Goal: Information Seeking & Learning: Compare options

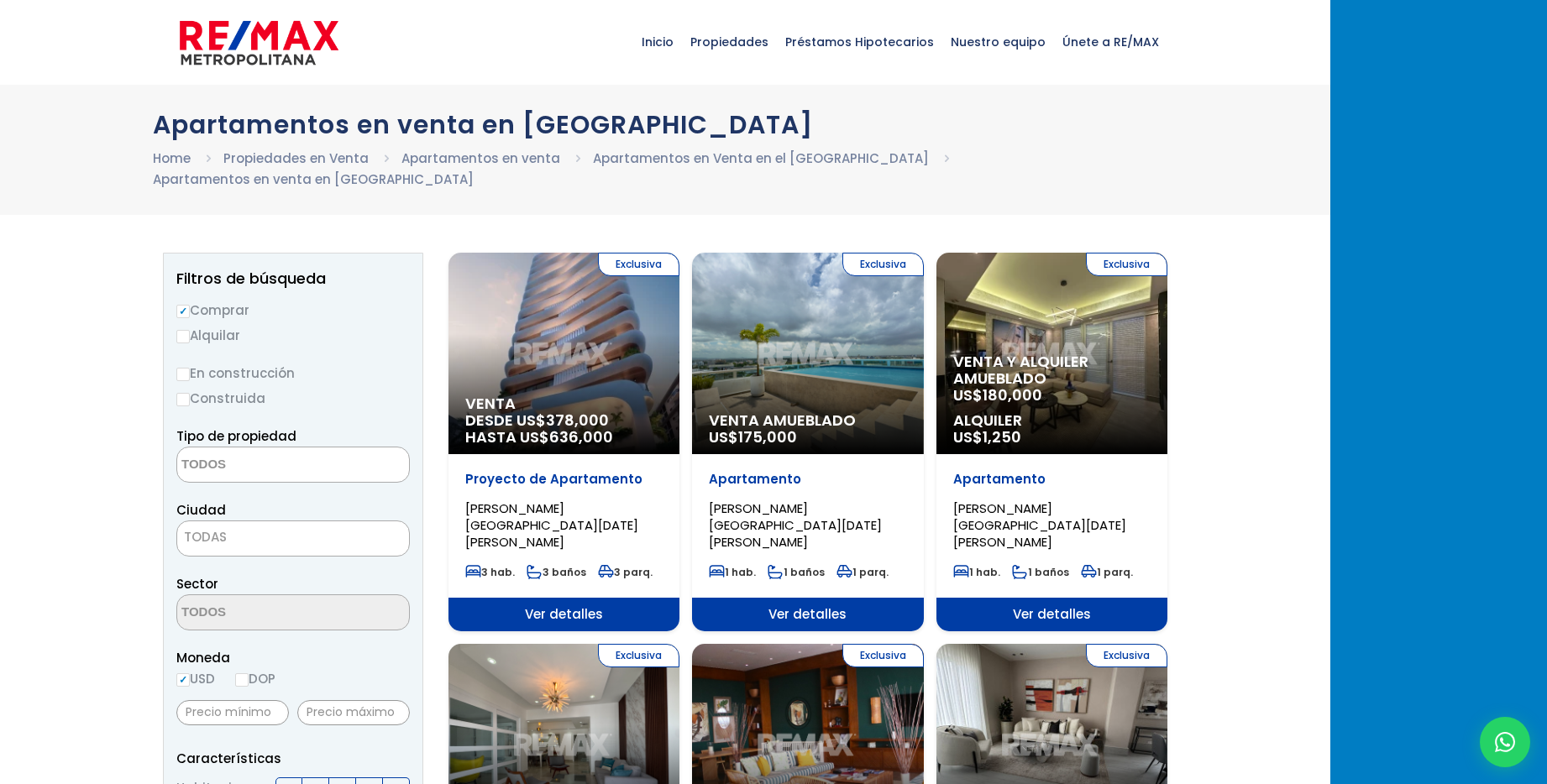
select select
click at [663, 395] on span "Venta" at bounding box center [563, 404] width 198 height 17
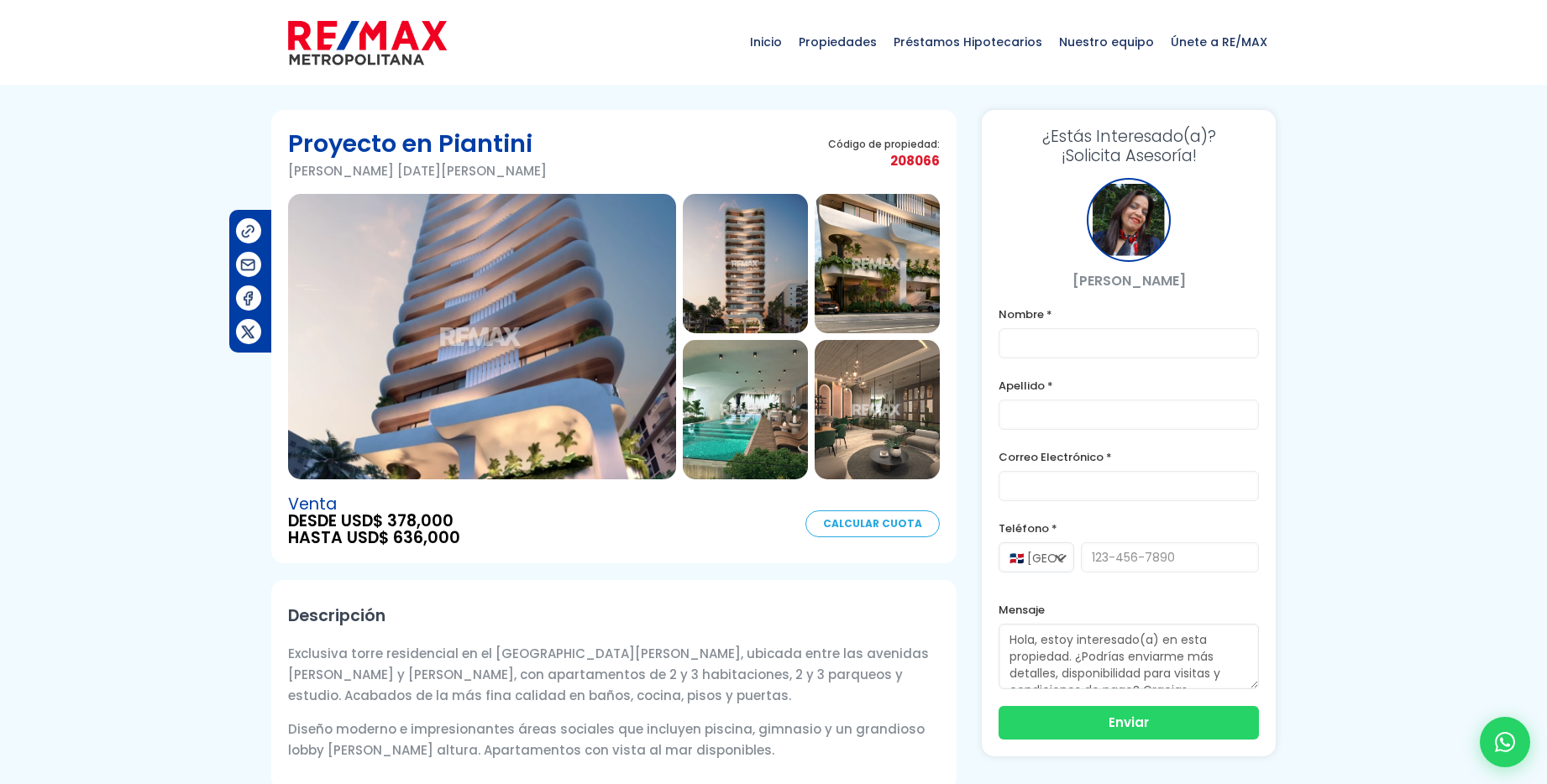
click at [516, 379] on img at bounding box center [482, 337] width 388 height 286
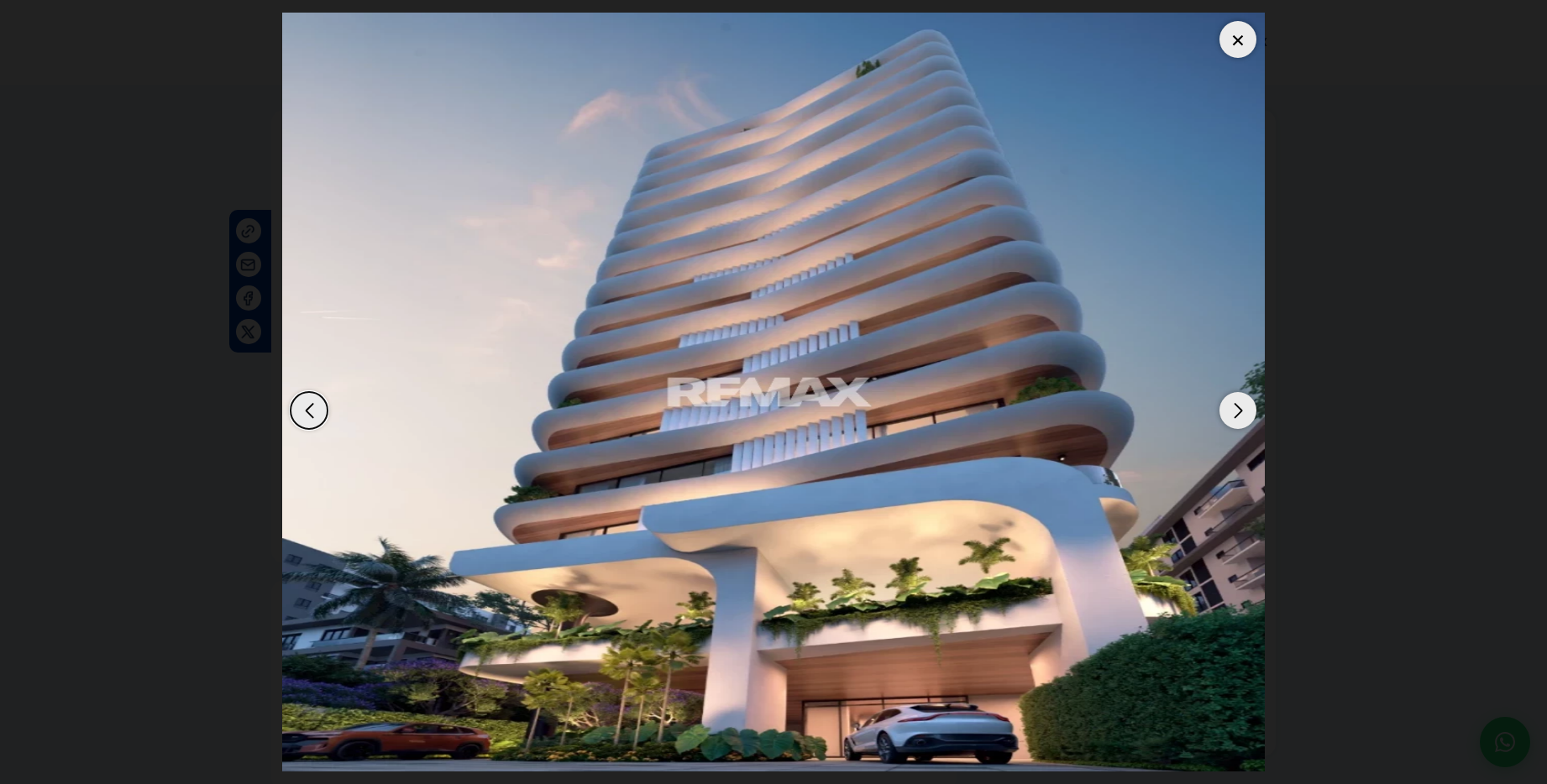
click at [1238, 413] on div "Next slide" at bounding box center [1238, 411] width 37 height 37
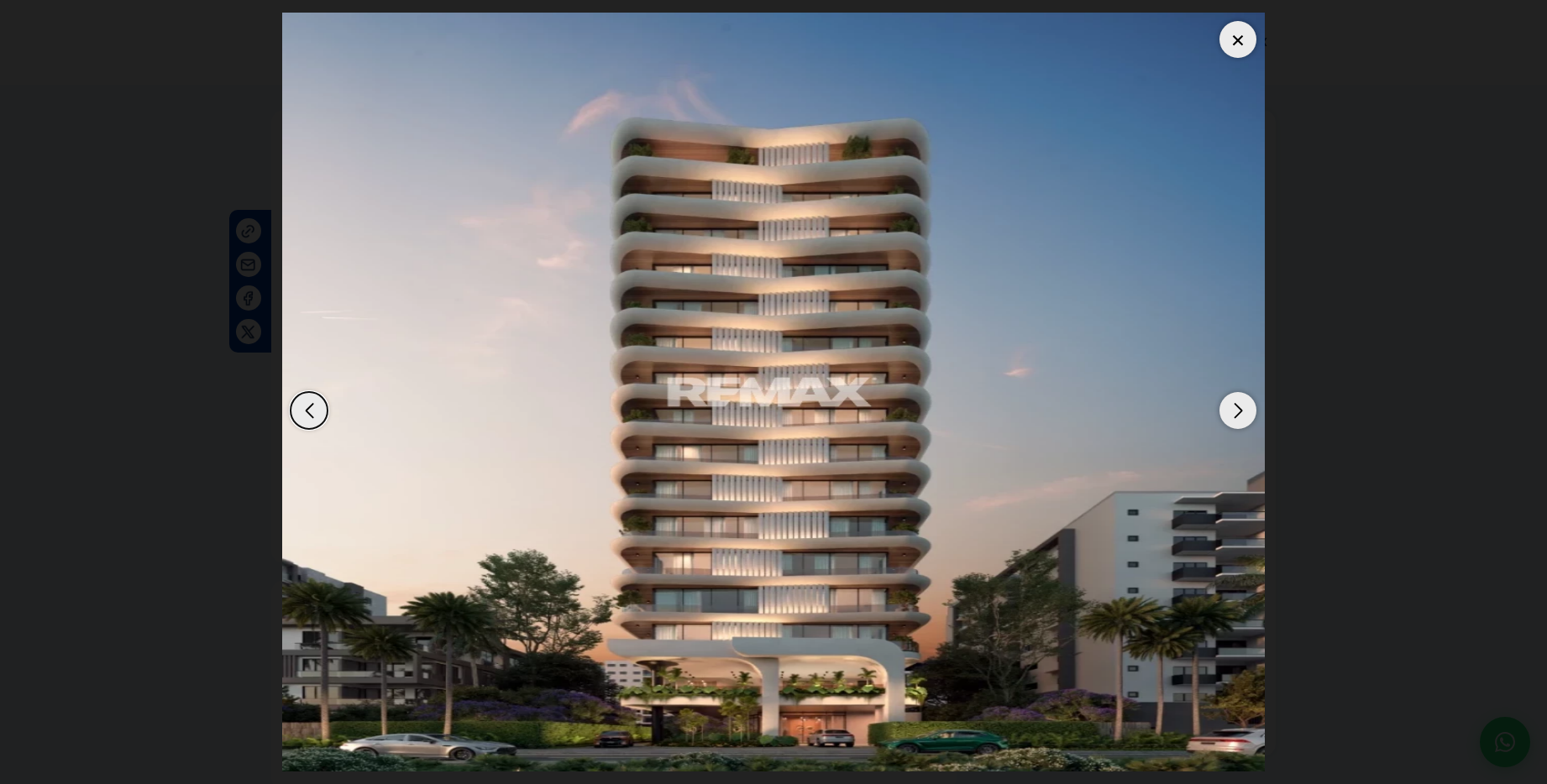
click at [1238, 413] on div "Next slide" at bounding box center [1238, 411] width 37 height 37
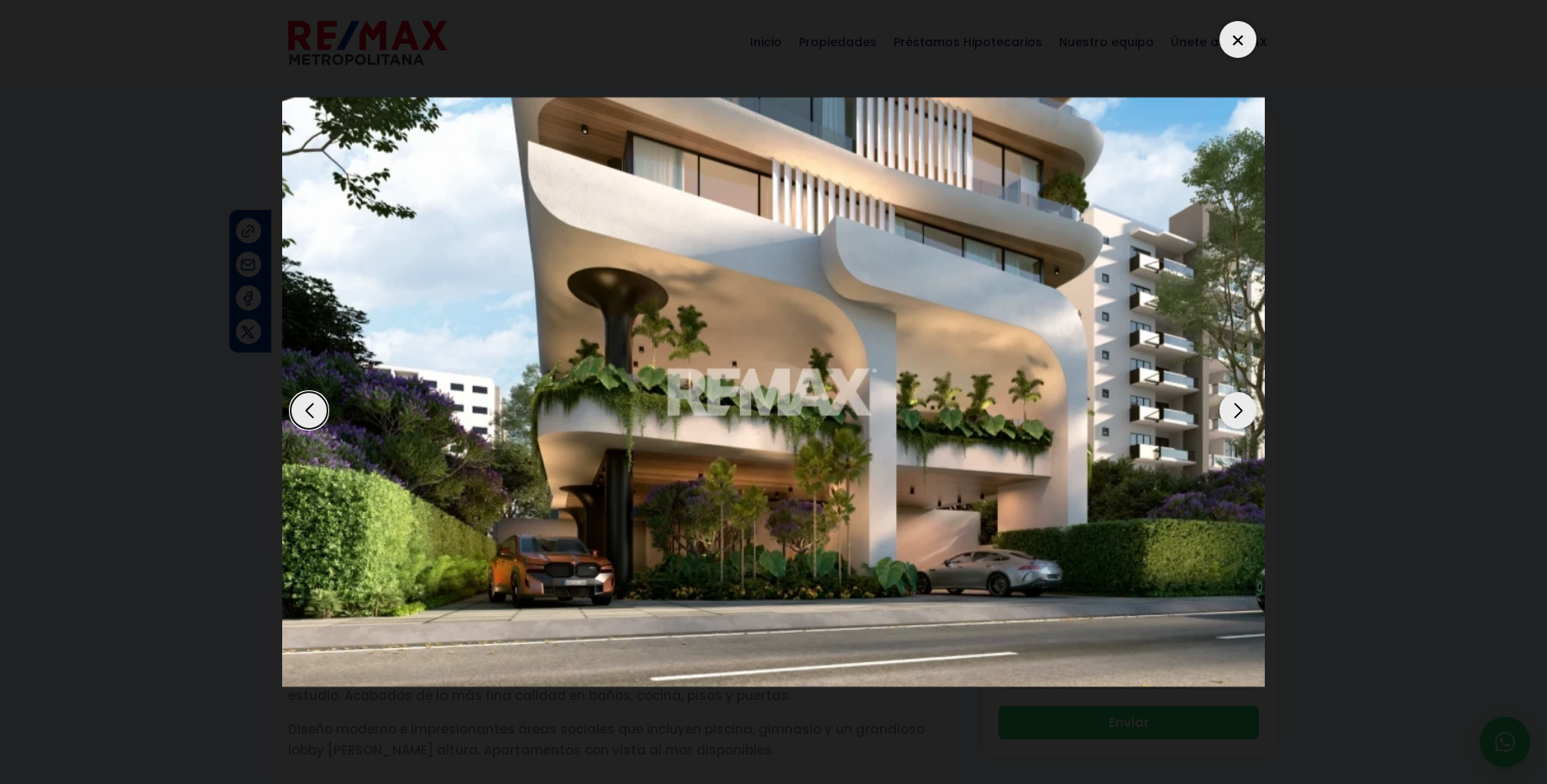
click at [1238, 413] on div "Next slide" at bounding box center [1238, 411] width 37 height 37
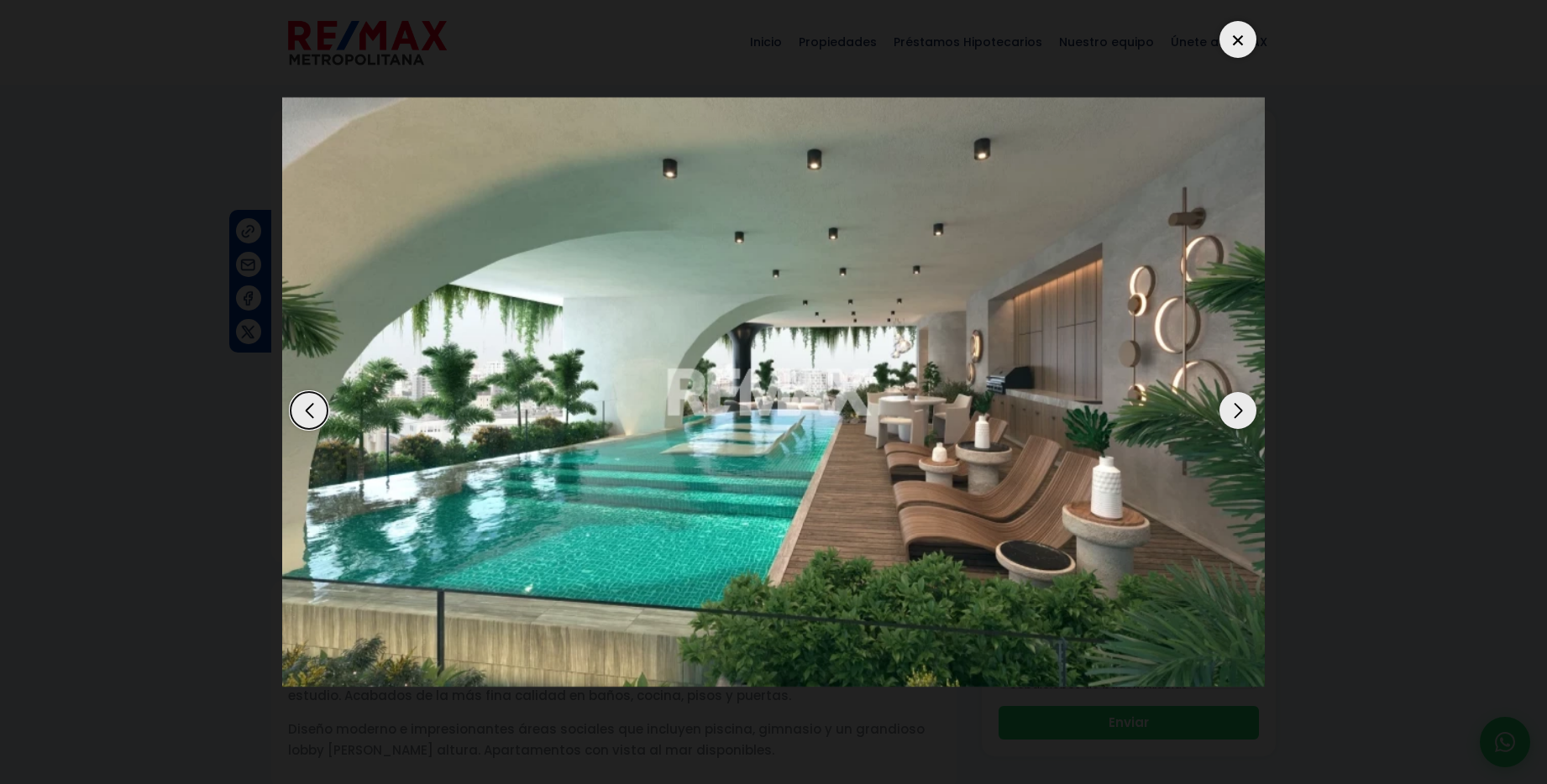
click at [1238, 413] on div "Next slide" at bounding box center [1238, 411] width 37 height 37
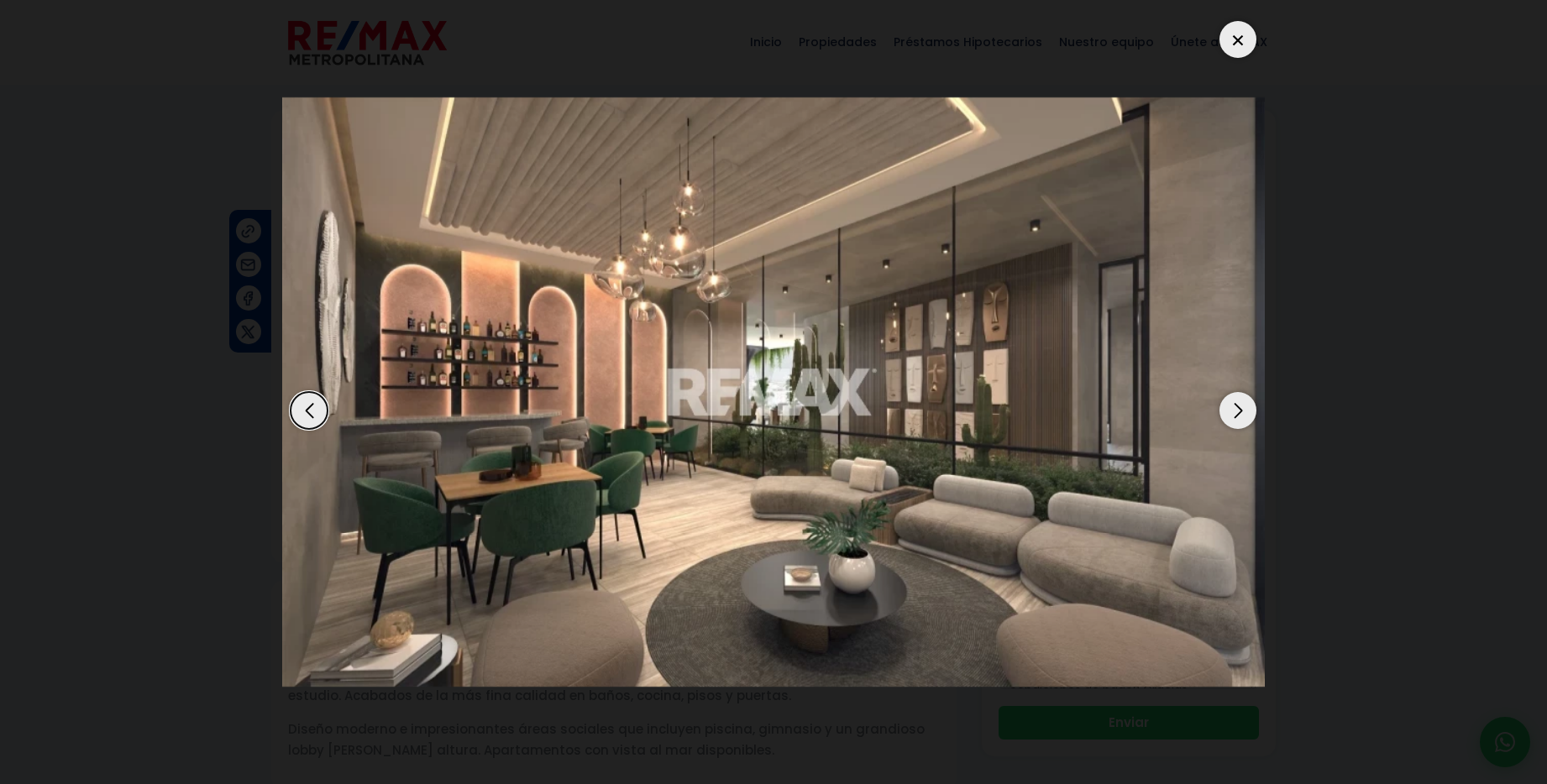
click at [1238, 413] on div "Next slide" at bounding box center [1238, 411] width 37 height 37
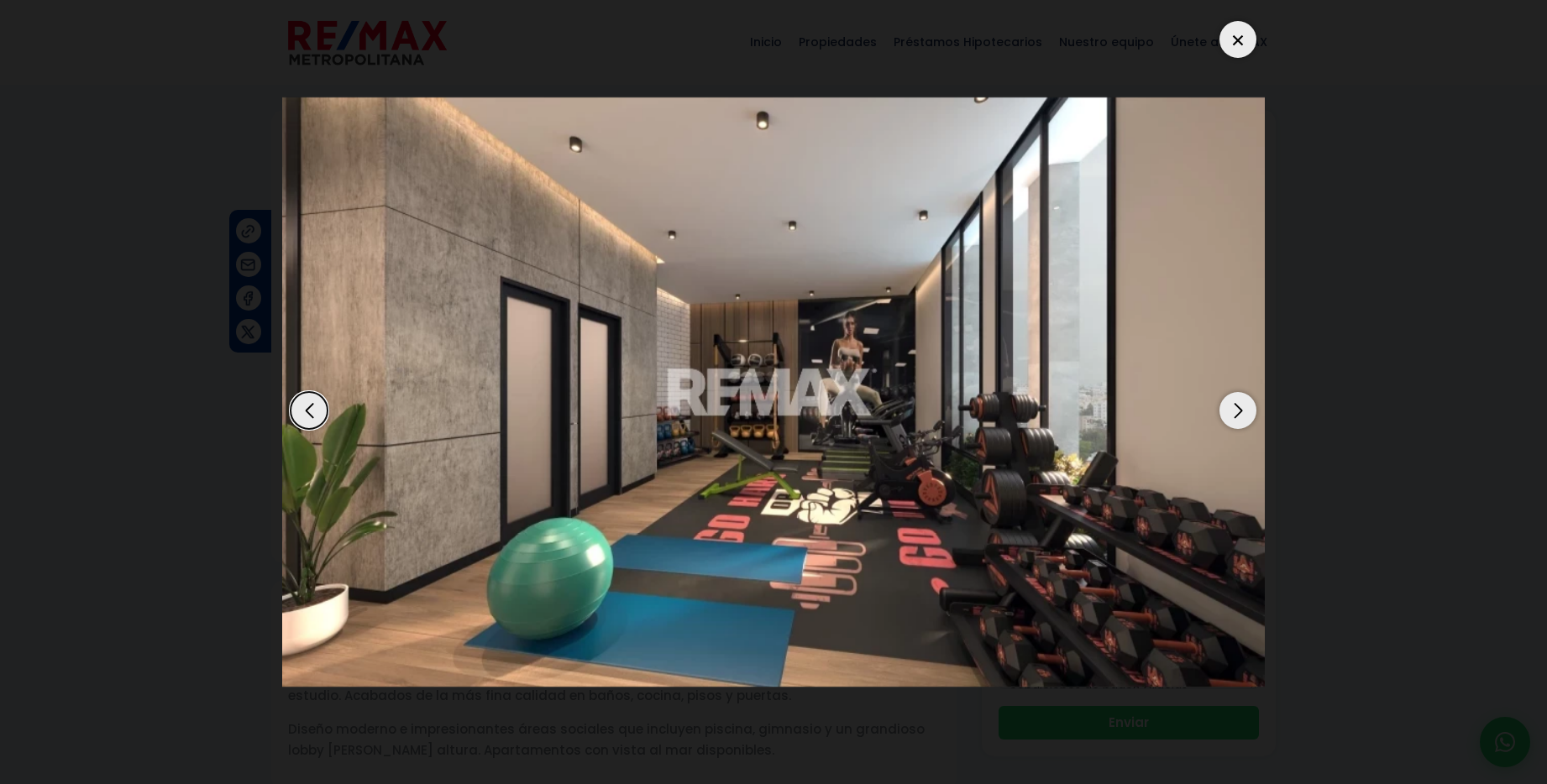
click at [1238, 413] on div "Next slide" at bounding box center [1238, 411] width 37 height 37
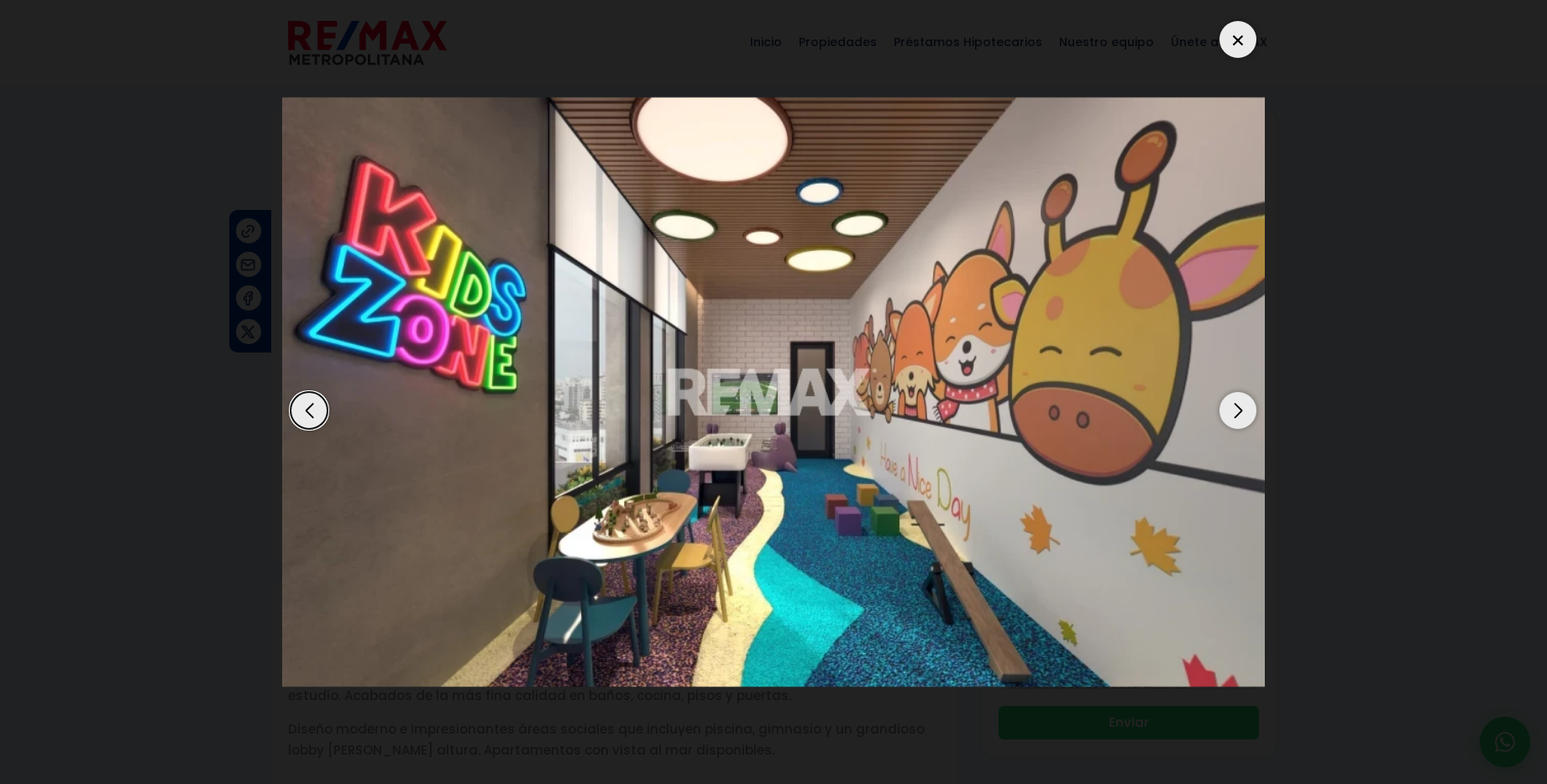
click at [1238, 413] on div "Next slide" at bounding box center [1238, 411] width 37 height 37
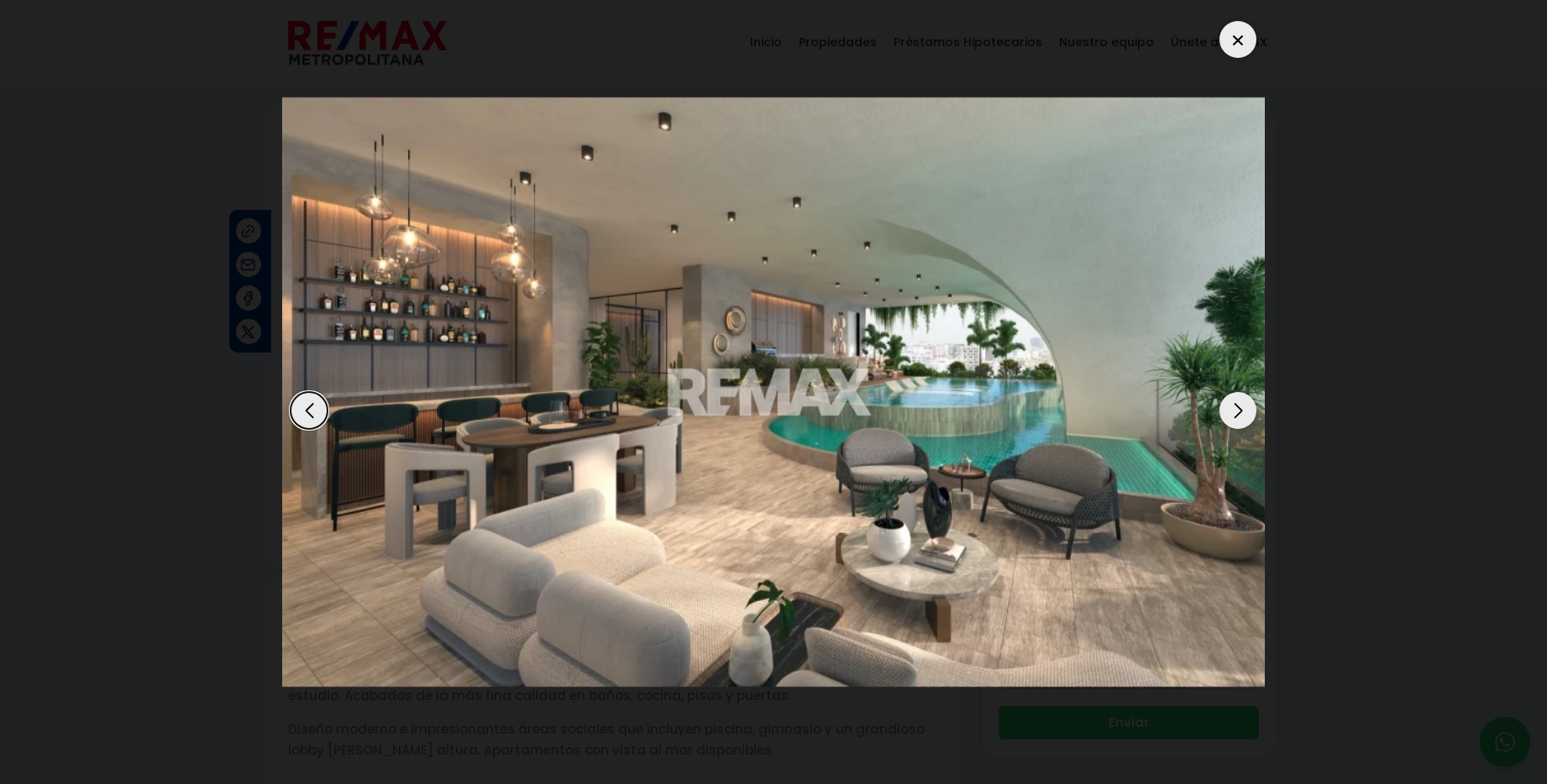
click at [1238, 413] on div "Next slide" at bounding box center [1238, 411] width 37 height 37
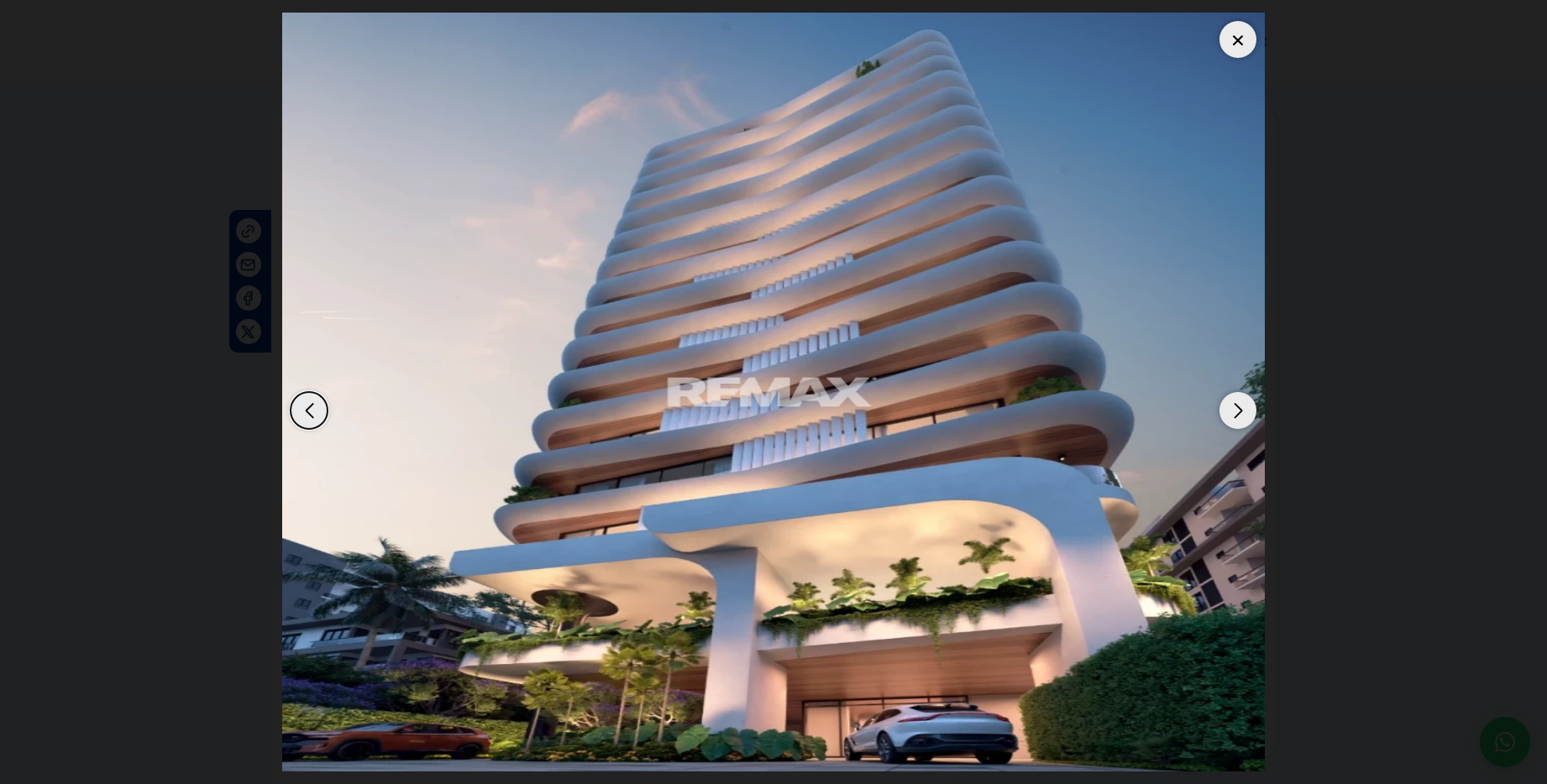
click at [1238, 413] on div "Next slide" at bounding box center [1238, 411] width 37 height 37
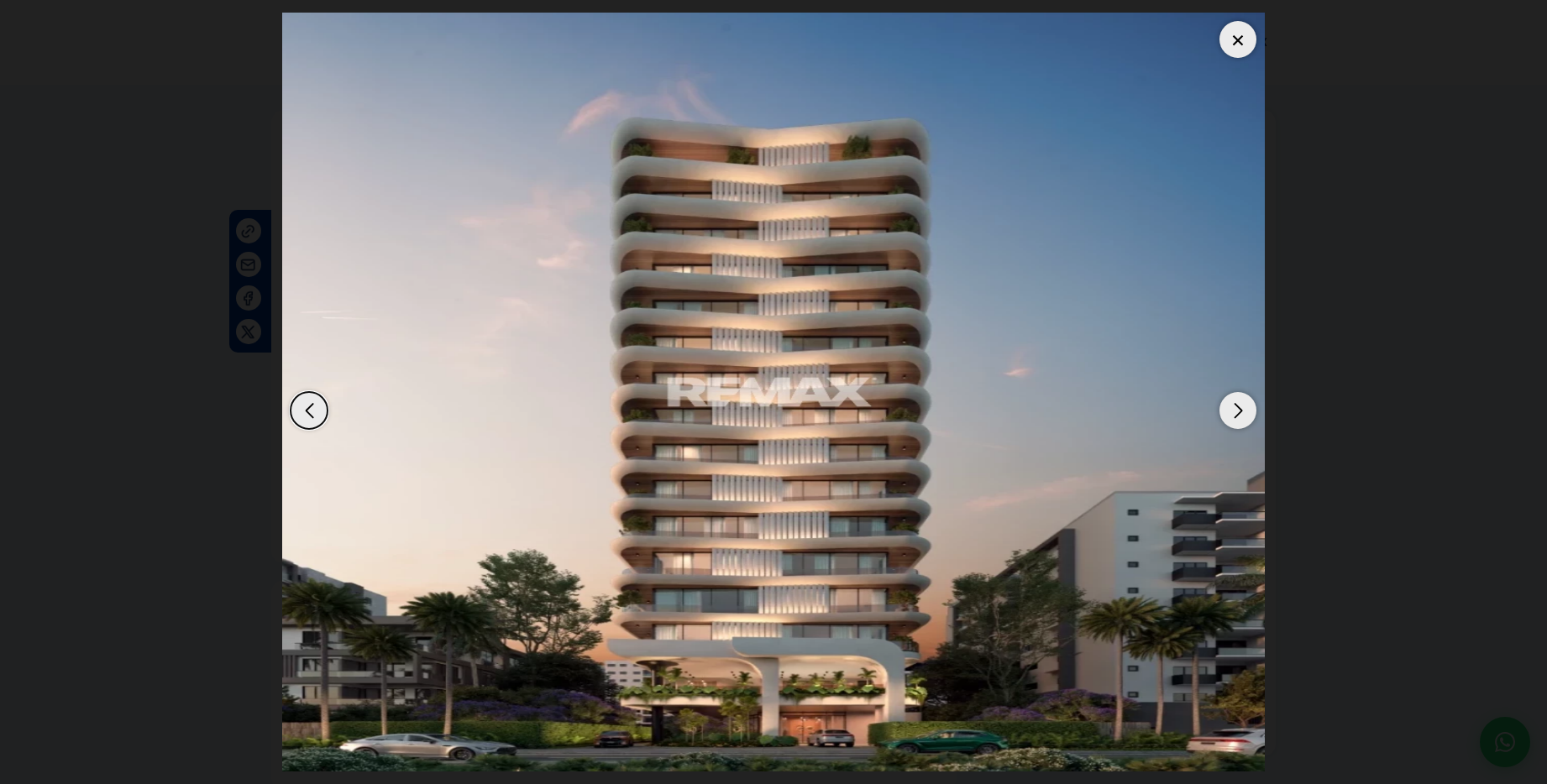
click at [1239, 40] on div at bounding box center [1238, 40] width 37 height 37
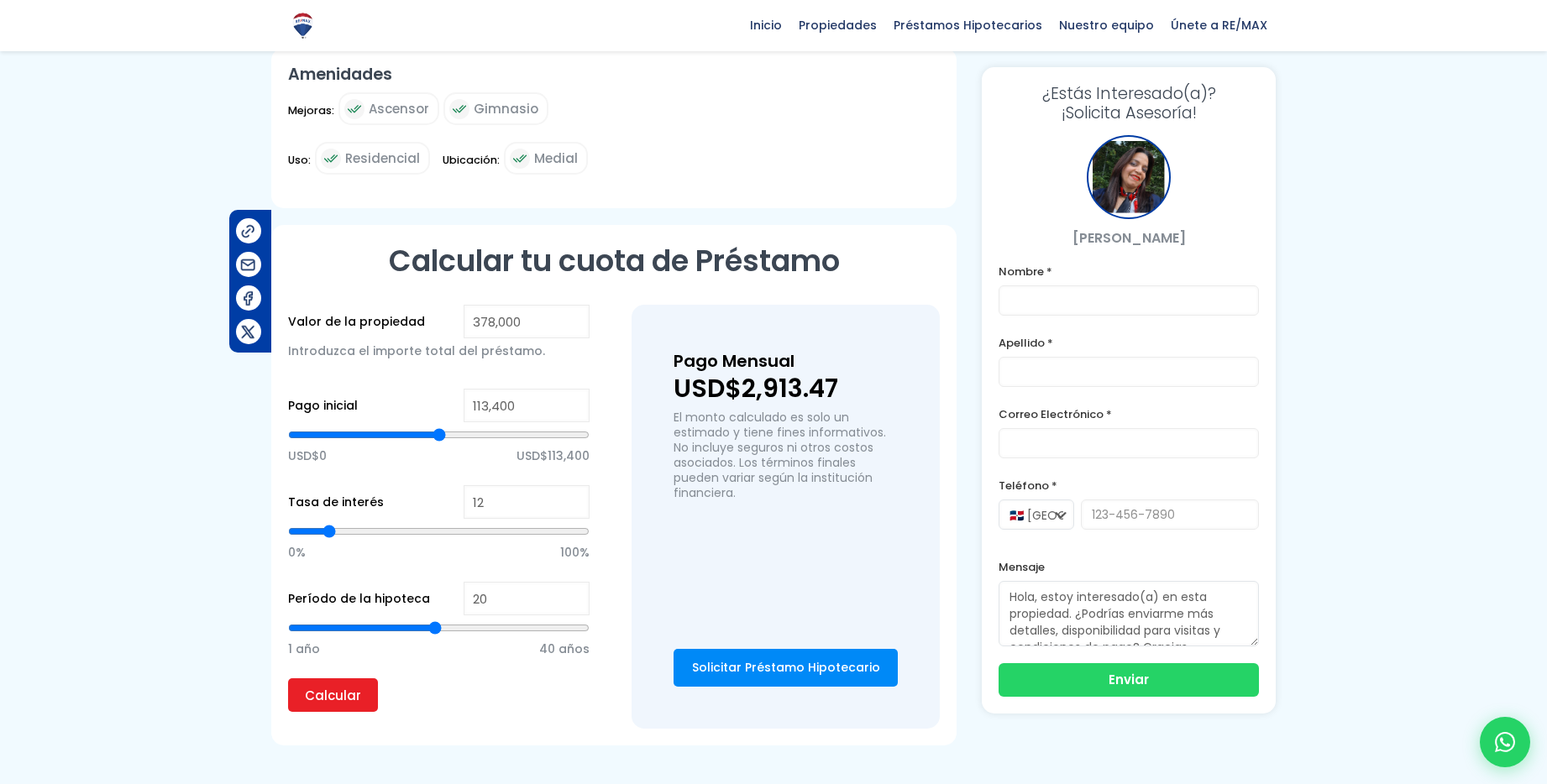
scroll to position [762, 0]
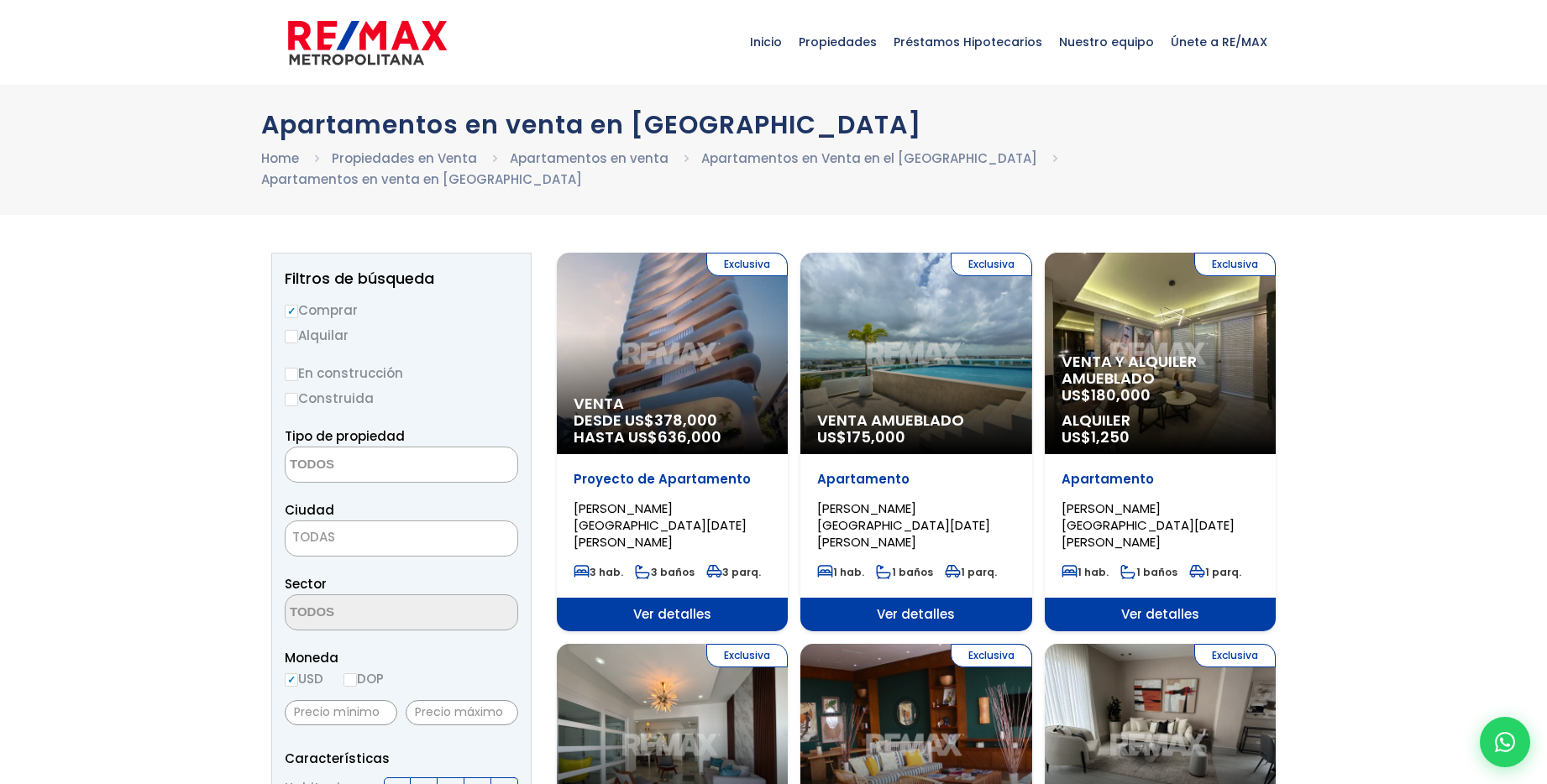
select select
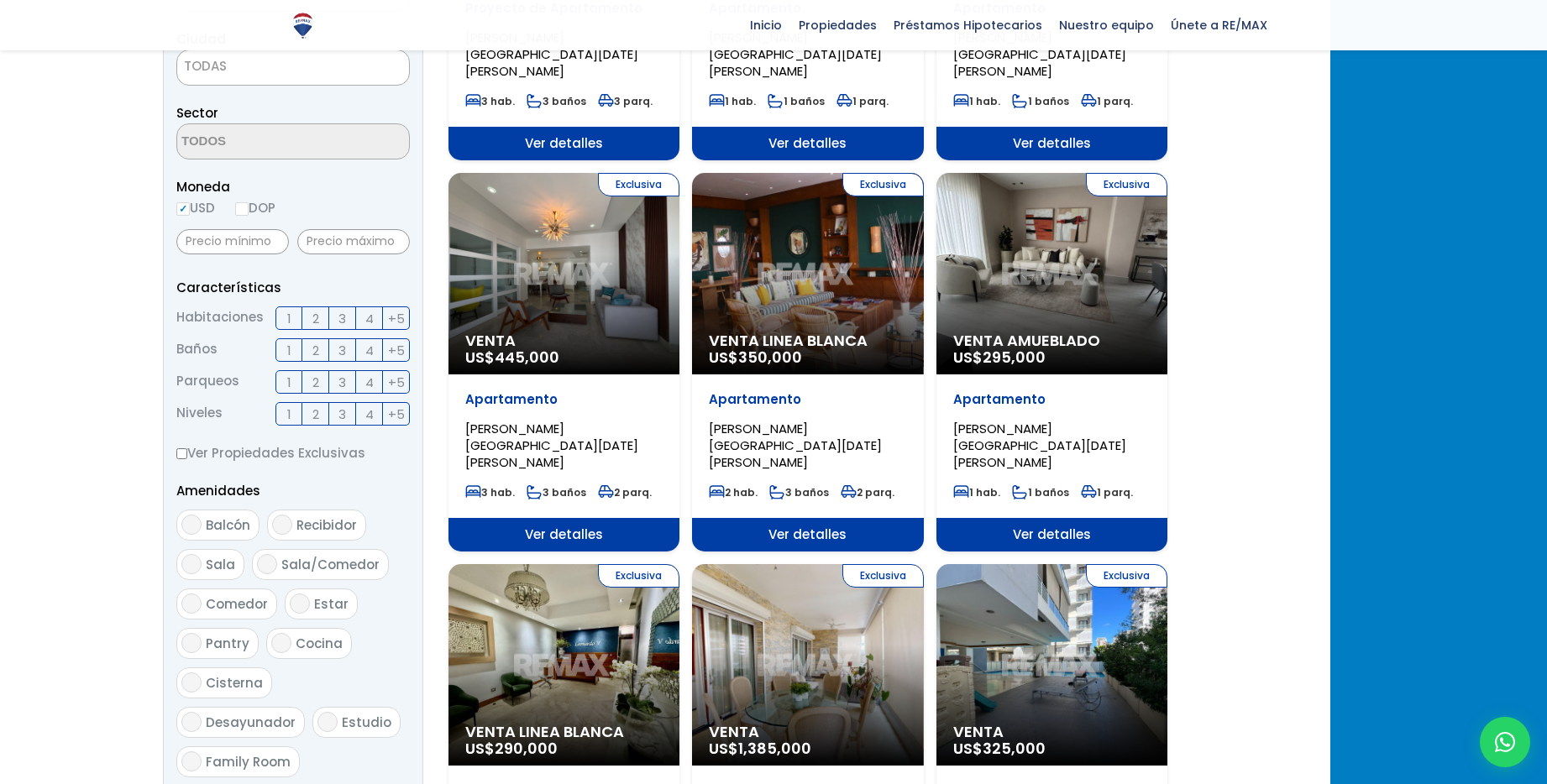
scroll to position [465, 0]
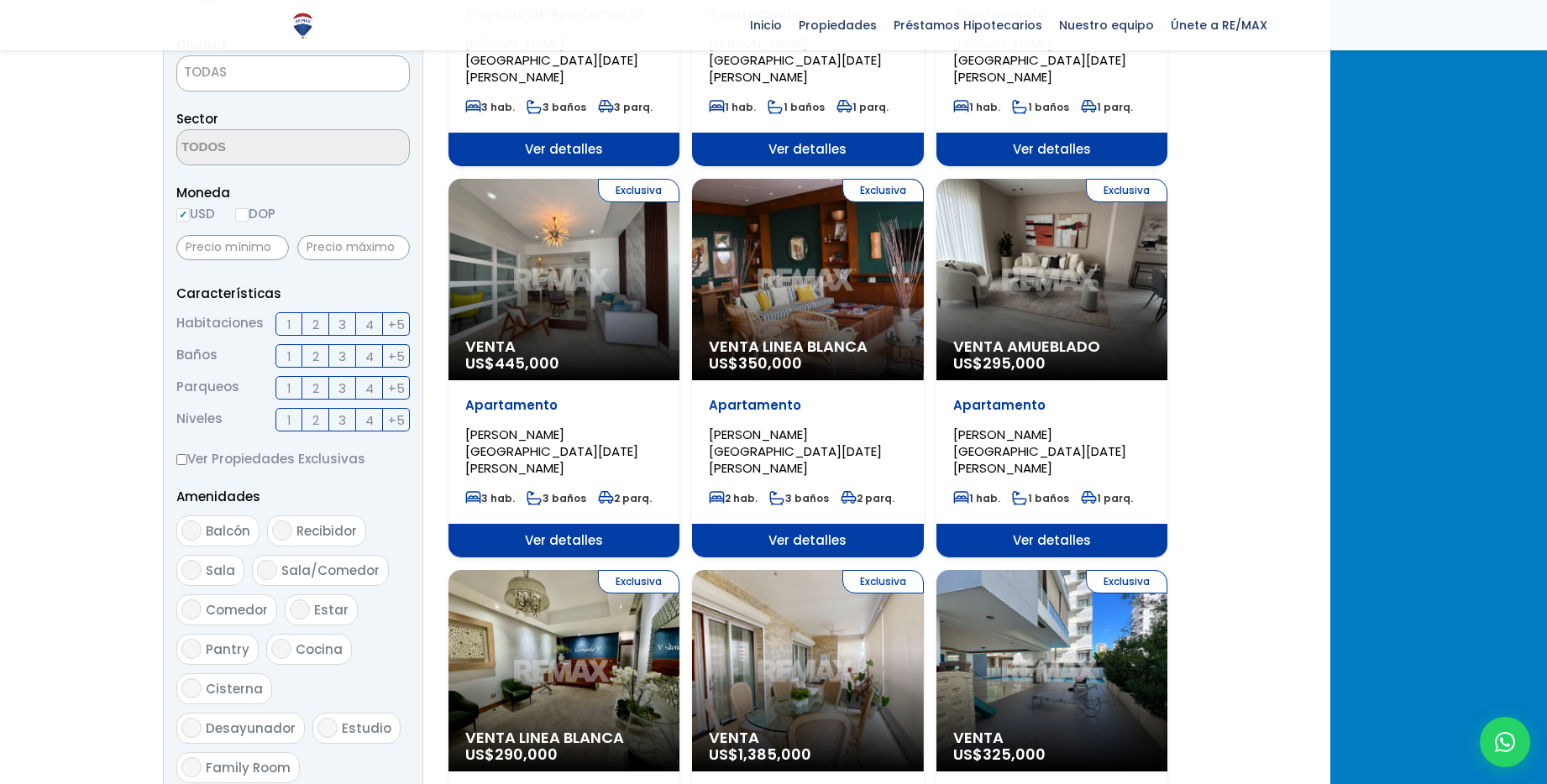
click at [374, 315] on span "4" at bounding box center [369, 325] width 8 height 21
click at [0, 0] on input "4" at bounding box center [0, 0] width 0 height 0
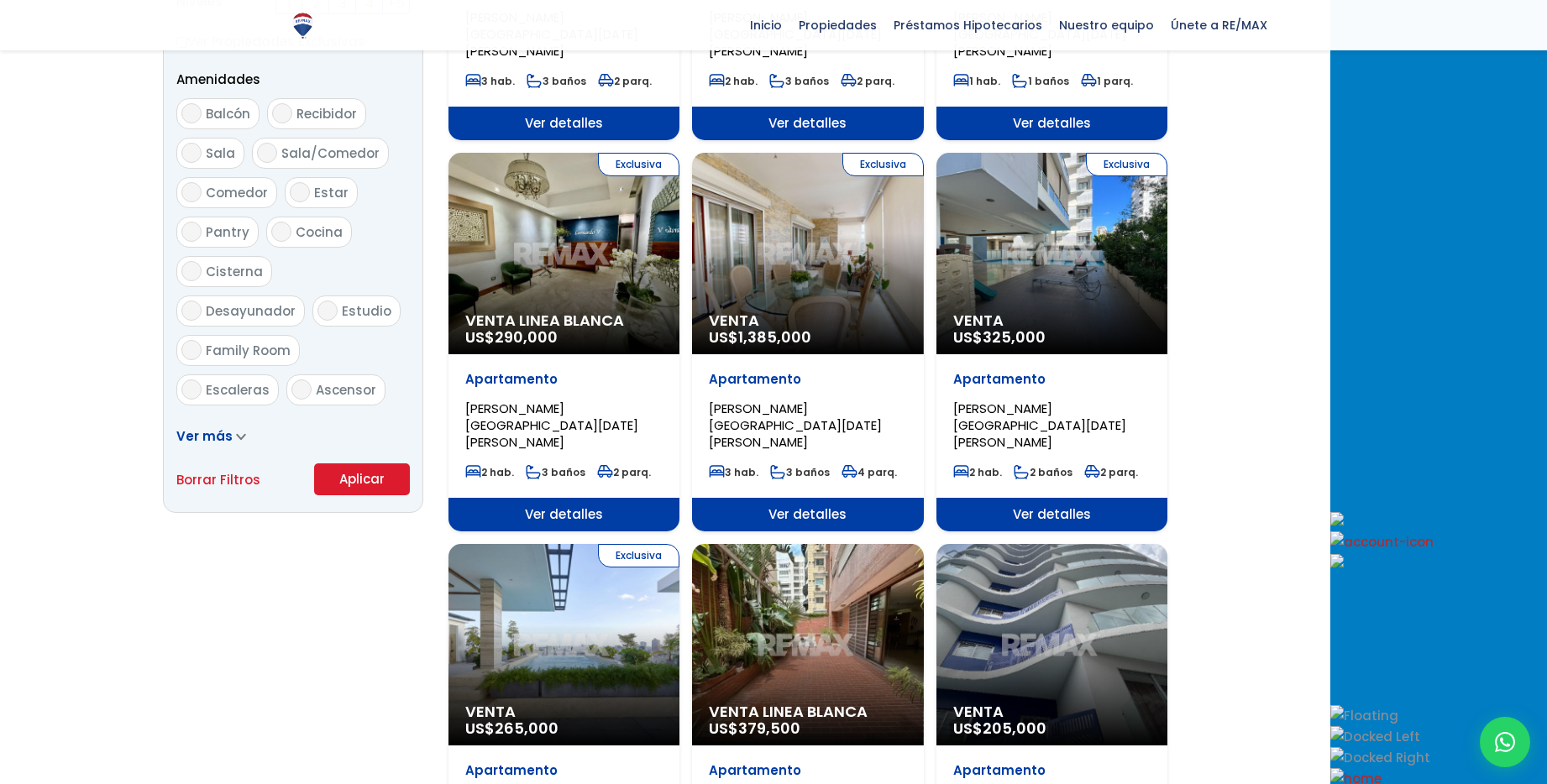
scroll to position [1048, 0]
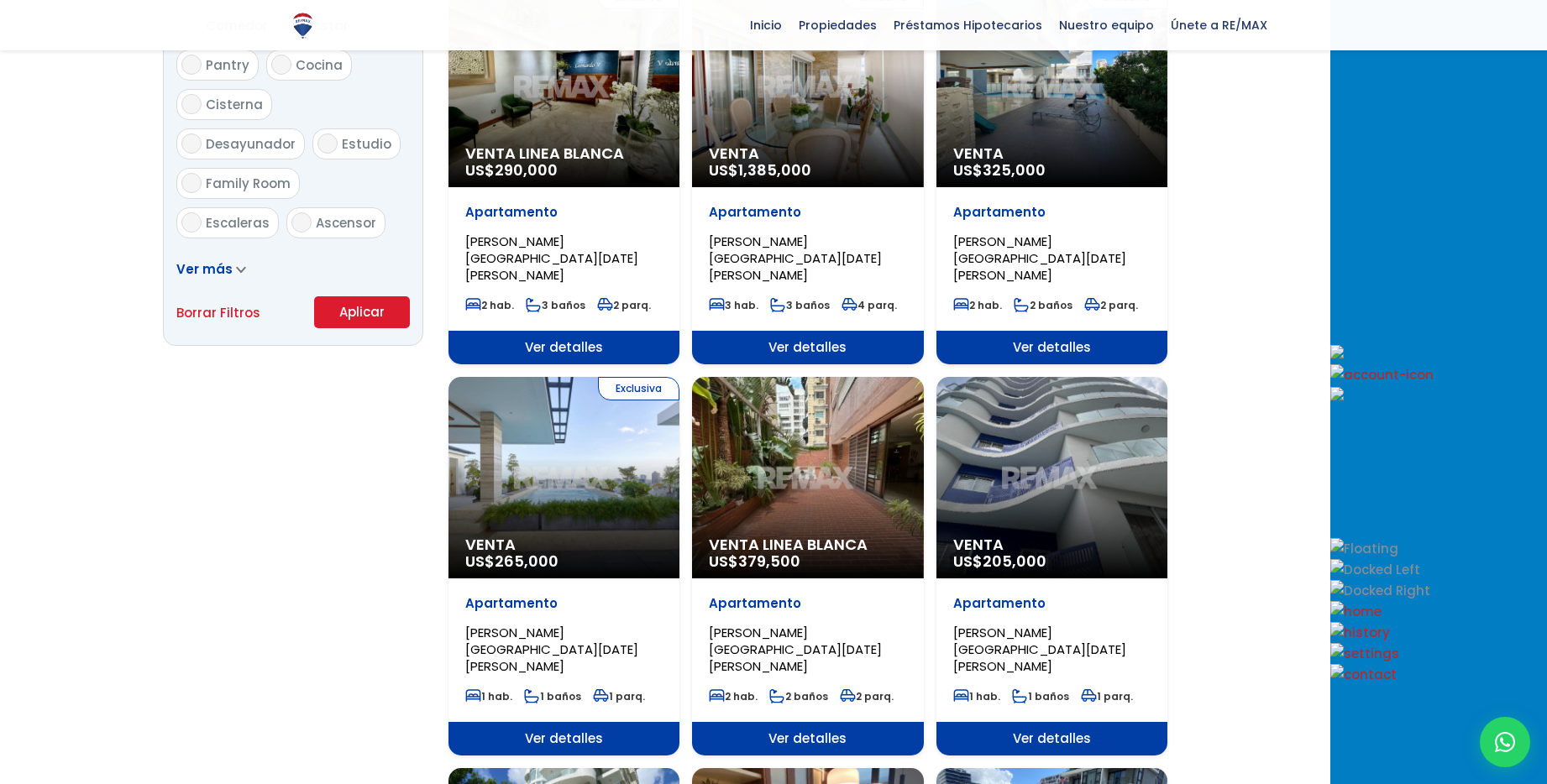
click at [410, 298] on button "Aplicar" at bounding box center [362, 313] width 96 height 32
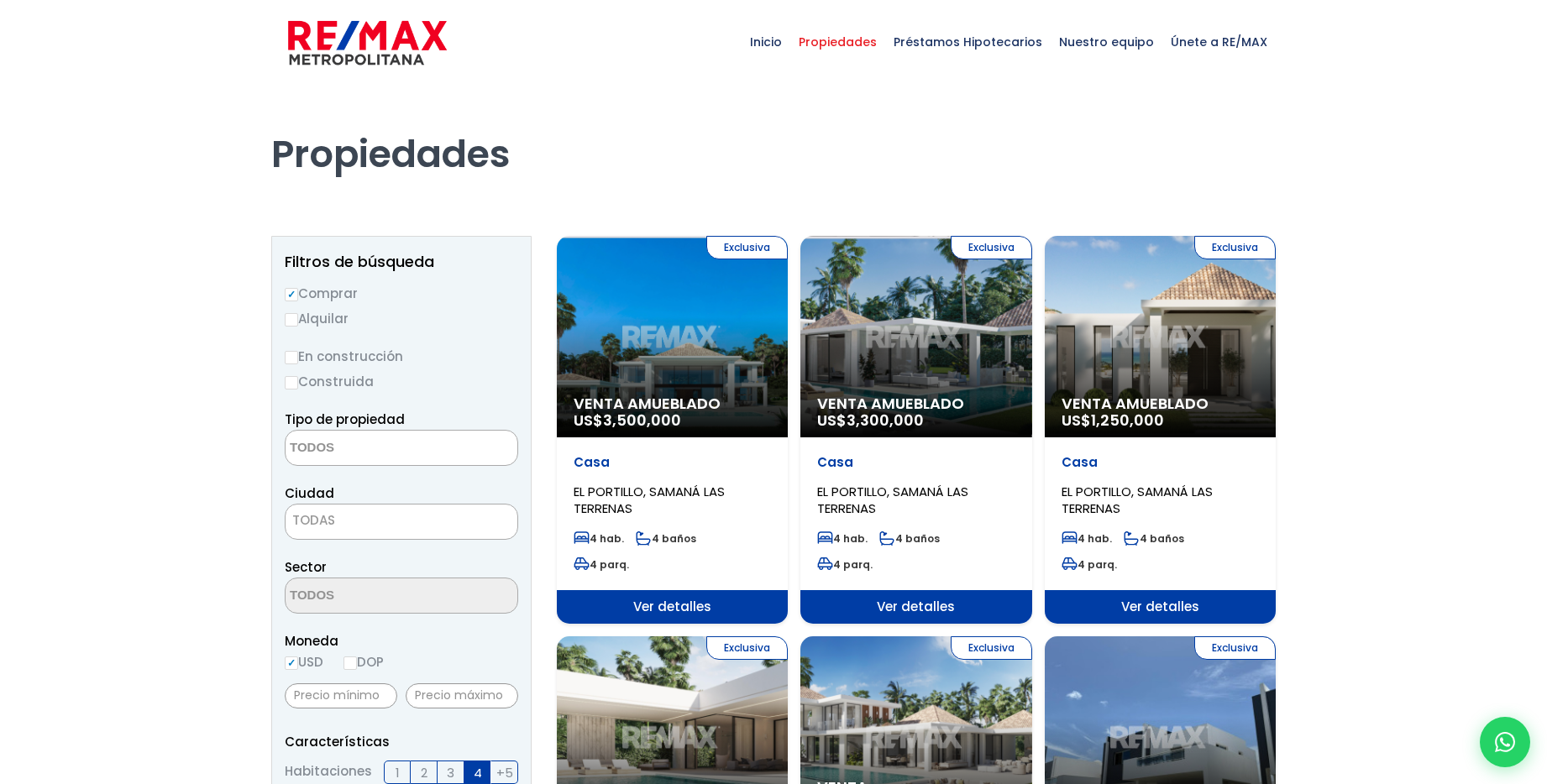
select select
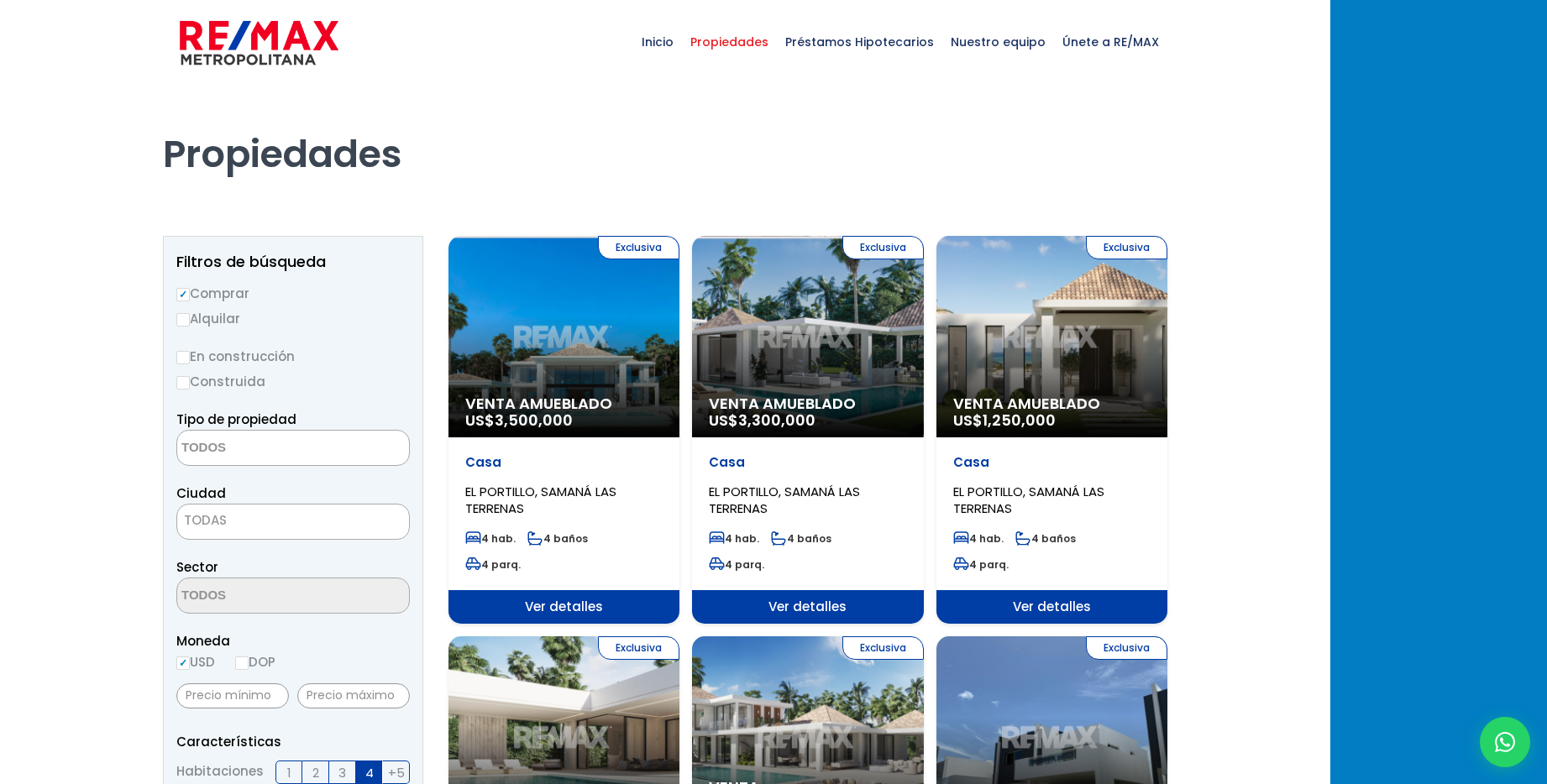
click at [671, 325] on div "Exclusiva Venta Amueblado US$ 3,500,000" at bounding box center [563, 336] width 231 height 201
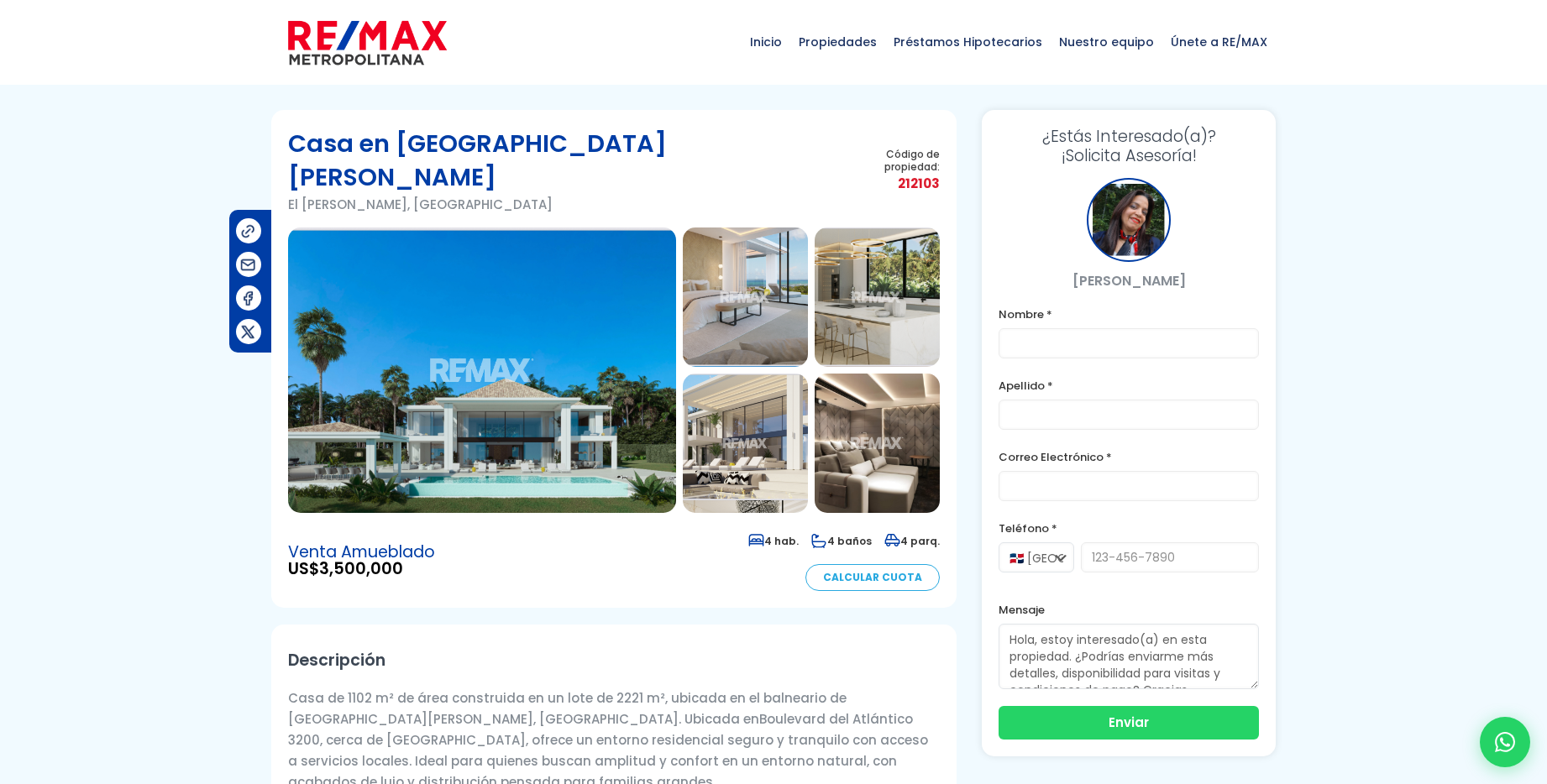
click at [522, 307] on img at bounding box center [482, 370] width 388 height 286
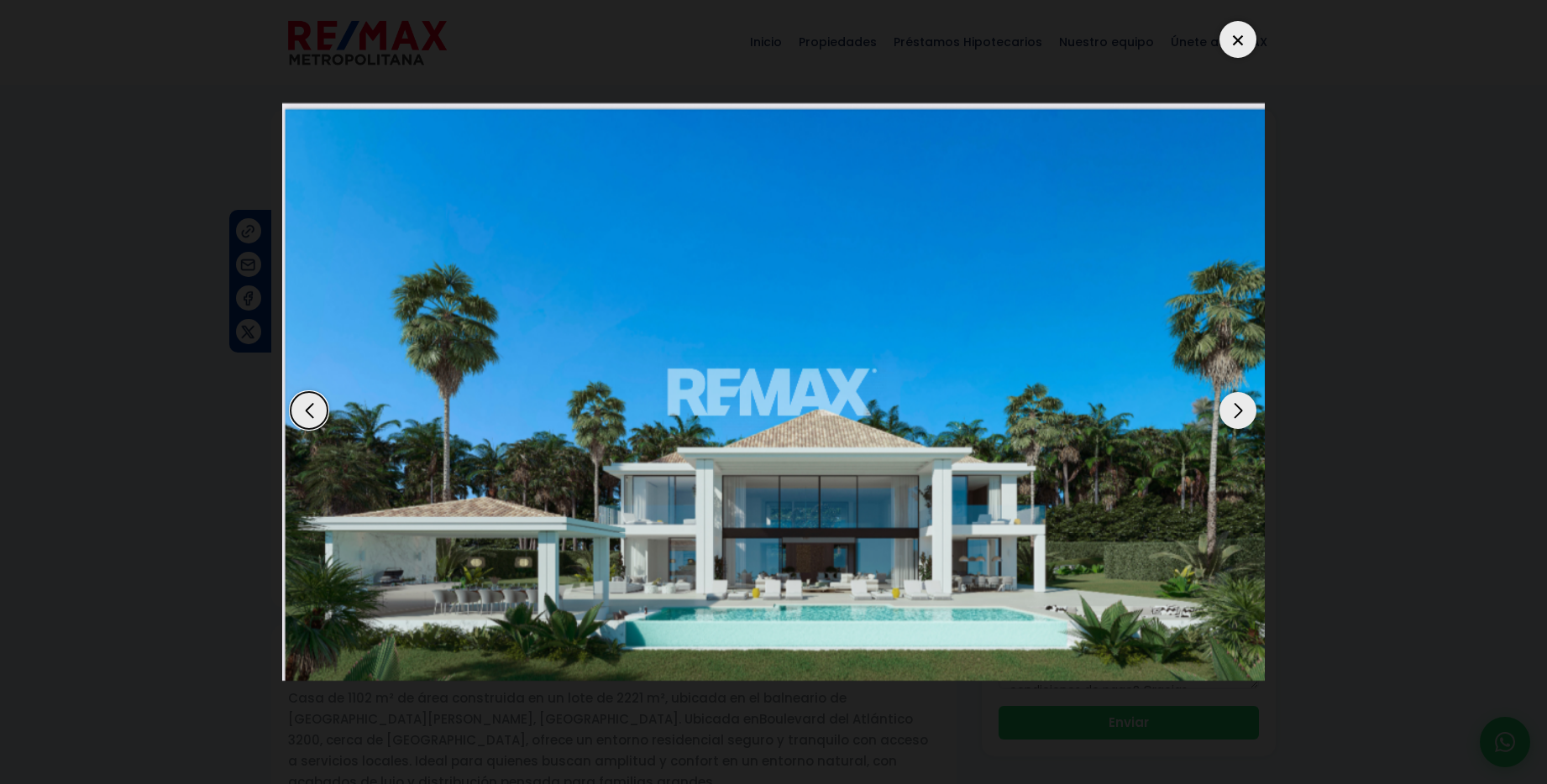
click at [1235, 413] on div "Next slide" at bounding box center [1238, 411] width 37 height 37
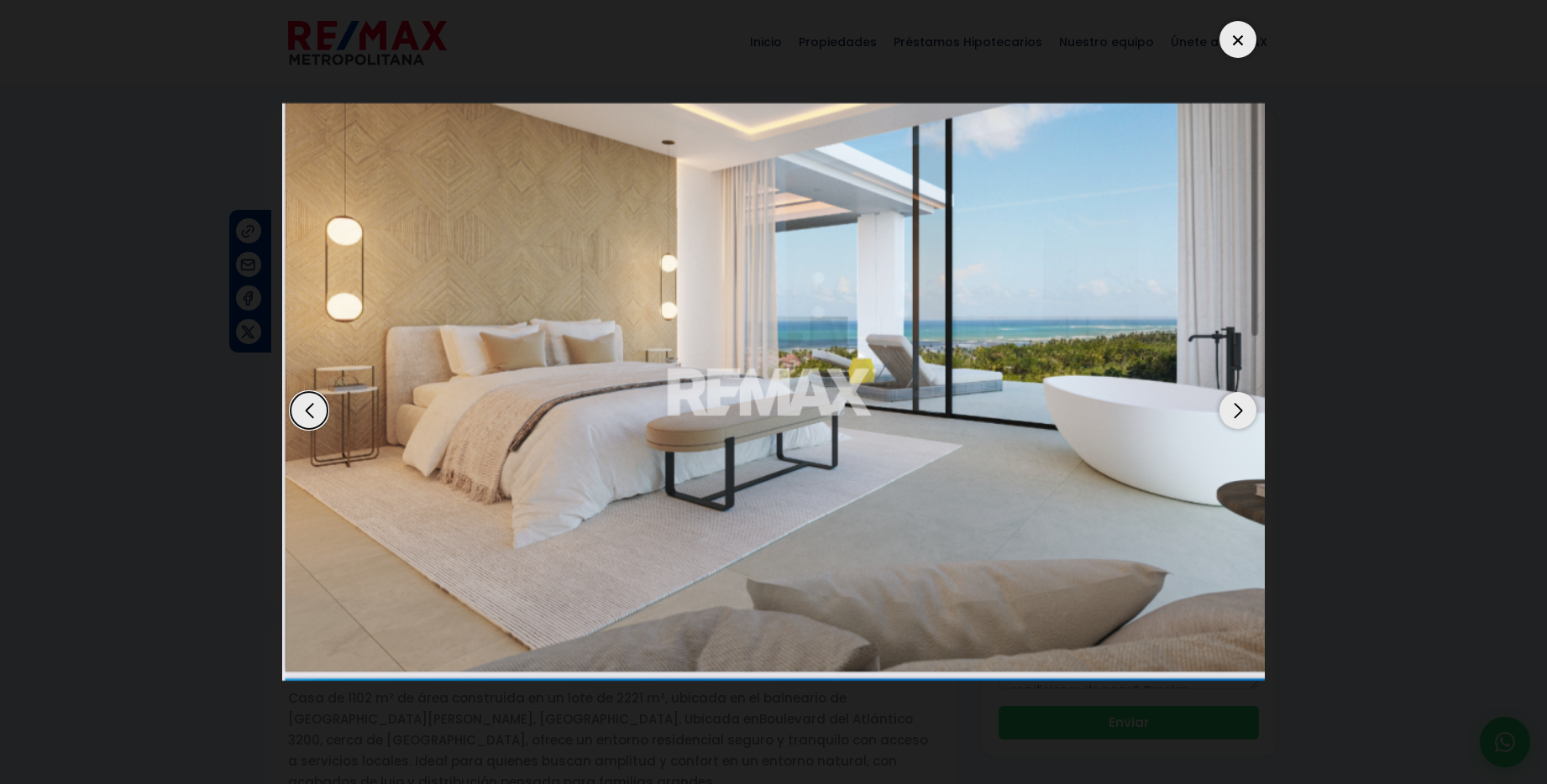
click at [1235, 413] on div "Next slide" at bounding box center [1238, 411] width 37 height 37
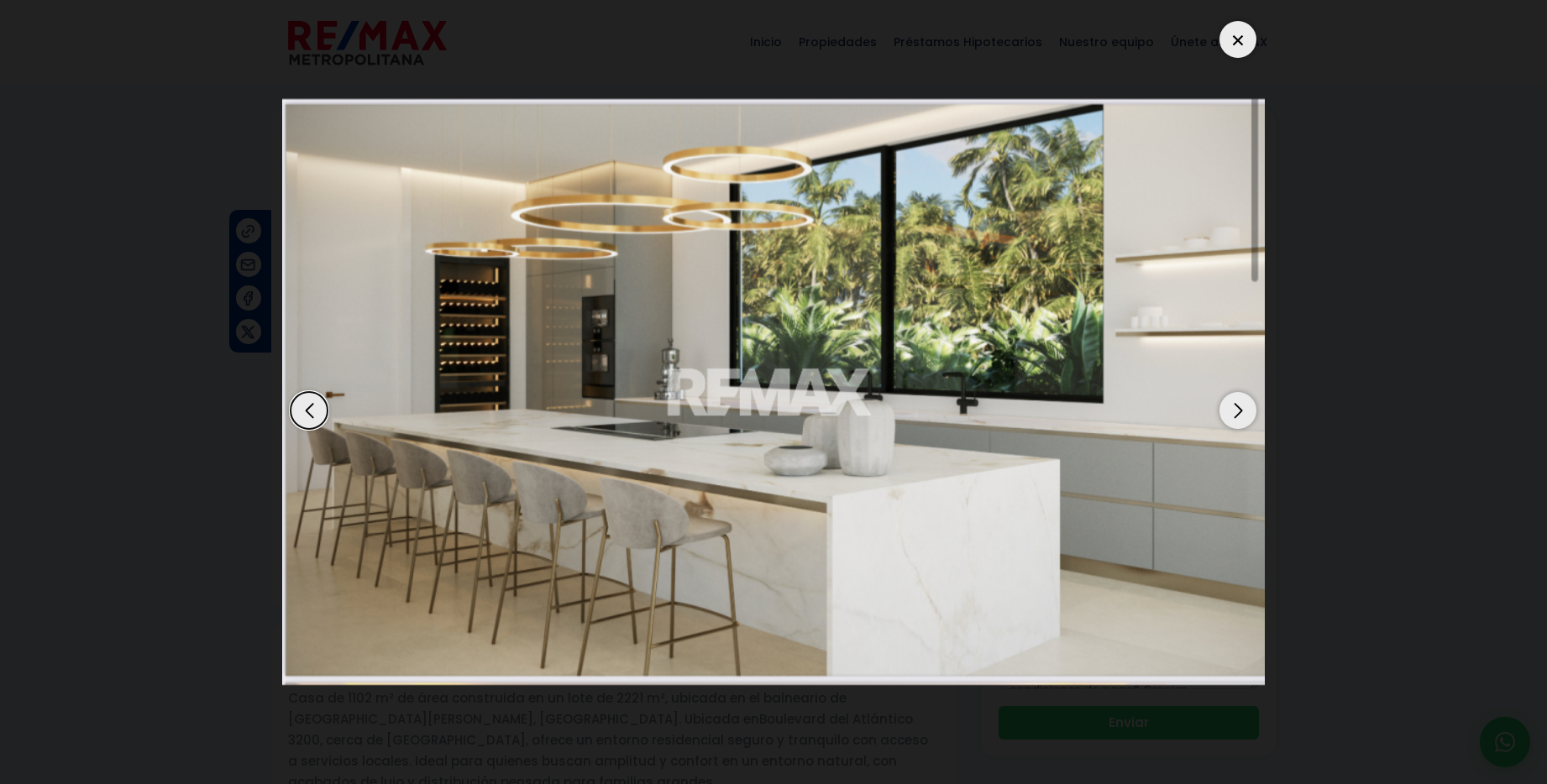
click at [1235, 413] on div "Next slide" at bounding box center [1238, 411] width 37 height 37
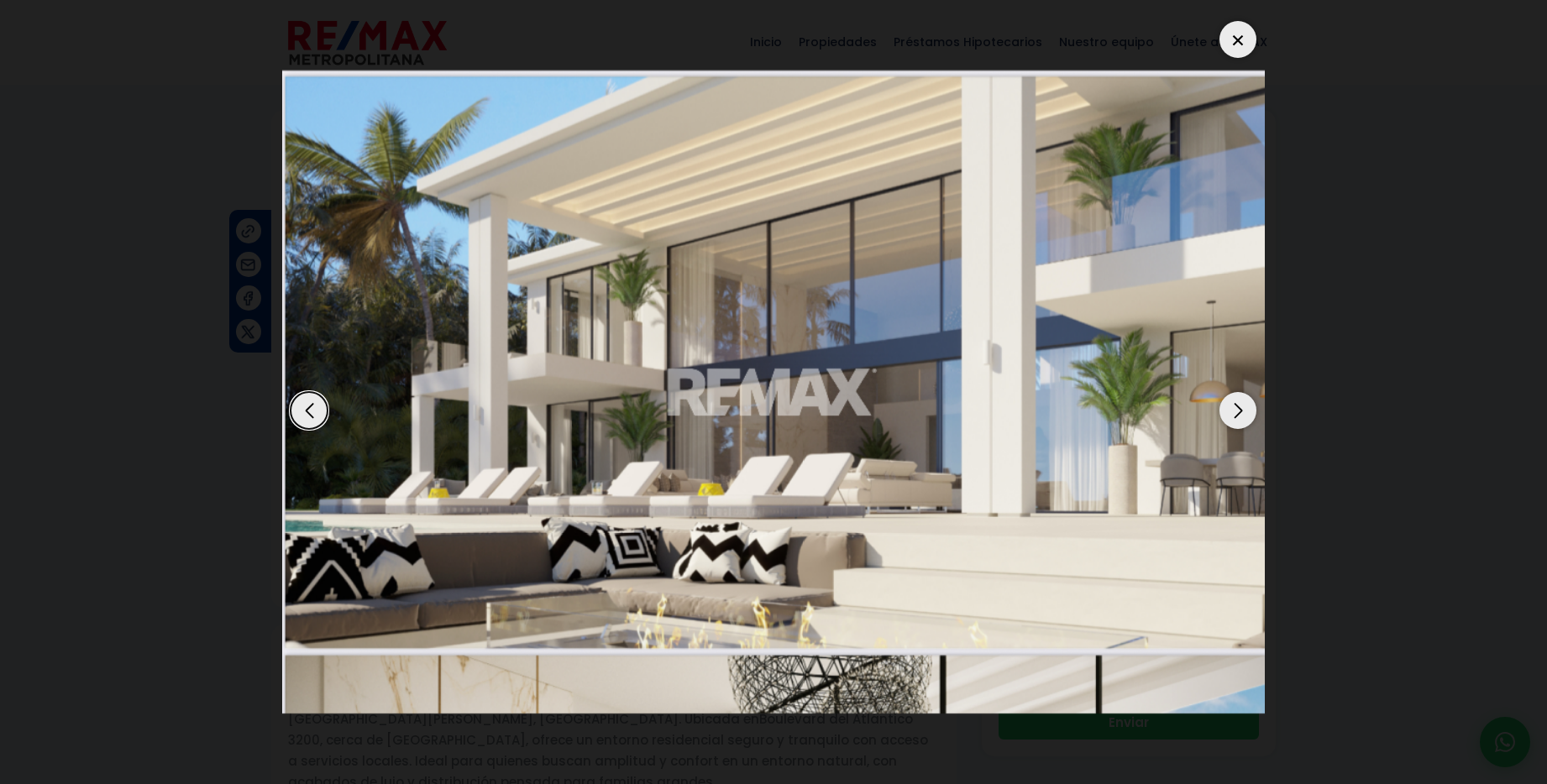
click at [1235, 413] on div "Next slide" at bounding box center [1238, 411] width 37 height 37
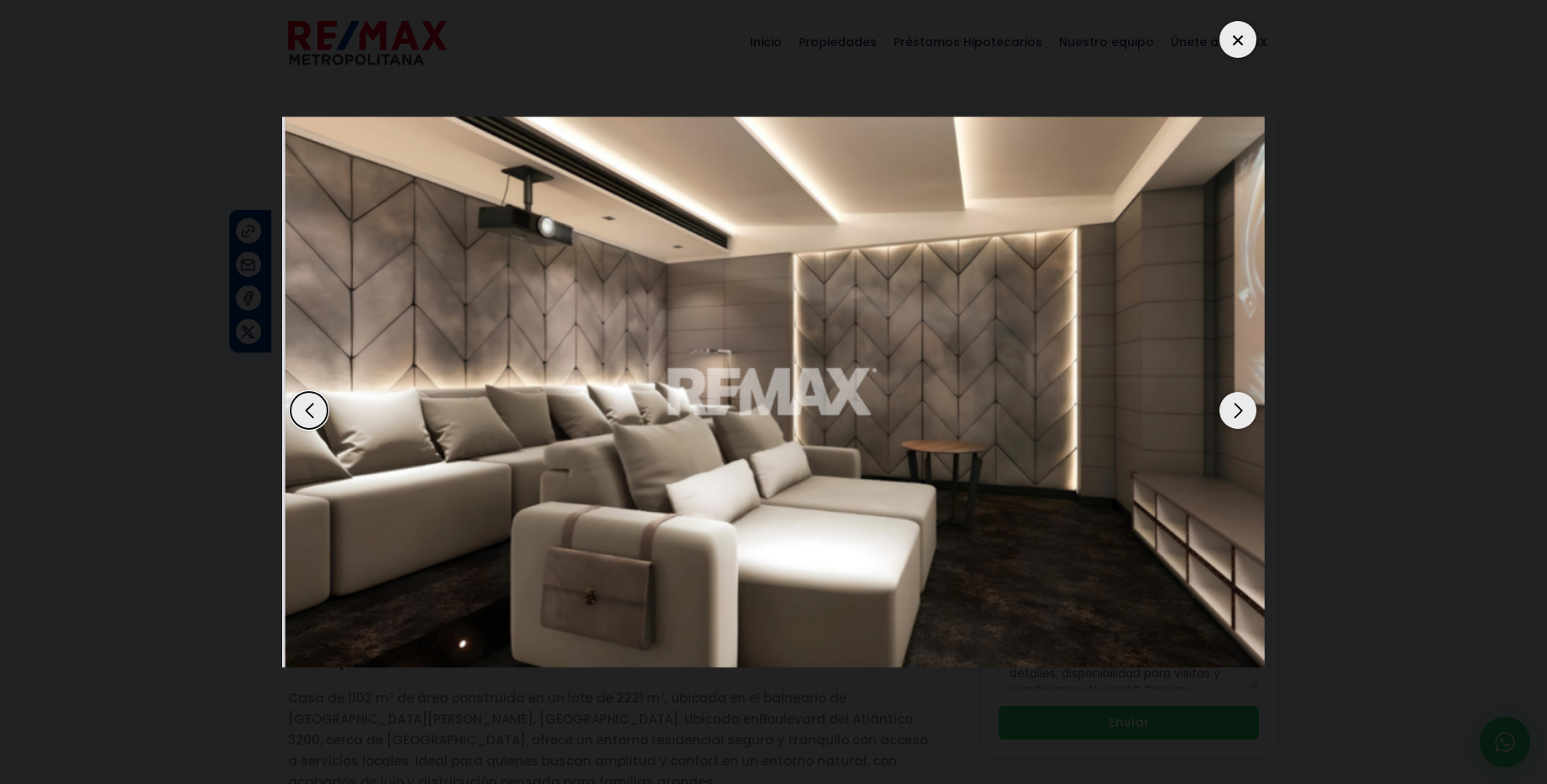
click at [1235, 413] on div "Next slide" at bounding box center [1238, 411] width 37 height 37
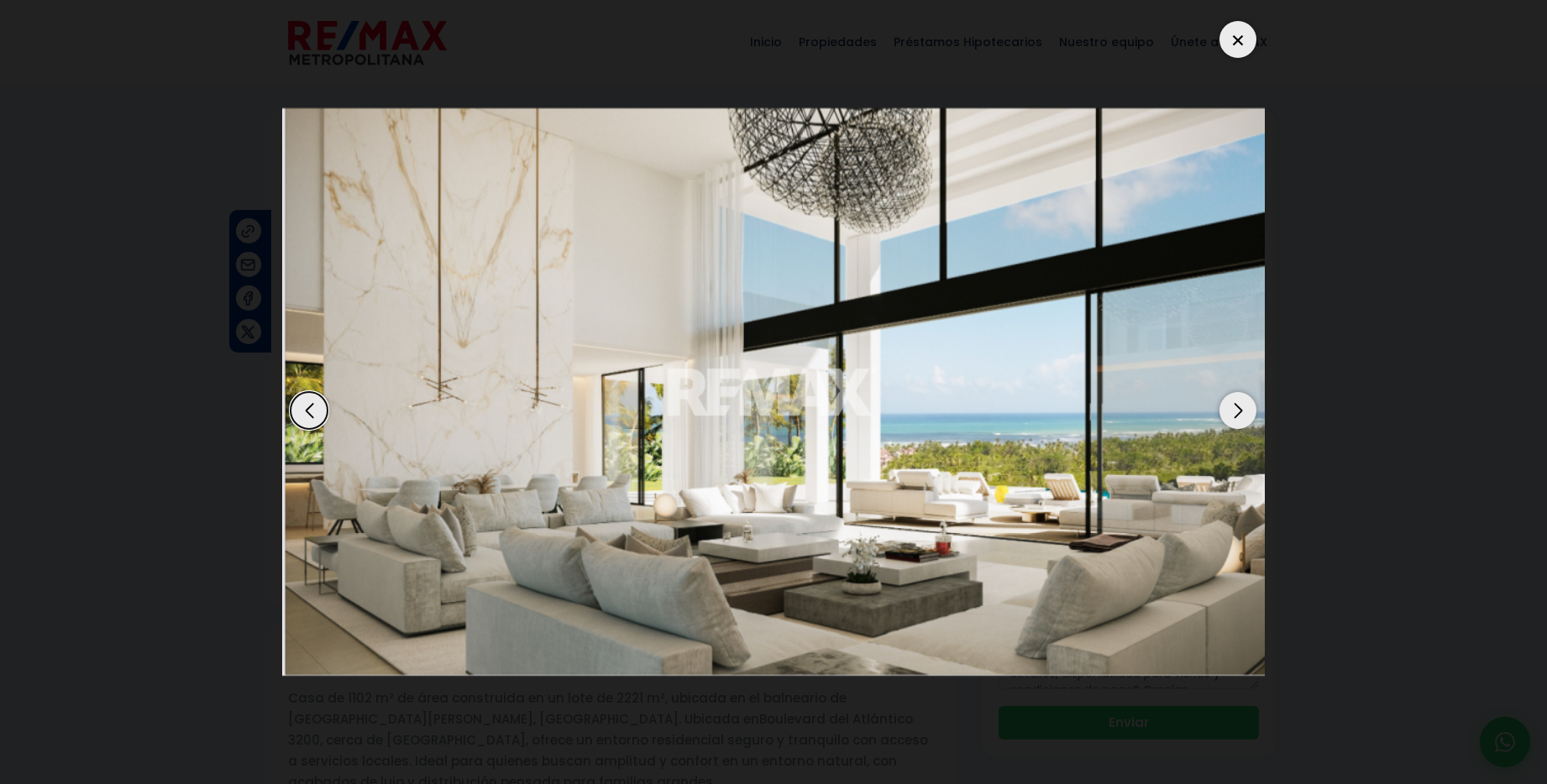
click at [1235, 413] on div "Next slide" at bounding box center [1238, 411] width 37 height 37
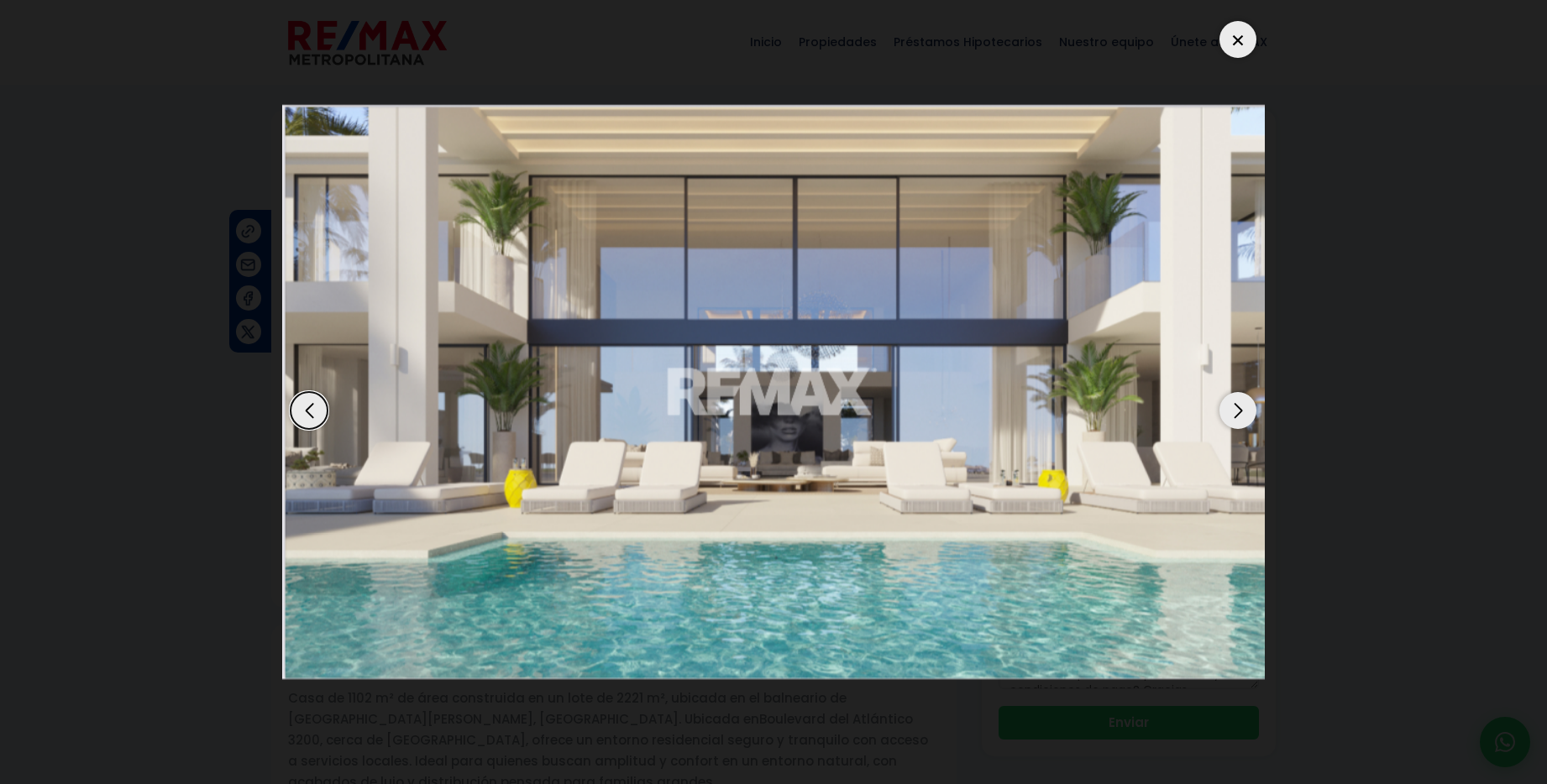
click at [1235, 413] on div "Next slide" at bounding box center [1238, 411] width 37 height 37
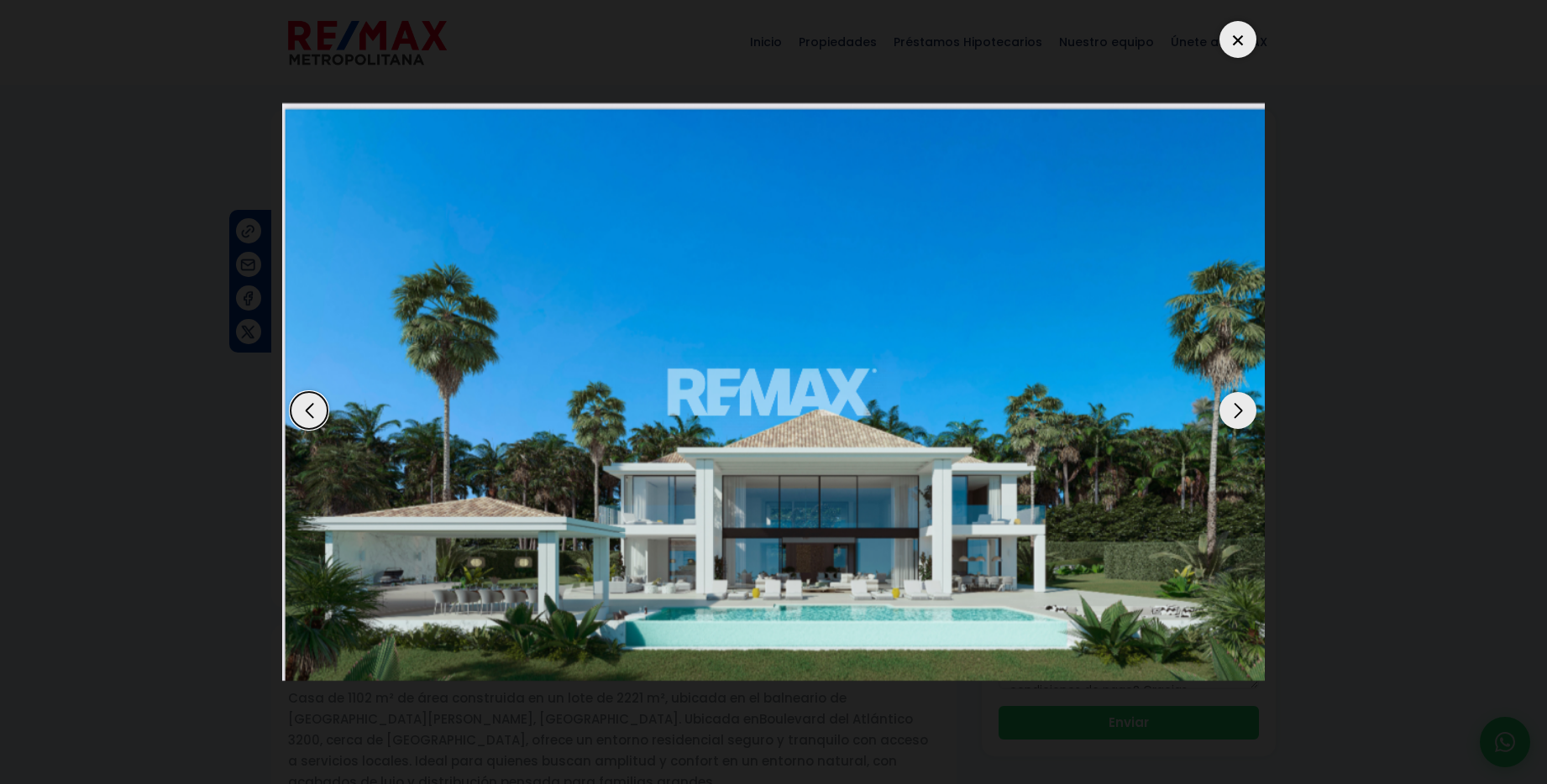
click at [1238, 44] on div at bounding box center [1238, 40] width 37 height 37
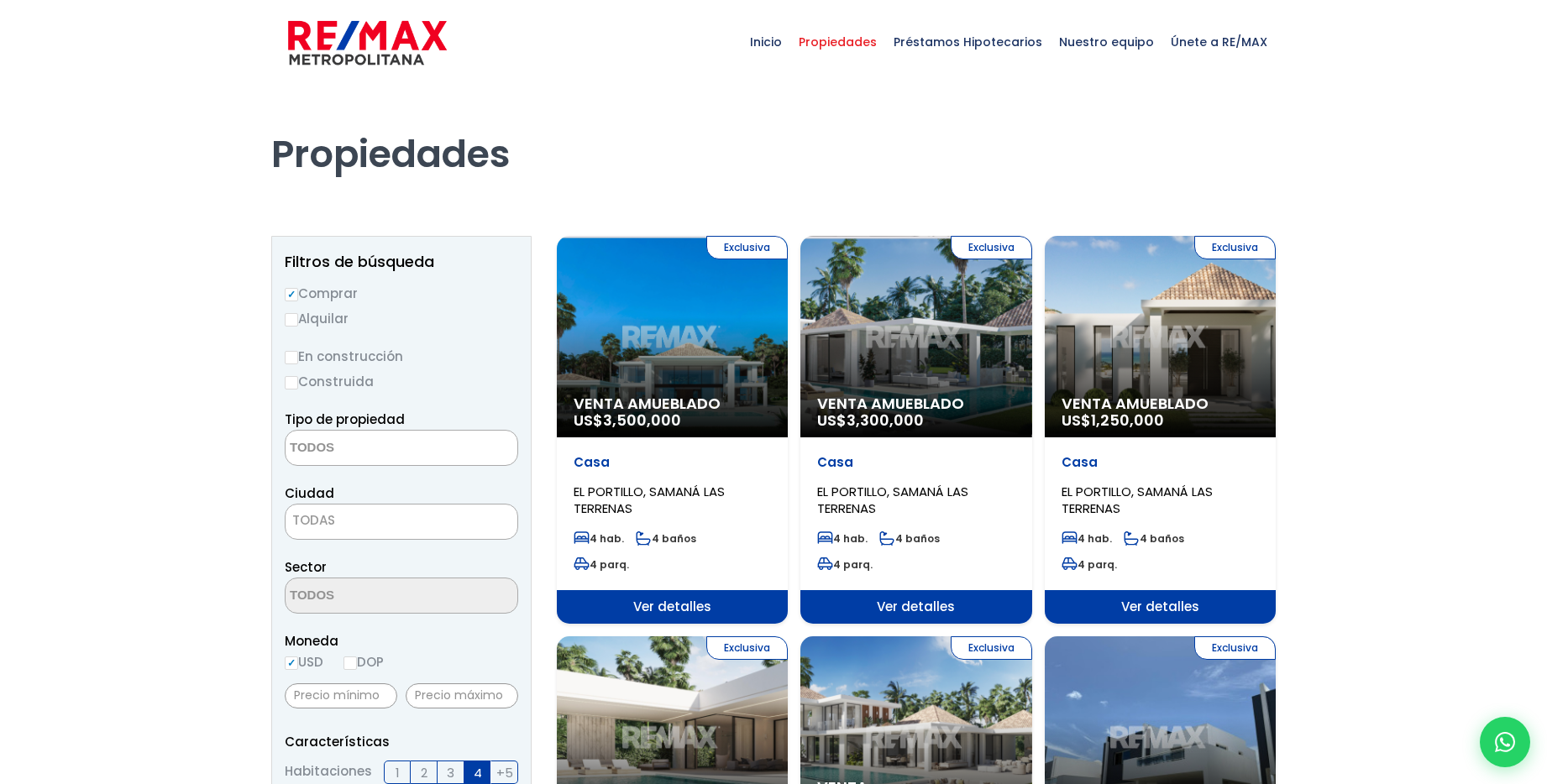
select select
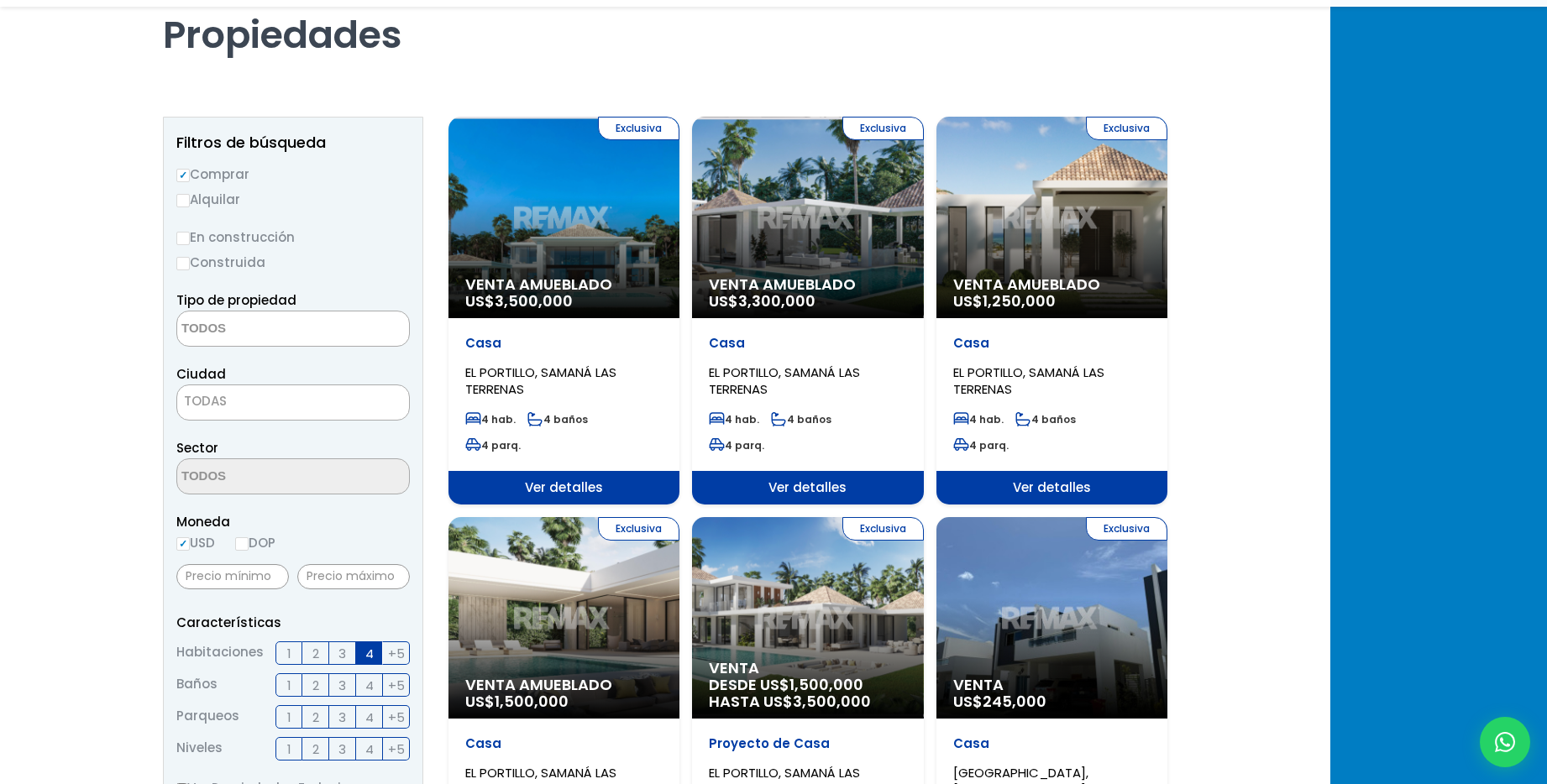
scroll to position [120, 0]
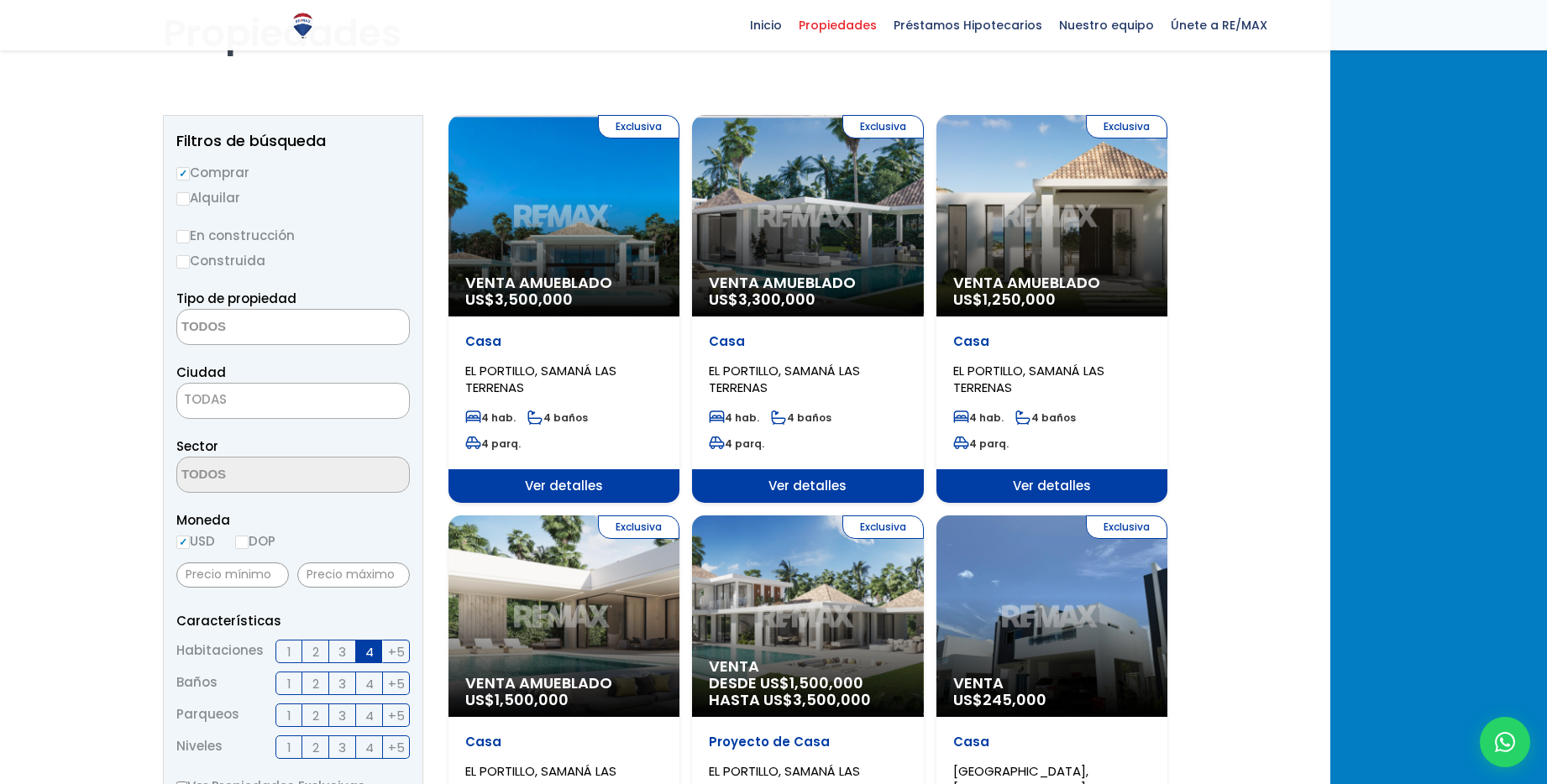
click at [1084, 204] on div "Exclusiva Venta Amueblado US$ 1,250,000" at bounding box center [1051, 215] width 231 height 201
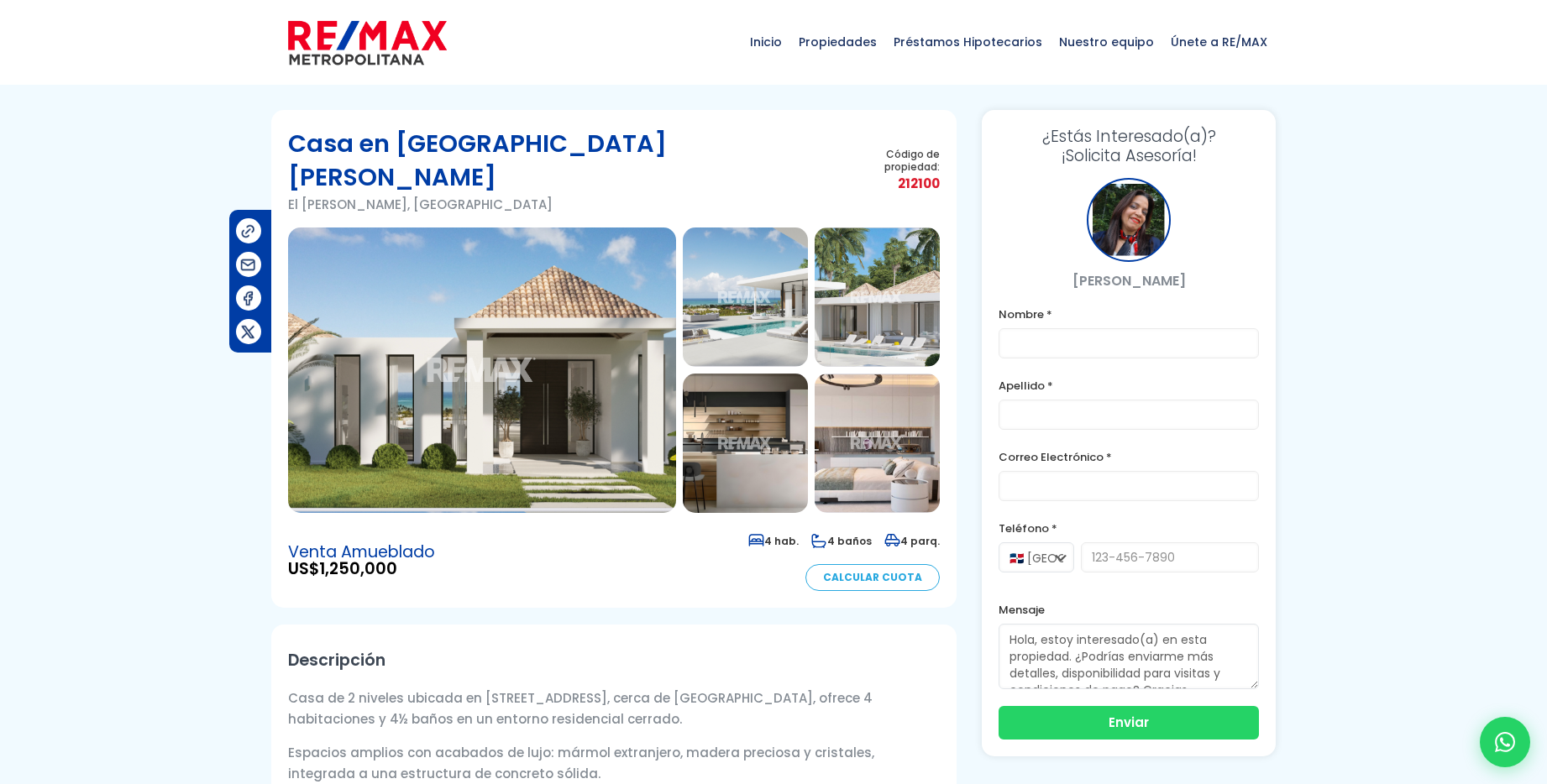
click at [470, 294] on img at bounding box center [482, 370] width 388 height 286
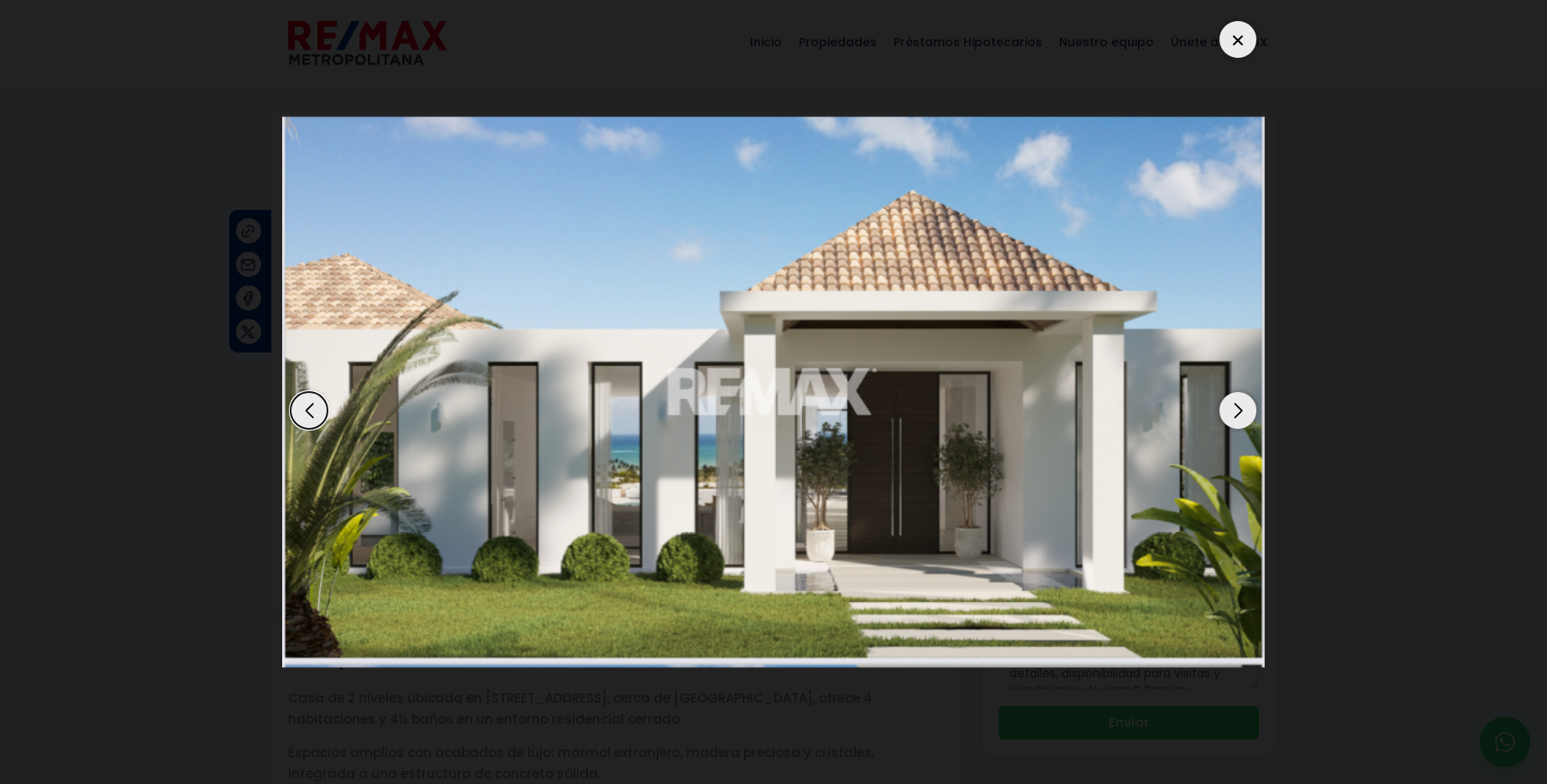
click at [1235, 411] on div "Next slide" at bounding box center [1238, 411] width 37 height 37
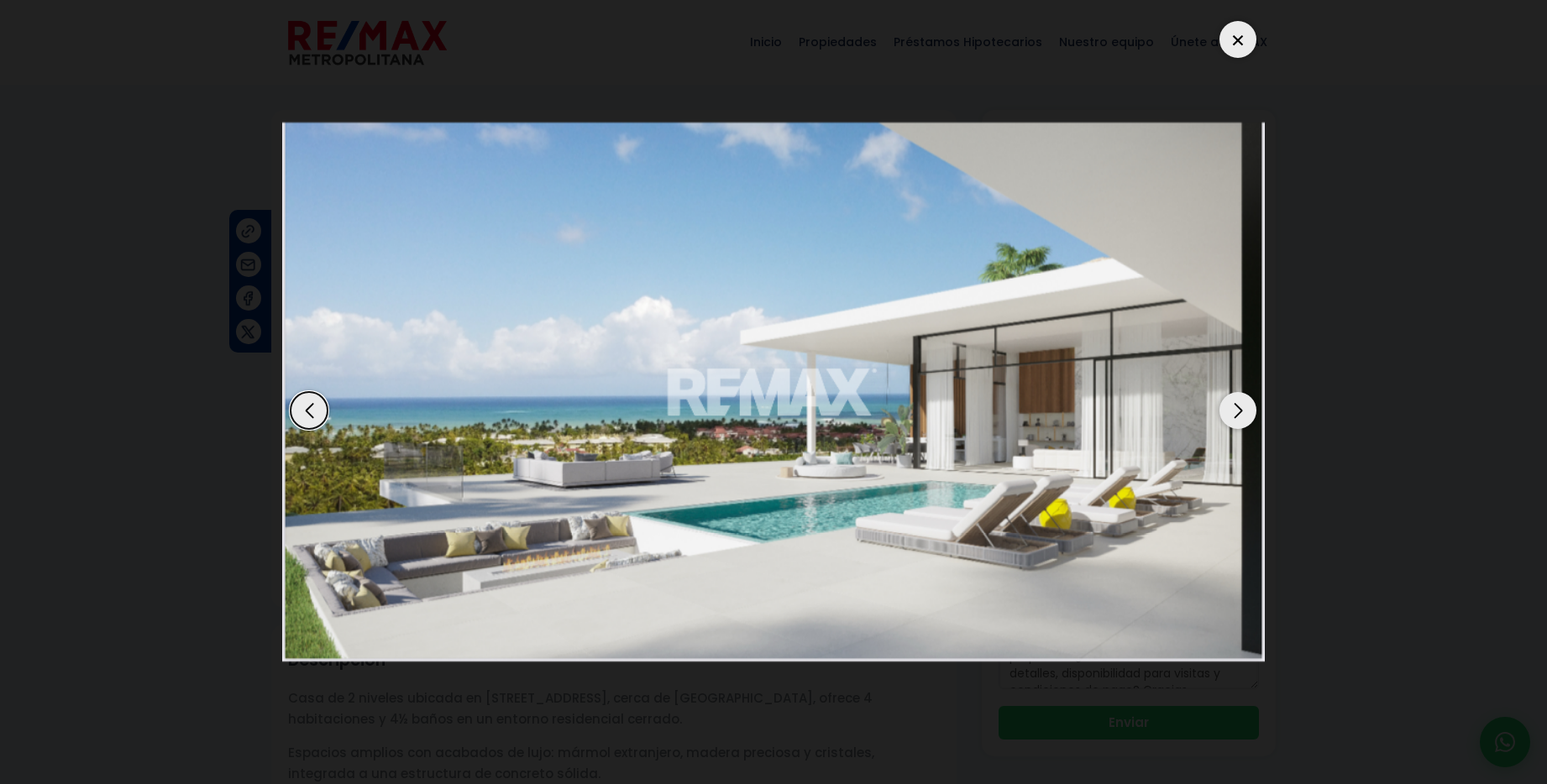
click at [1235, 411] on div "Next slide" at bounding box center [1238, 411] width 37 height 37
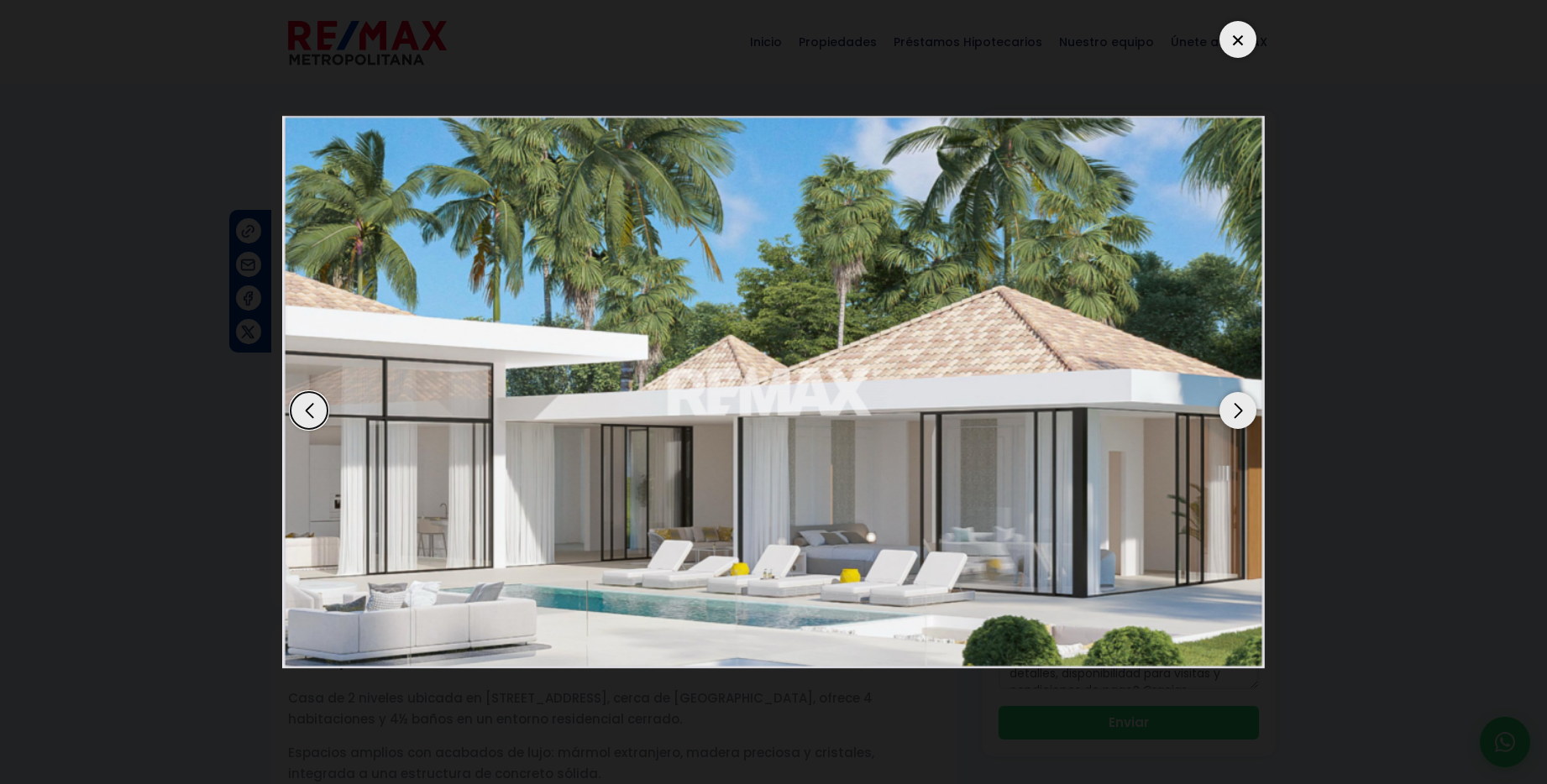
click at [1235, 411] on div "Next slide" at bounding box center [1238, 411] width 37 height 37
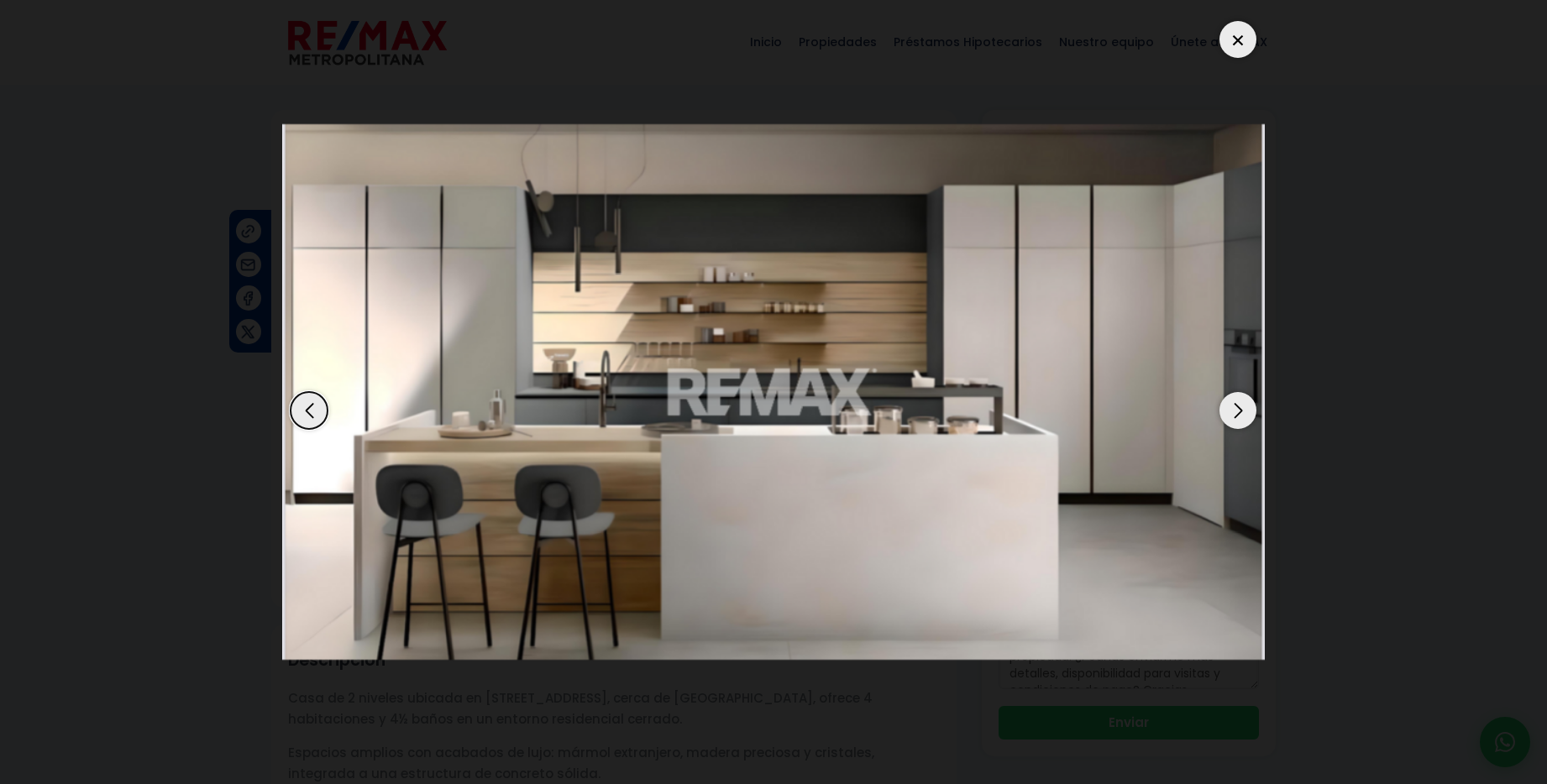
click at [1235, 411] on div "Next slide" at bounding box center [1238, 411] width 37 height 37
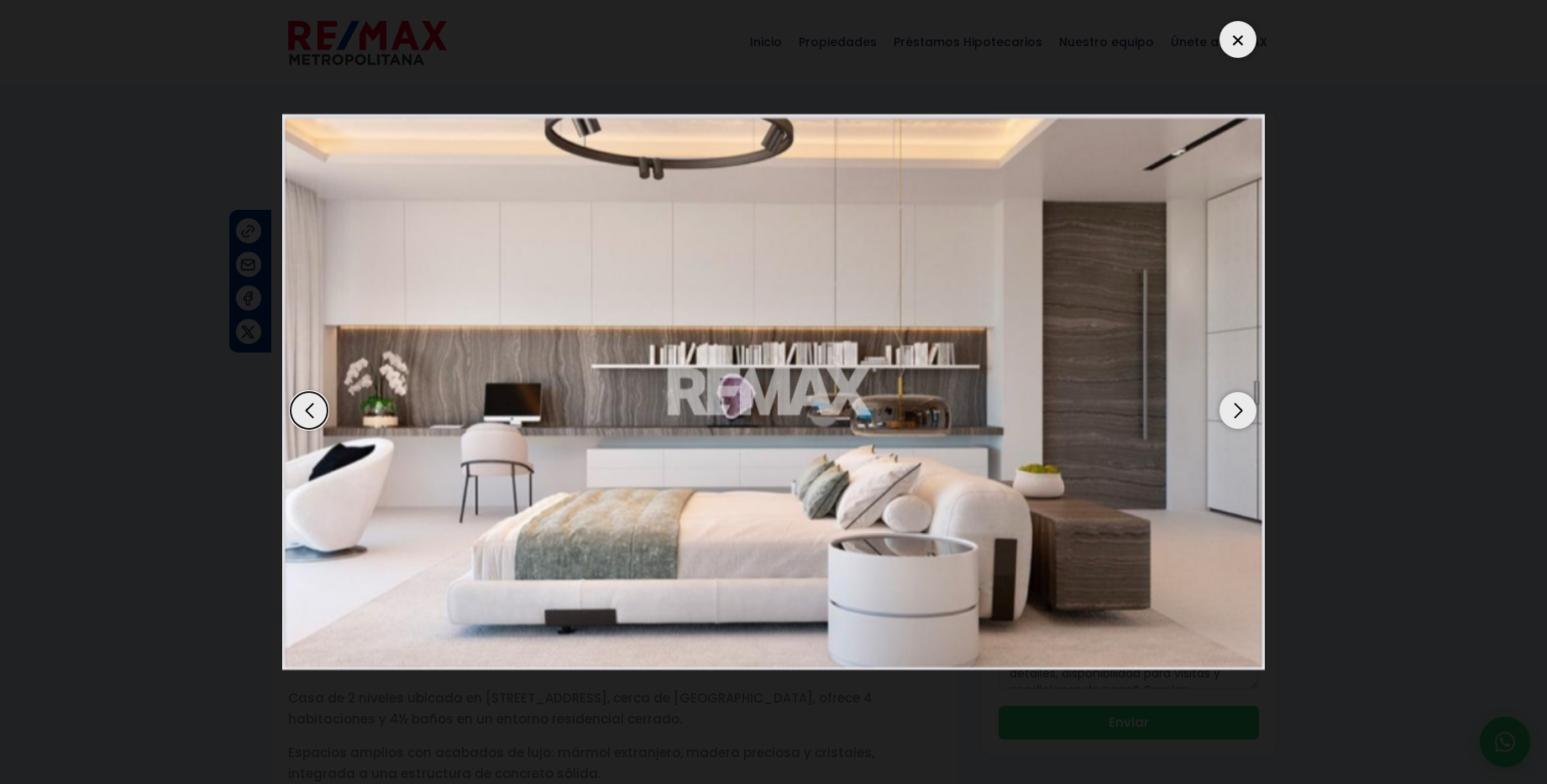
click at [1235, 411] on div "Next slide" at bounding box center [1238, 411] width 37 height 37
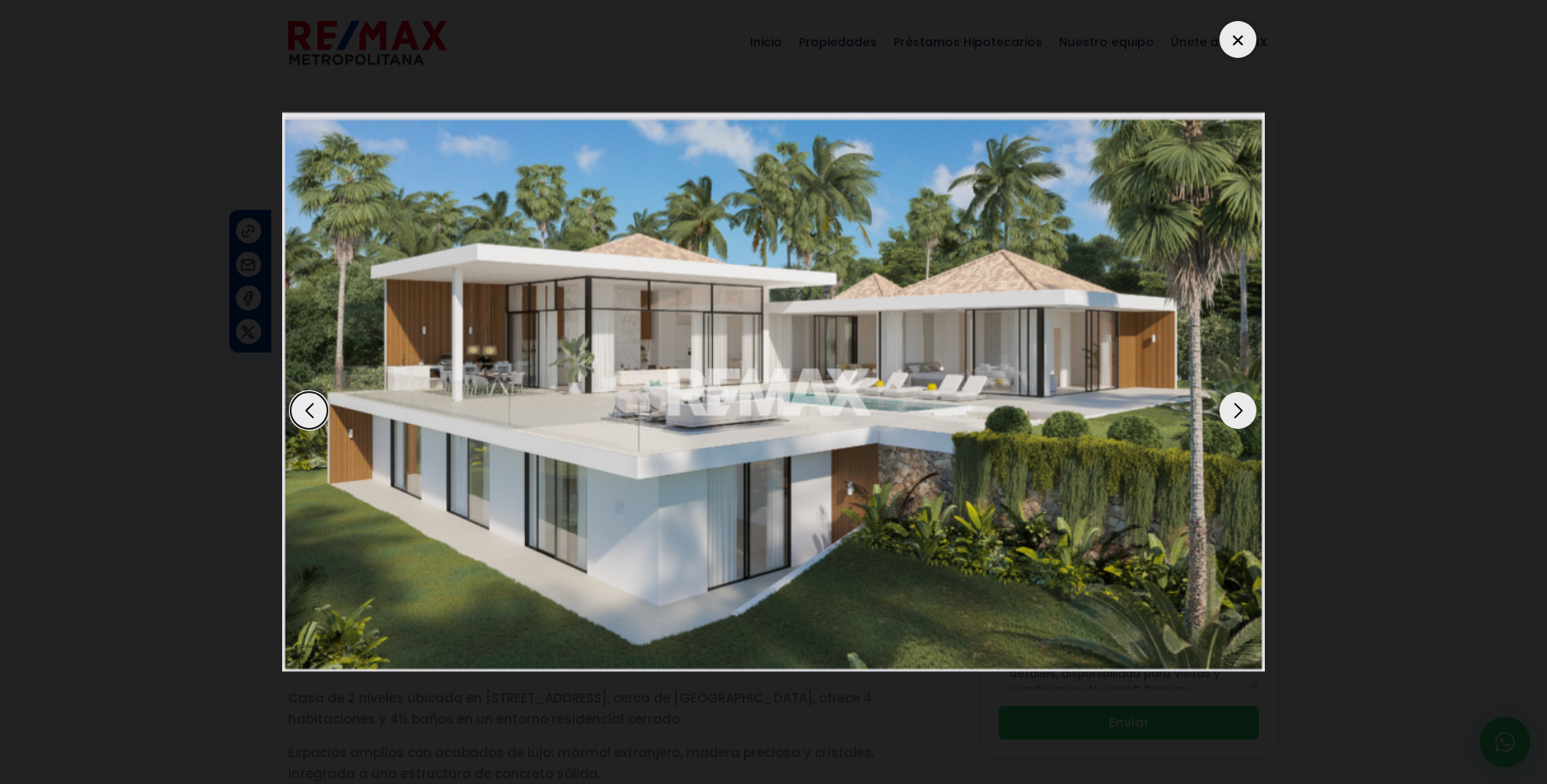
click at [1235, 411] on div "Next slide" at bounding box center [1238, 411] width 37 height 37
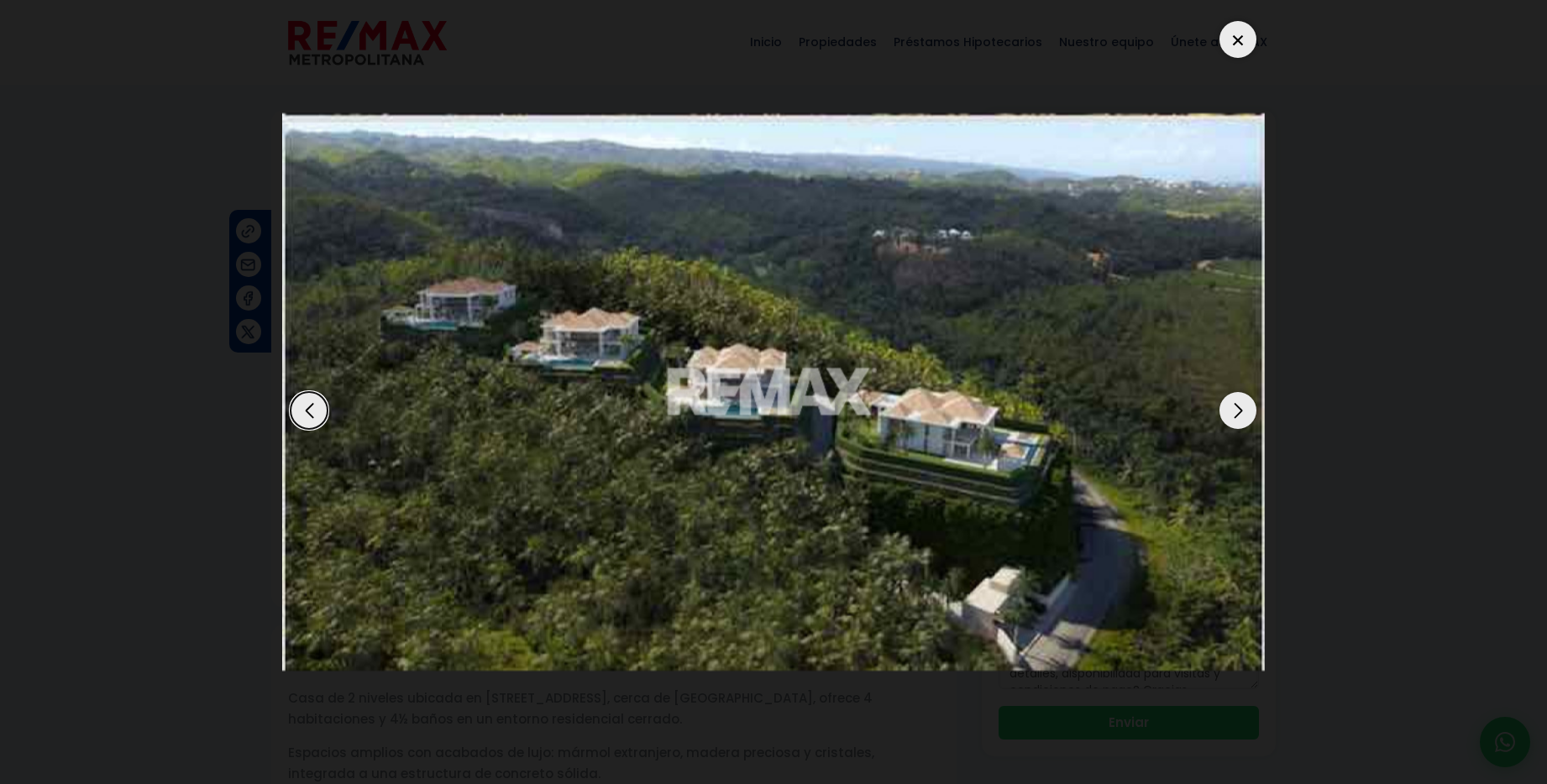
click at [1235, 411] on div "Next slide" at bounding box center [1238, 411] width 37 height 37
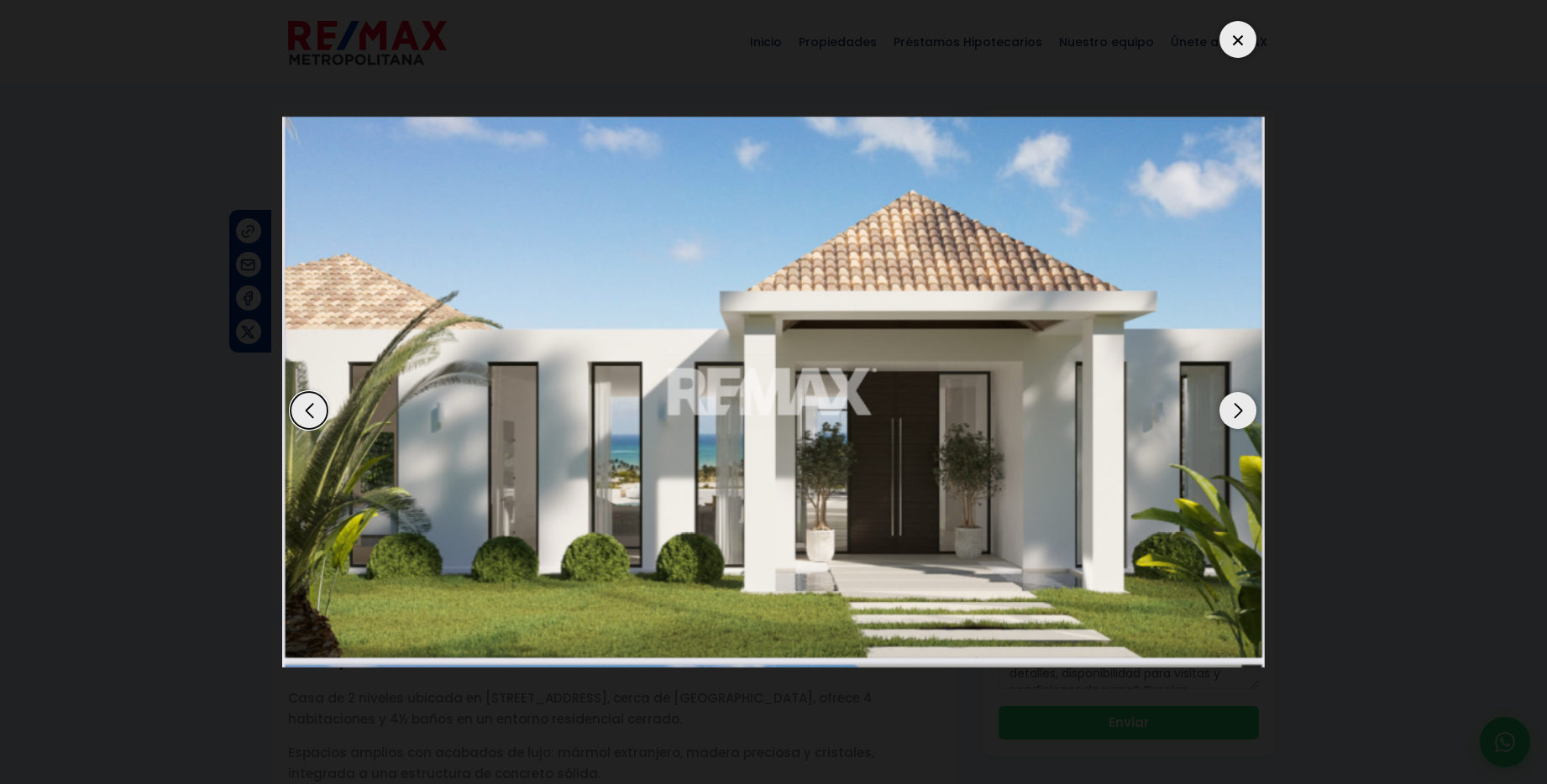
click at [1235, 411] on div "Next slide" at bounding box center [1238, 411] width 37 height 37
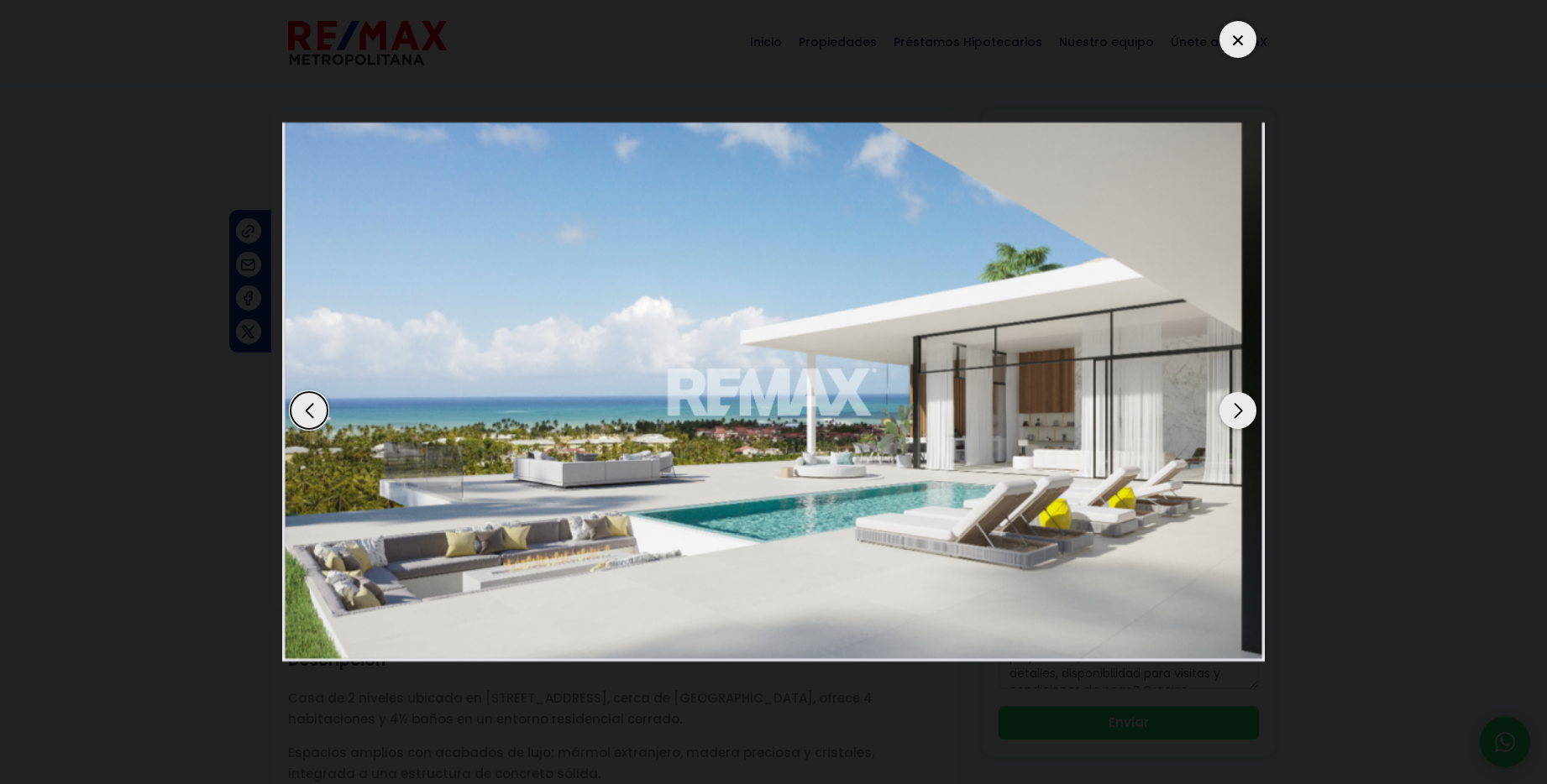
click at [1235, 411] on div "Next slide" at bounding box center [1238, 411] width 37 height 37
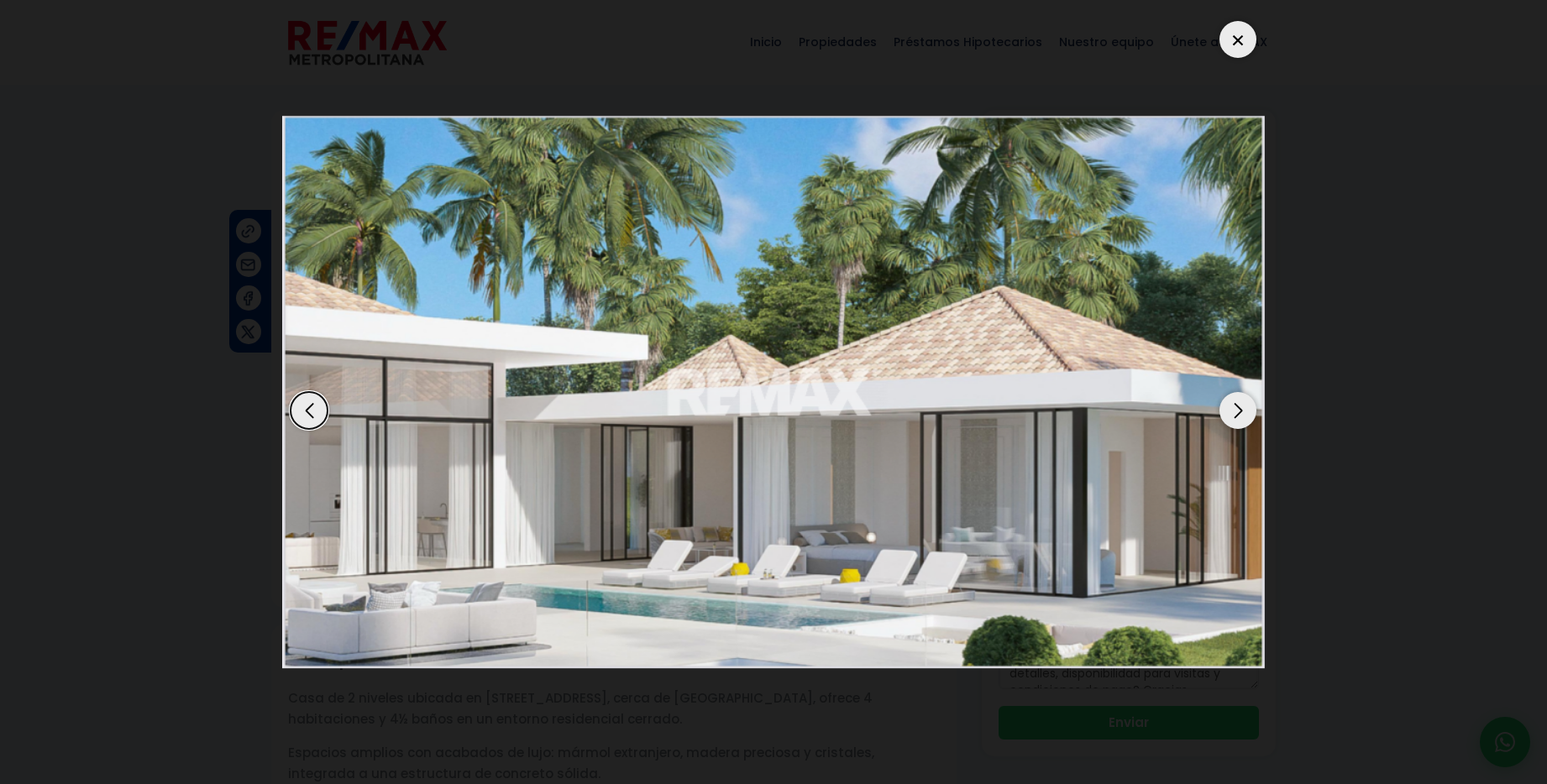
click at [1235, 411] on div "Next slide" at bounding box center [1238, 411] width 37 height 37
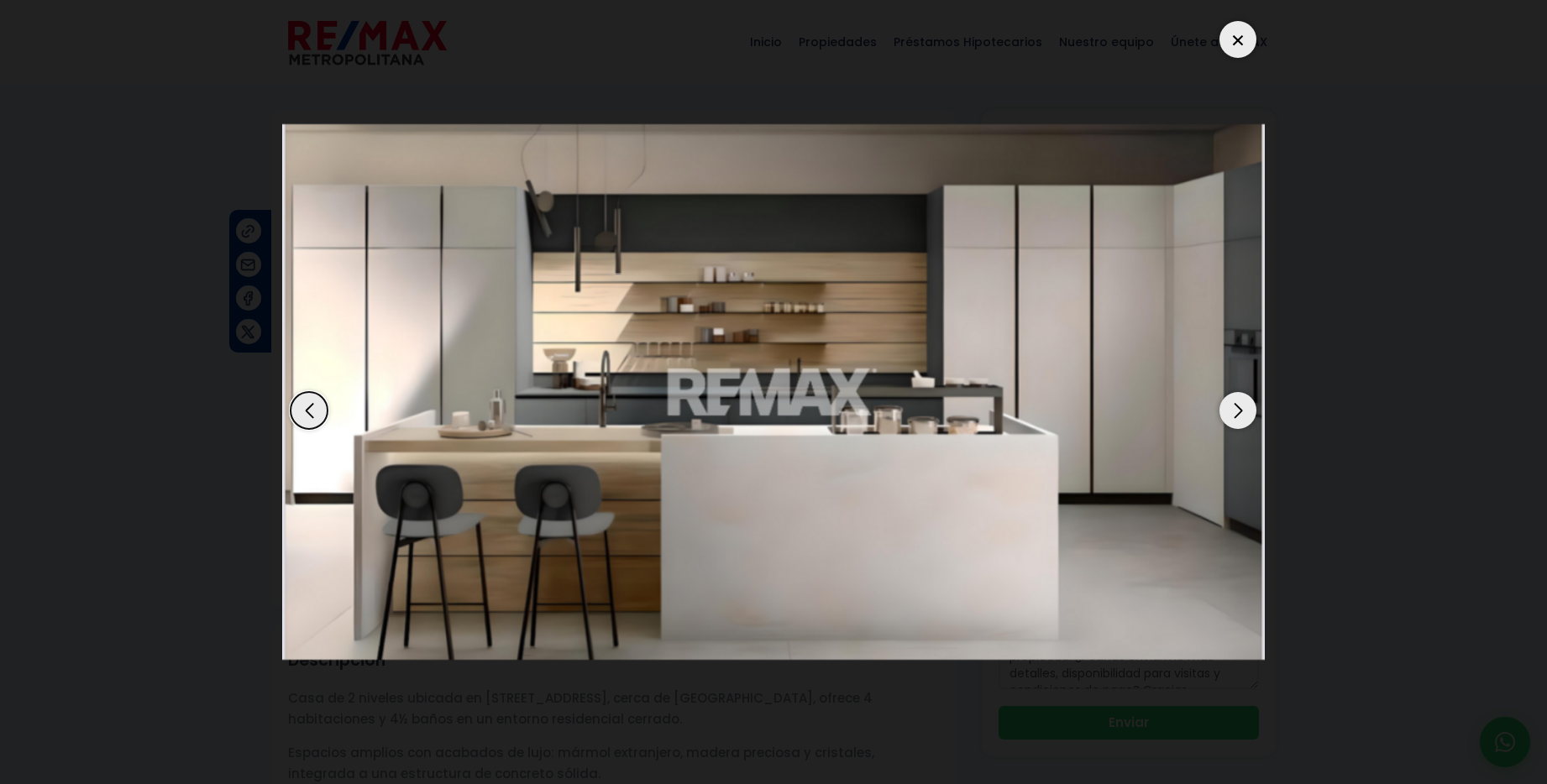
click at [1235, 35] on div at bounding box center [1238, 40] width 37 height 37
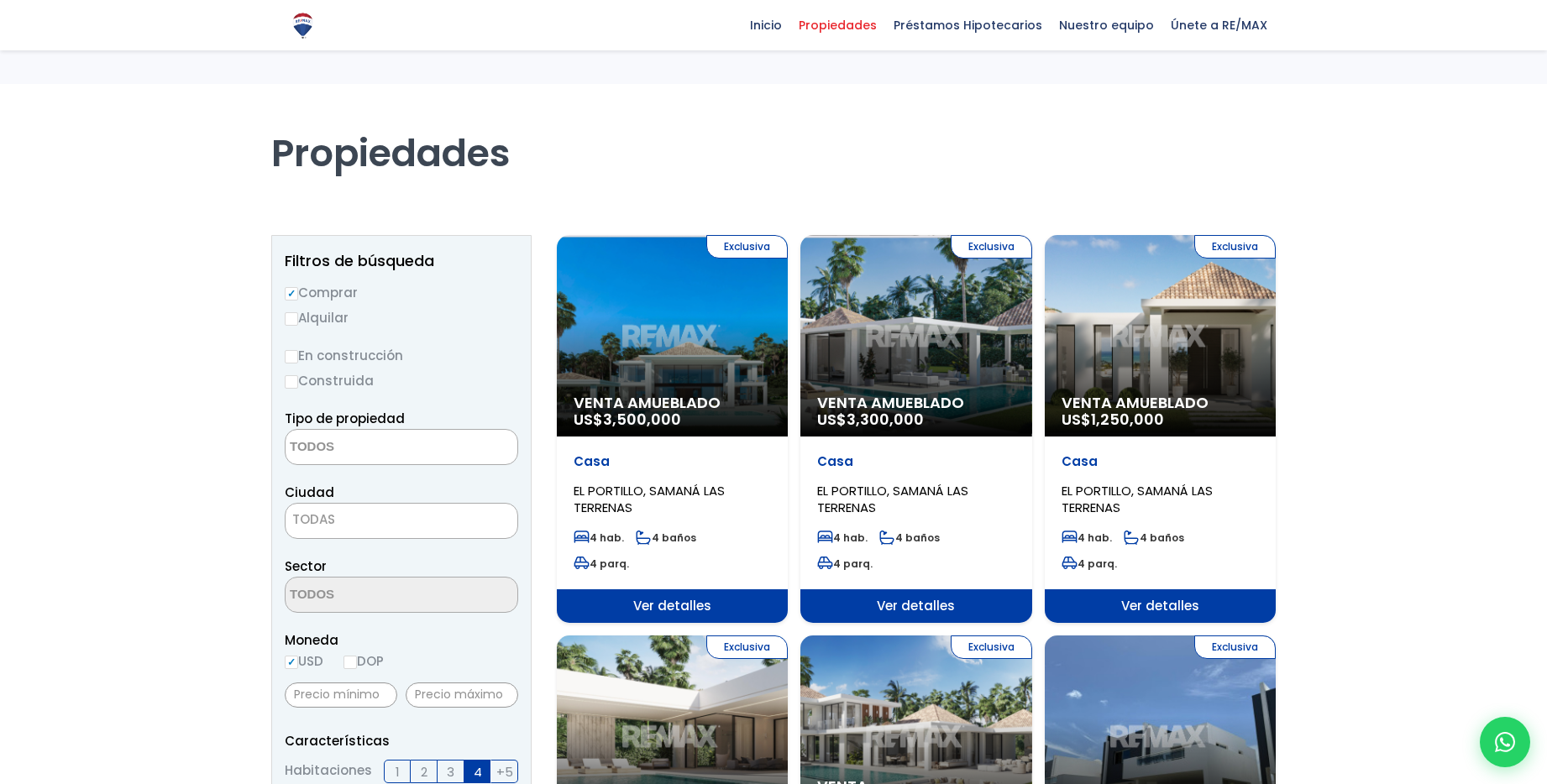
select select
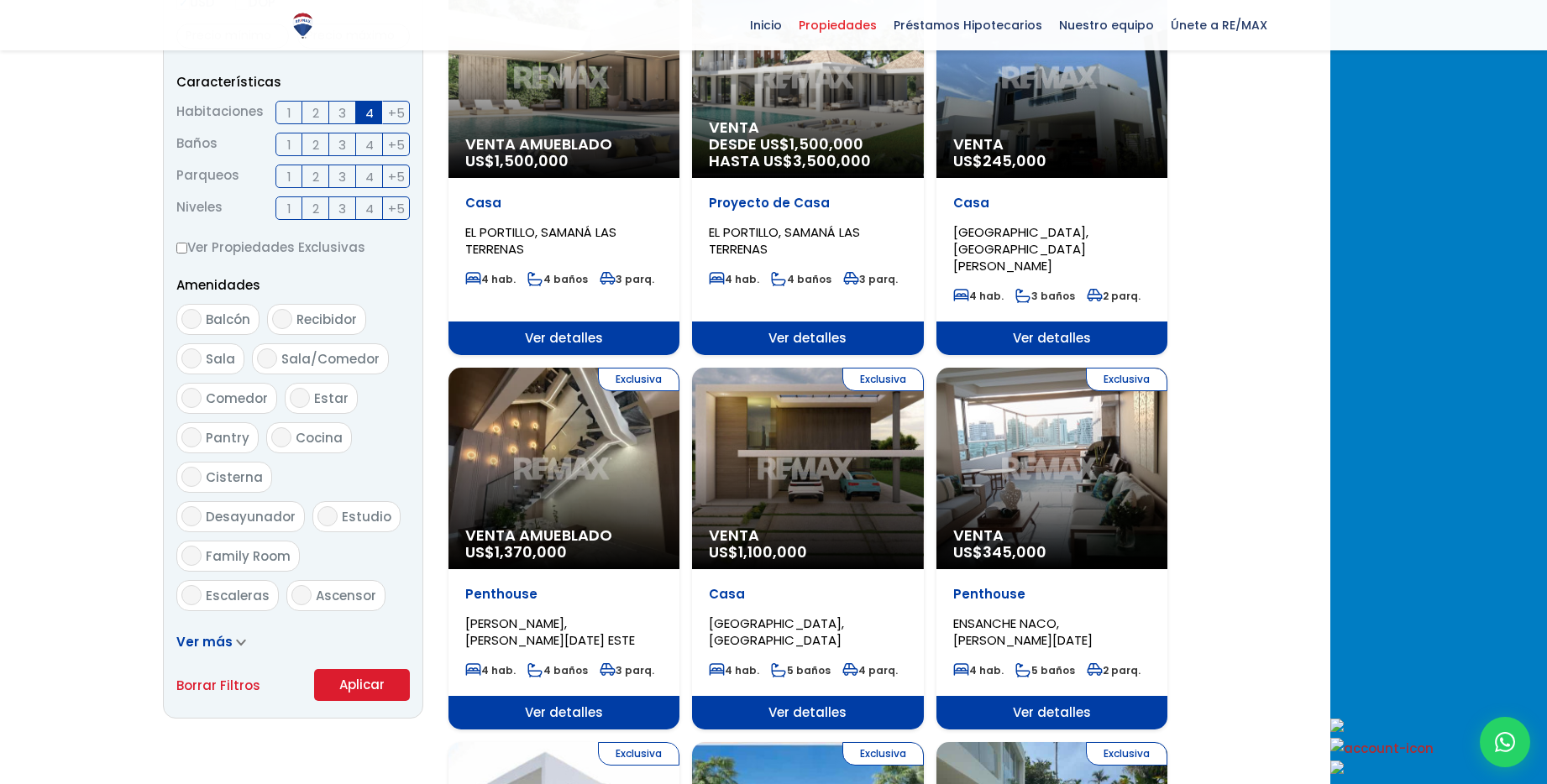
scroll to position [671, 0]
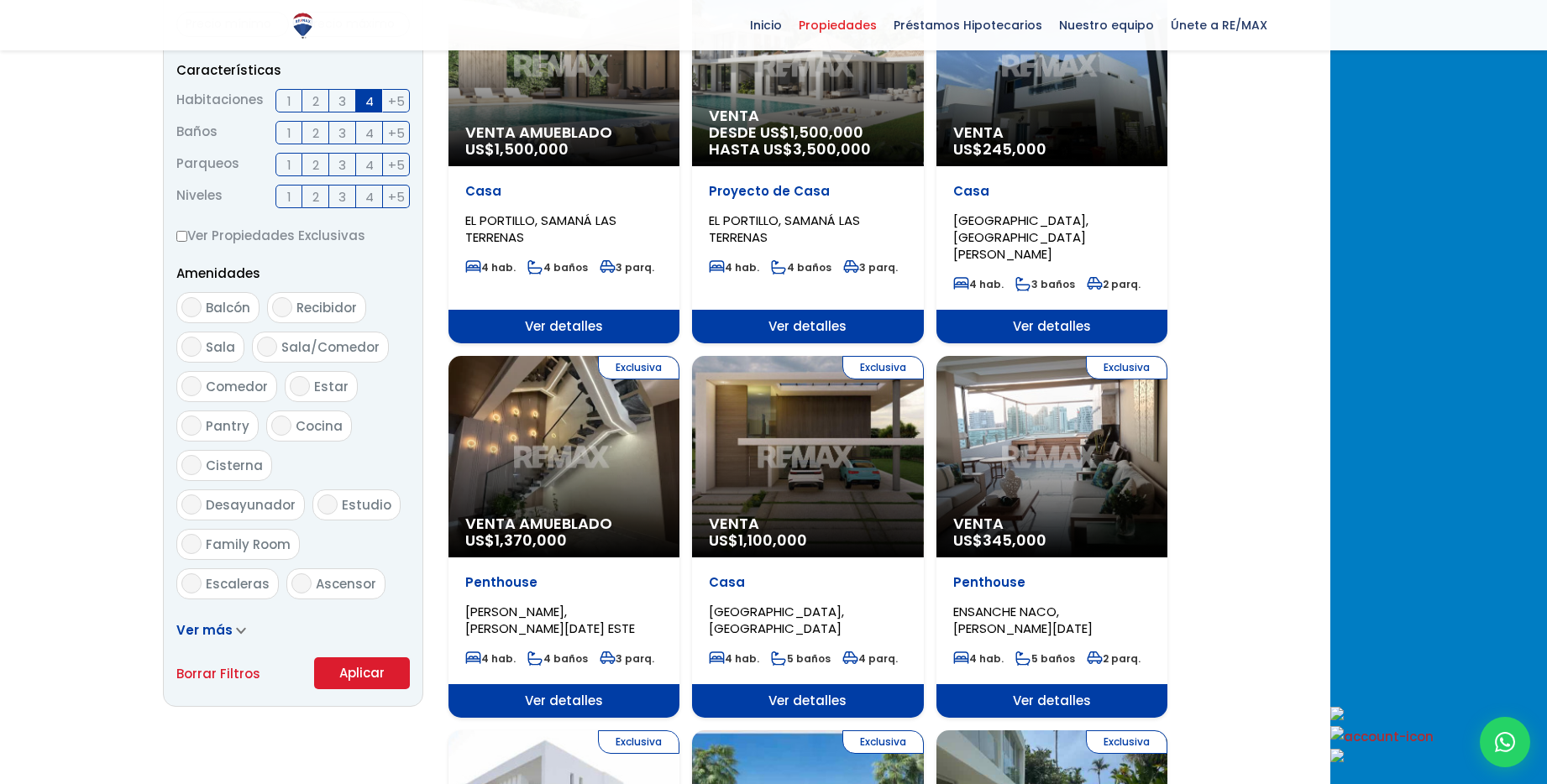
click at [625, 427] on div "Exclusiva Venta Amueblado US$ 1,370,000" at bounding box center [563, 456] width 231 height 201
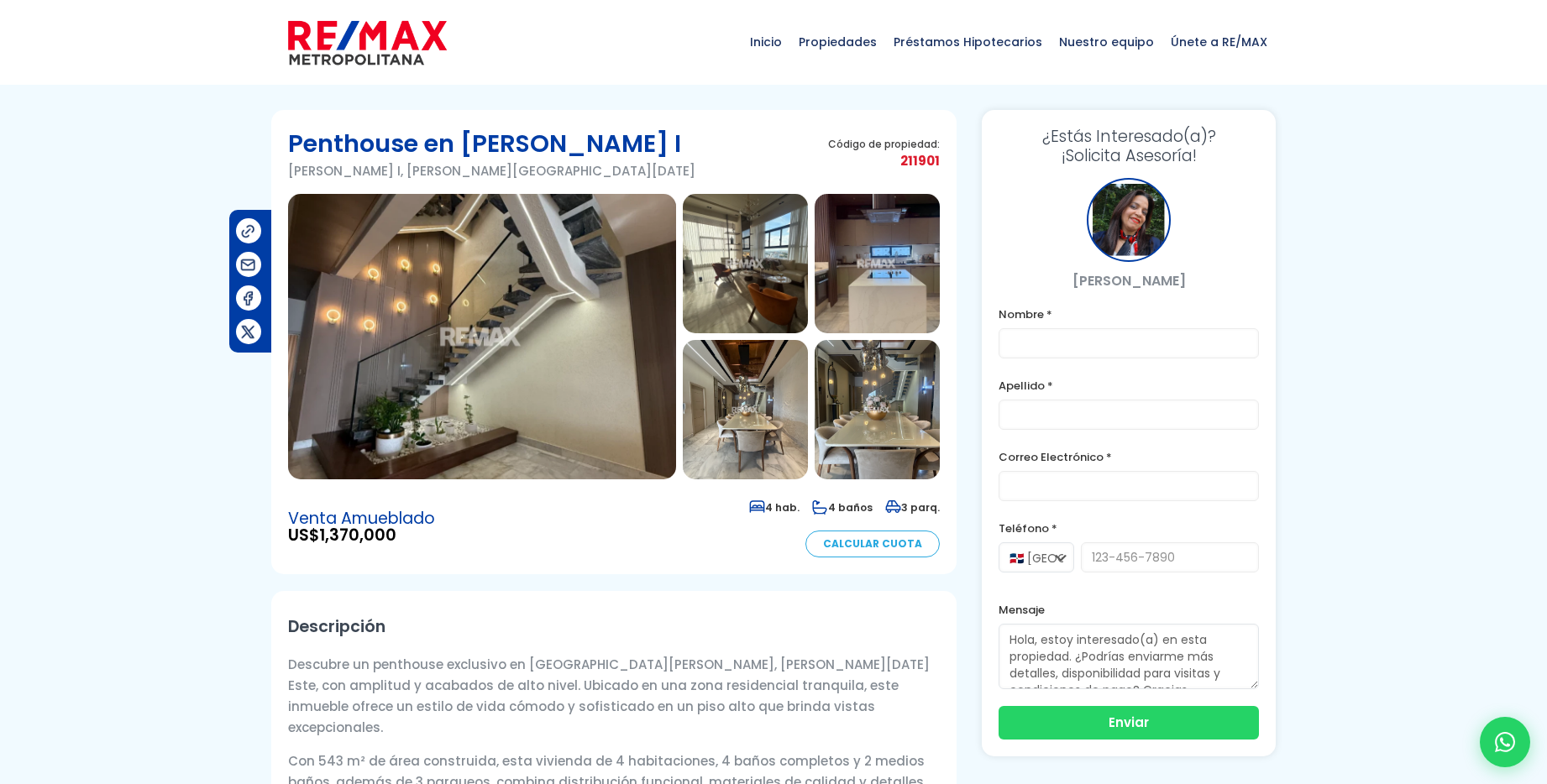
click at [469, 382] on img at bounding box center [482, 337] width 388 height 286
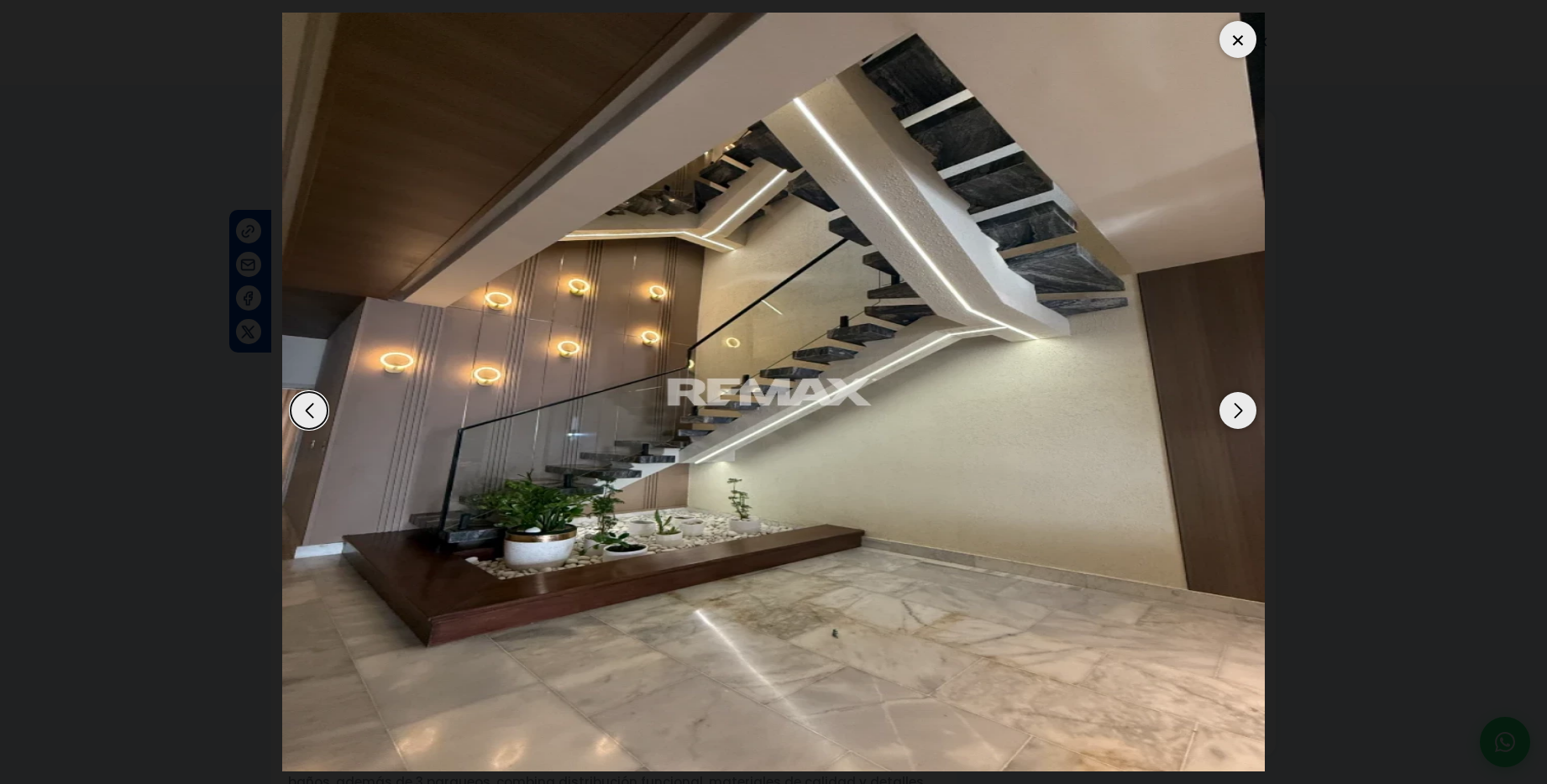
click at [1242, 409] on div "Next slide" at bounding box center [1238, 411] width 37 height 37
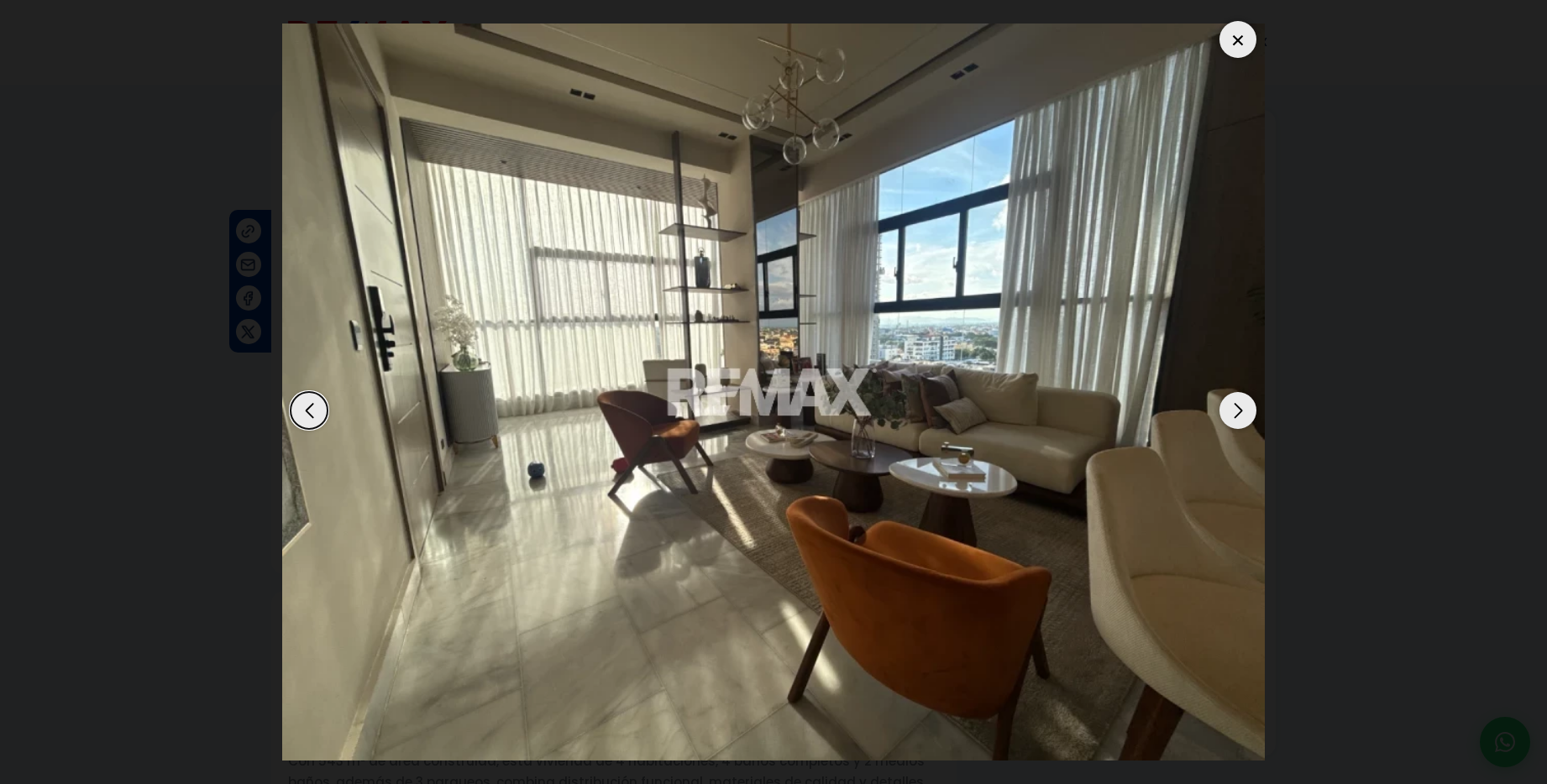
click at [1242, 409] on div "Next slide" at bounding box center [1238, 411] width 37 height 37
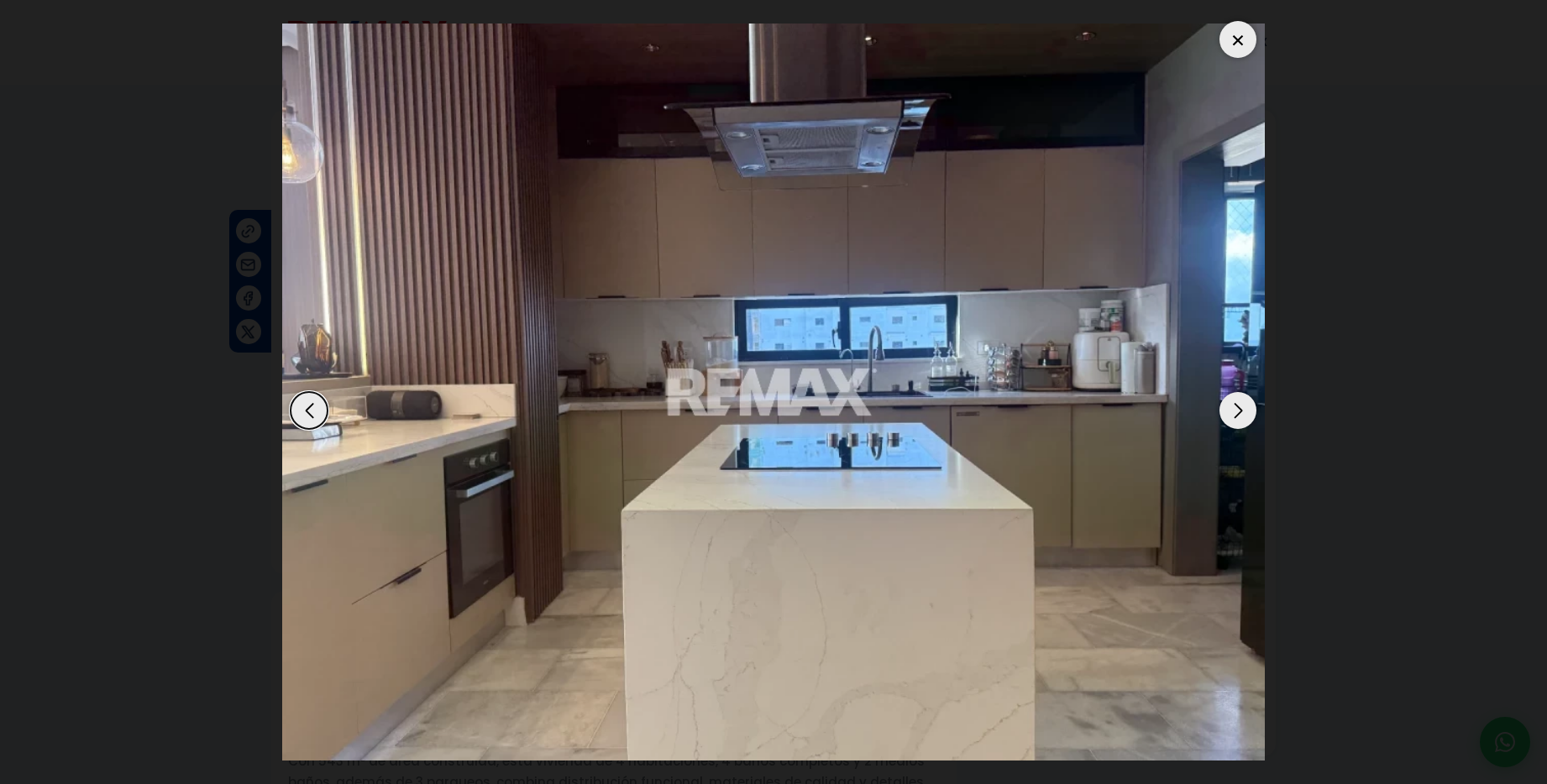
click at [1242, 409] on div "Next slide" at bounding box center [1238, 411] width 37 height 37
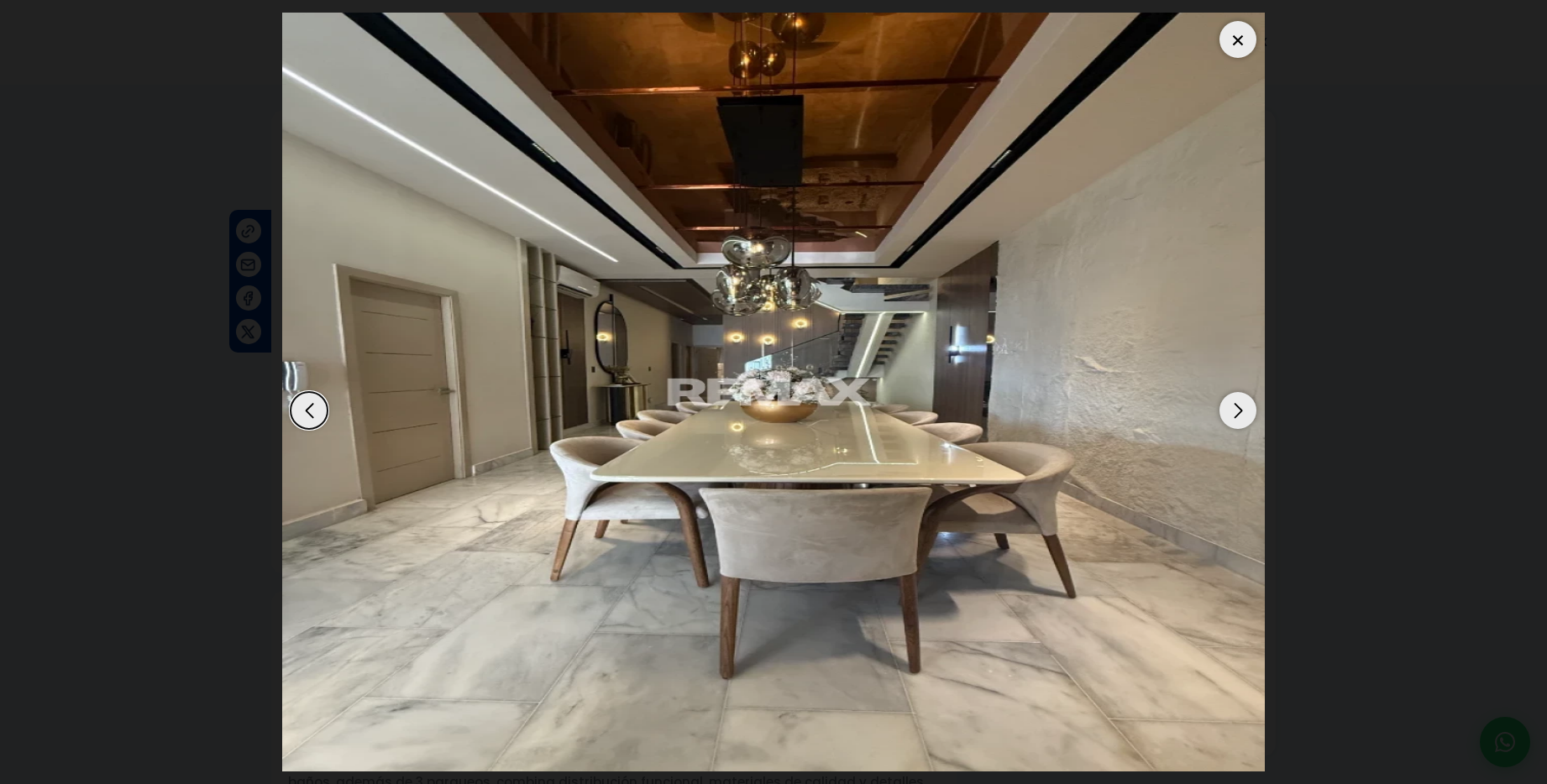
click at [1242, 409] on div "Next slide" at bounding box center [1238, 411] width 37 height 37
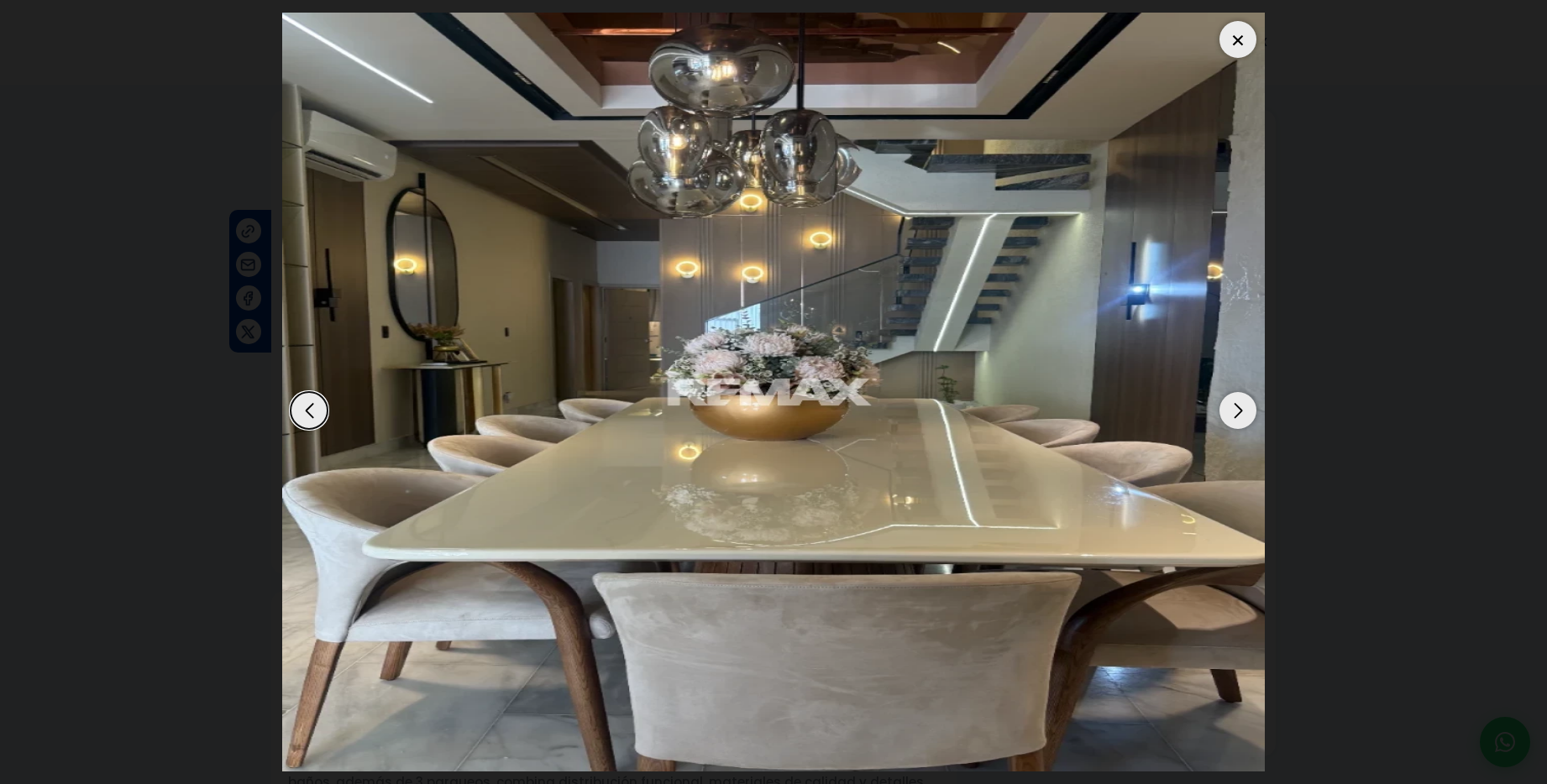
click at [1242, 409] on div "Next slide" at bounding box center [1238, 411] width 37 height 37
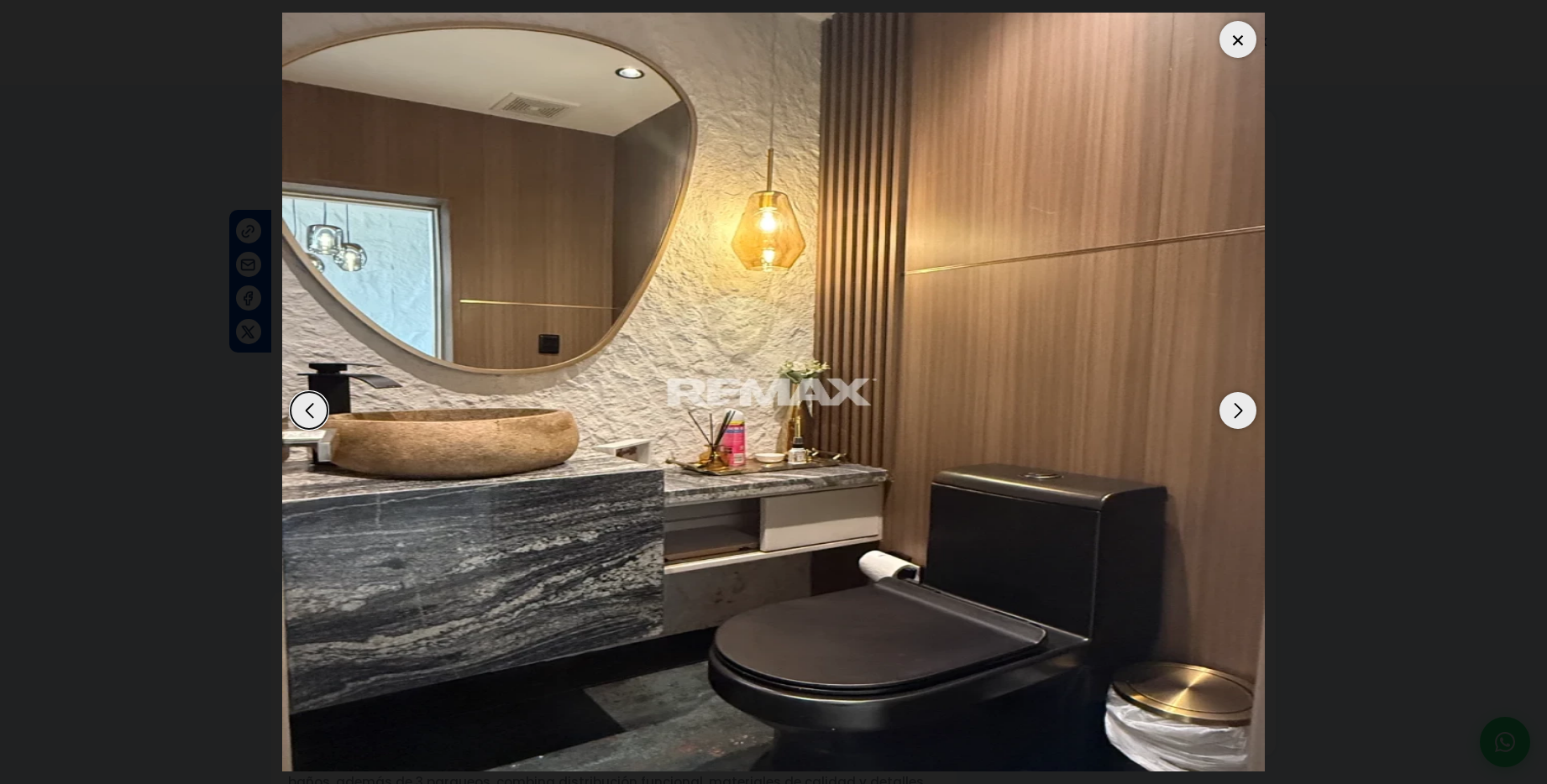
click at [1242, 409] on div "Next slide" at bounding box center [1238, 411] width 37 height 37
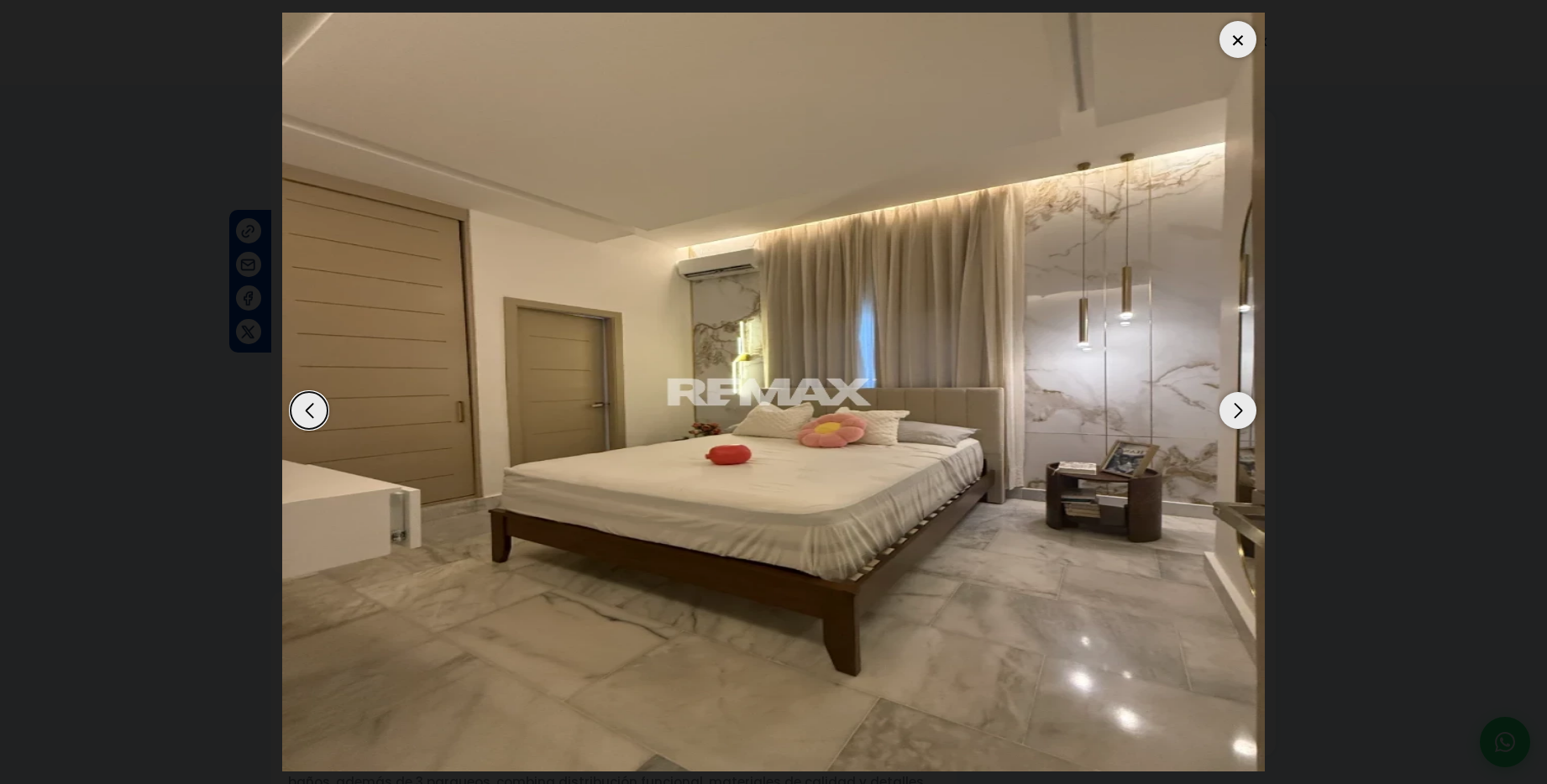
click at [1242, 409] on div "Next slide" at bounding box center [1238, 411] width 37 height 37
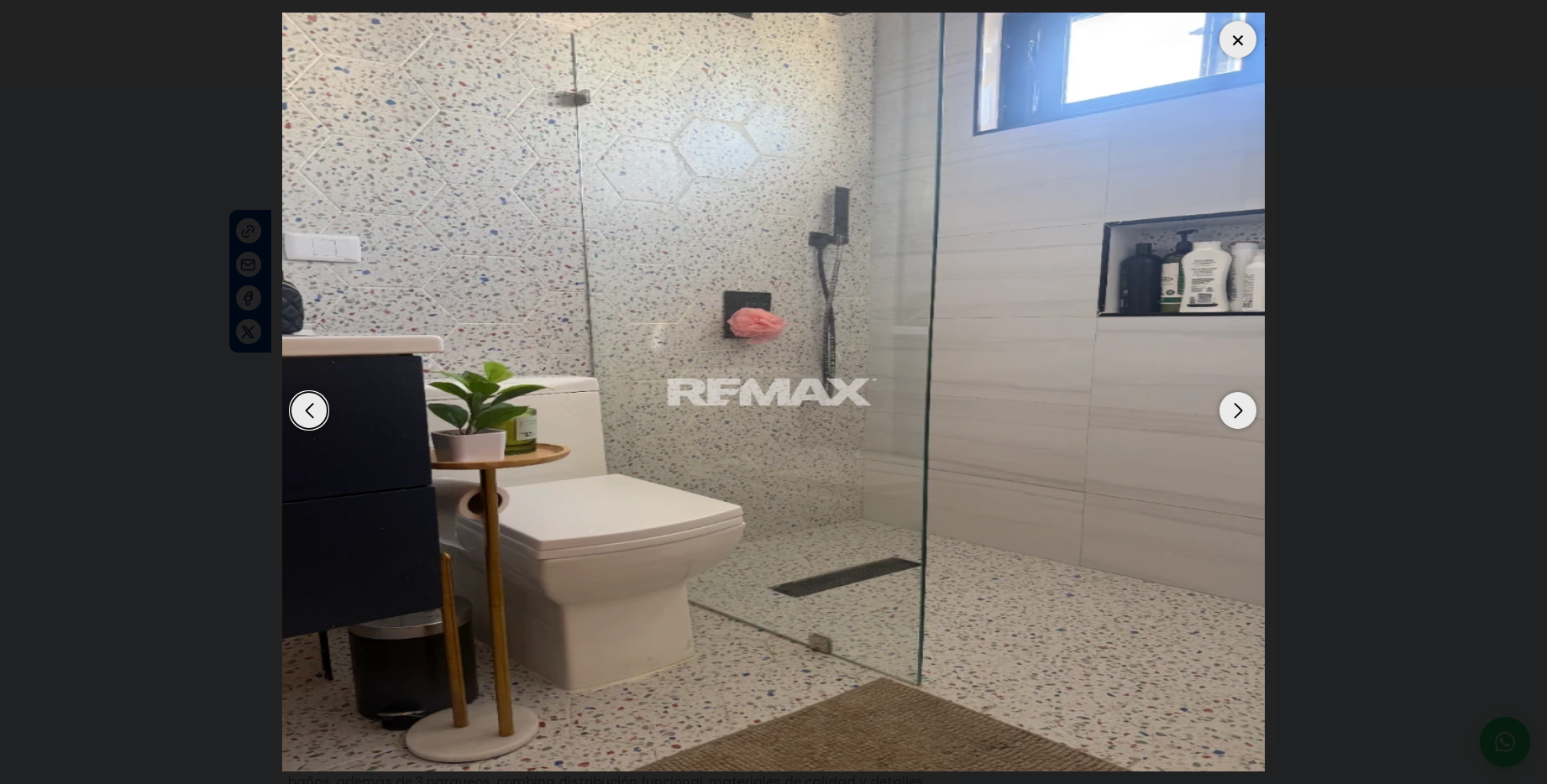
click at [1242, 409] on div "Next slide" at bounding box center [1238, 411] width 37 height 37
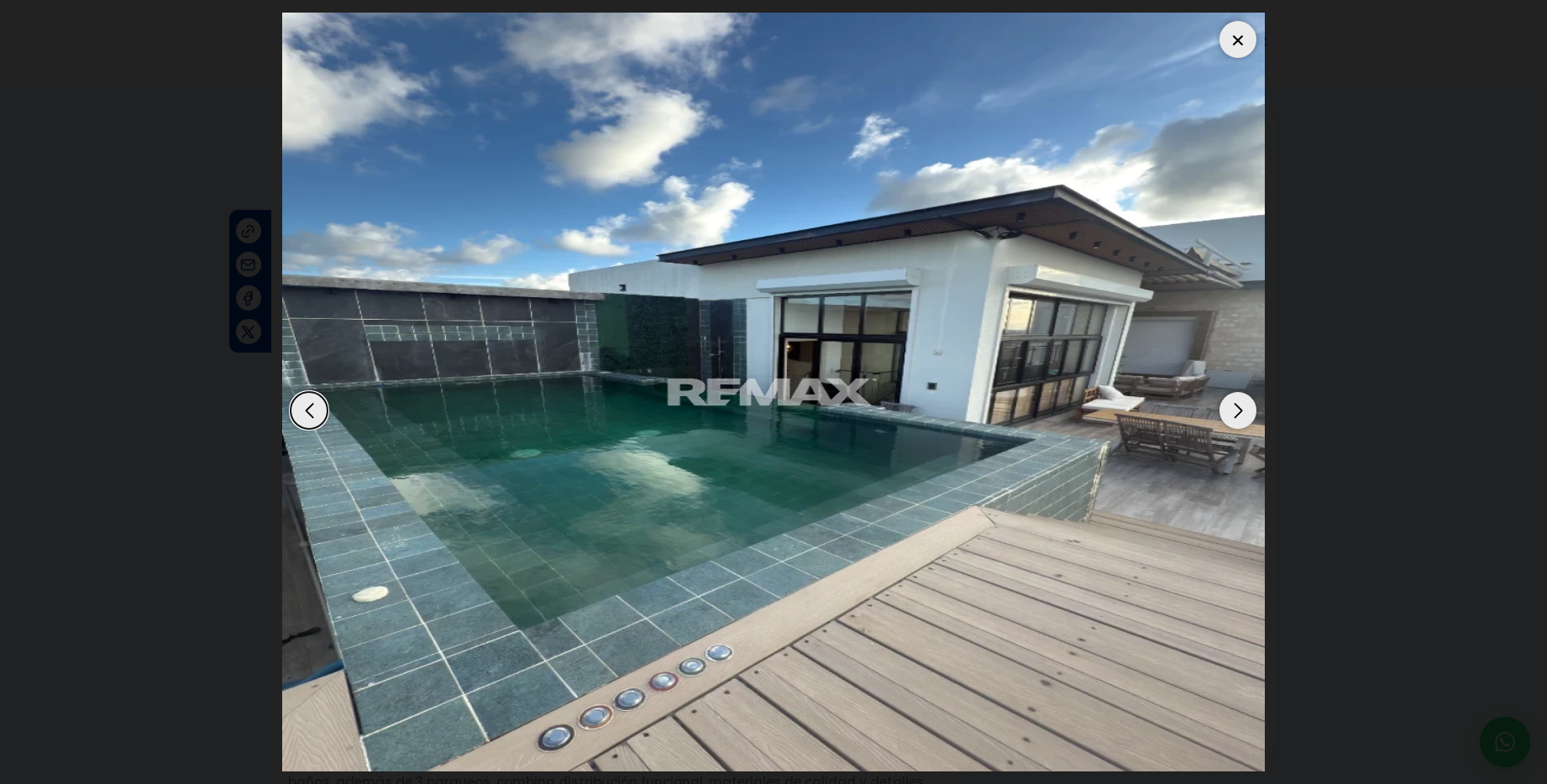
click at [1242, 409] on div "Next slide" at bounding box center [1238, 411] width 37 height 37
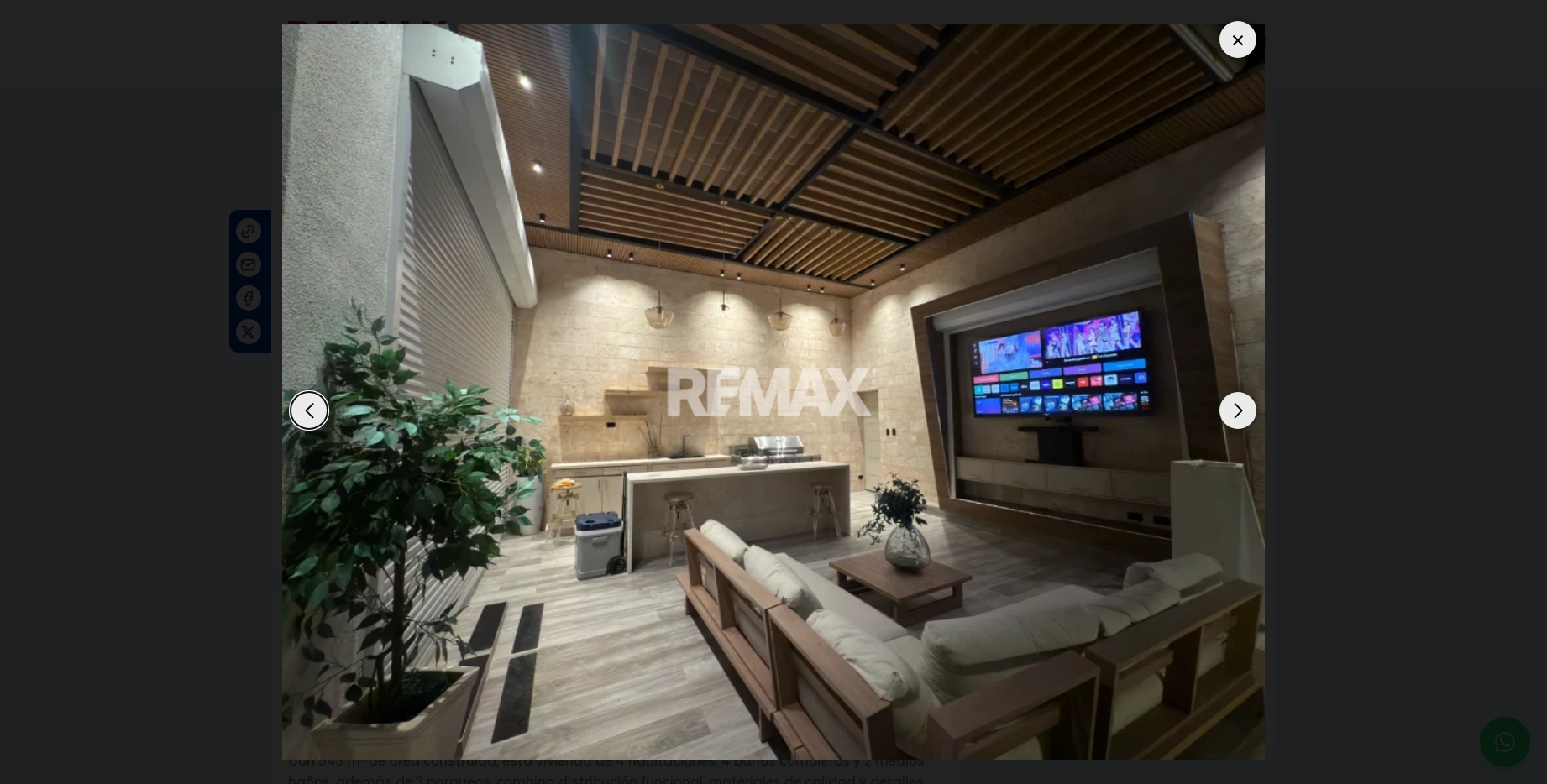
click at [1242, 409] on div "Next slide" at bounding box center [1238, 411] width 37 height 37
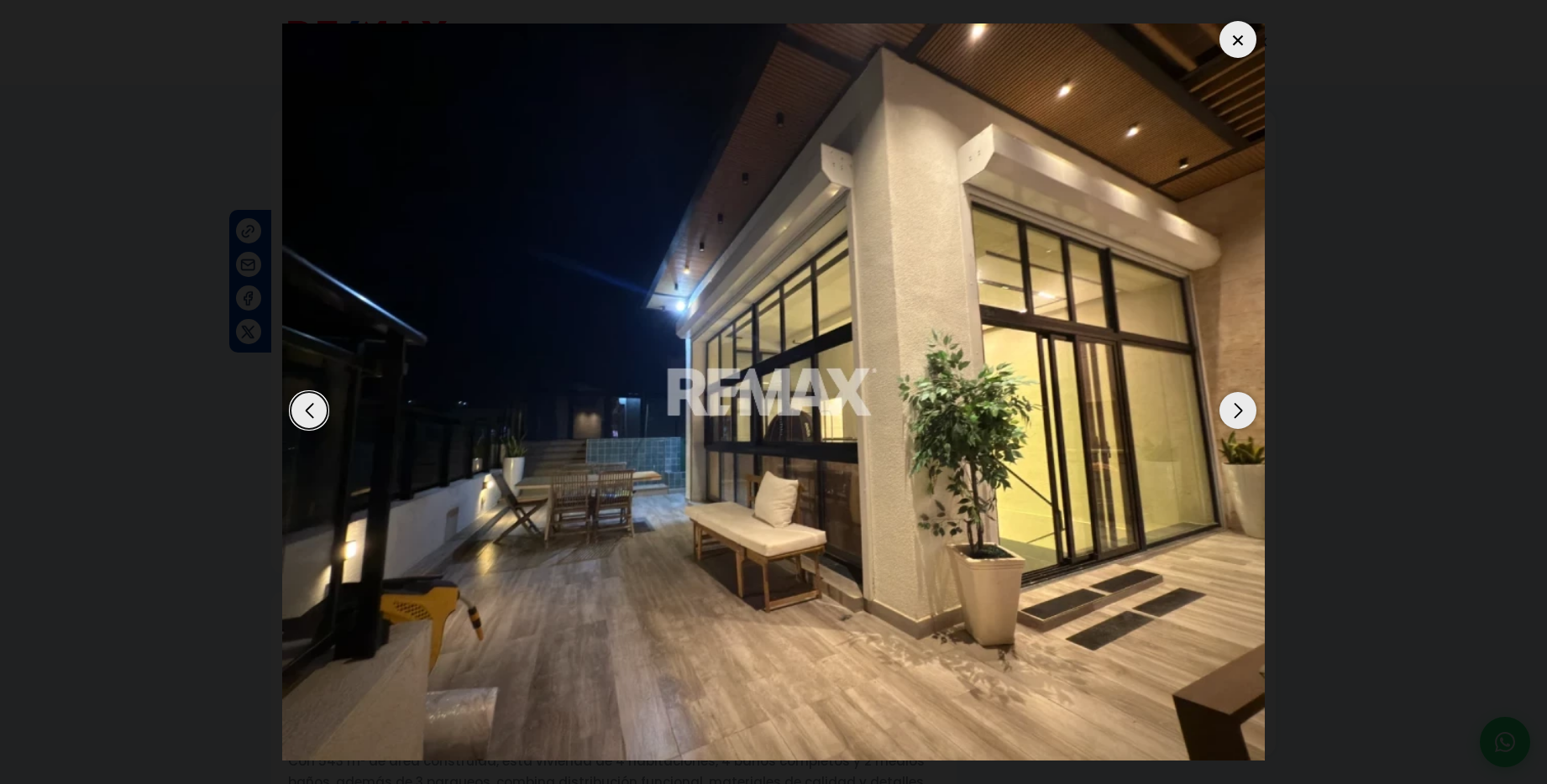
click at [1242, 409] on div "Next slide" at bounding box center [1238, 411] width 37 height 37
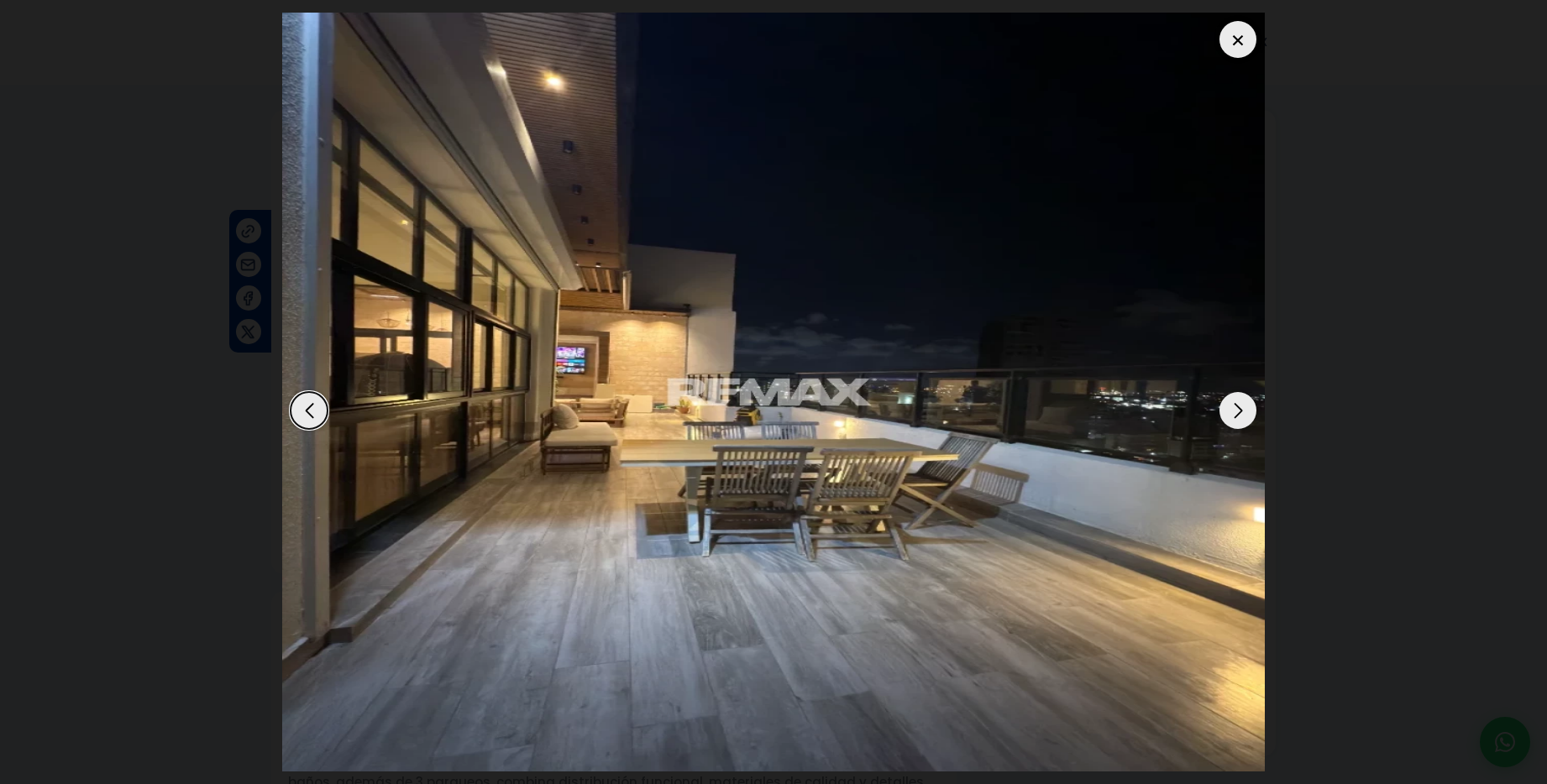
click at [1242, 409] on div "Next slide" at bounding box center [1238, 411] width 37 height 37
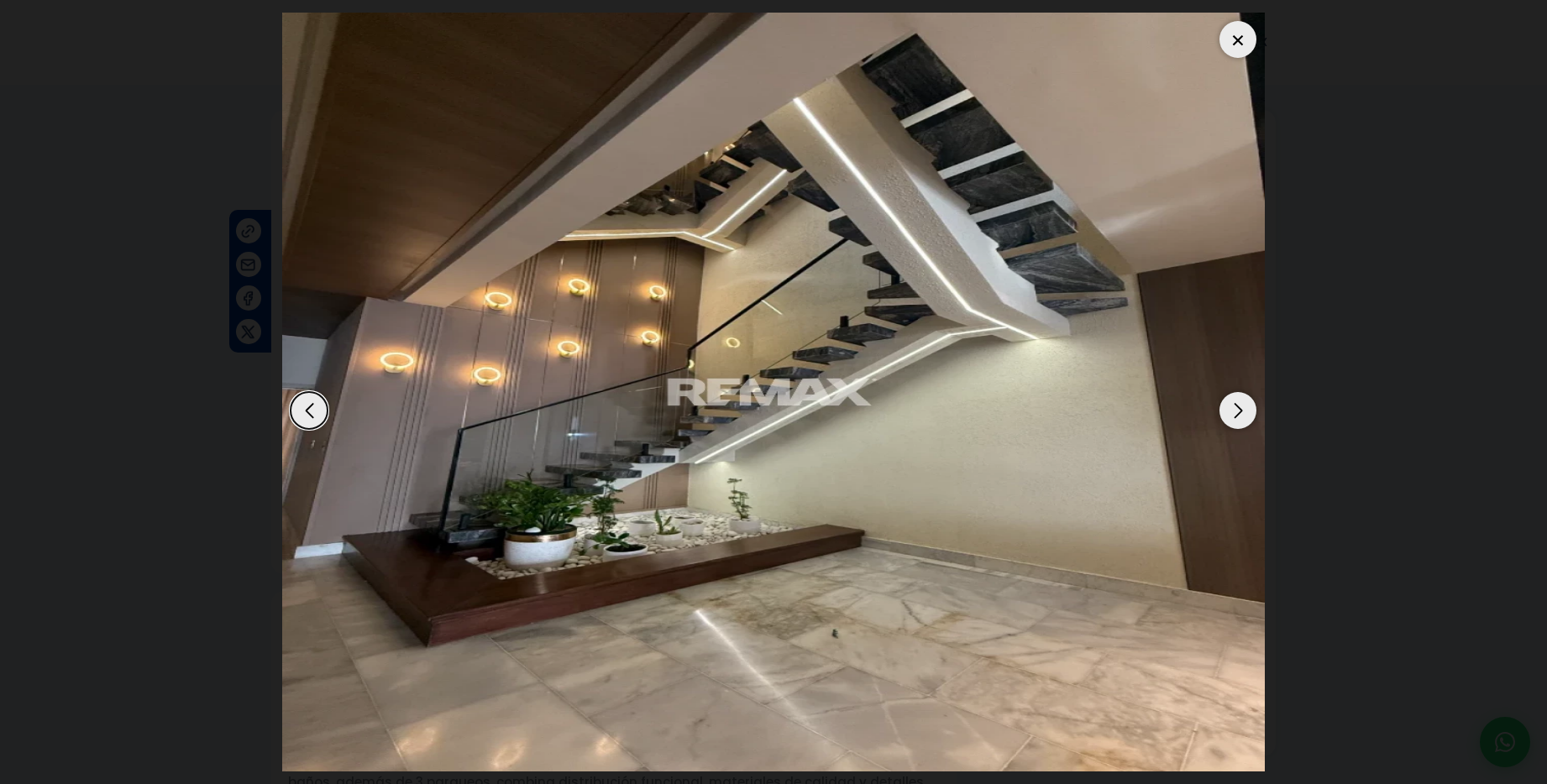
click at [1242, 409] on div "Next slide" at bounding box center [1238, 411] width 37 height 37
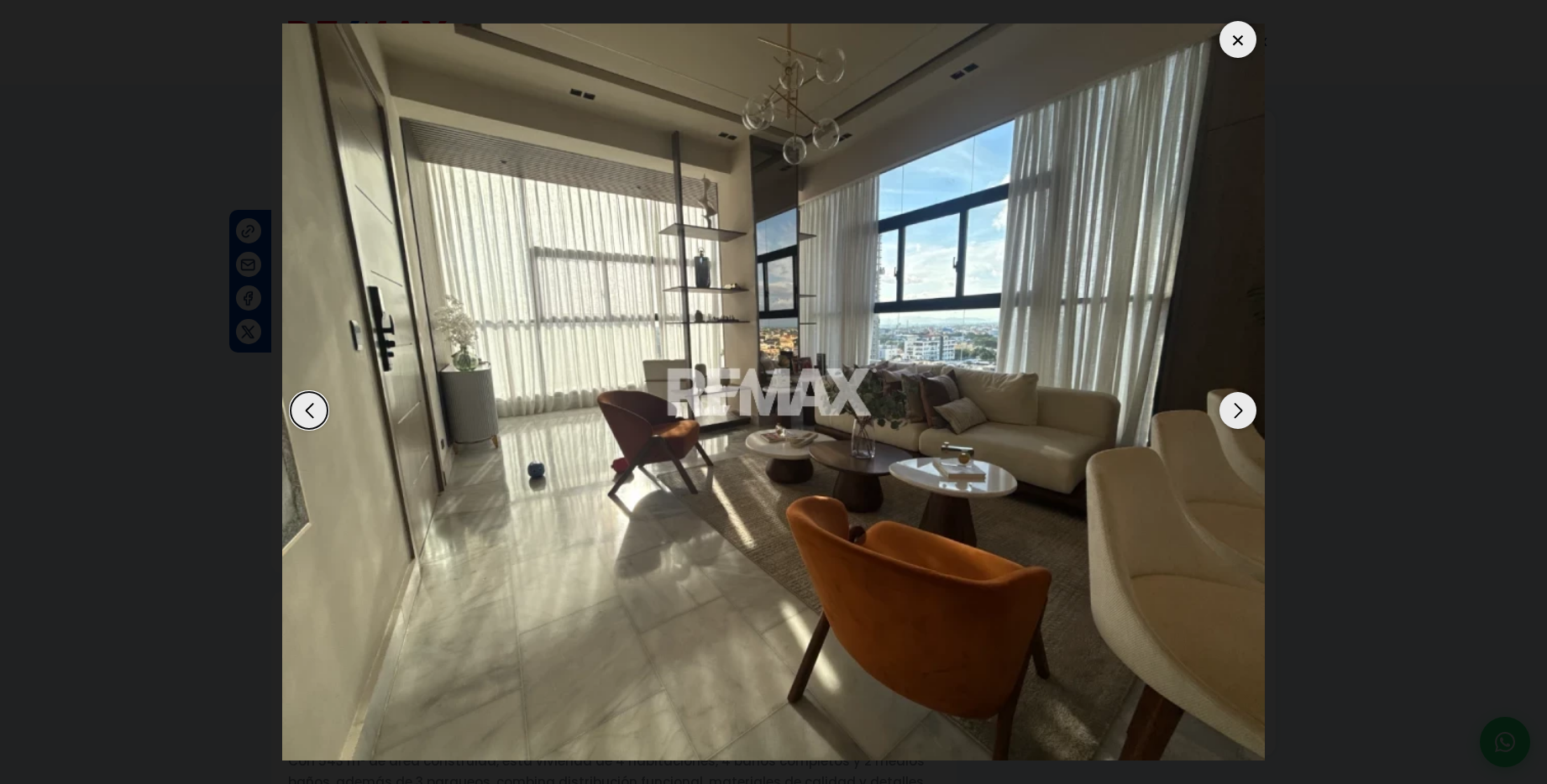
click at [1242, 409] on div "Next slide" at bounding box center [1238, 411] width 37 height 37
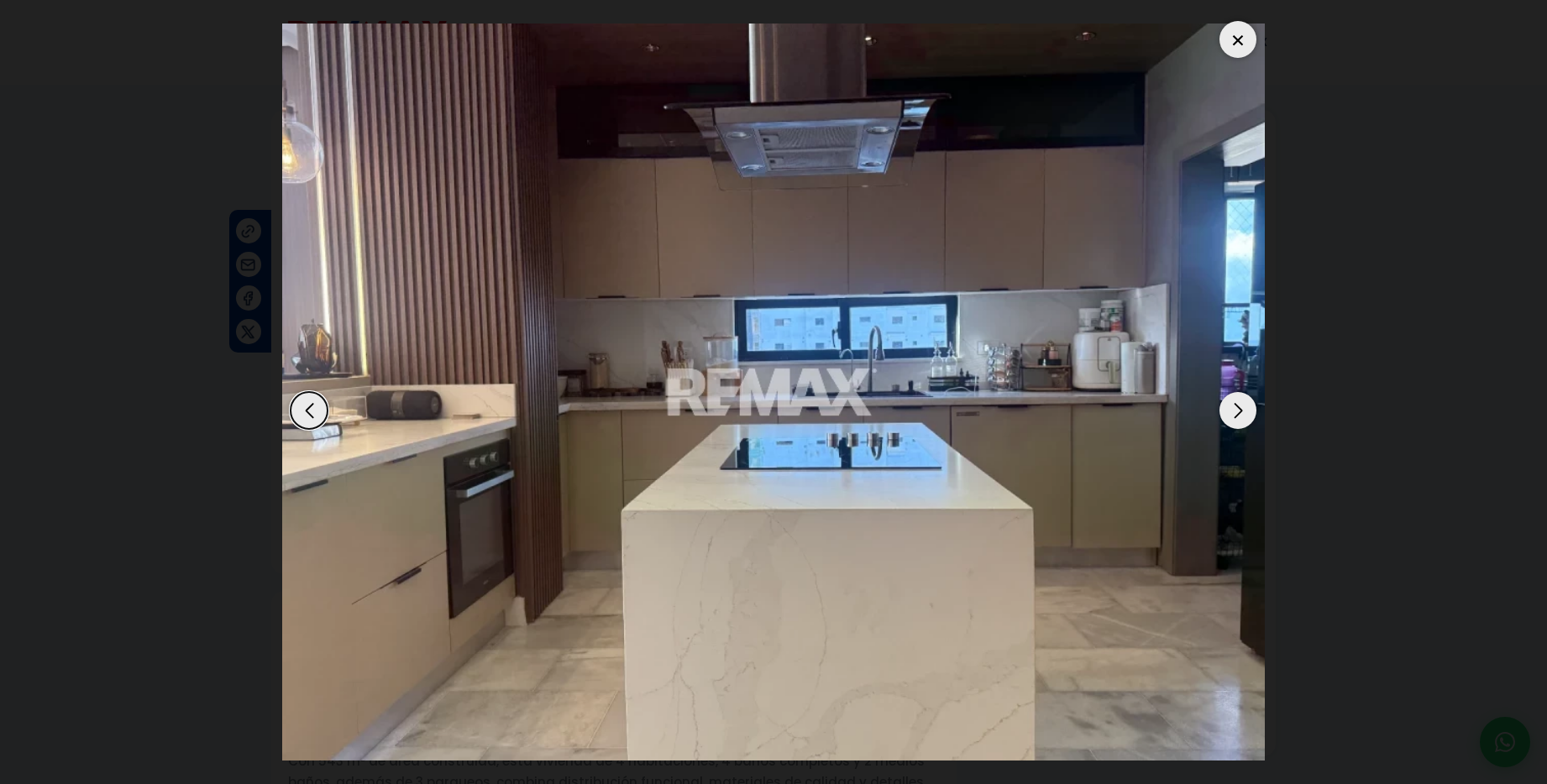
click at [1242, 409] on div "Next slide" at bounding box center [1238, 411] width 37 height 37
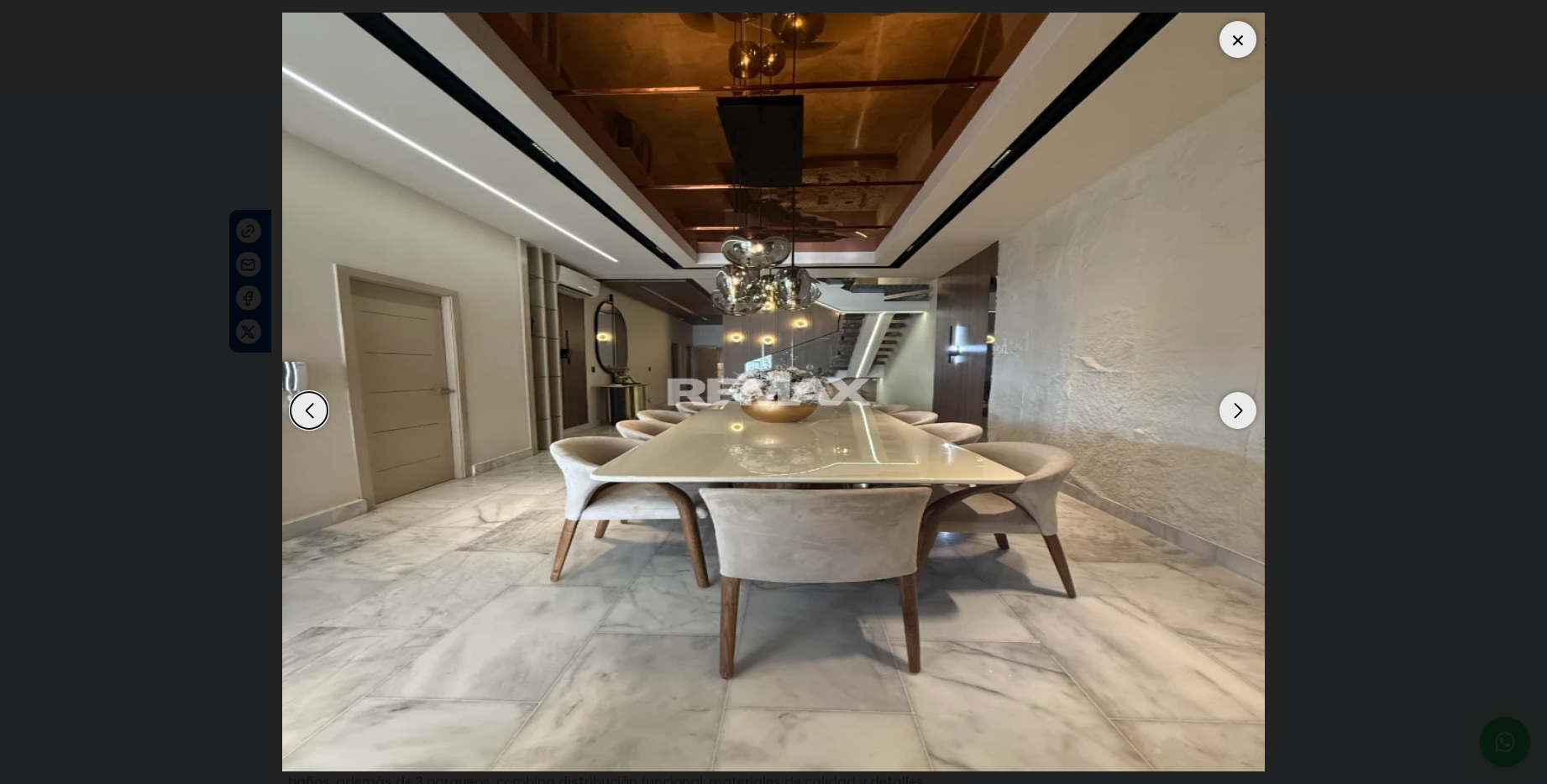
click at [1242, 409] on div "Next slide" at bounding box center [1238, 411] width 37 height 37
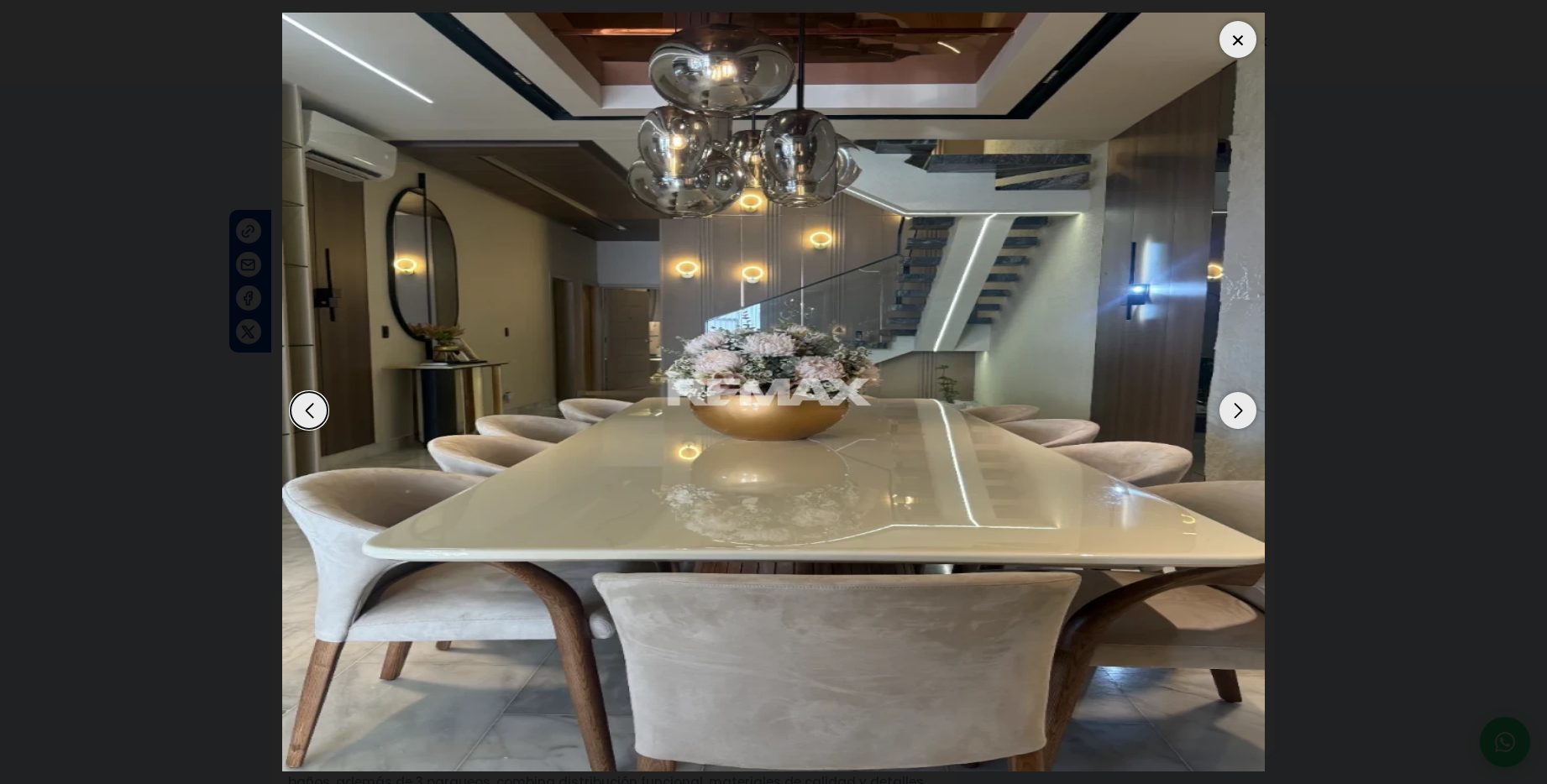
click at [1242, 409] on div "Next slide" at bounding box center [1238, 411] width 37 height 37
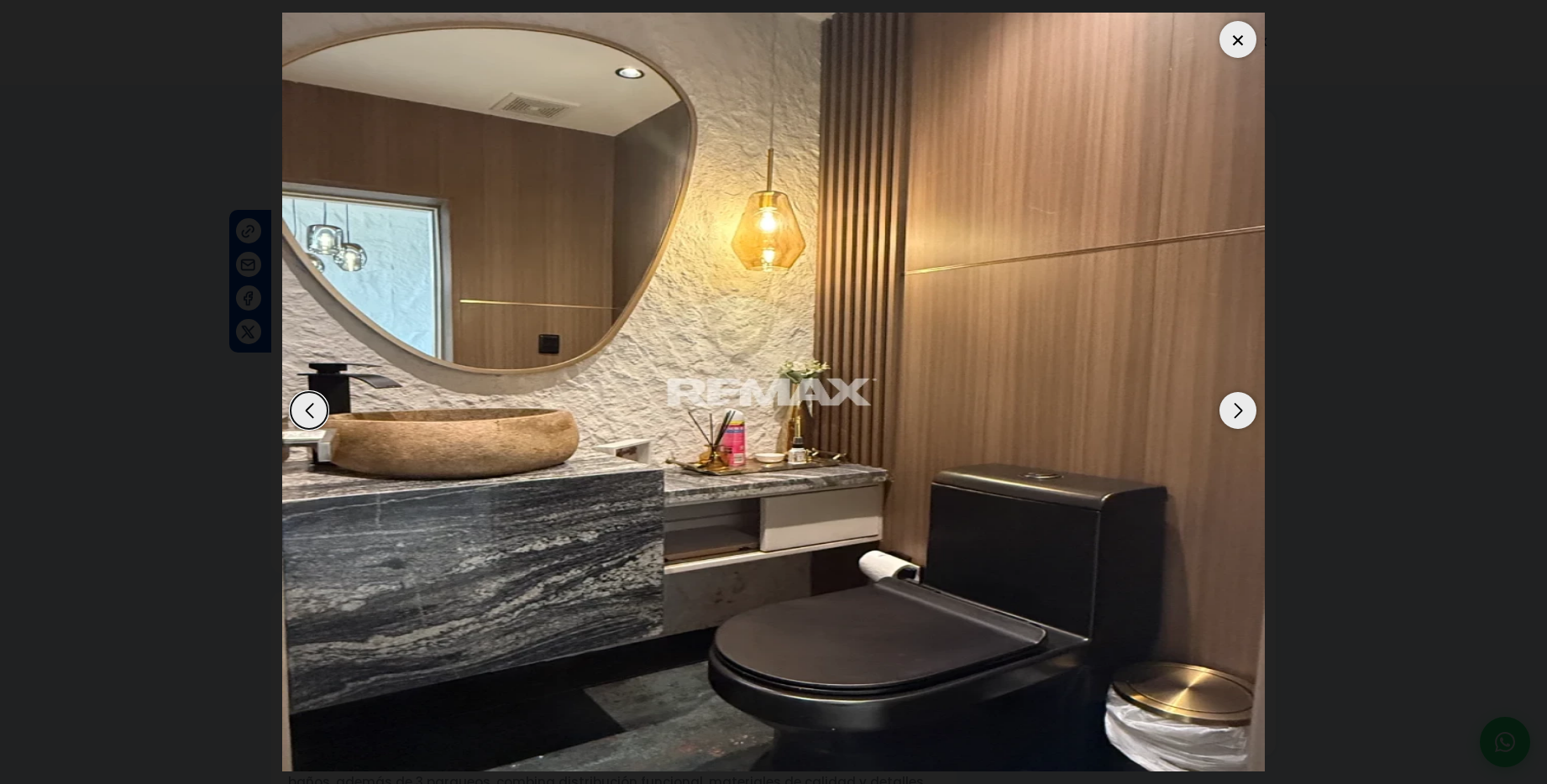
click at [1242, 409] on div "Next slide" at bounding box center [1238, 411] width 37 height 37
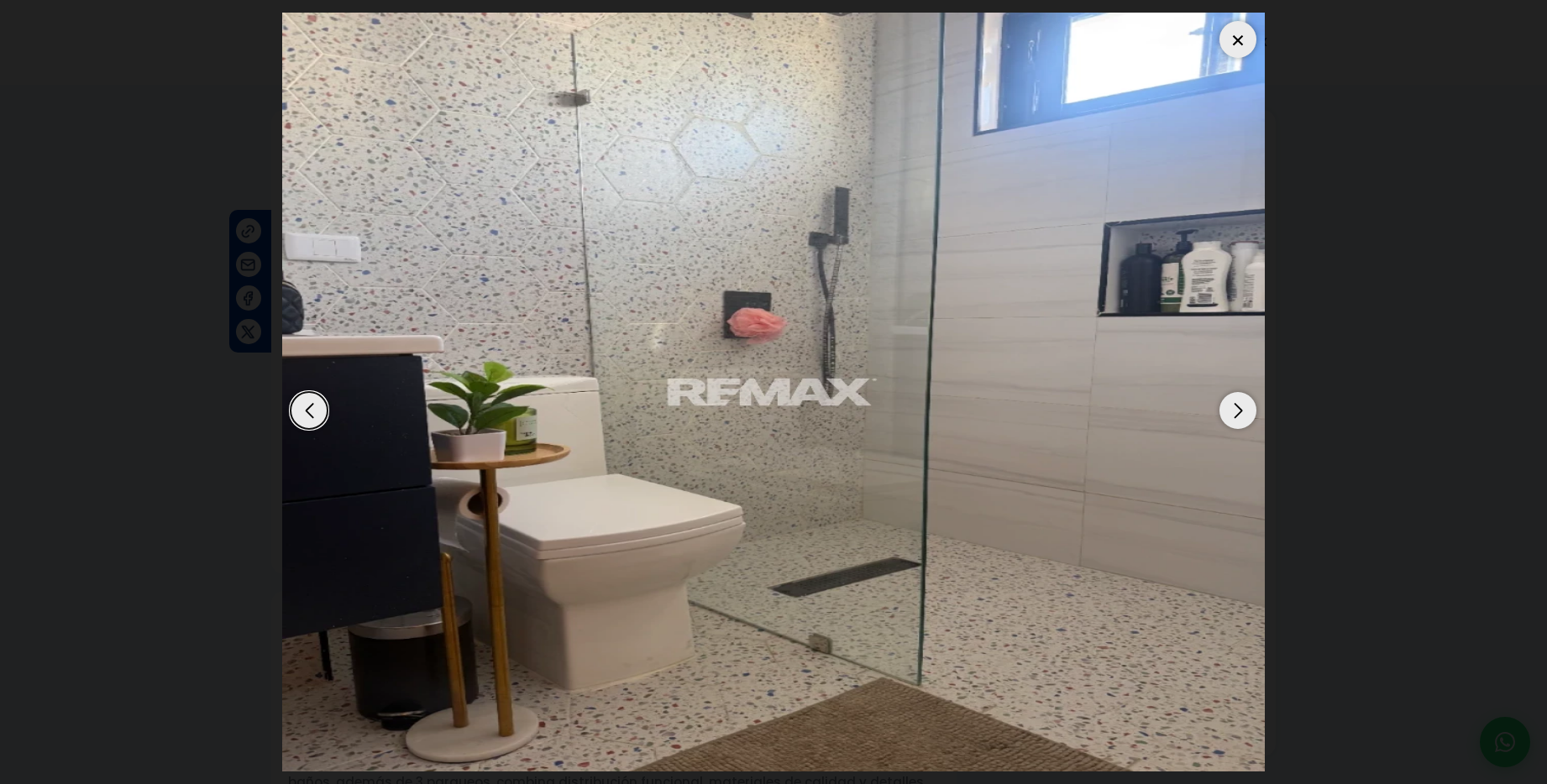
click at [1246, 43] on div at bounding box center [1238, 40] width 37 height 37
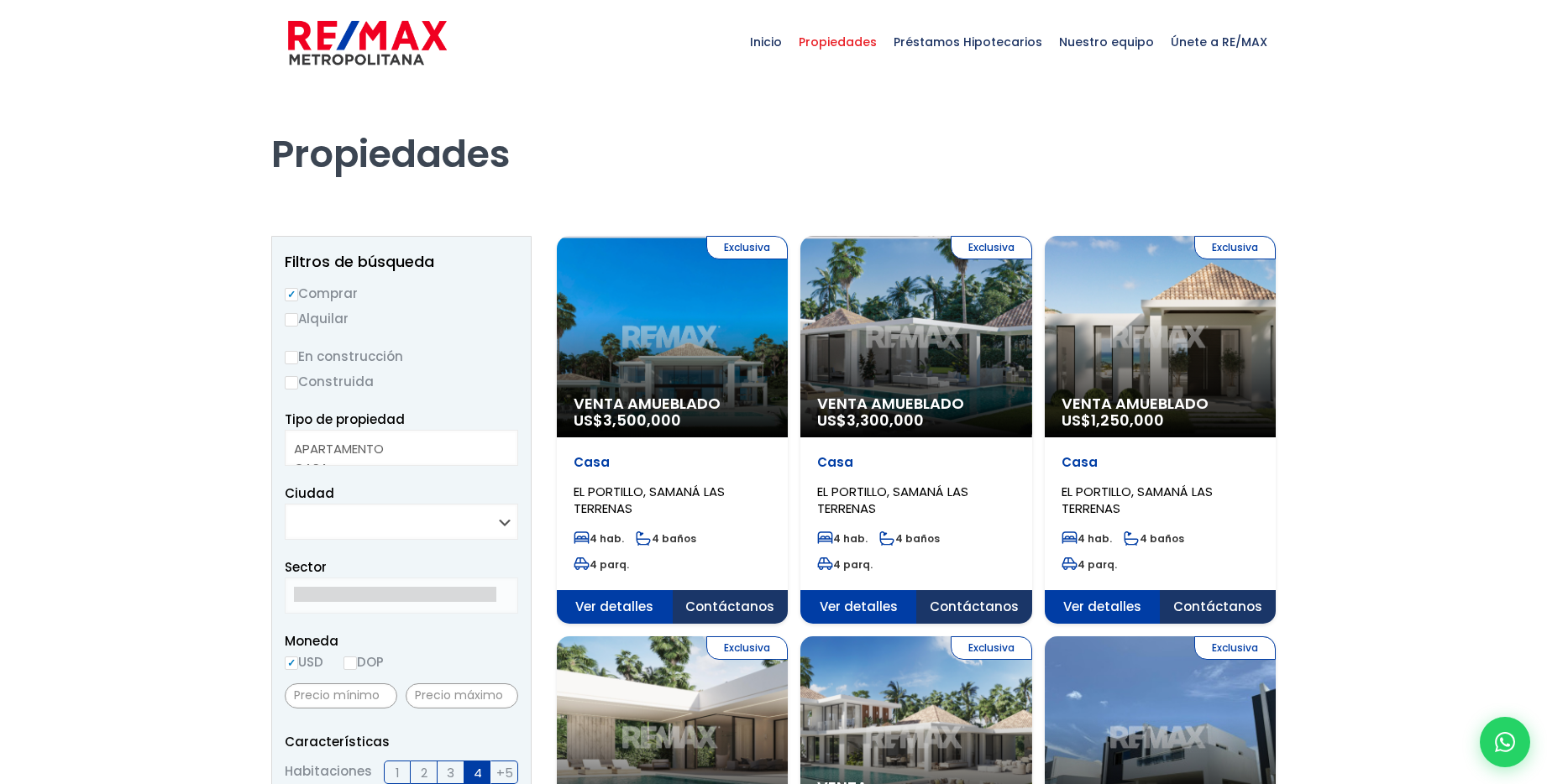
select select
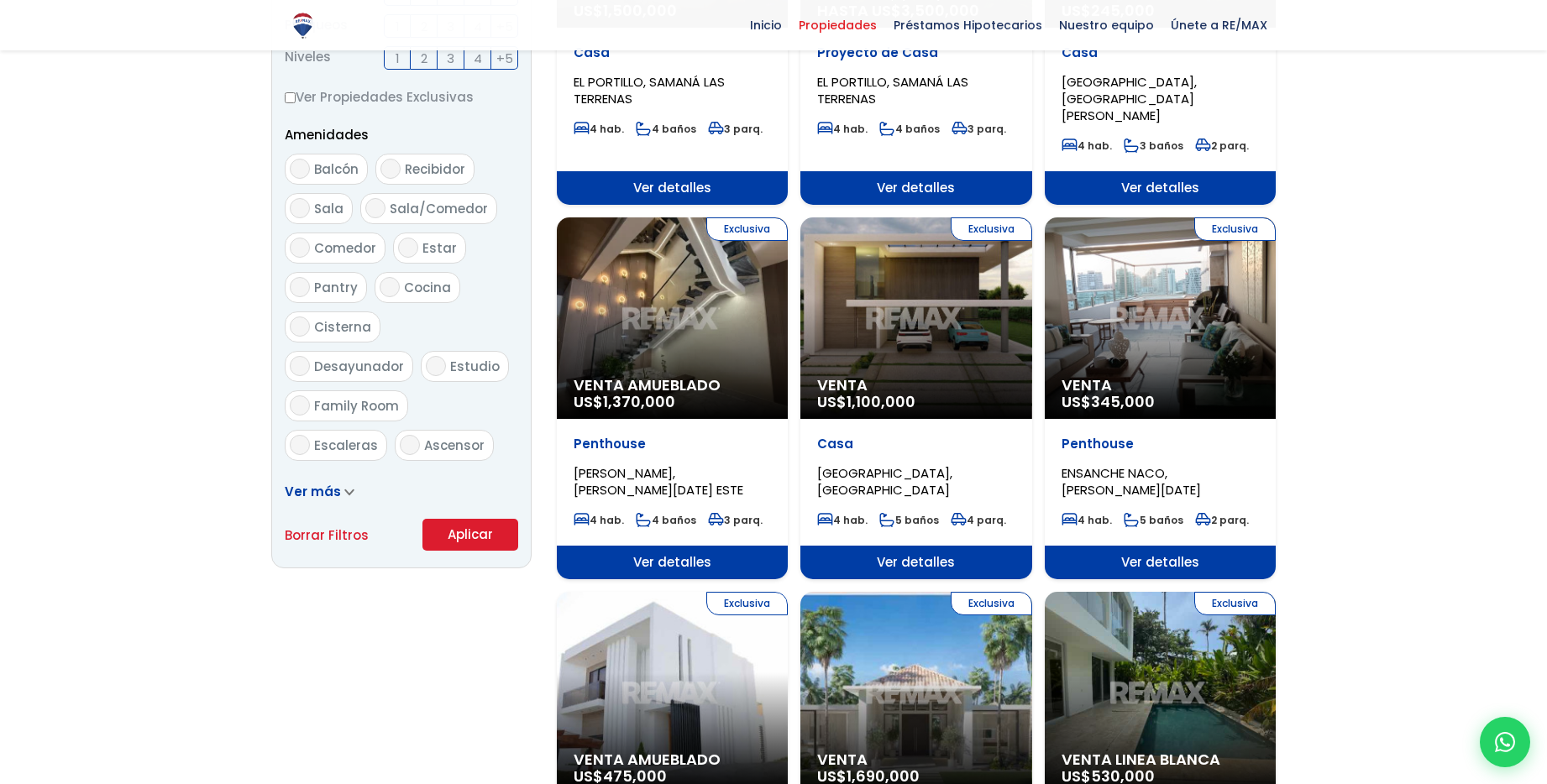
scroll to position [816, 0]
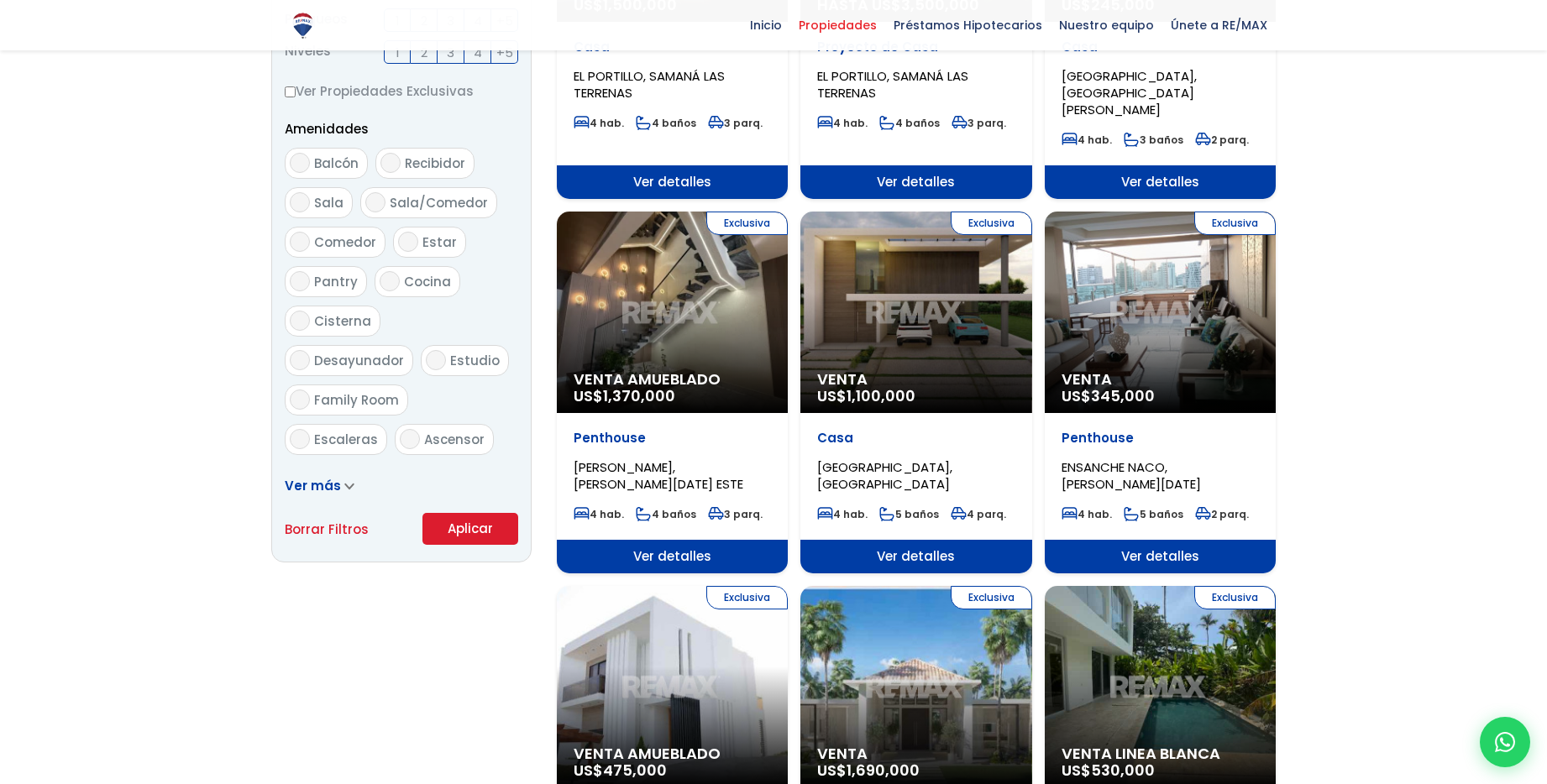
click at [912, 294] on div "Exclusiva Venta US$ 1,100,000" at bounding box center [916, 312] width 231 height 201
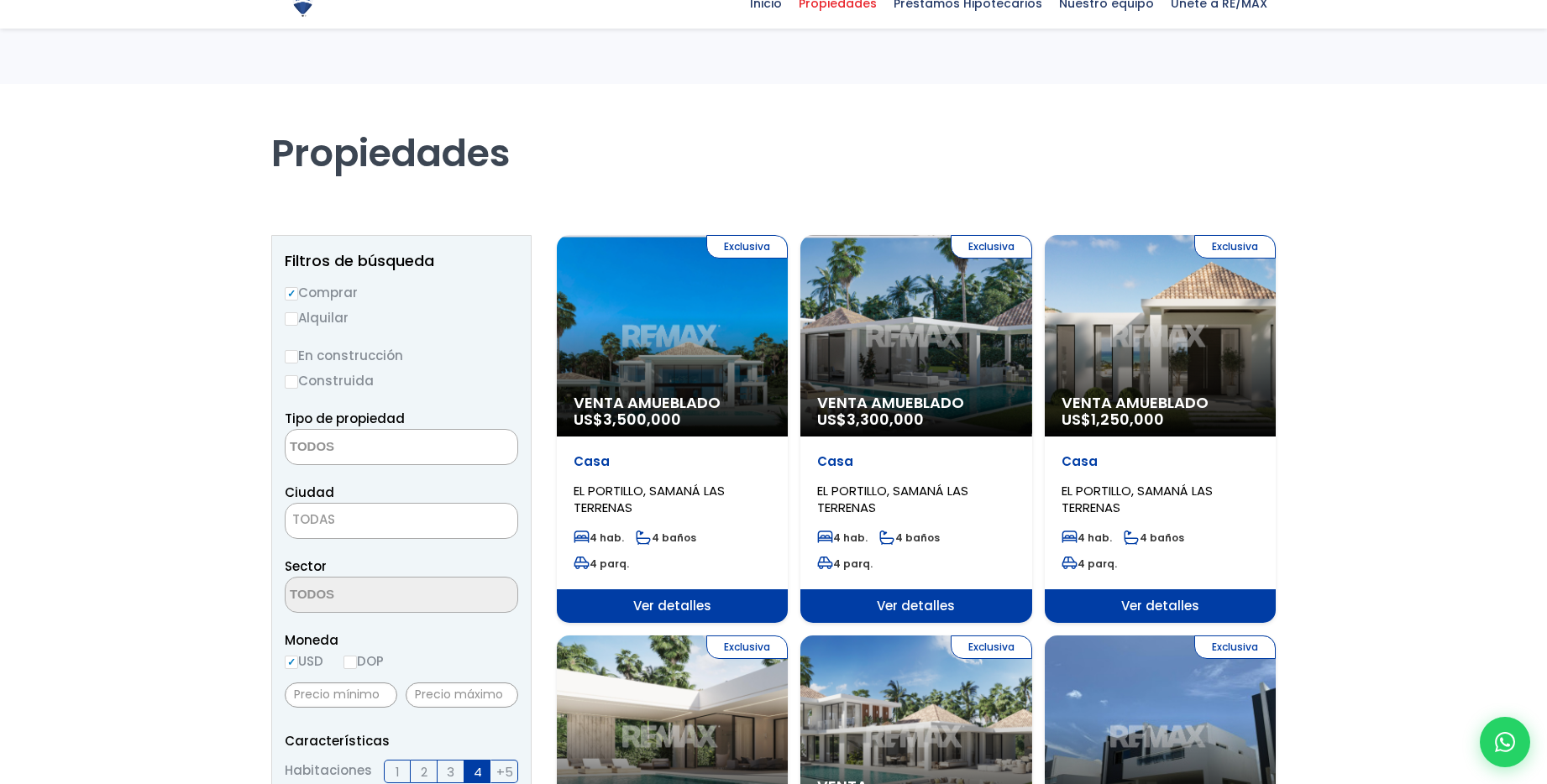
select select
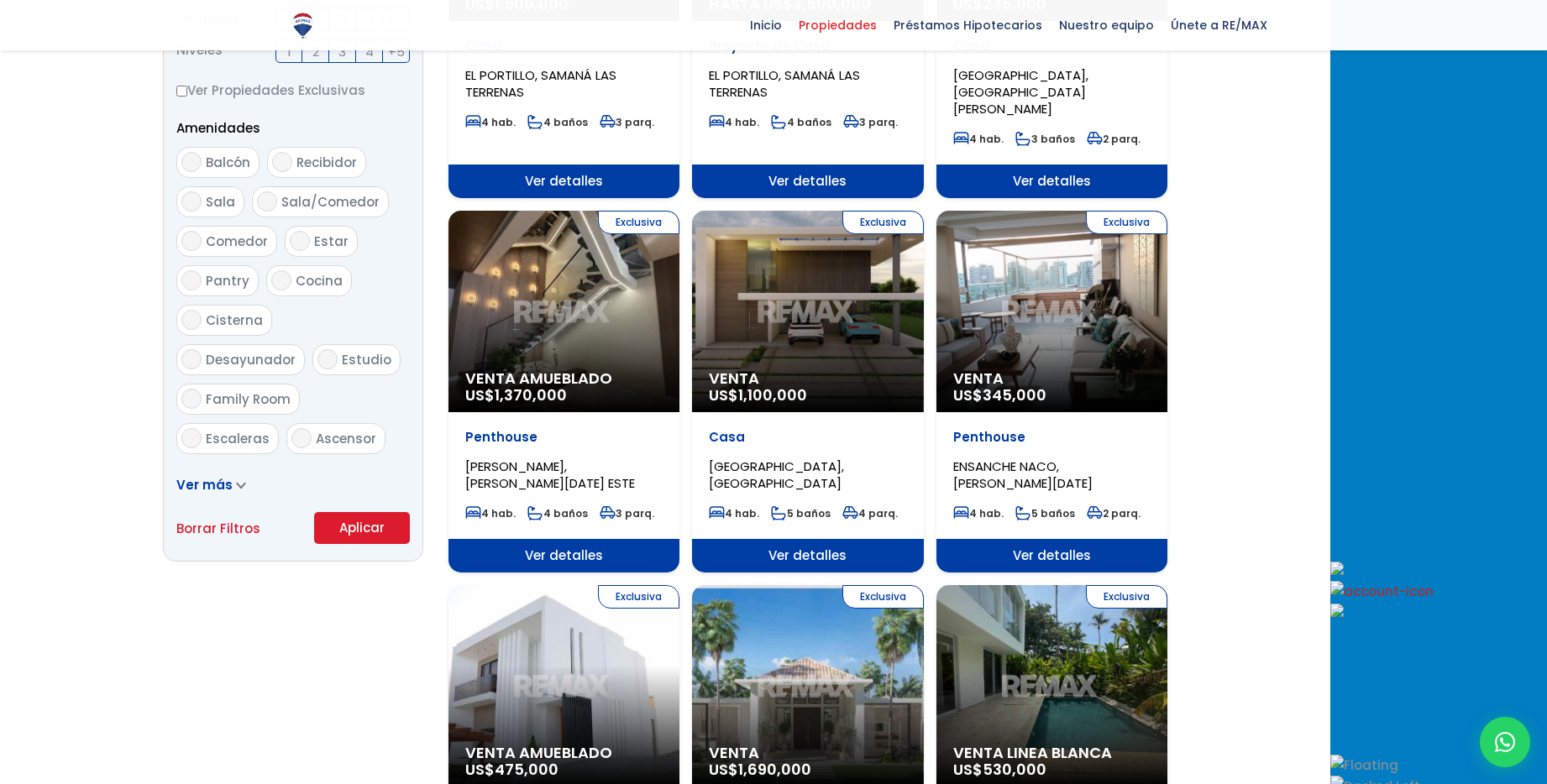
scroll to position [816, 0]
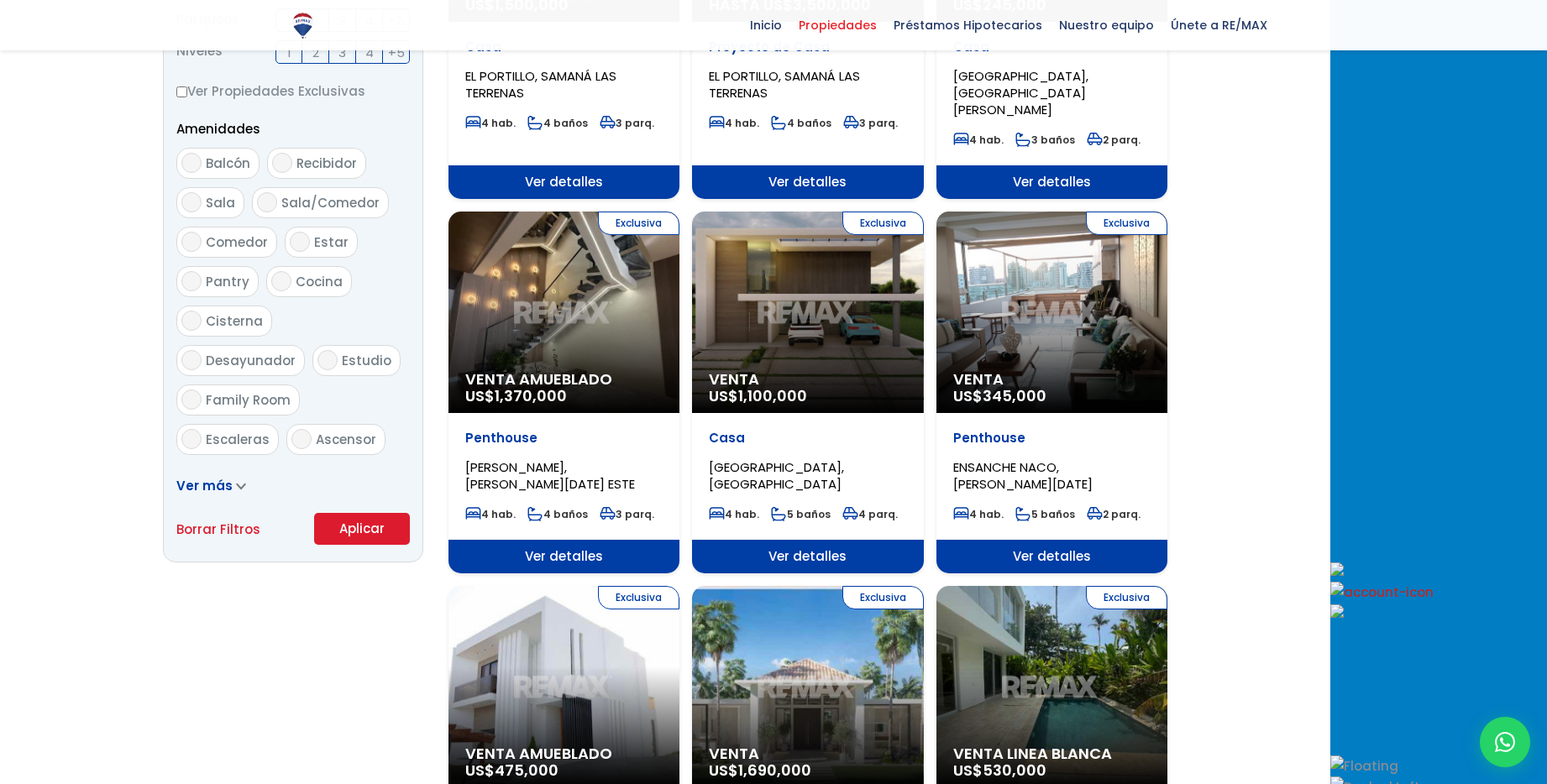
click at [1161, 290] on div "Exclusiva Venta US$ 345,000" at bounding box center [1051, 312] width 231 height 201
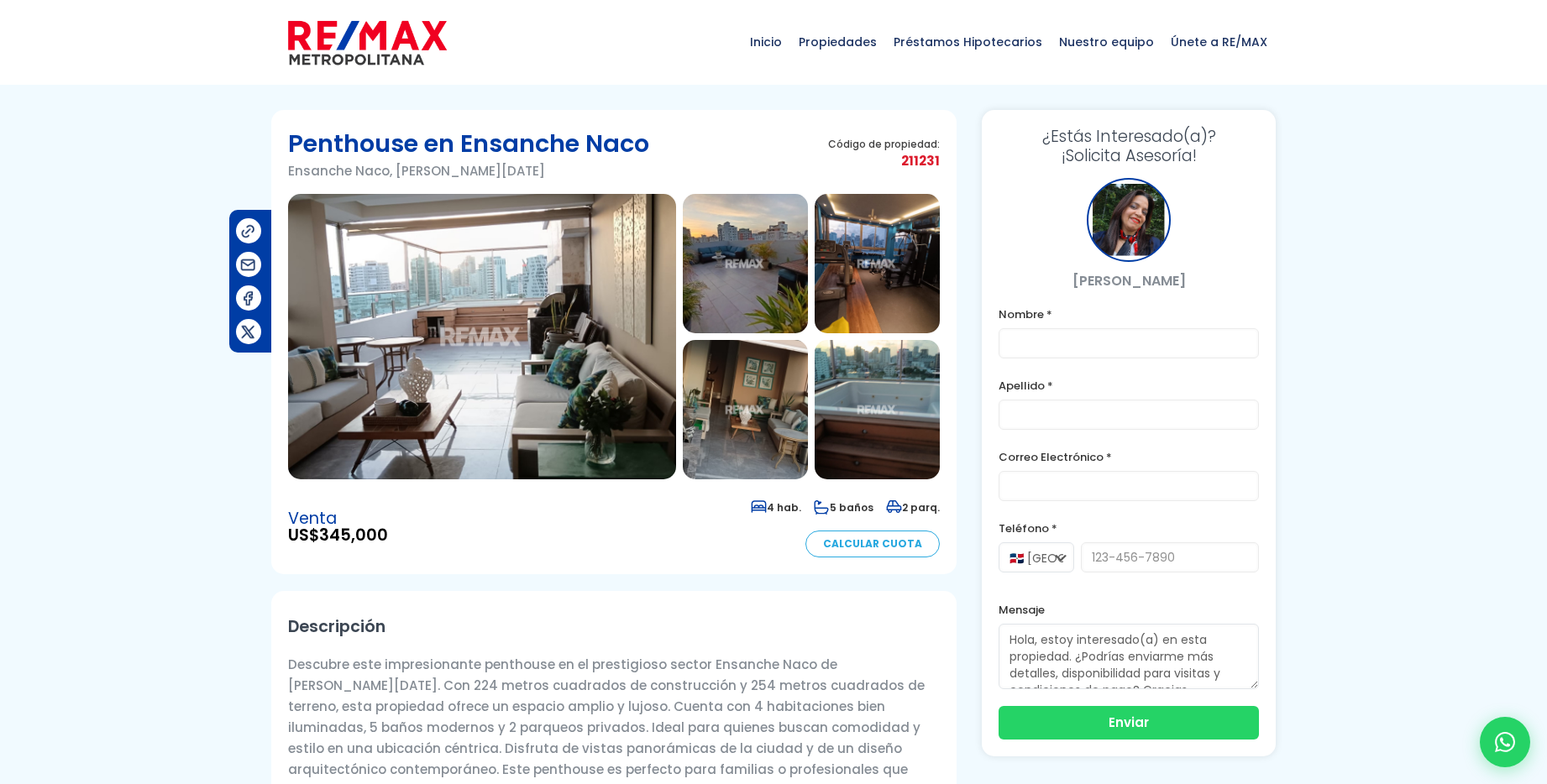
click at [425, 321] on img at bounding box center [482, 337] width 388 height 286
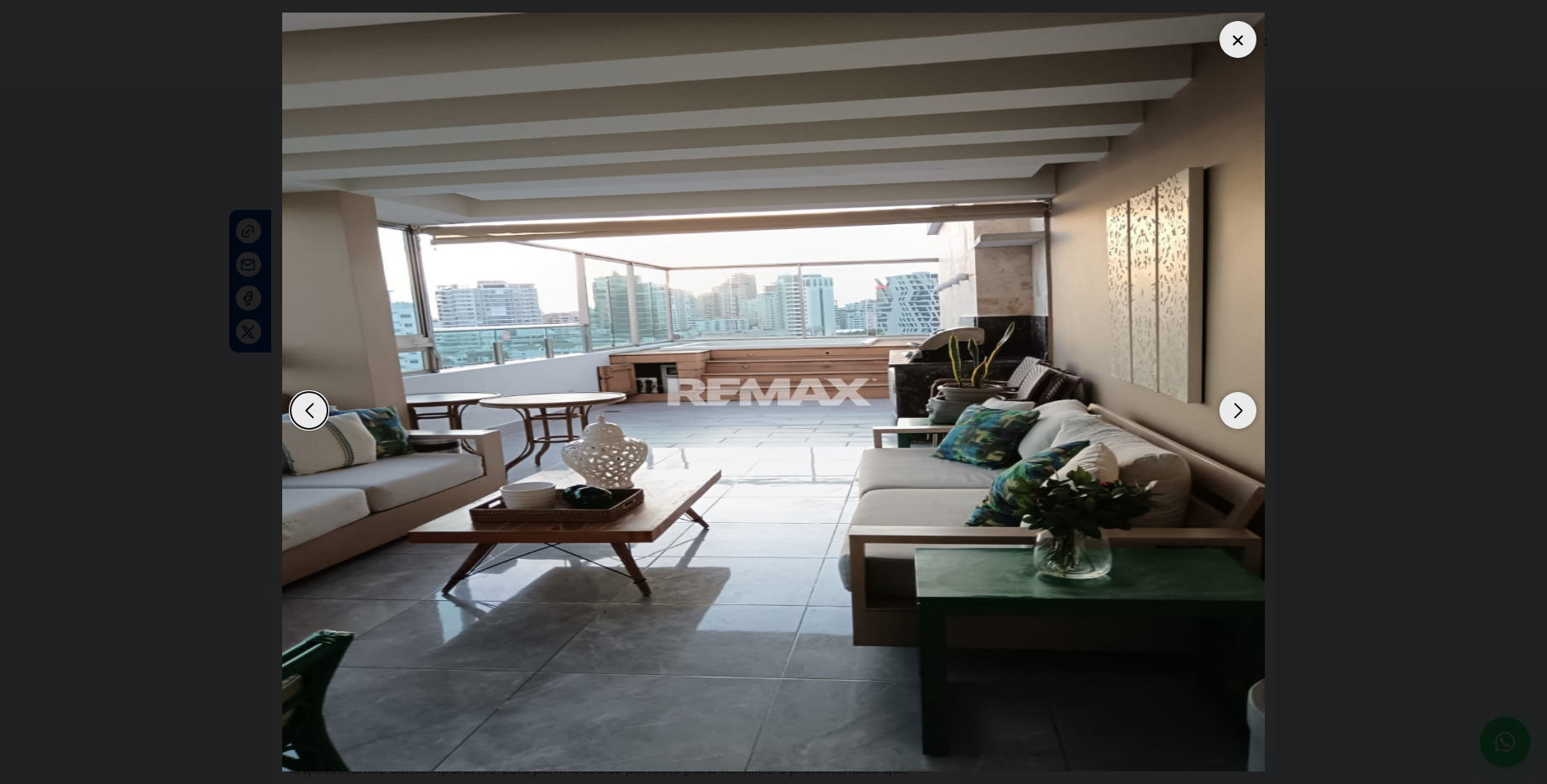
click at [1238, 417] on div "Next slide" at bounding box center [1238, 411] width 37 height 37
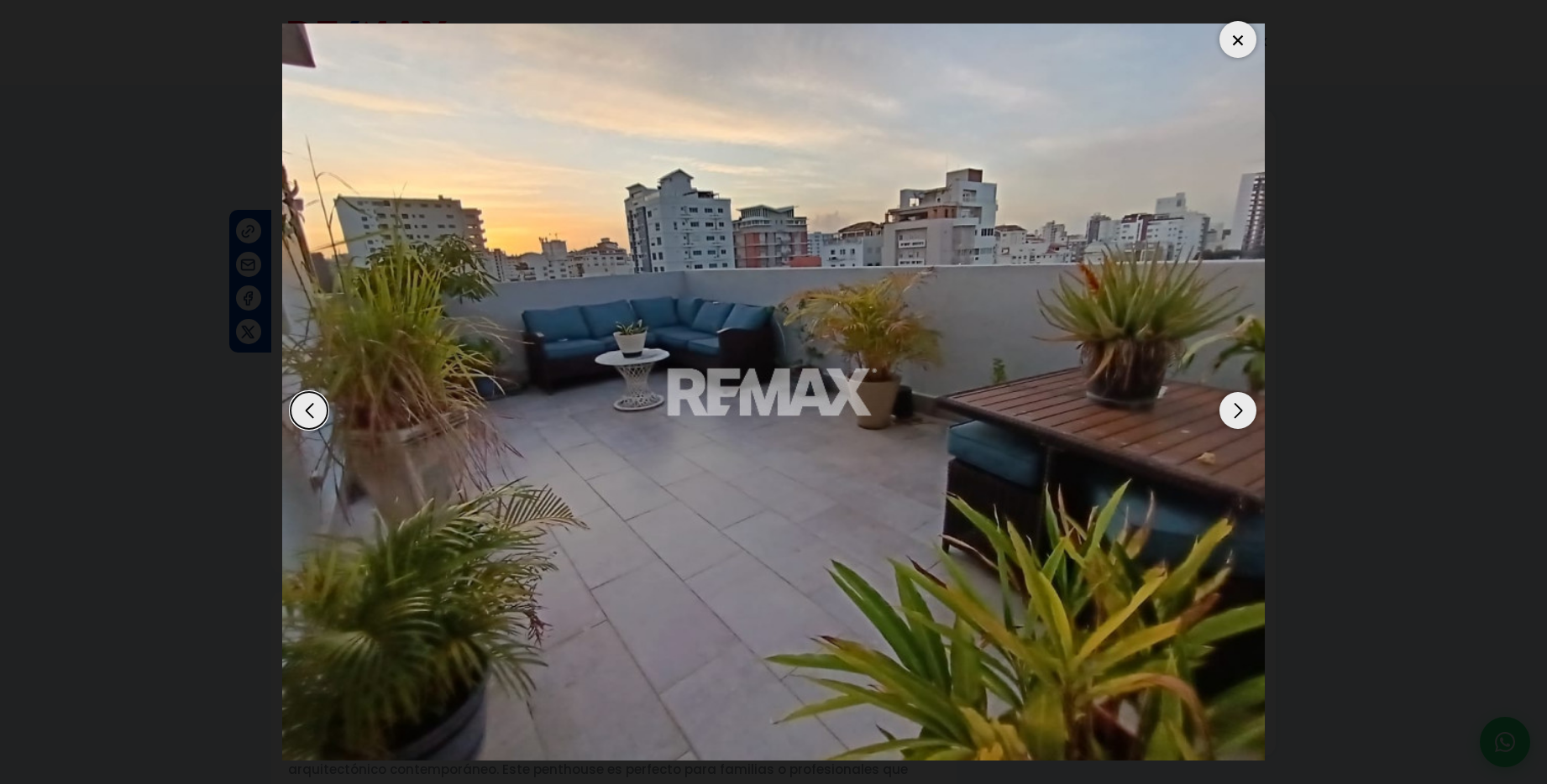
click at [1238, 417] on div "Next slide" at bounding box center [1238, 411] width 37 height 37
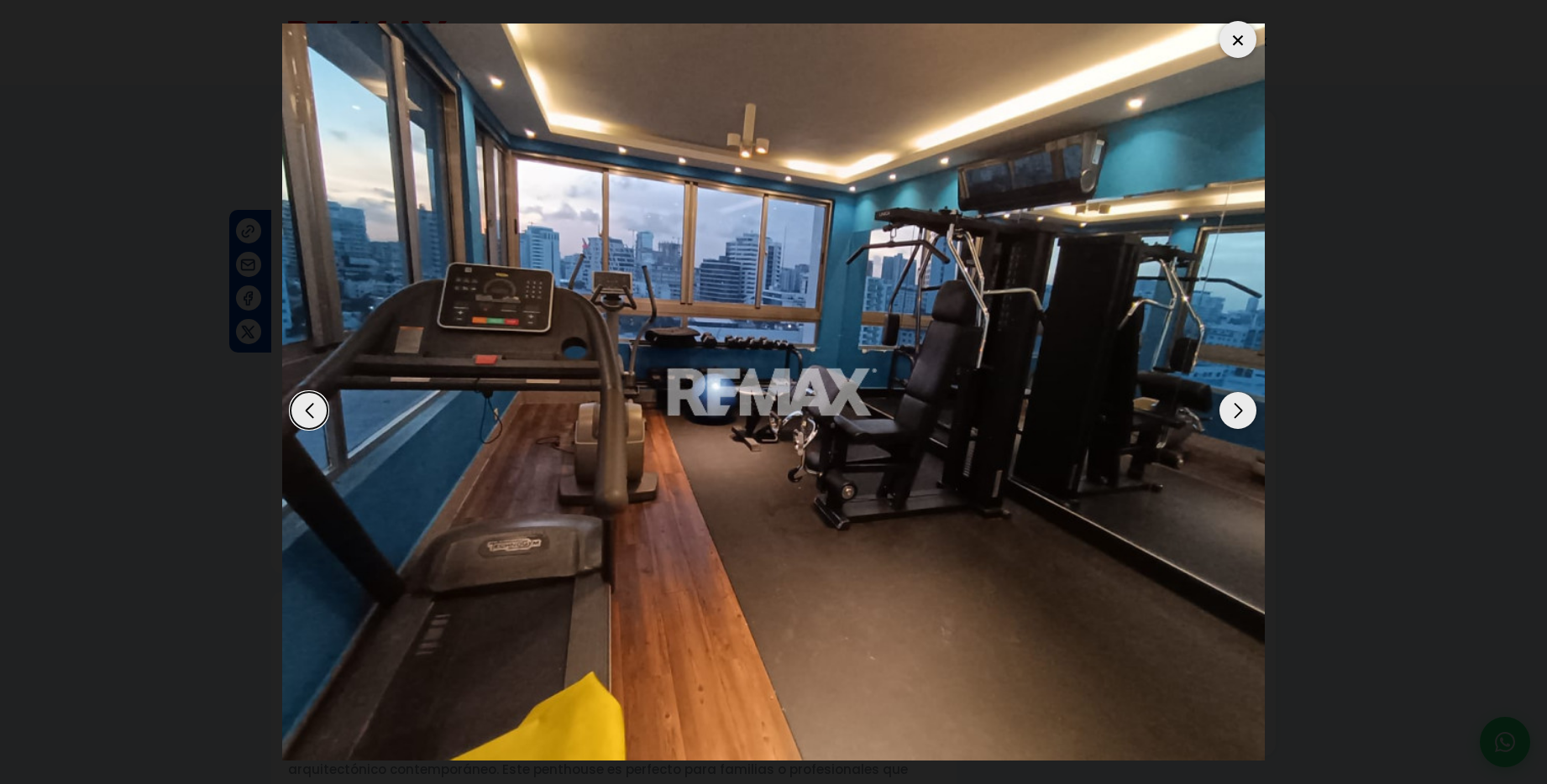
click at [1238, 417] on div "Next slide" at bounding box center [1238, 411] width 37 height 37
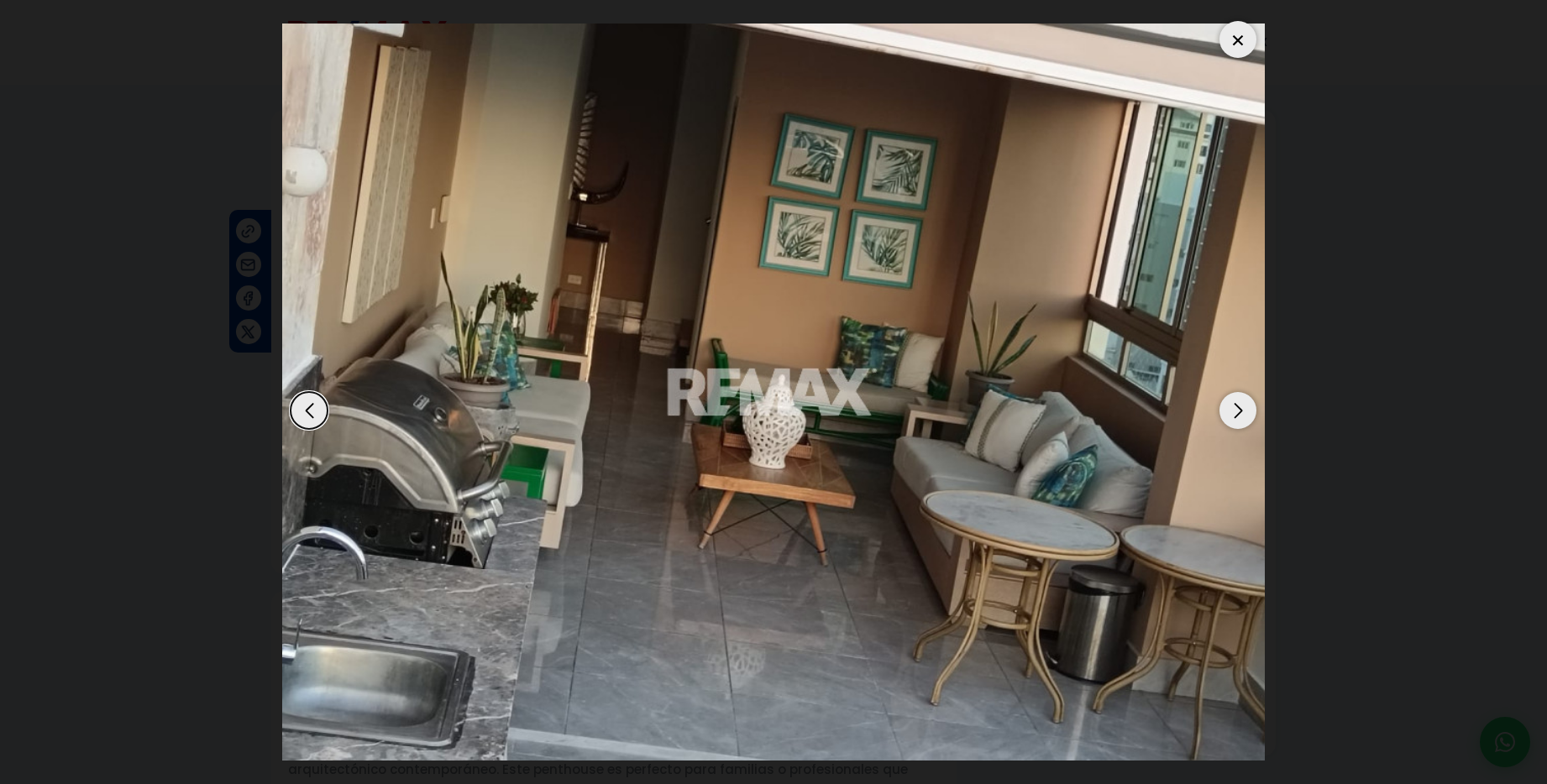
click at [1238, 417] on div "Next slide" at bounding box center [1238, 411] width 37 height 37
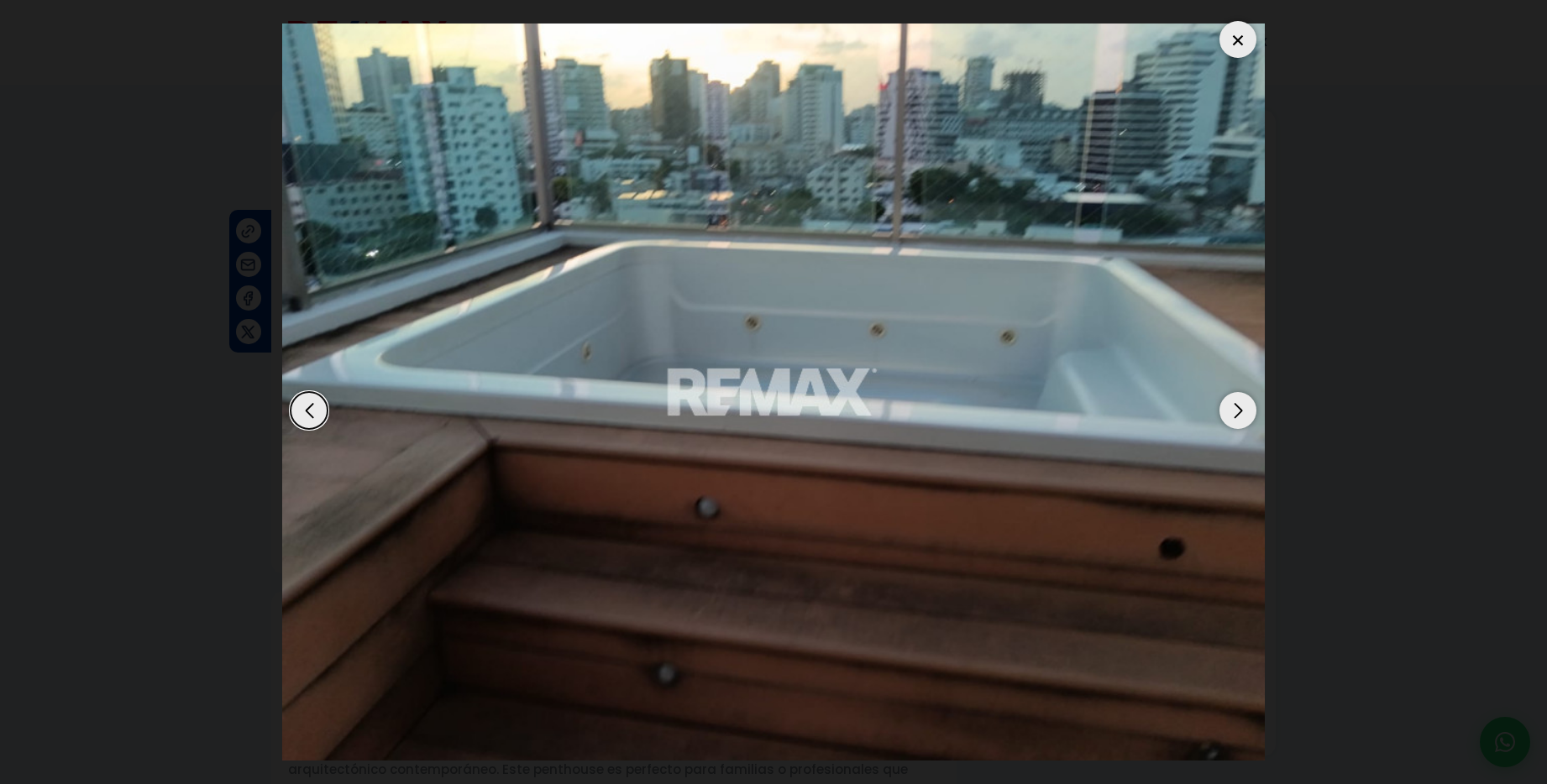
click at [1238, 417] on div "Next slide" at bounding box center [1238, 411] width 37 height 37
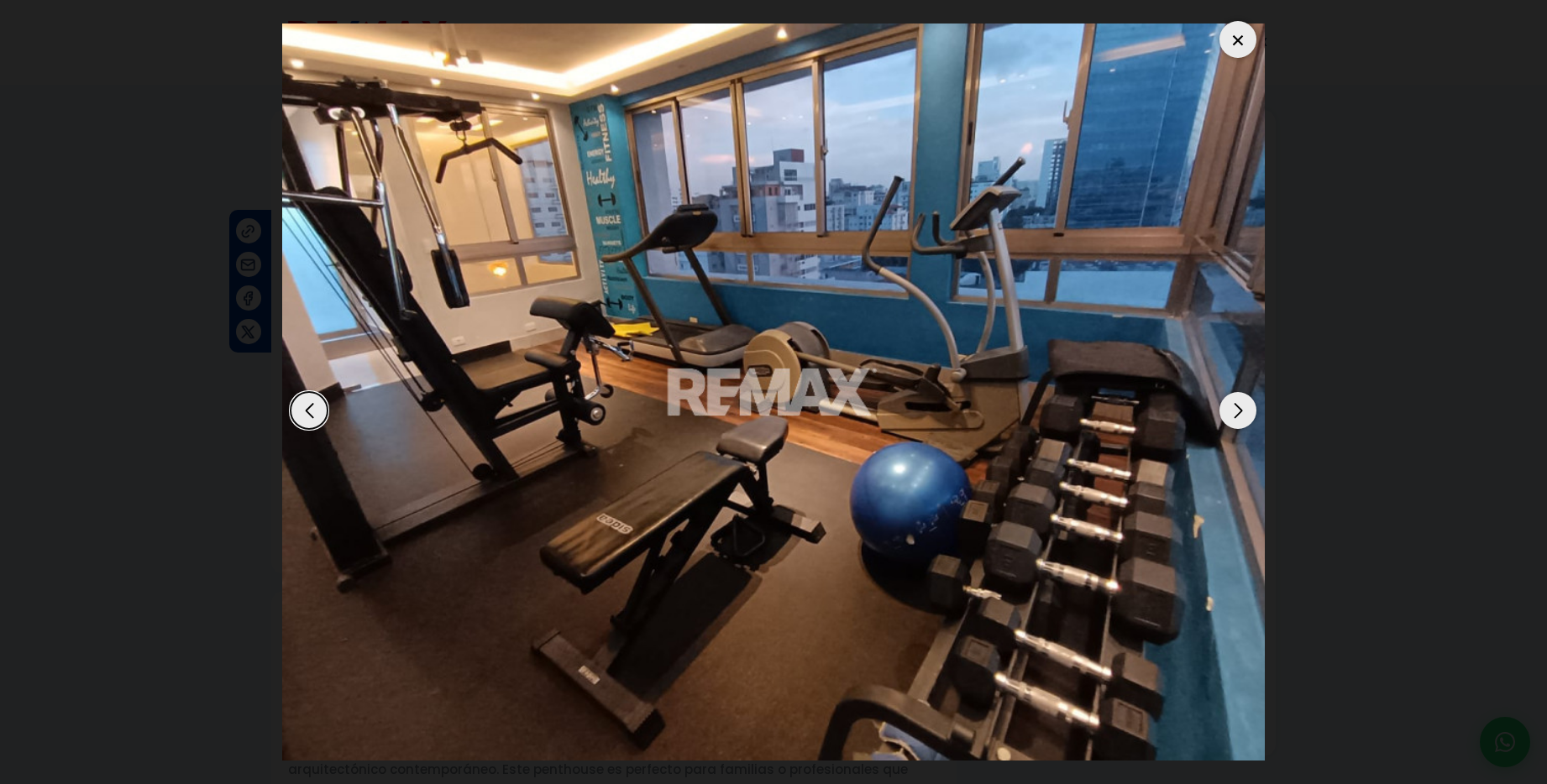
click at [1238, 417] on div "Next slide" at bounding box center [1238, 411] width 37 height 37
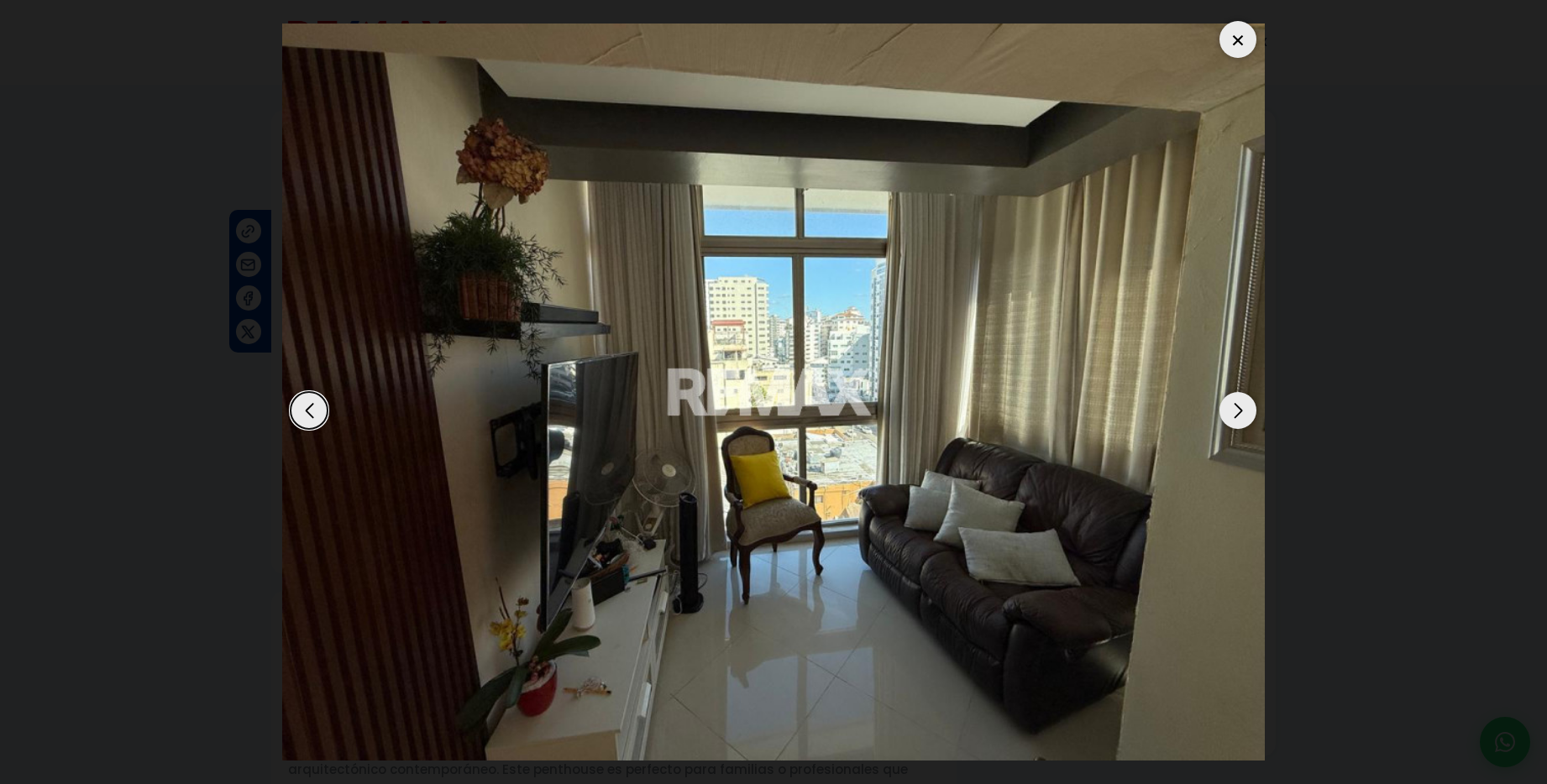
click at [1238, 417] on div "Next slide" at bounding box center [1238, 411] width 37 height 37
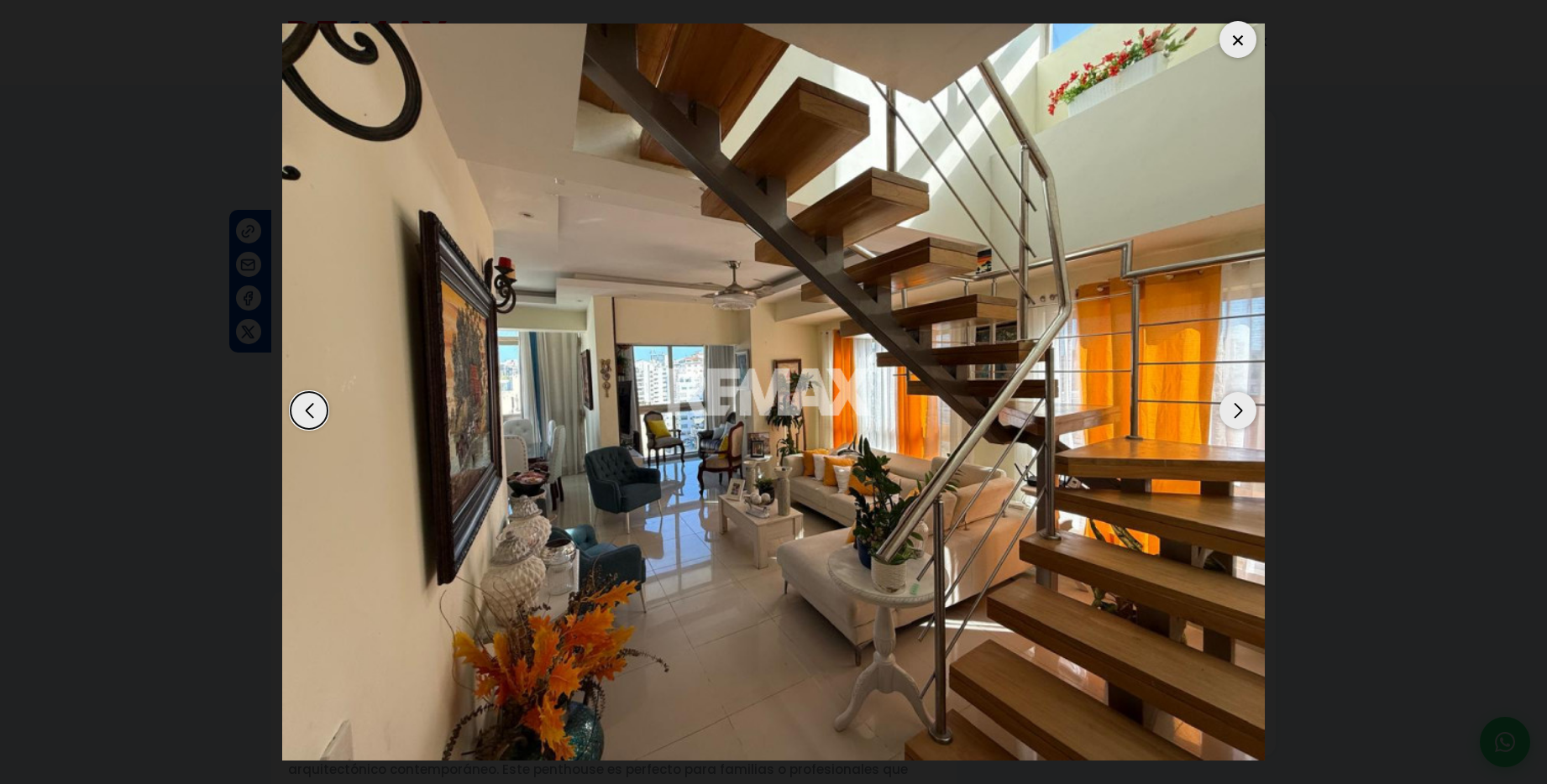
click at [1238, 417] on div "Next slide" at bounding box center [1238, 411] width 37 height 37
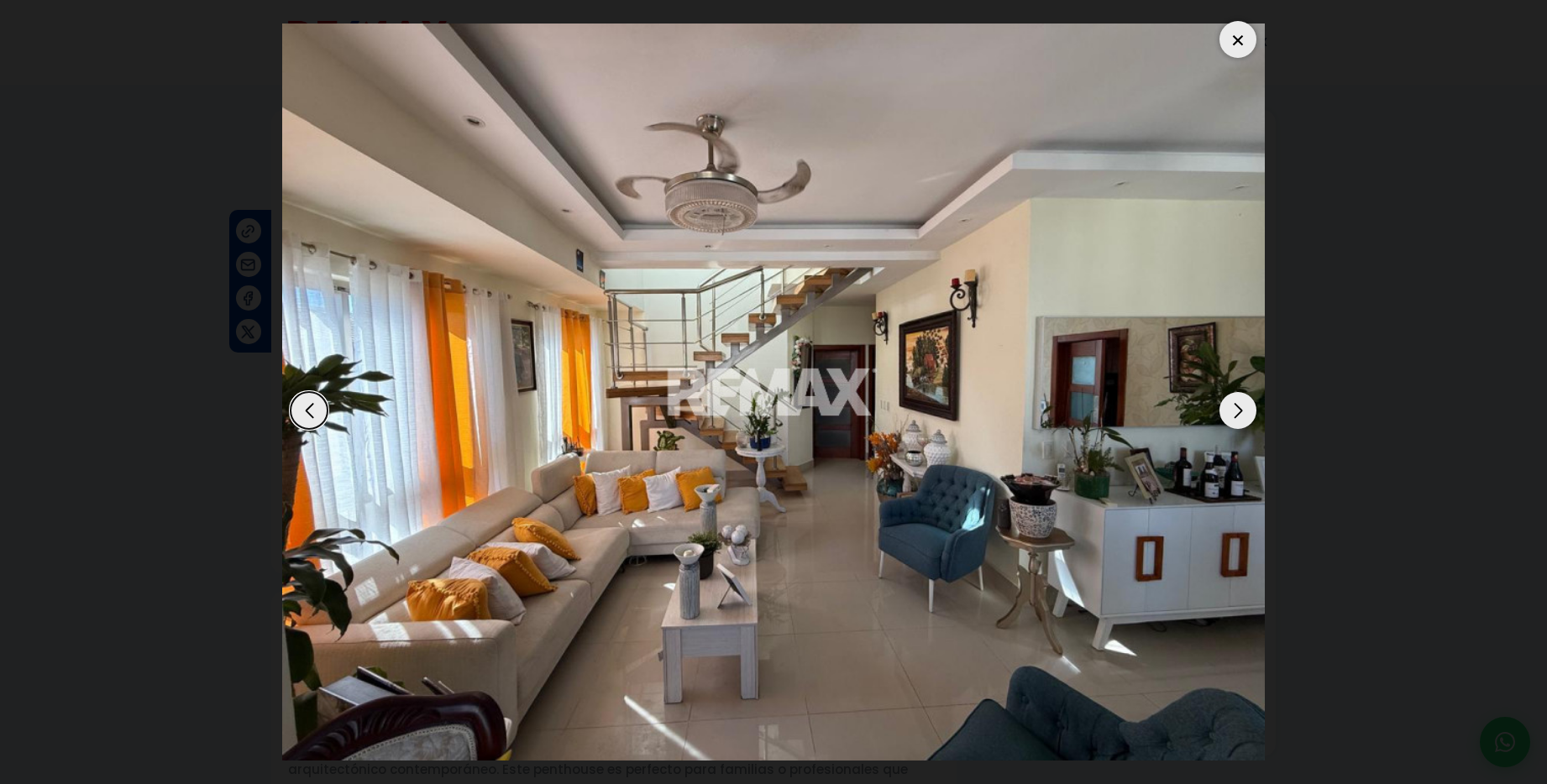
click at [1238, 417] on div "Next slide" at bounding box center [1238, 411] width 37 height 37
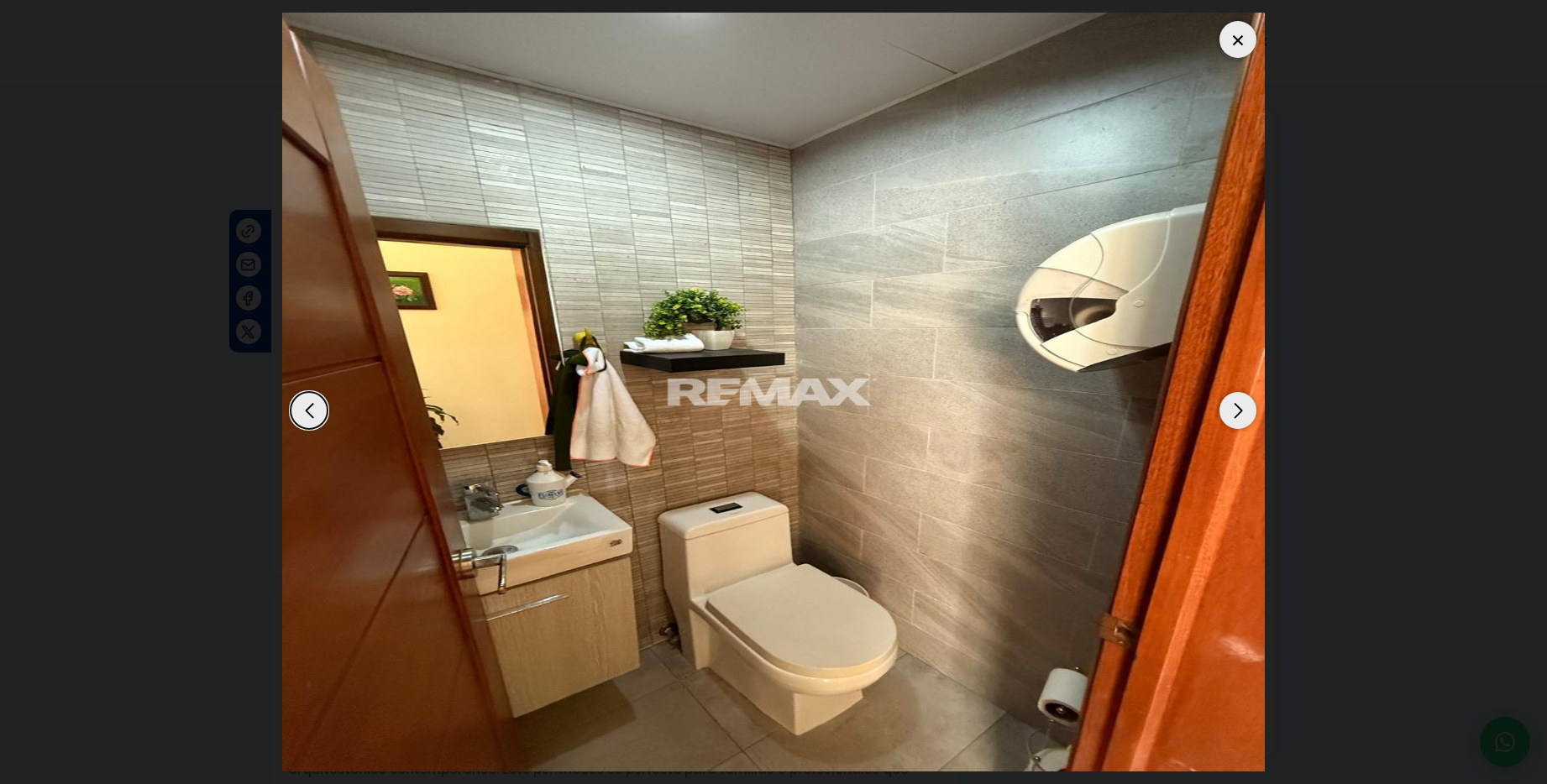
click at [1238, 417] on div "Next slide" at bounding box center [1238, 411] width 37 height 37
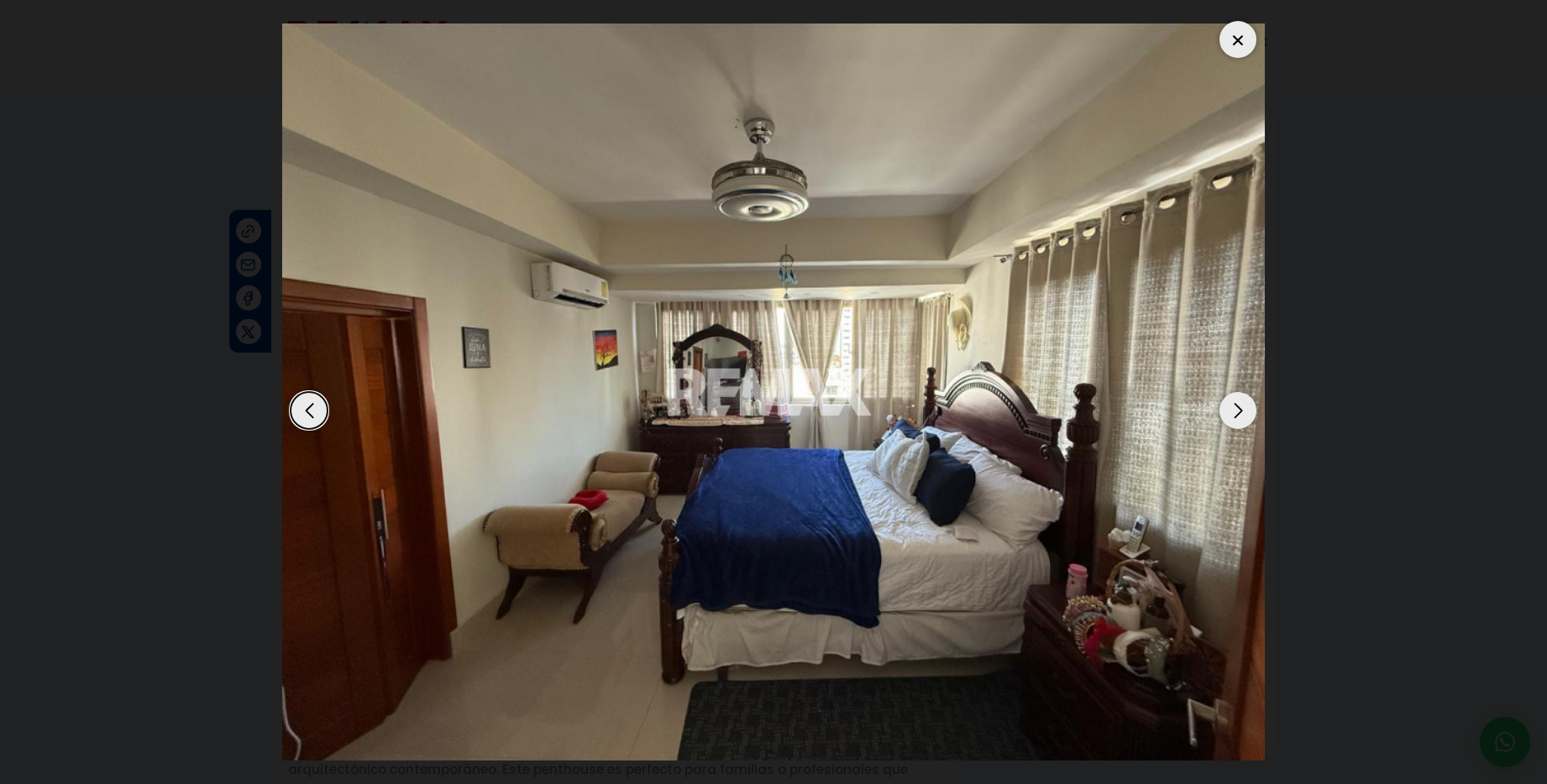
click at [1238, 417] on div "Next slide" at bounding box center [1238, 411] width 37 height 37
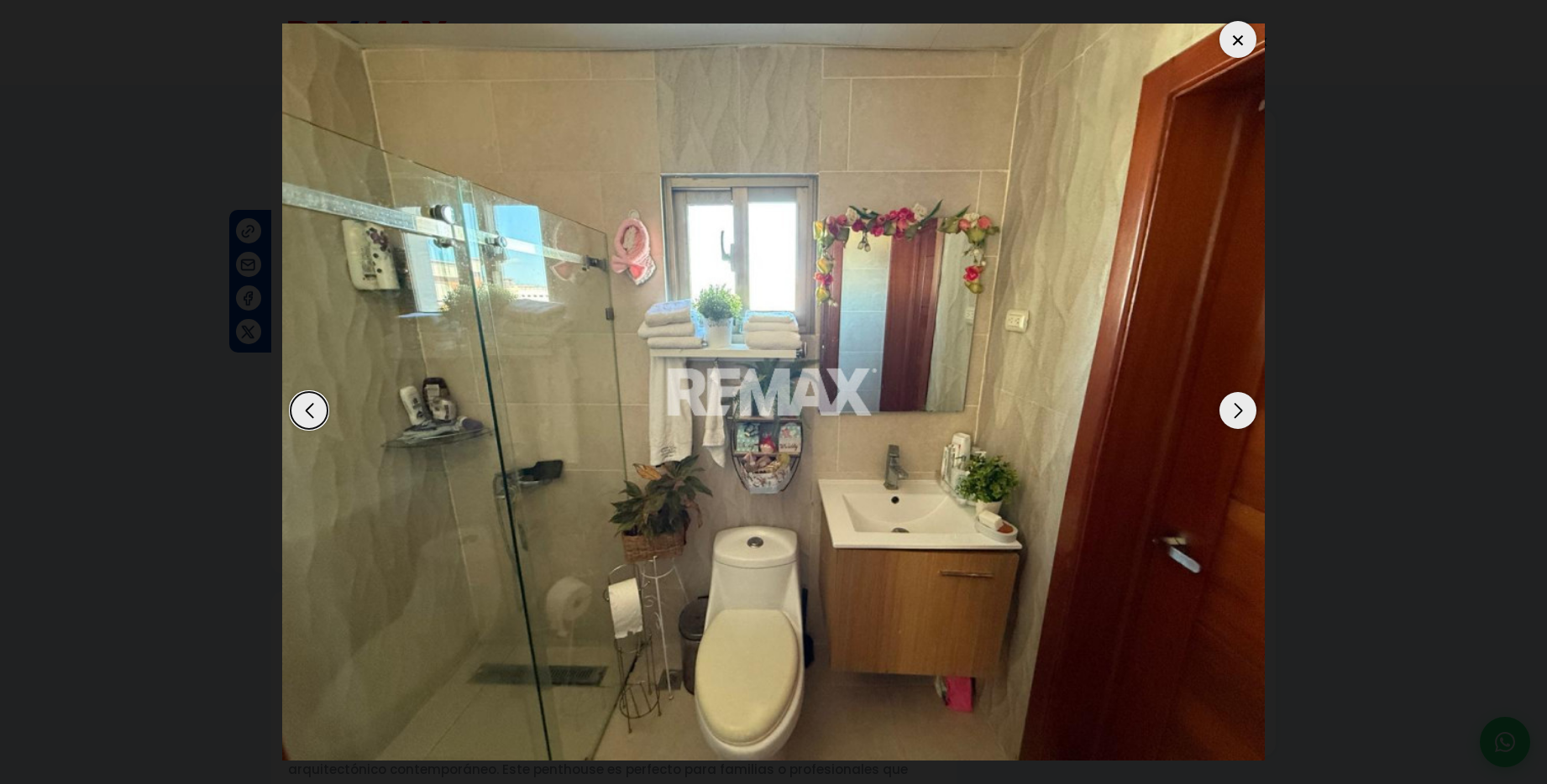
click at [1238, 417] on div "Next slide" at bounding box center [1238, 411] width 37 height 37
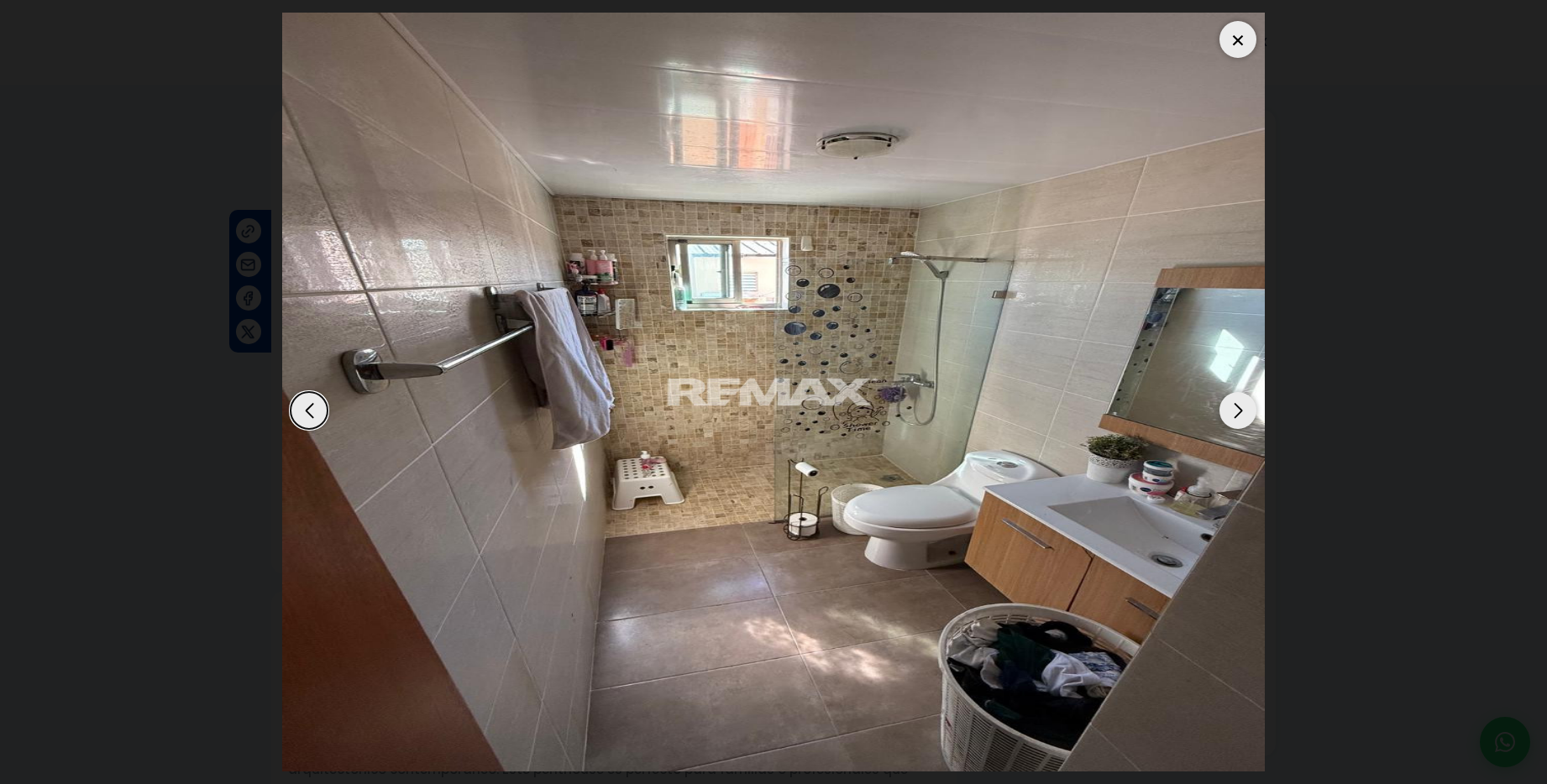
click at [1238, 417] on div "Next slide" at bounding box center [1238, 411] width 37 height 37
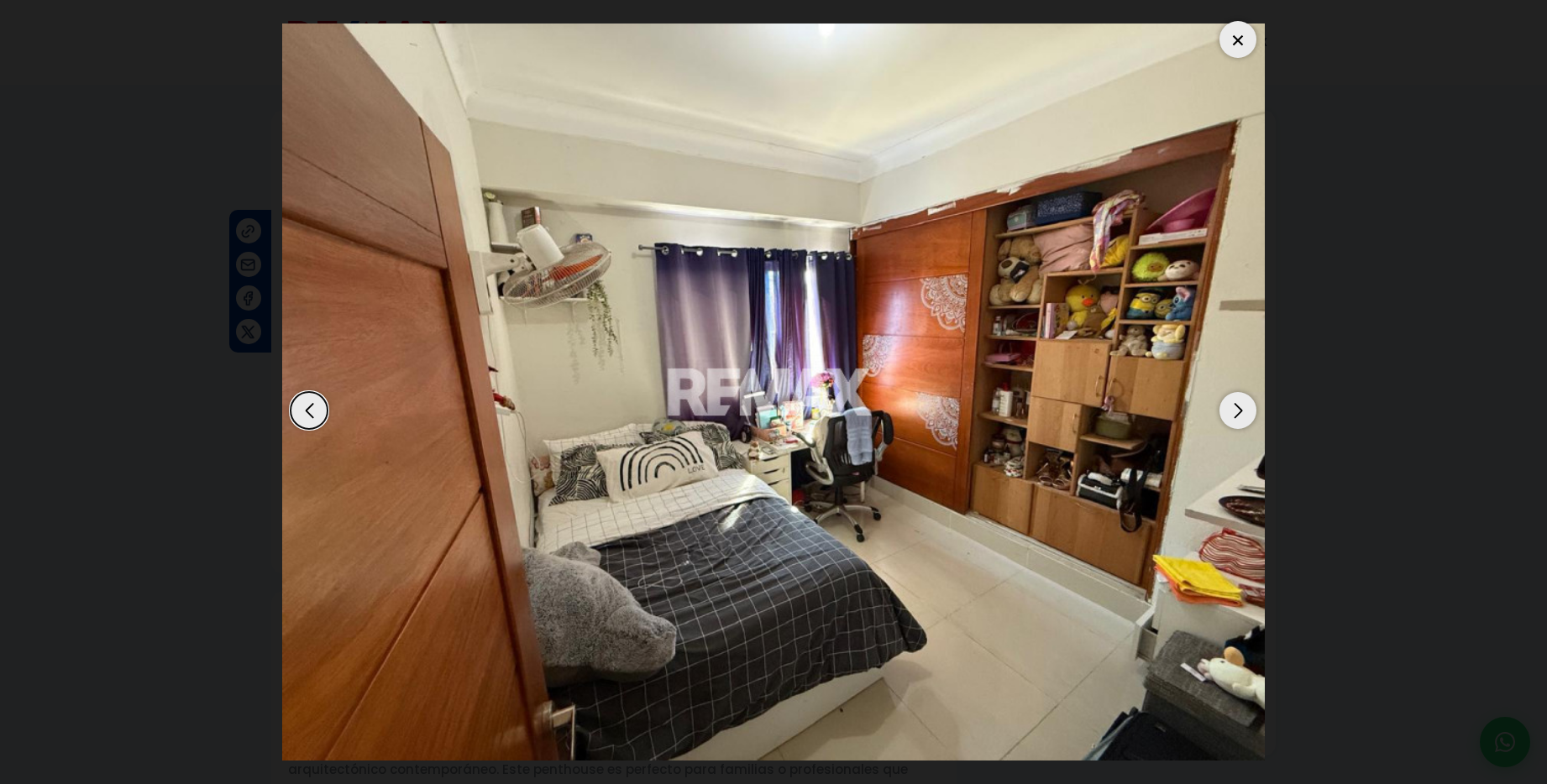
click at [1238, 417] on div "Next slide" at bounding box center [1238, 411] width 37 height 37
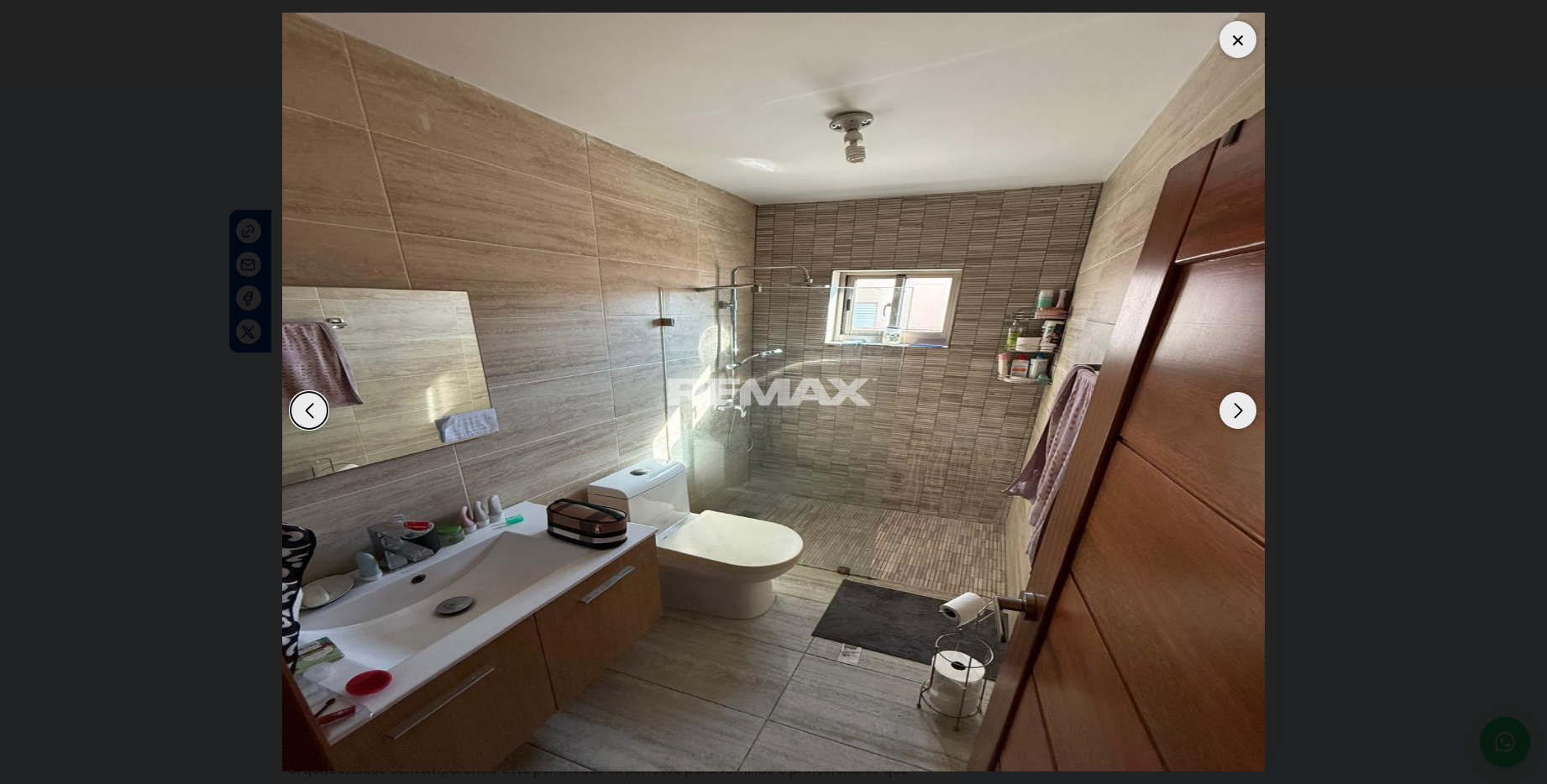
click at [1239, 36] on div at bounding box center [1238, 40] width 37 height 37
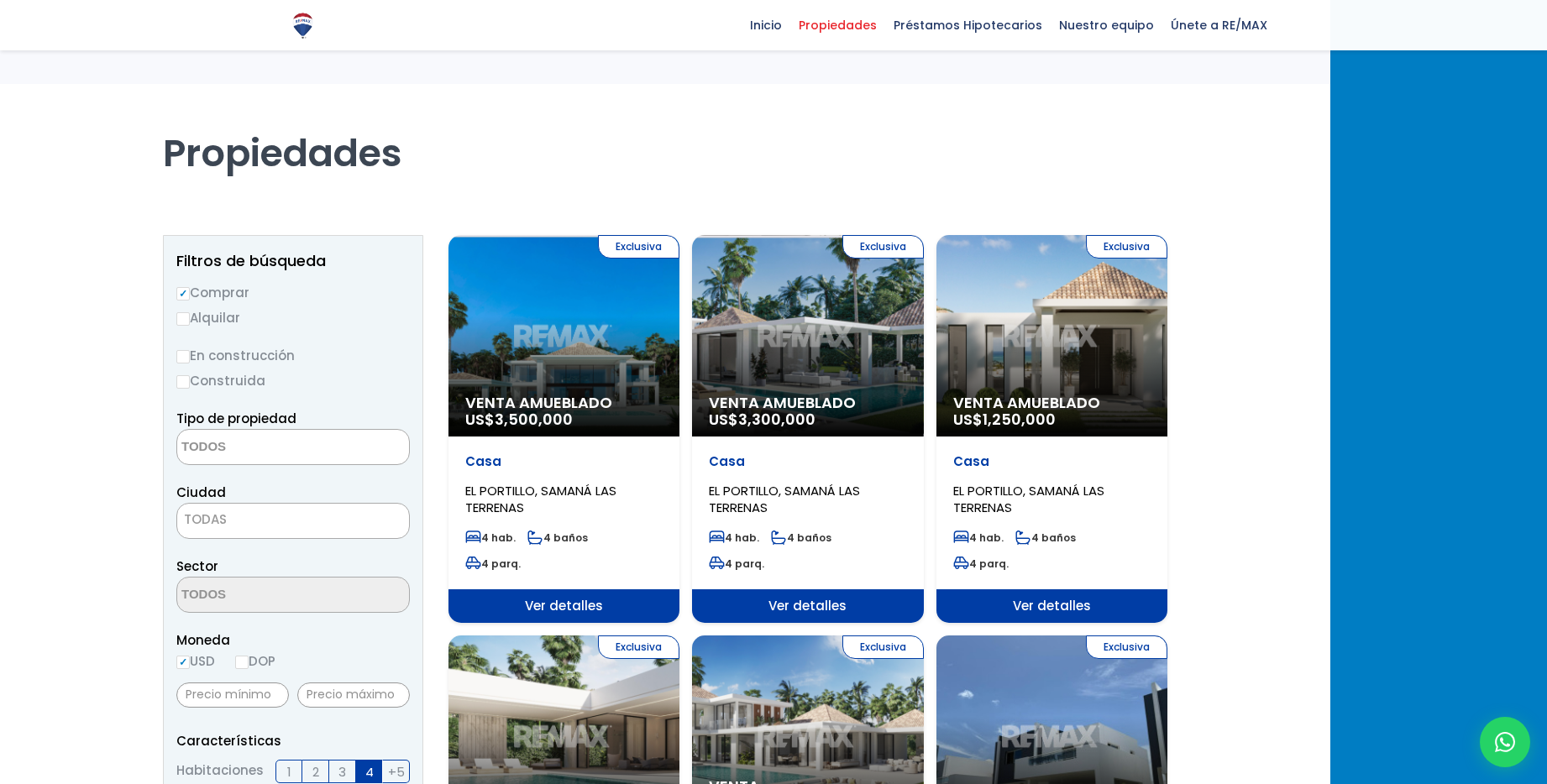
select select
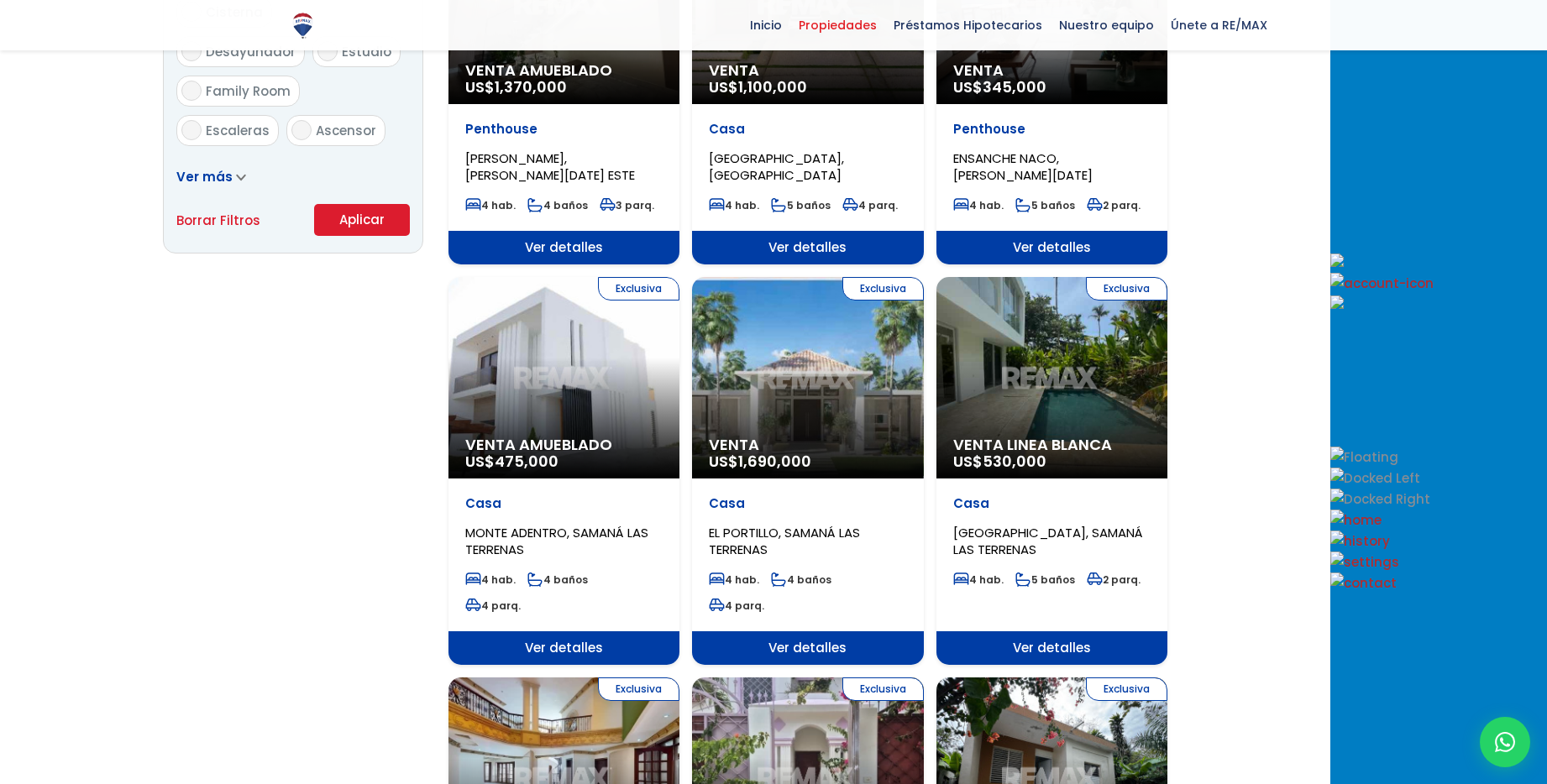
scroll to position [1129, 0]
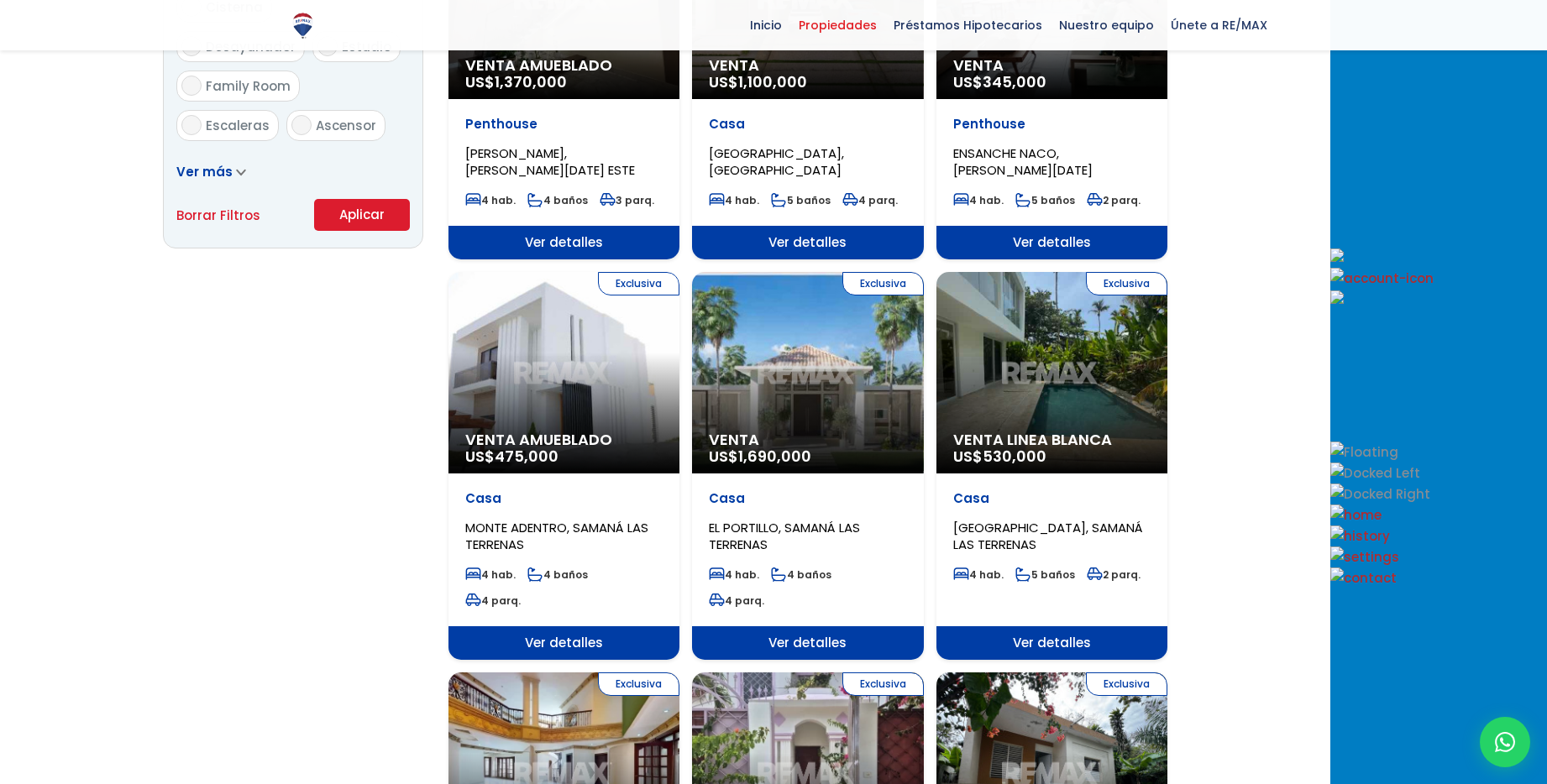
click at [653, 358] on div "Exclusiva Venta Amueblado US$ 475,000" at bounding box center [563, 372] width 231 height 201
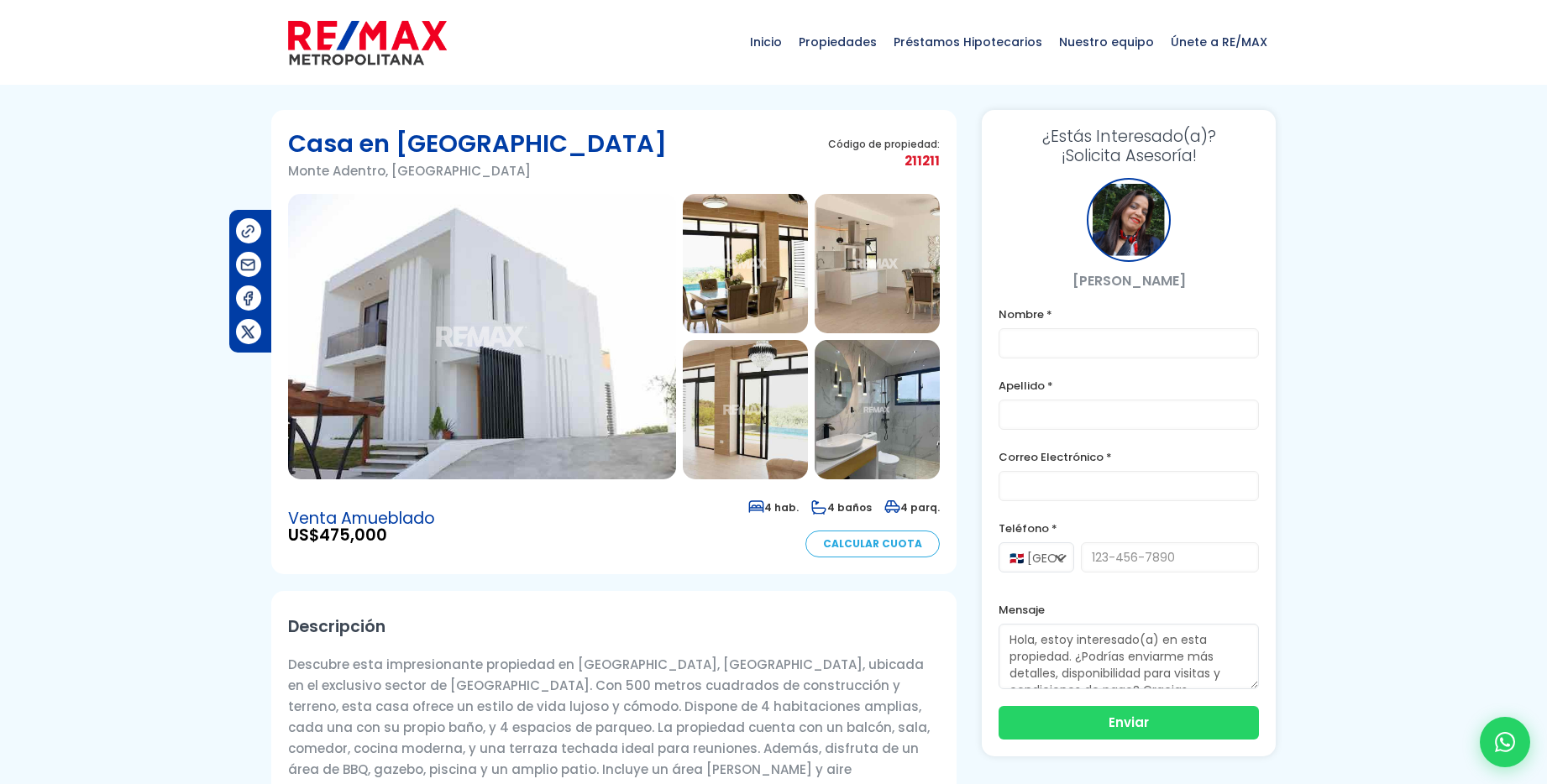
click at [420, 346] on img at bounding box center [482, 337] width 388 height 286
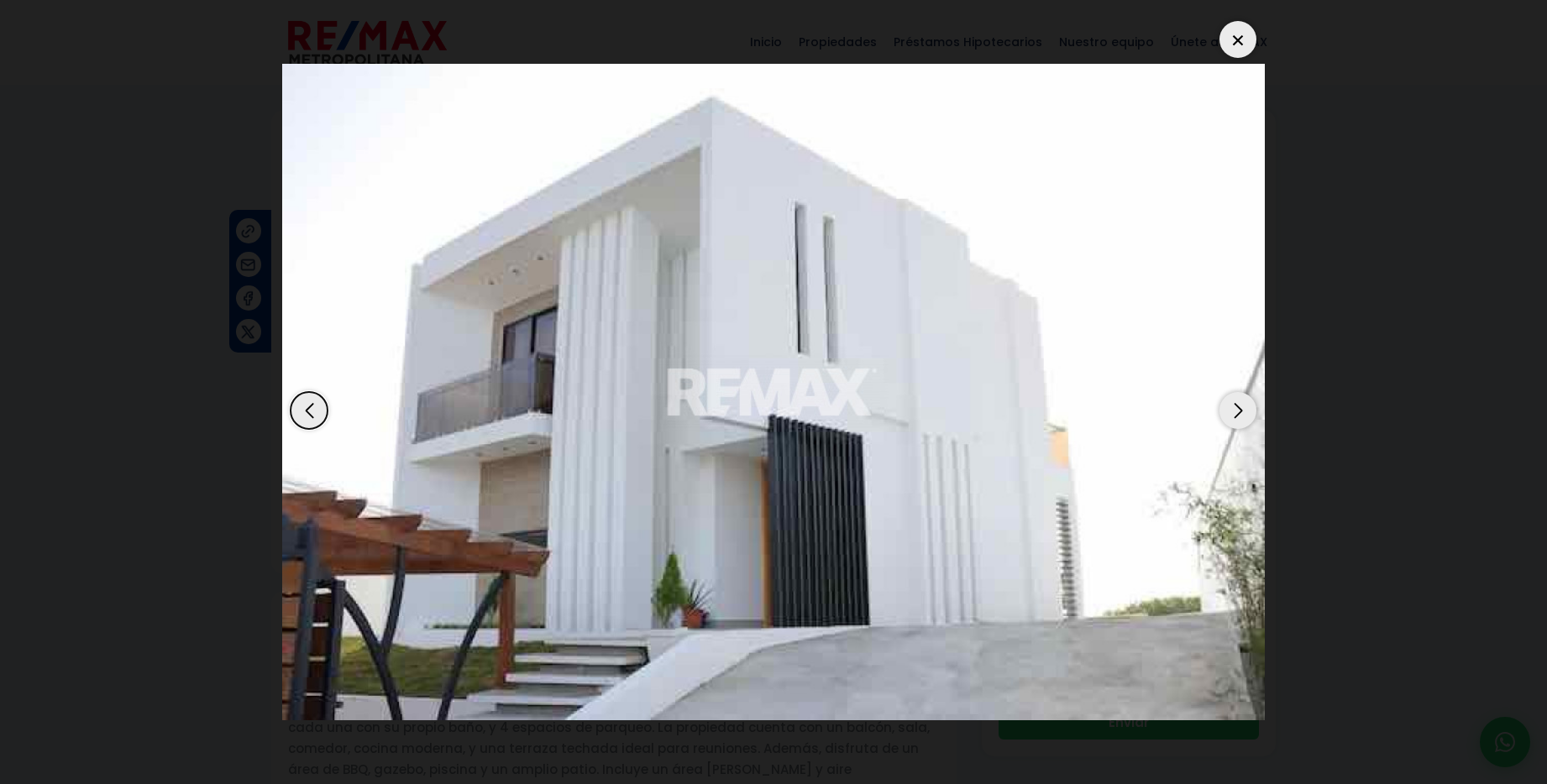
click at [1226, 412] on div "Next slide" at bounding box center [1238, 411] width 37 height 37
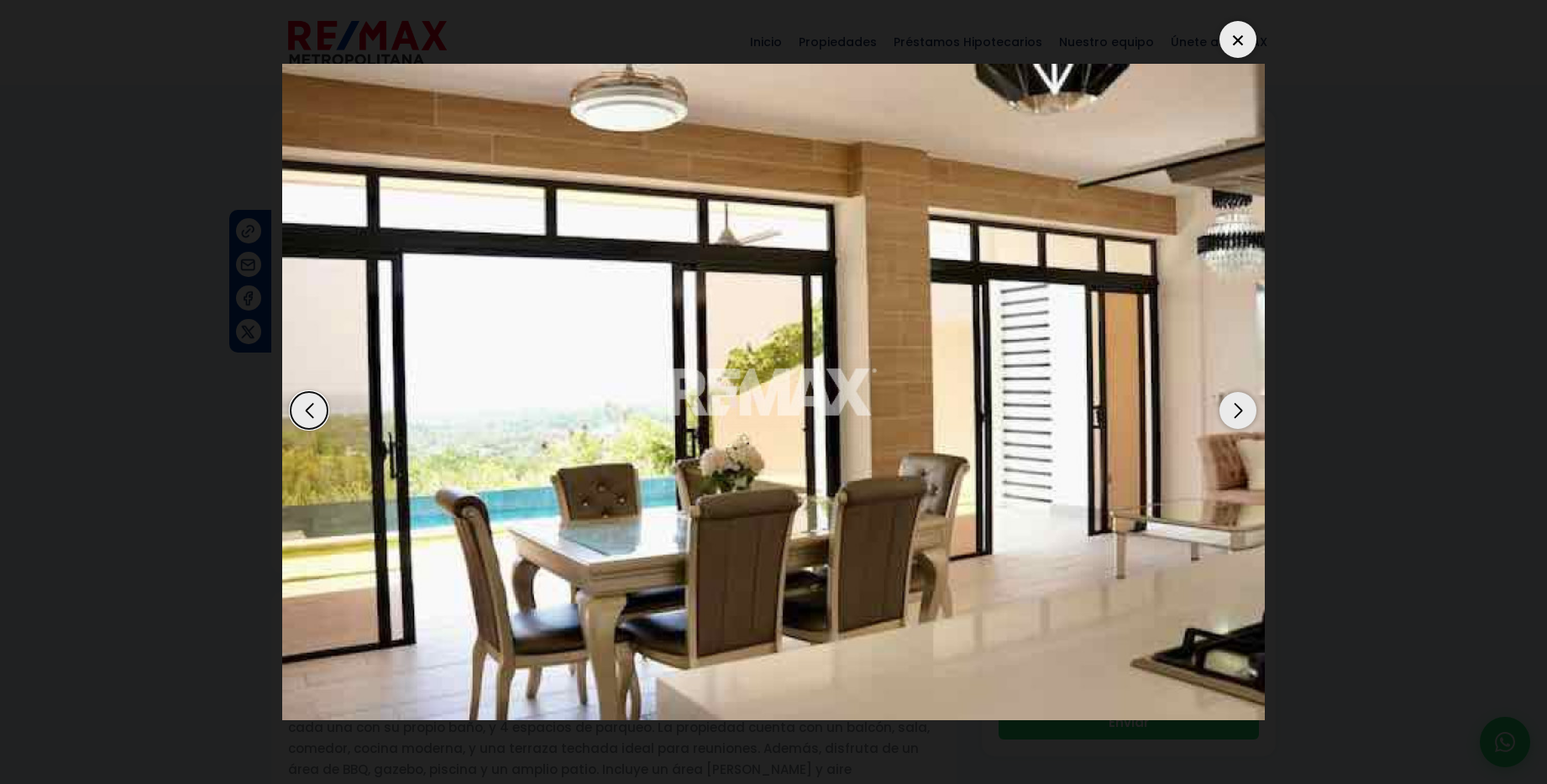
click at [1226, 412] on div "Next slide" at bounding box center [1238, 411] width 37 height 37
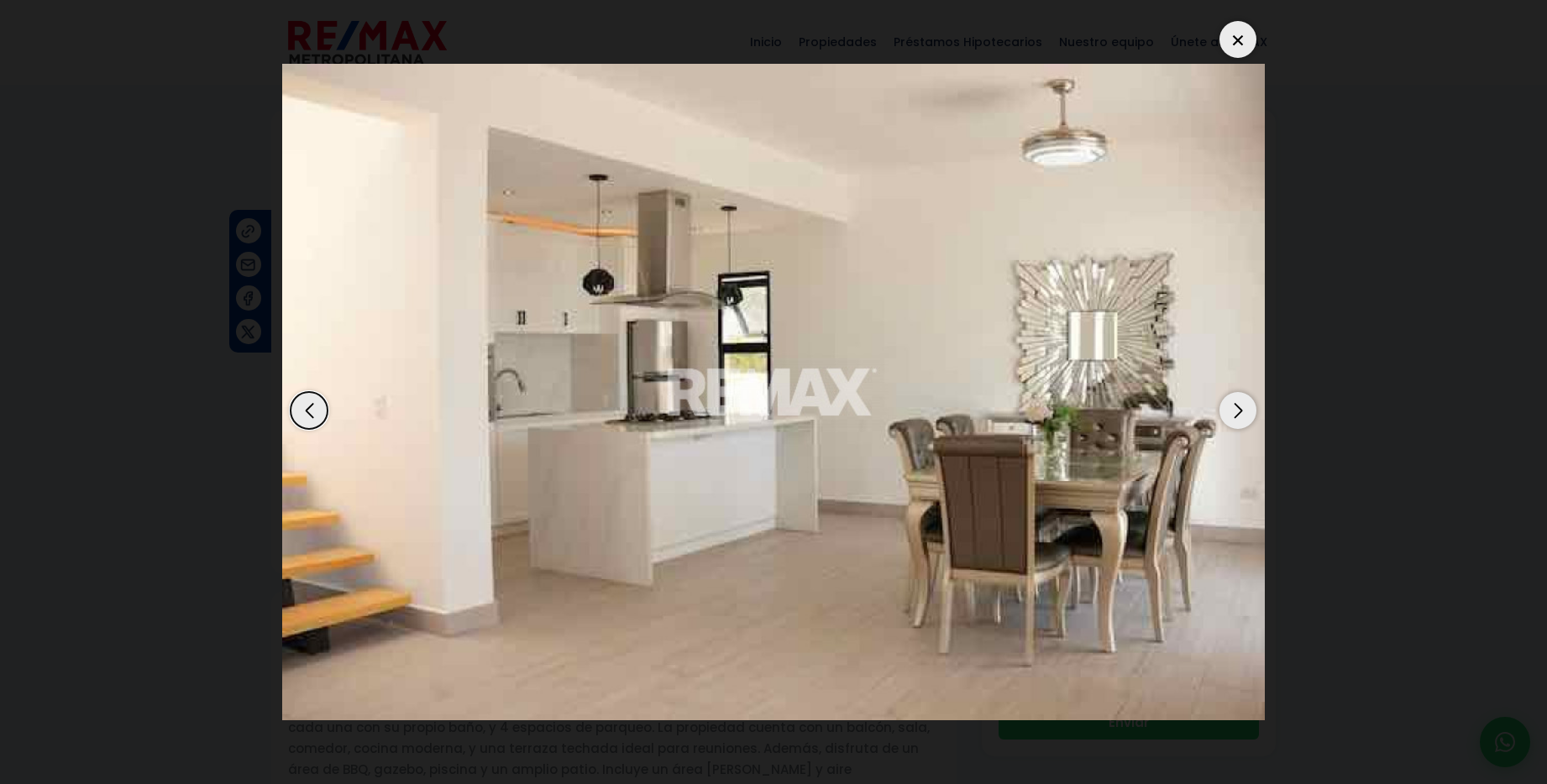
click at [1226, 412] on div "Next slide" at bounding box center [1238, 411] width 37 height 37
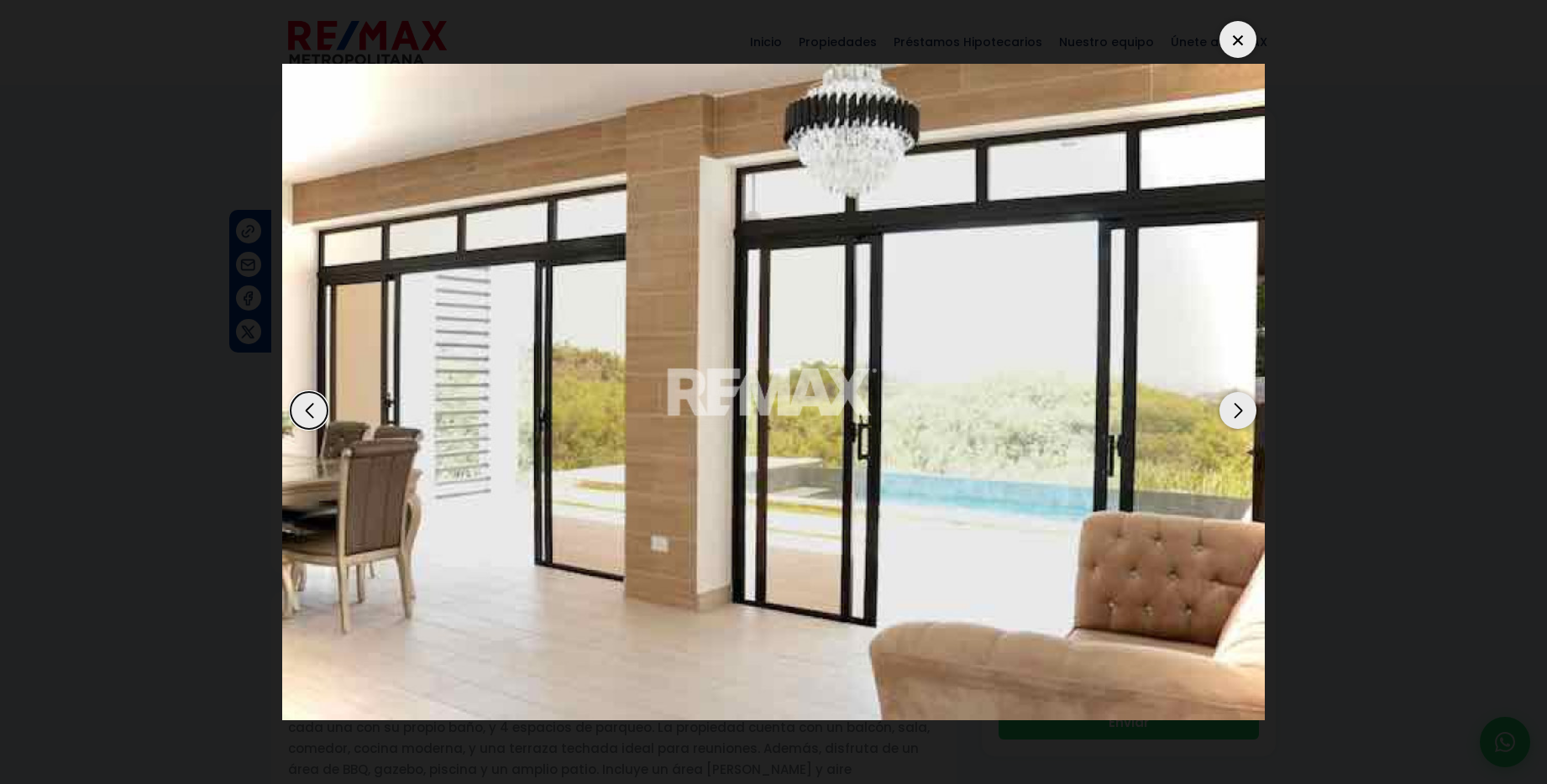
click at [1226, 412] on div "Next slide" at bounding box center [1238, 411] width 37 height 37
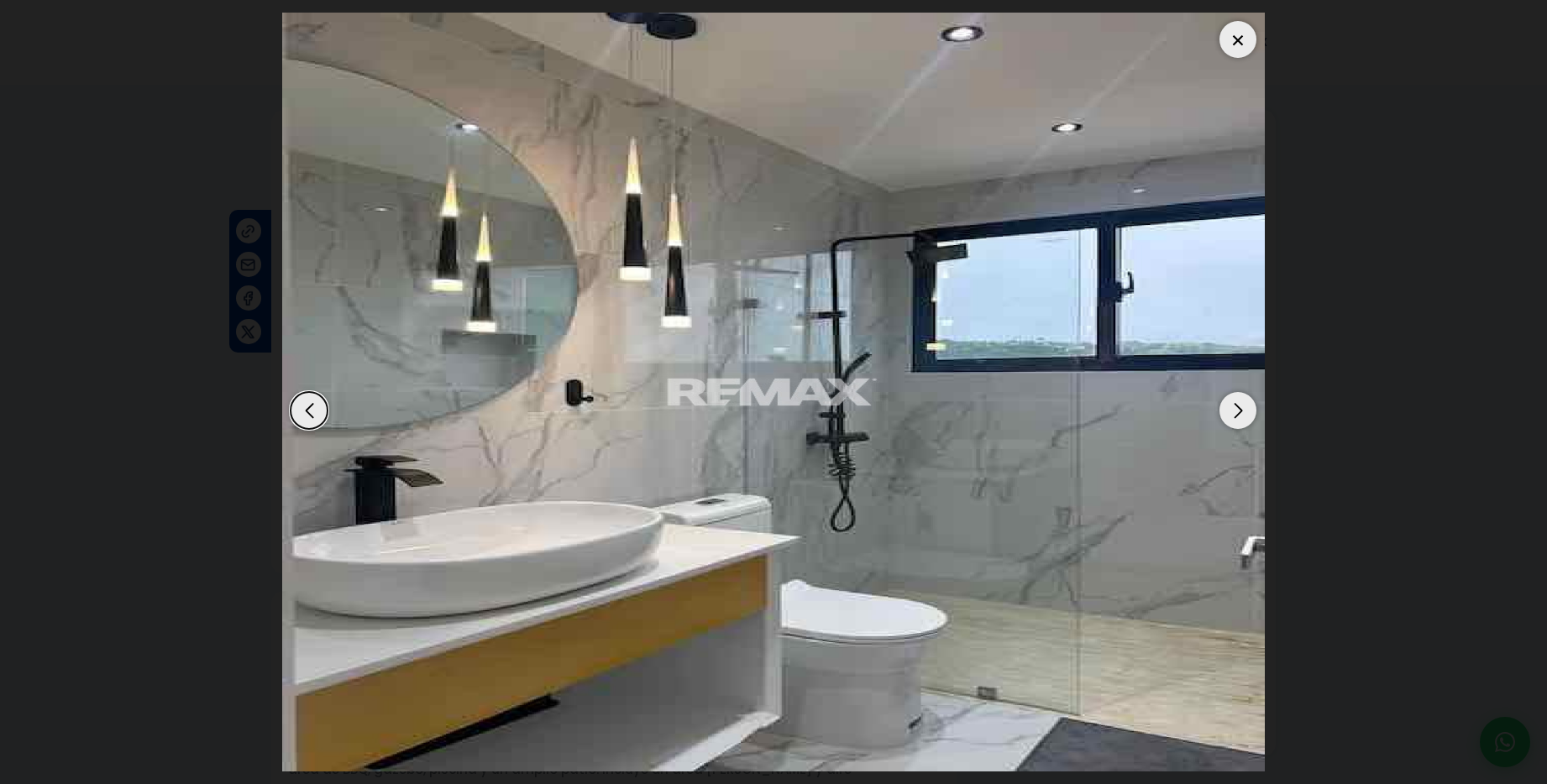
click at [1226, 412] on div "Next slide" at bounding box center [1238, 411] width 37 height 37
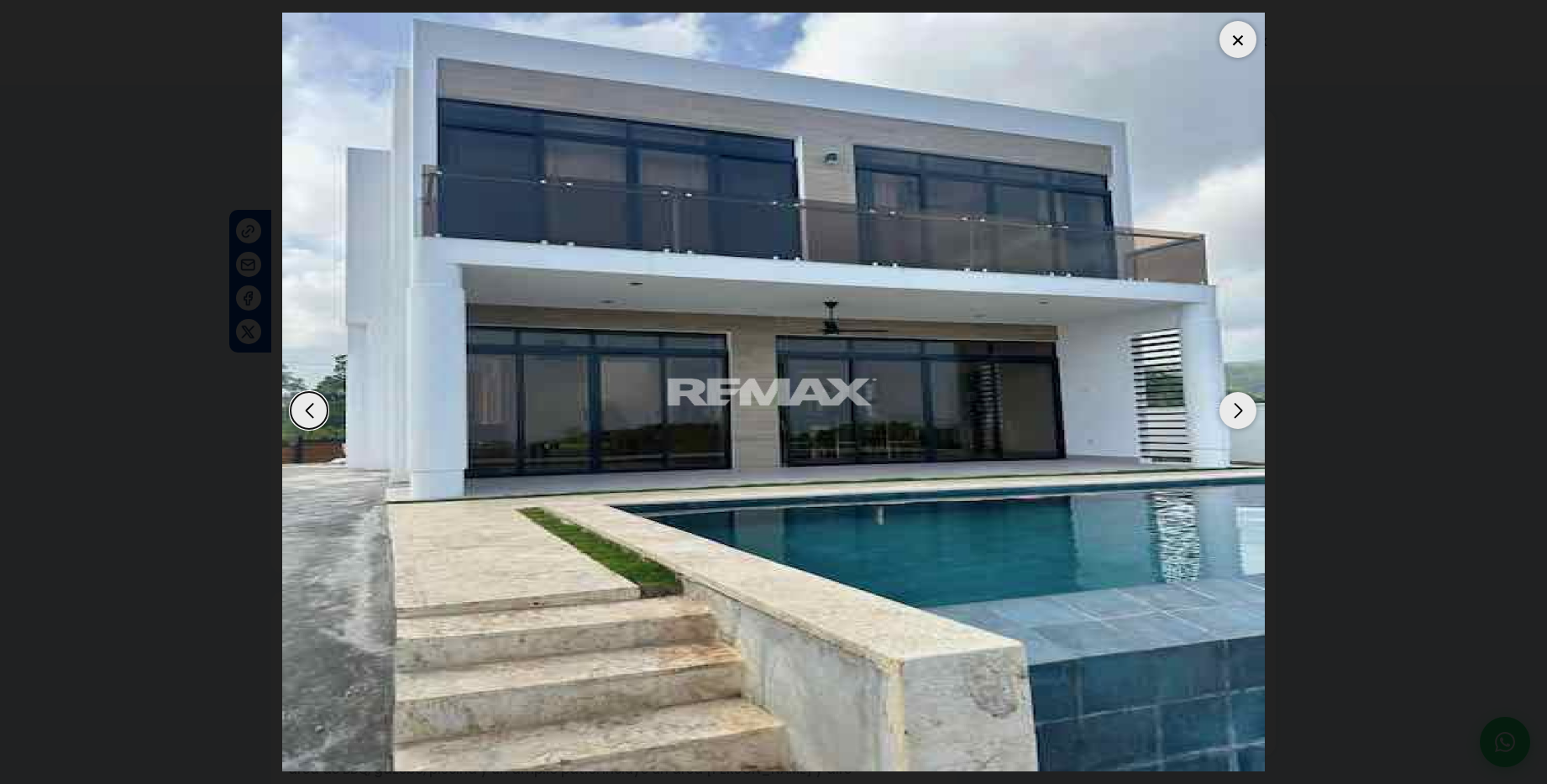
click at [1232, 412] on div "Next slide" at bounding box center [1238, 411] width 37 height 37
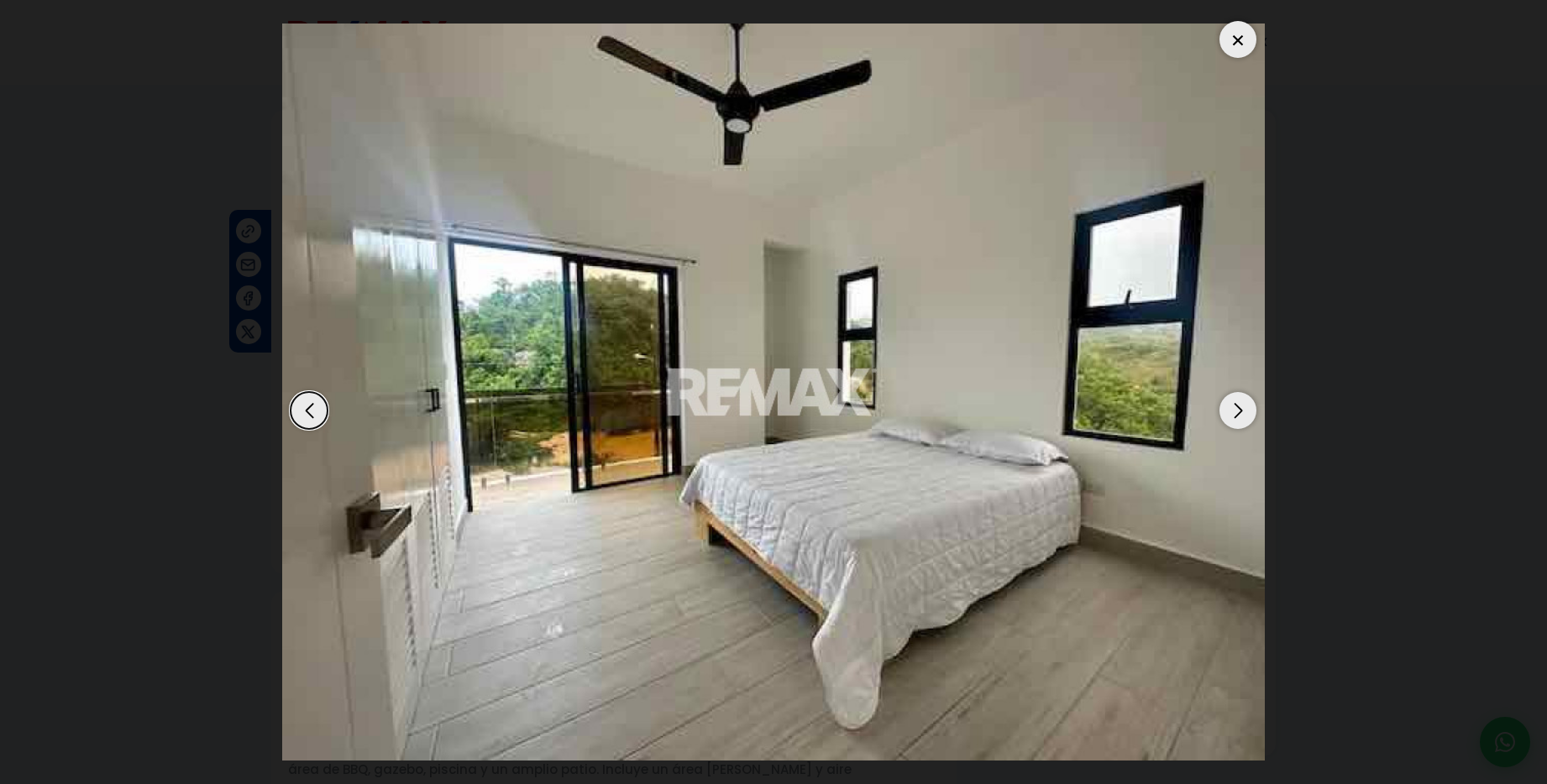
click at [1232, 412] on div "Next slide" at bounding box center [1238, 411] width 37 height 37
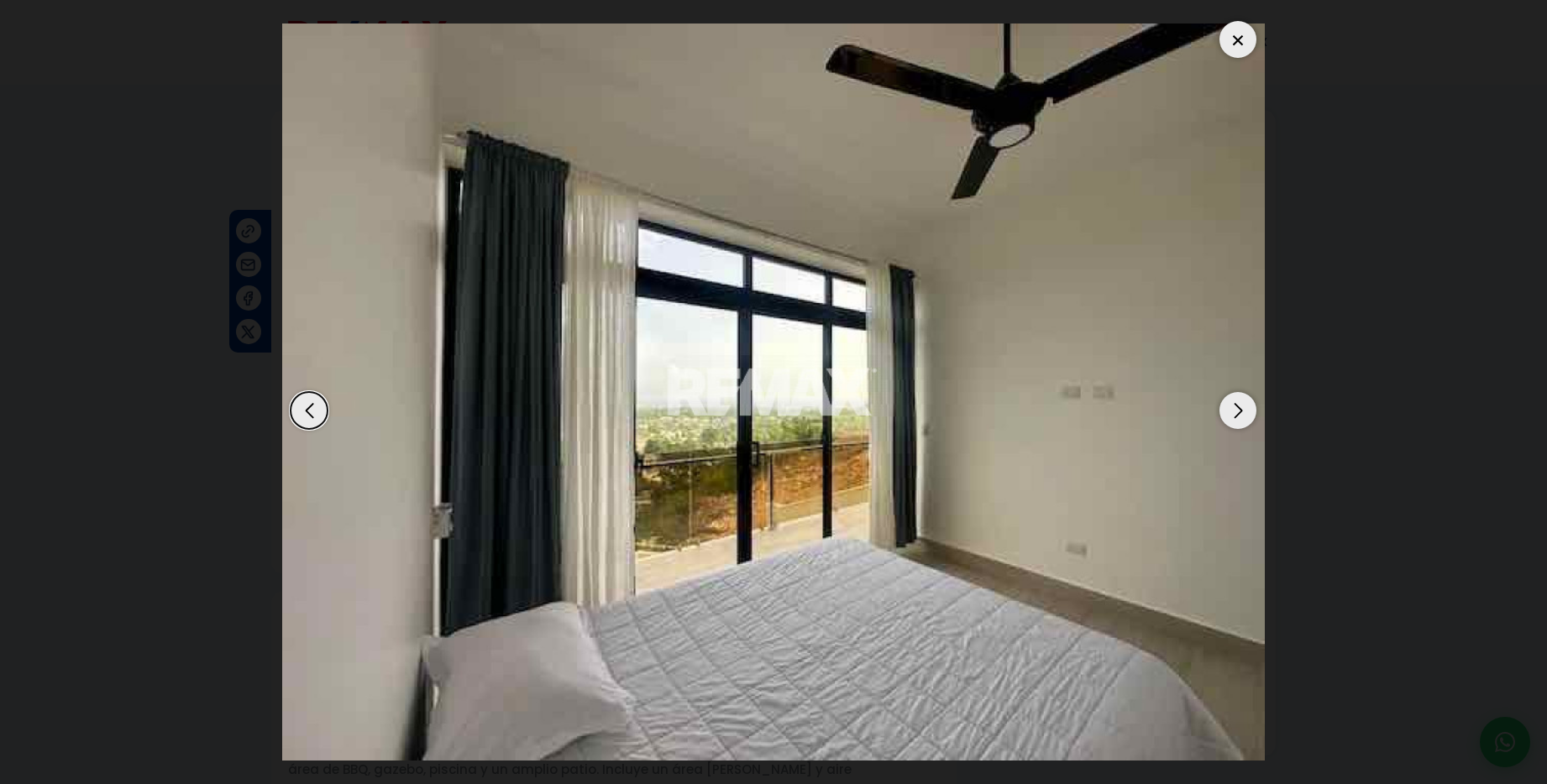
click at [1232, 412] on div "Next slide" at bounding box center [1238, 411] width 37 height 37
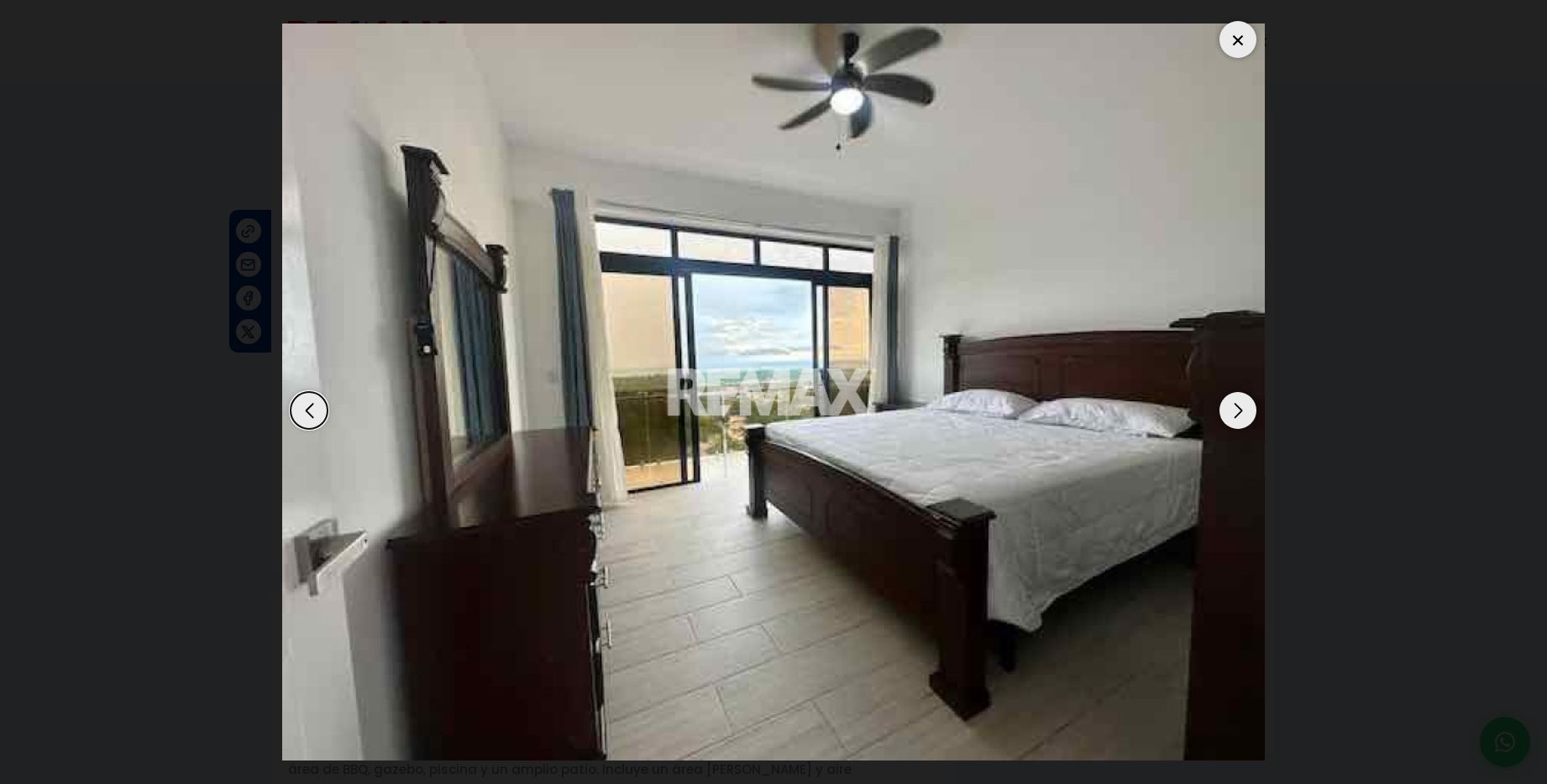
click at [1235, 40] on div at bounding box center [1238, 40] width 37 height 37
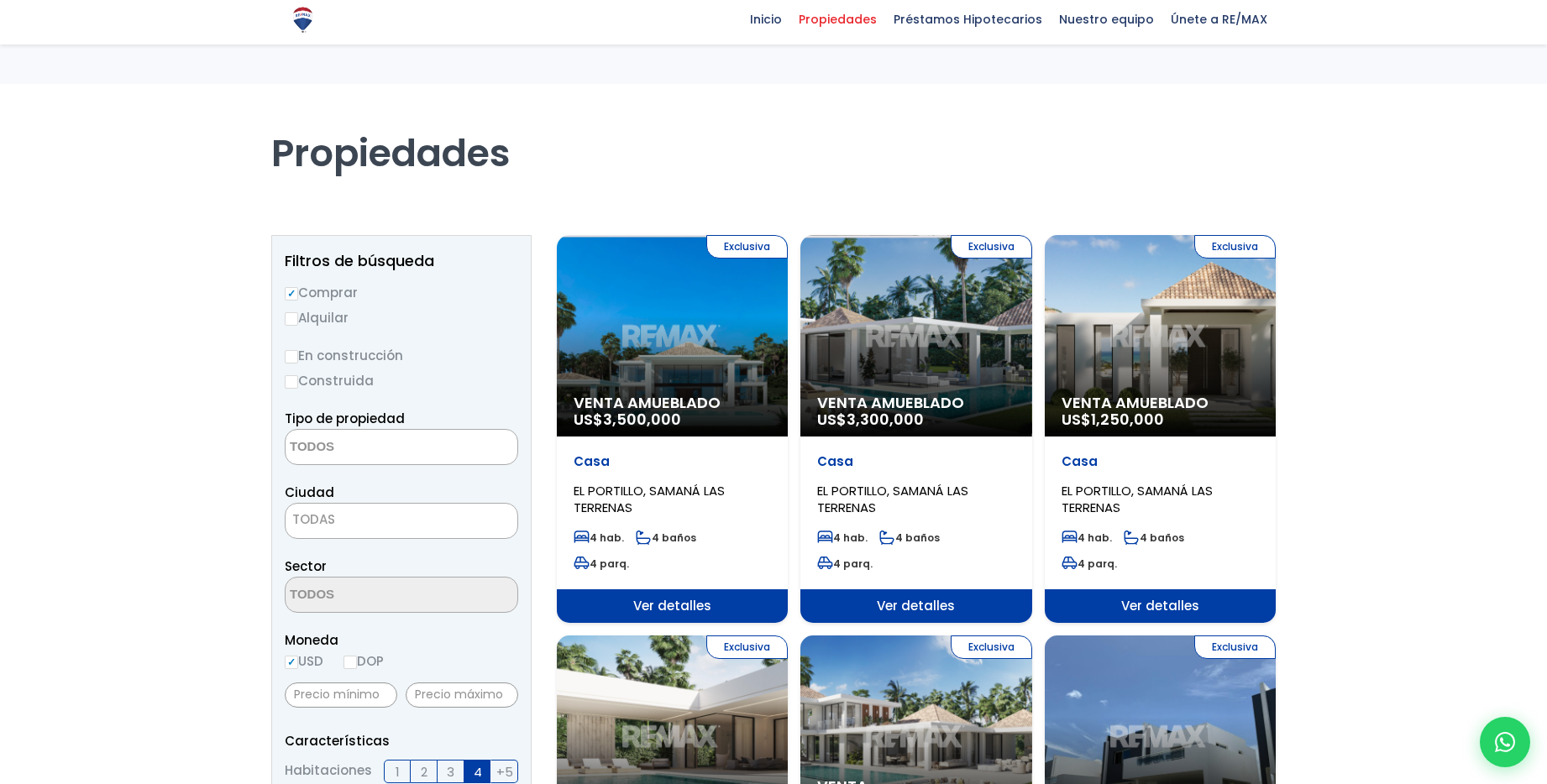
select select
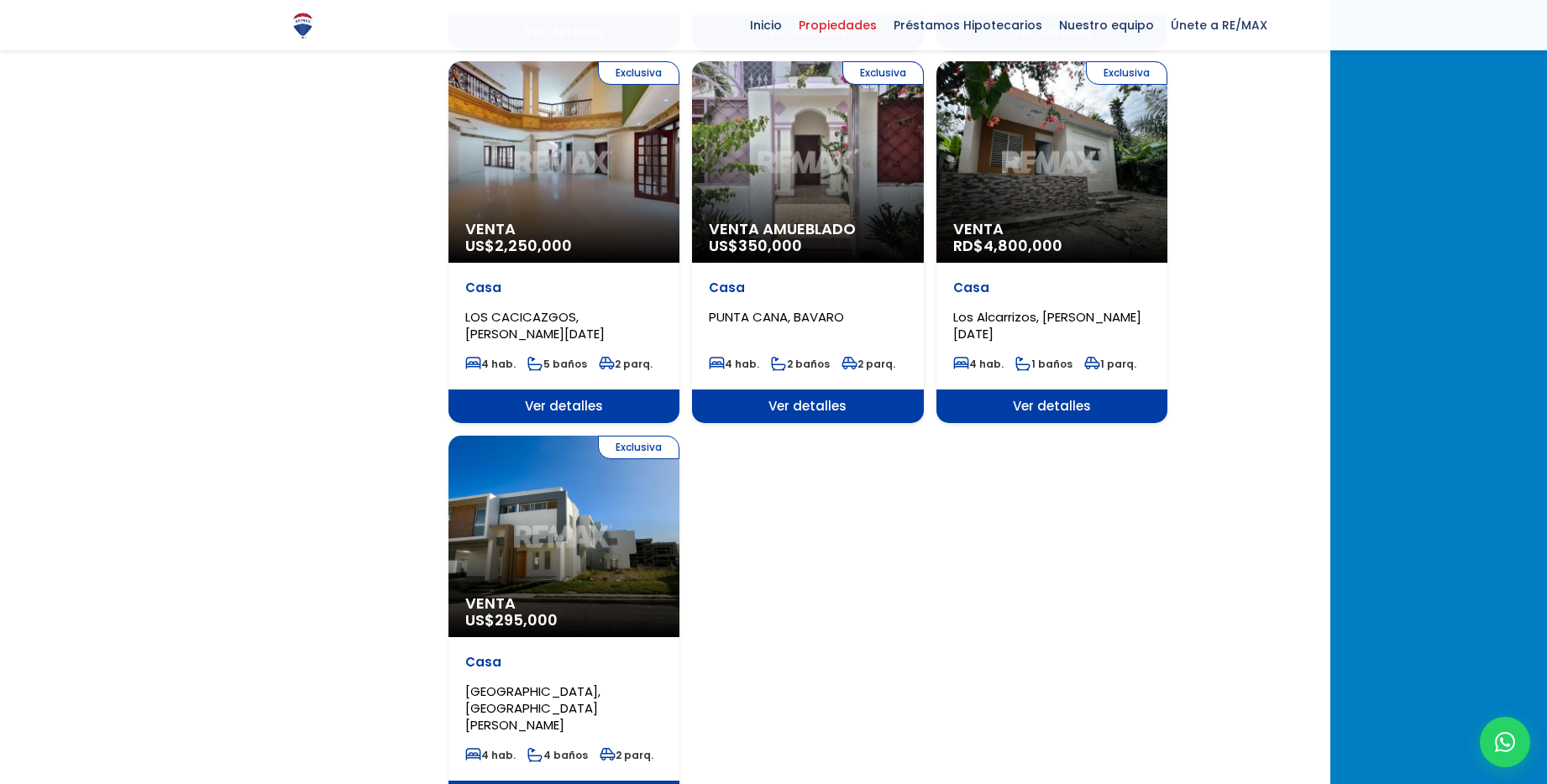
scroll to position [1742, 0]
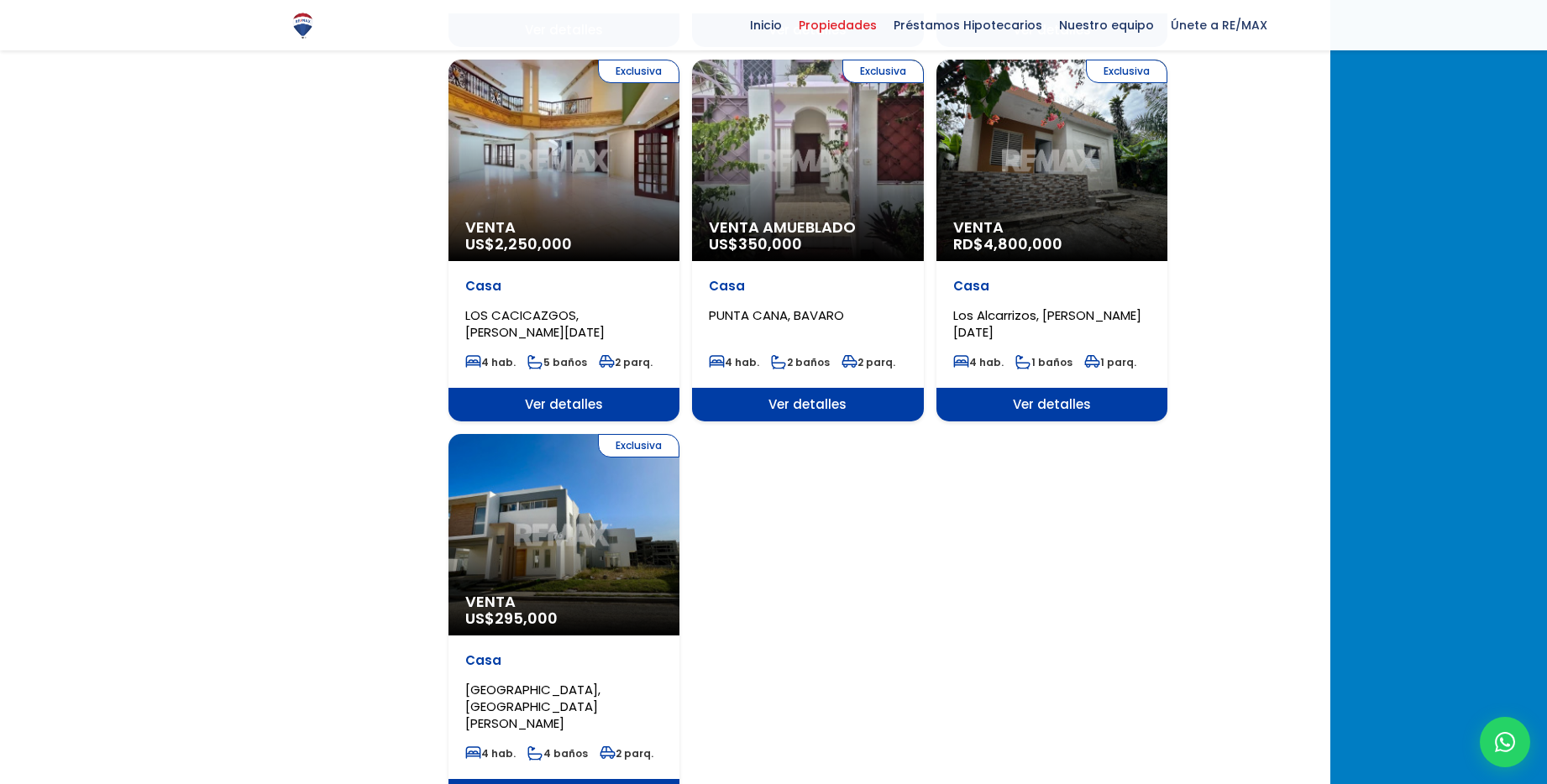
click at [642, 443] on div "Exclusiva Venta US$ 295,000" at bounding box center [563, 534] width 231 height 201
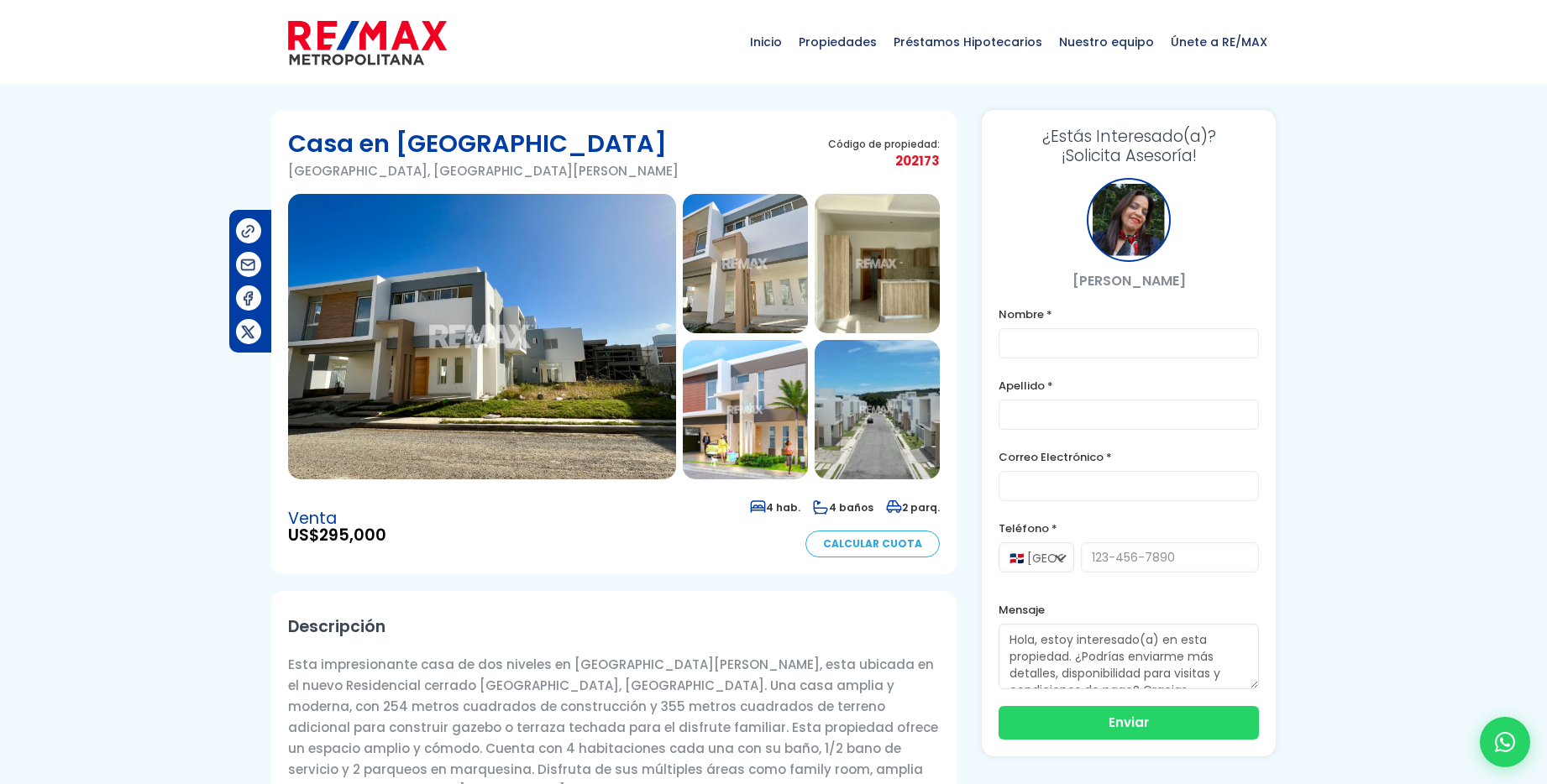
click at [514, 383] on img at bounding box center [482, 337] width 388 height 286
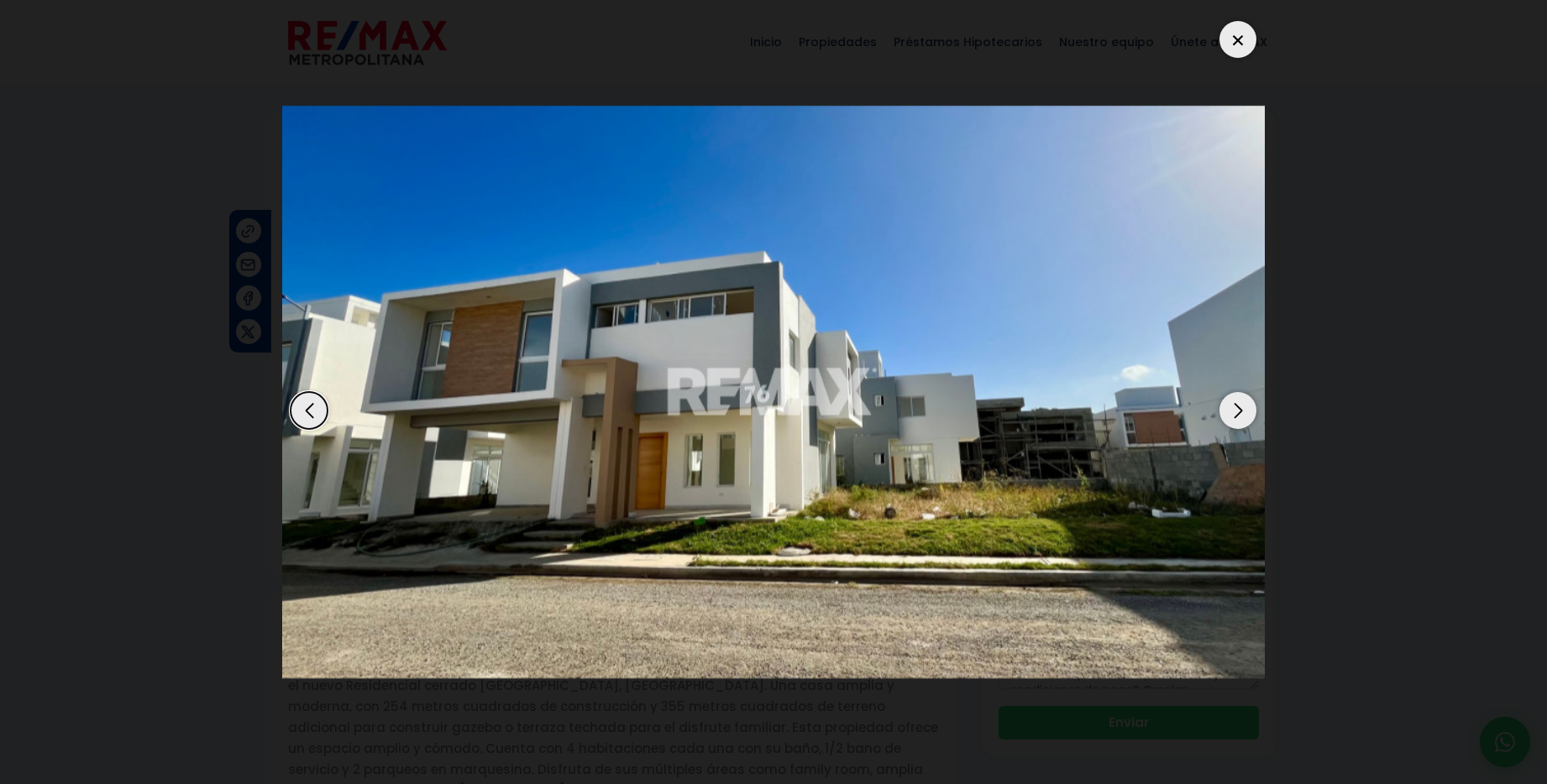
click at [1235, 412] on div "Next slide" at bounding box center [1238, 411] width 37 height 37
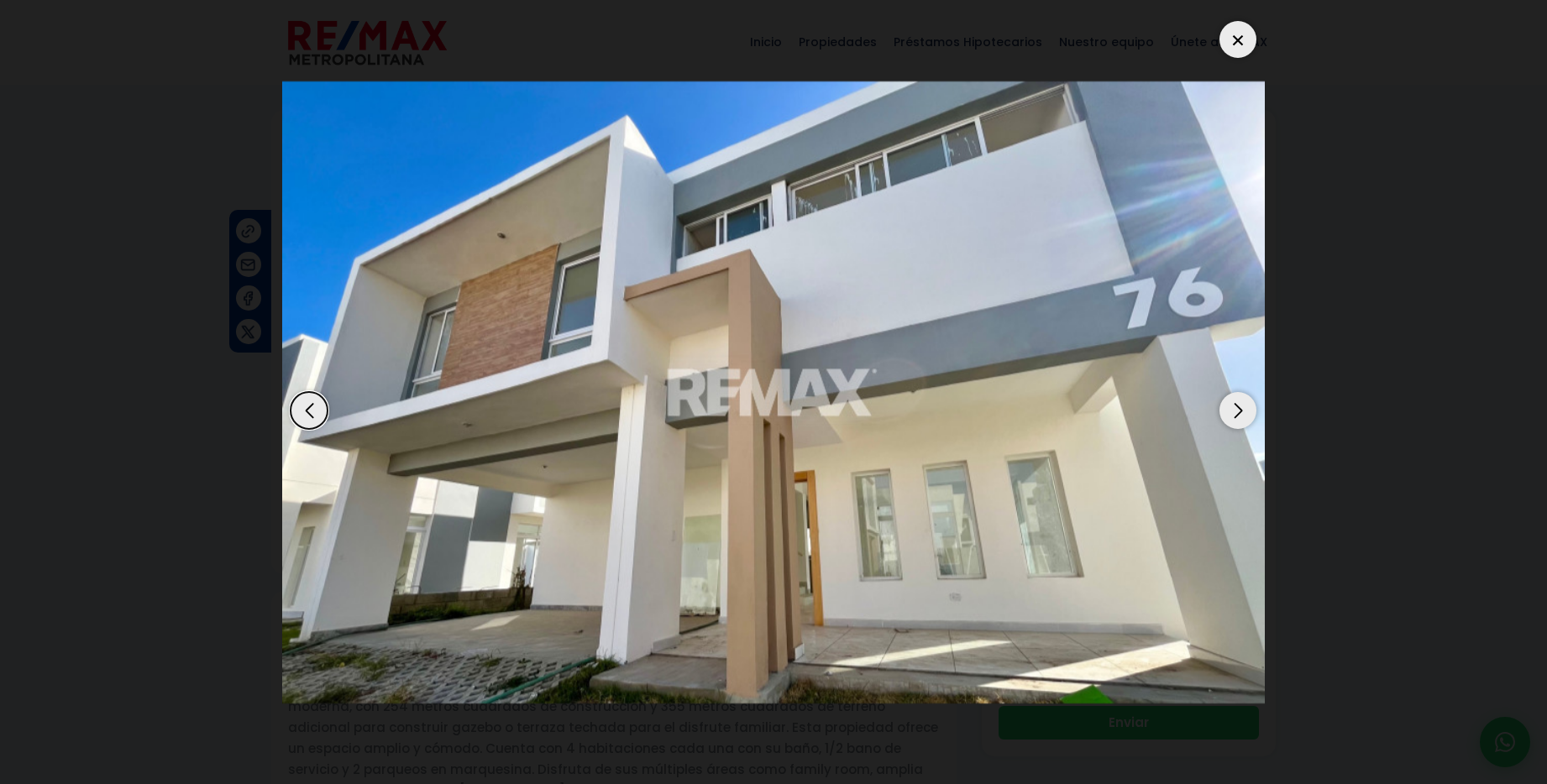
click at [1235, 412] on div "Next slide" at bounding box center [1238, 411] width 37 height 37
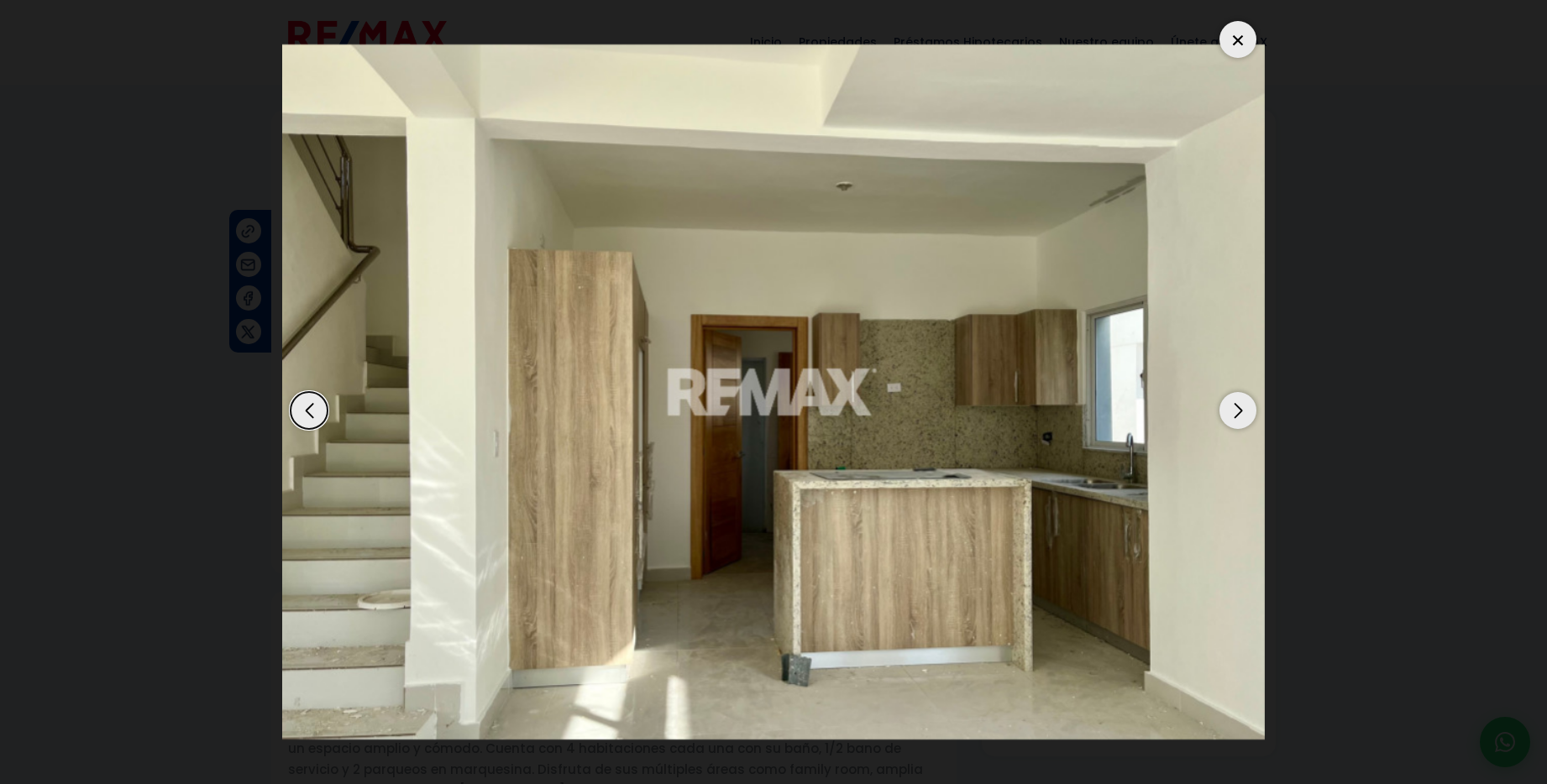
click at [1235, 412] on div "Next slide" at bounding box center [1238, 411] width 37 height 37
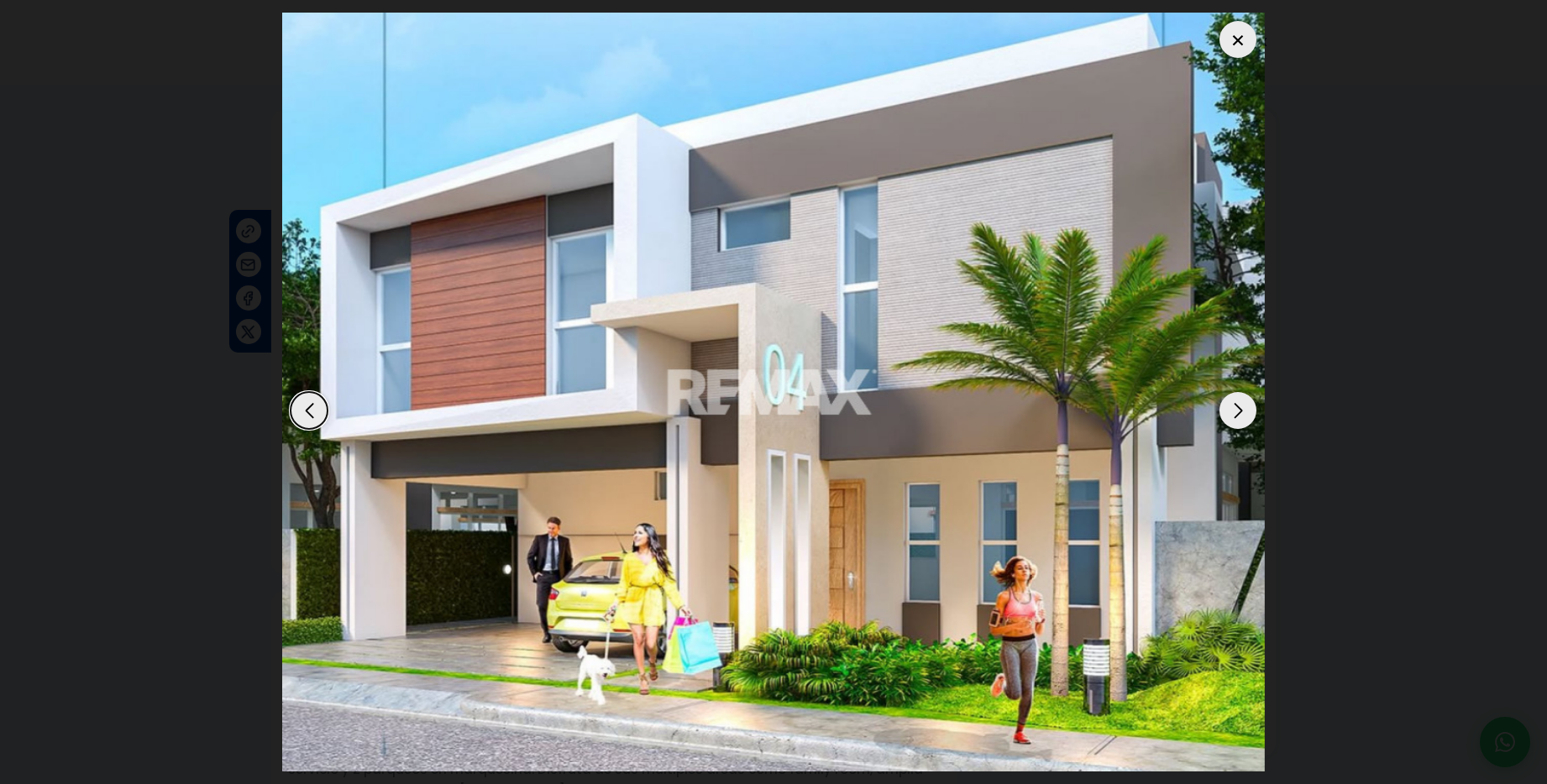
click at [1235, 412] on div "Next slide" at bounding box center [1238, 411] width 37 height 37
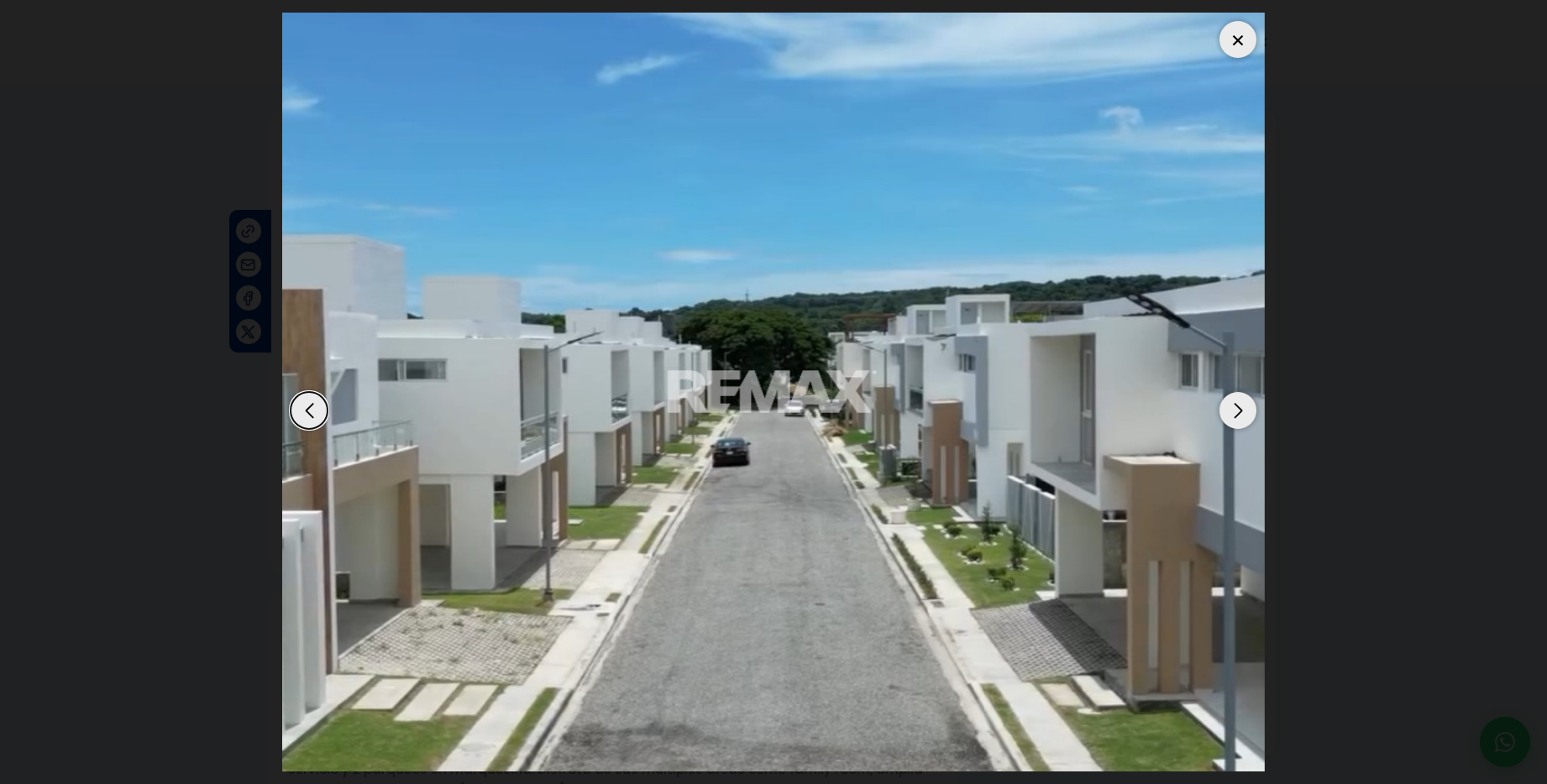
click at [1235, 412] on div "Next slide" at bounding box center [1238, 411] width 37 height 37
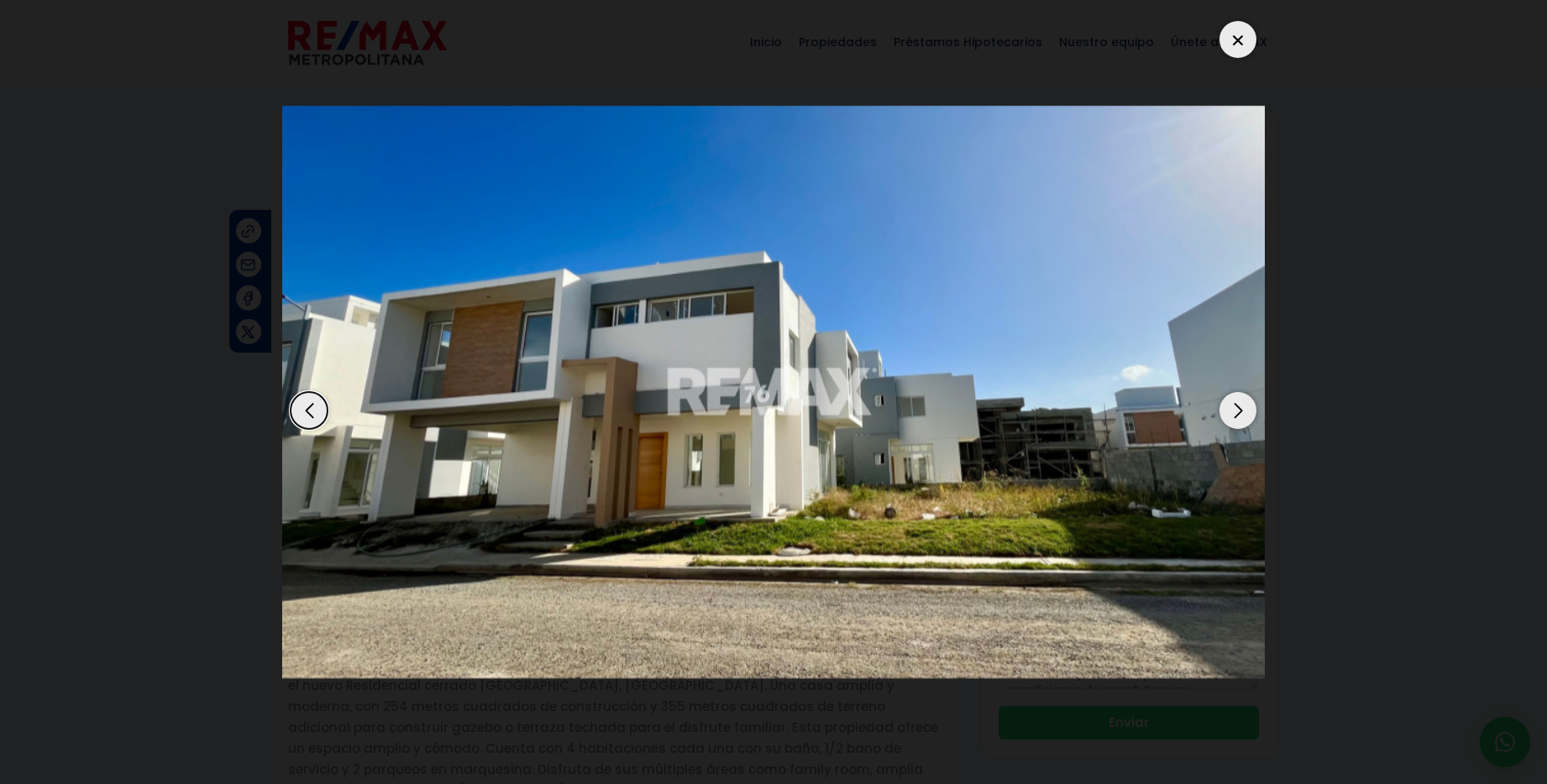
click at [1239, 42] on div at bounding box center [1238, 40] width 37 height 37
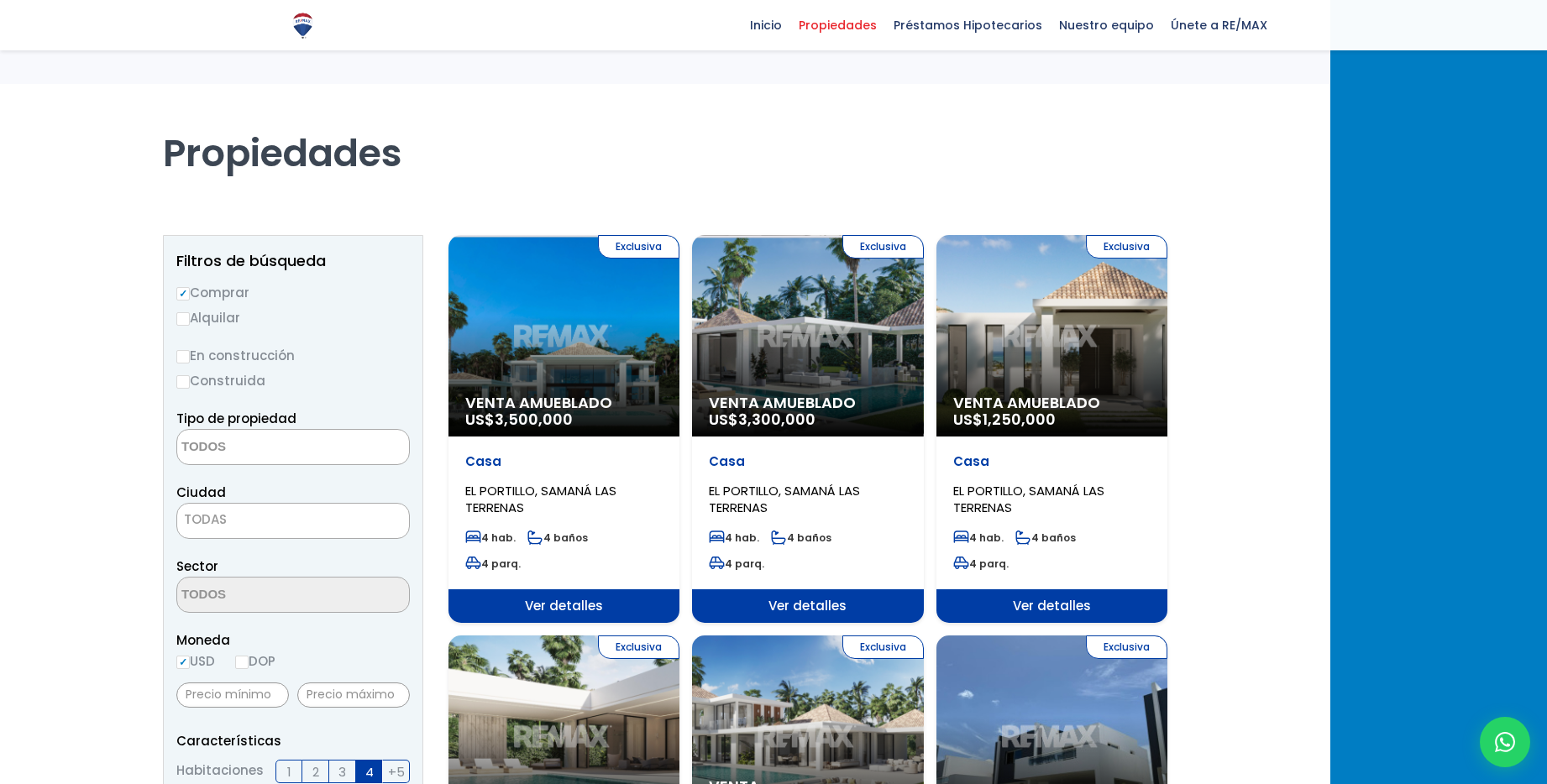
select select
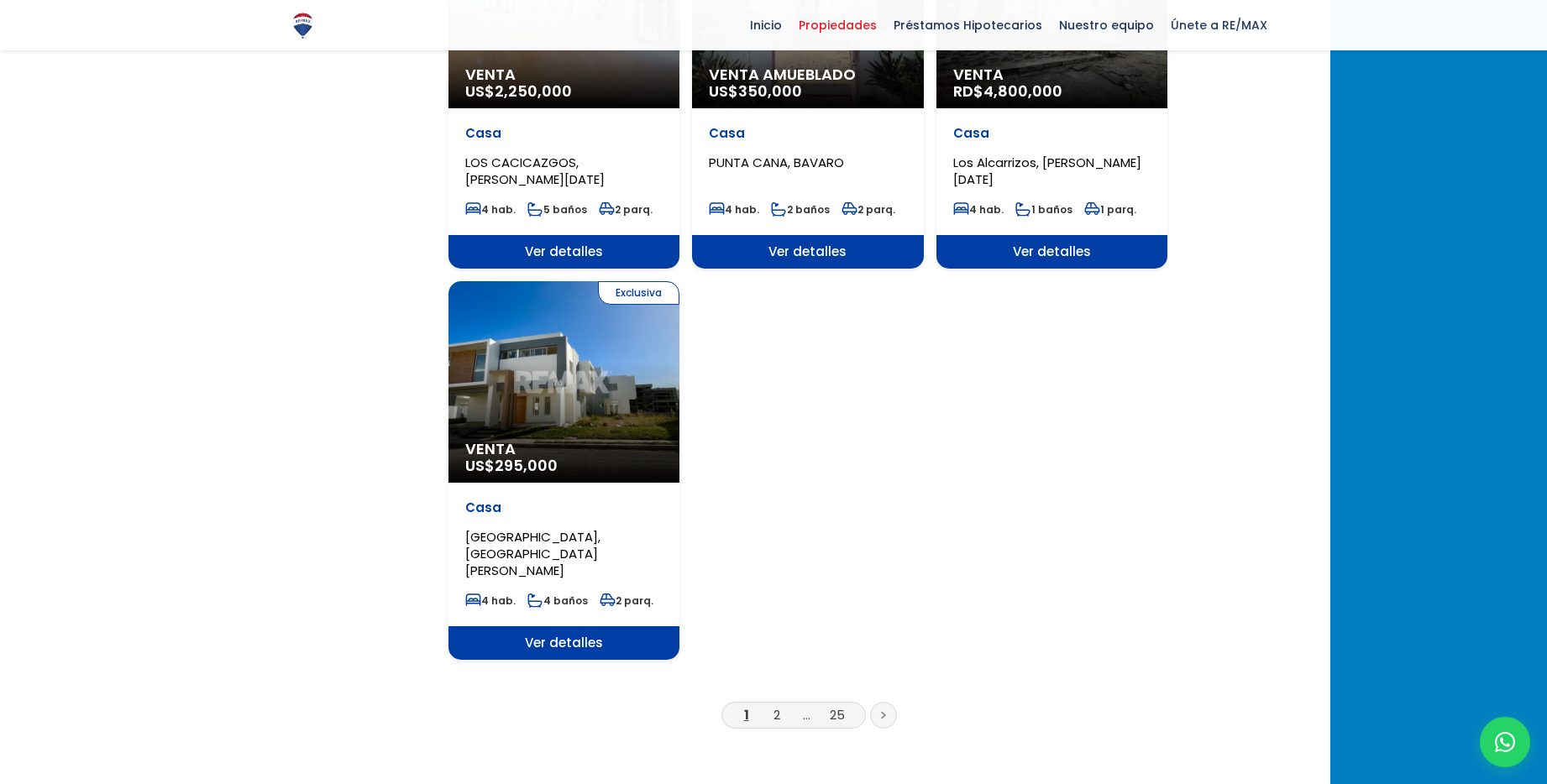
scroll to position [1946, 0]
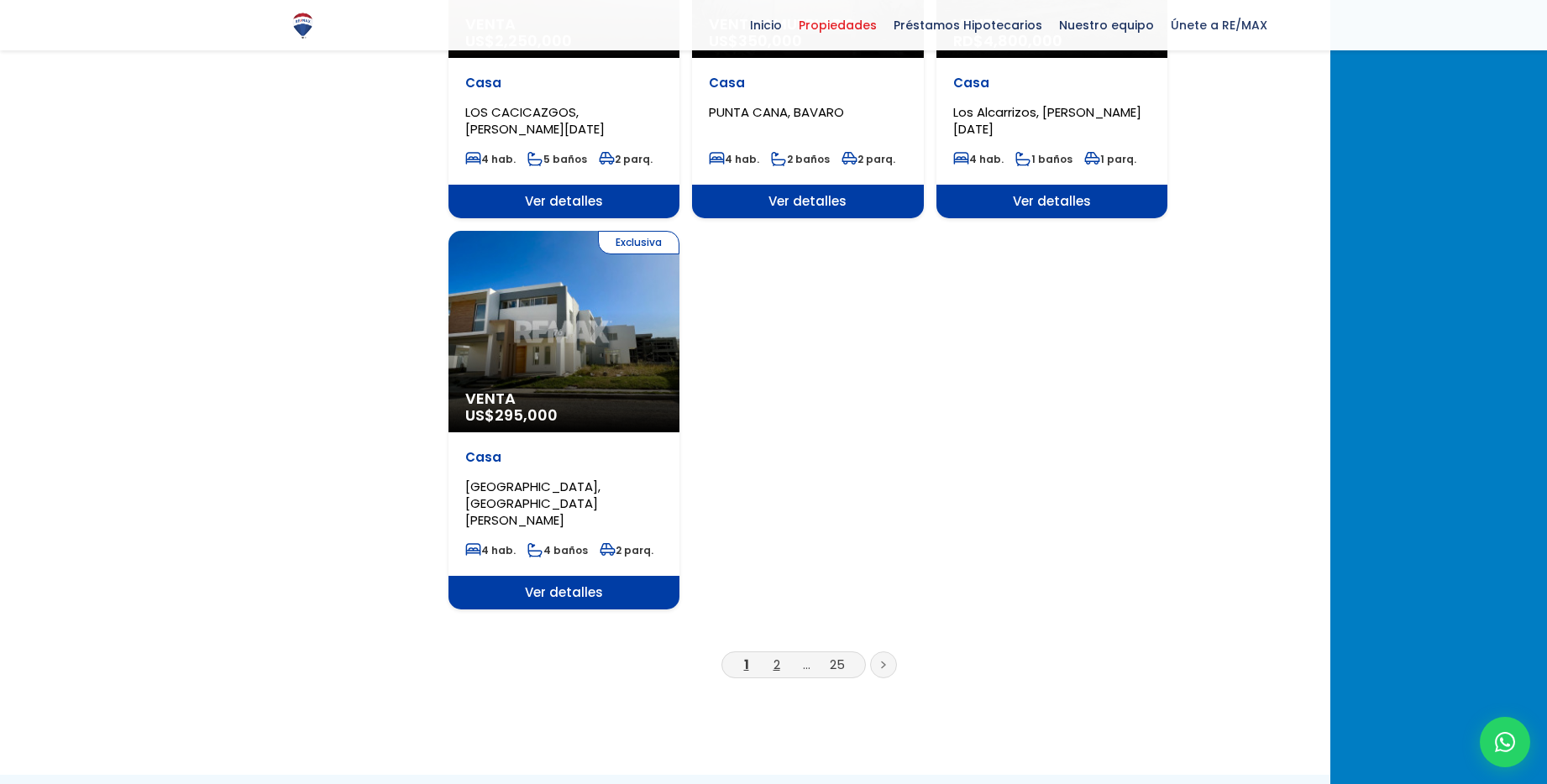
click at [780, 656] on link "2" at bounding box center [777, 664] width 6 height 18
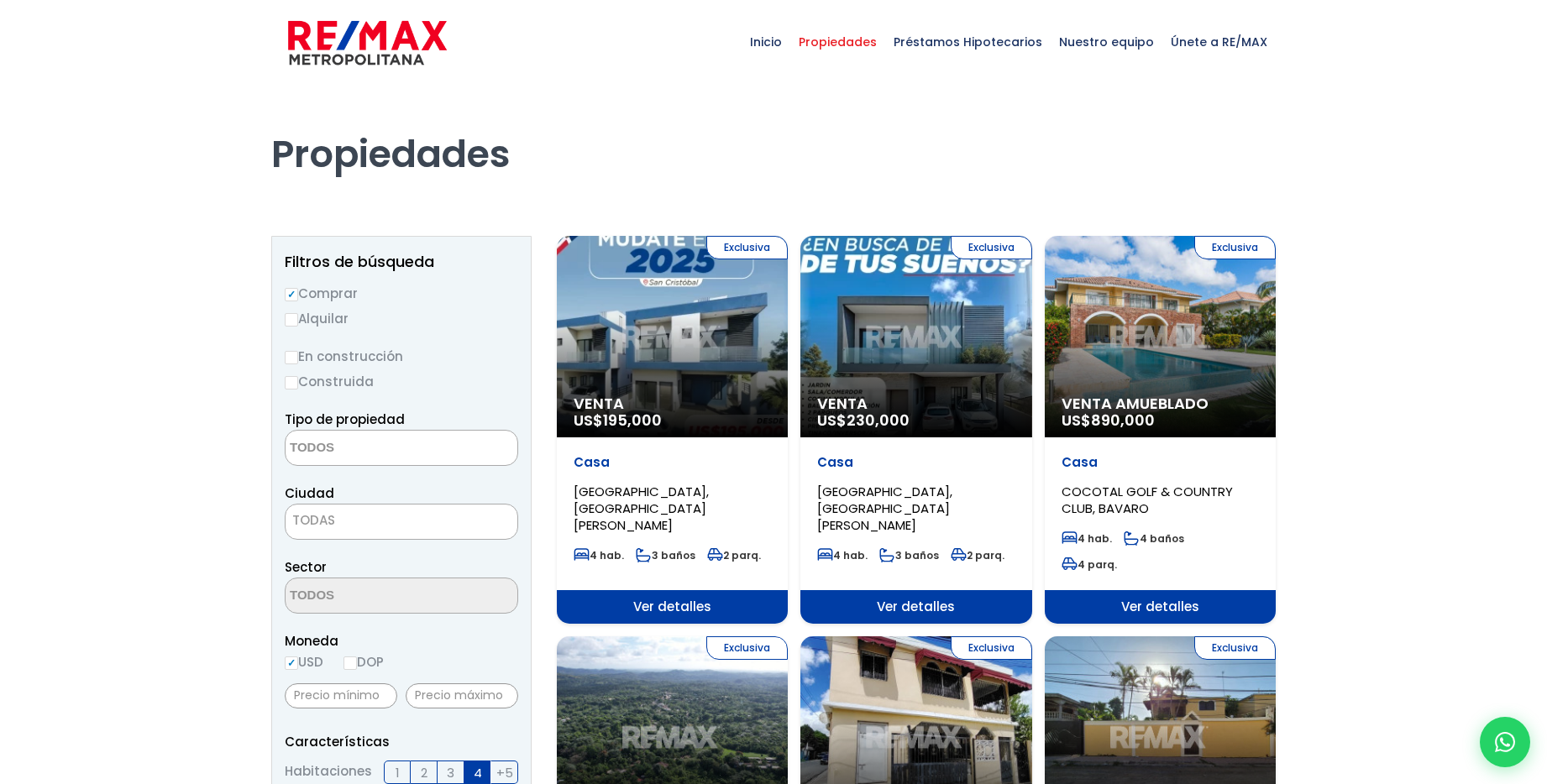
select select
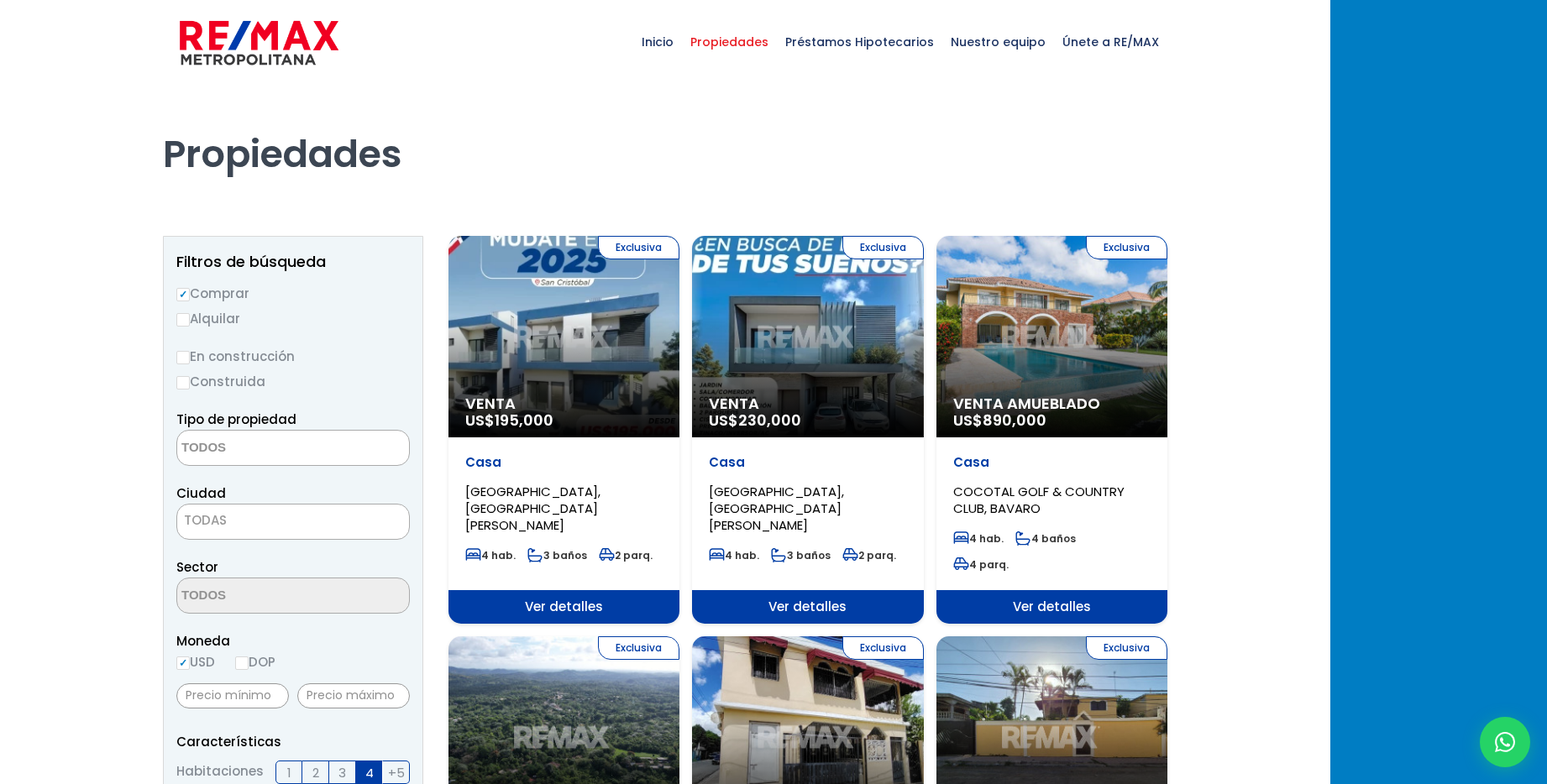
click at [864, 350] on div "Exclusiva Venta US$ 230,000" at bounding box center [807, 336] width 231 height 201
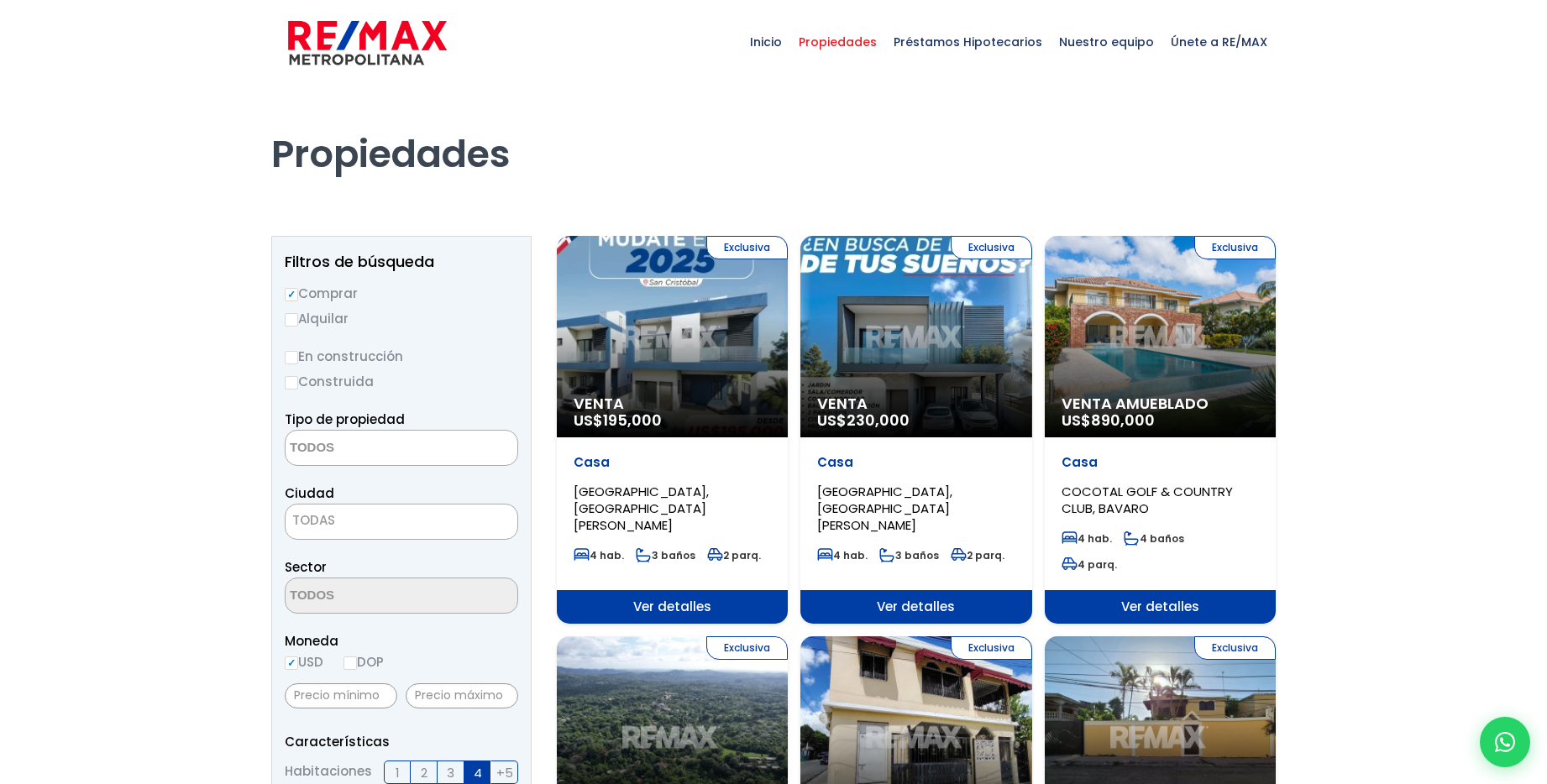
select select
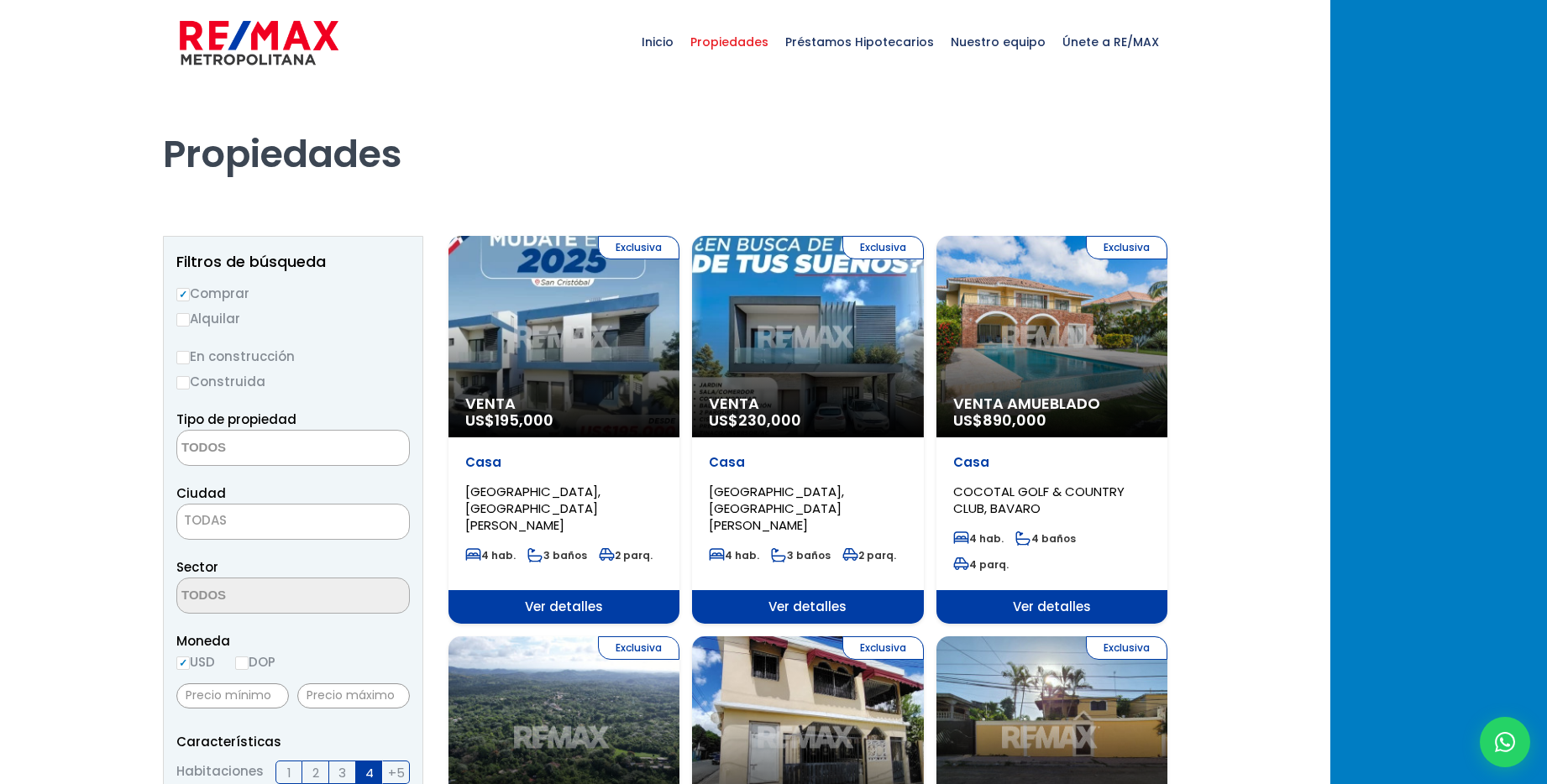
click at [1120, 320] on div "Exclusiva Venta Amueblado US$ 890,000" at bounding box center [1051, 336] width 231 height 201
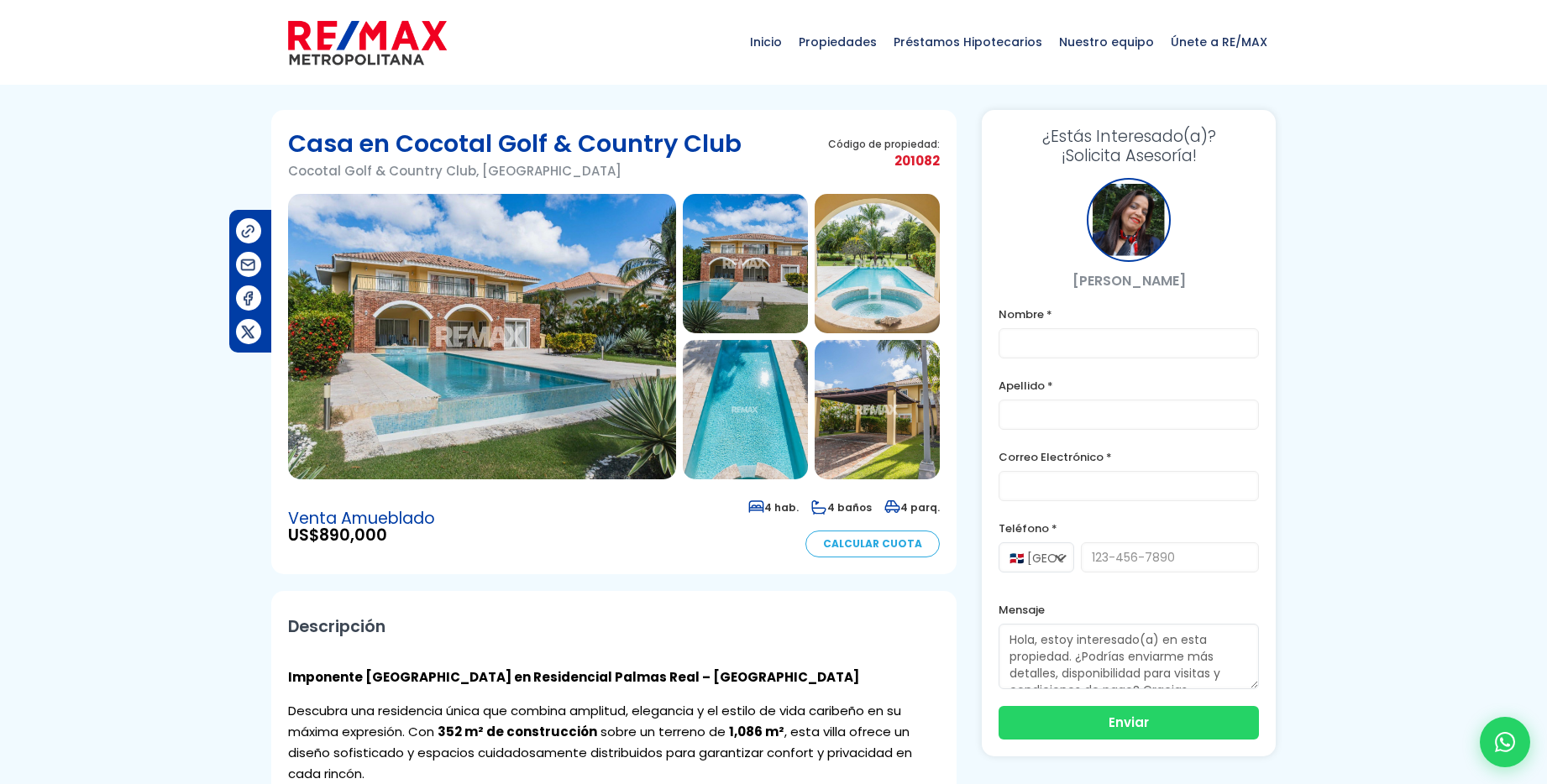
click at [509, 298] on img at bounding box center [482, 337] width 388 height 286
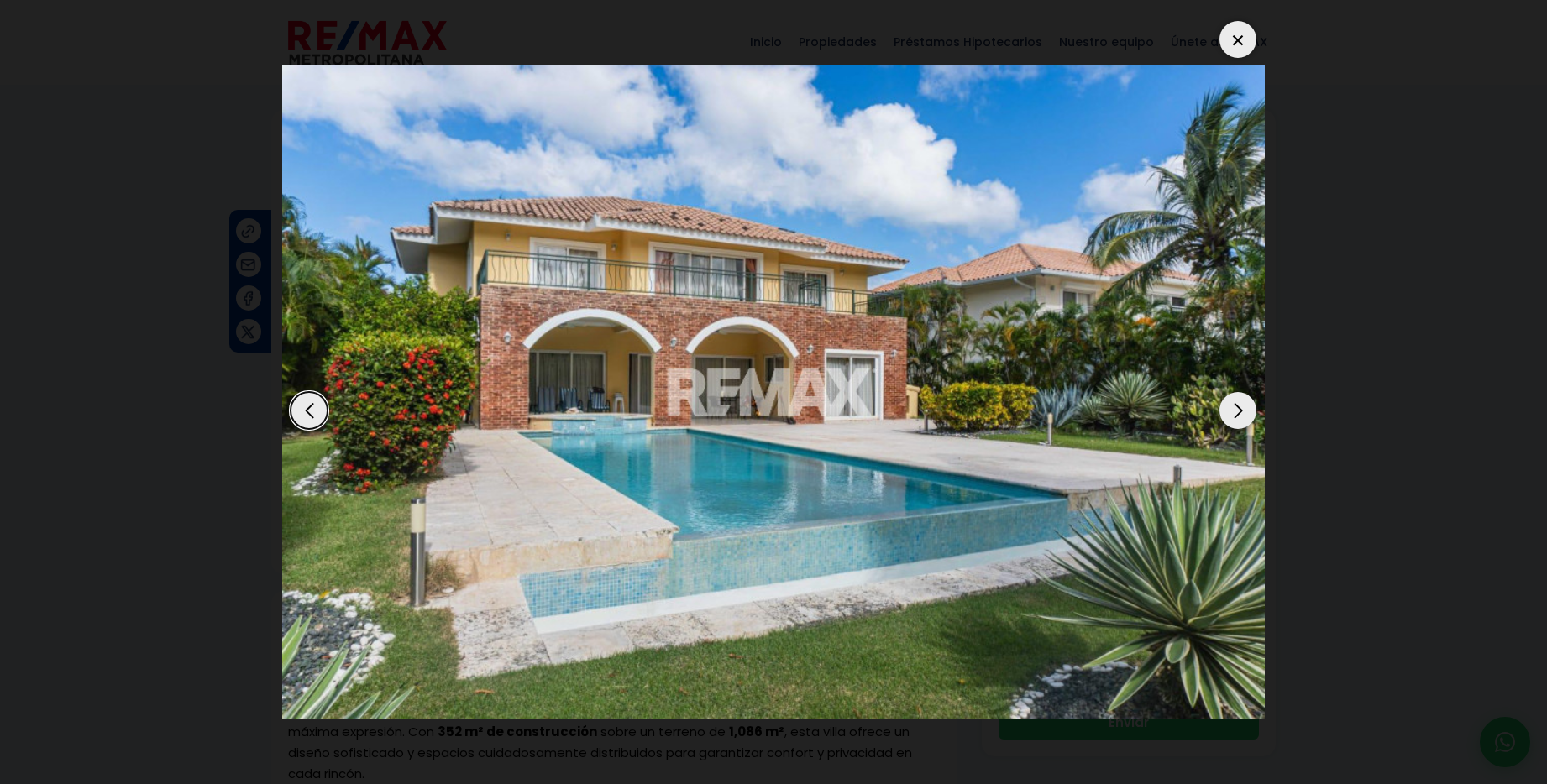
click at [1238, 412] on div "Next slide" at bounding box center [1238, 411] width 37 height 37
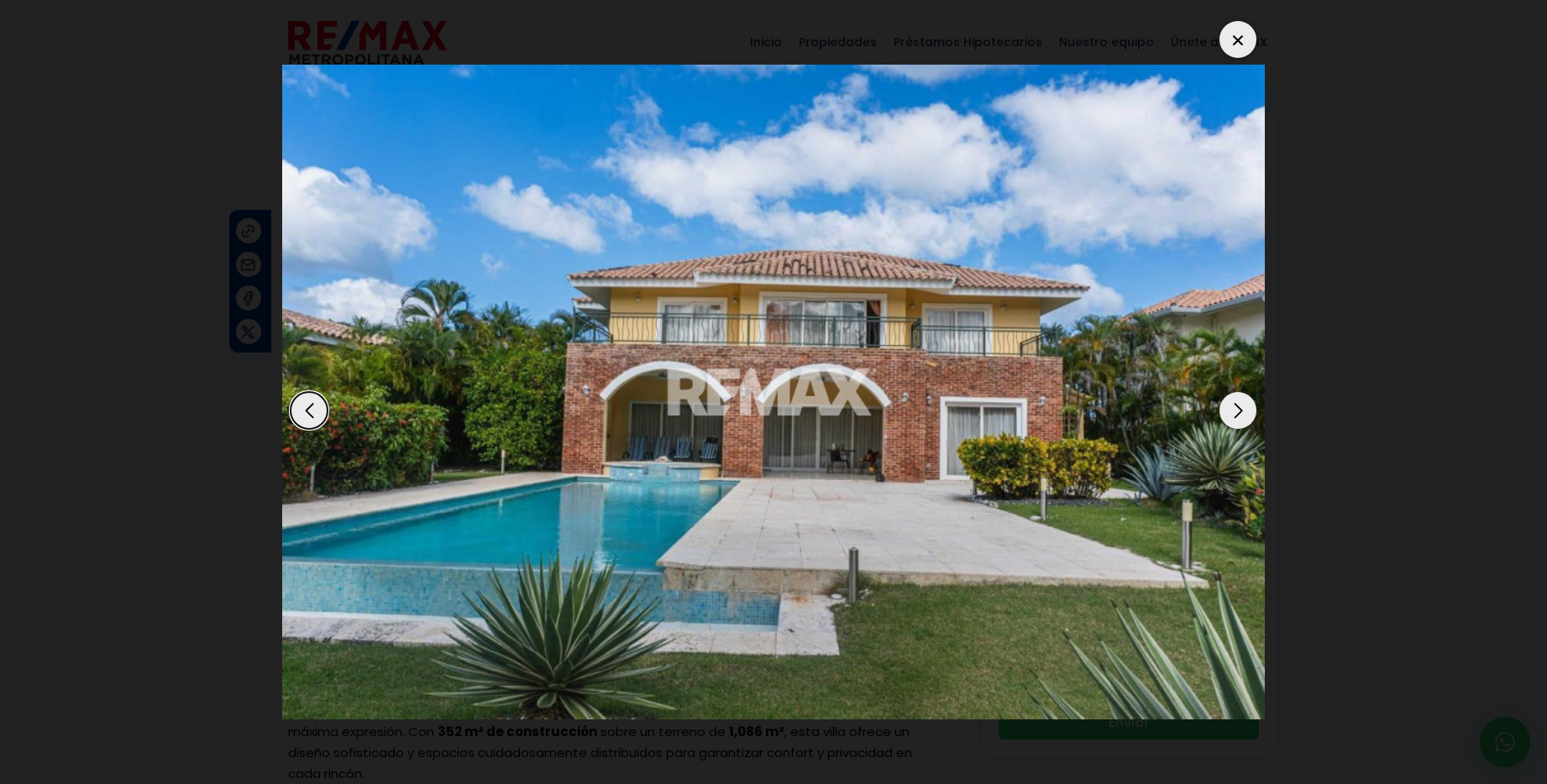
click at [1238, 412] on div "Next slide" at bounding box center [1238, 411] width 37 height 37
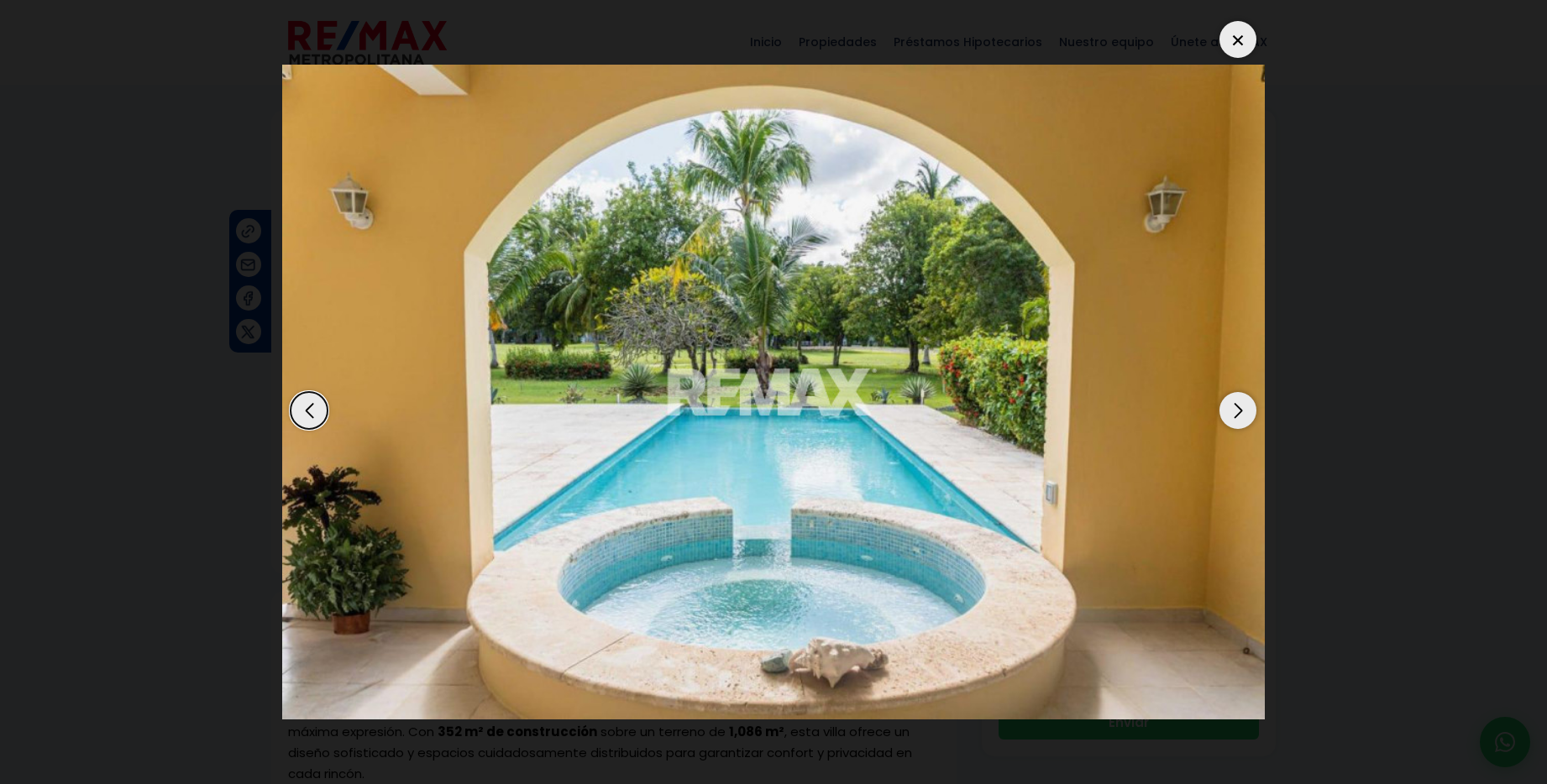
click at [1238, 412] on div "Next slide" at bounding box center [1238, 411] width 37 height 37
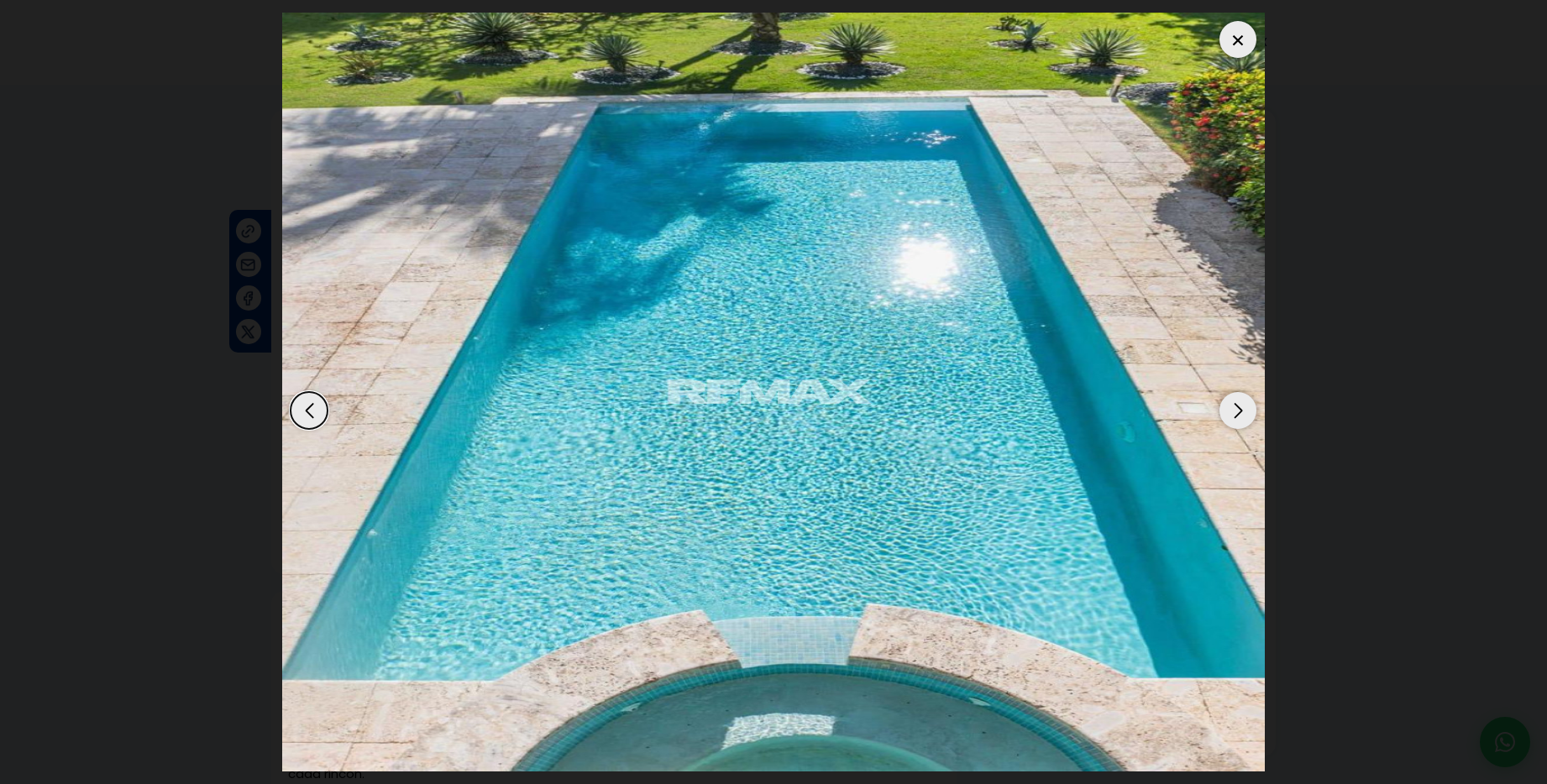
click at [1238, 412] on div "Next slide" at bounding box center [1238, 411] width 37 height 37
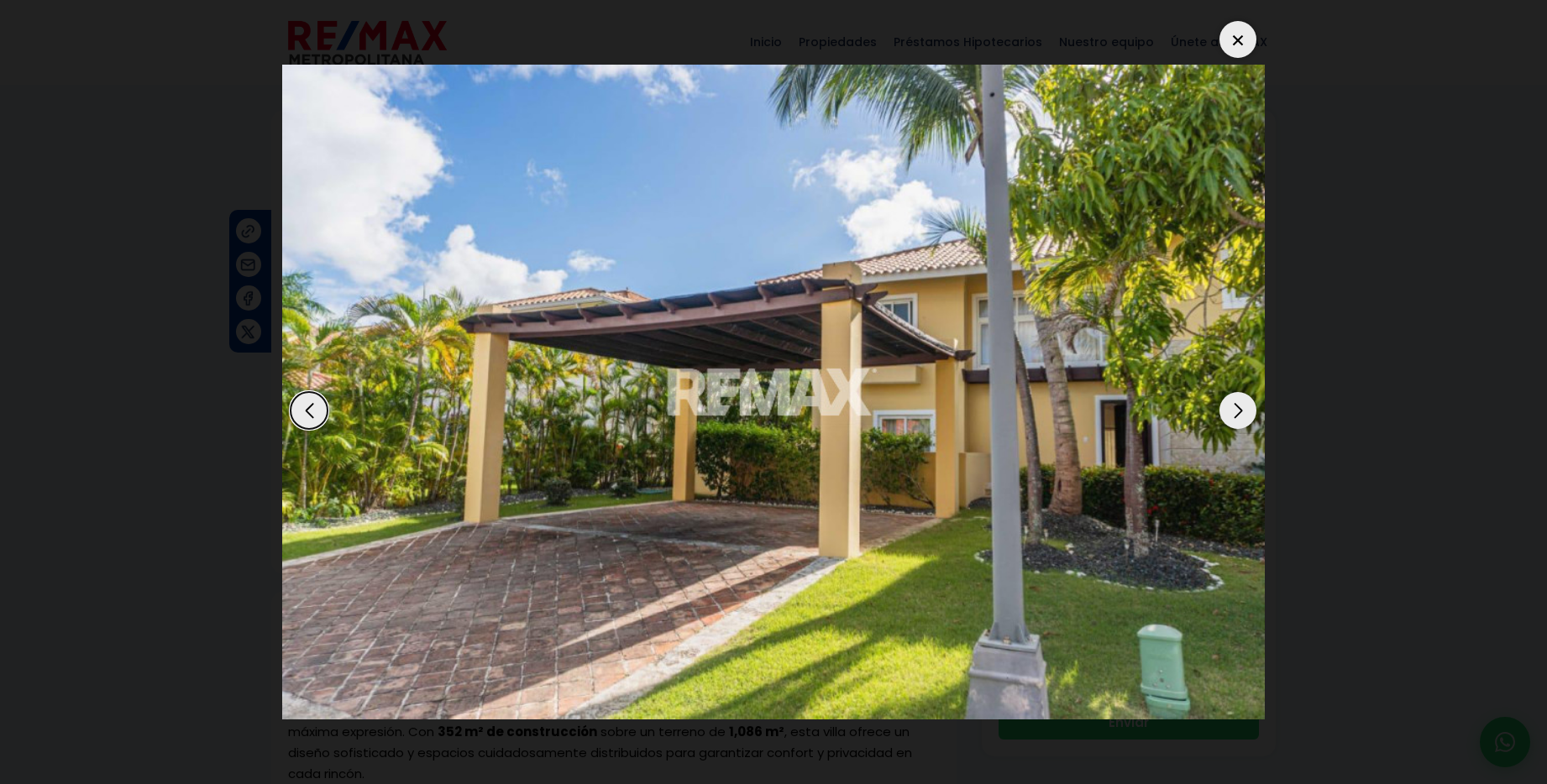
click at [1238, 412] on div "Next slide" at bounding box center [1238, 411] width 37 height 37
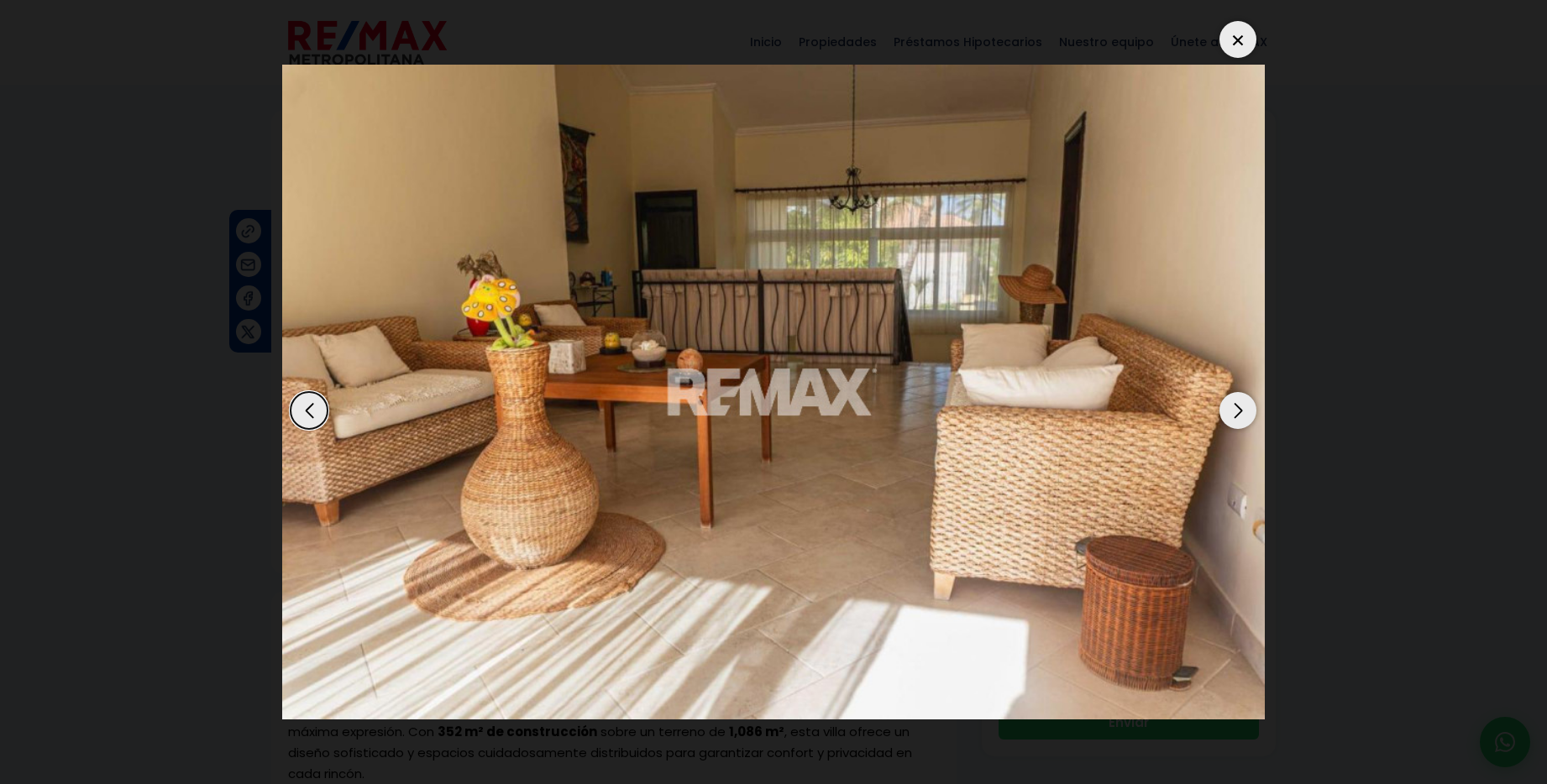
click at [1238, 412] on div "Next slide" at bounding box center [1238, 411] width 37 height 37
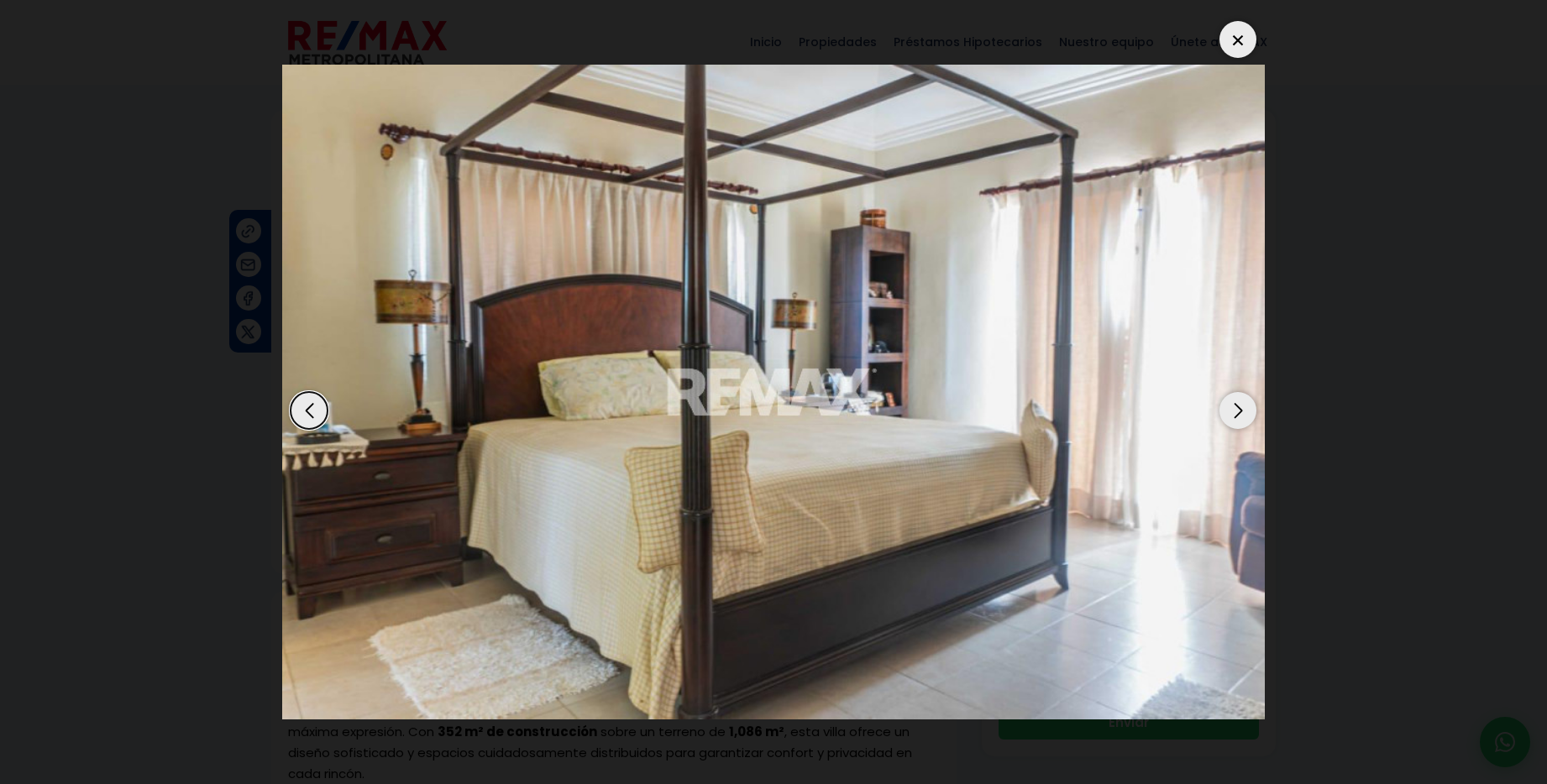
click at [1238, 412] on div "Next slide" at bounding box center [1238, 411] width 37 height 37
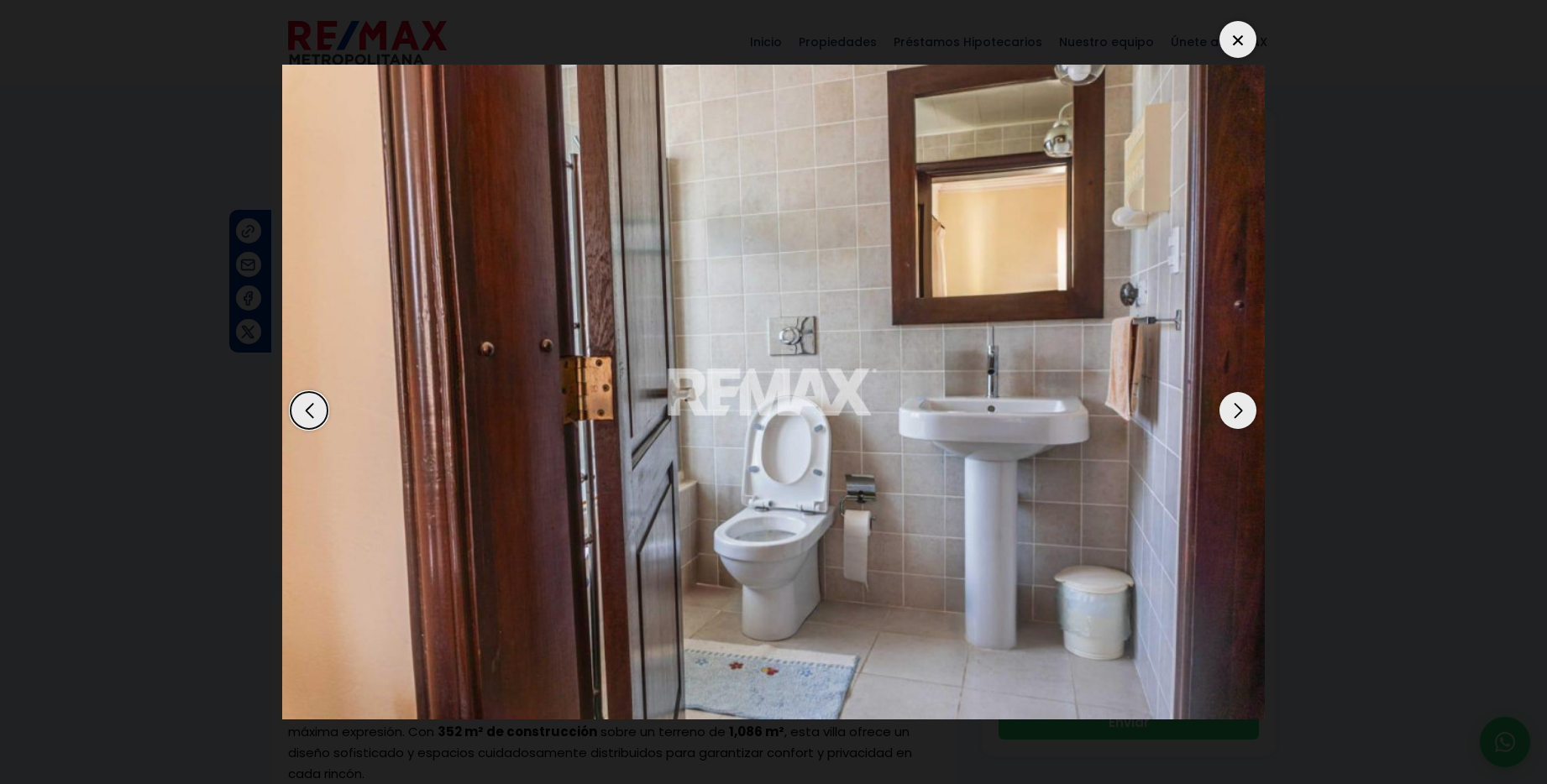
click at [1238, 412] on div "Next slide" at bounding box center [1238, 411] width 37 height 37
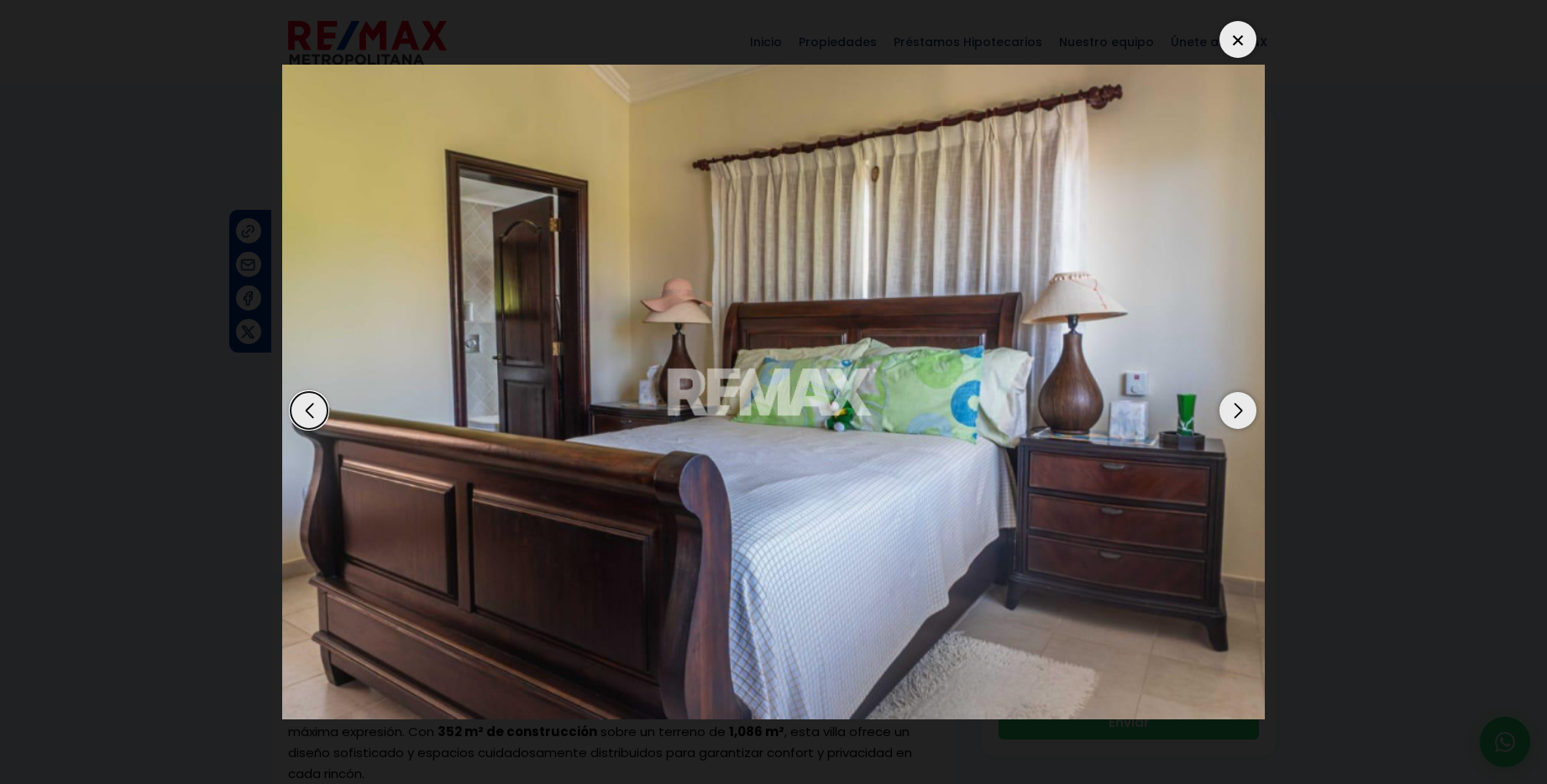
click at [1238, 412] on div "Next slide" at bounding box center [1238, 411] width 37 height 37
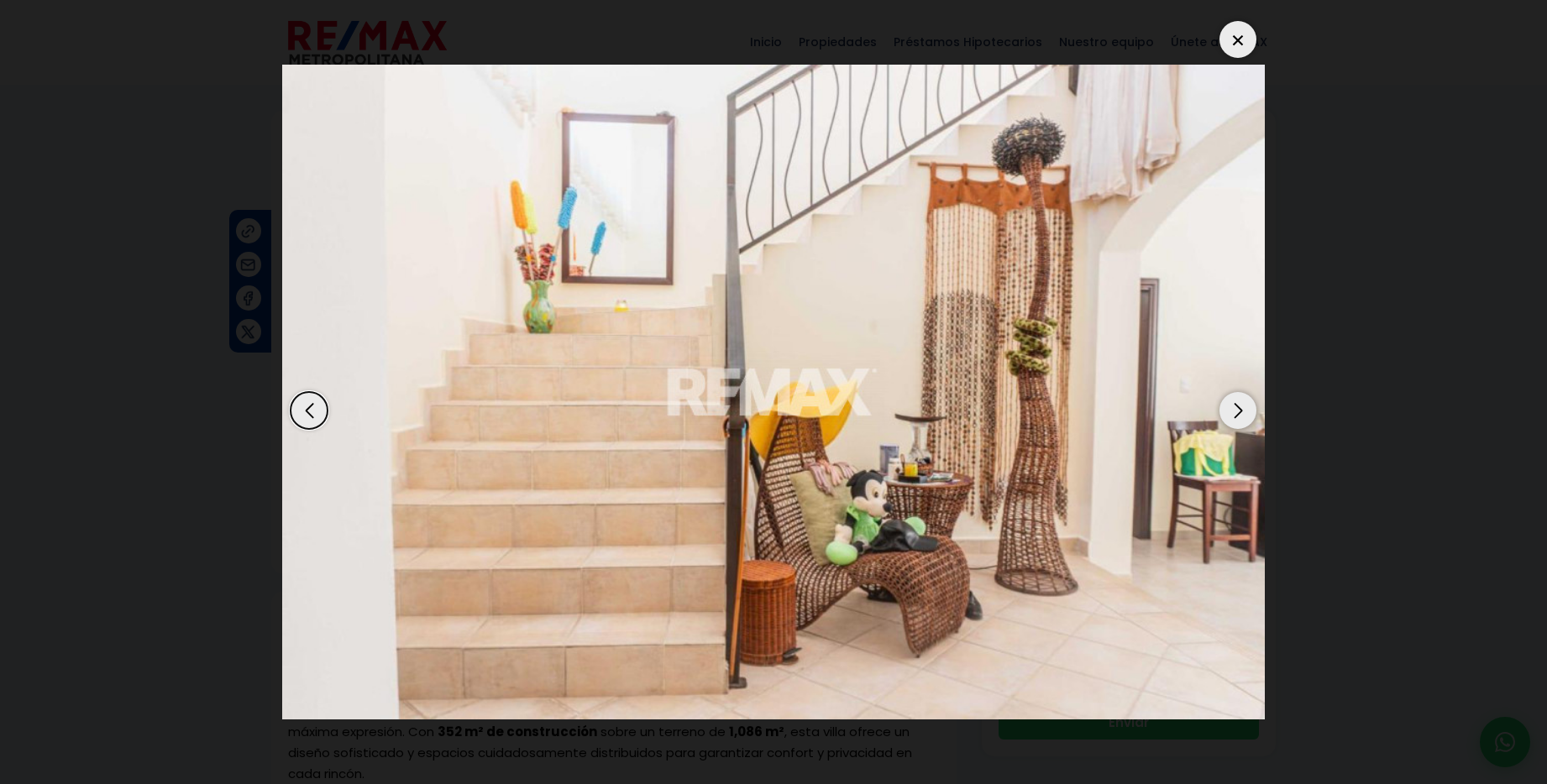
click at [1236, 47] on div at bounding box center [1238, 40] width 37 height 37
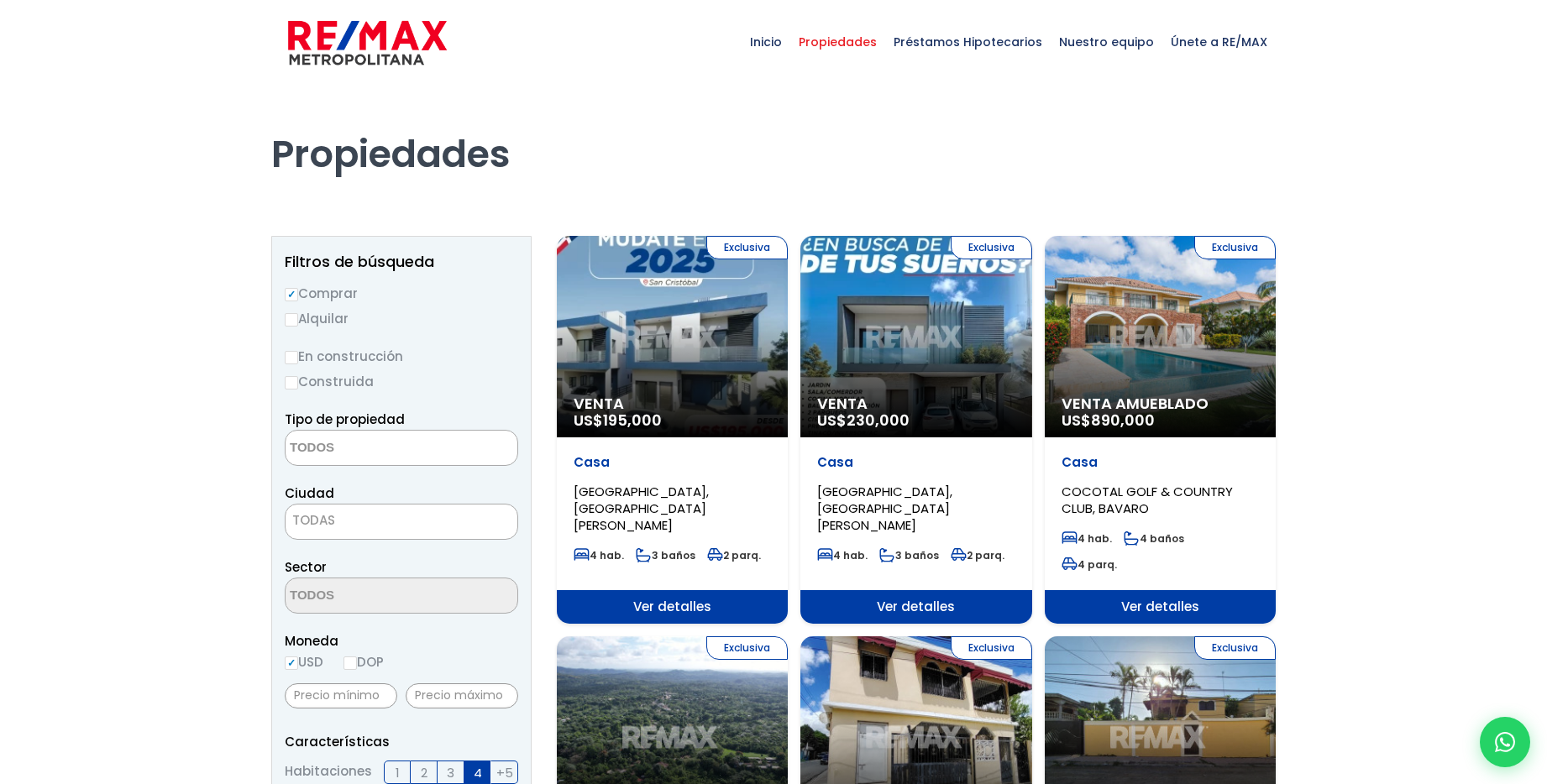
select select
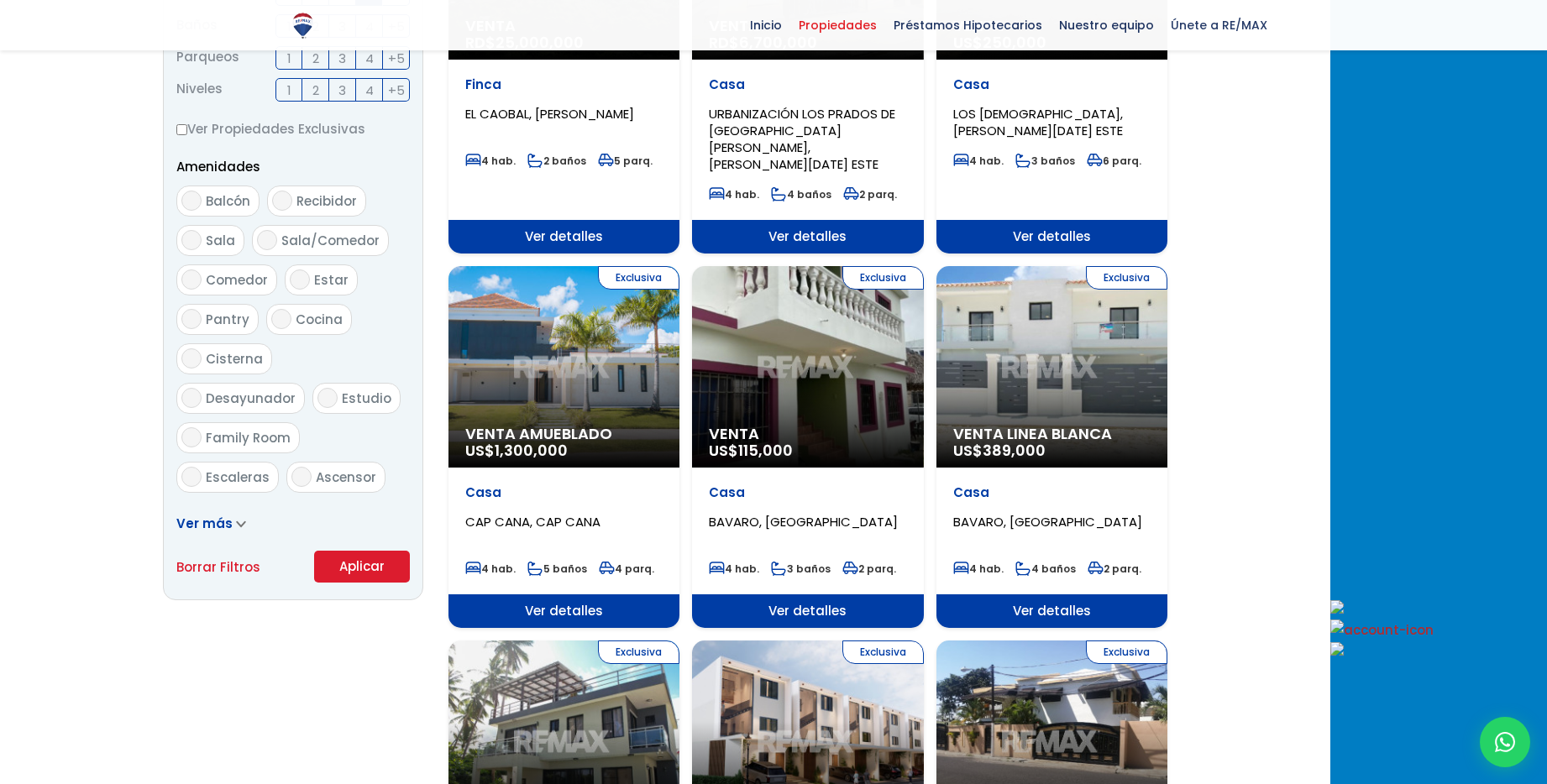
scroll to position [778, 0]
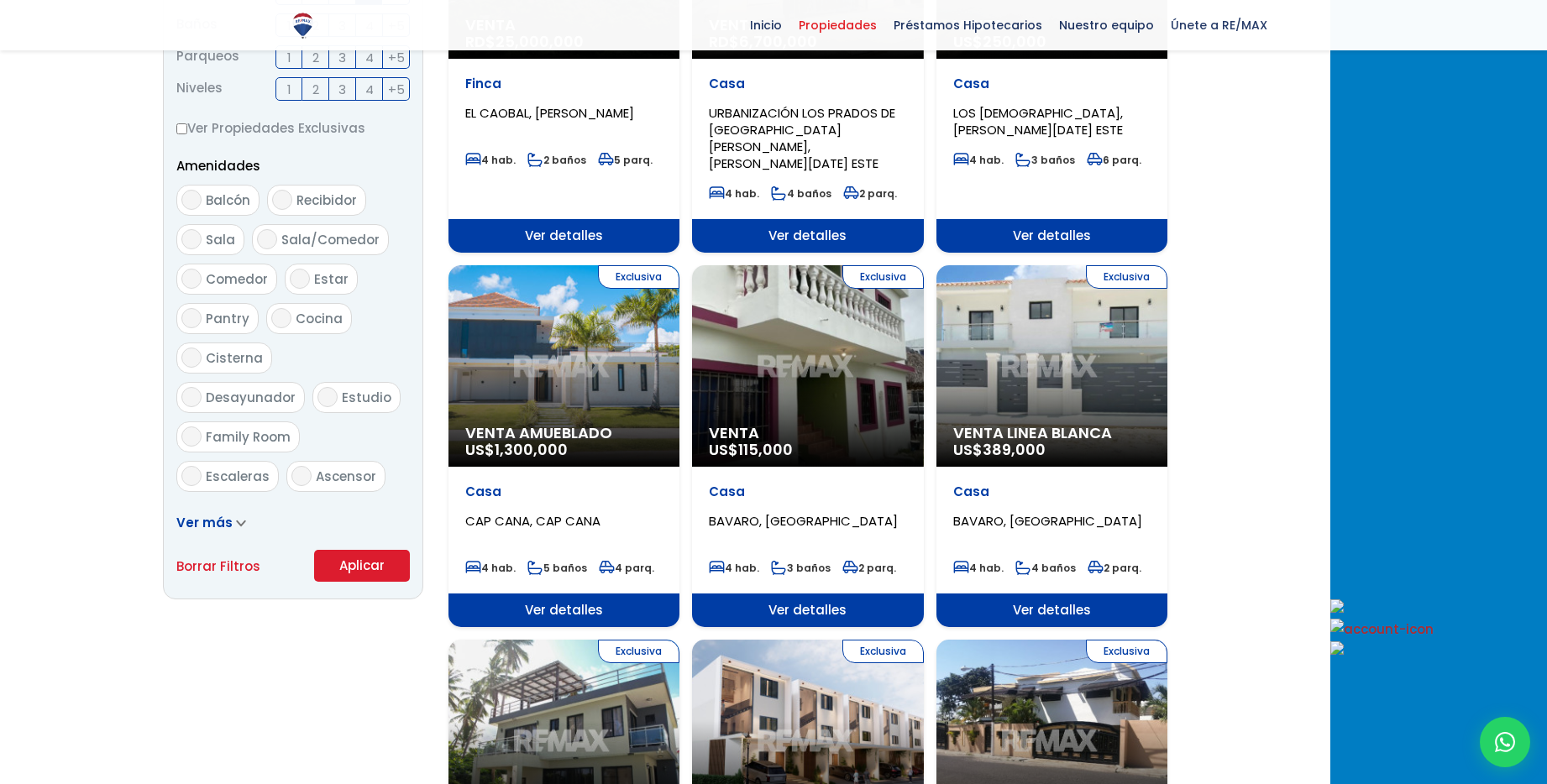
click at [614, 288] on div "Exclusiva Venta Amueblado US$ 1,300,000" at bounding box center [563, 366] width 231 height 201
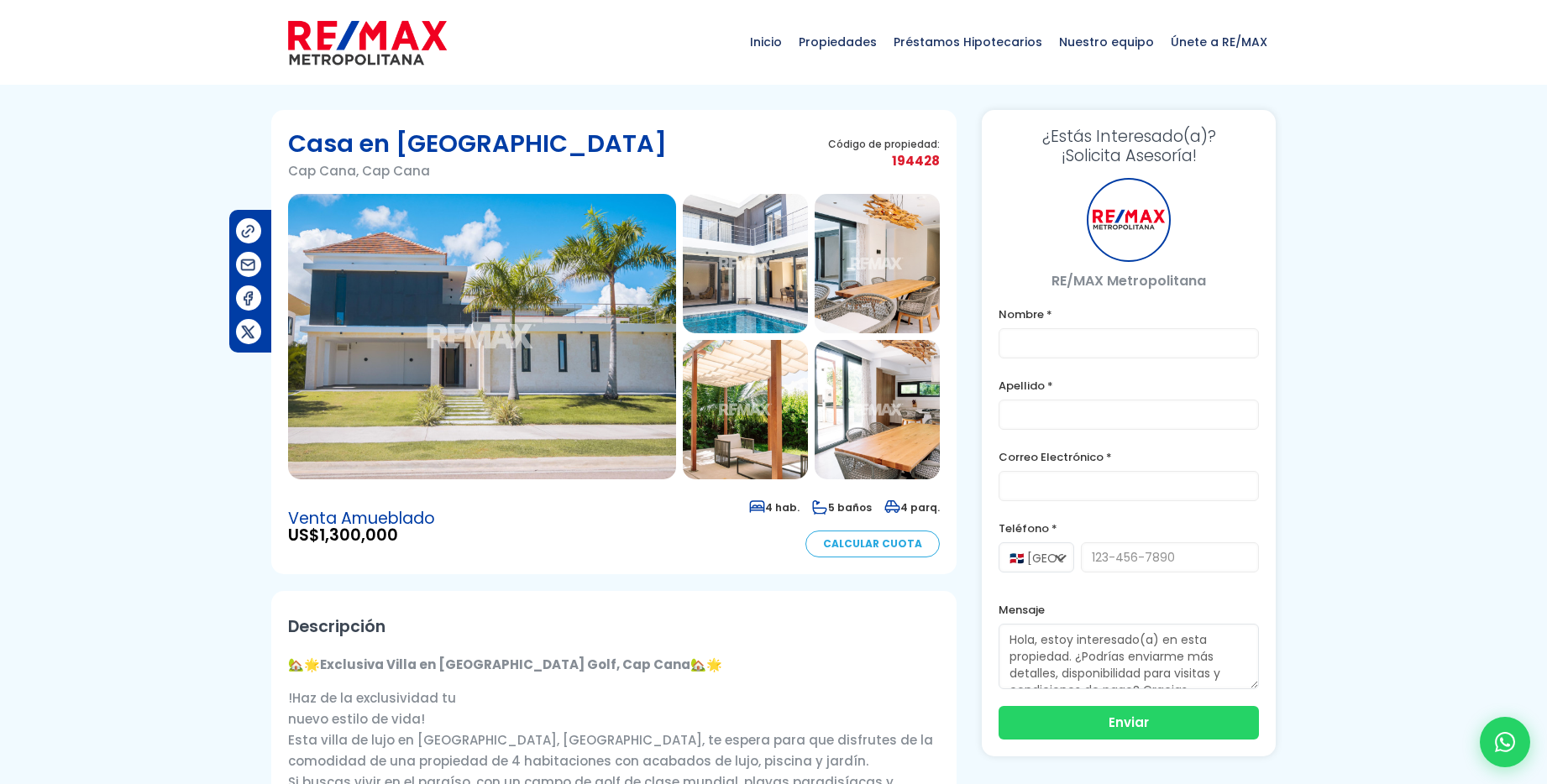
click at [598, 287] on img at bounding box center [482, 337] width 388 height 286
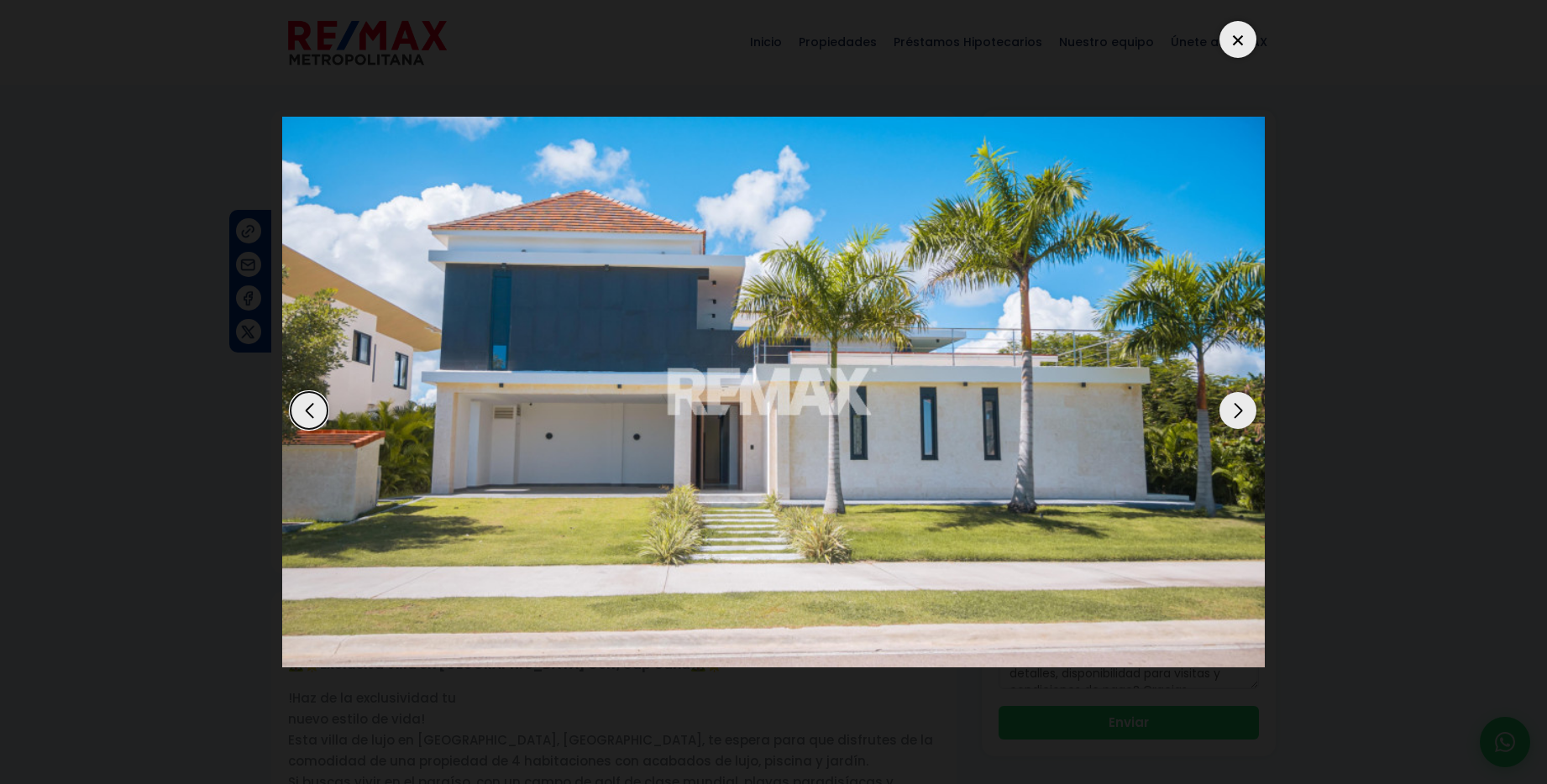
click at [1239, 46] on div at bounding box center [1238, 40] width 37 height 37
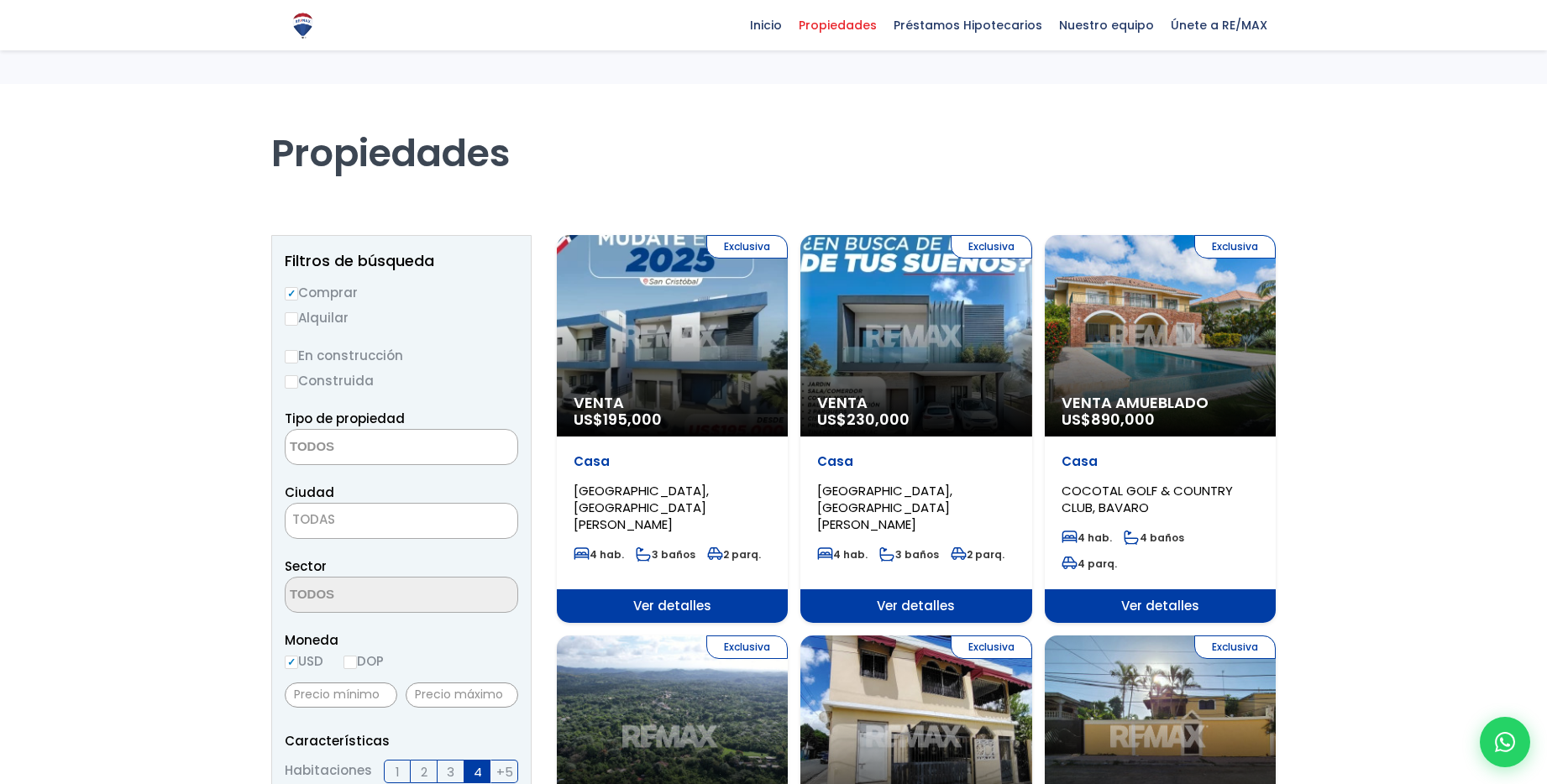
select select
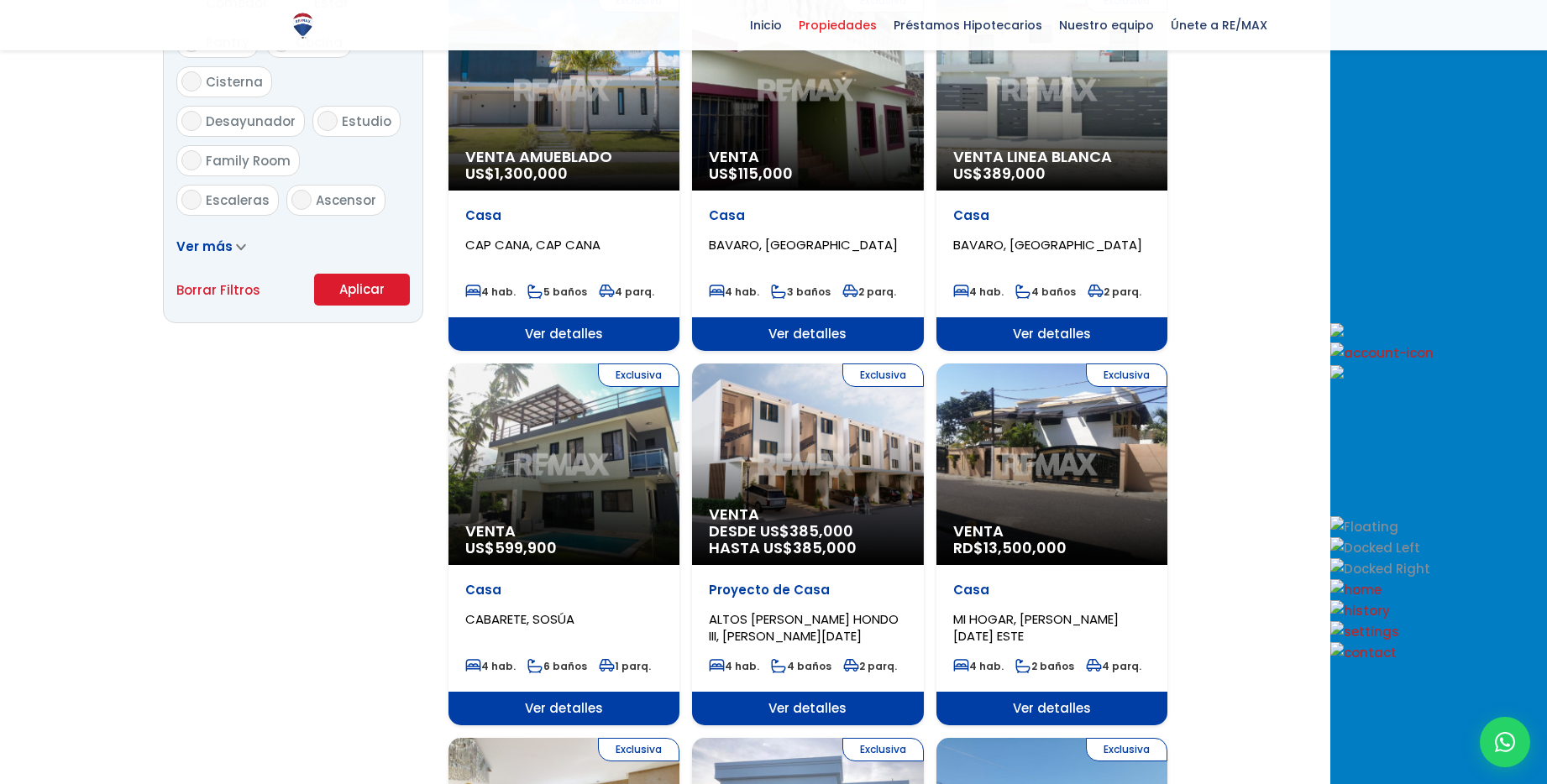
scroll to position [1056, 0]
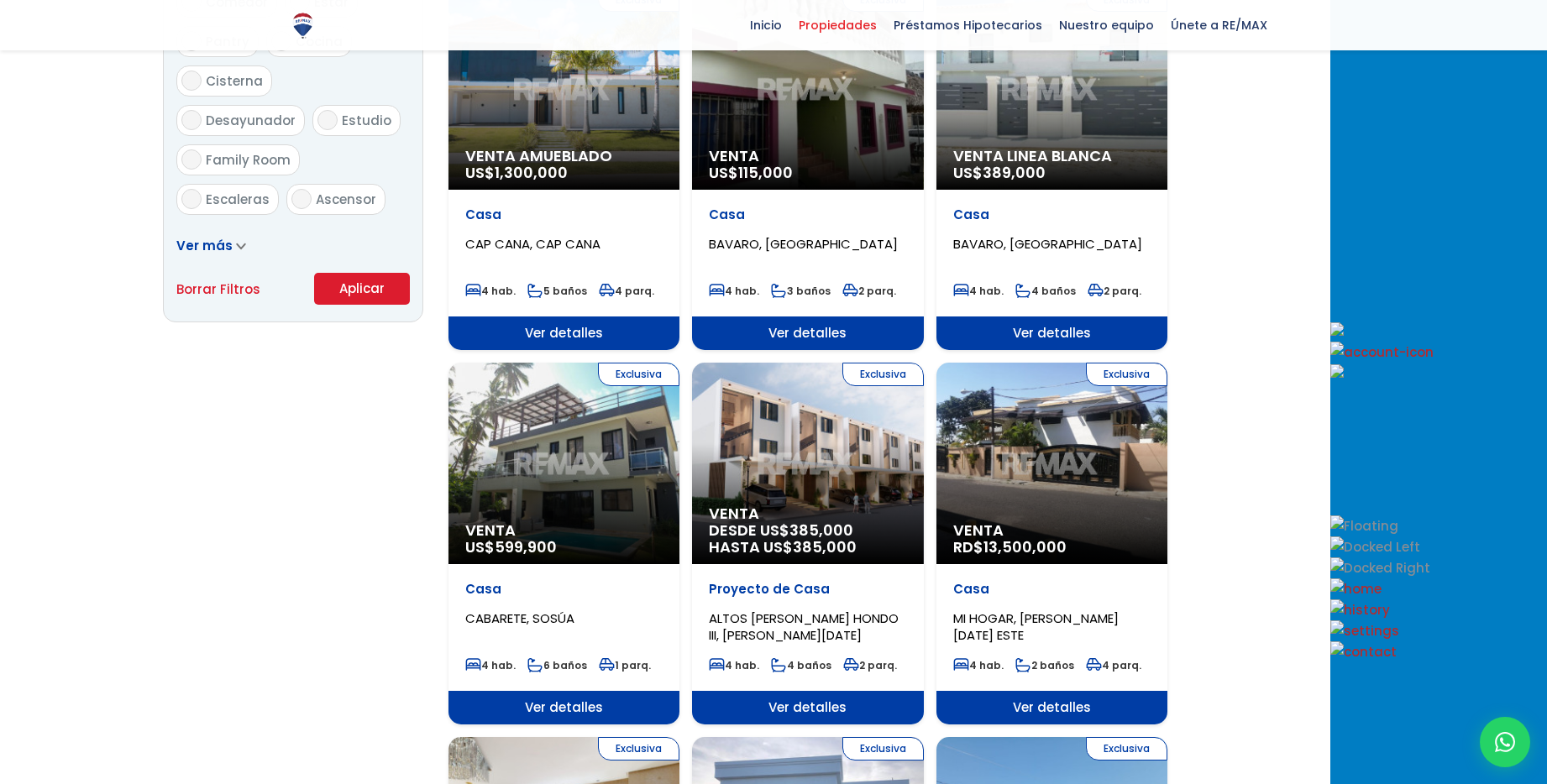
click at [793, 424] on div "Exclusiva Venta US$ 195,000 Casa CENTRO MADRE VIEJA SUR, SAN CRISTÓBAL 4 hab. 3…" at bounding box center [807, 340] width 719 height 2320
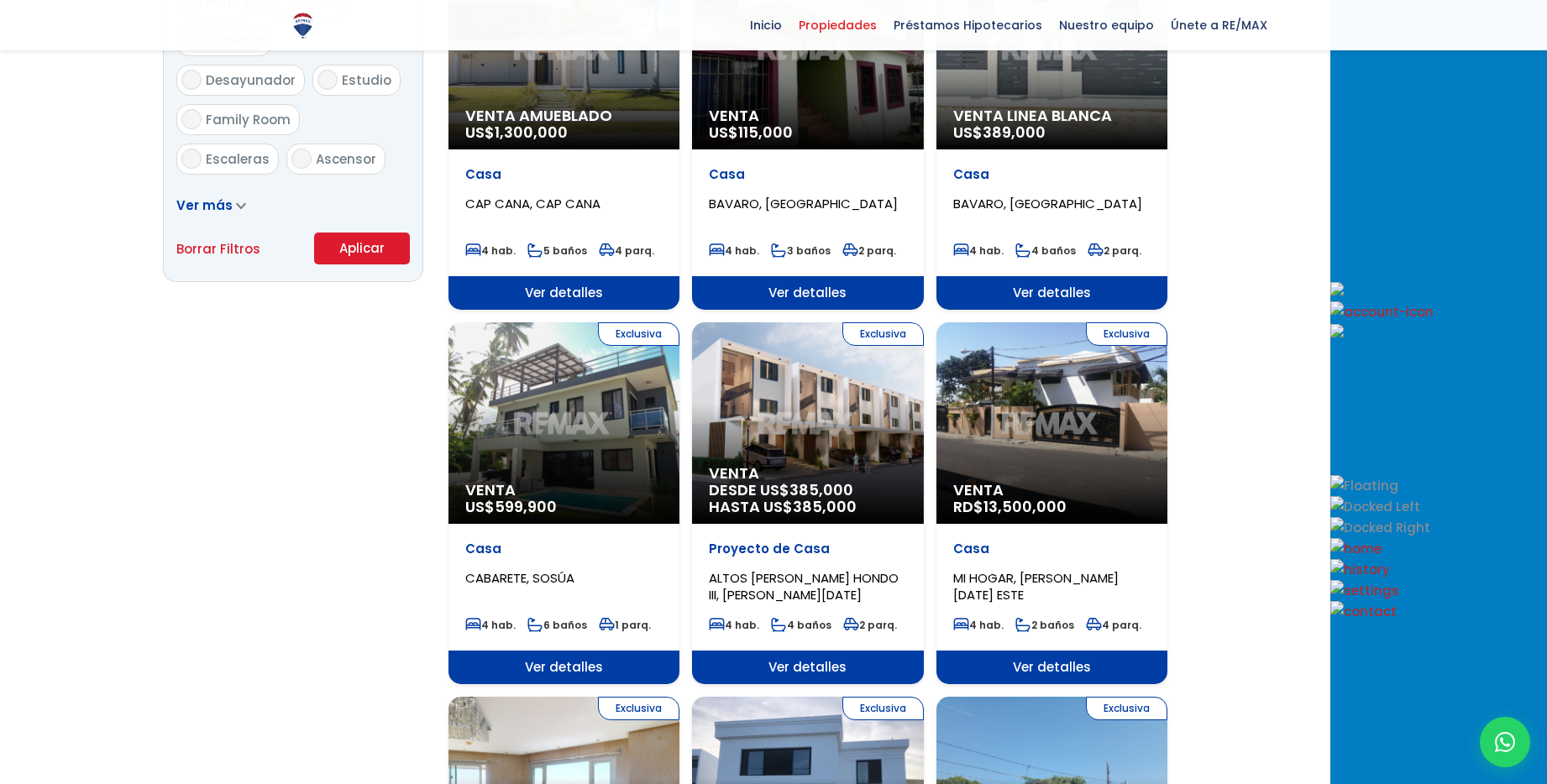
scroll to position [1099, 0]
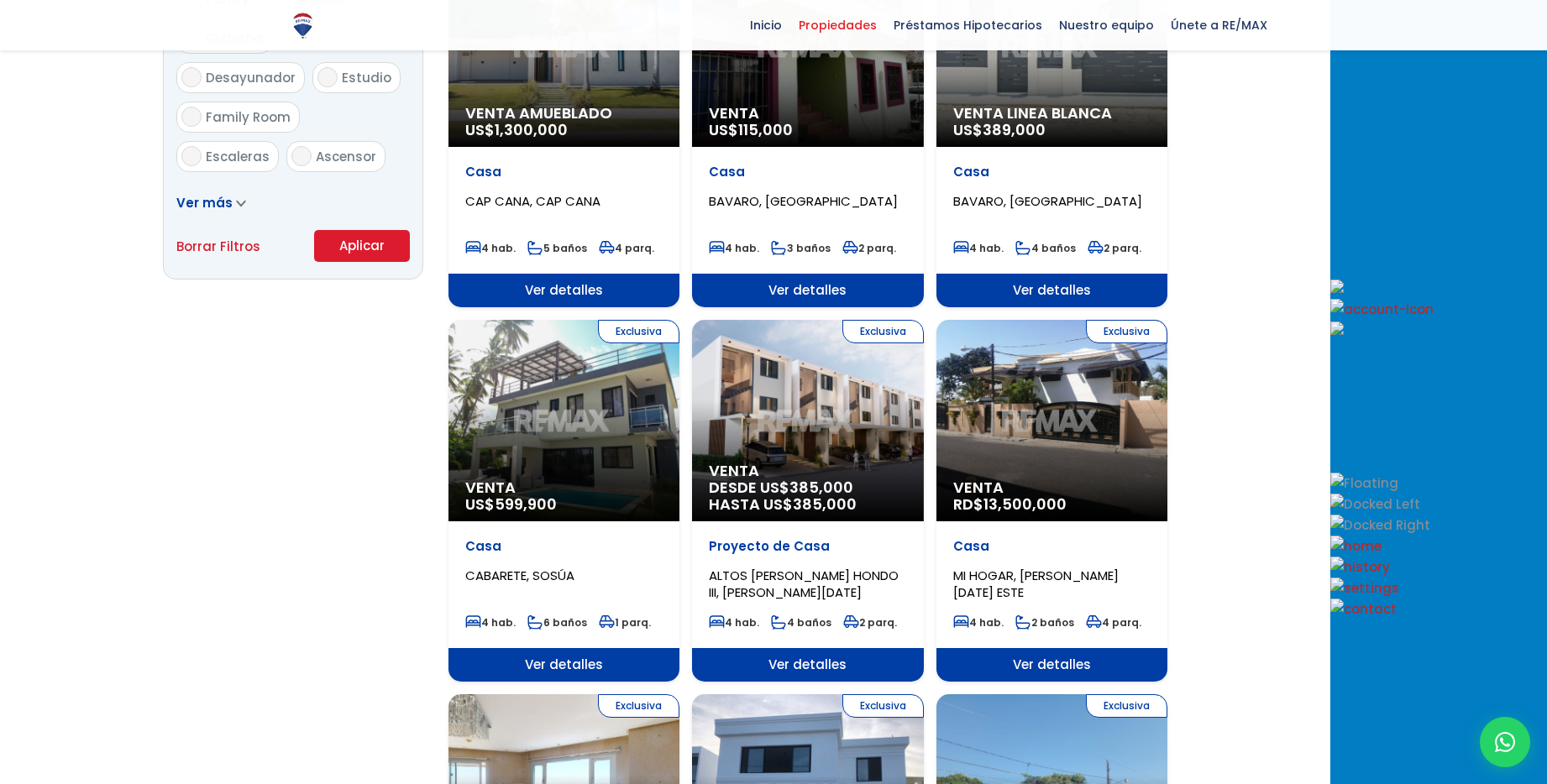
click at [910, 369] on div "Exclusiva Venta DESDE US$ 385,000 HASTA US$ 385,000" at bounding box center [807, 420] width 231 height 201
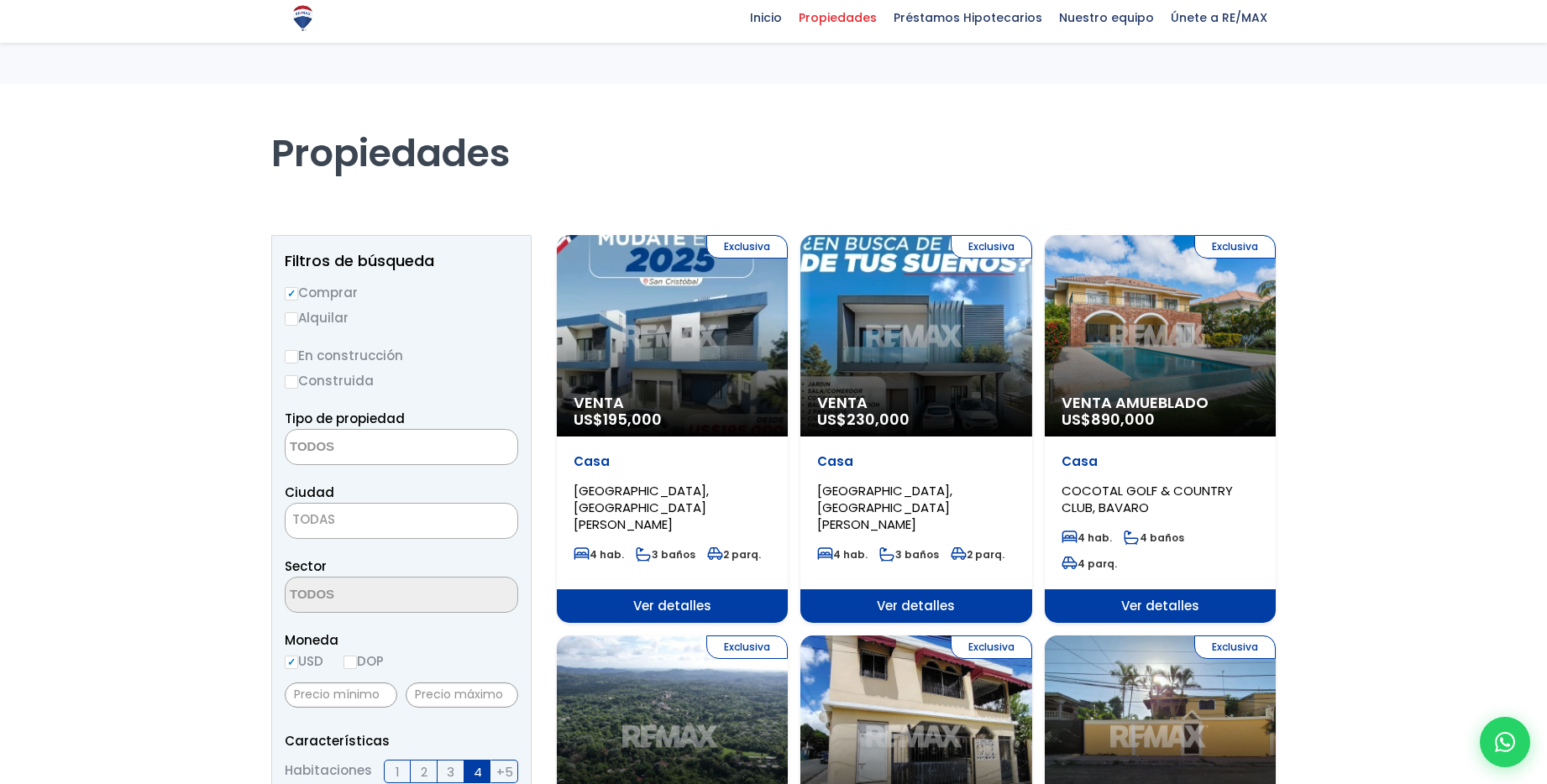
select select
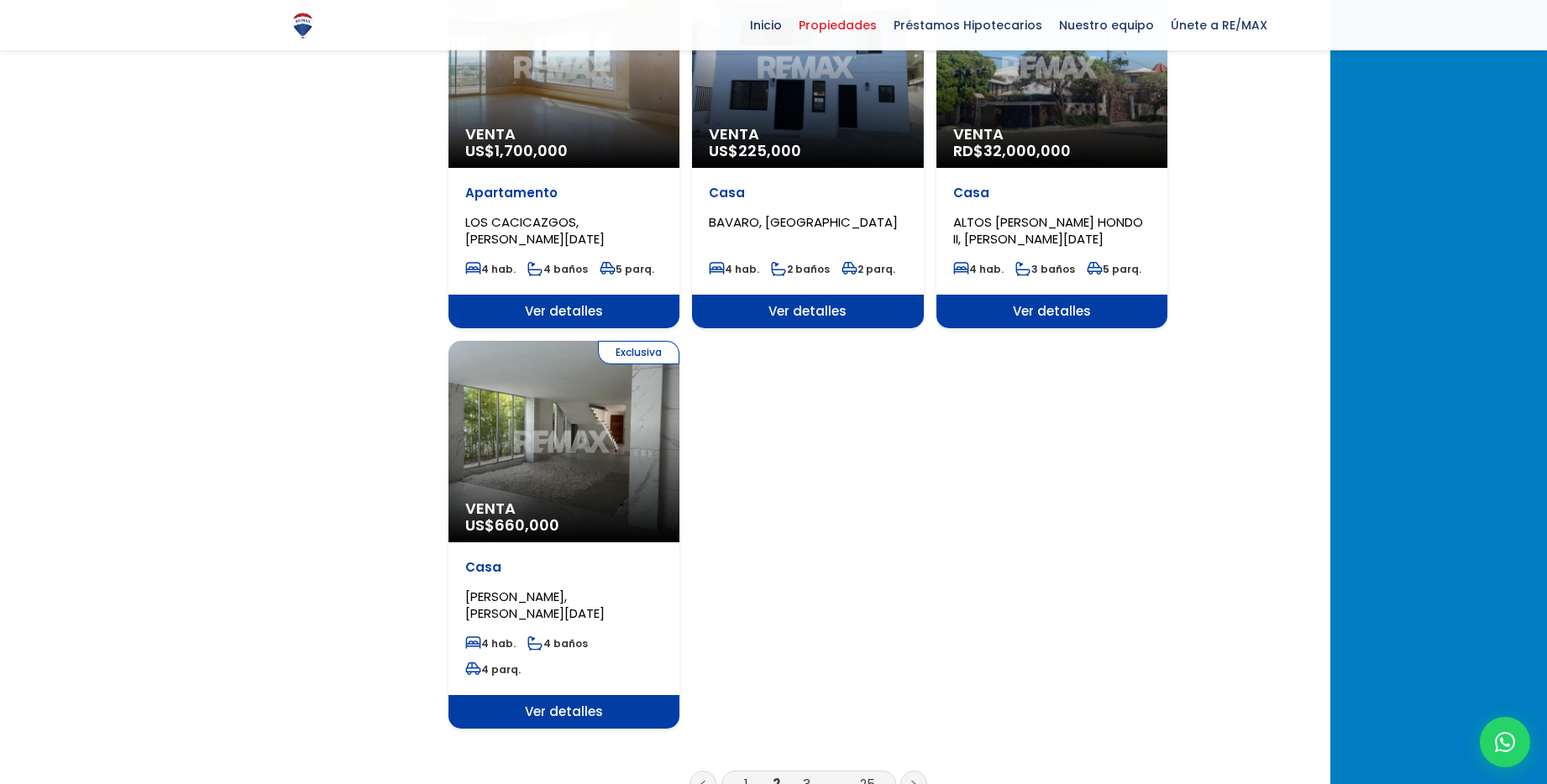
scroll to position [2224, 0]
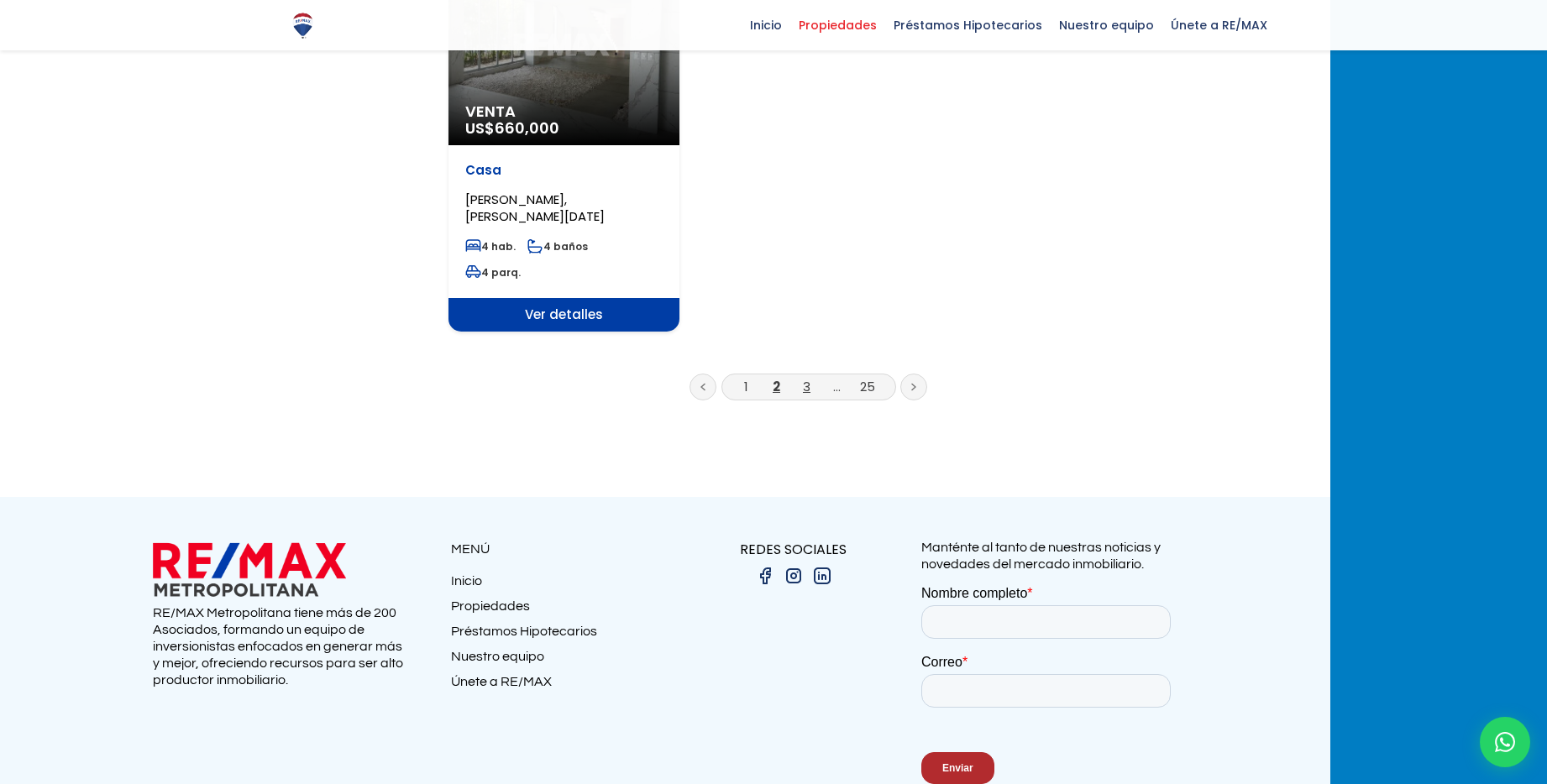
click at [810, 378] on link "3" at bounding box center [806, 386] width 7 height 18
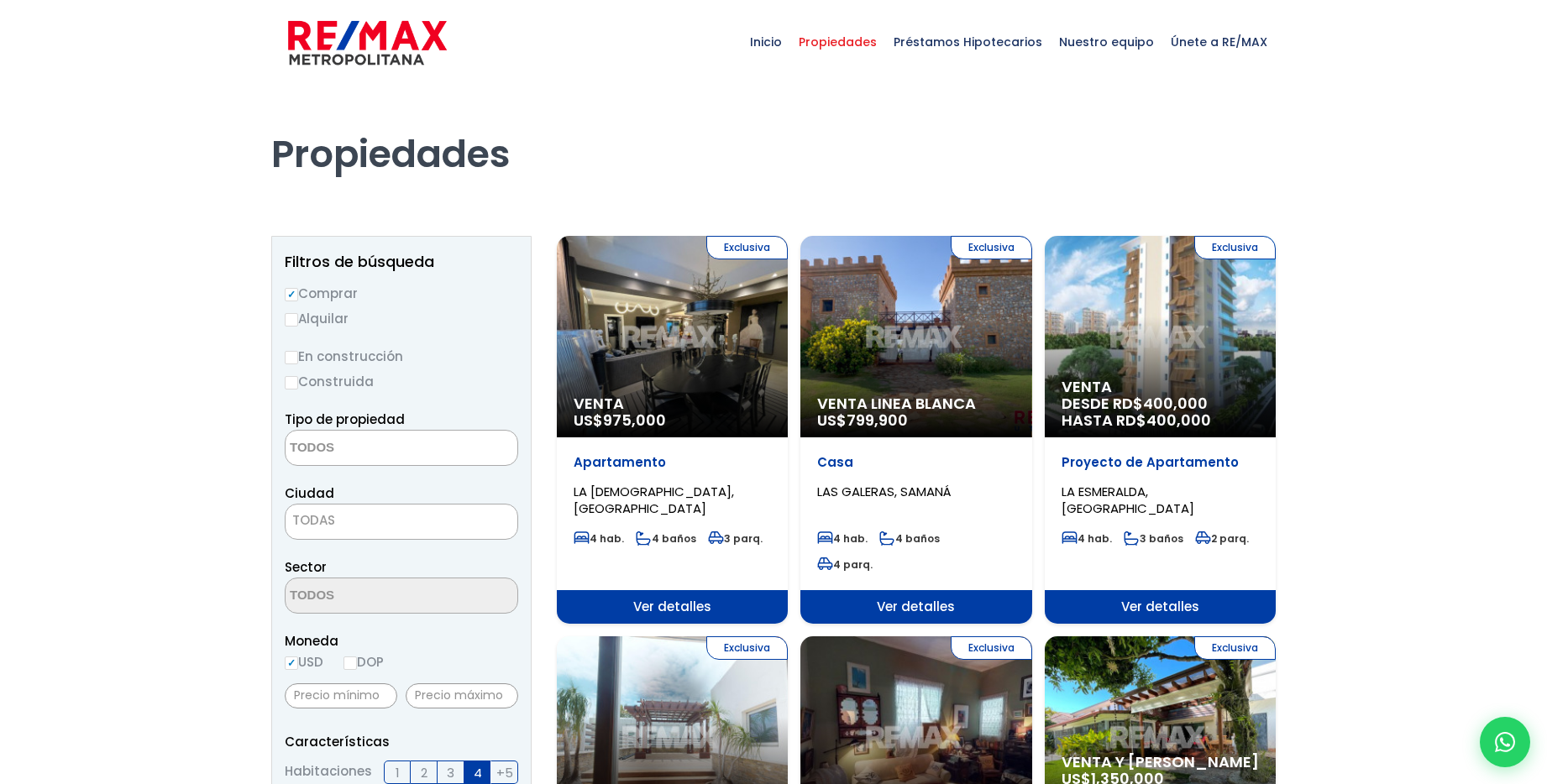
select select
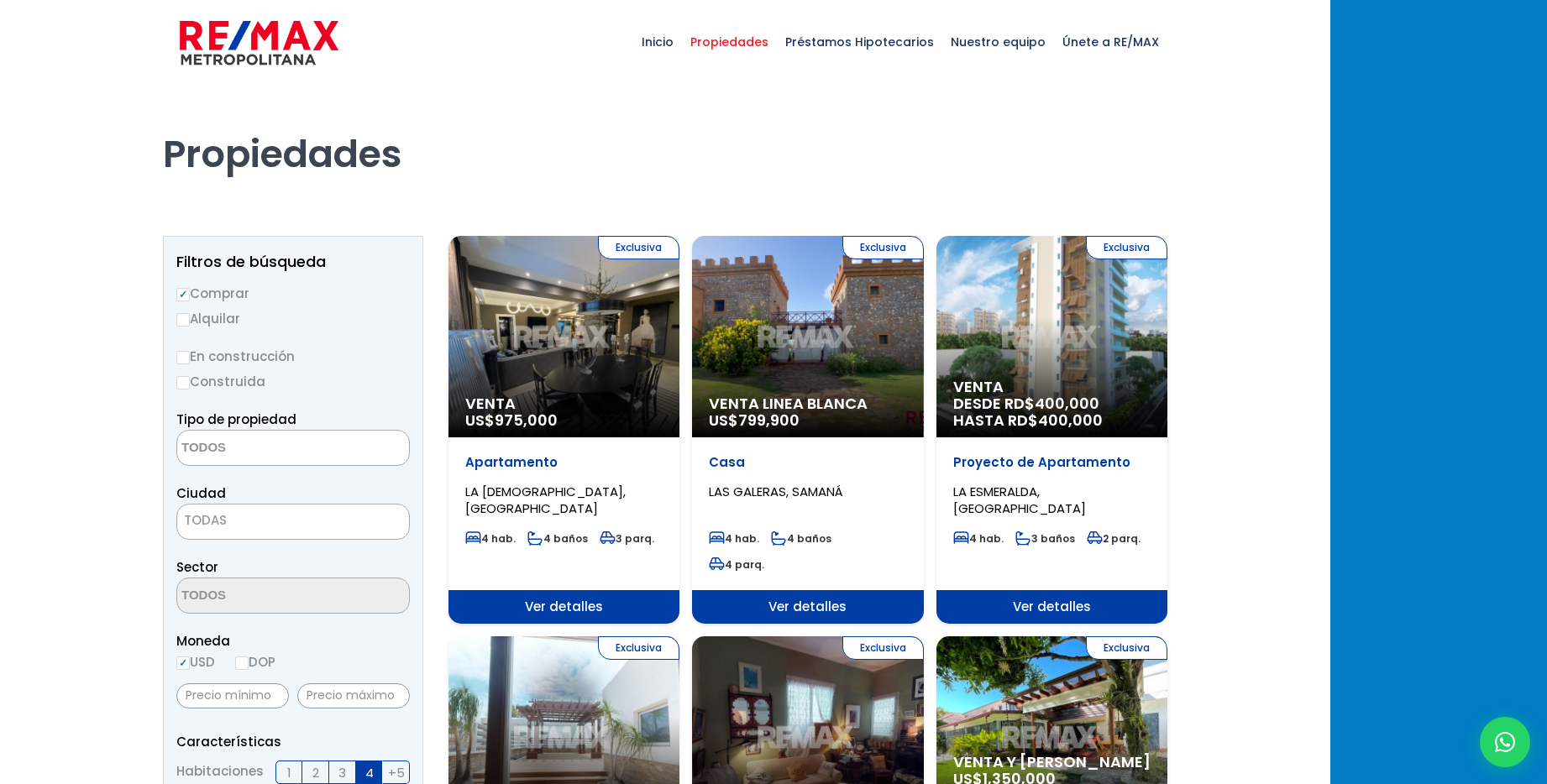
click at [679, 357] on div "Exclusiva Venta US$ 975,000" at bounding box center [563, 336] width 231 height 201
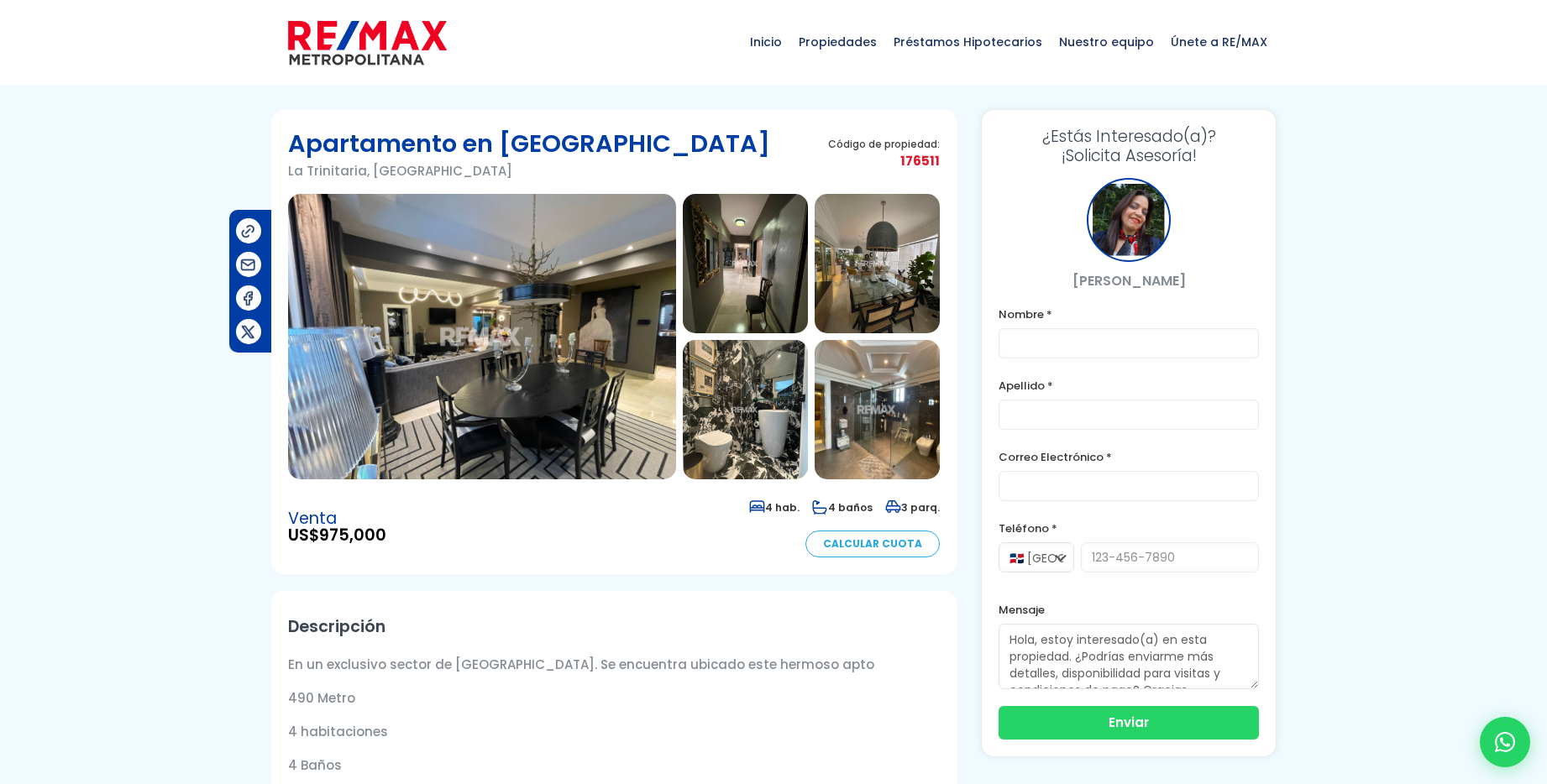
click at [541, 360] on img at bounding box center [482, 337] width 388 height 286
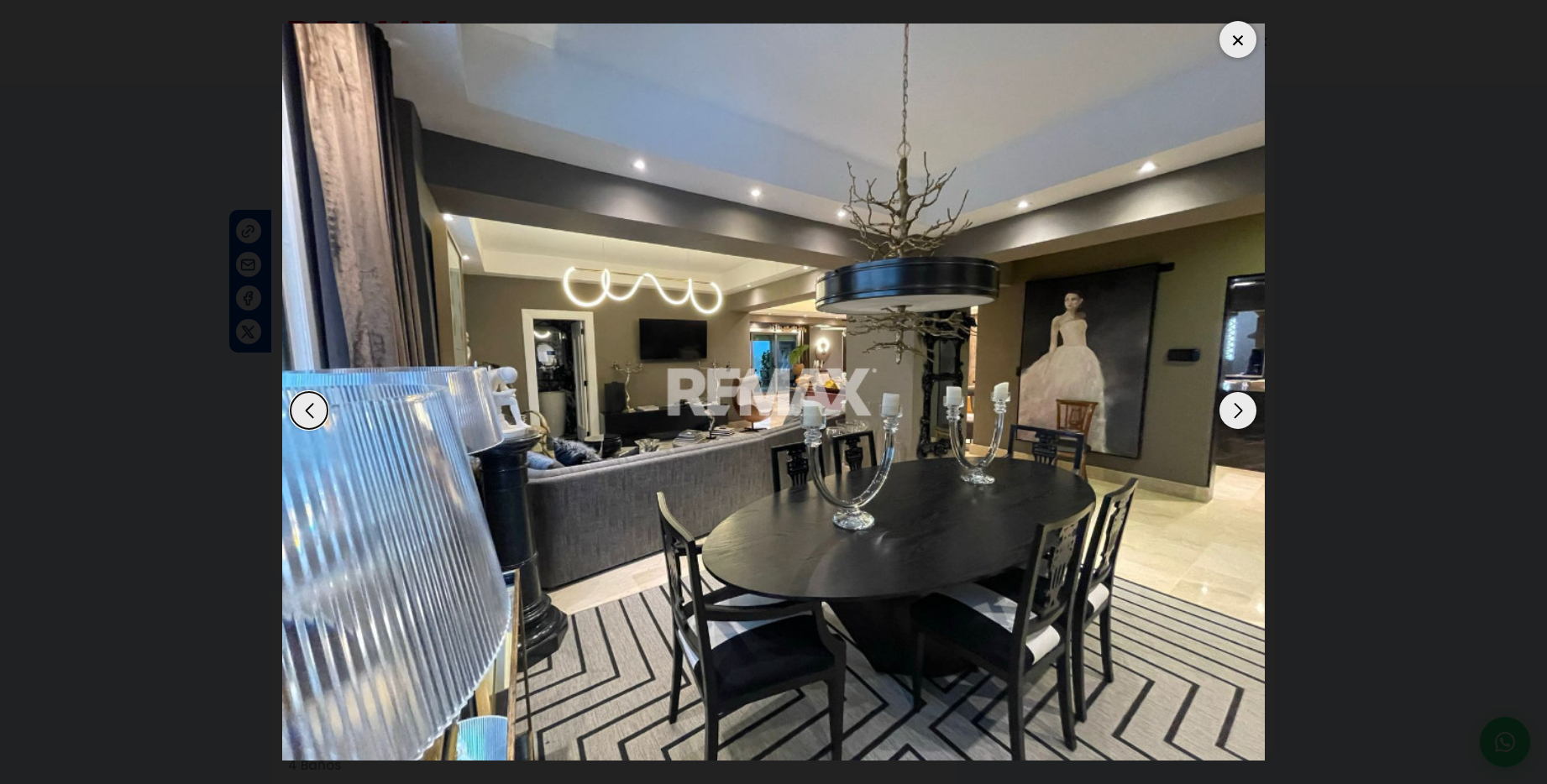
click at [1237, 411] on div "Next slide" at bounding box center [1238, 411] width 37 height 37
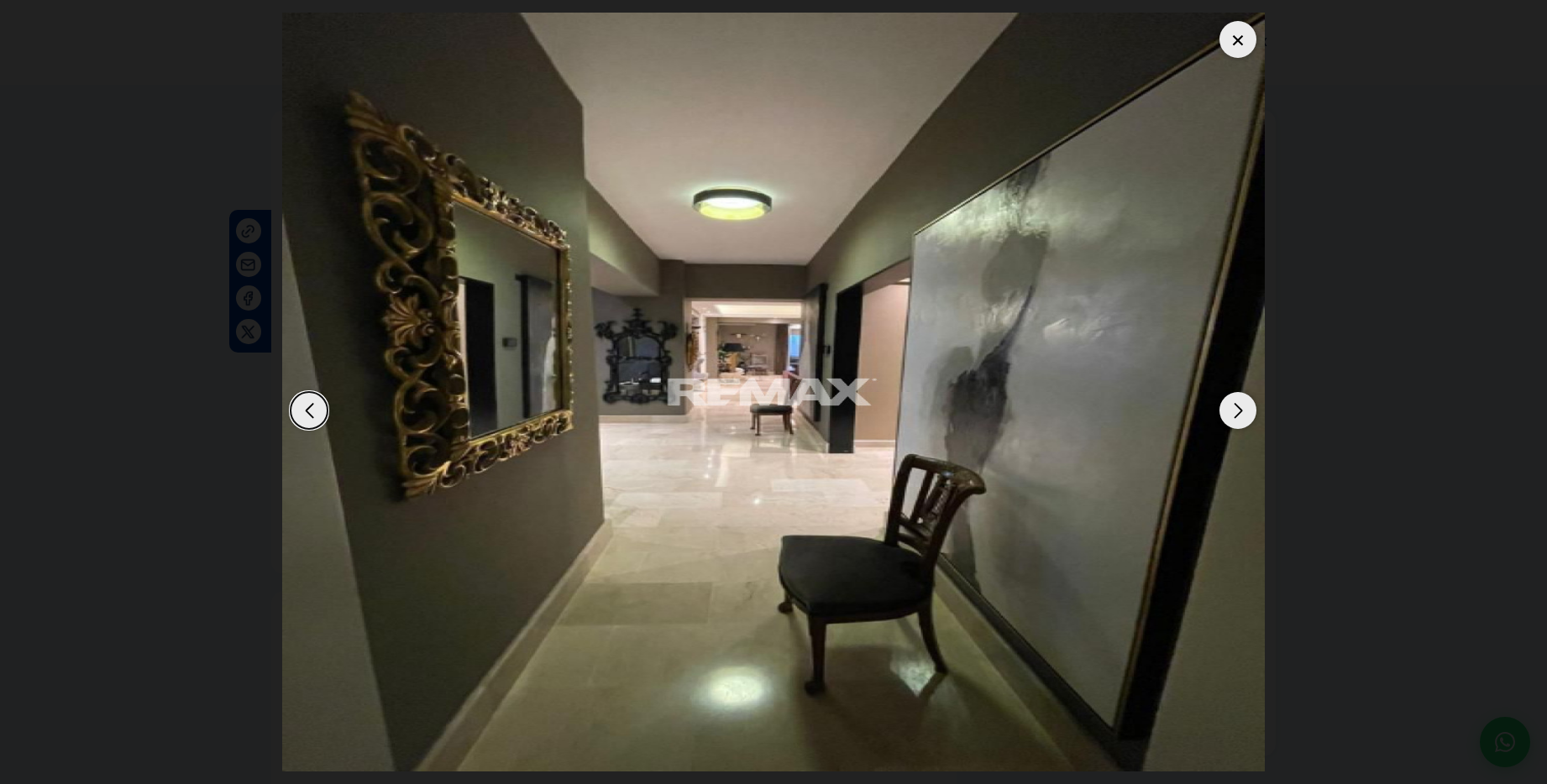
click at [1237, 411] on div "Next slide" at bounding box center [1238, 411] width 37 height 37
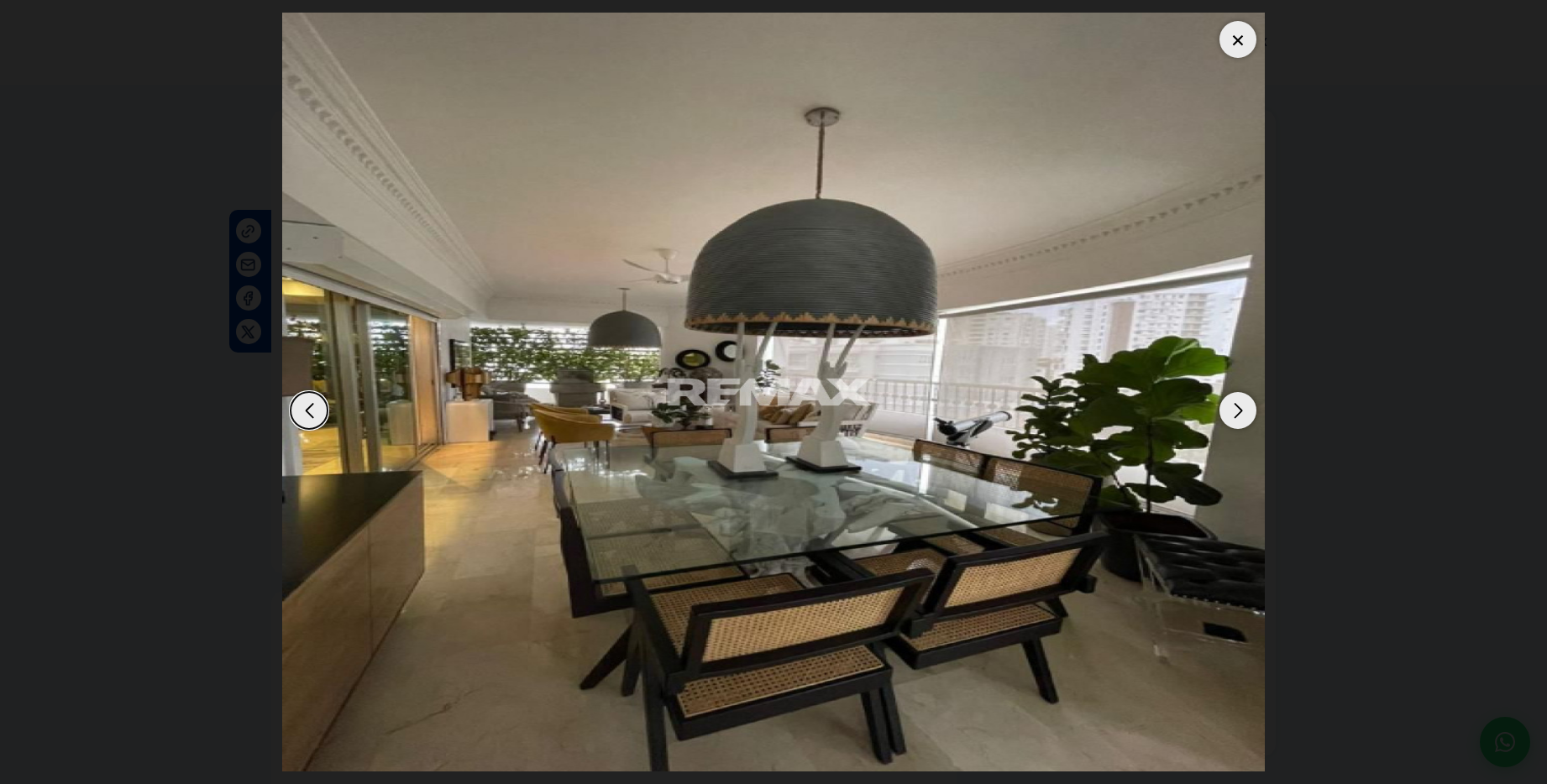
click at [1237, 411] on div "Next slide" at bounding box center [1238, 411] width 37 height 37
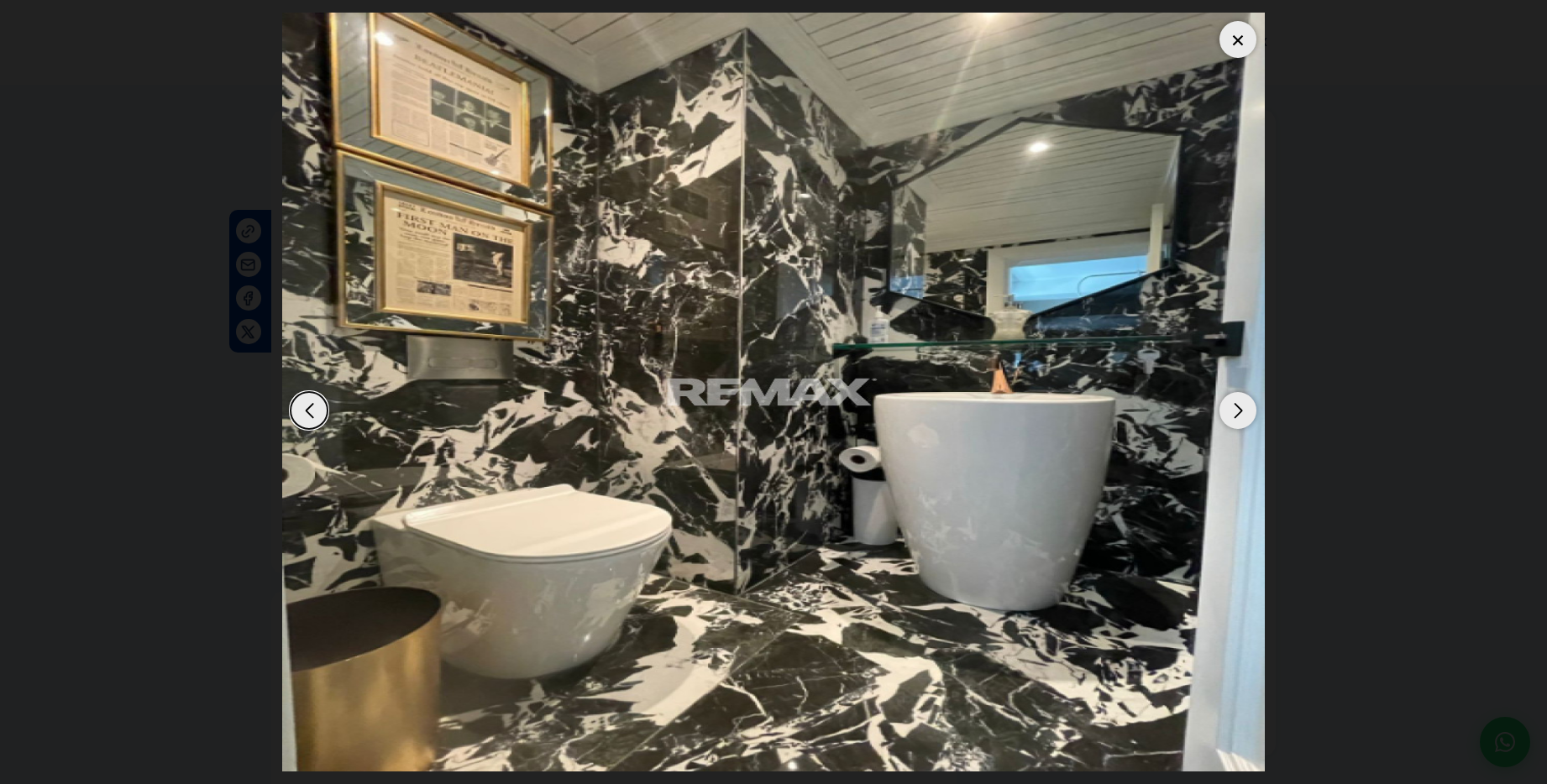
click at [1237, 411] on div "Next slide" at bounding box center [1238, 411] width 37 height 37
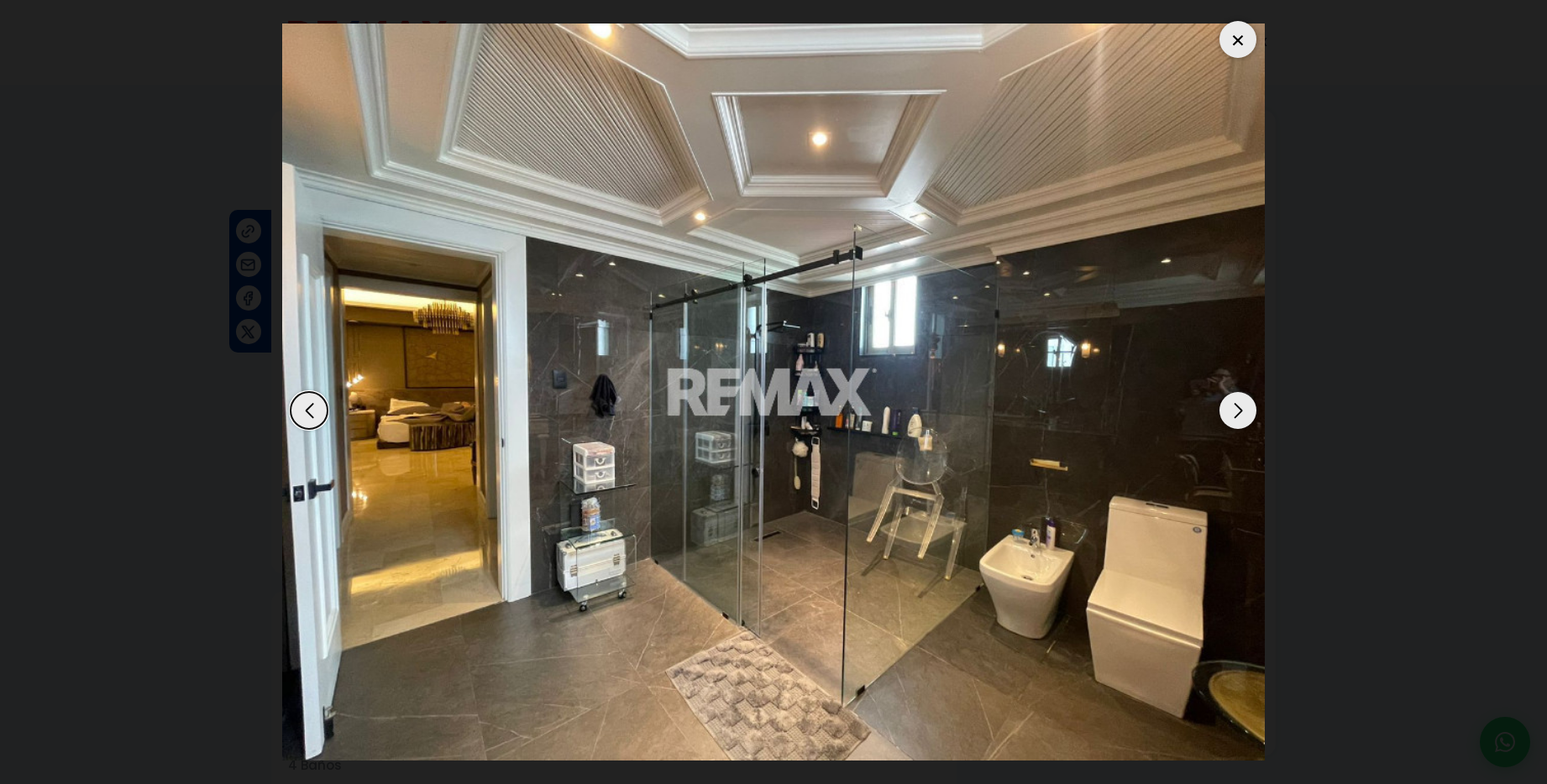
click at [1237, 411] on div "Next slide" at bounding box center [1238, 411] width 37 height 37
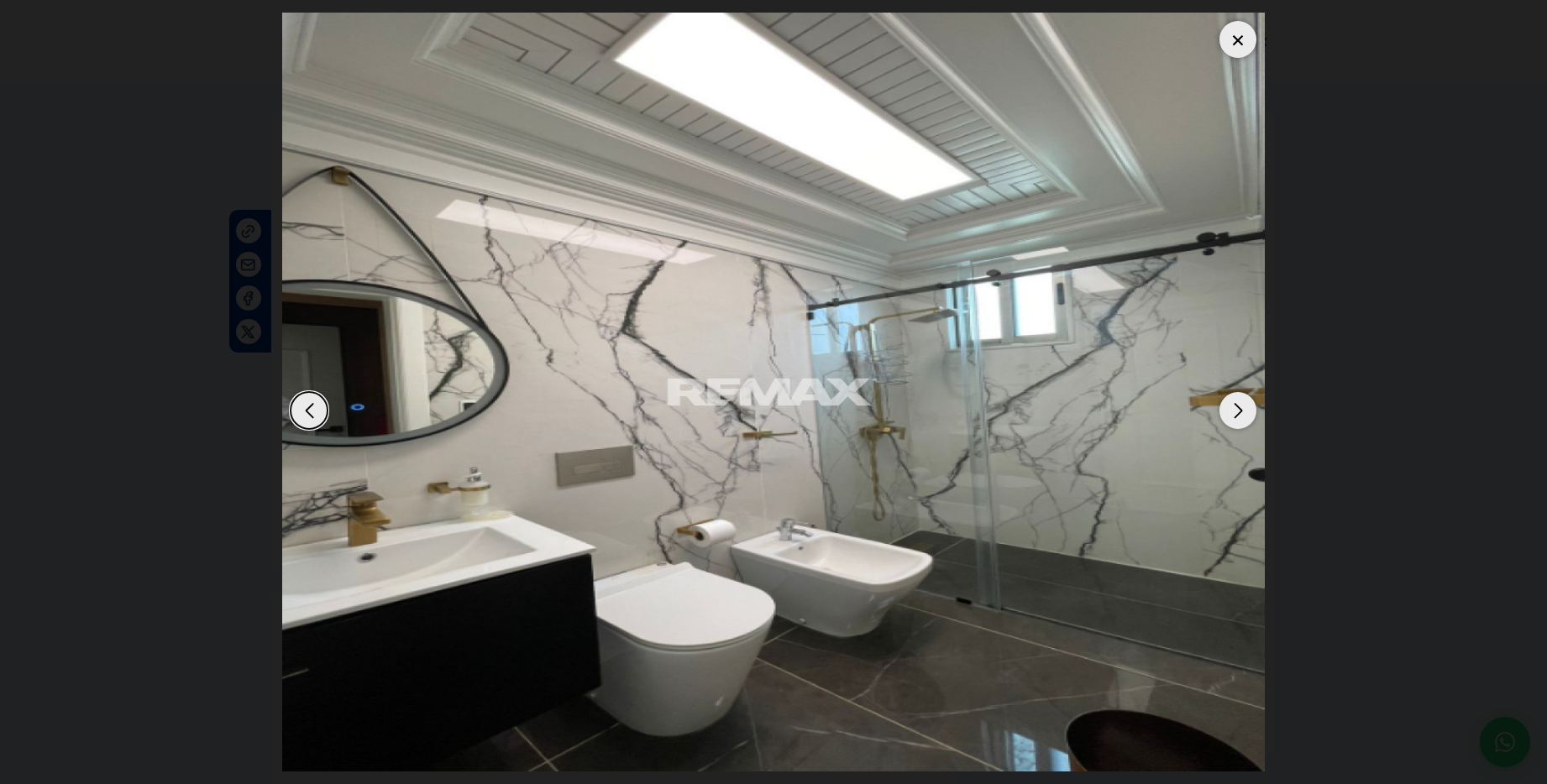
click at [1237, 411] on div "Next slide" at bounding box center [1238, 411] width 37 height 37
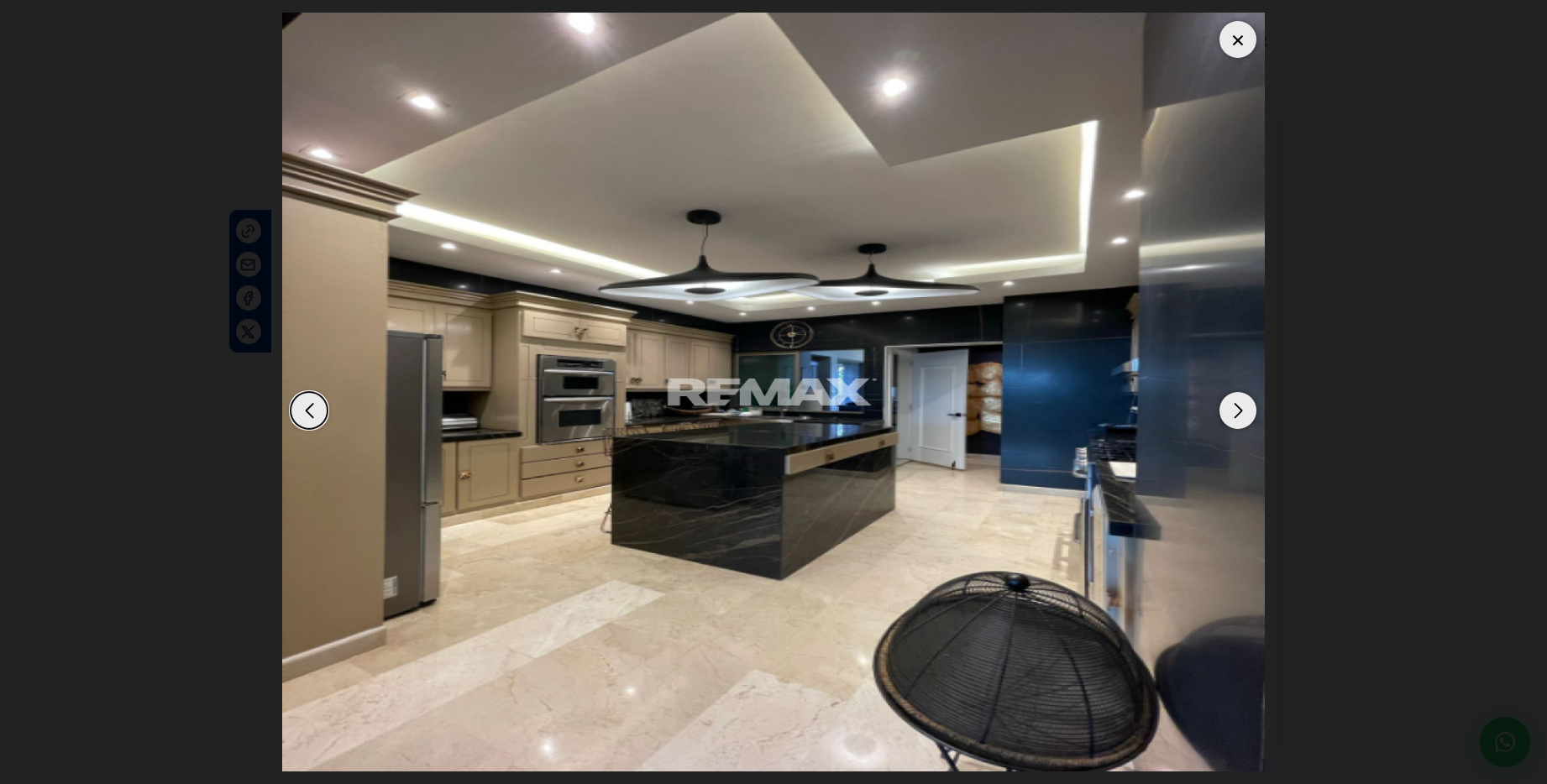
click at [1237, 411] on div "Next slide" at bounding box center [1238, 411] width 37 height 37
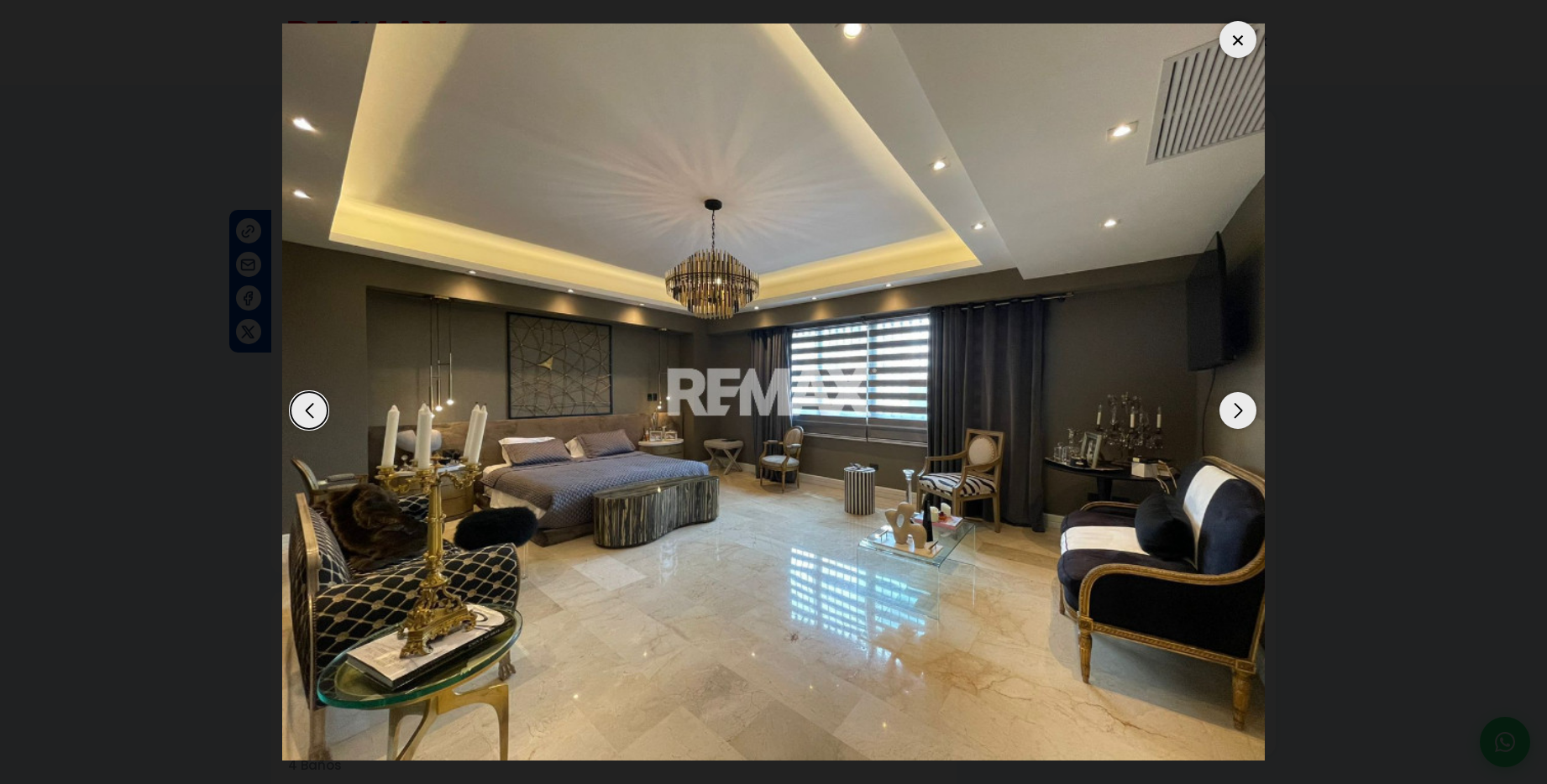
click at [1237, 411] on div "Next slide" at bounding box center [1238, 411] width 37 height 37
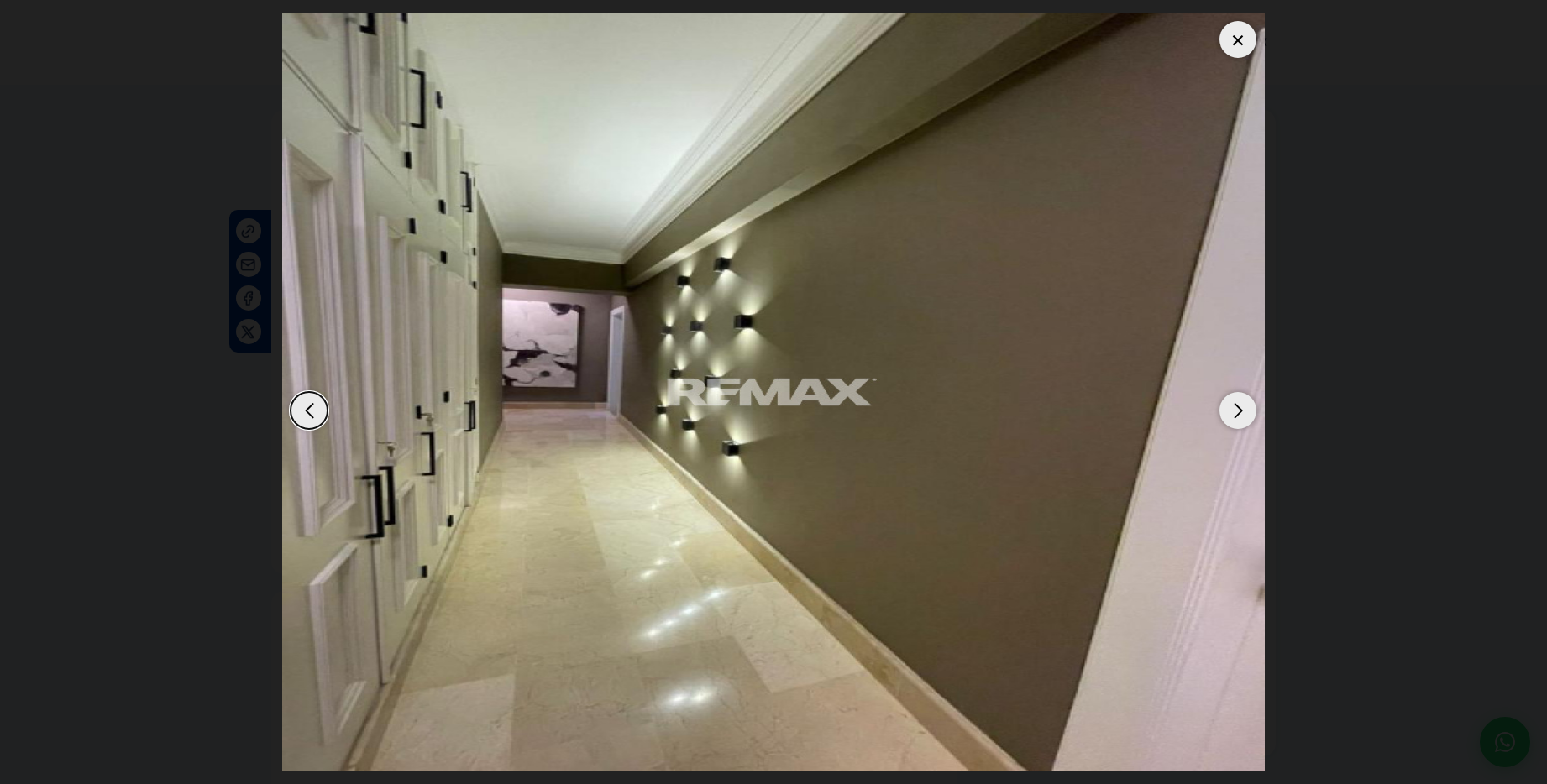
click at [1237, 411] on div "Next slide" at bounding box center [1238, 411] width 37 height 37
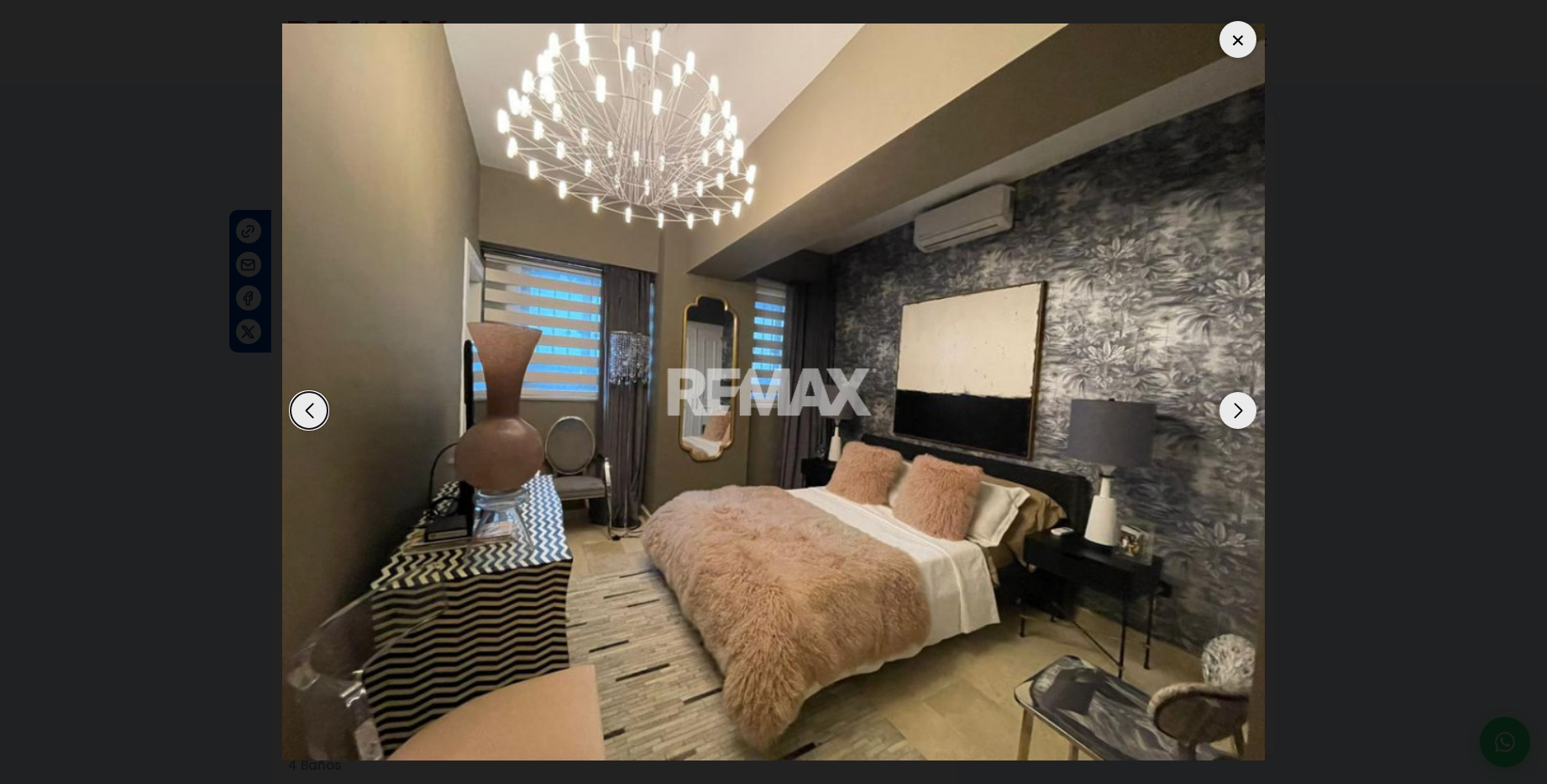
click at [1236, 42] on div at bounding box center [1238, 40] width 37 height 37
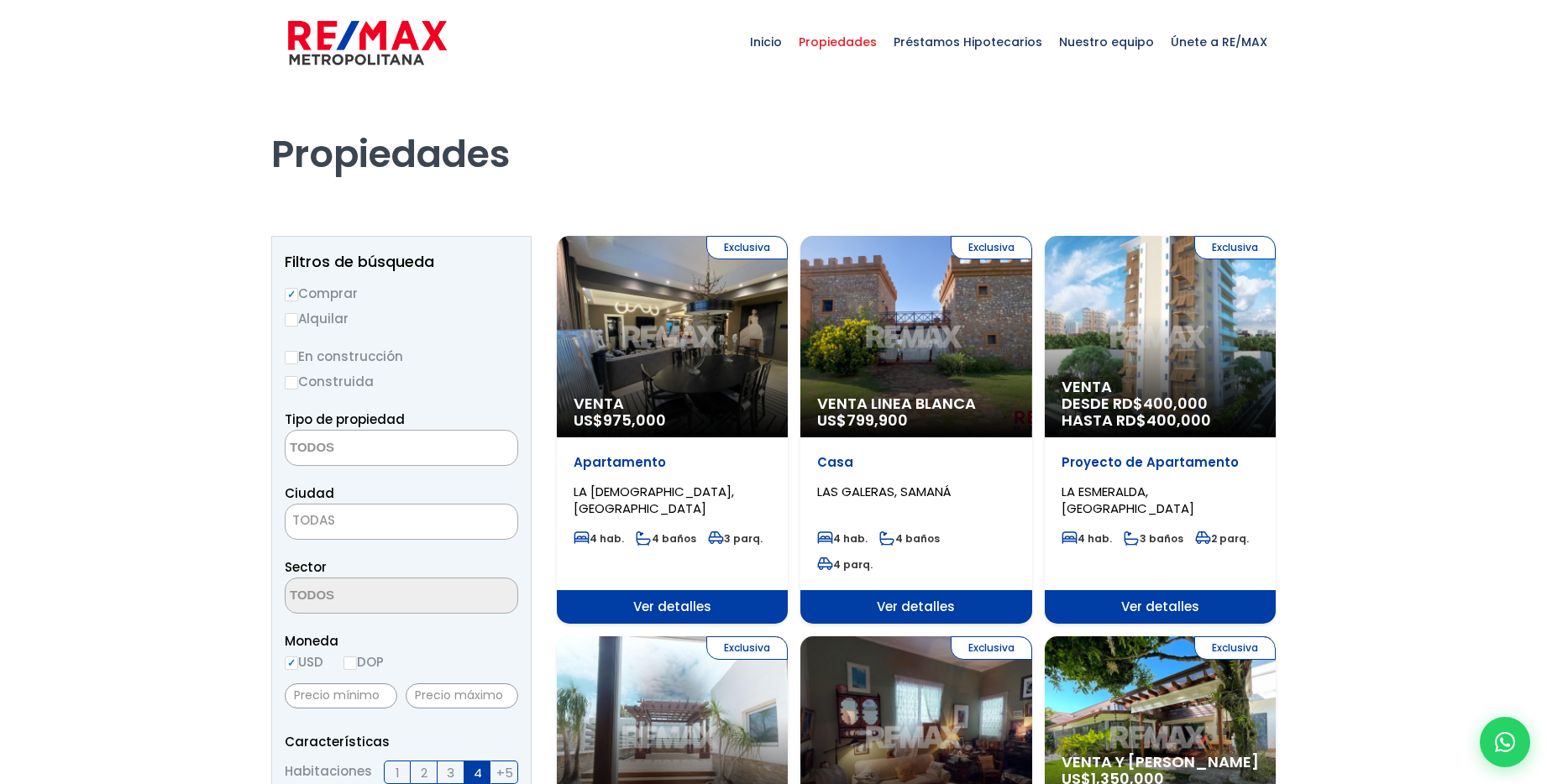
select select
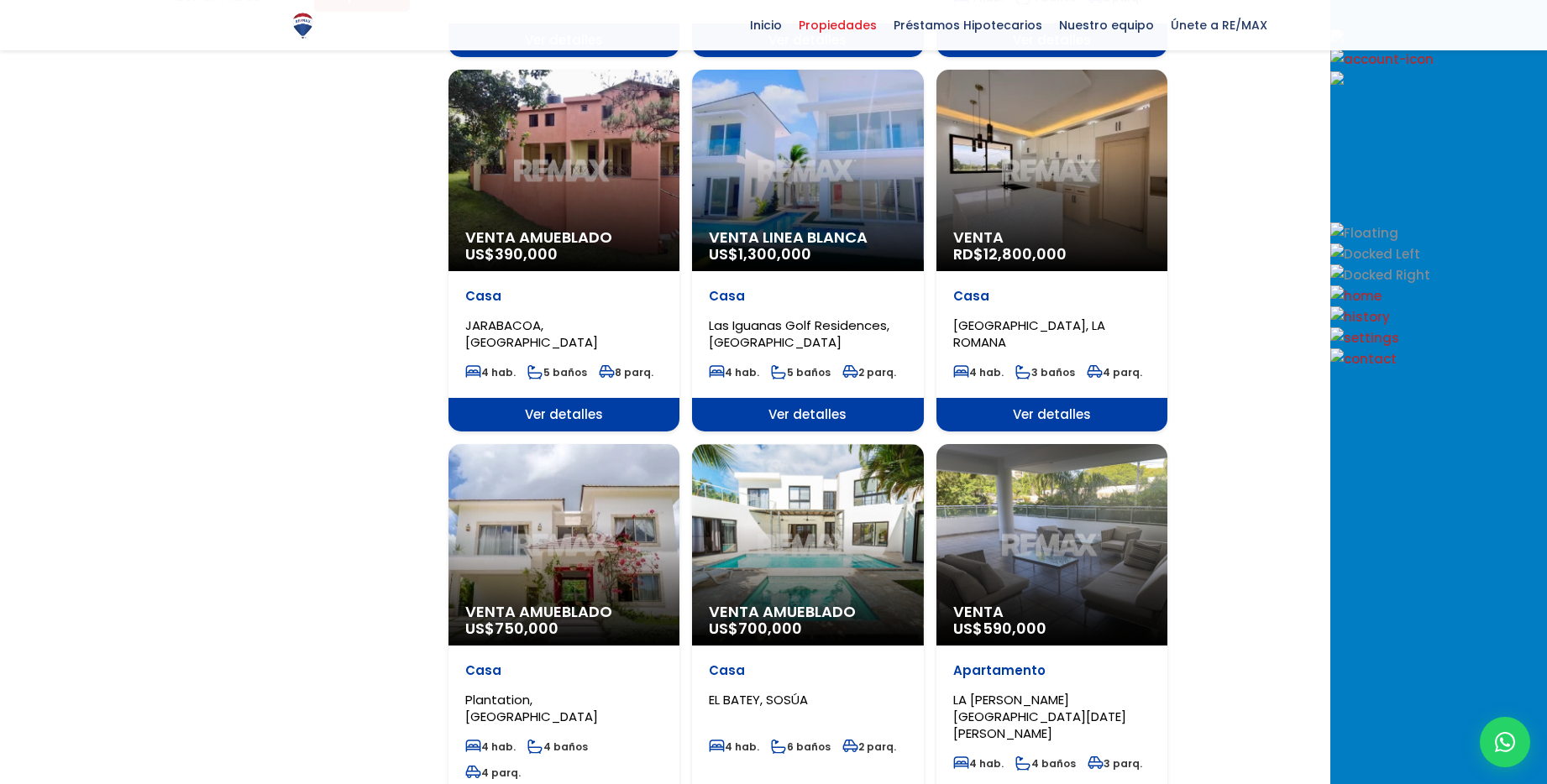
scroll to position [1350, 0]
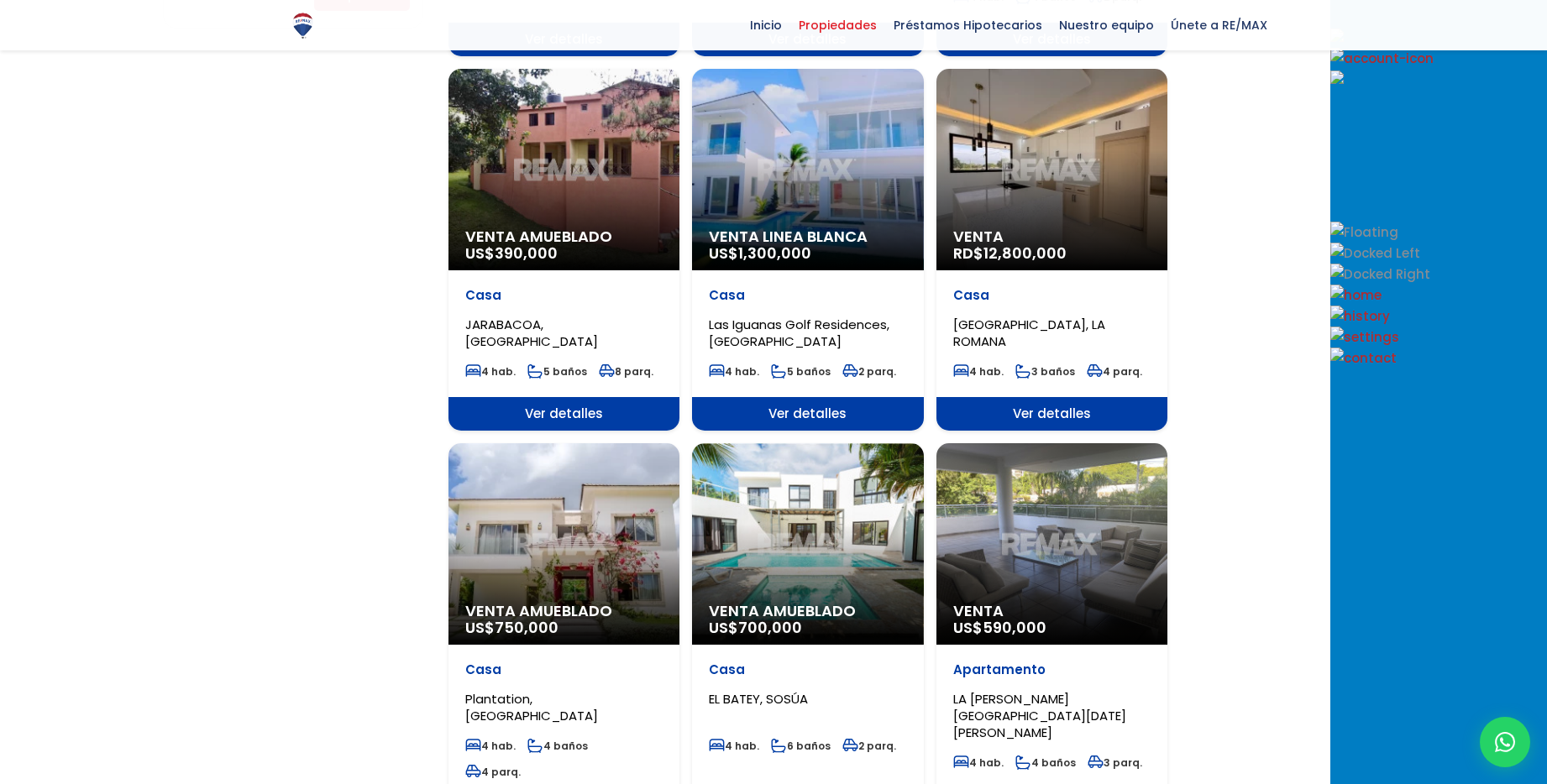
click at [922, 448] on div "Venta Amueblado US$ 700,000" at bounding box center [807, 544] width 231 height 201
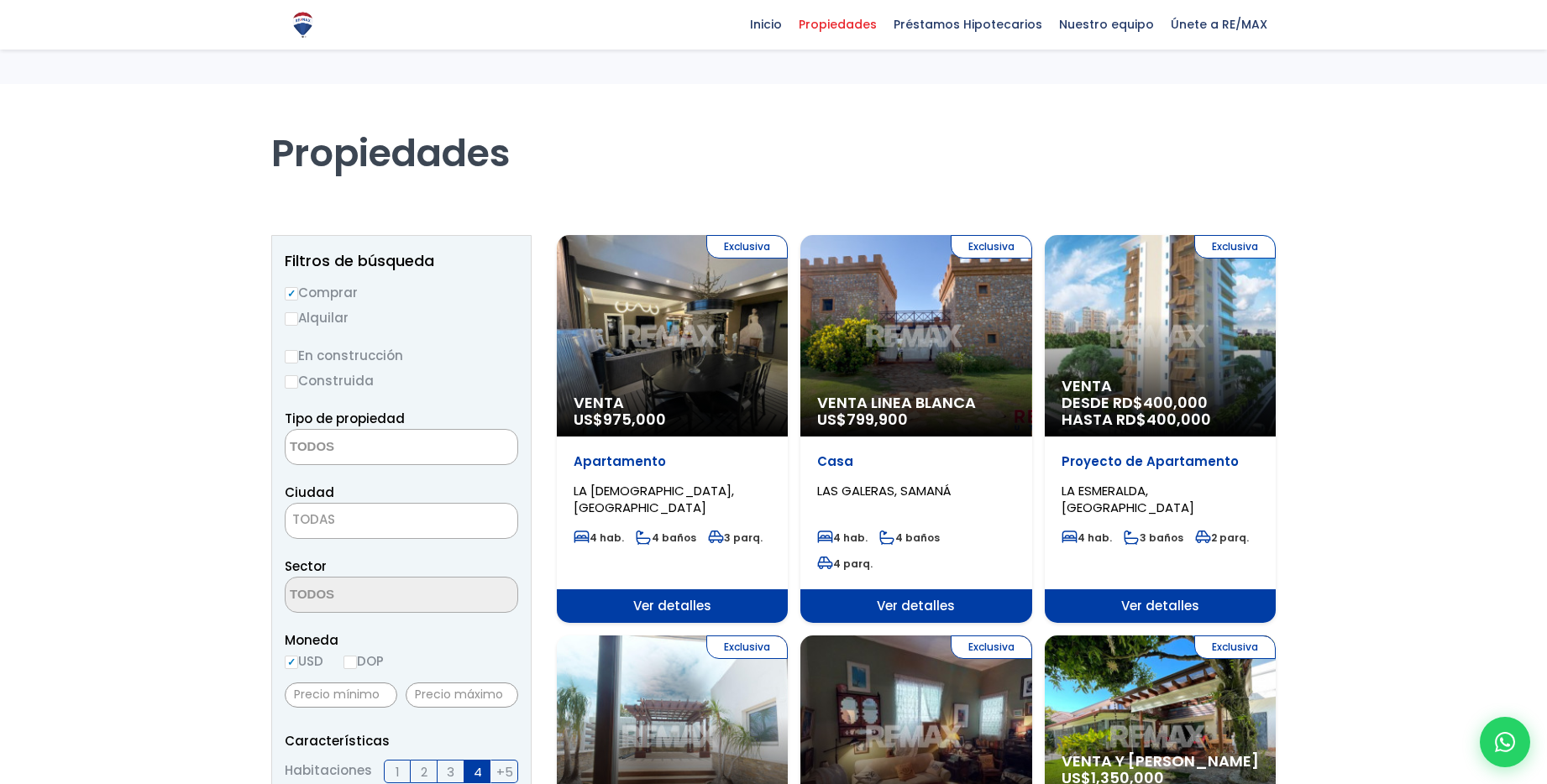
select select
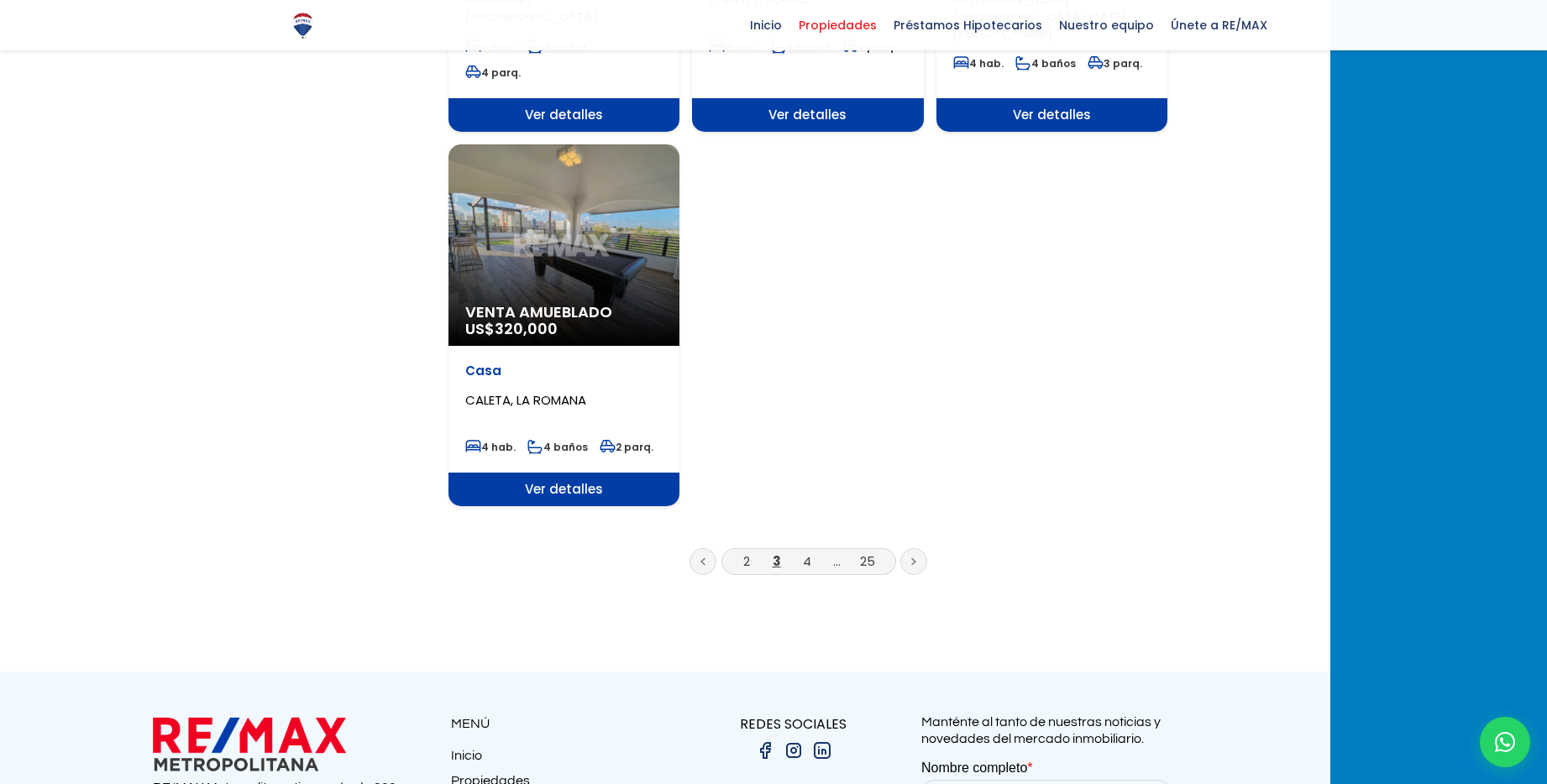
scroll to position [2098, 0]
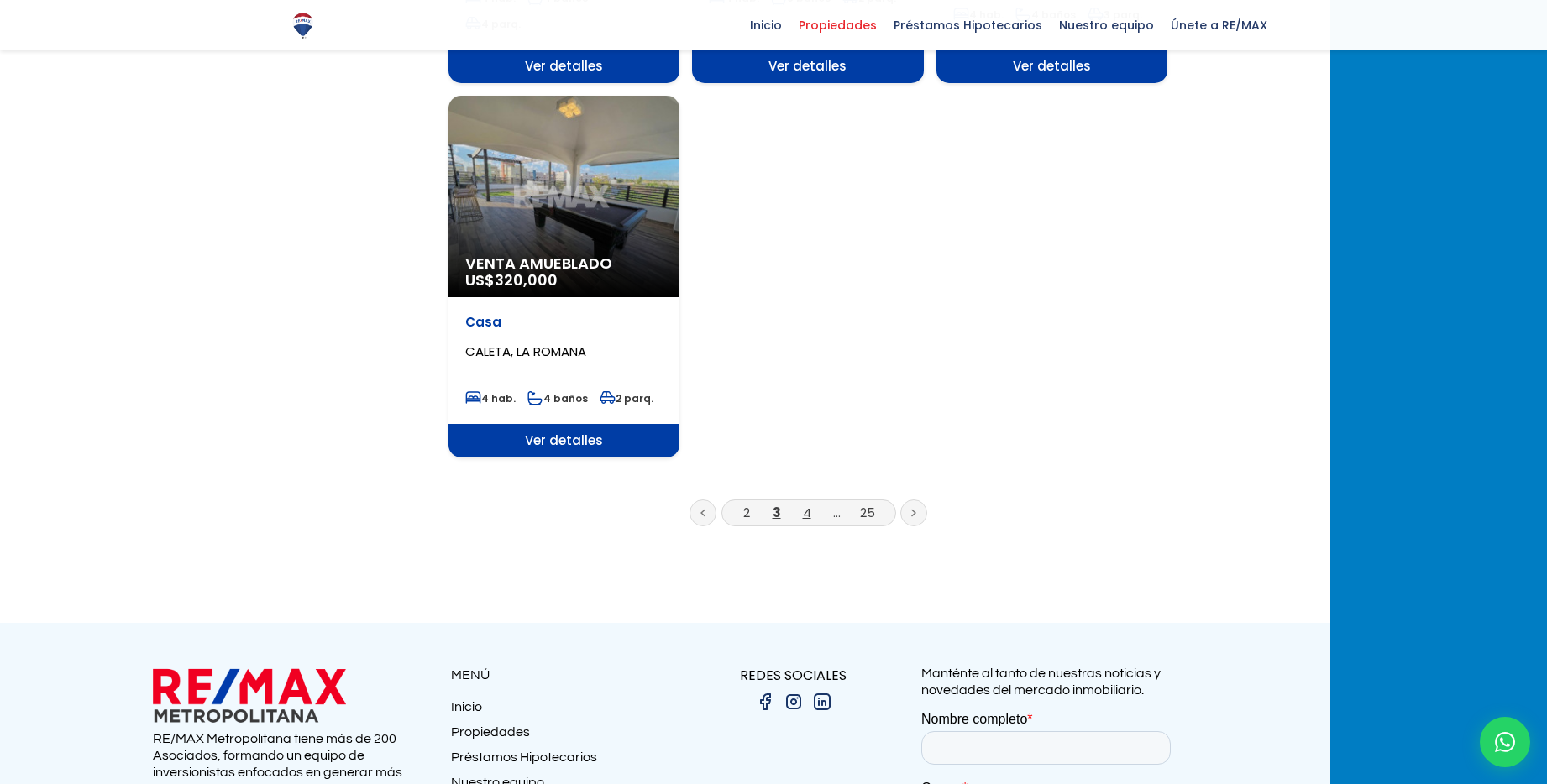
click at [811, 504] on link "4" at bounding box center [806, 512] width 8 height 18
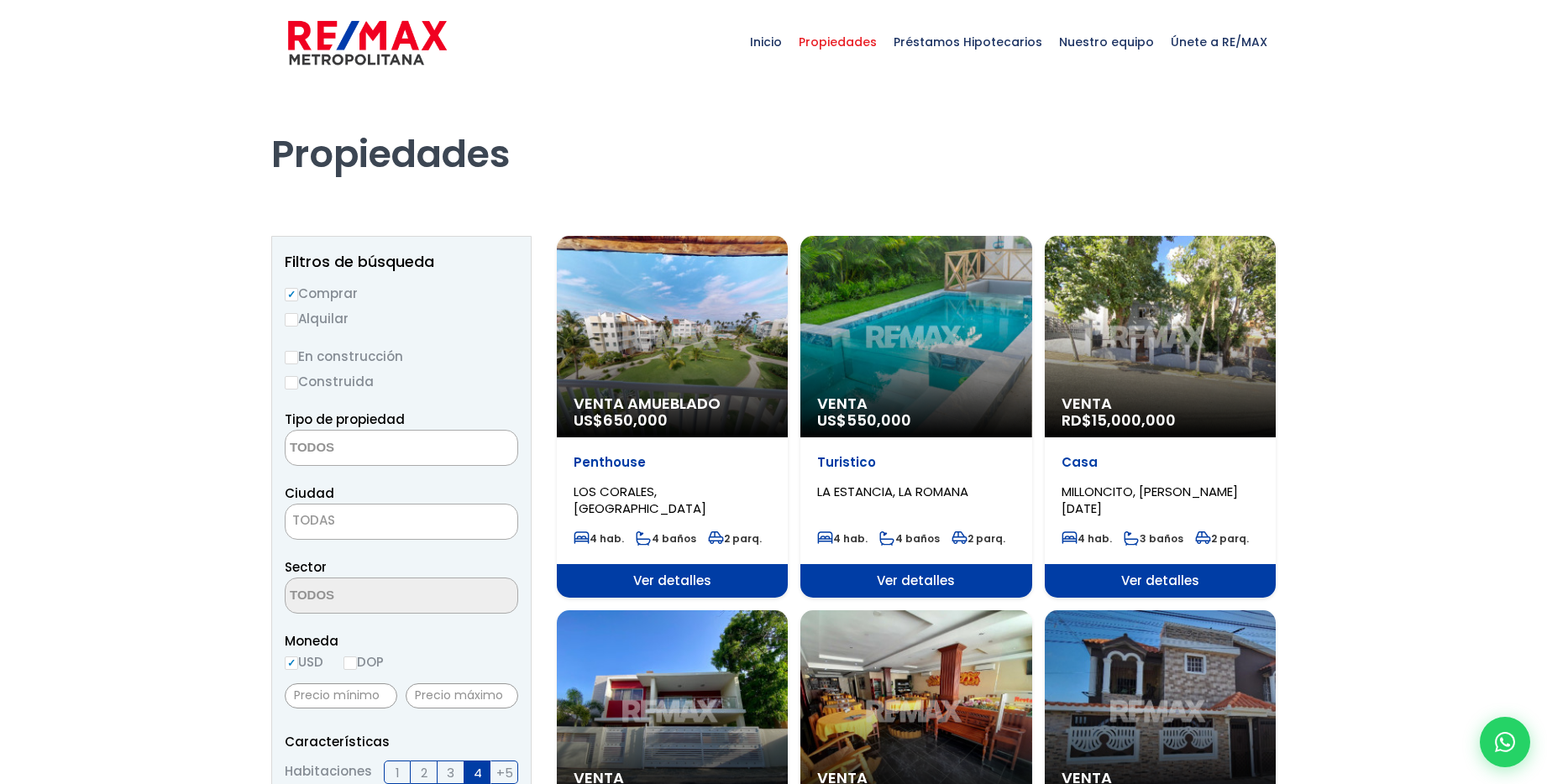
select select
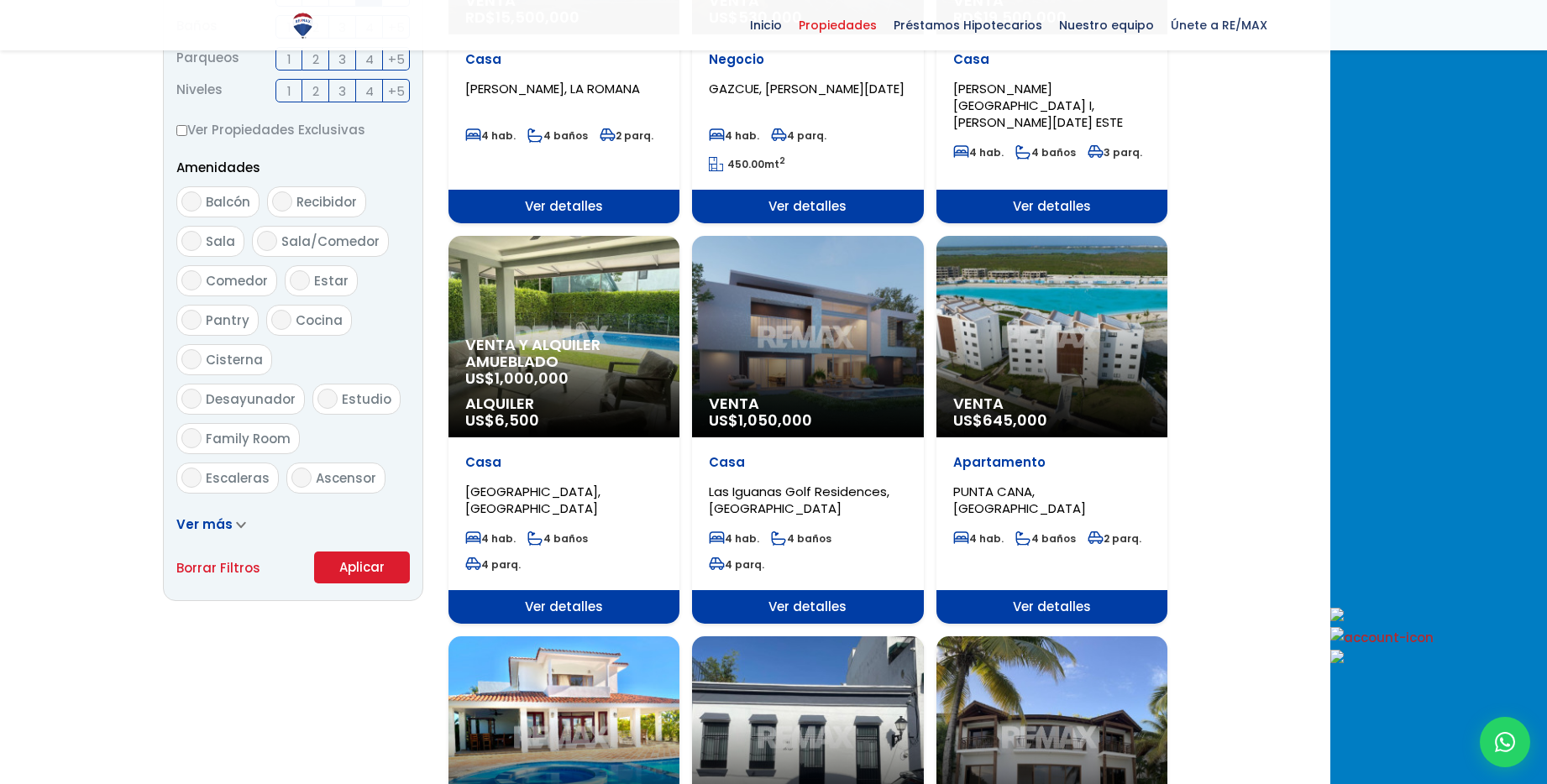
scroll to position [781, 0]
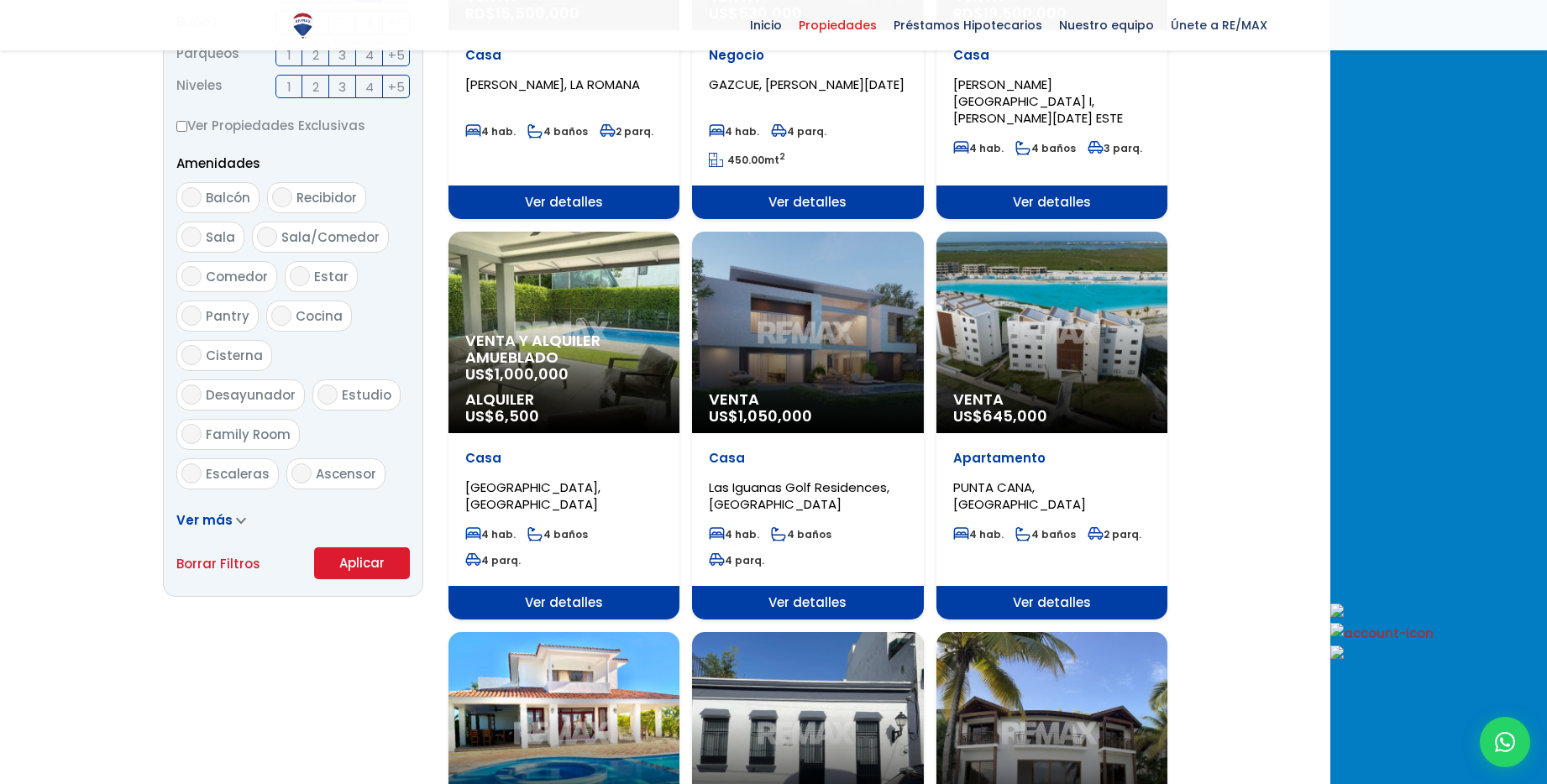
click at [883, 344] on div "Venta US$ 1,050,000" at bounding box center [807, 332] width 231 height 201
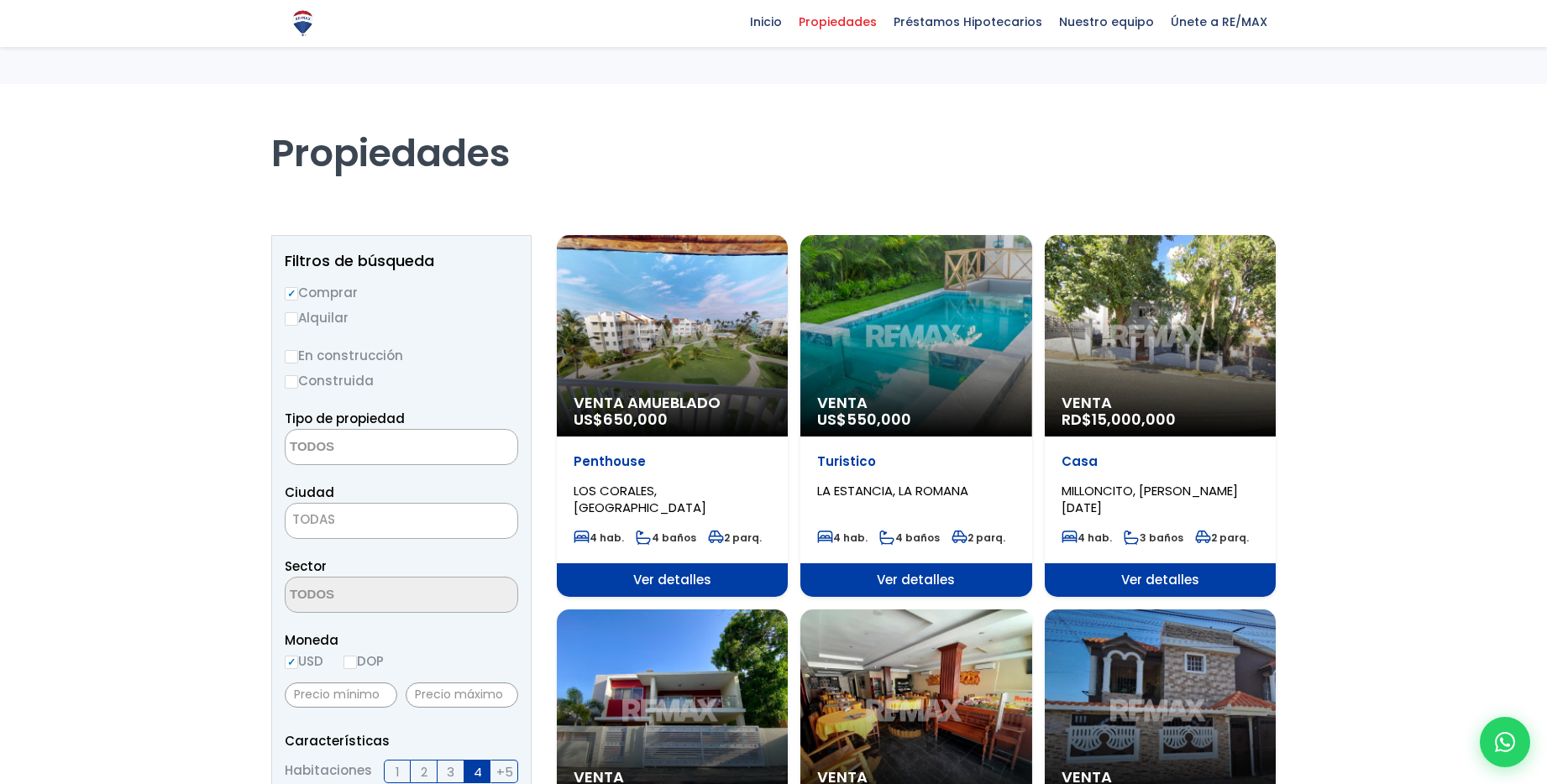
select select
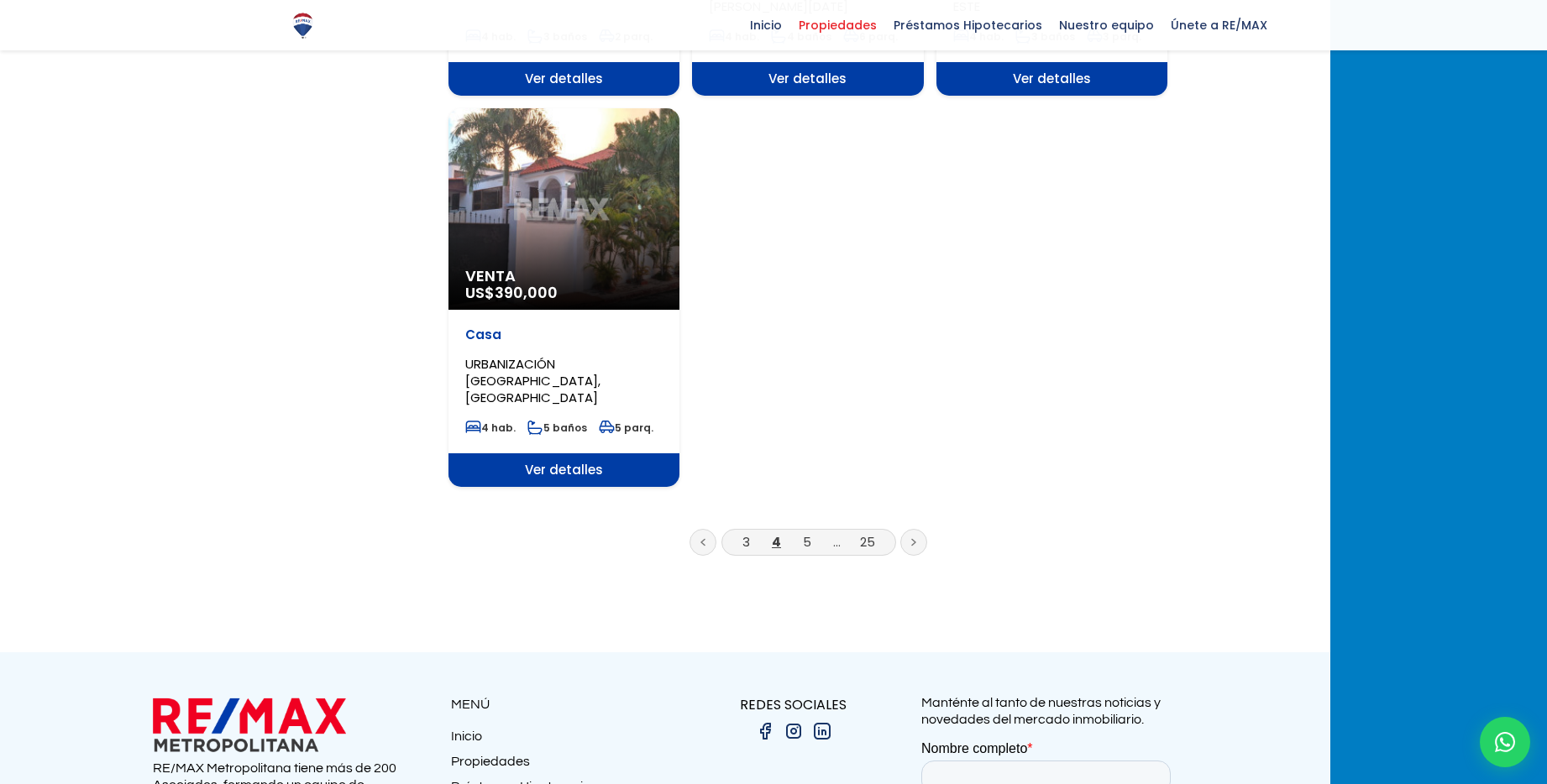
scroll to position [2086, 0]
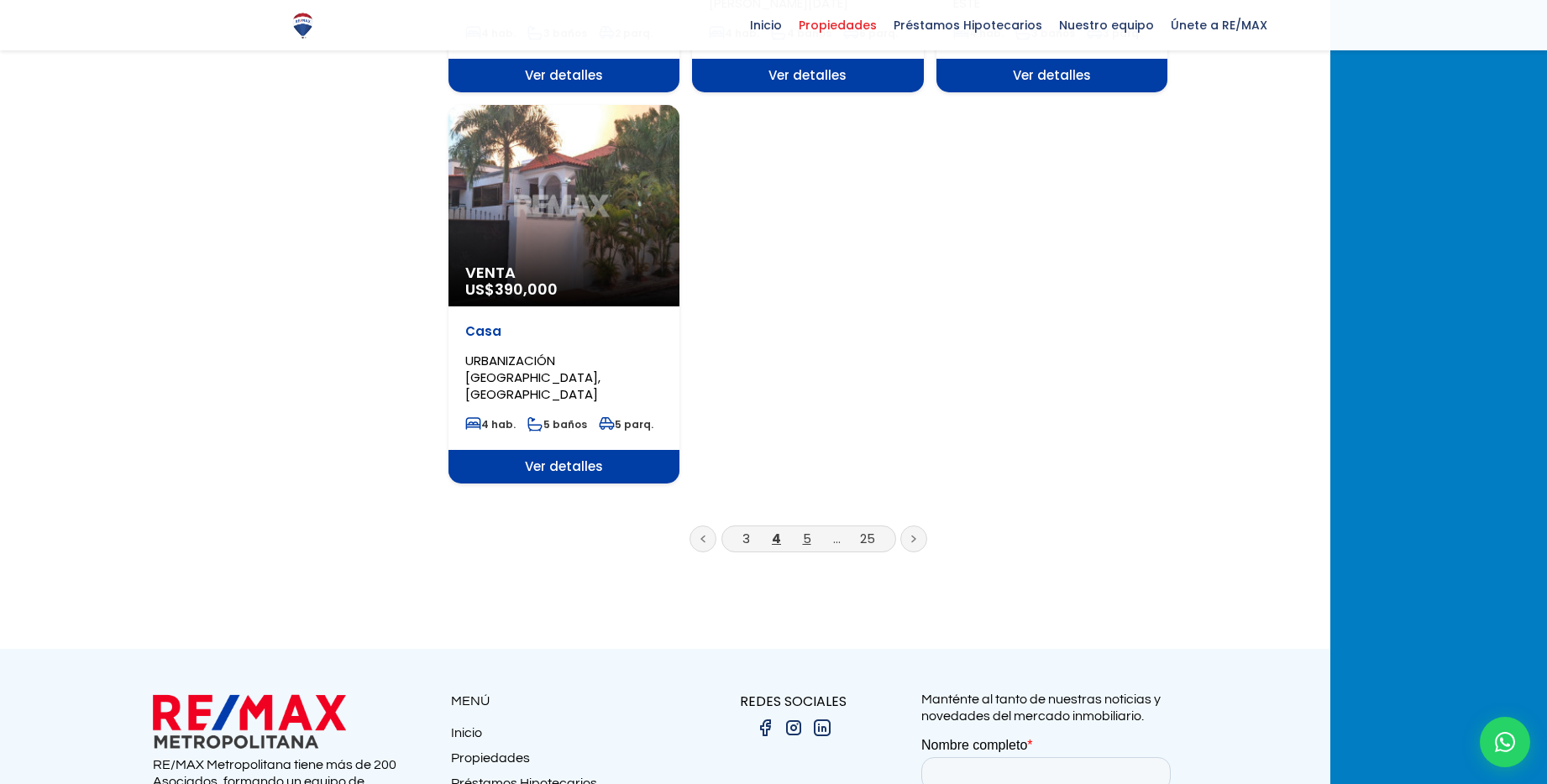
click at [811, 530] on link "5" at bounding box center [806, 538] width 8 height 18
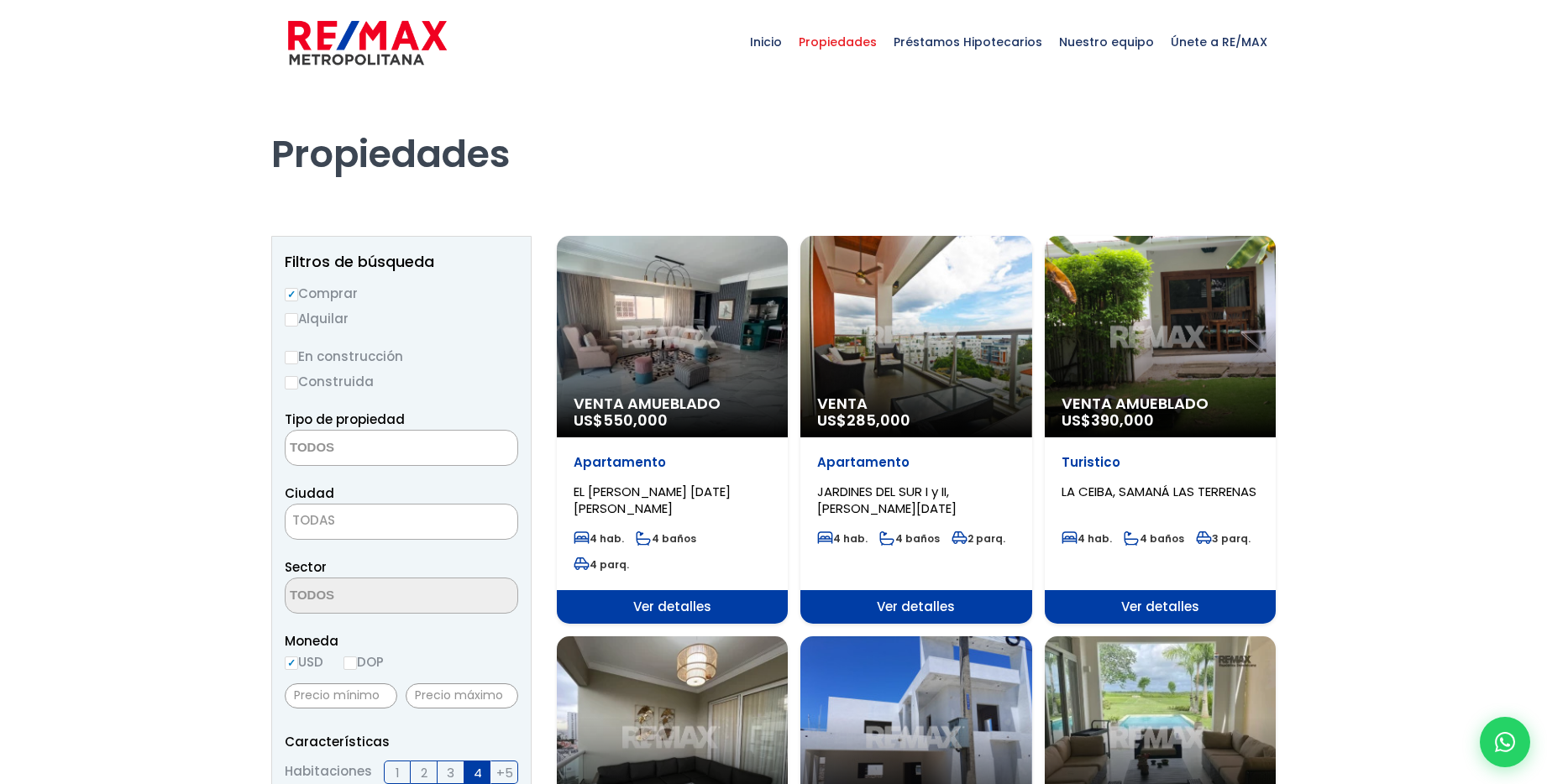
select select
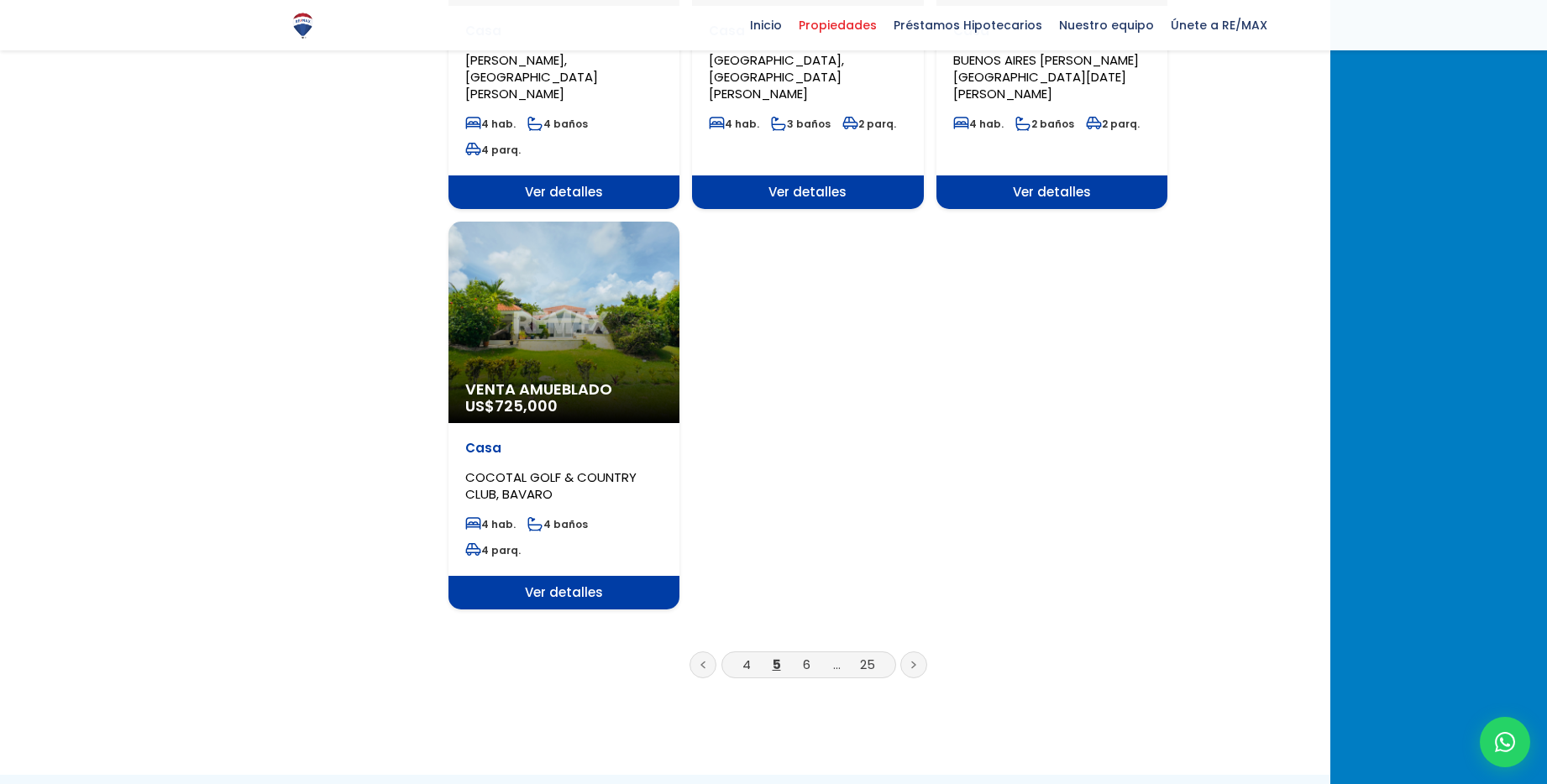
scroll to position [2028, 0]
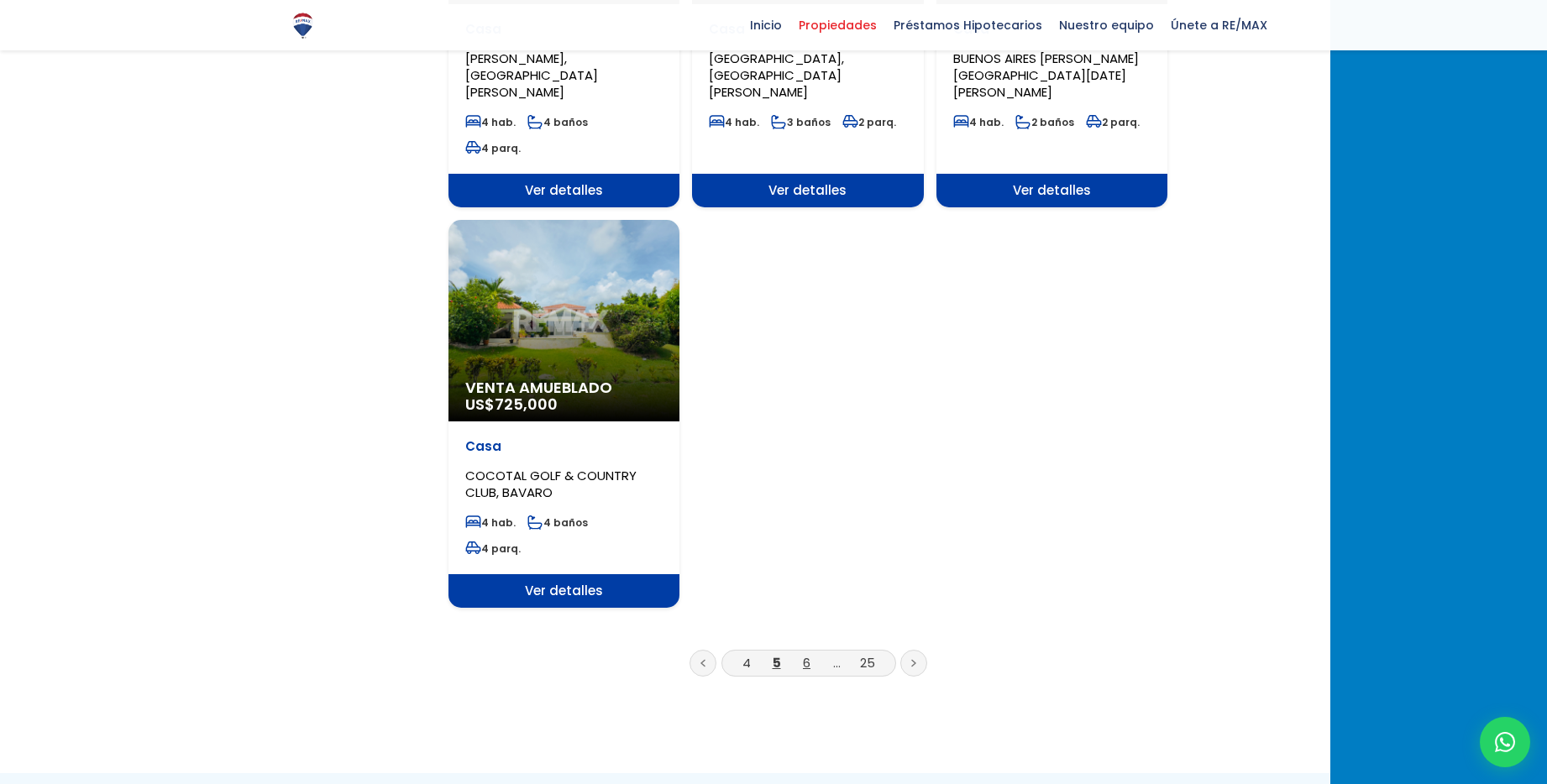
click at [810, 654] on link "6" at bounding box center [806, 662] width 7 height 18
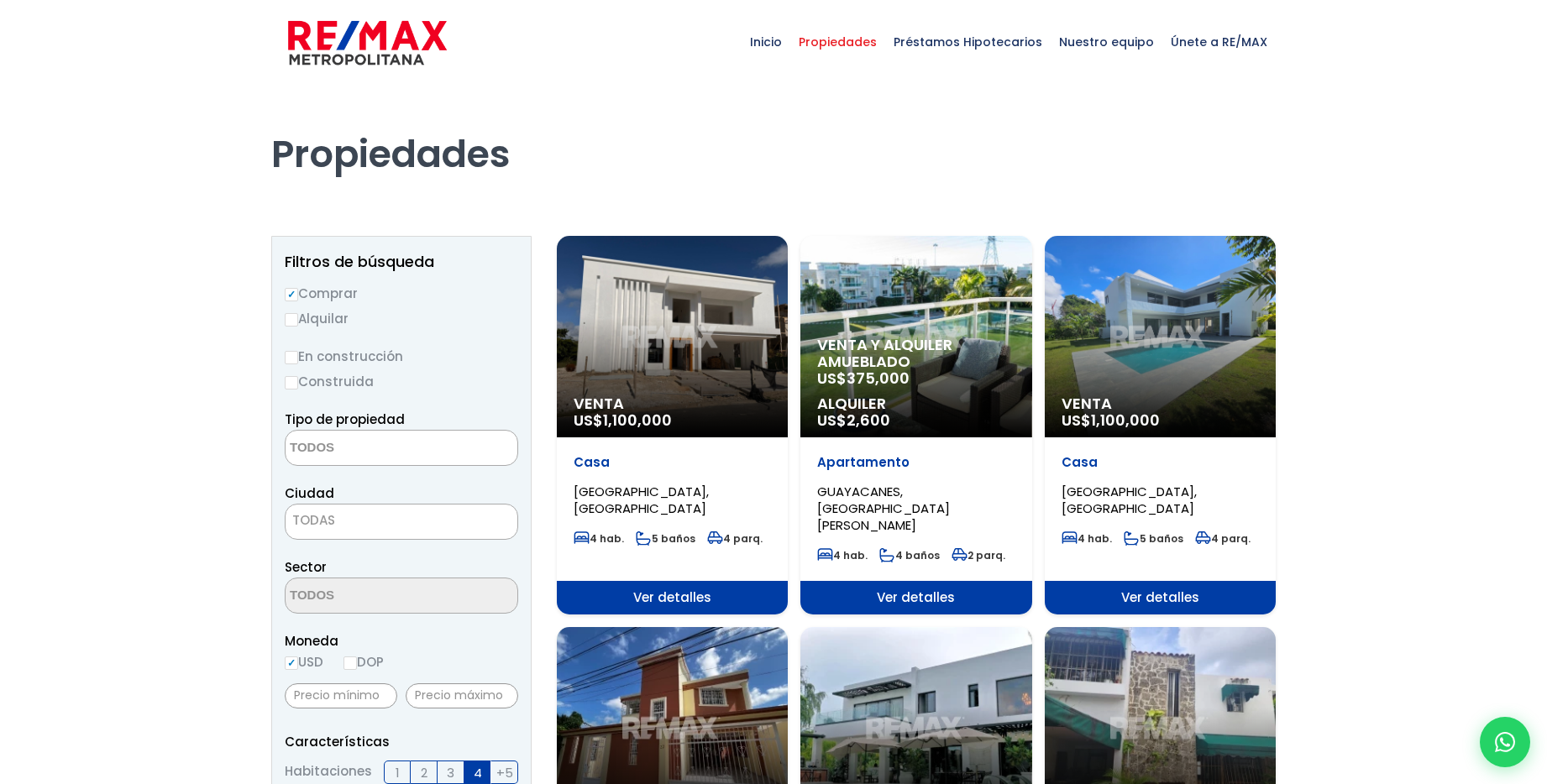
select select
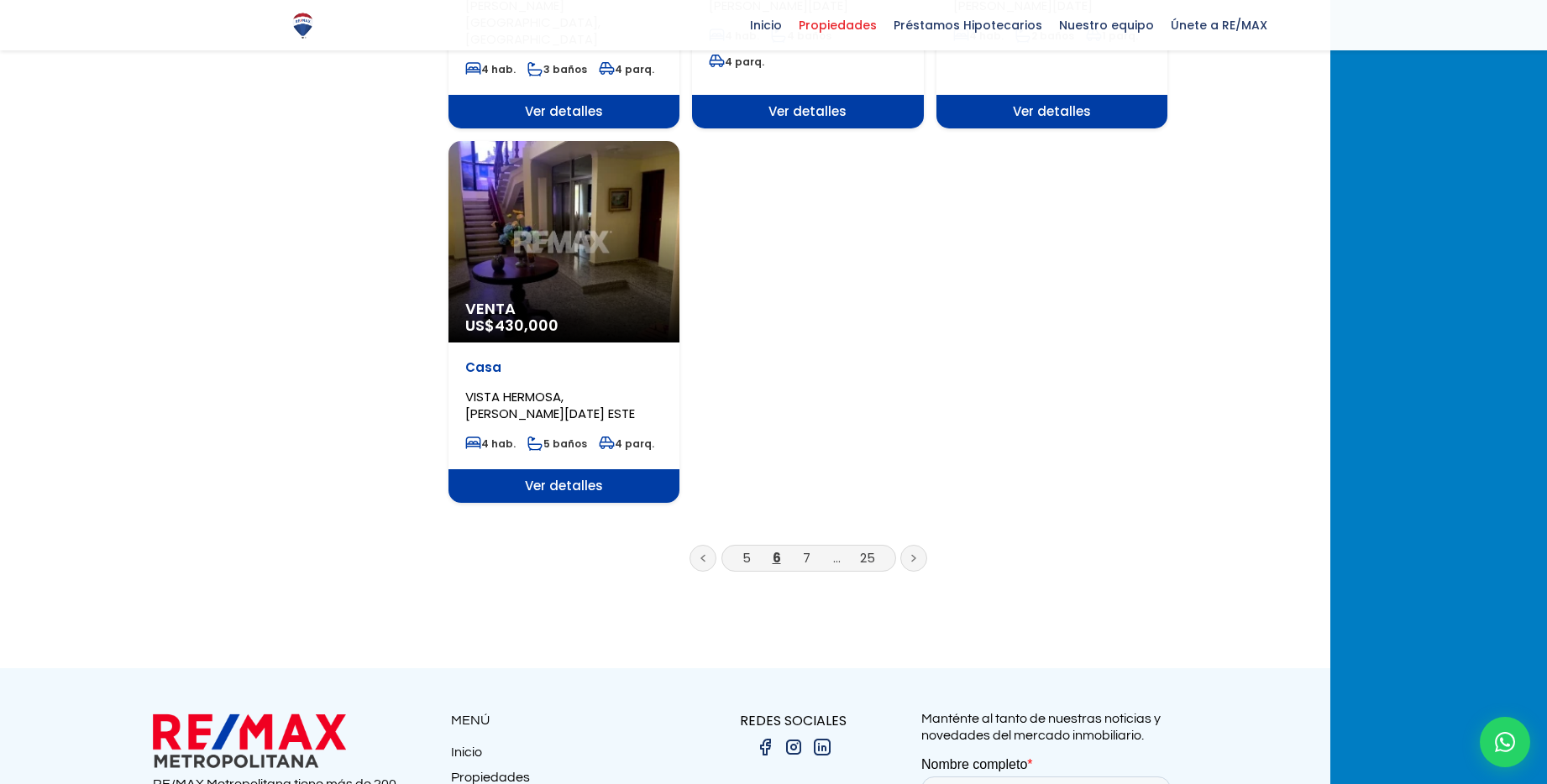
scroll to position [2066, 0]
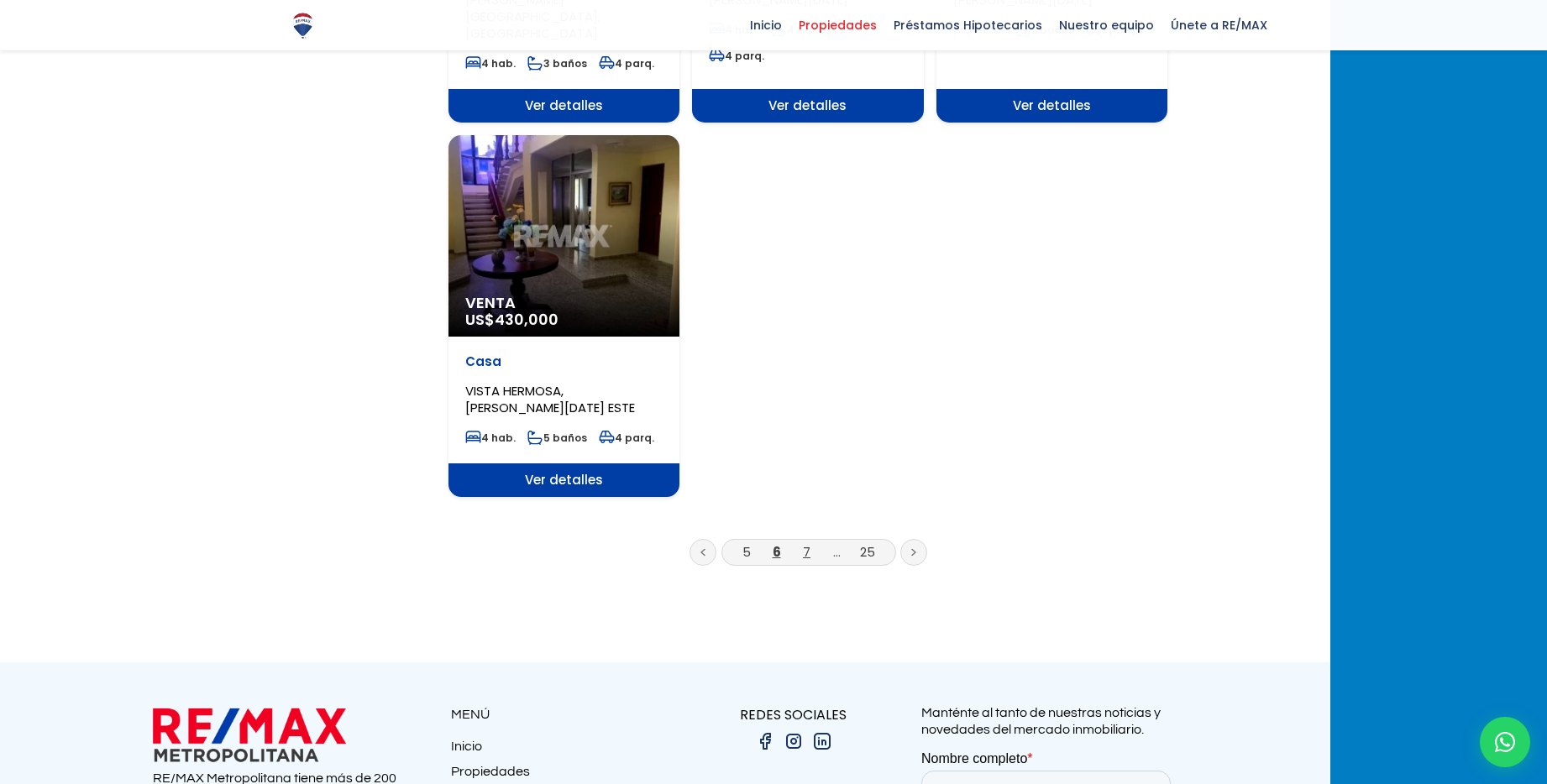
click at [810, 544] on link "7" at bounding box center [806, 552] width 7 height 18
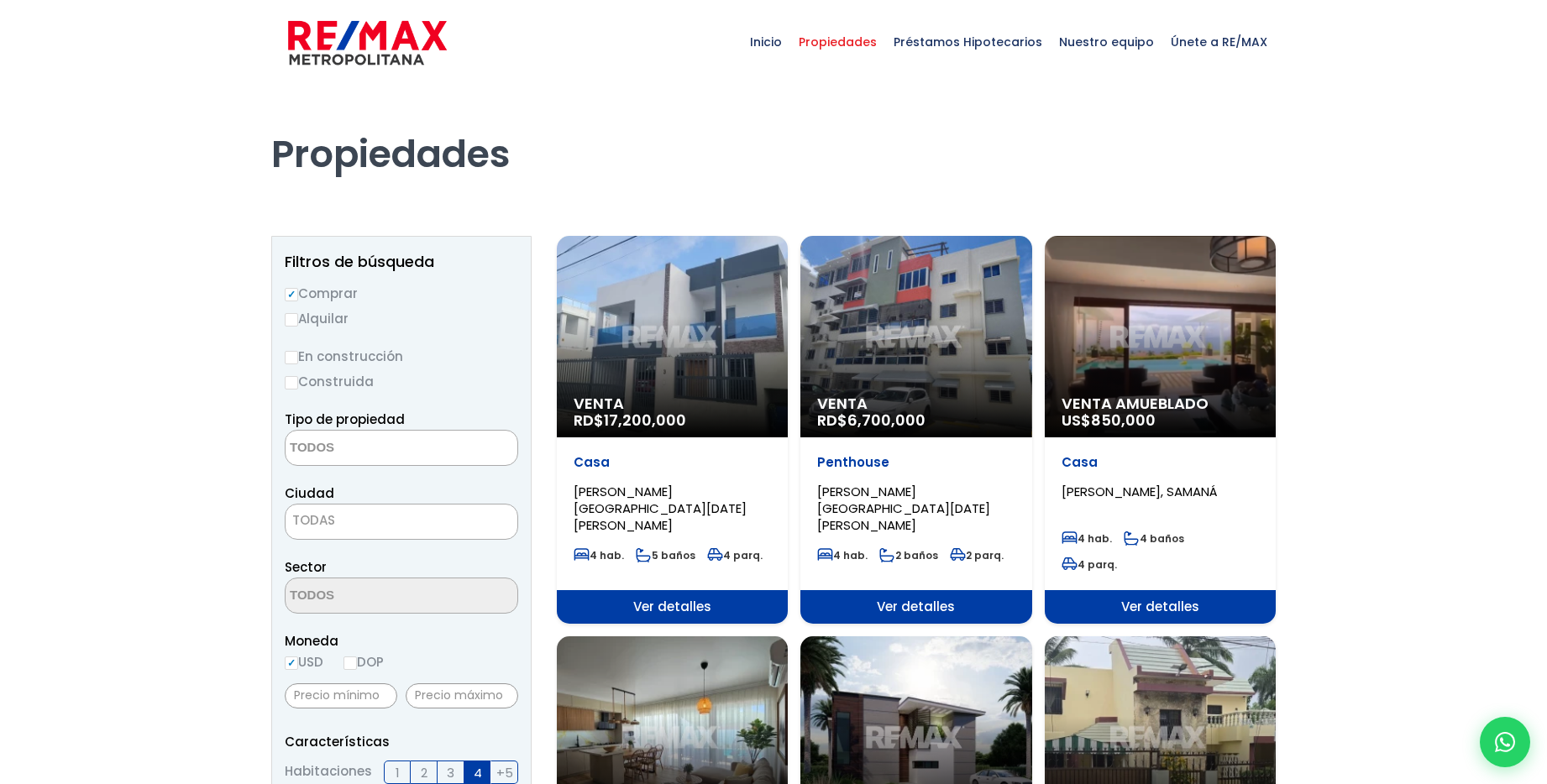
select select
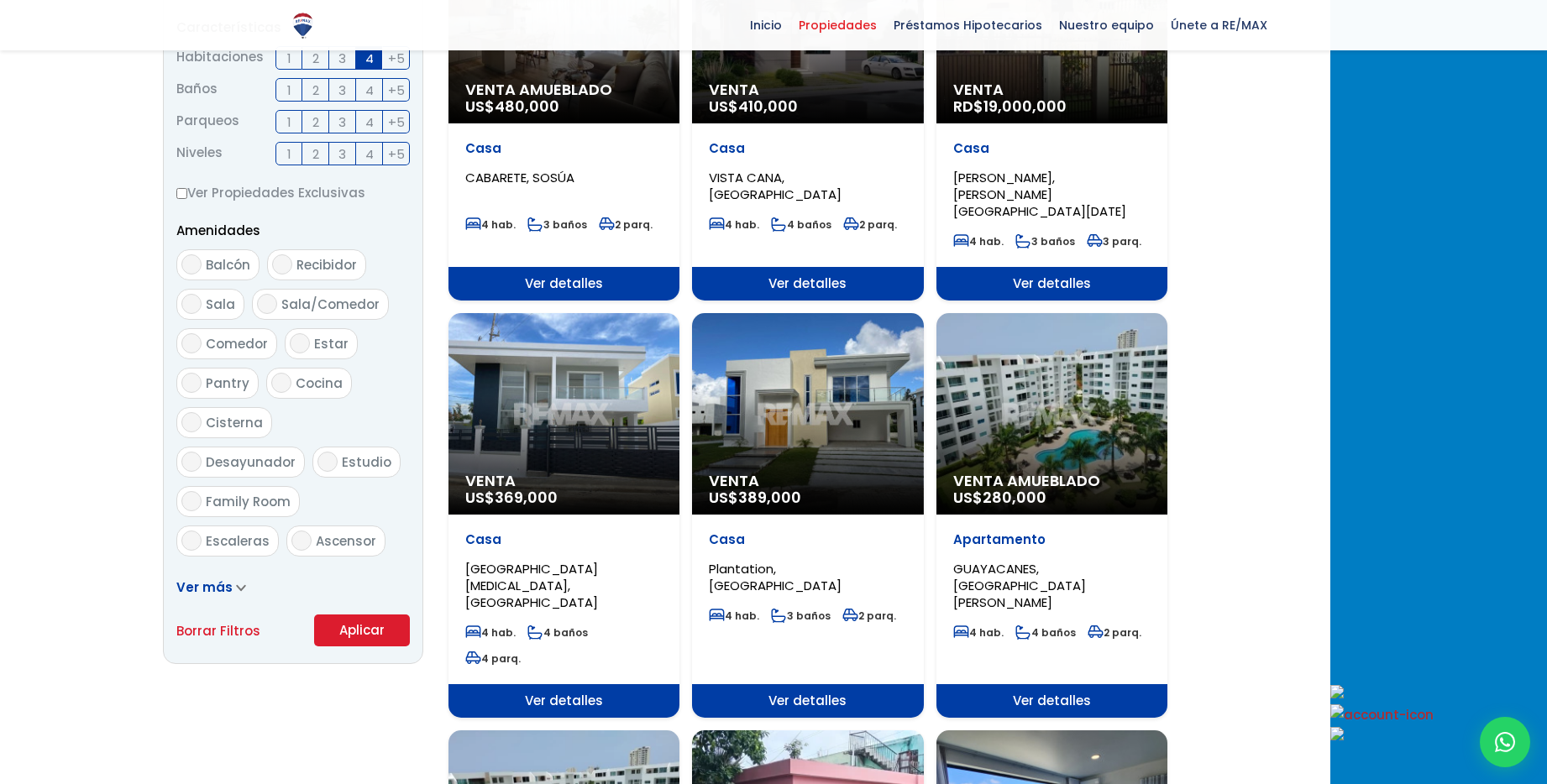
scroll to position [716, 0]
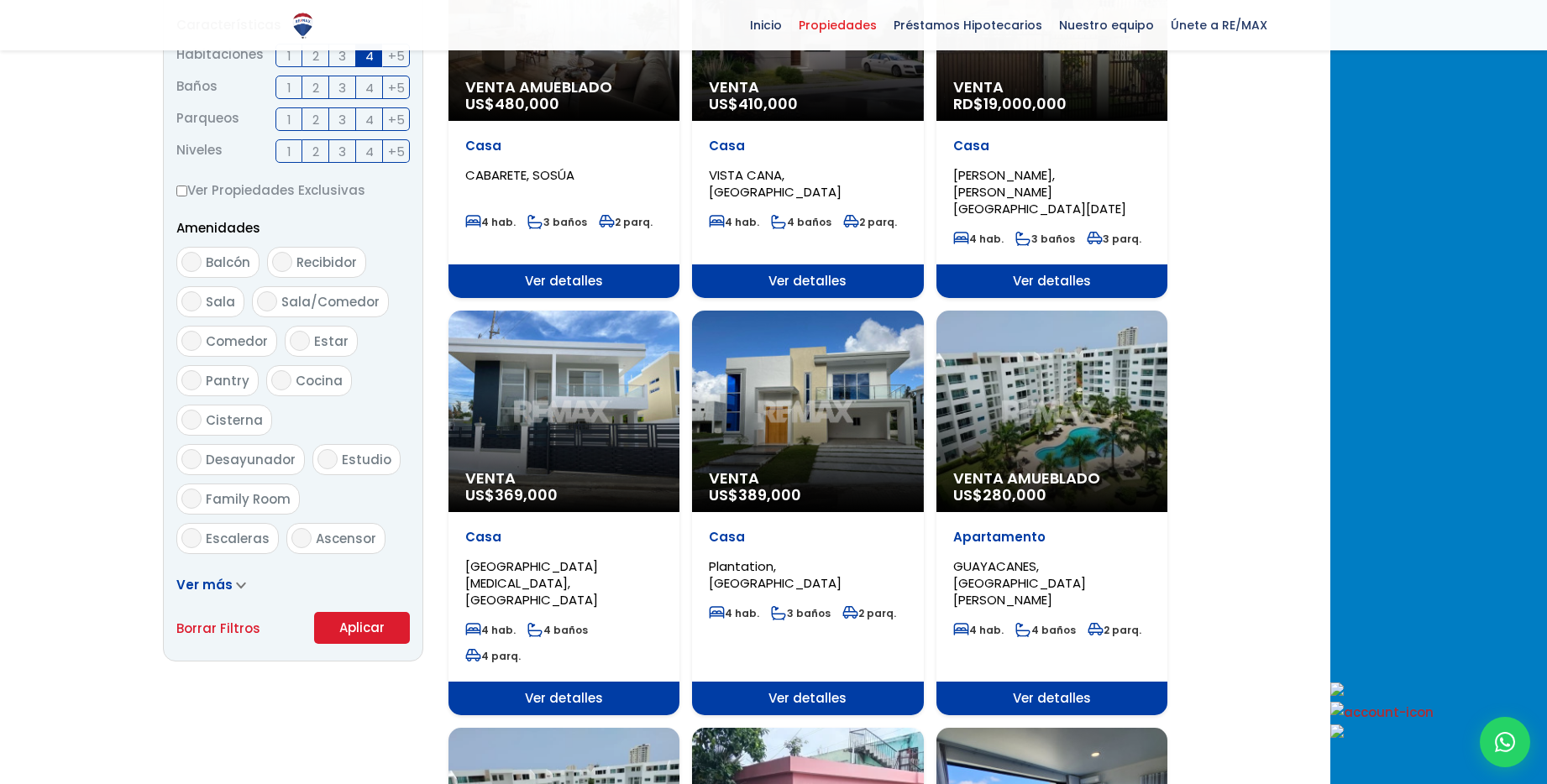
click at [917, 376] on div "Venta US$ 389,000" at bounding box center [807, 411] width 231 height 201
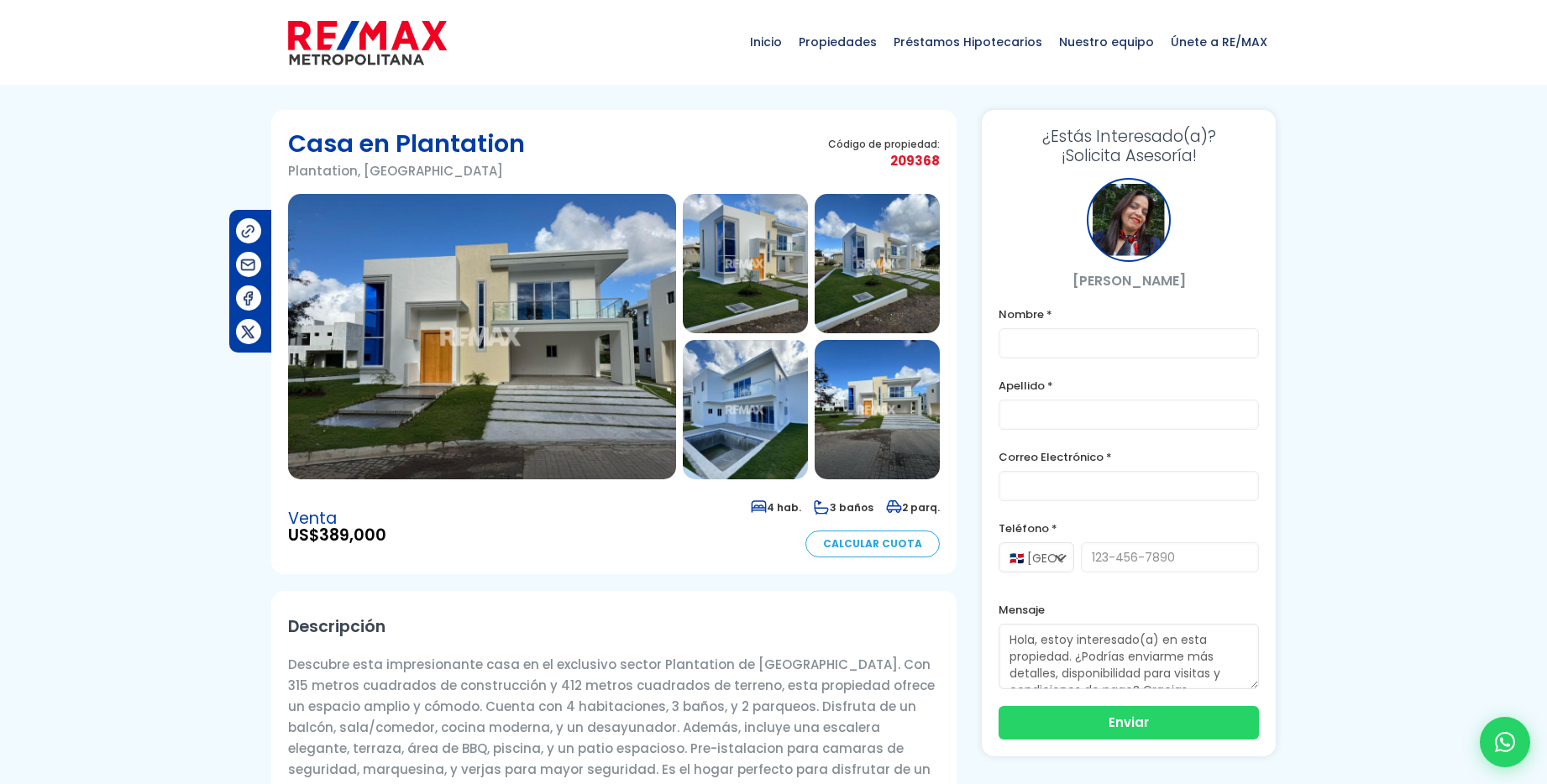
click at [604, 362] on img at bounding box center [482, 337] width 388 height 286
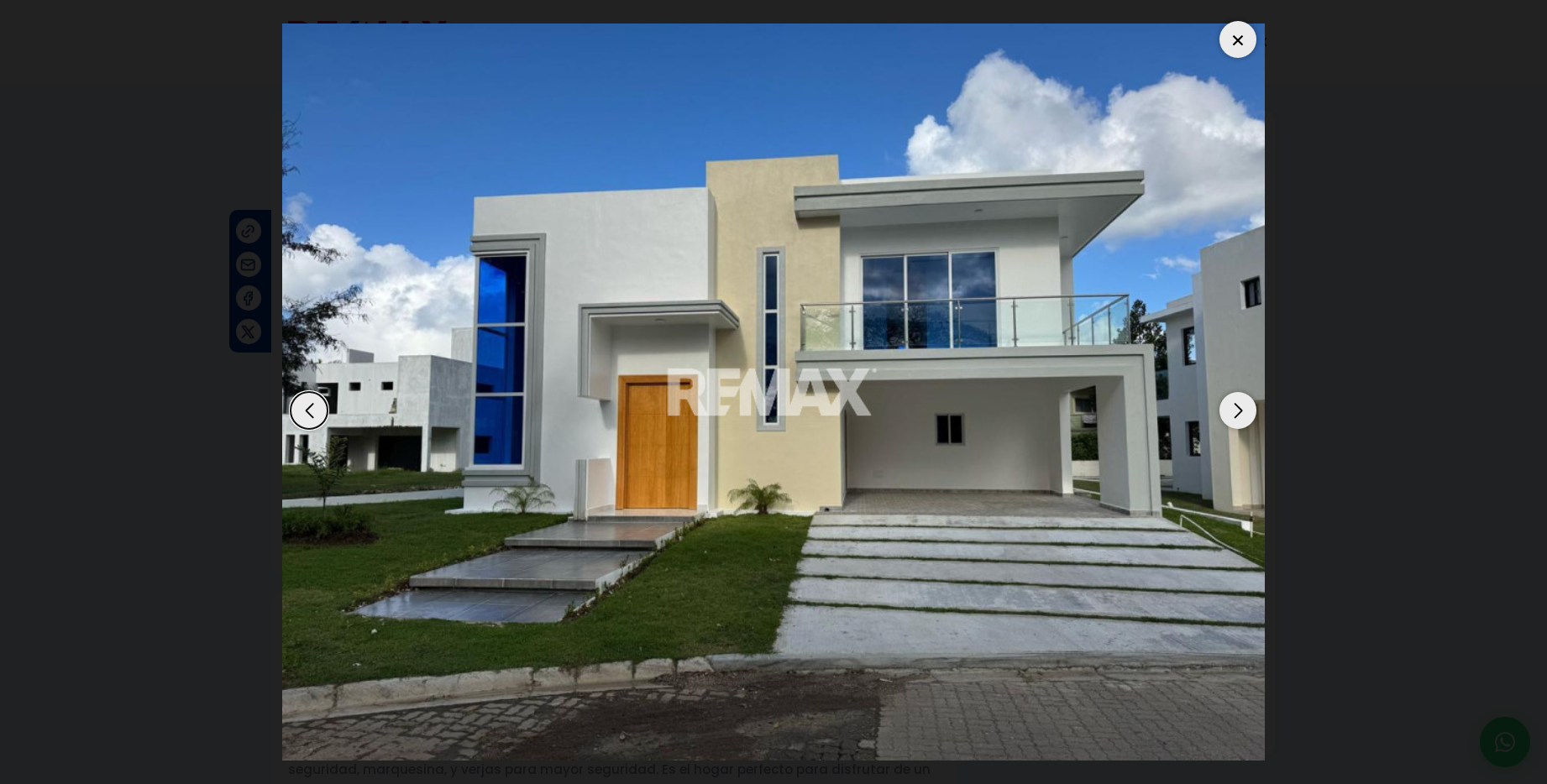
click at [1238, 418] on div "Next slide" at bounding box center [1238, 411] width 37 height 37
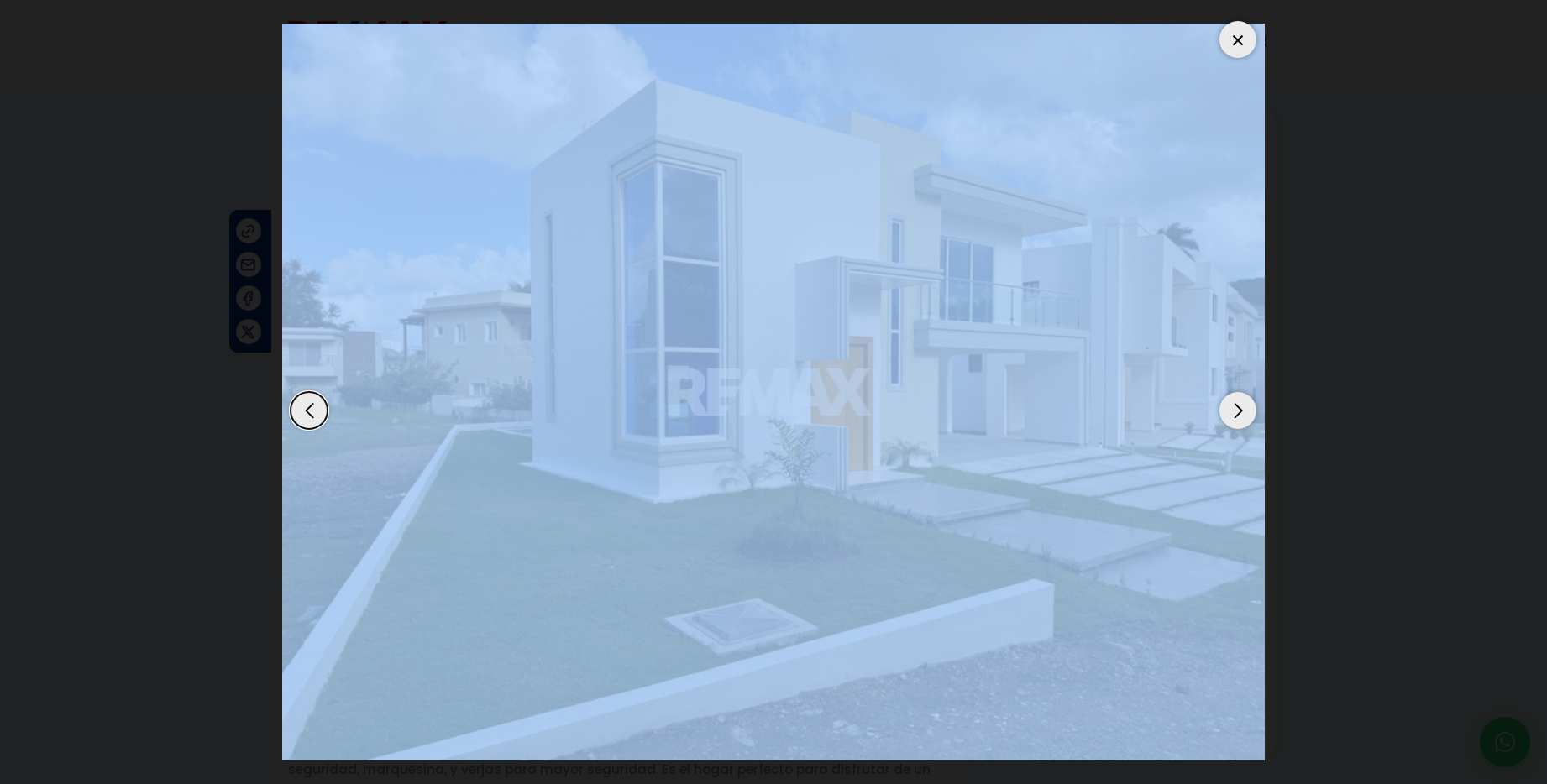
click at [1238, 418] on div "Next slide" at bounding box center [1238, 411] width 37 height 37
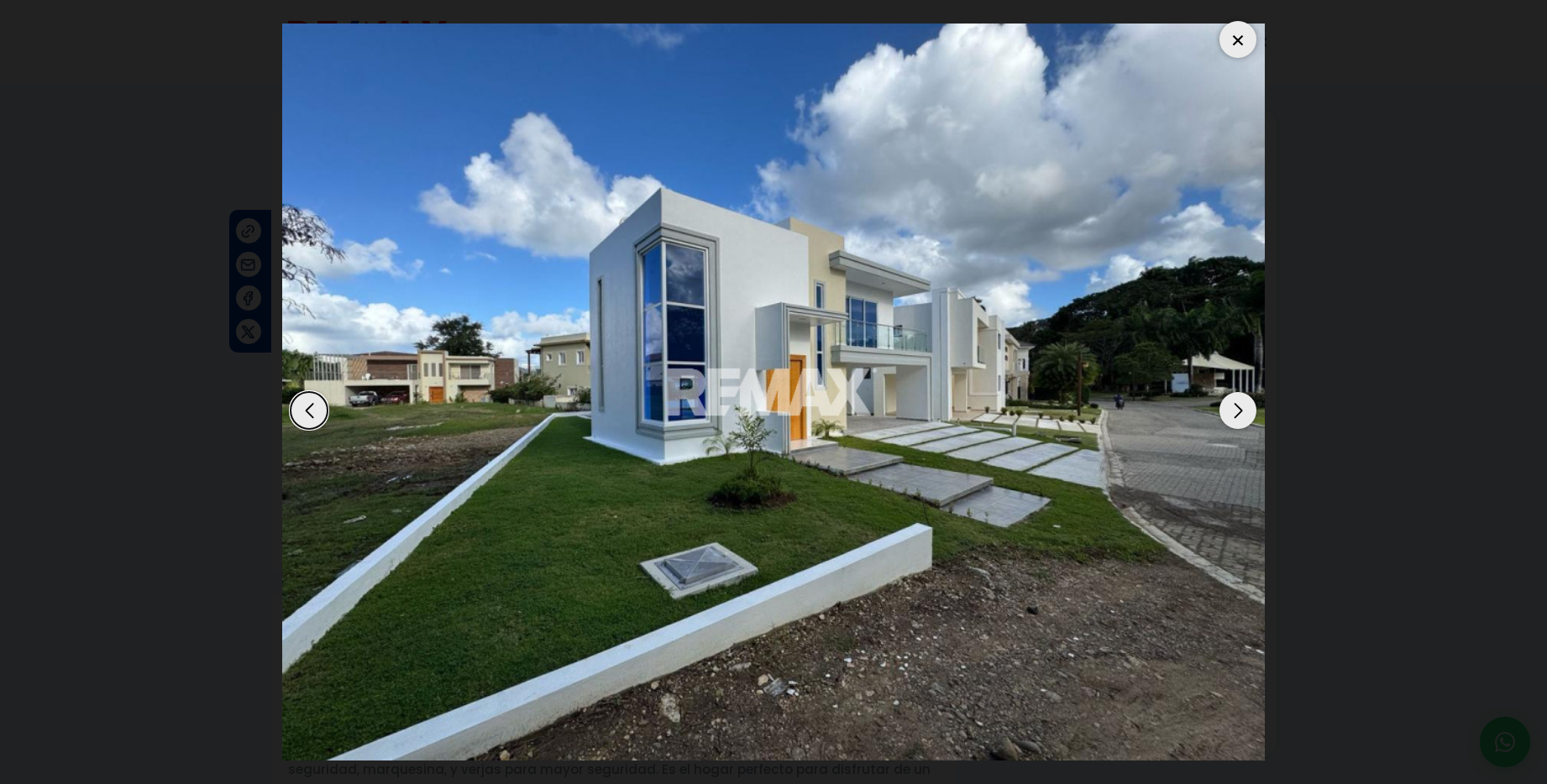
click at [1278, 385] on dialog at bounding box center [774, 392] width 1008 height 784
click at [1252, 420] on div "Next slide" at bounding box center [1238, 411] width 37 height 37
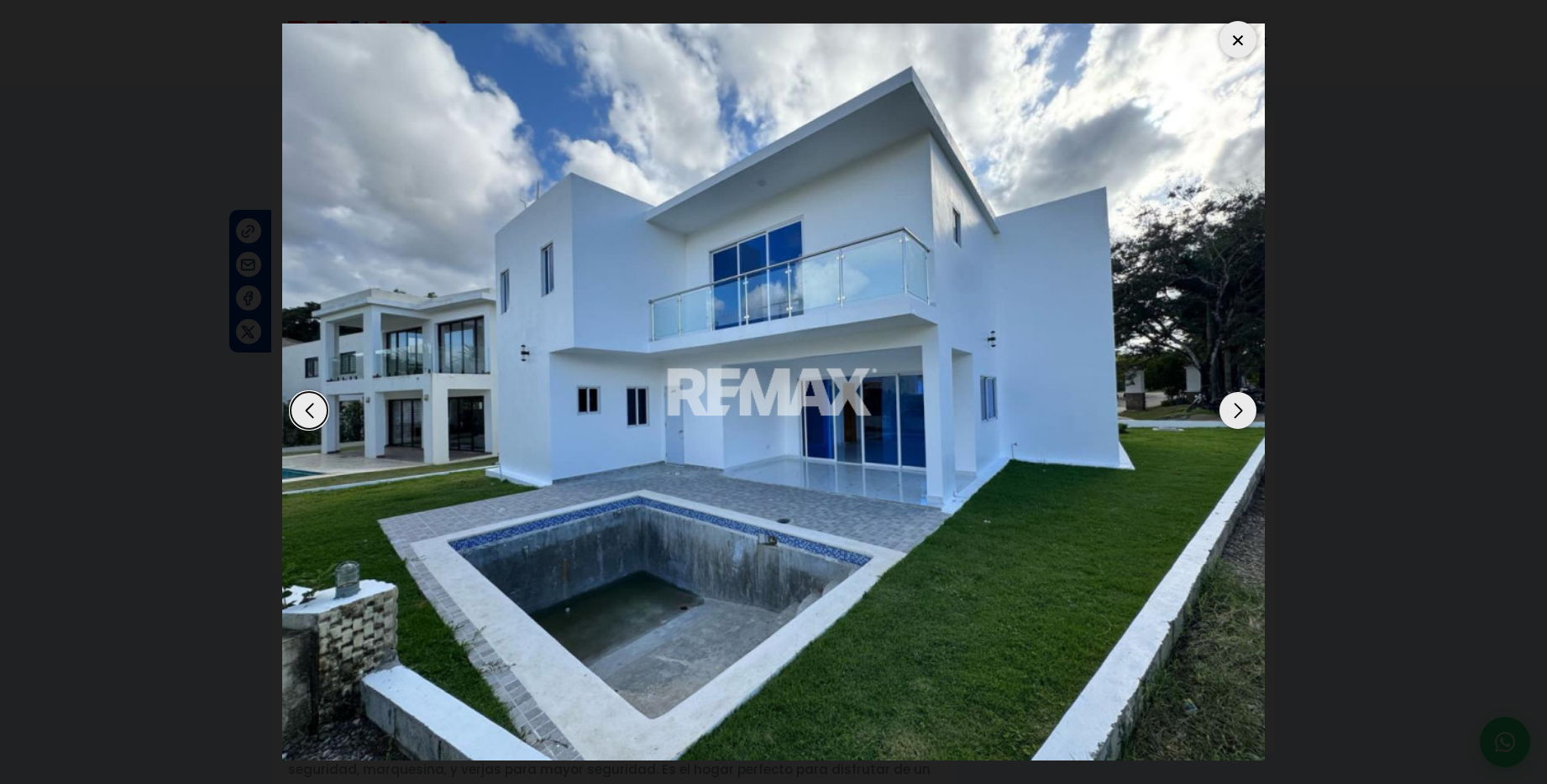
click at [1221, 399] on div "Next slide" at bounding box center [1238, 411] width 37 height 37
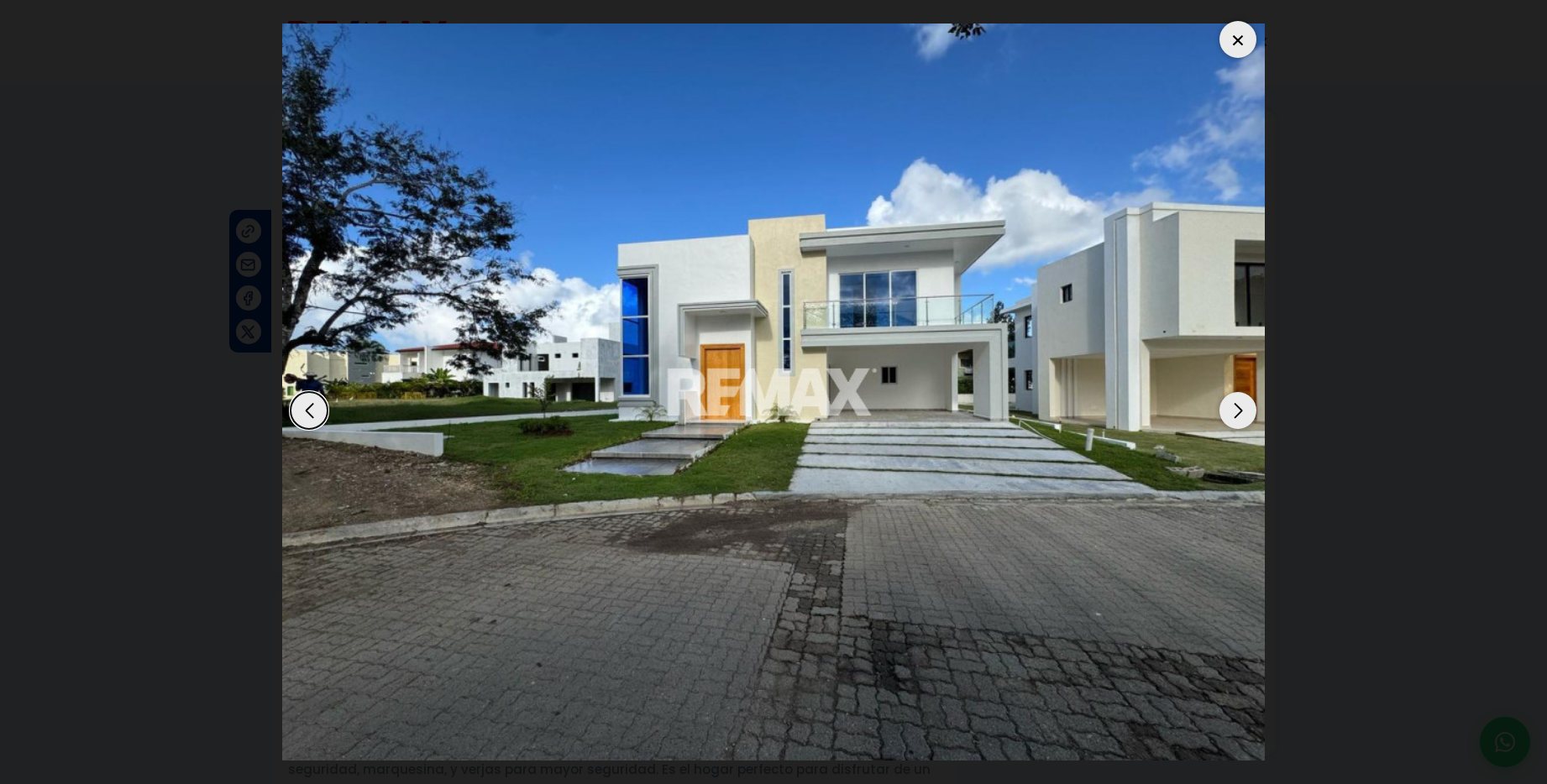
click at [1221, 400] on div "Next slide" at bounding box center [1238, 411] width 37 height 37
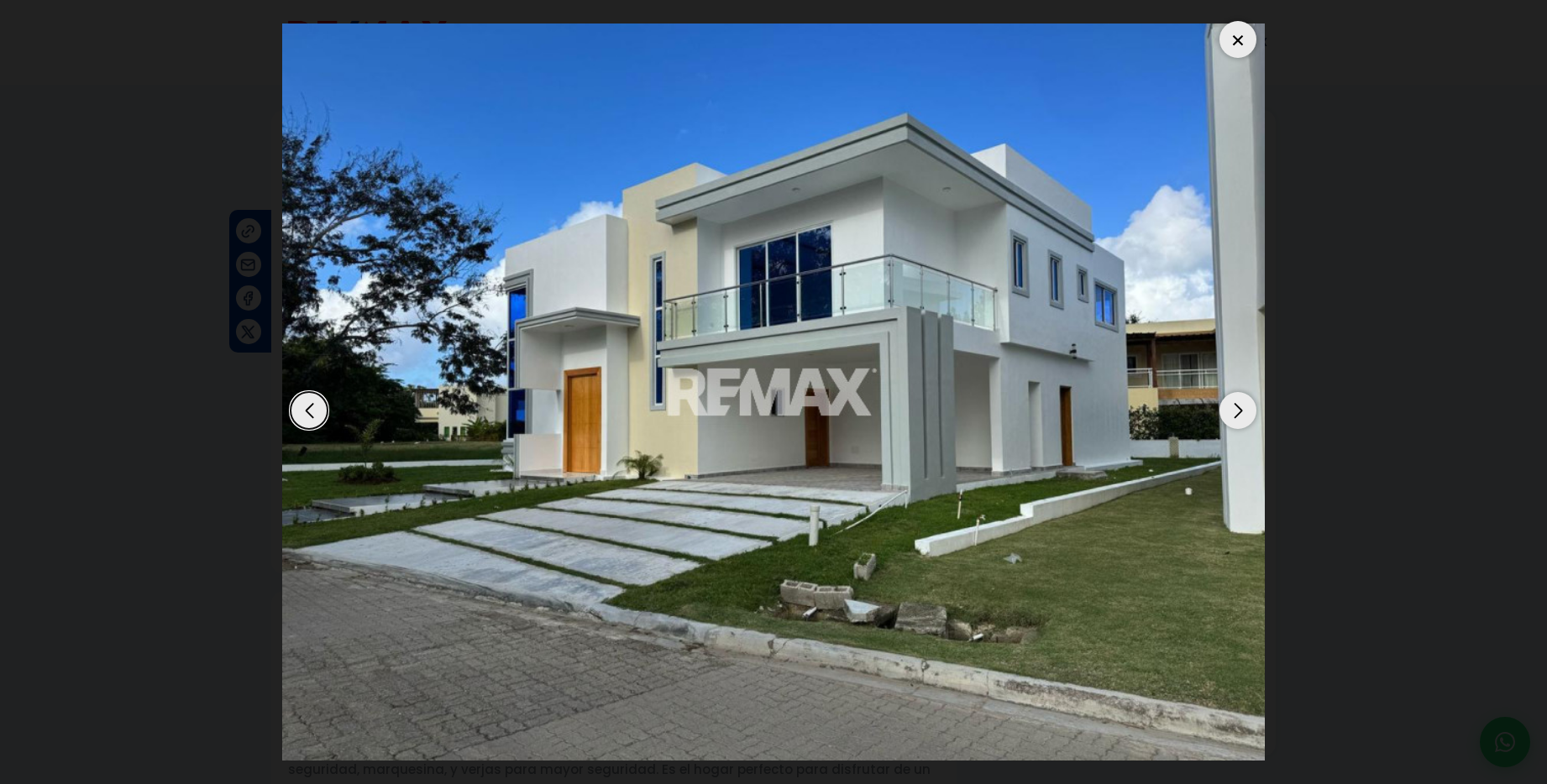
click at [1252, 38] on div at bounding box center [1238, 40] width 37 height 37
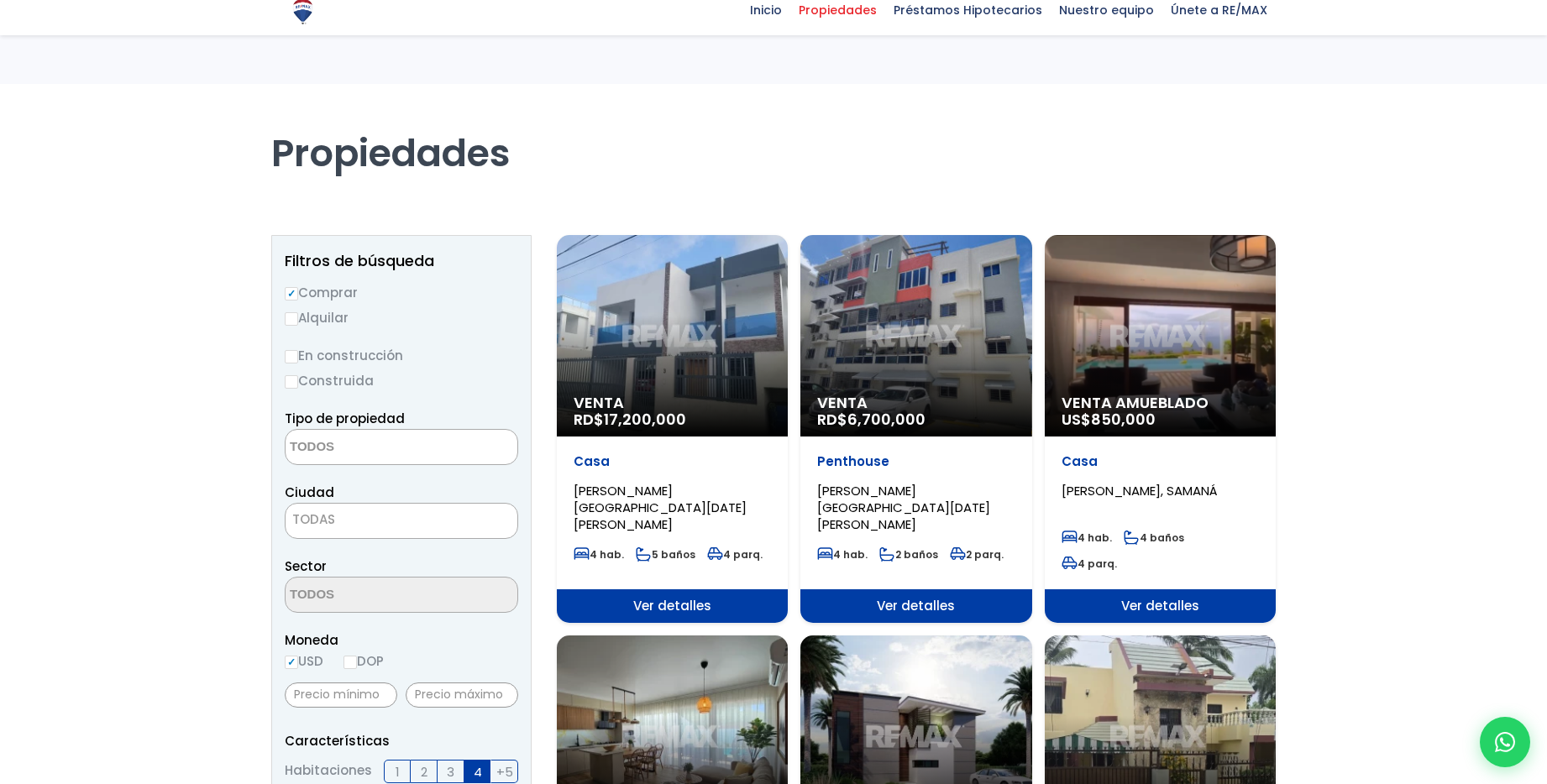
select select
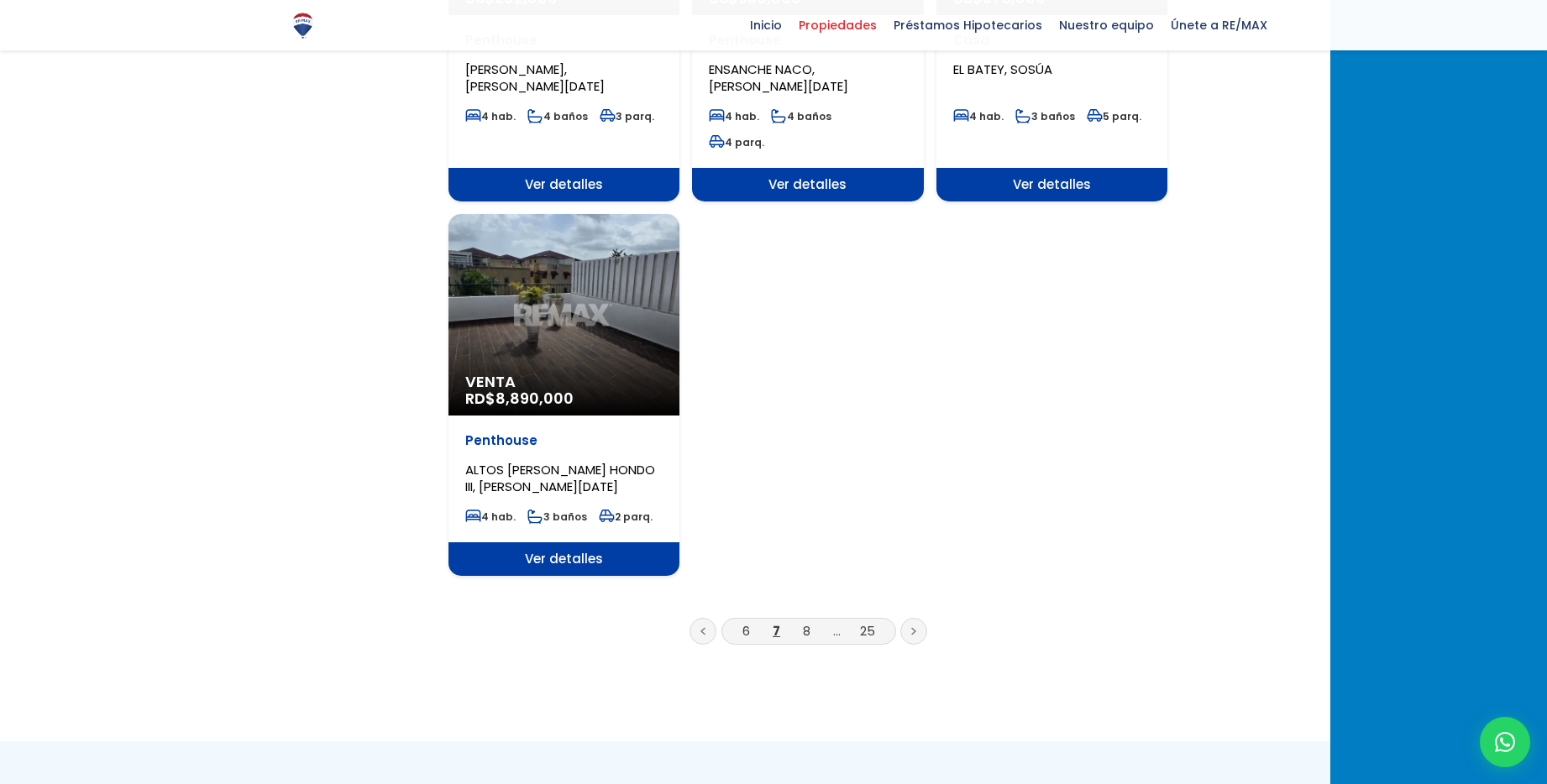
scroll to position [2028, 0]
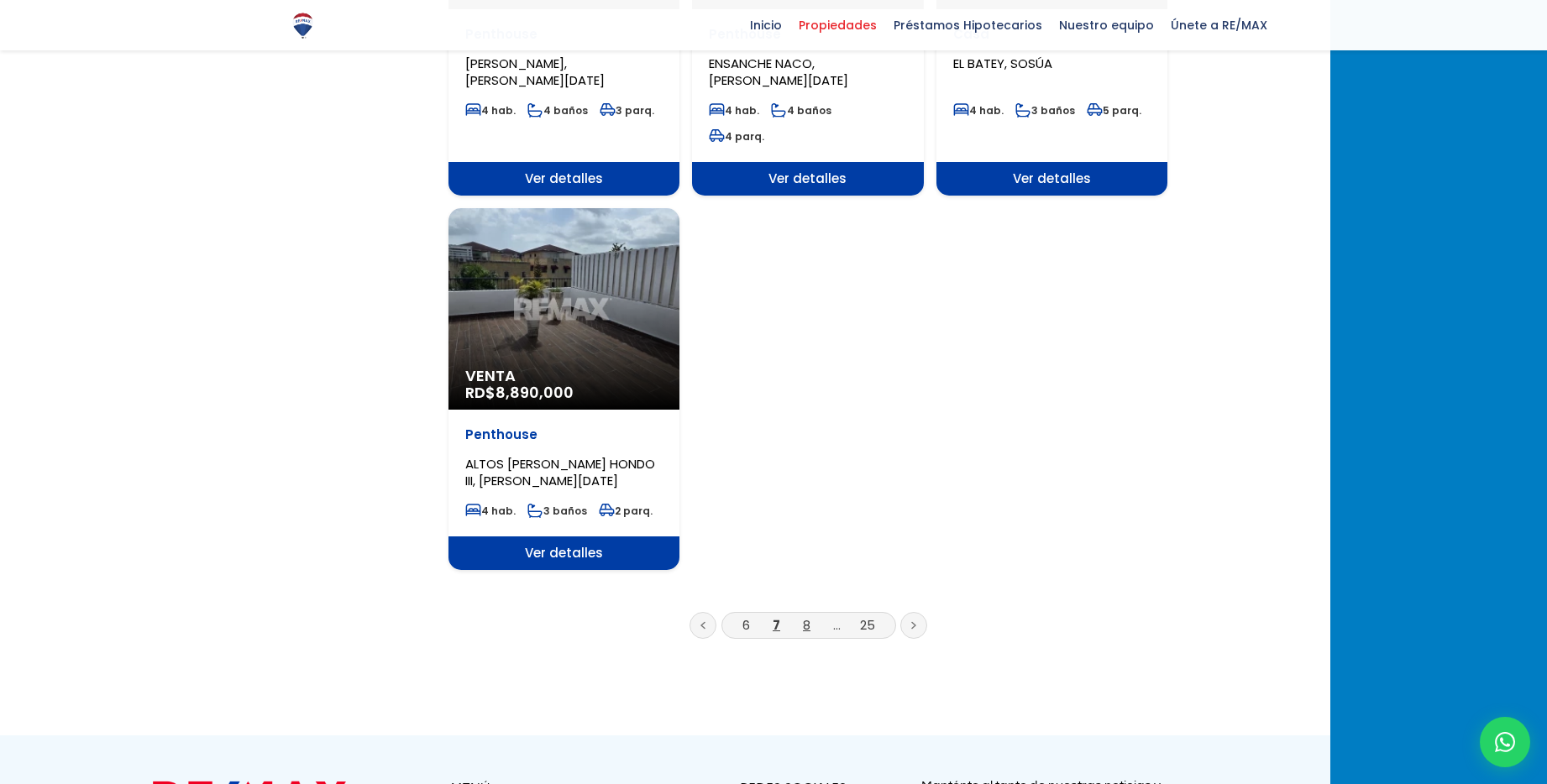
click at [810, 616] on link "8" at bounding box center [806, 624] width 7 height 18
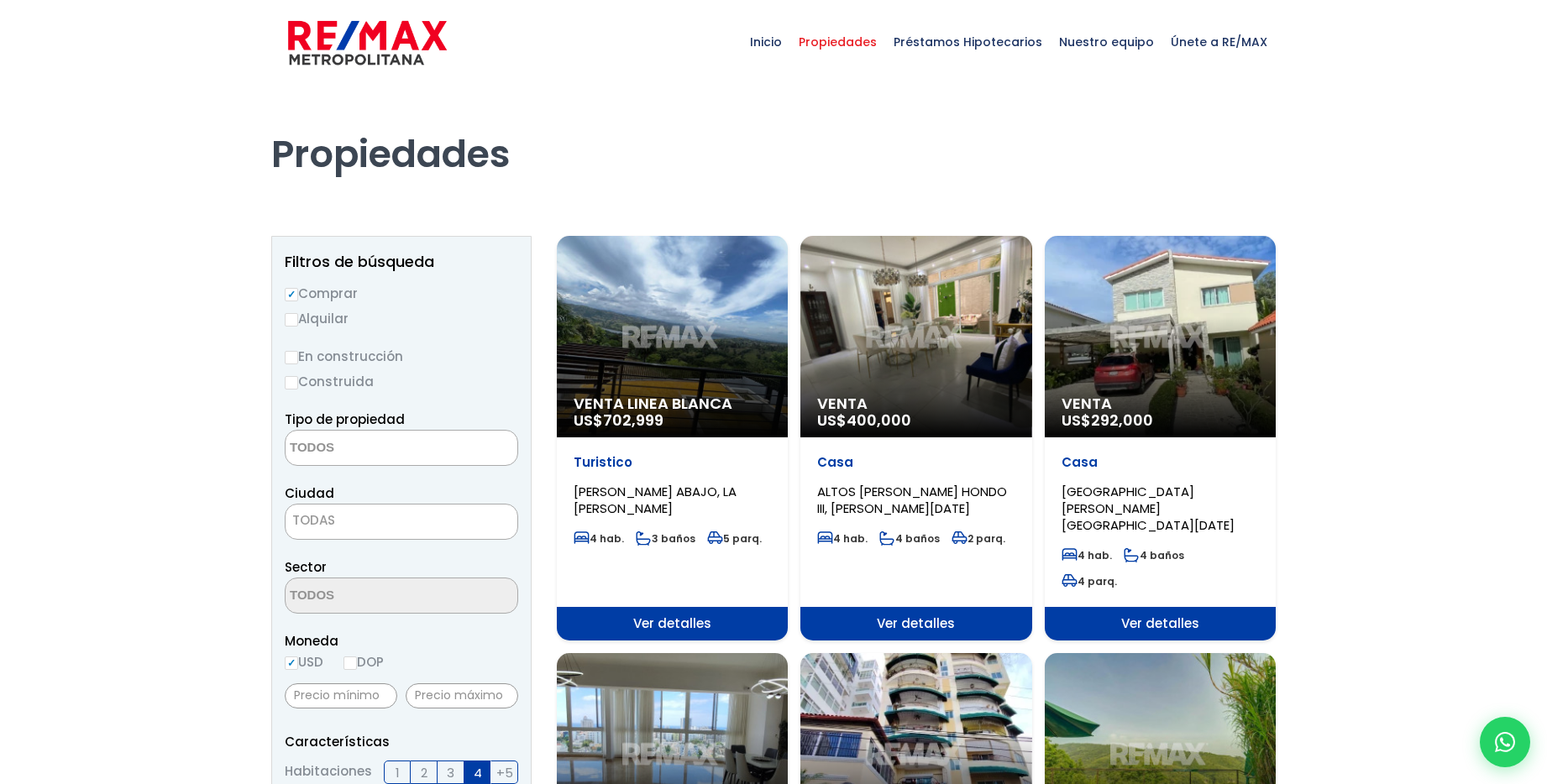
select select
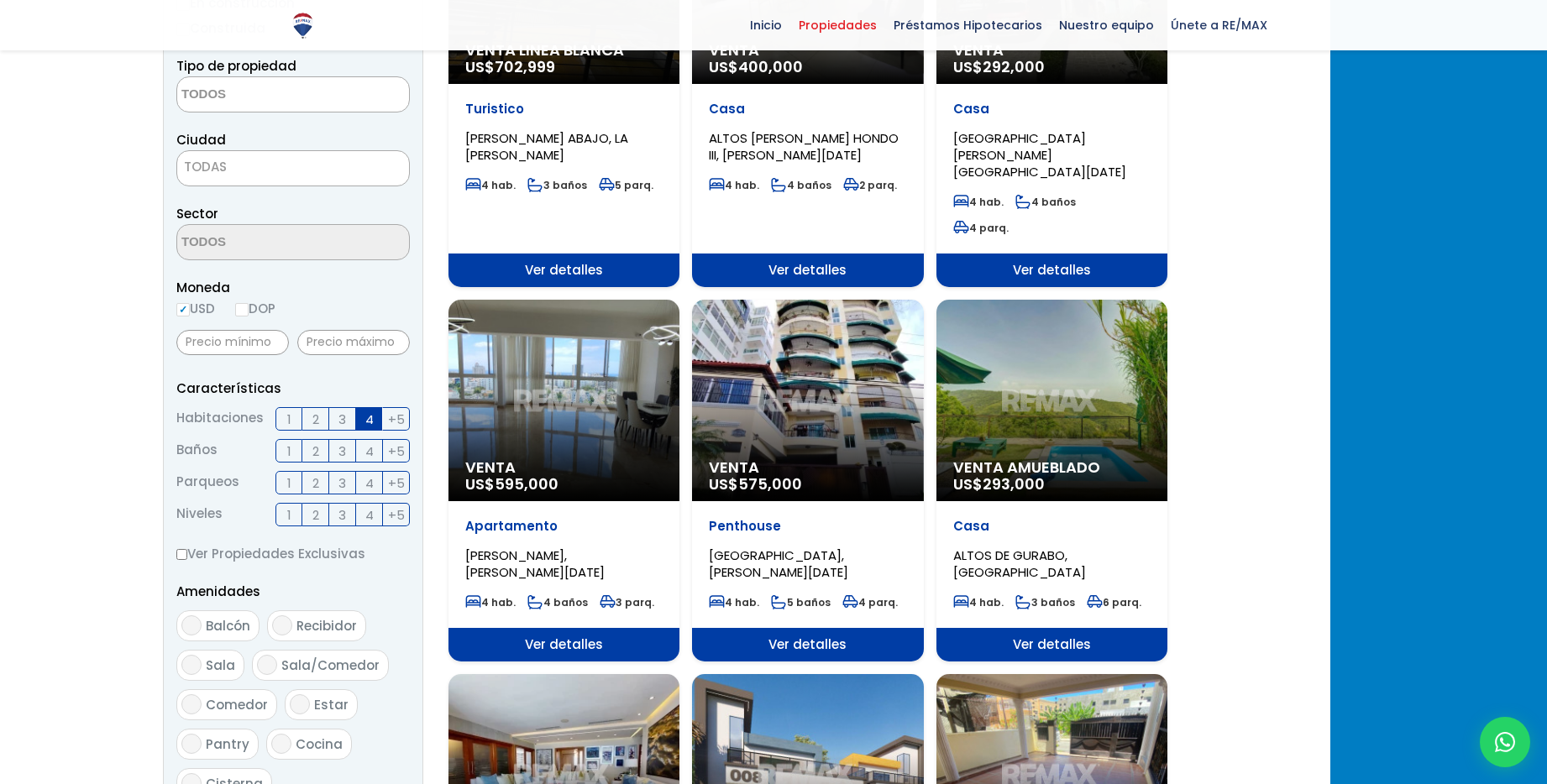
scroll to position [358, 0]
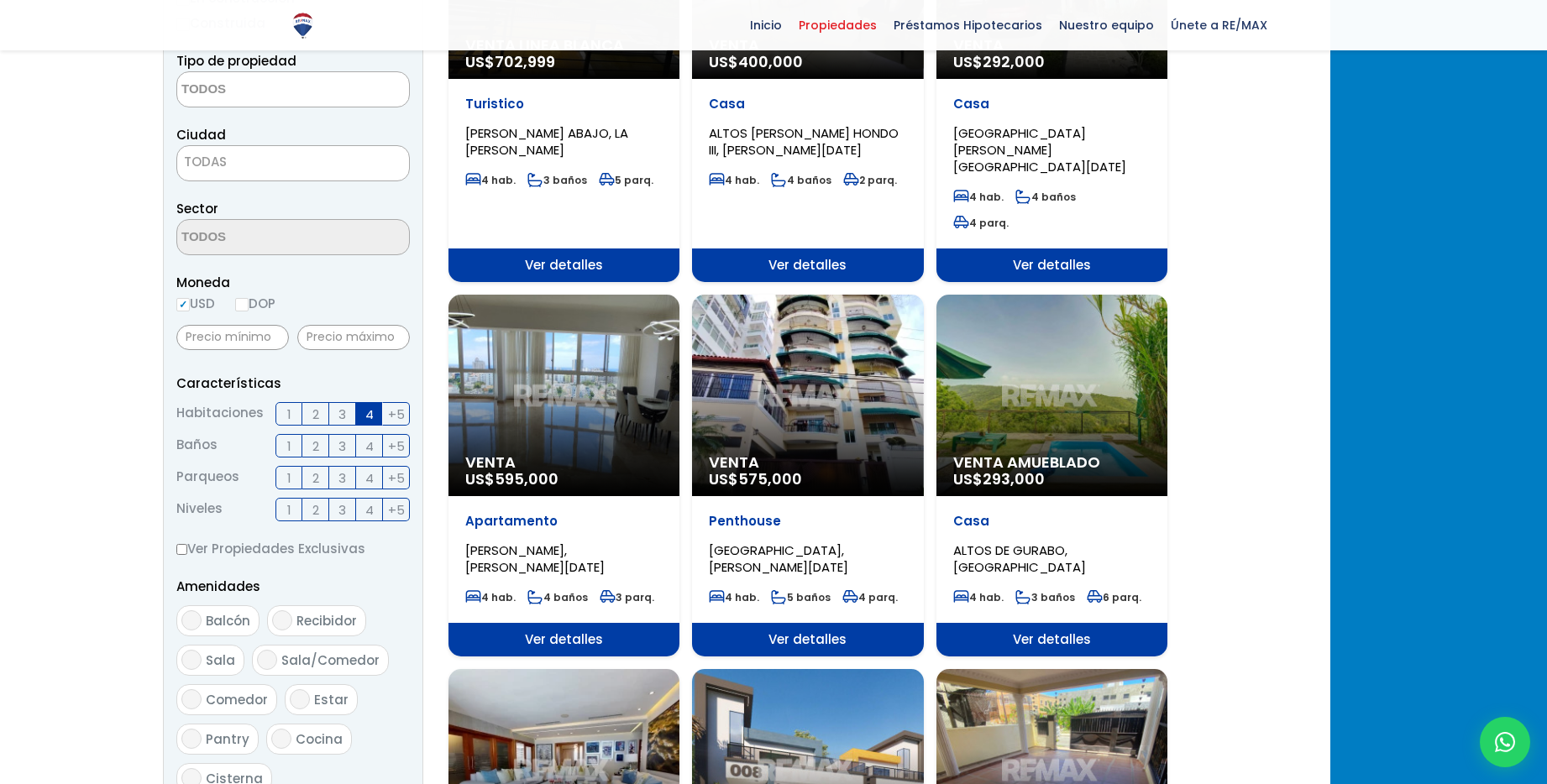
click at [660, 399] on div "Venta US$ 595,000" at bounding box center [563, 395] width 231 height 201
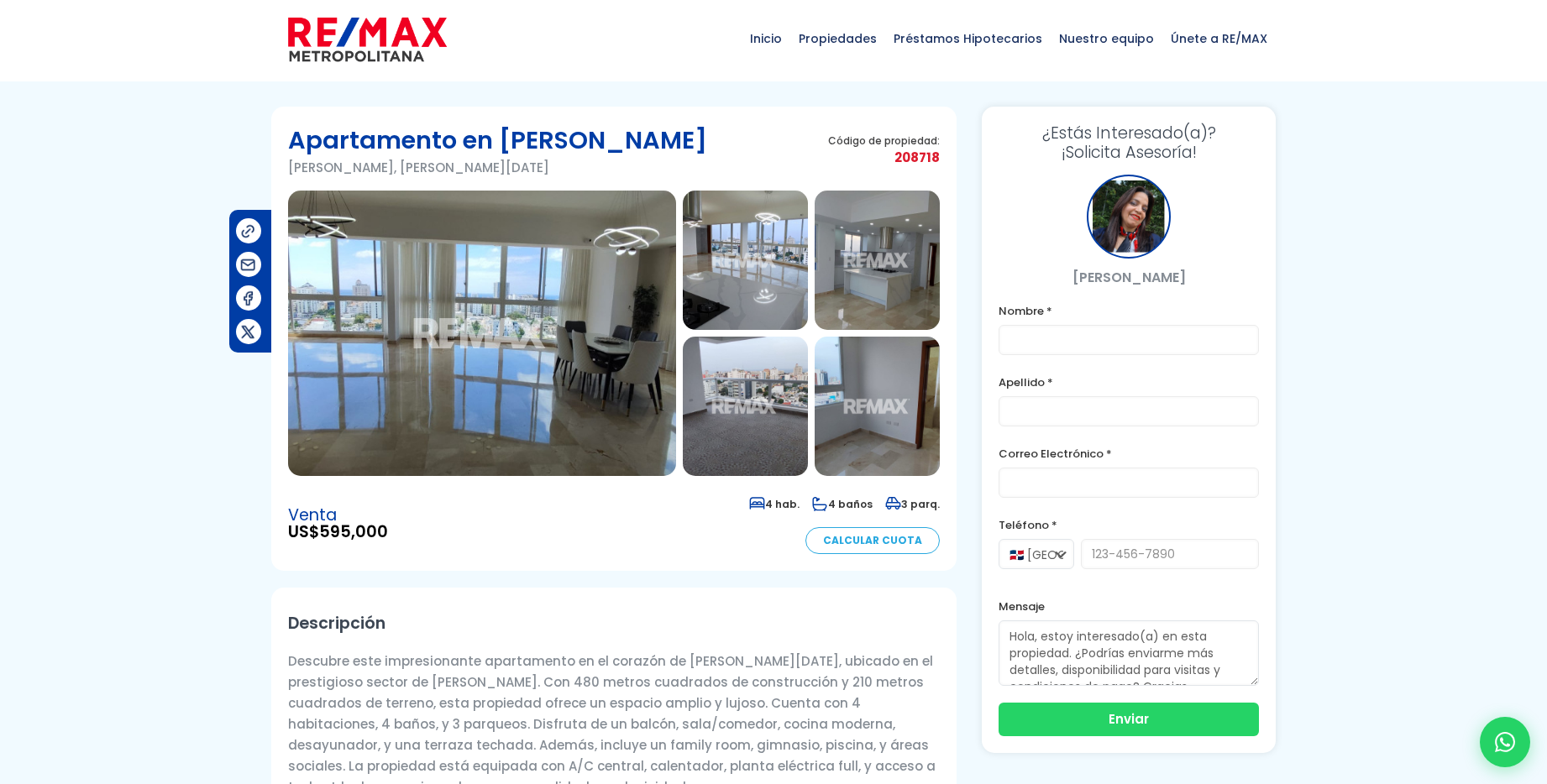
click at [557, 390] on img at bounding box center [482, 333] width 388 height 286
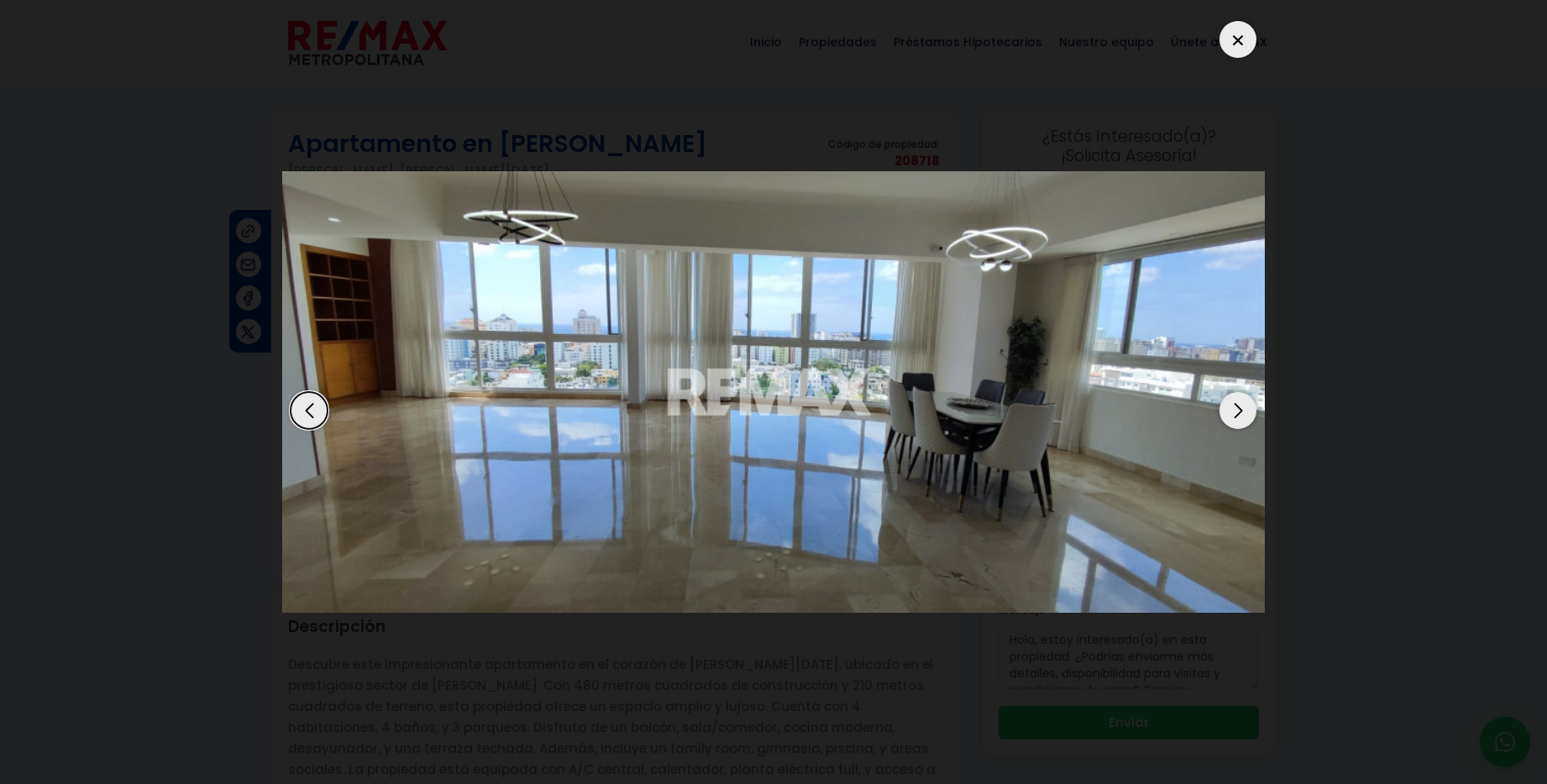
click at [1234, 406] on div "Next slide" at bounding box center [1238, 411] width 37 height 37
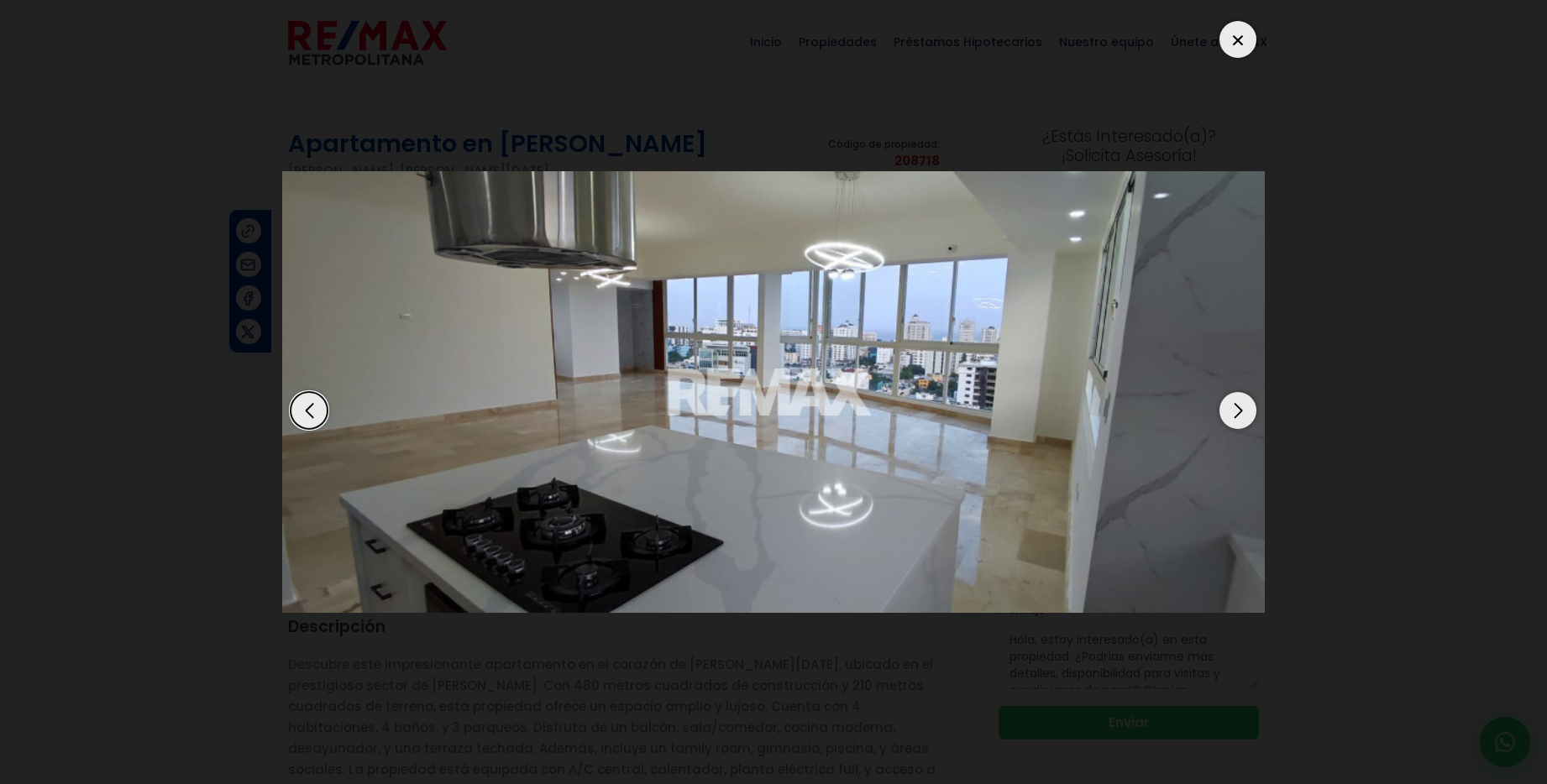
click at [1234, 406] on div "Next slide" at bounding box center [1238, 411] width 37 height 37
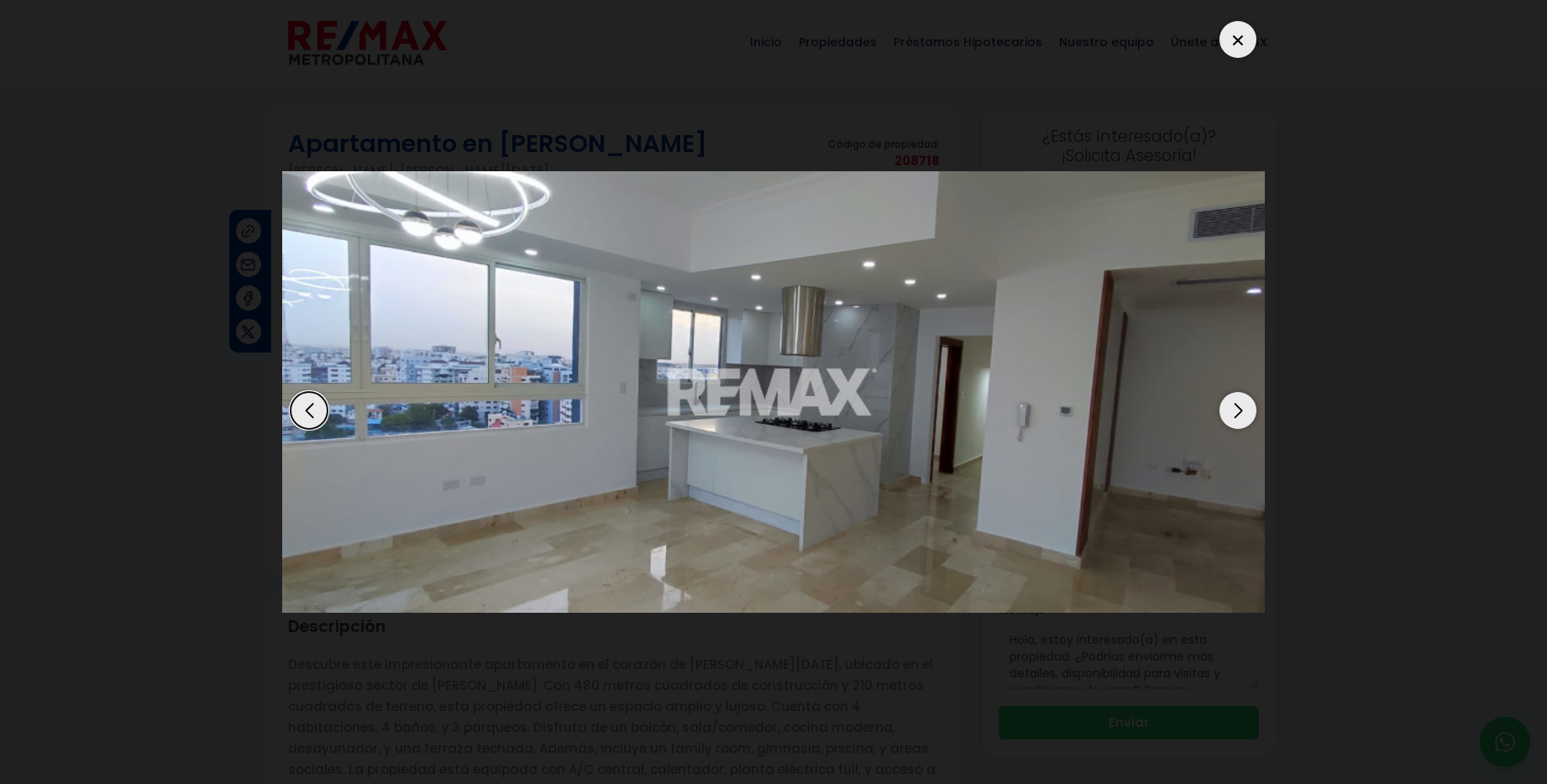
click at [1234, 406] on div "Next slide" at bounding box center [1238, 411] width 37 height 37
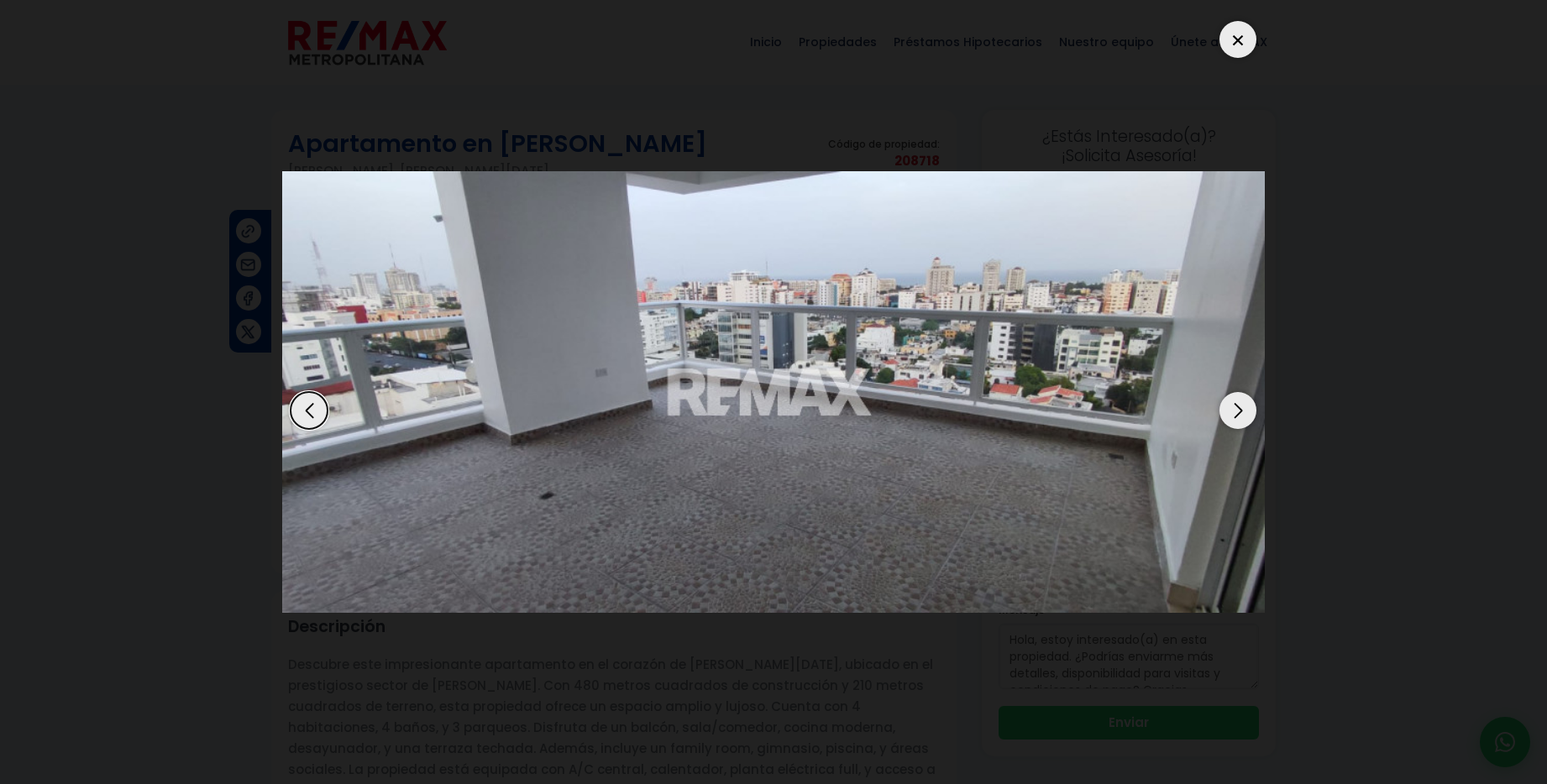
click at [1234, 406] on div "Next slide" at bounding box center [1238, 411] width 37 height 37
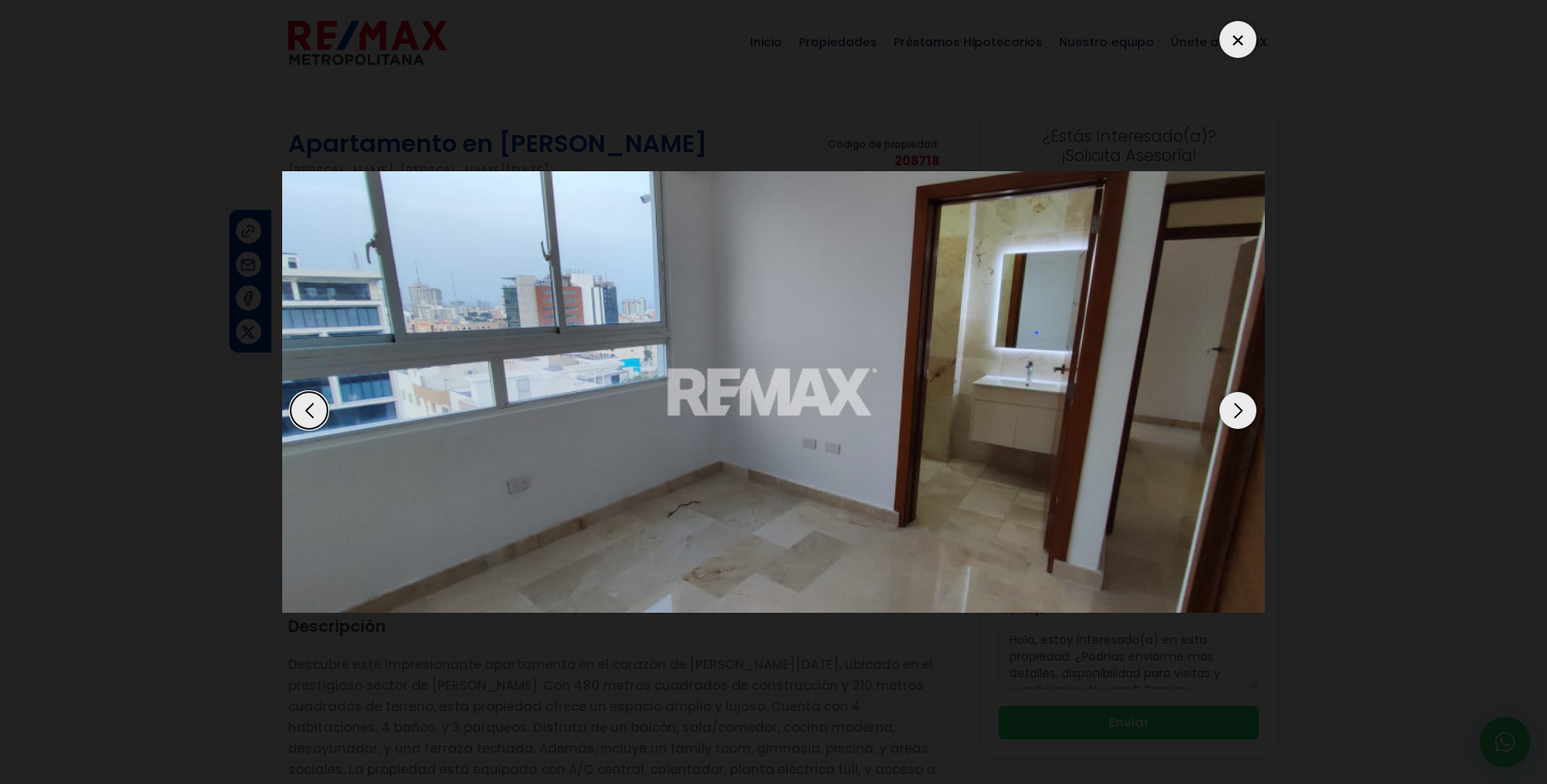
click at [1234, 406] on div "Next slide" at bounding box center [1238, 411] width 37 height 37
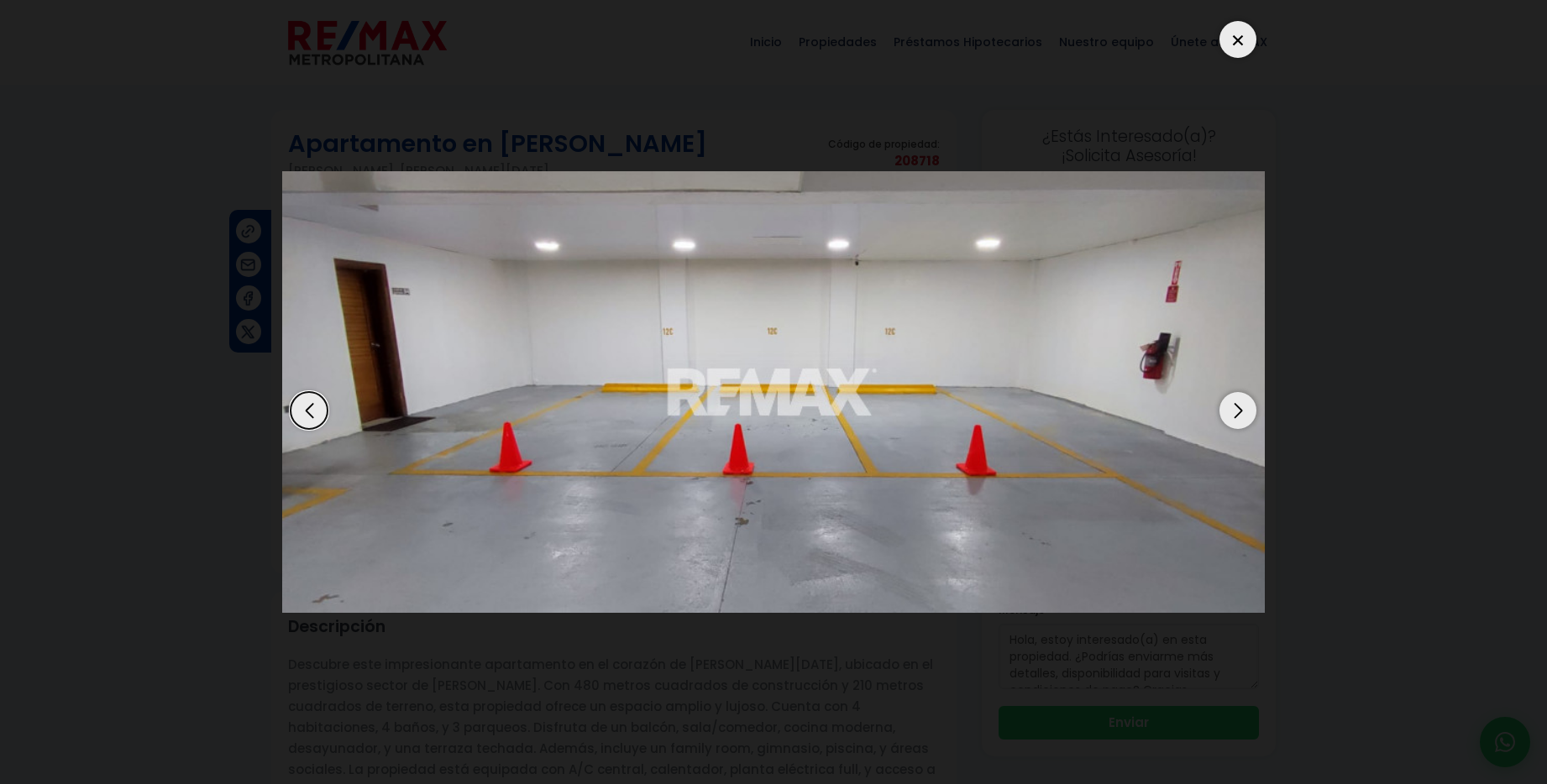
click at [1234, 406] on div "Next slide" at bounding box center [1238, 411] width 37 height 37
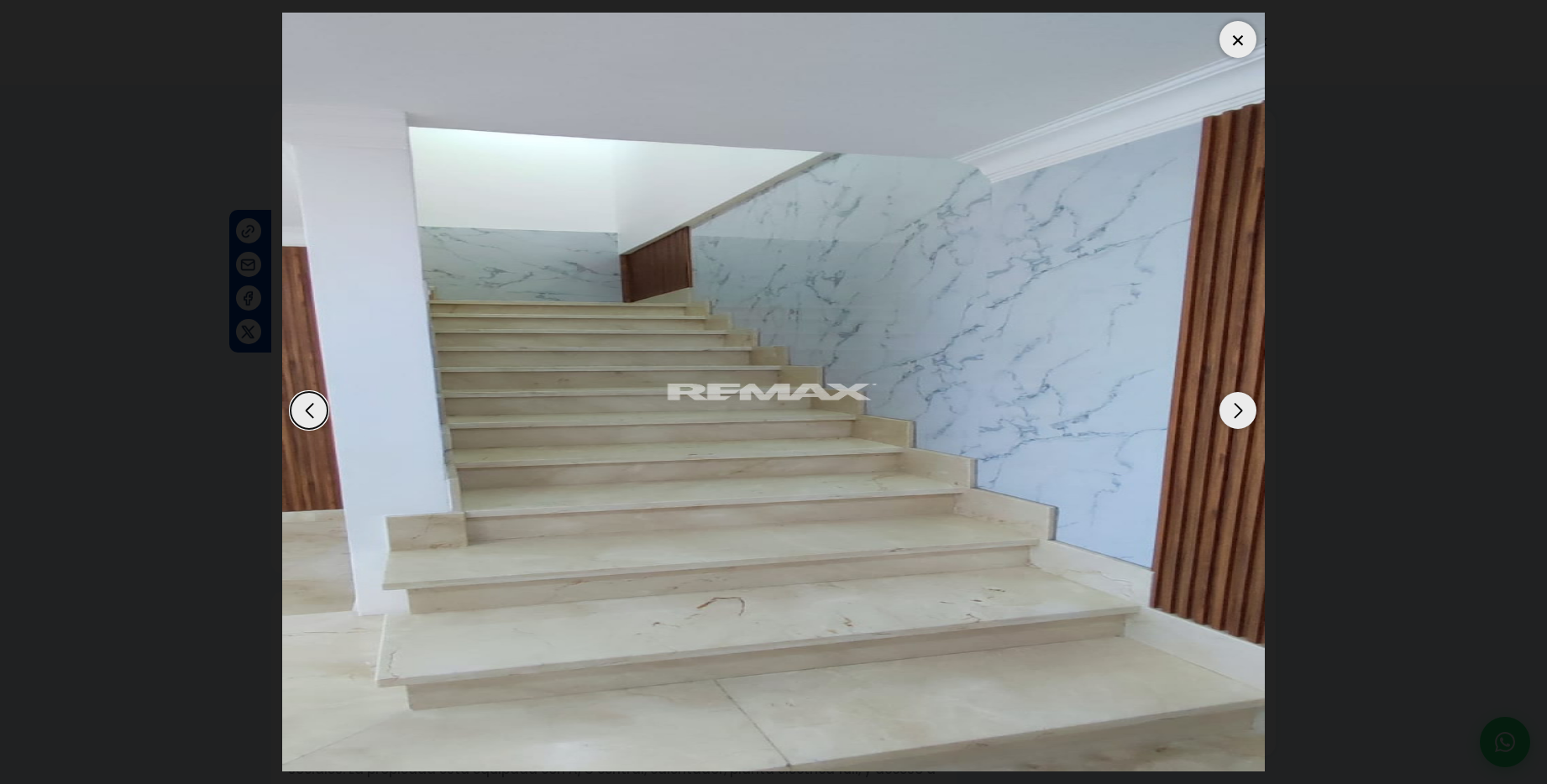
click at [1234, 406] on div "Next slide" at bounding box center [1238, 411] width 37 height 37
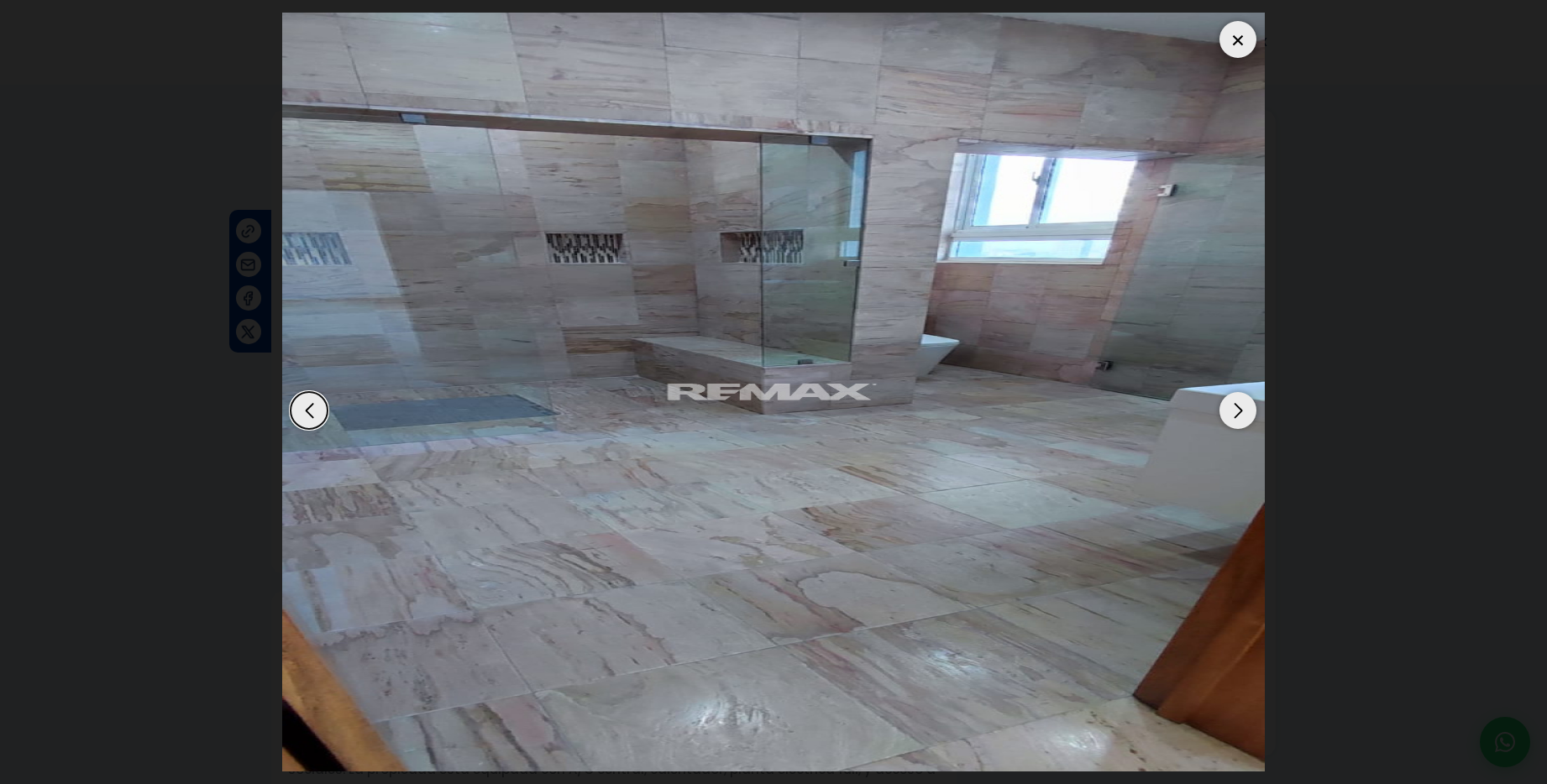
click at [1240, 42] on div at bounding box center [1238, 40] width 37 height 37
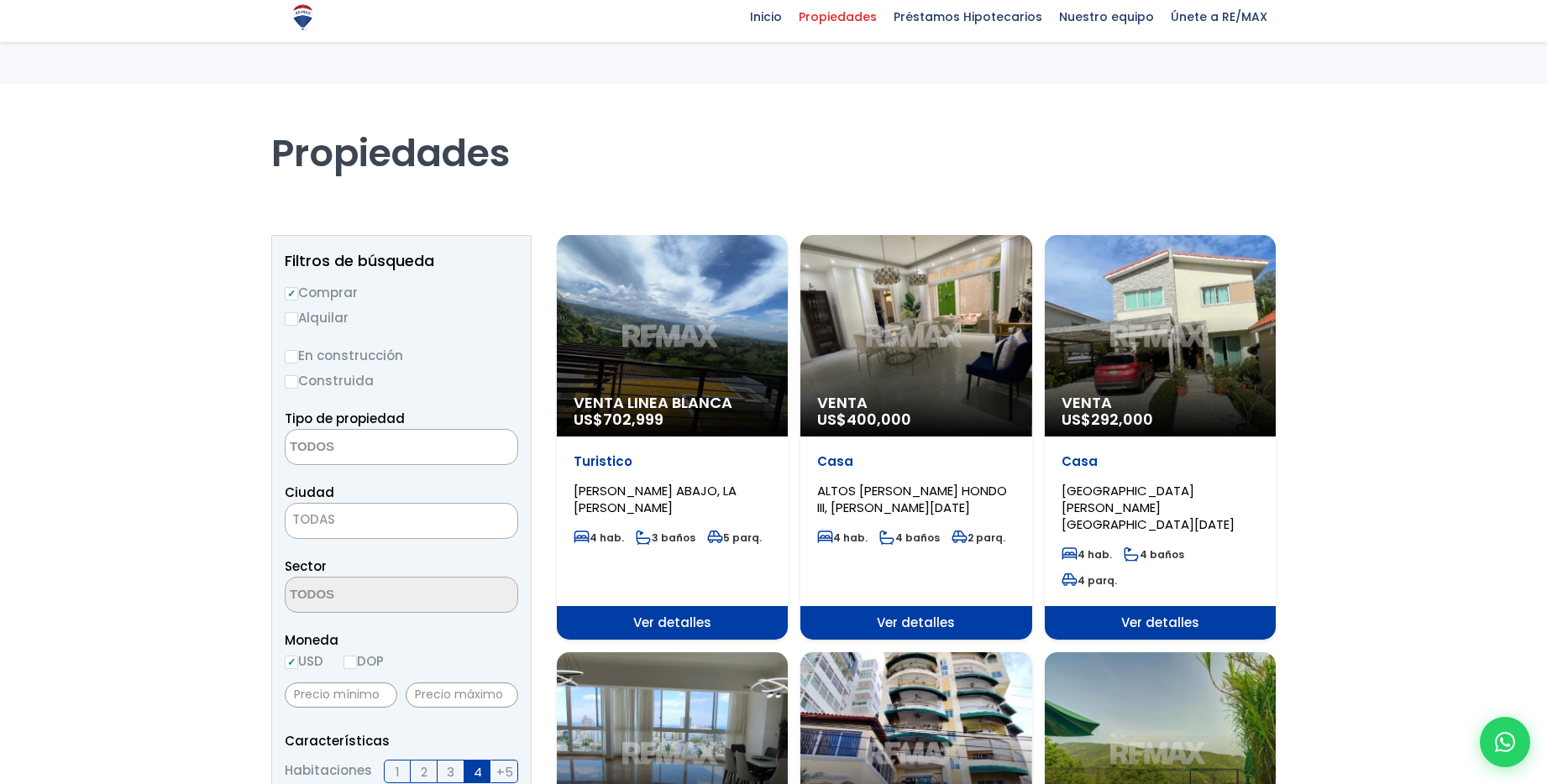
select select
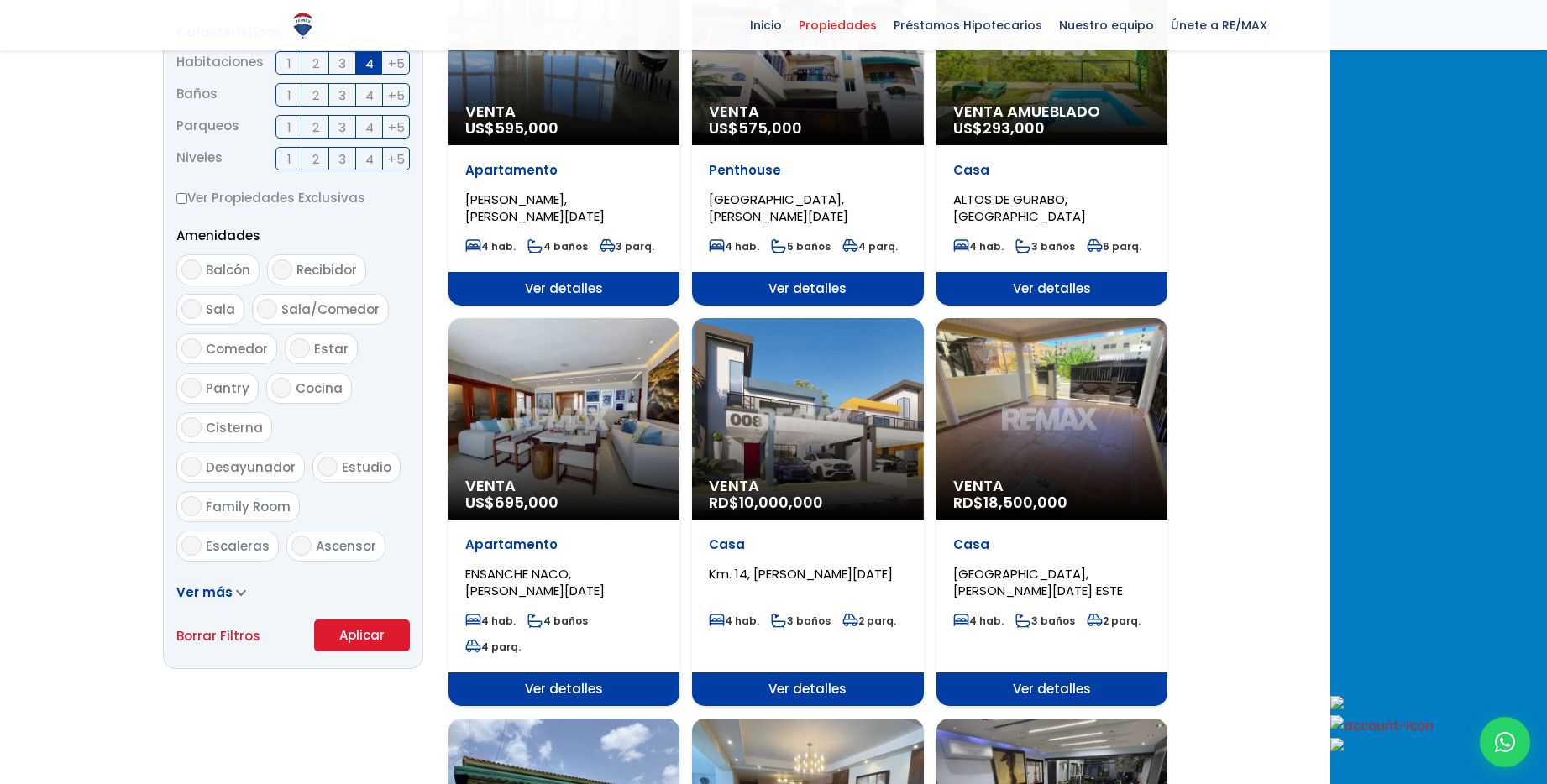
scroll to position [722, 0]
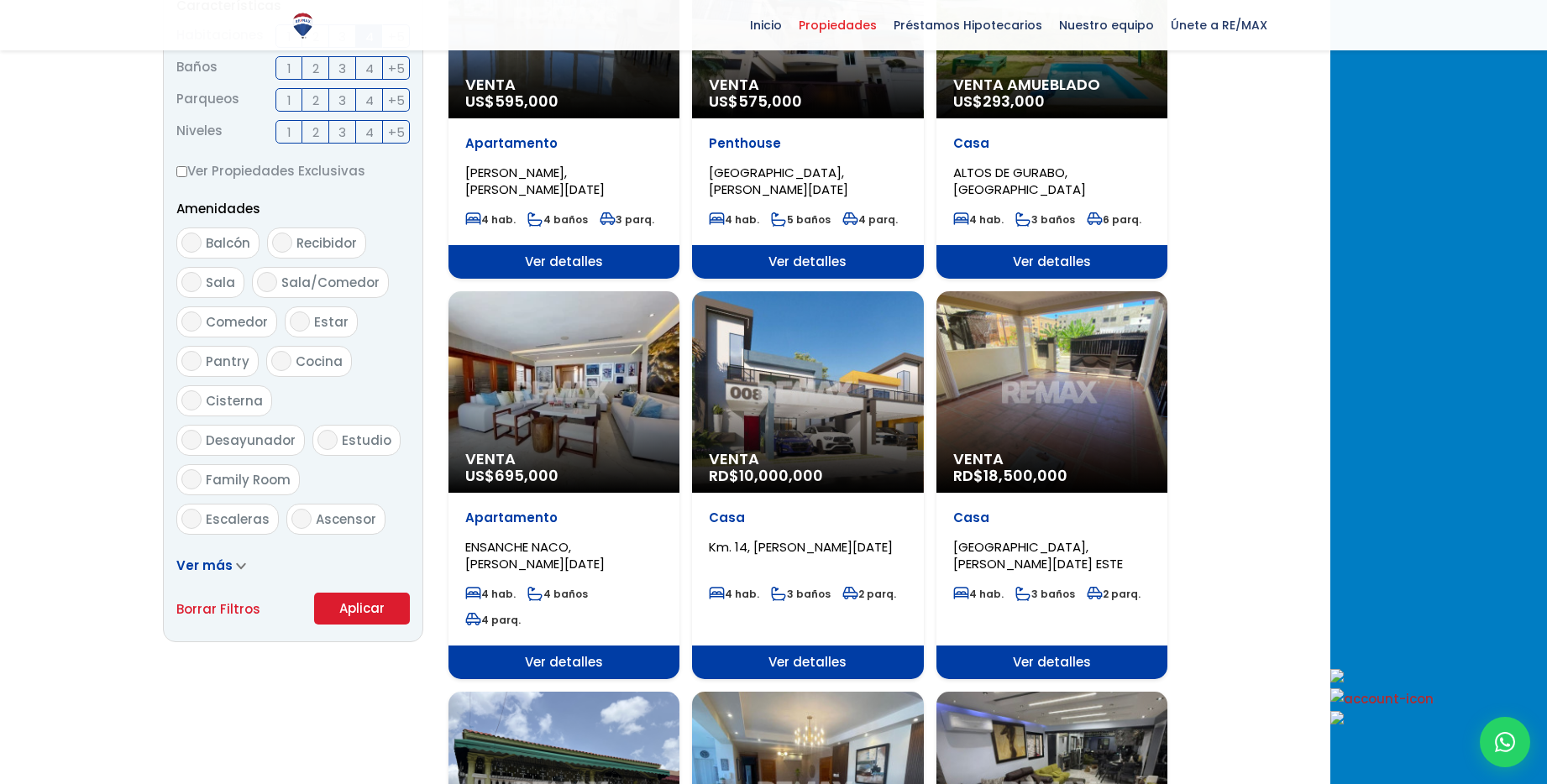
click at [923, 371] on div "Venta RD$ 10,000,000" at bounding box center [807, 392] width 231 height 201
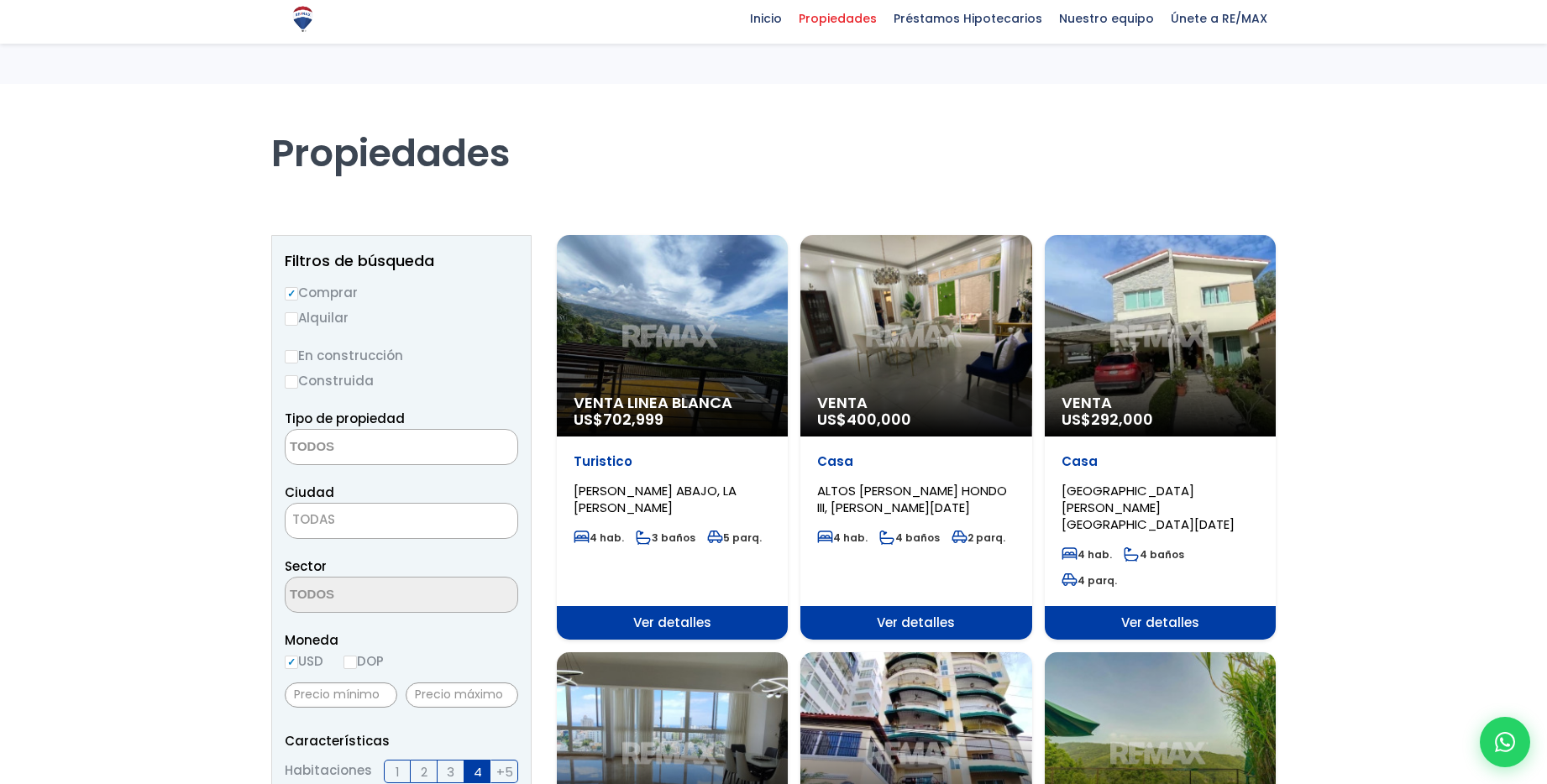
select select
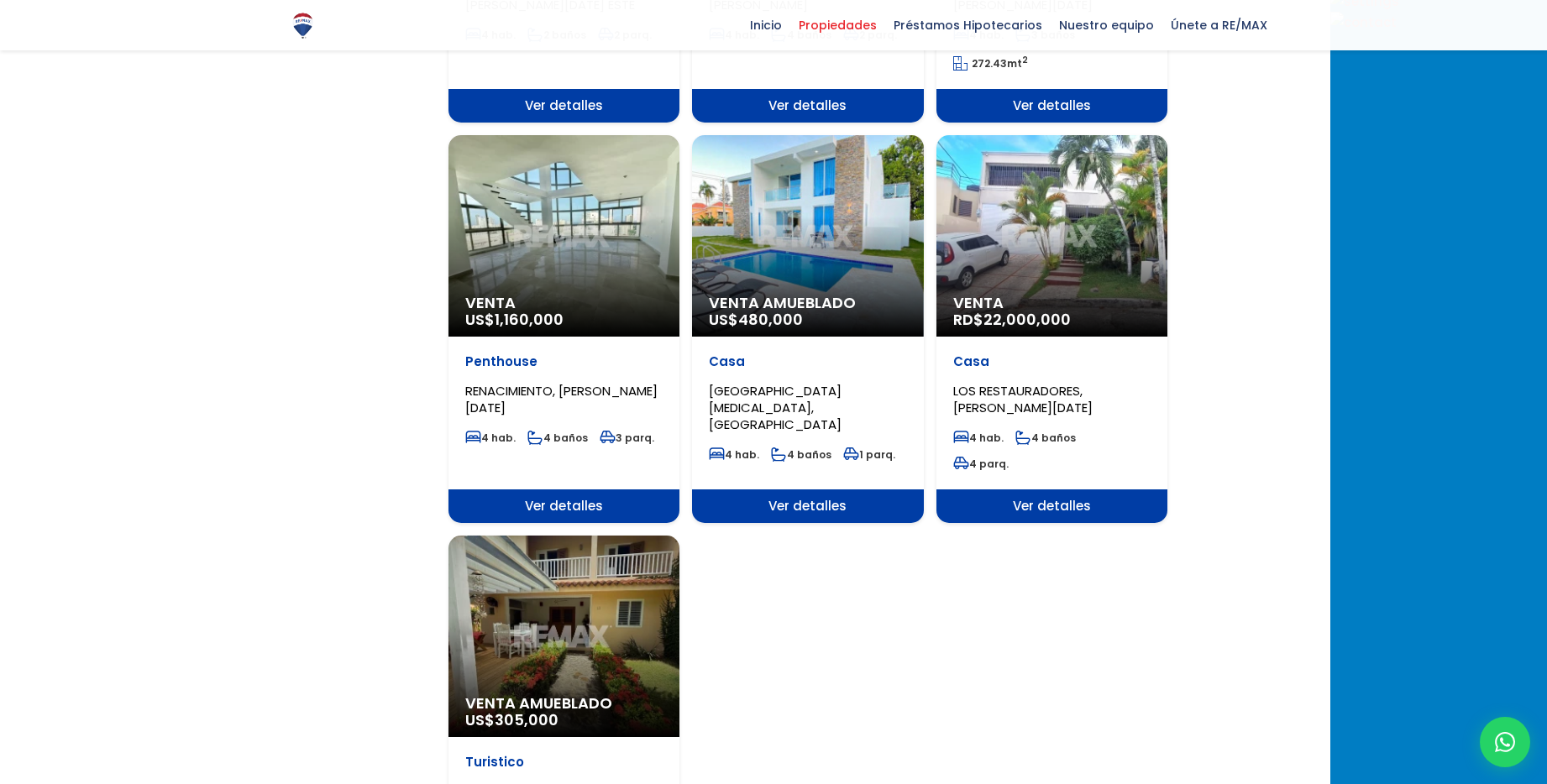
scroll to position [1713, 0]
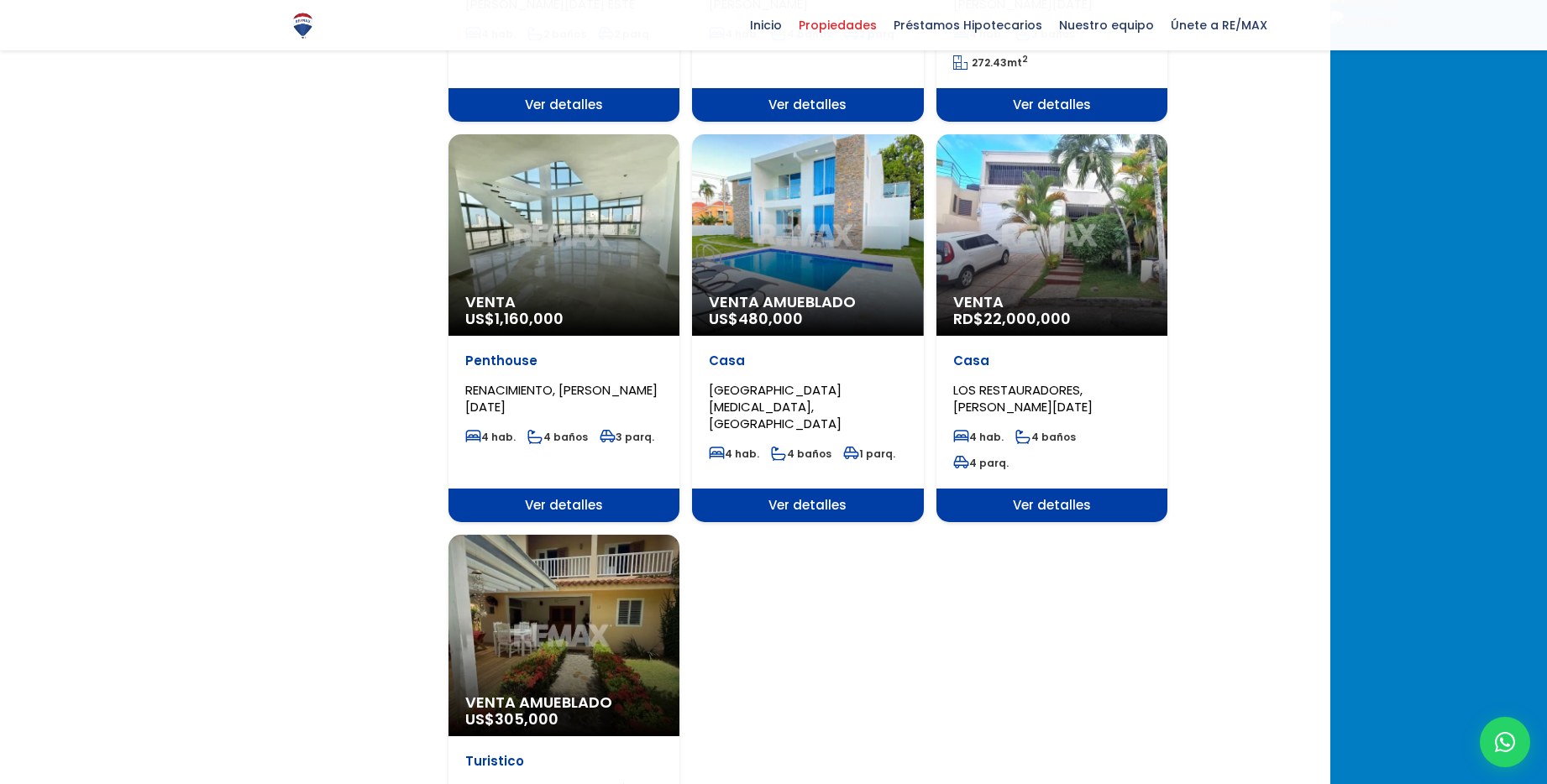
click at [923, 135] on div "Venta Amueblado US$ 480,000" at bounding box center [807, 235] width 231 height 201
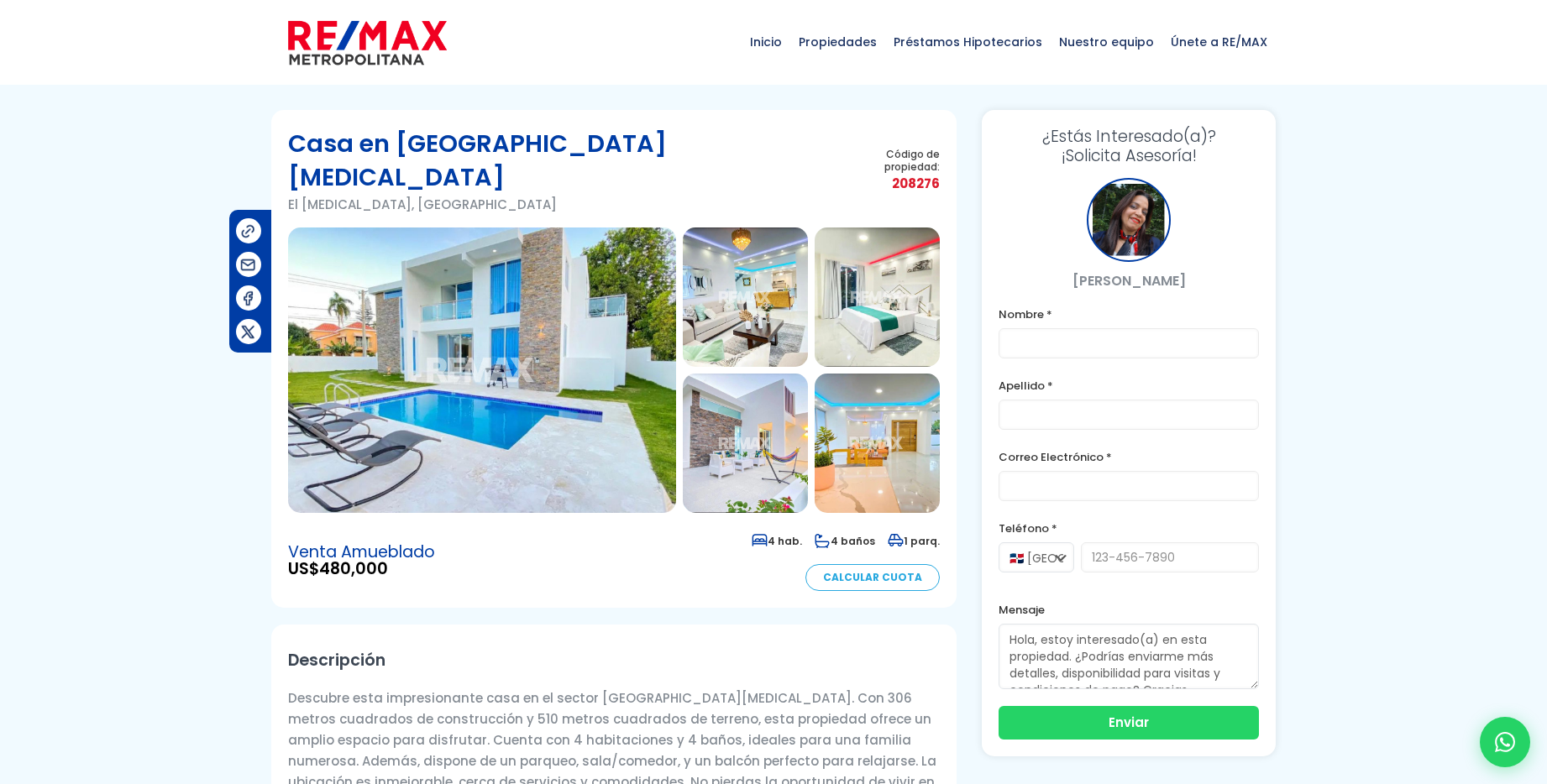
click at [473, 346] on img at bounding box center [482, 370] width 388 height 286
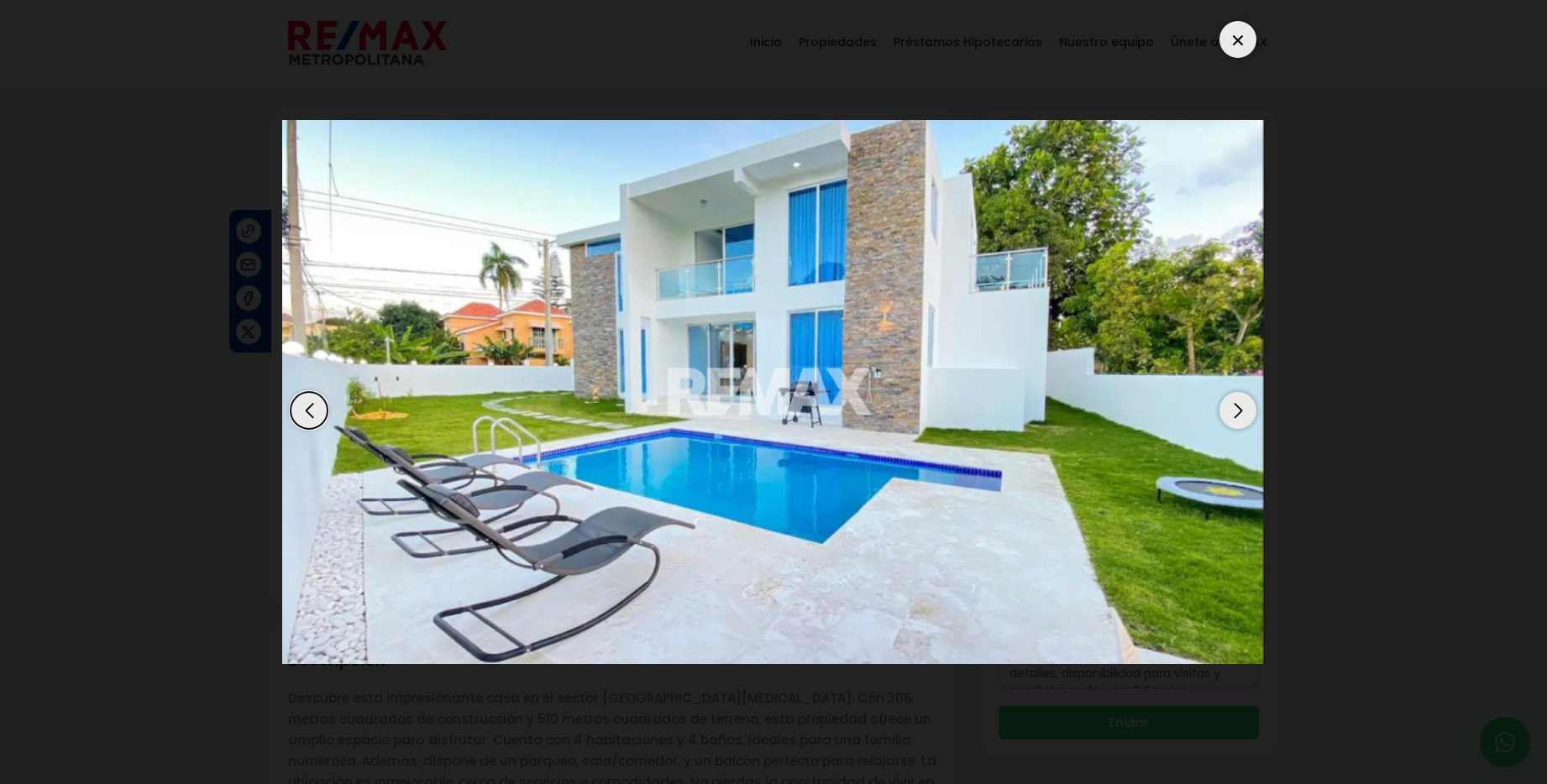
click at [1238, 409] on div "Next slide" at bounding box center [1238, 411] width 37 height 37
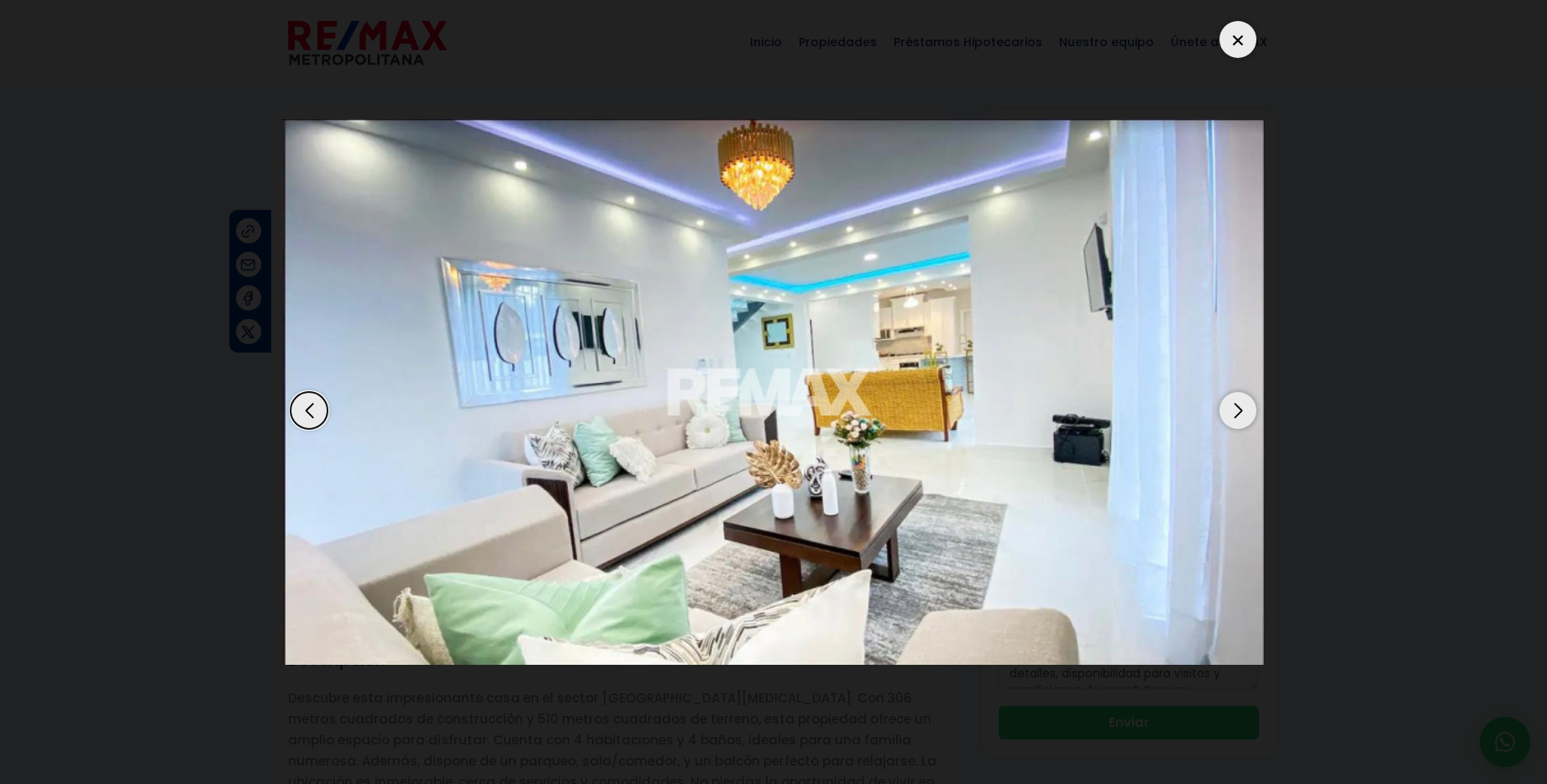
click at [1238, 409] on div "Next slide" at bounding box center [1238, 411] width 37 height 37
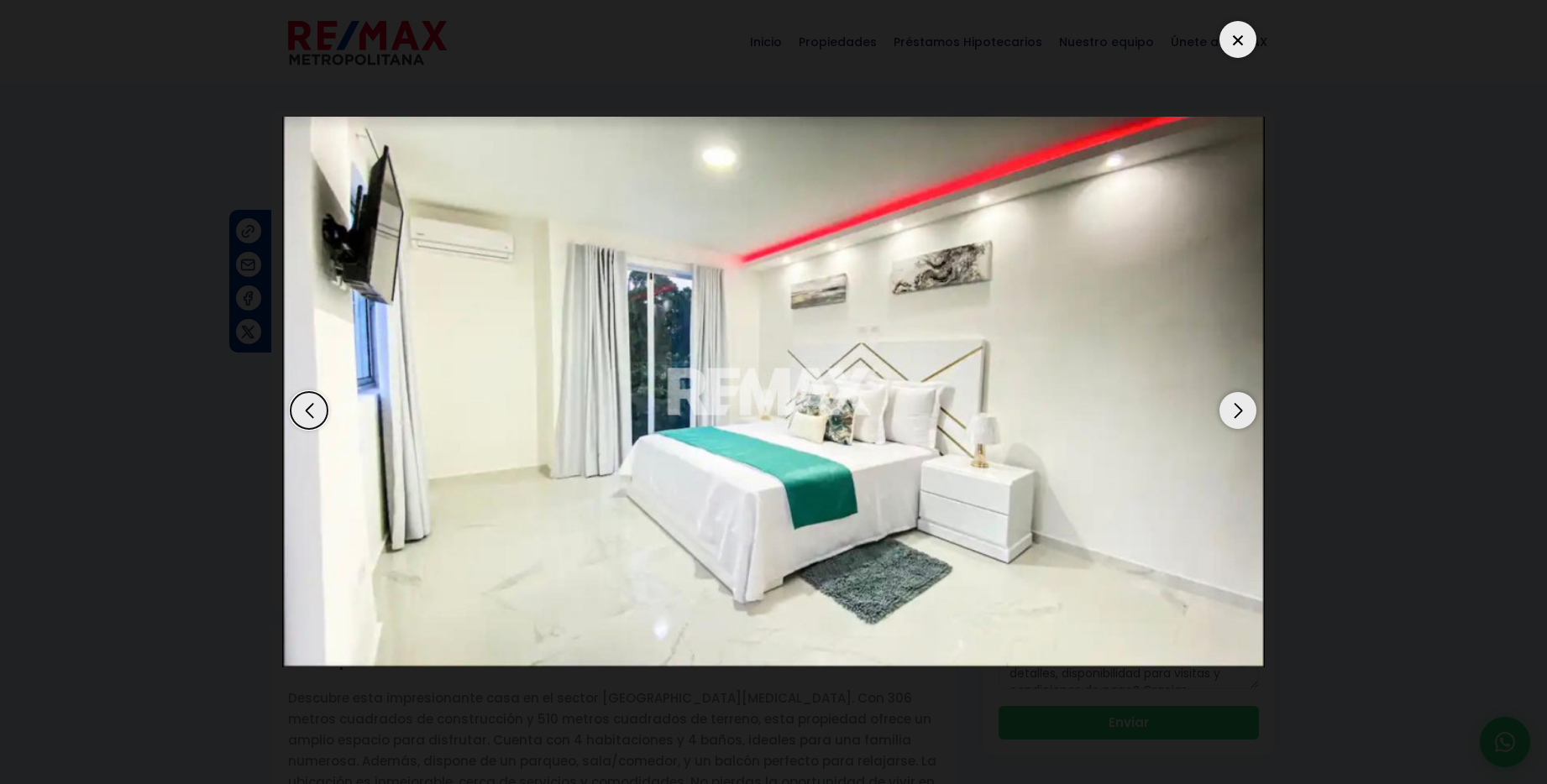
click at [1238, 409] on div "Next slide" at bounding box center [1238, 411] width 37 height 37
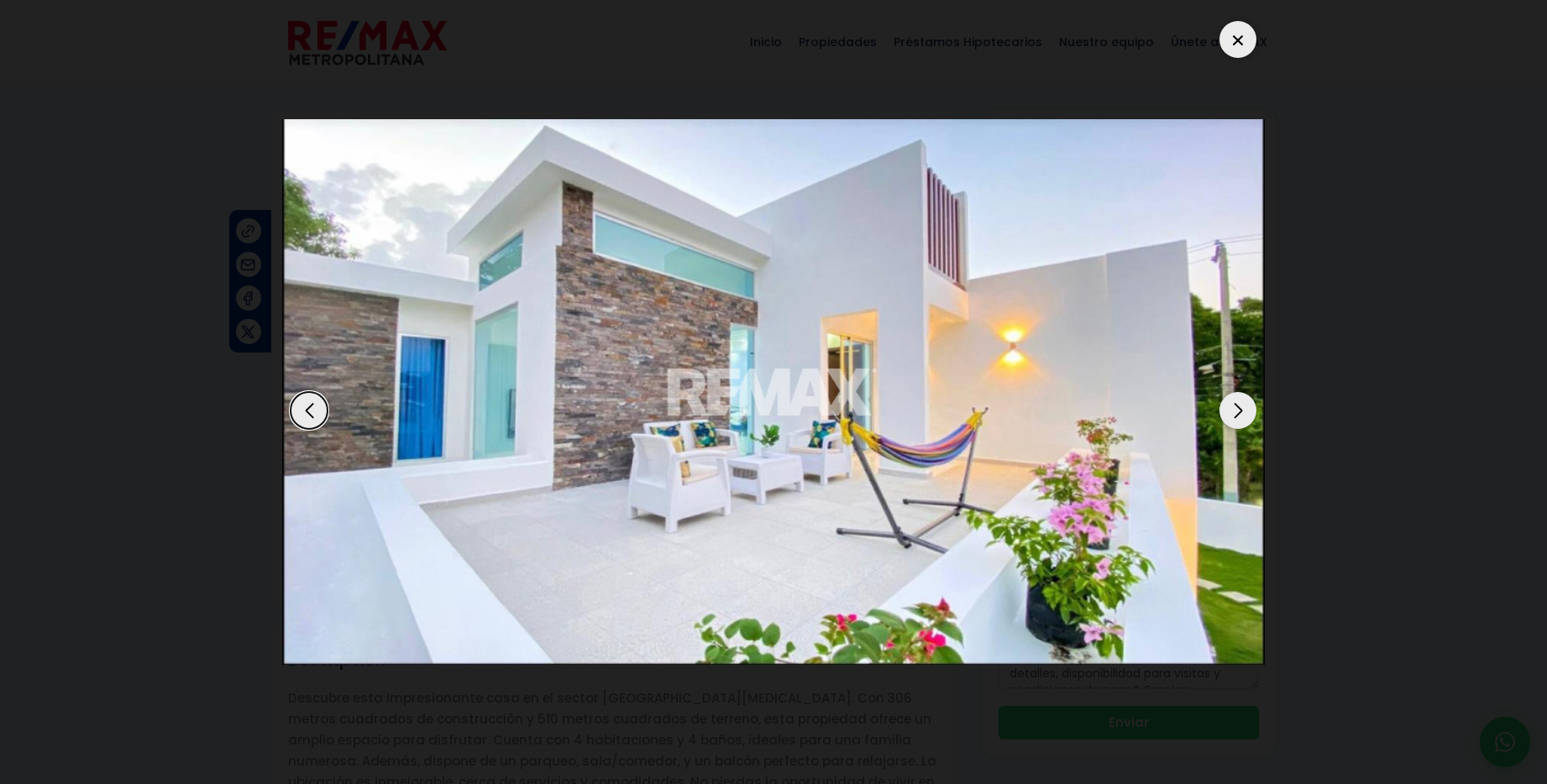
click at [1238, 409] on div "Next slide" at bounding box center [1238, 411] width 37 height 37
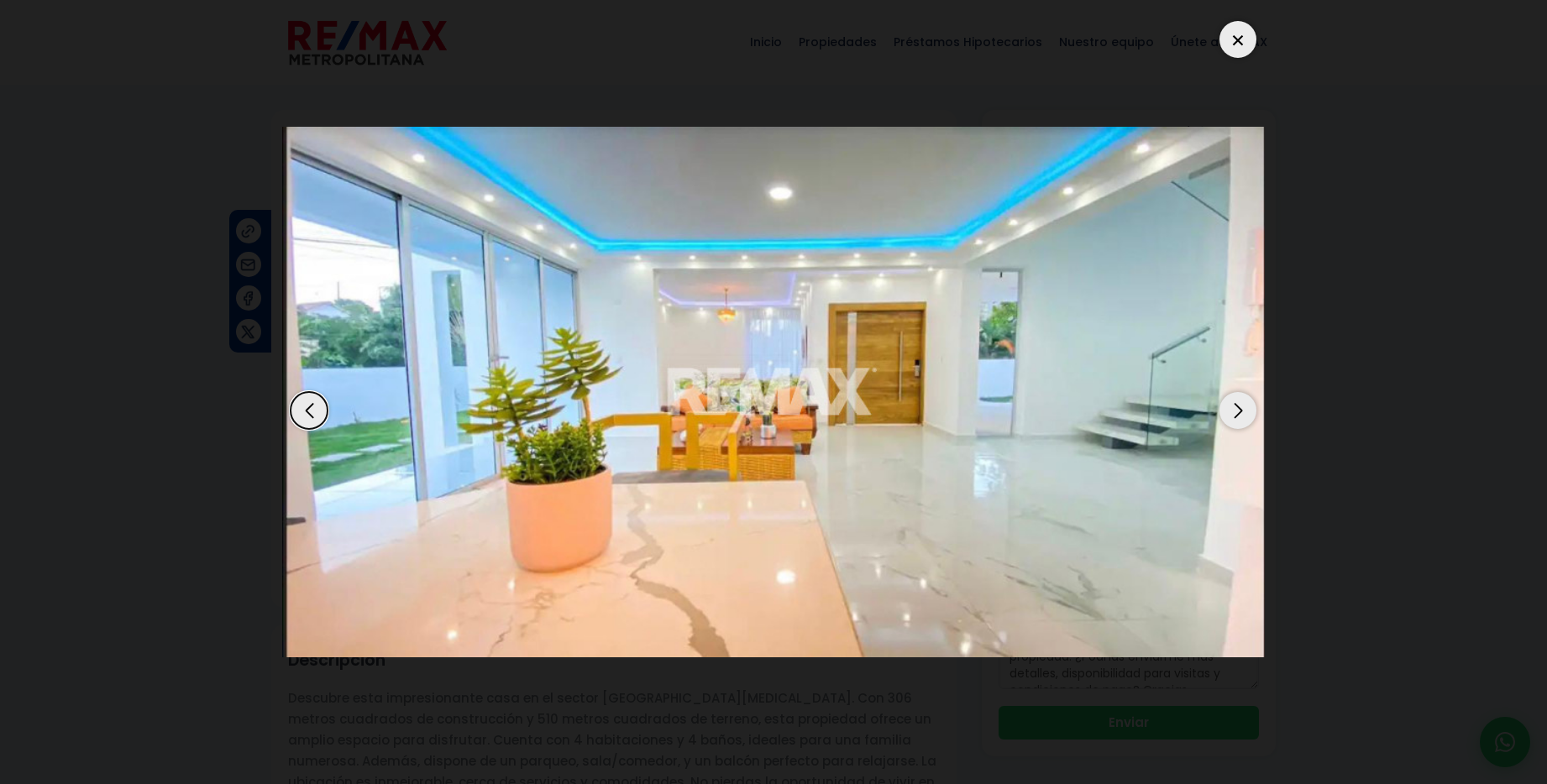
click at [1238, 409] on div "Next slide" at bounding box center [1238, 411] width 37 height 37
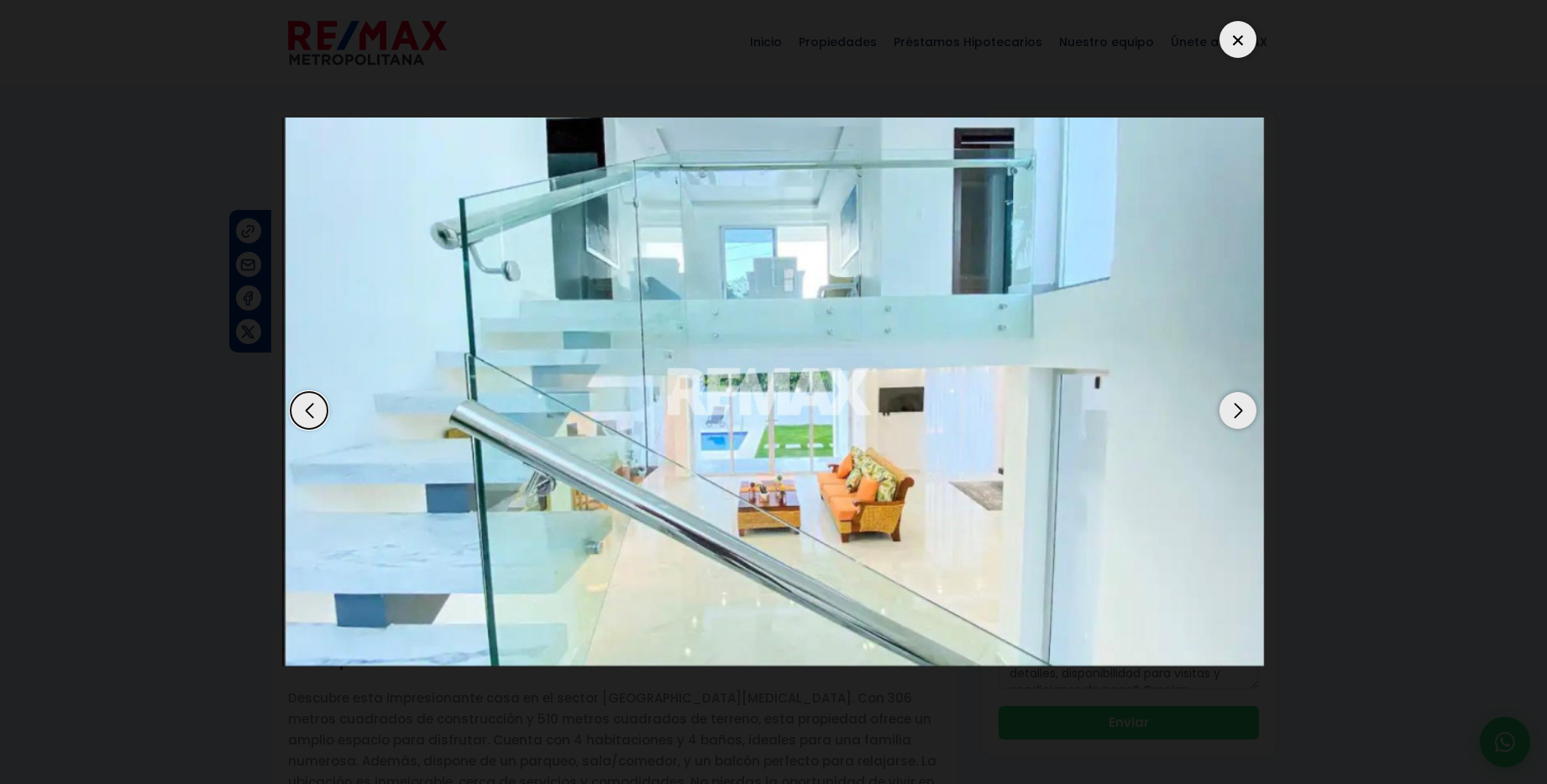
click at [1238, 409] on div "Next slide" at bounding box center [1238, 411] width 37 height 37
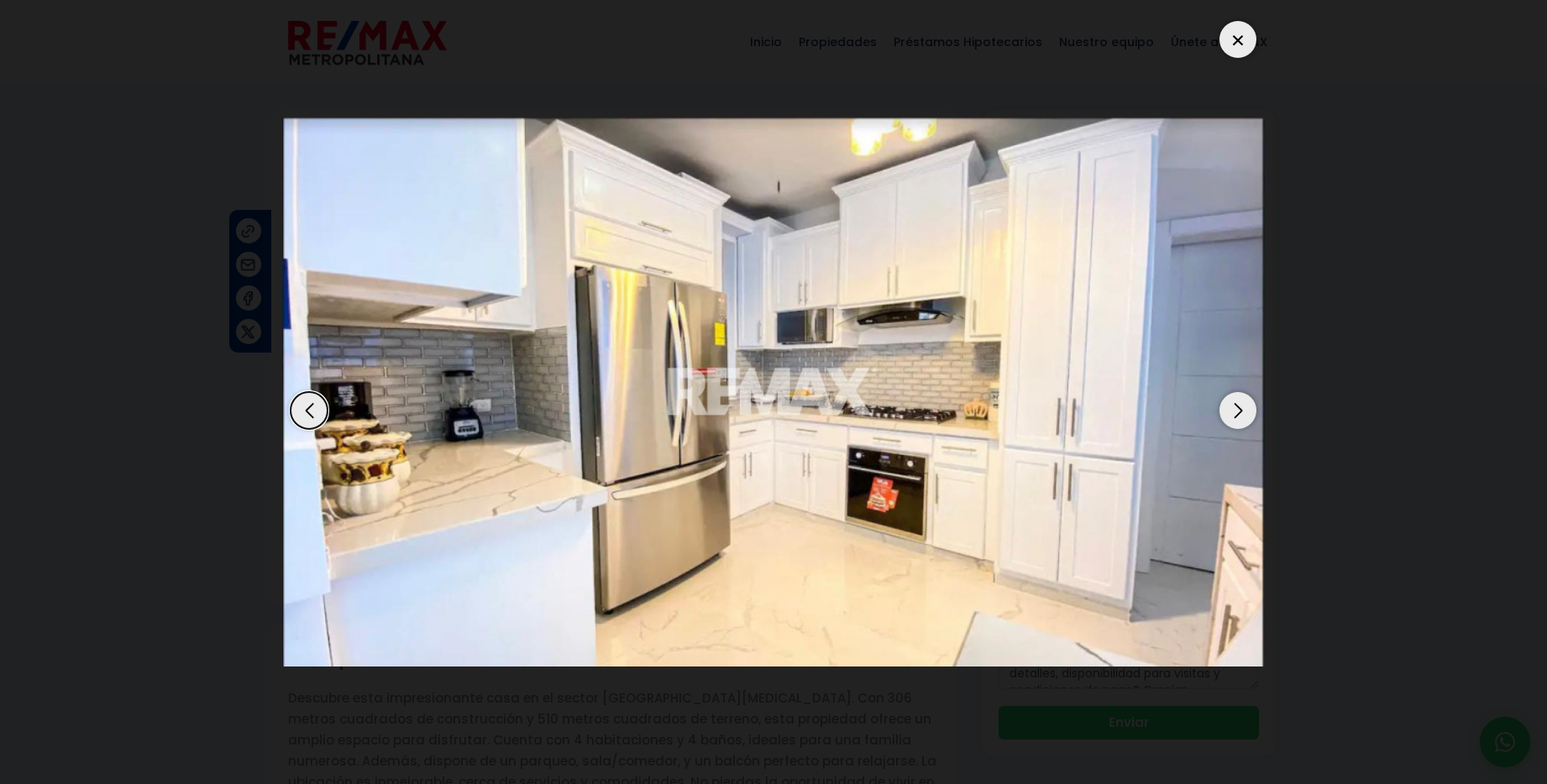
click at [1238, 409] on div "Next slide" at bounding box center [1238, 411] width 37 height 37
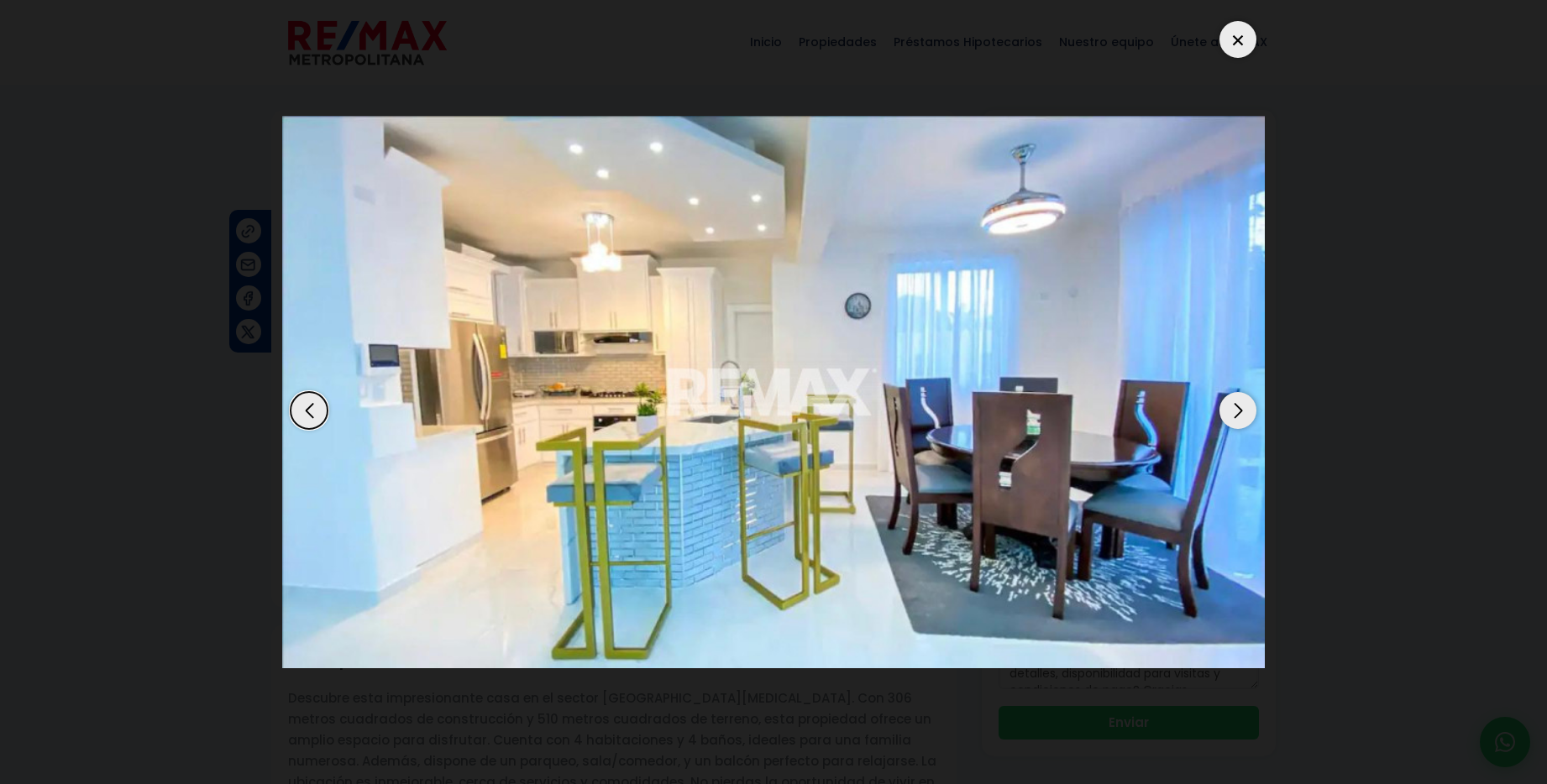
click at [1238, 409] on div "Next slide" at bounding box center [1238, 411] width 37 height 37
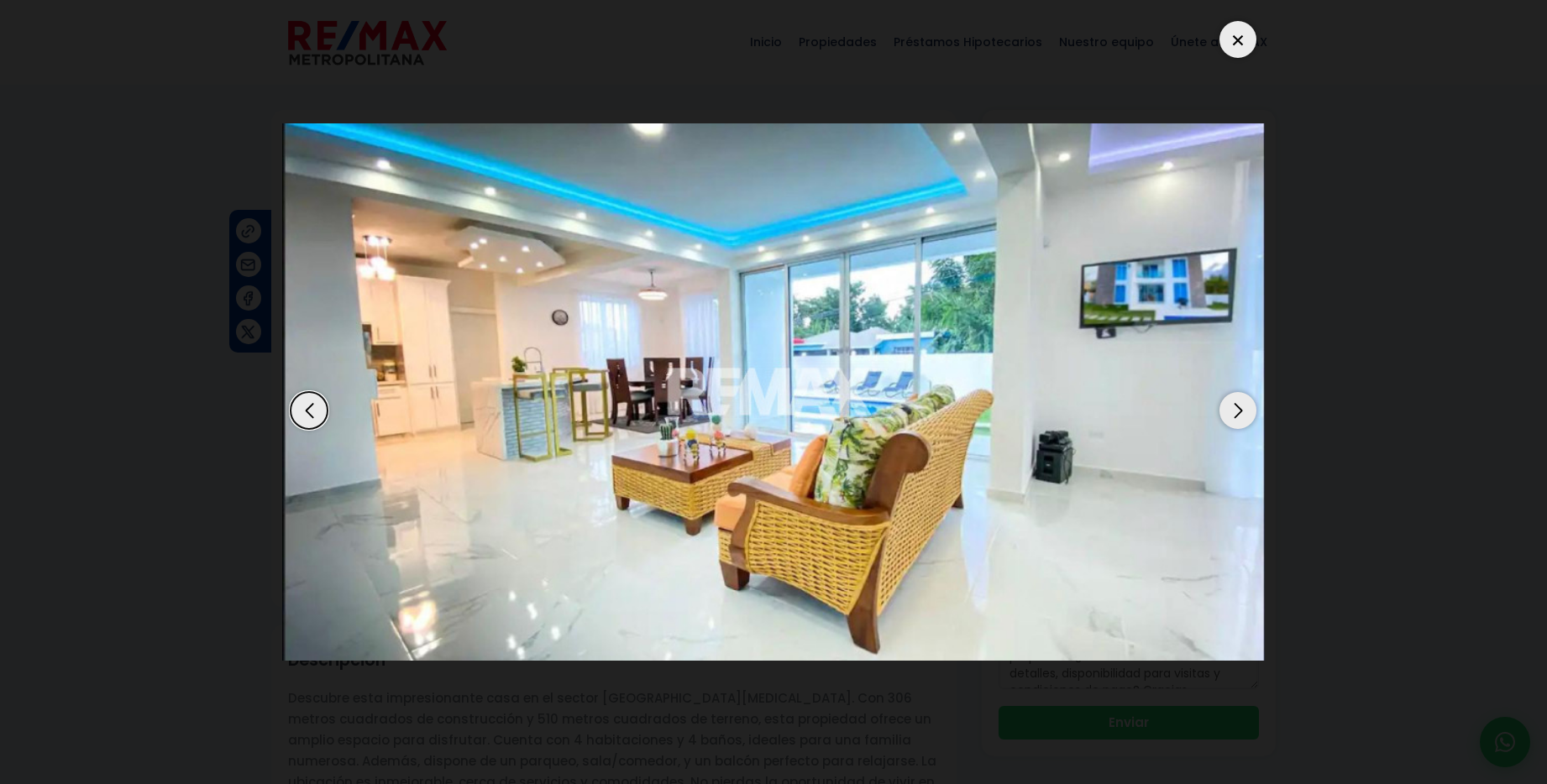
click at [1238, 409] on div "Next slide" at bounding box center [1238, 411] width 37 height 37
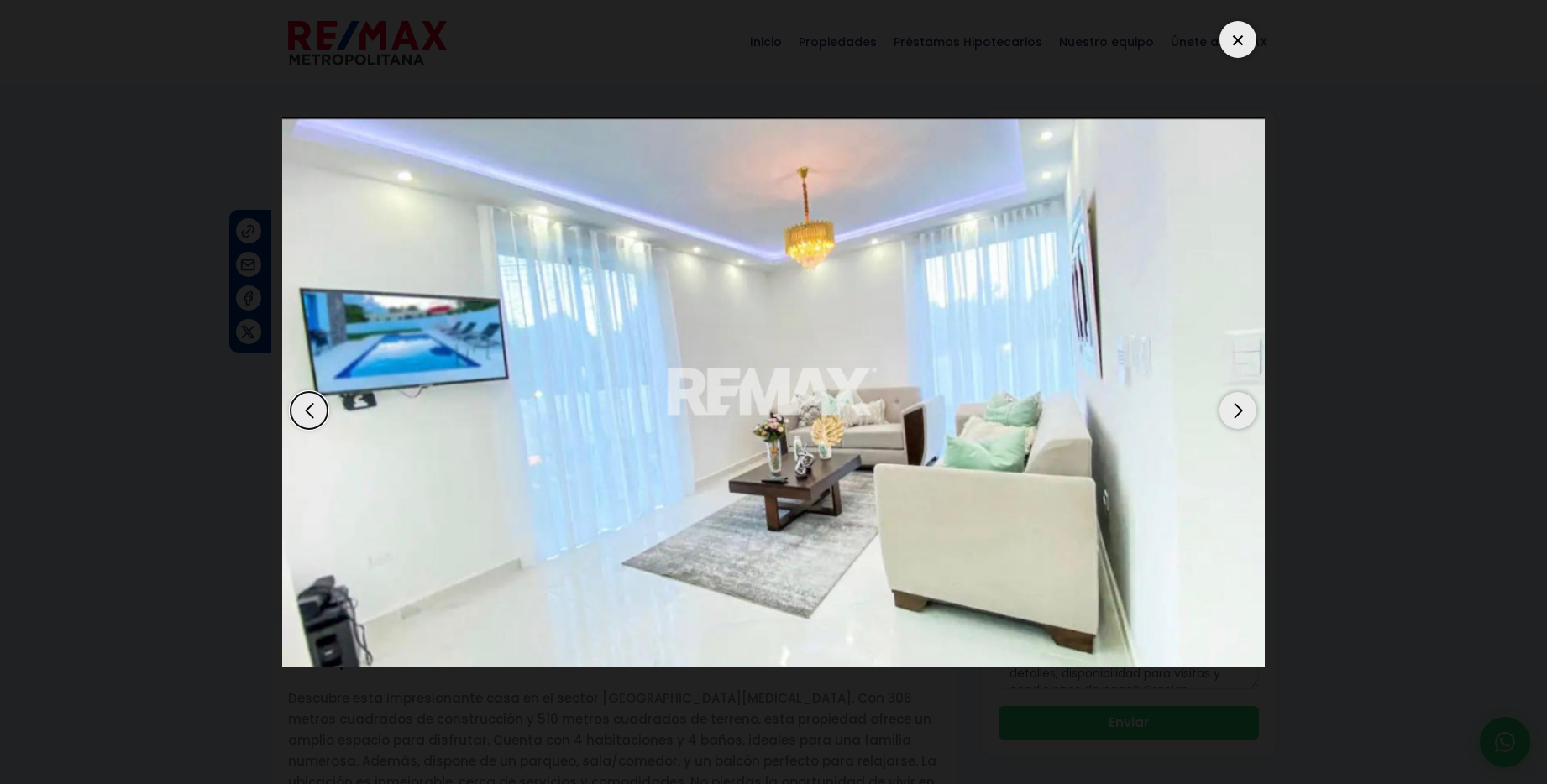
click at [1238, 409] on div "Next slide" at bounding box center [1238, 411] width 37 height 37
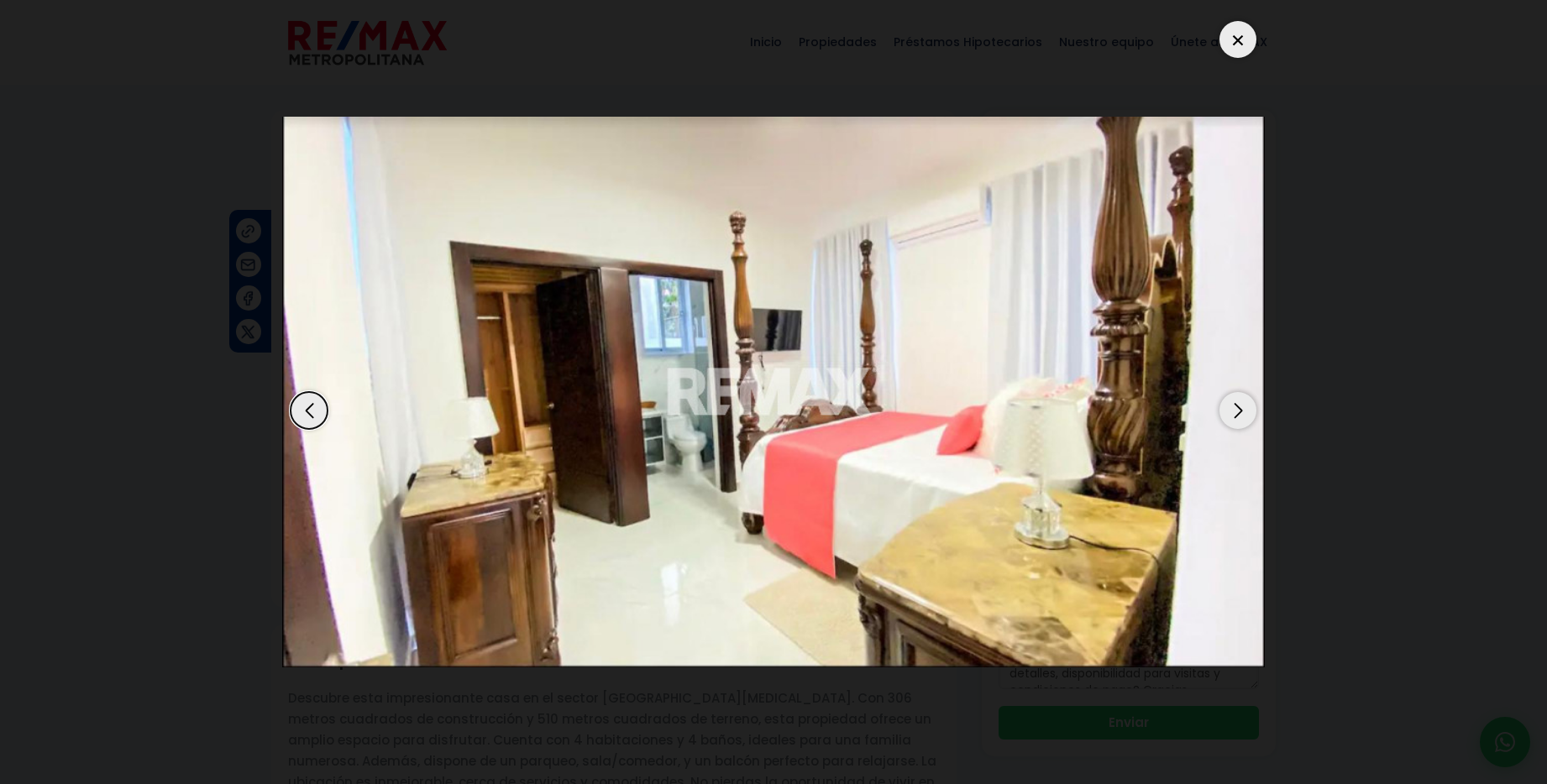
click at [1238, 409] on div "Next slide" at bounding box center [1238, 411] width 37 height 37
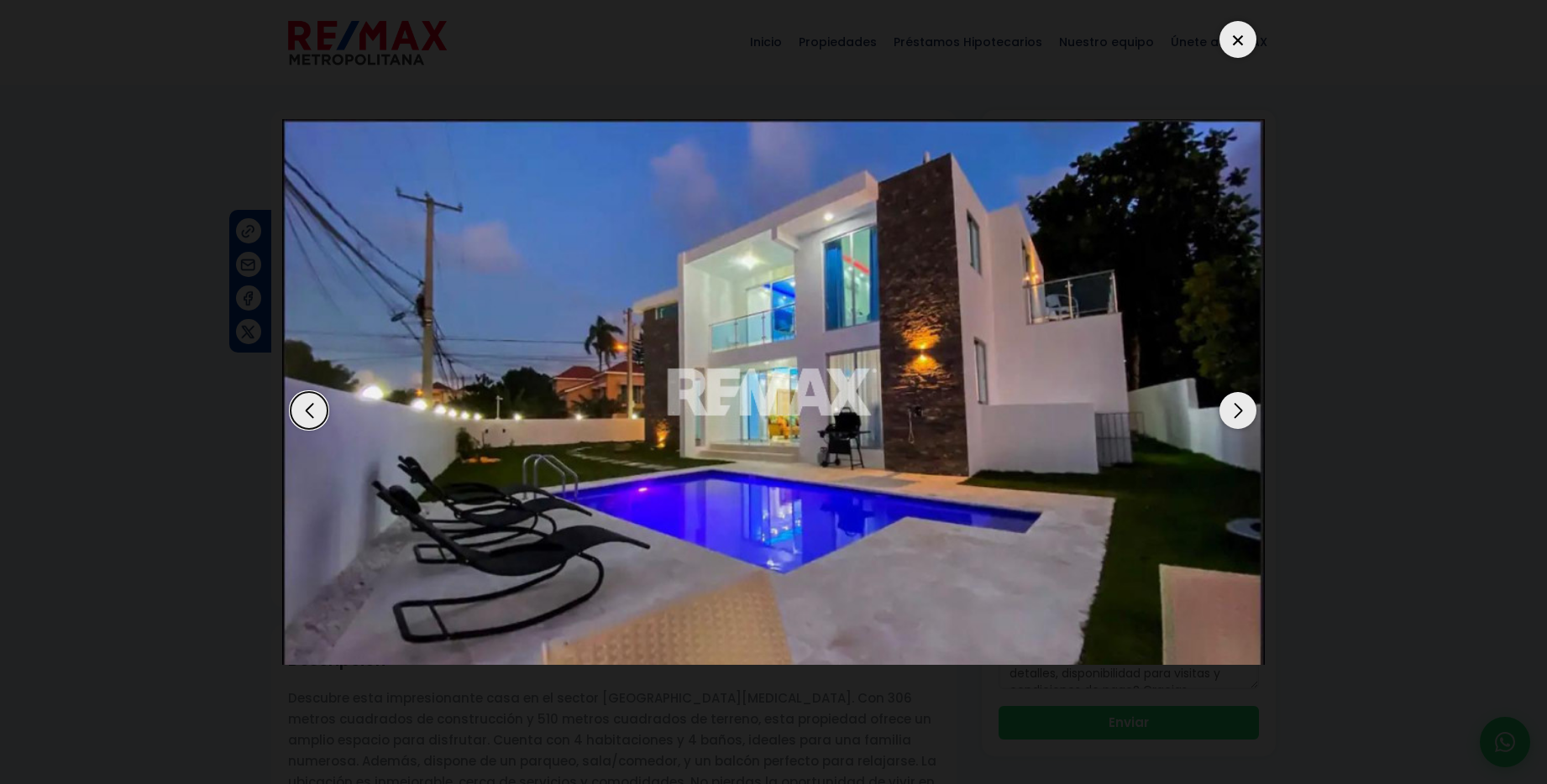
click at [1238, 409] on div "Next slide" at bounding box center [1238, 411] width 37 height 37
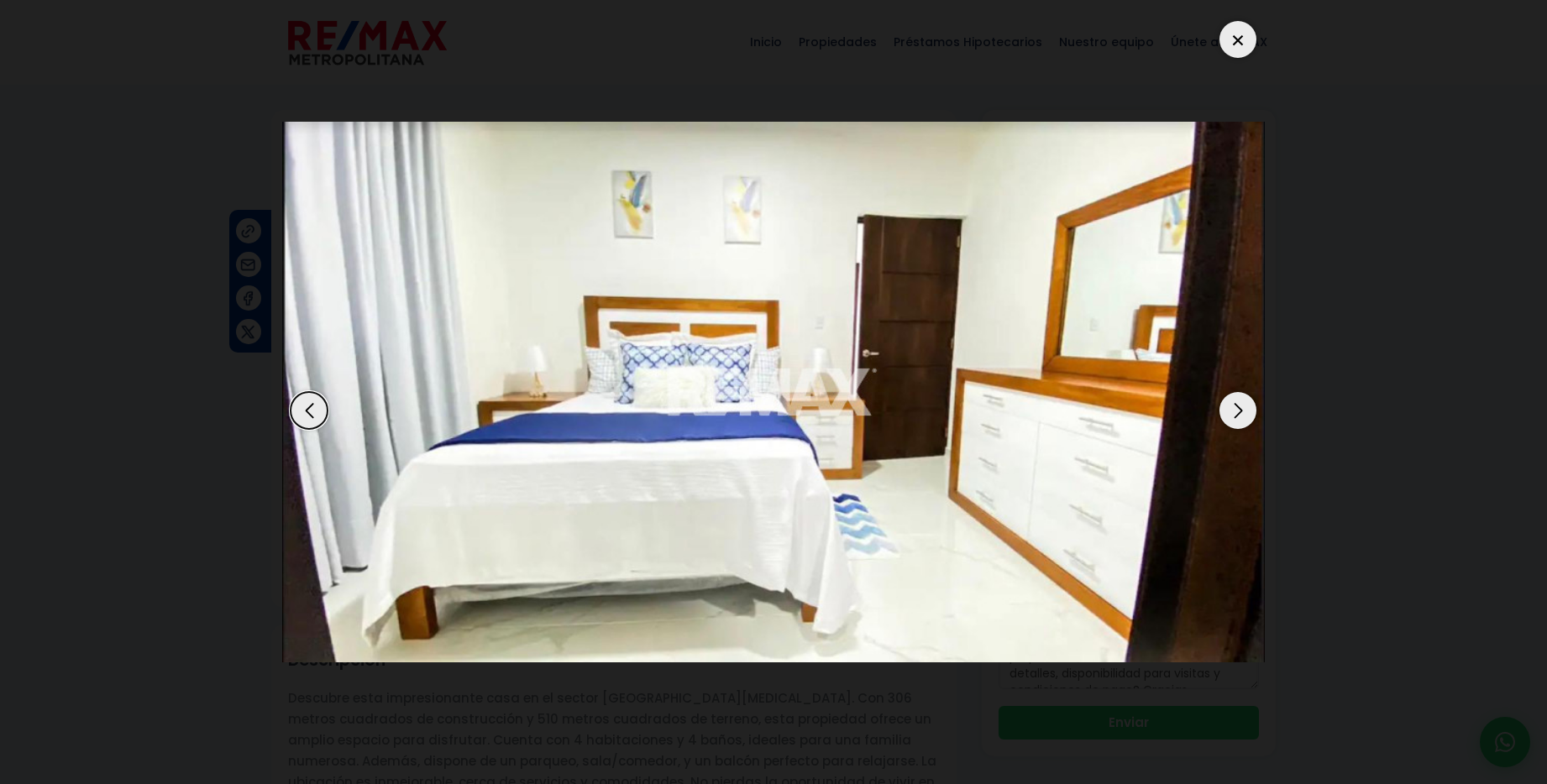
click at [1238, 409] on div "Next slide" at bounding box center [1238, 411] width 37 height 37
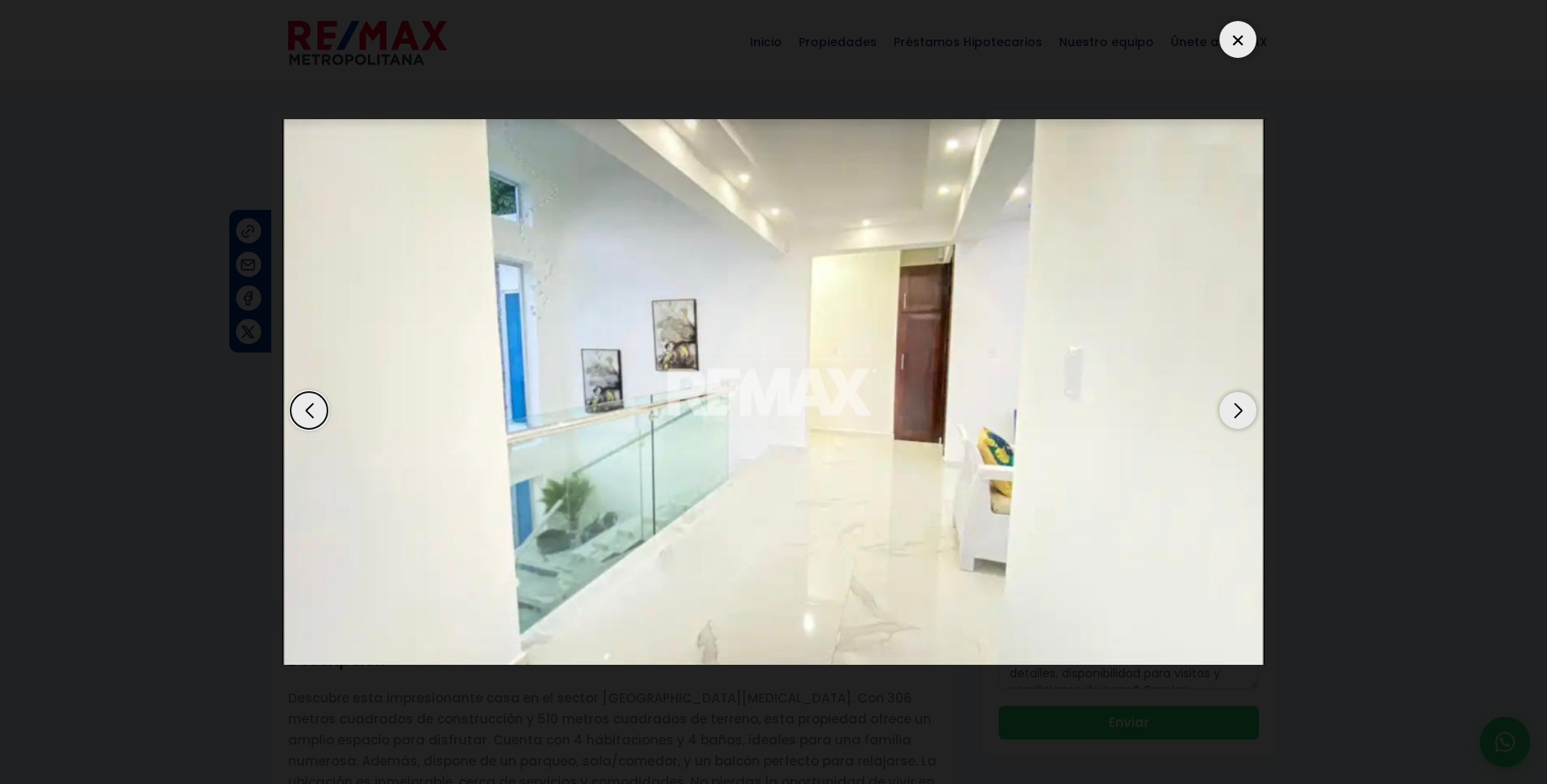
click at [1238, 409] on div "Next slide" at bounding box center [1238, 411] width 37 height 37
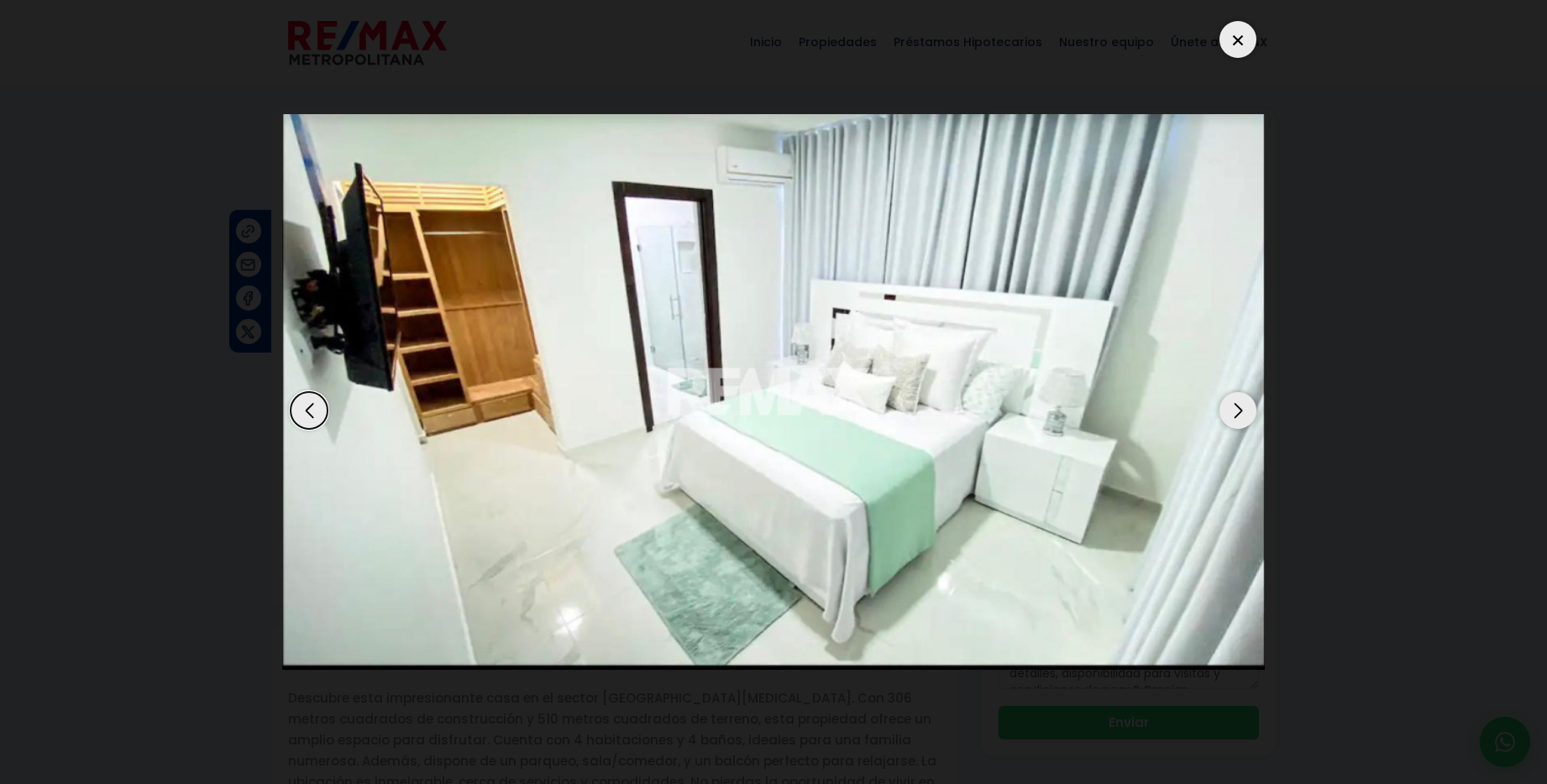
click at [1238, 409] on div "Next slide" at bounding box center [1238, 411] width 37 height 37
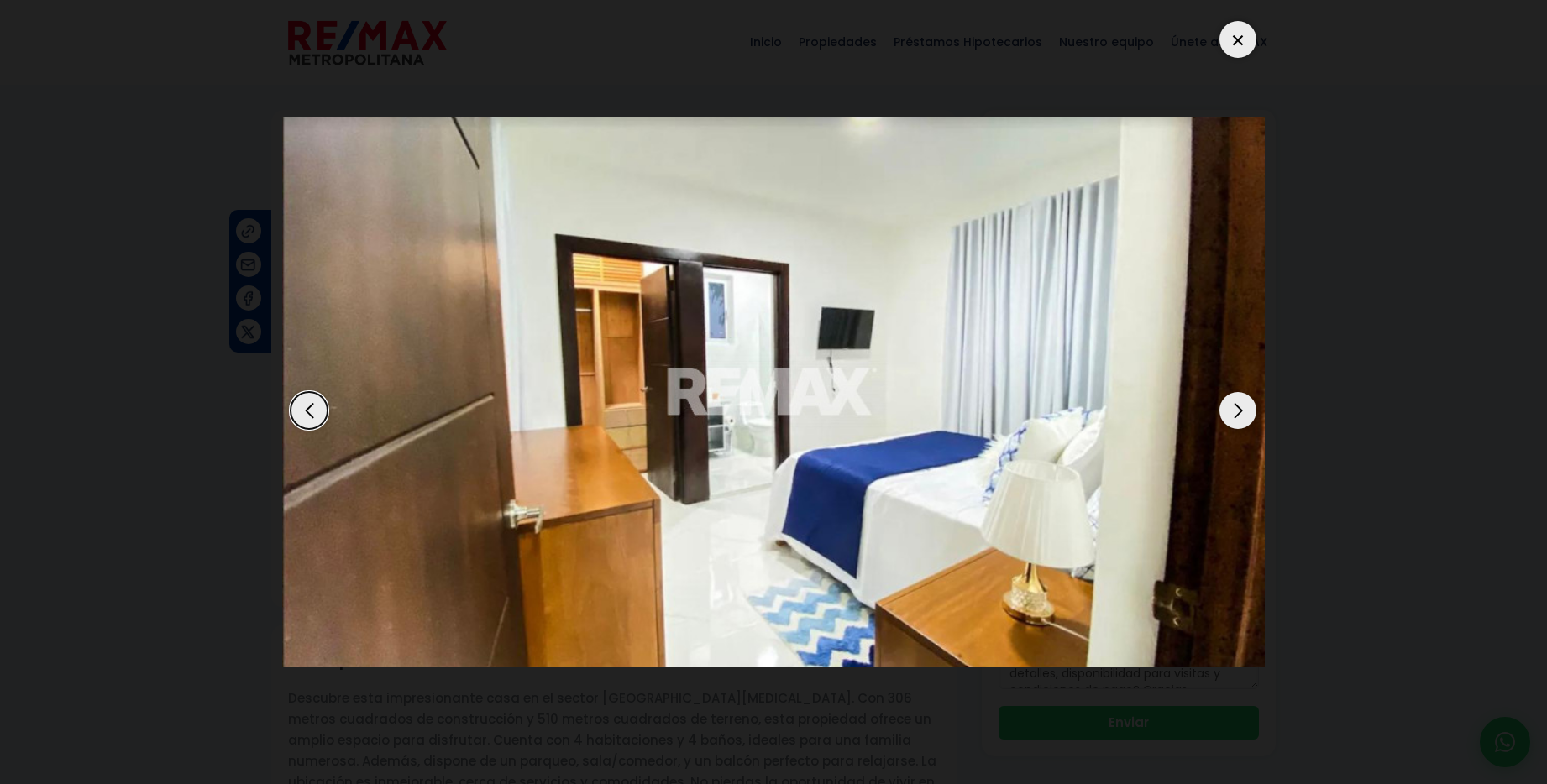
click at [1238, 409] on div "Next slide" at bounding box center [1238, 411] width 37 height 37
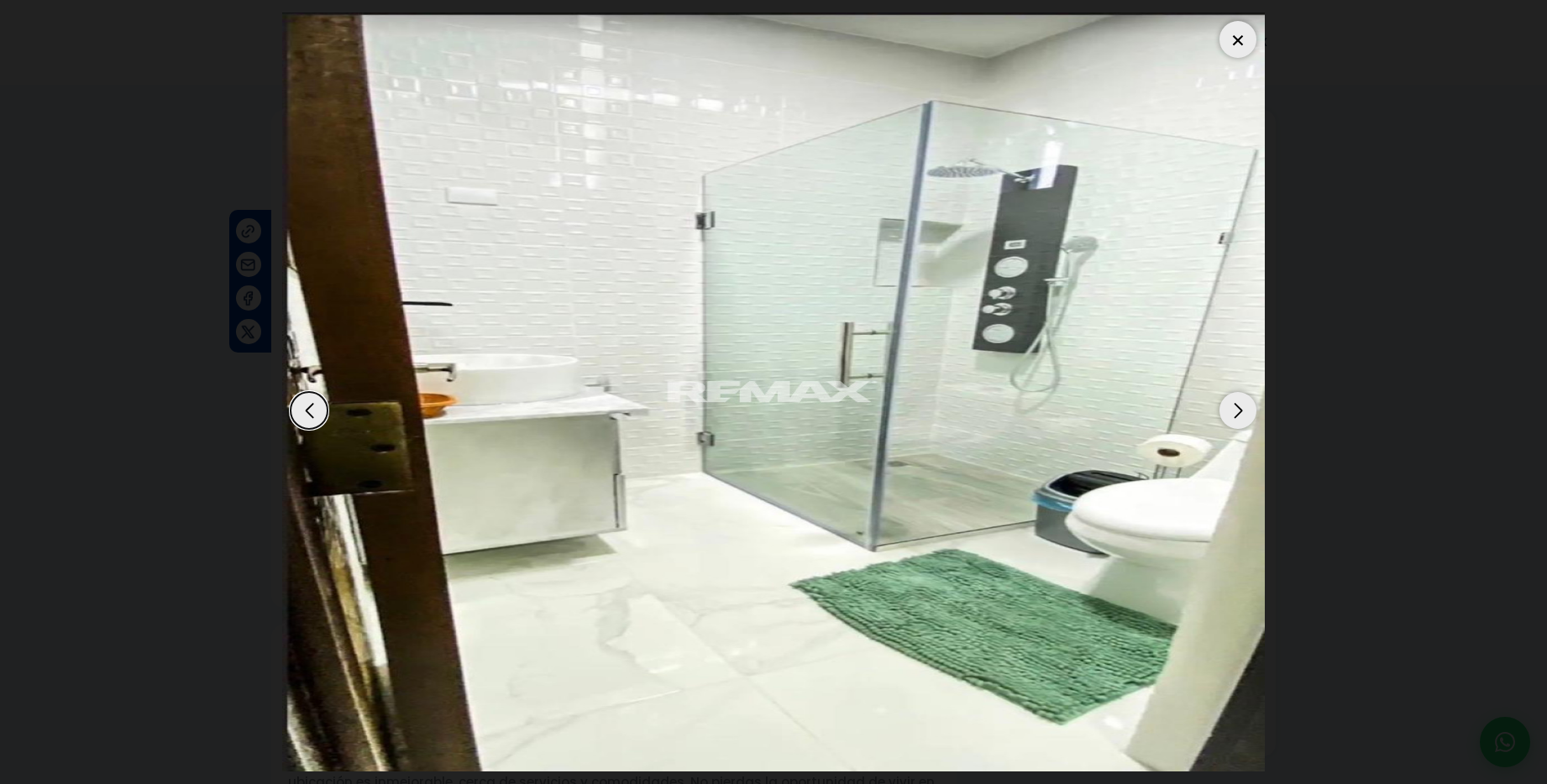
click at [1238, 409] on div "Next slide" at bounding box center [1238, 411] width 37 height 37
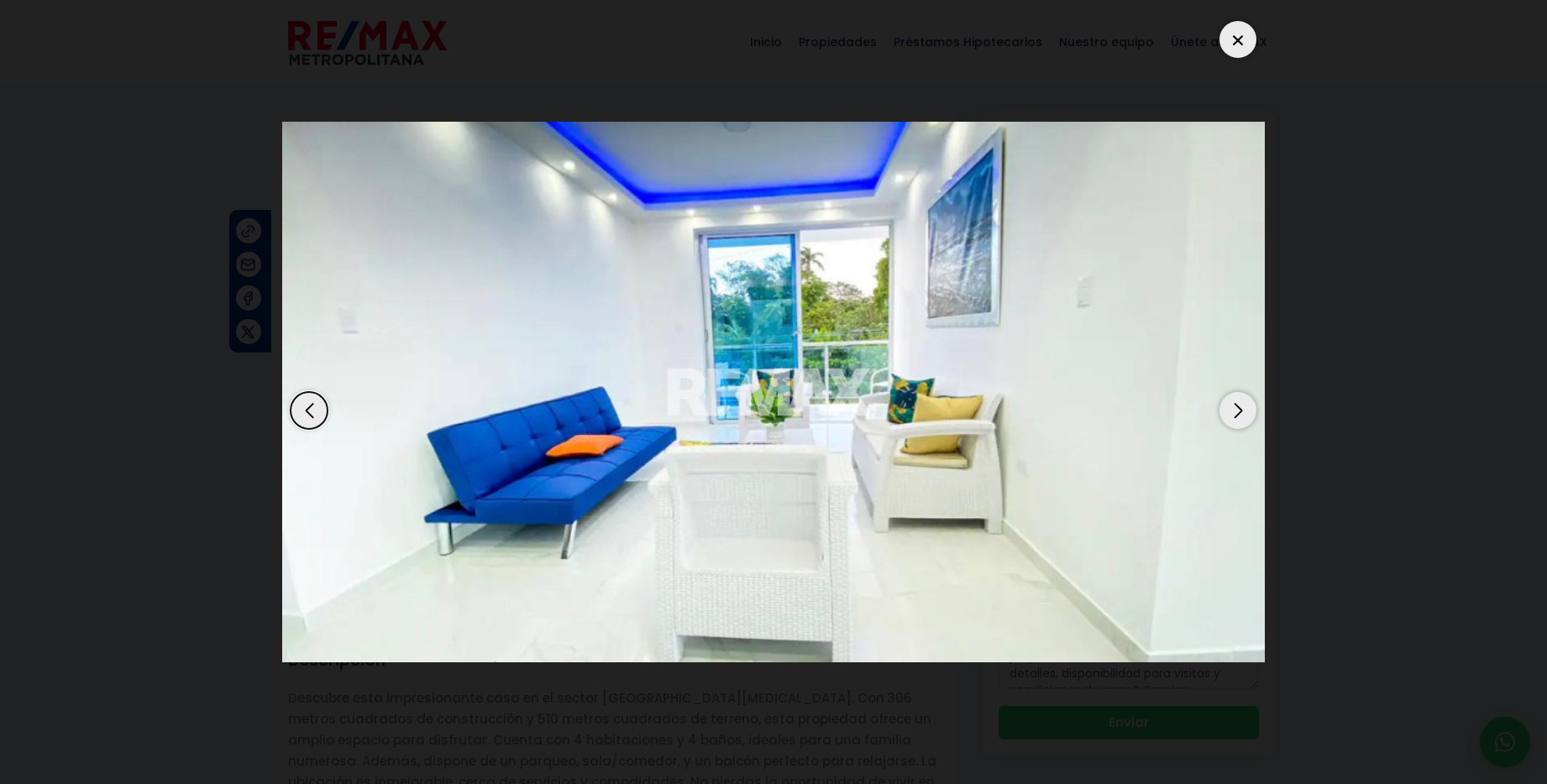
click at [1238, 409] on div "Next slide" at bounding box center [1238, 411] width 37 height 37
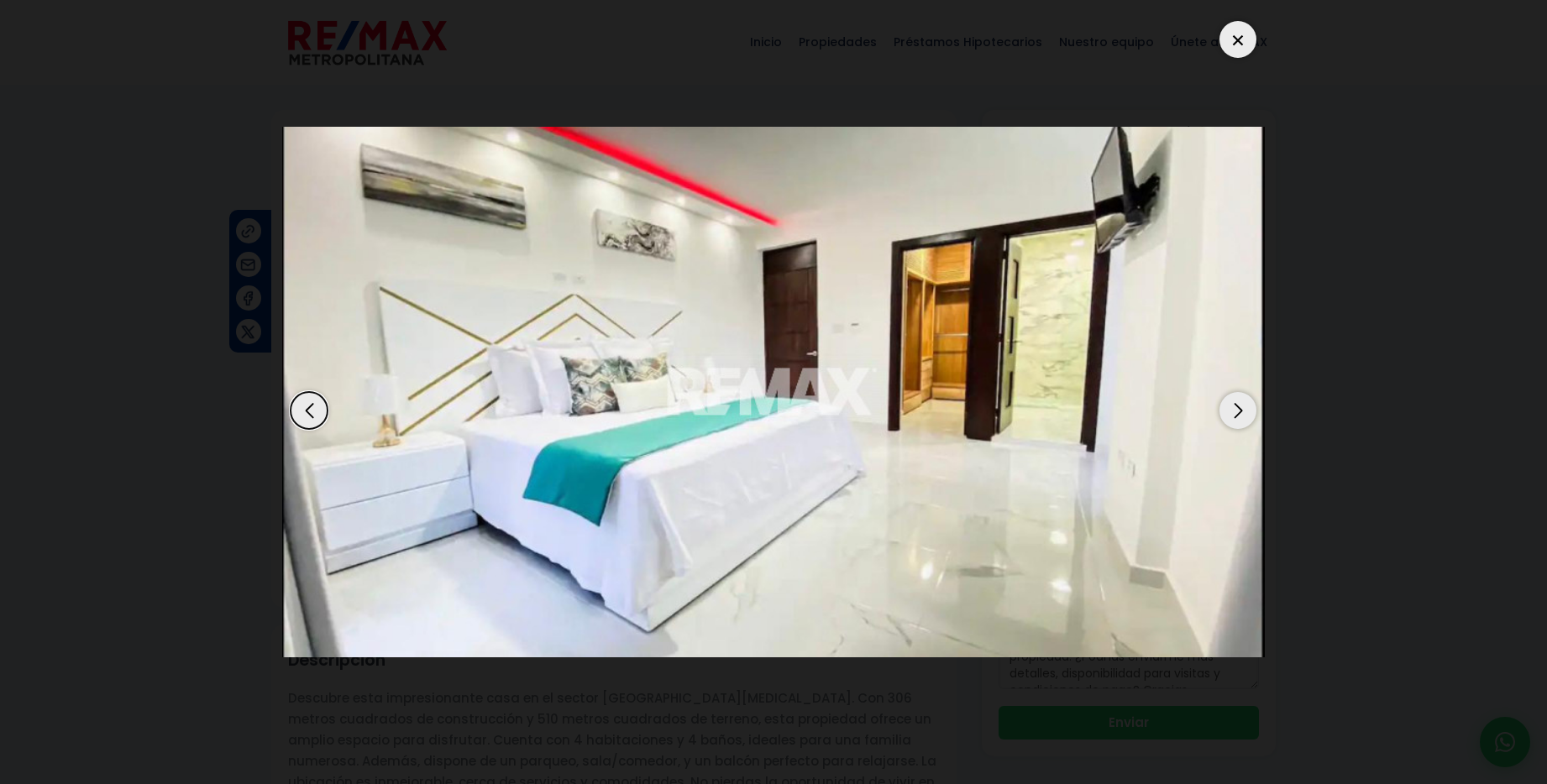
click at [1238, 409] on div "Next slide" at bounding box center [1238, 411] width 37 height 37
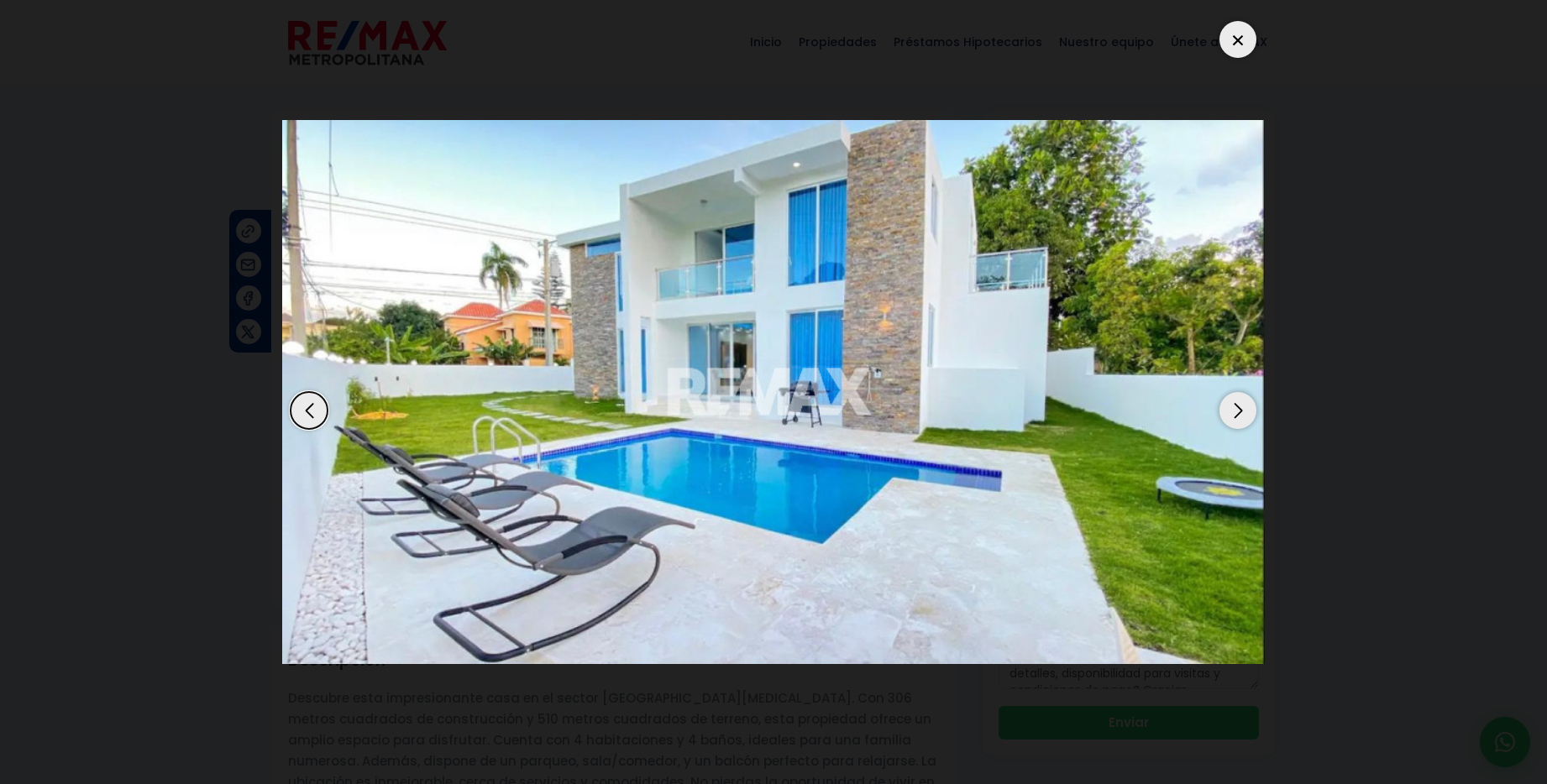
click at [1232, 47] on div at bounding box center [1238, 40] width 37 height 37
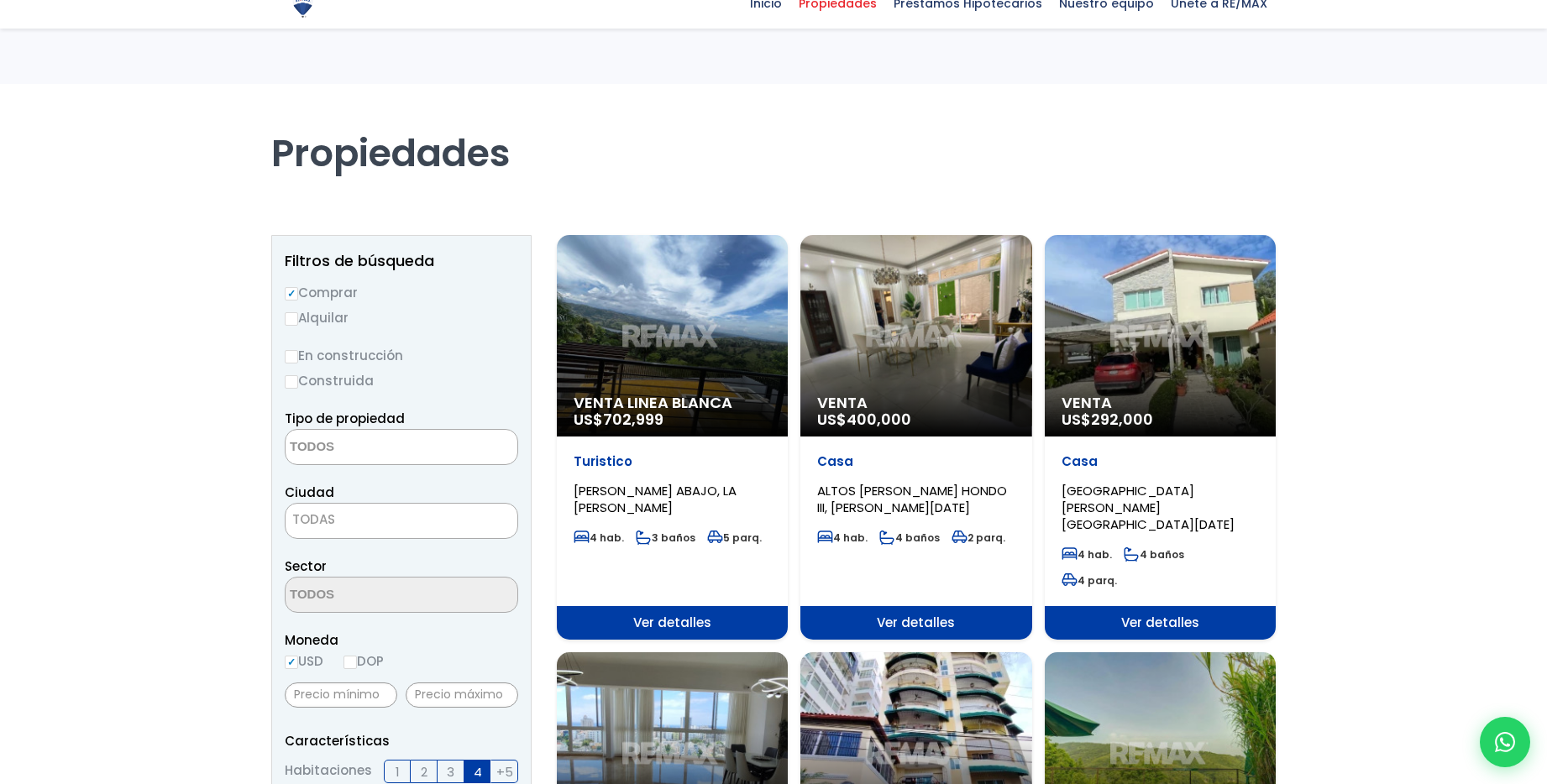
select select
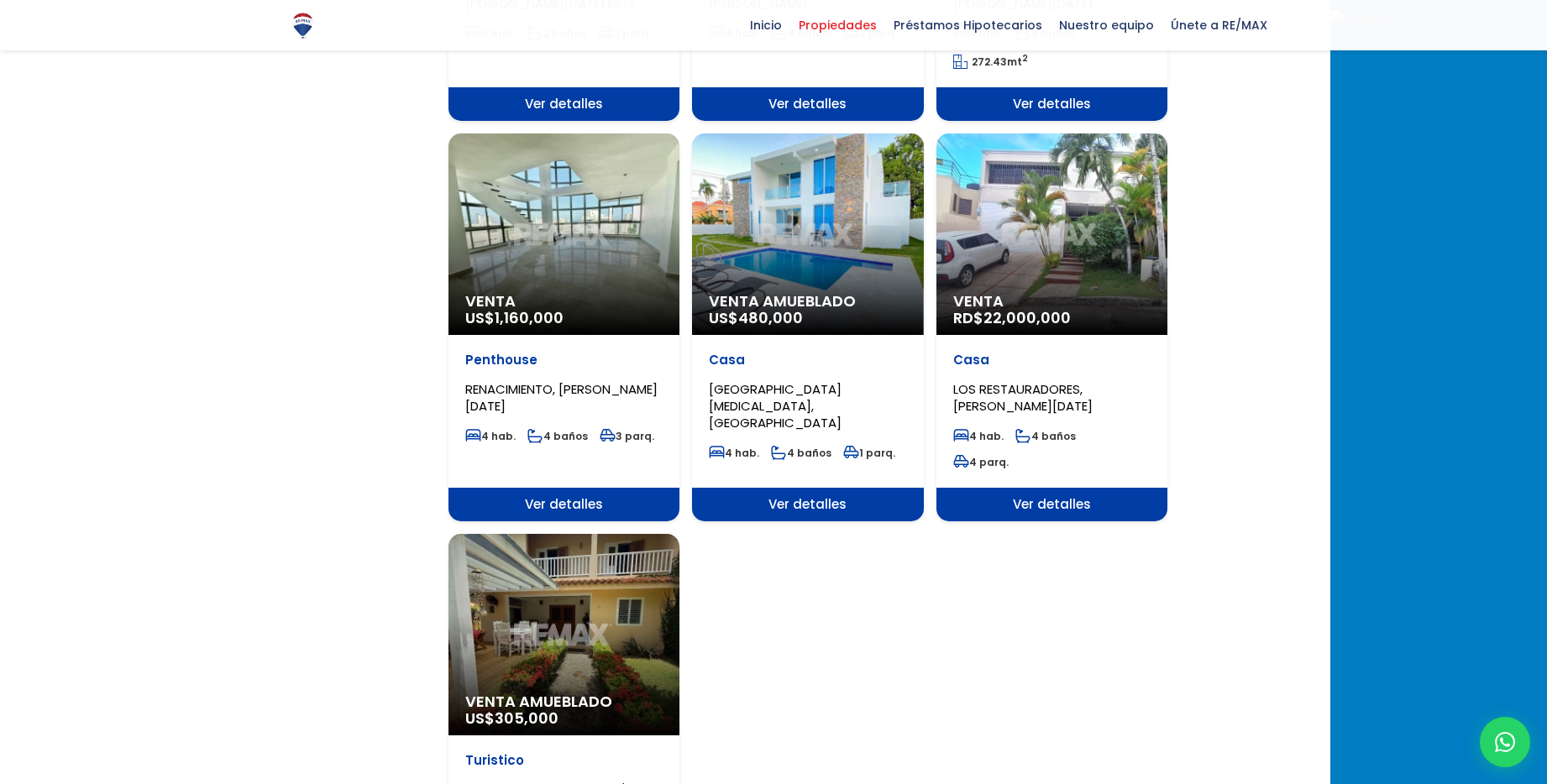
scroll to position [1713, 0]
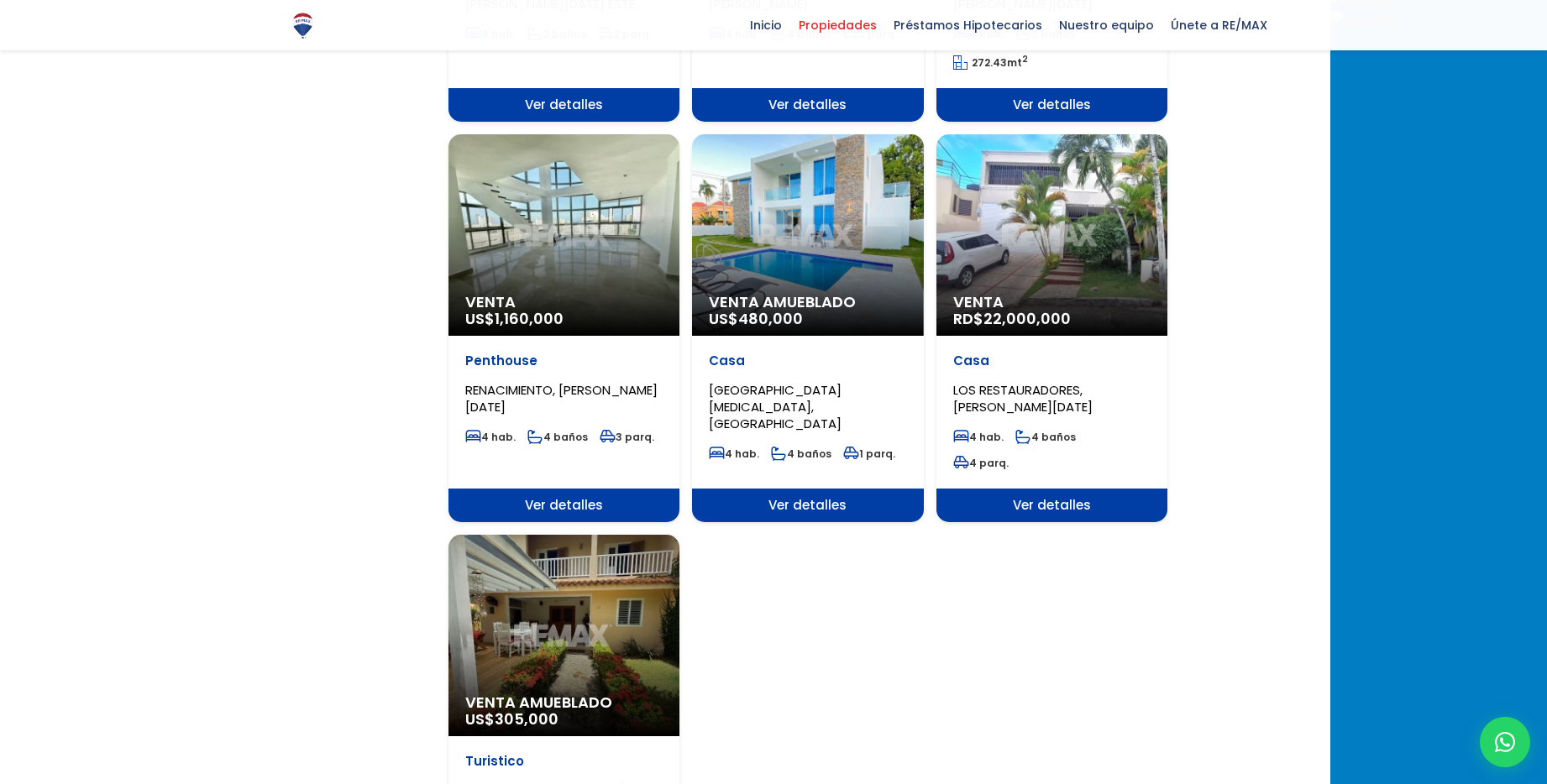
click at [630, 178] on div "Venta US$ 1,160,000" at bounding box center [563, 235] width 231 height 201
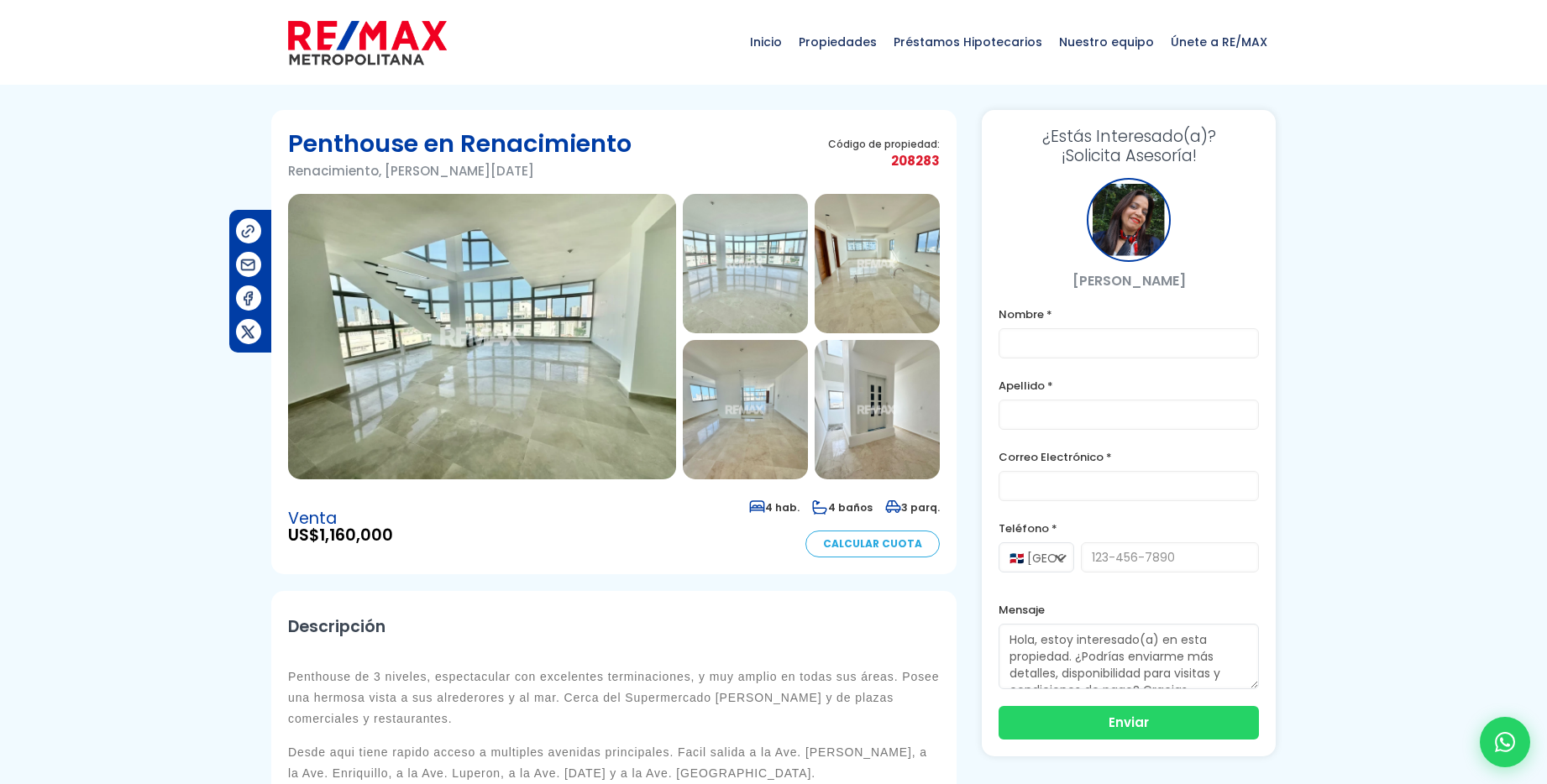
click at [518, 290] on img at bounding box center [482, 337] width 388 height 286
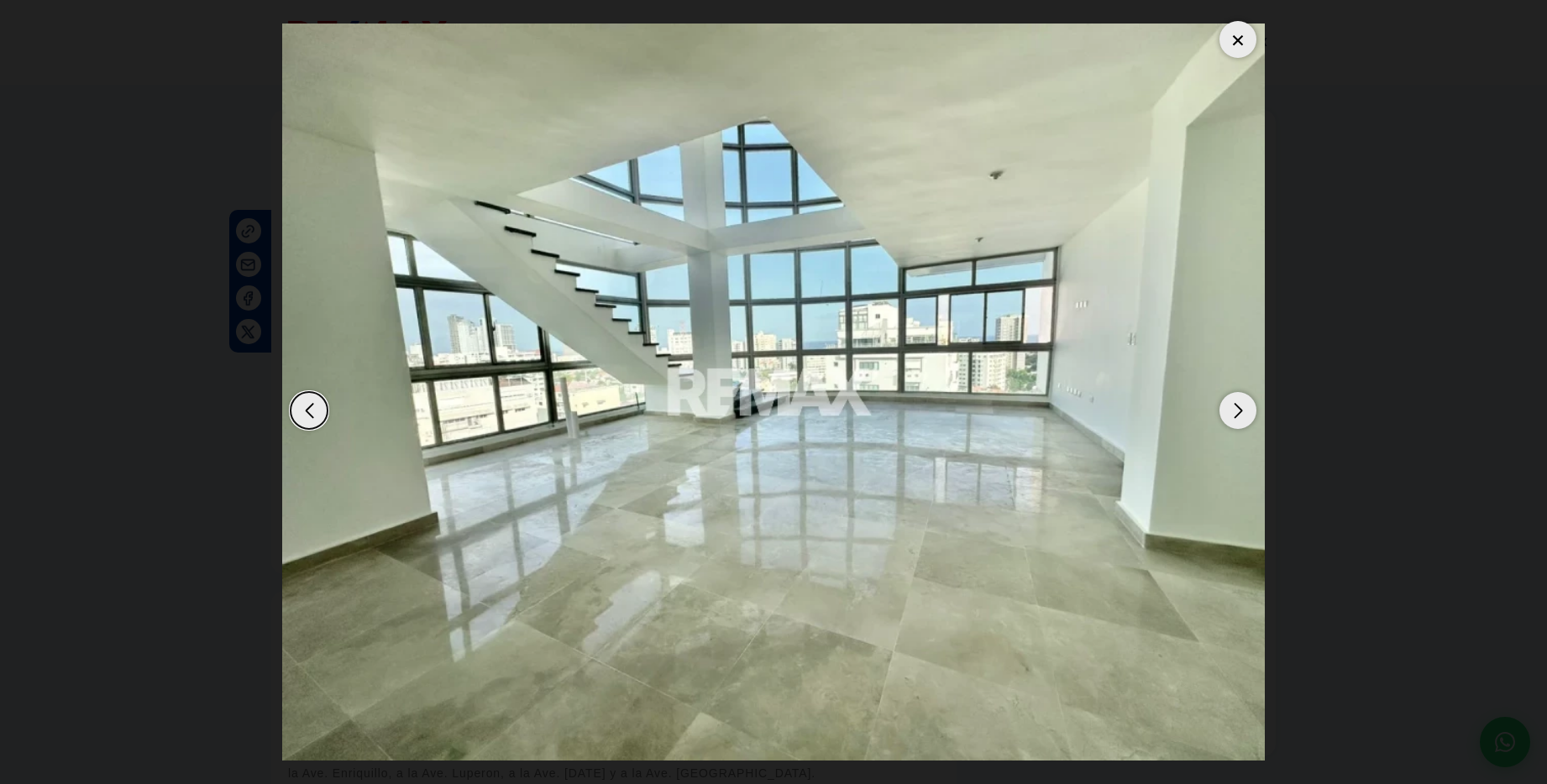
click at [1235, 411] on div "Next slide" at bounding box center [1238, 411] width 37 height 37
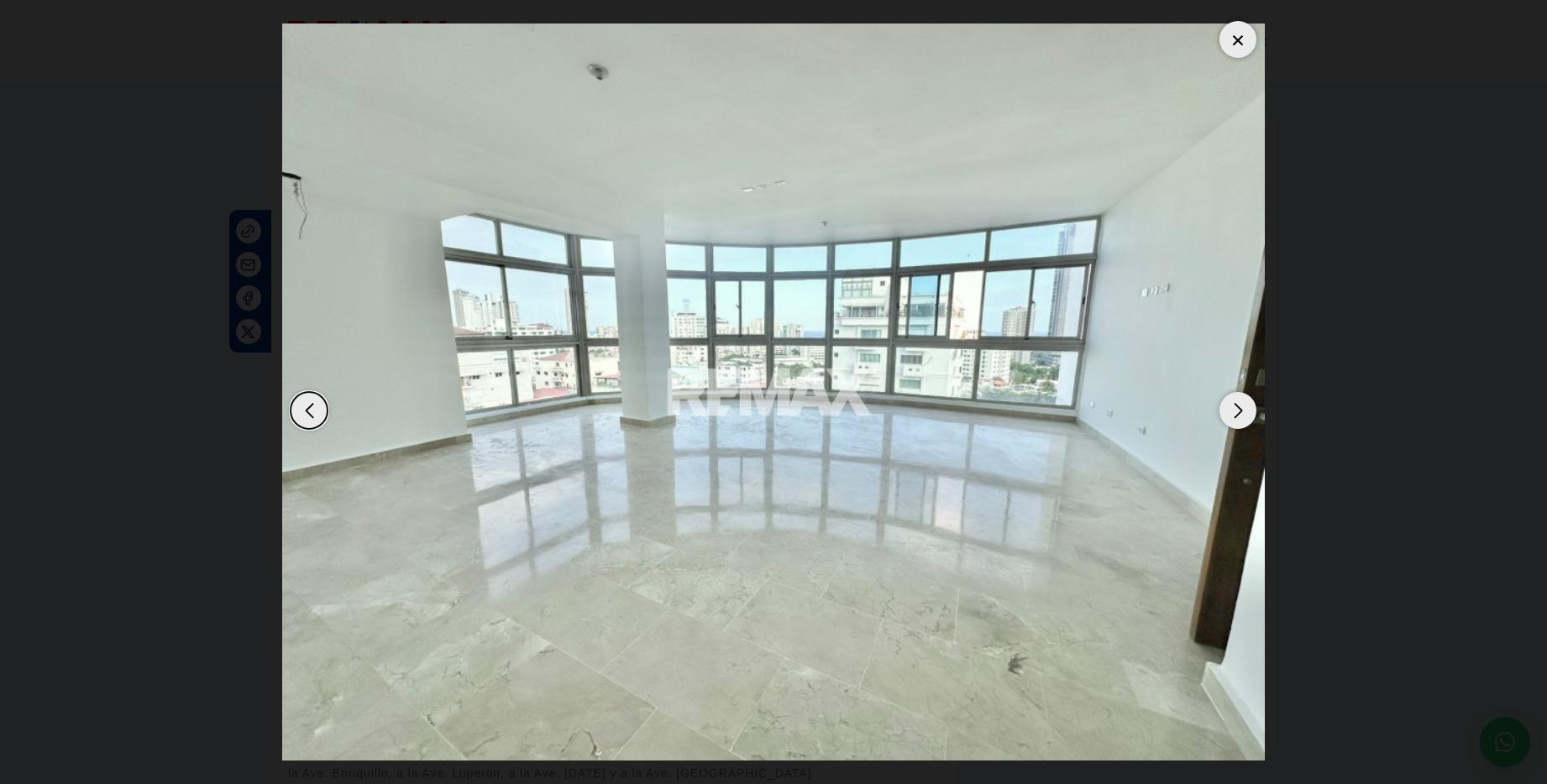
click at [1235, 411] on div "Next slide" at bounding box center [1238, 411] width 37 height 37
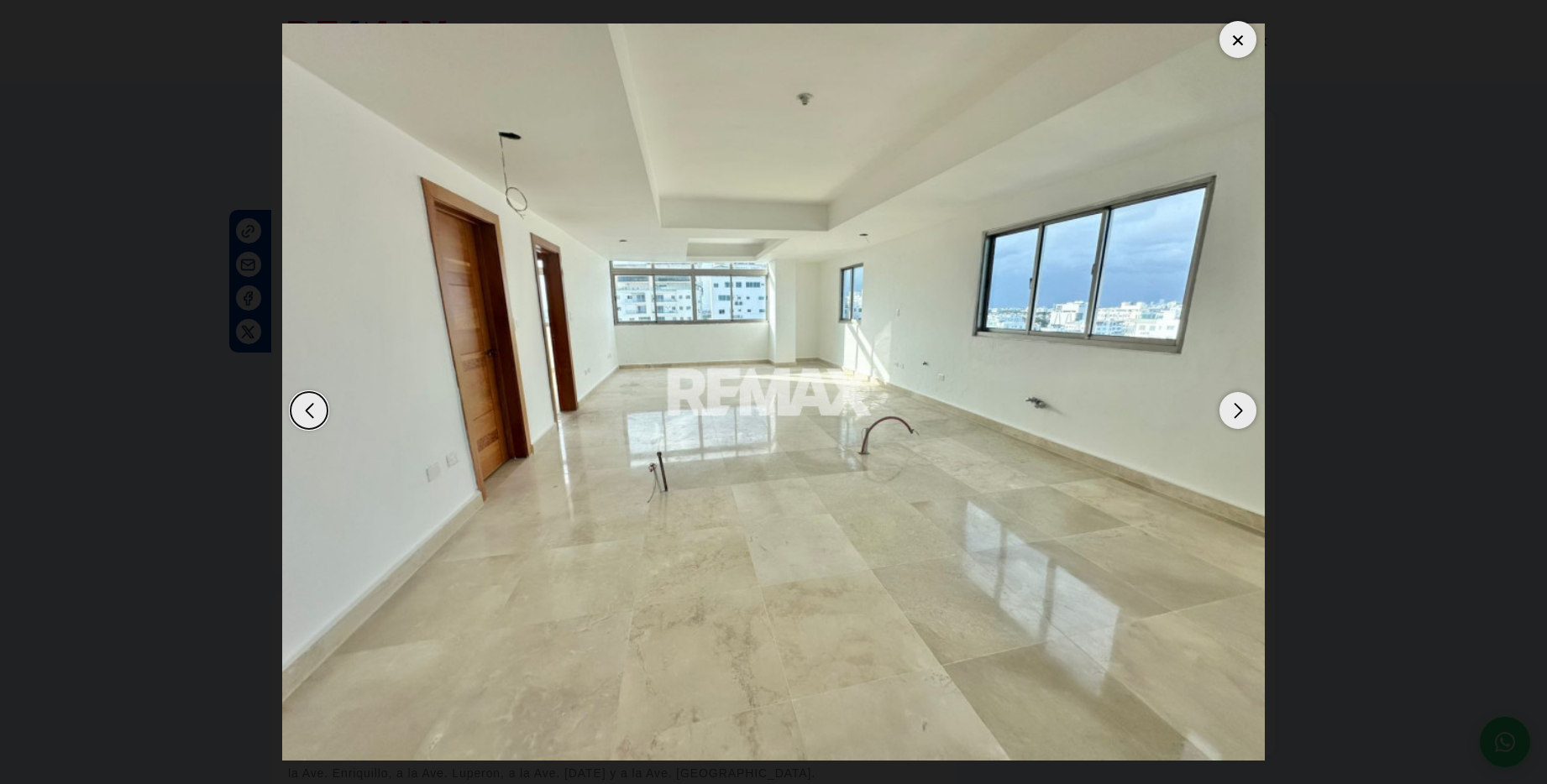
click at [1235, 411] on div "Next slide" at bounding box center [1238, 411] width 37 height 37
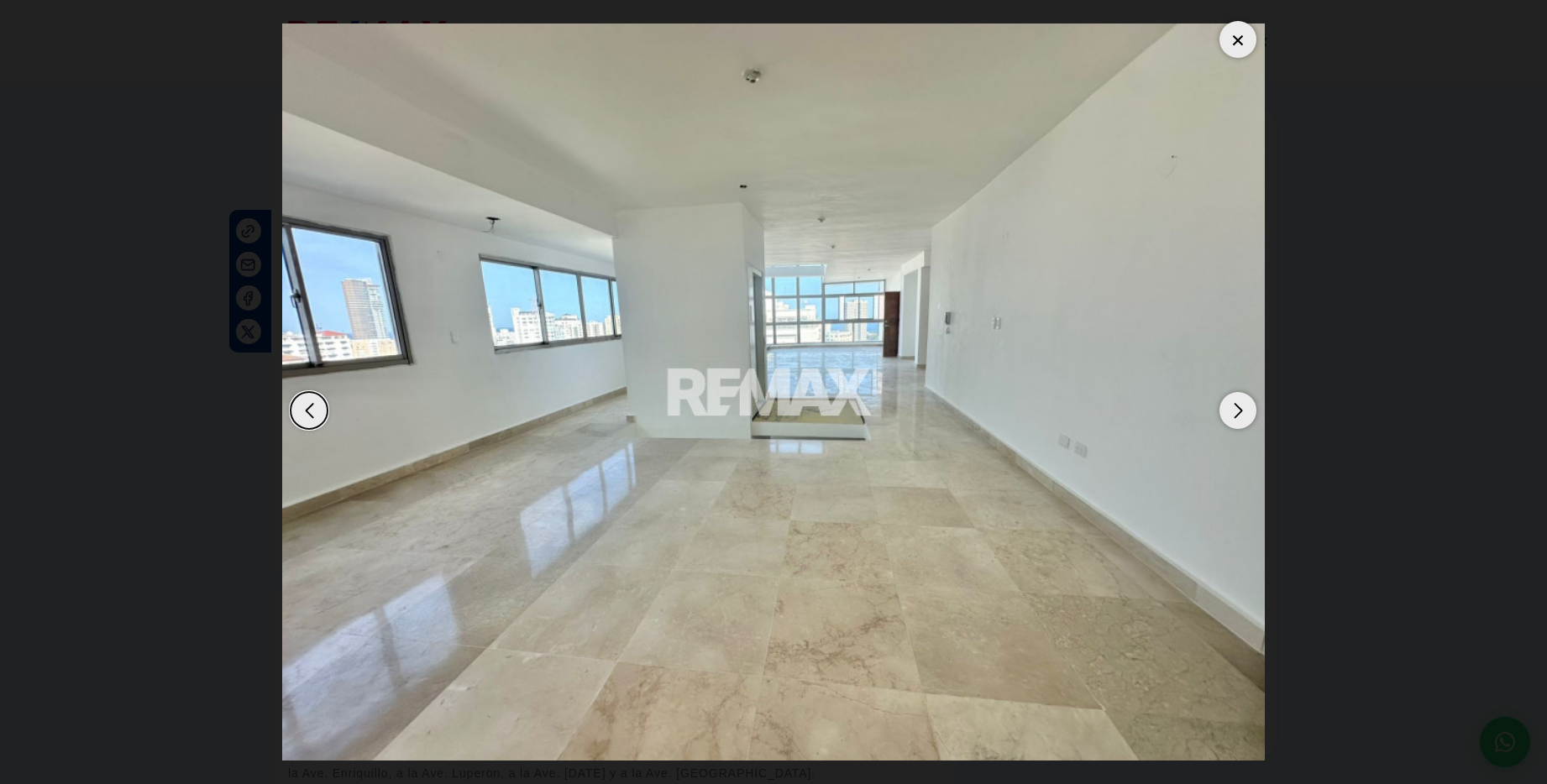
click at [1235, 411] on div "Next slide" at bounding box center [1238, 411] width 37 height 37
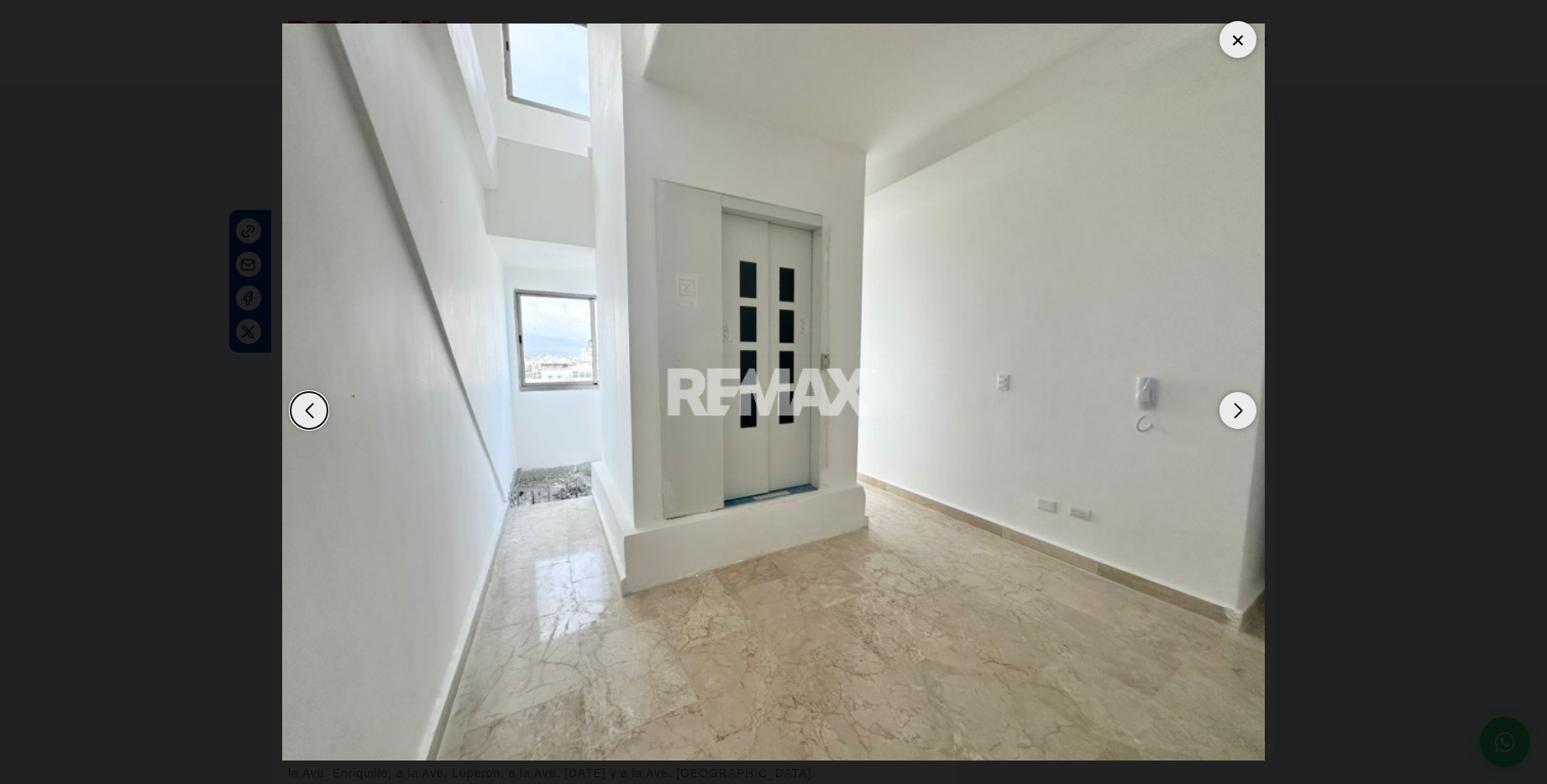
click at [1235, 411] on div "Next slide" at bounding box center [1238, 411] width 37 height 37
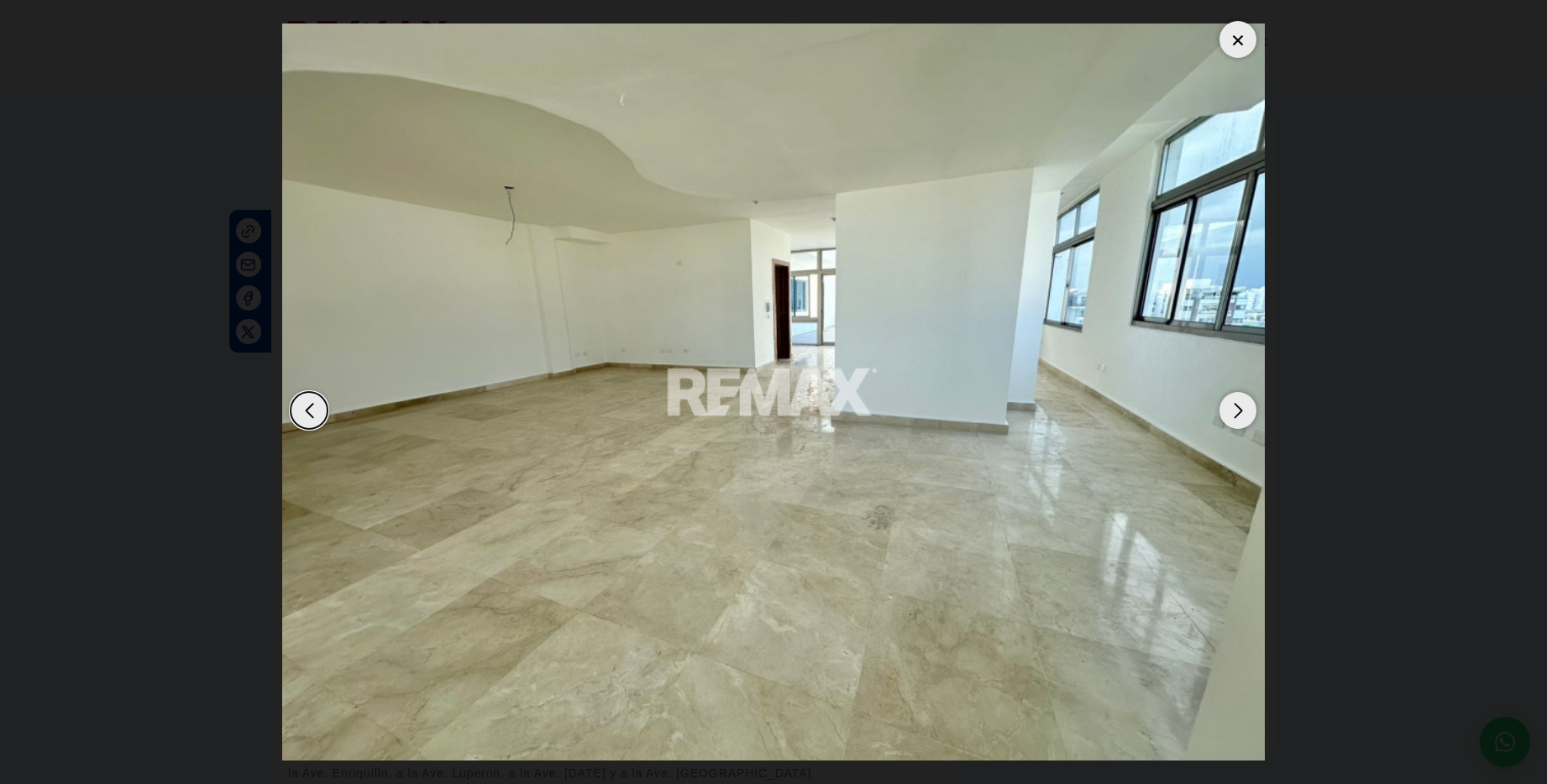
click at [1235, 411] on div "Next slide" at bounding box center [1238, 411] width 37 height 37
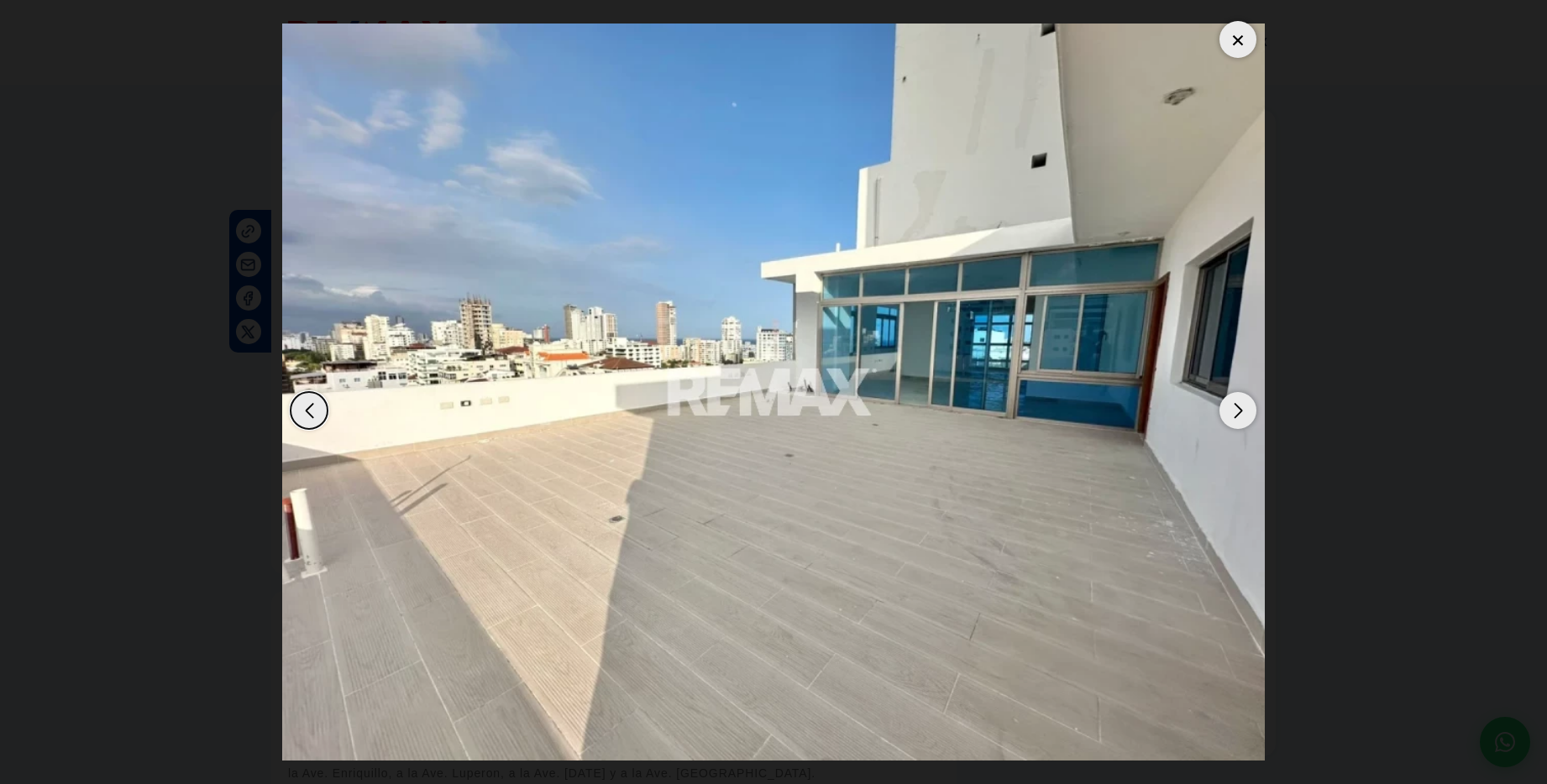
click at [1235, 411] on div "Next slide" at bounding box center [1238, 411] width 37 height 37
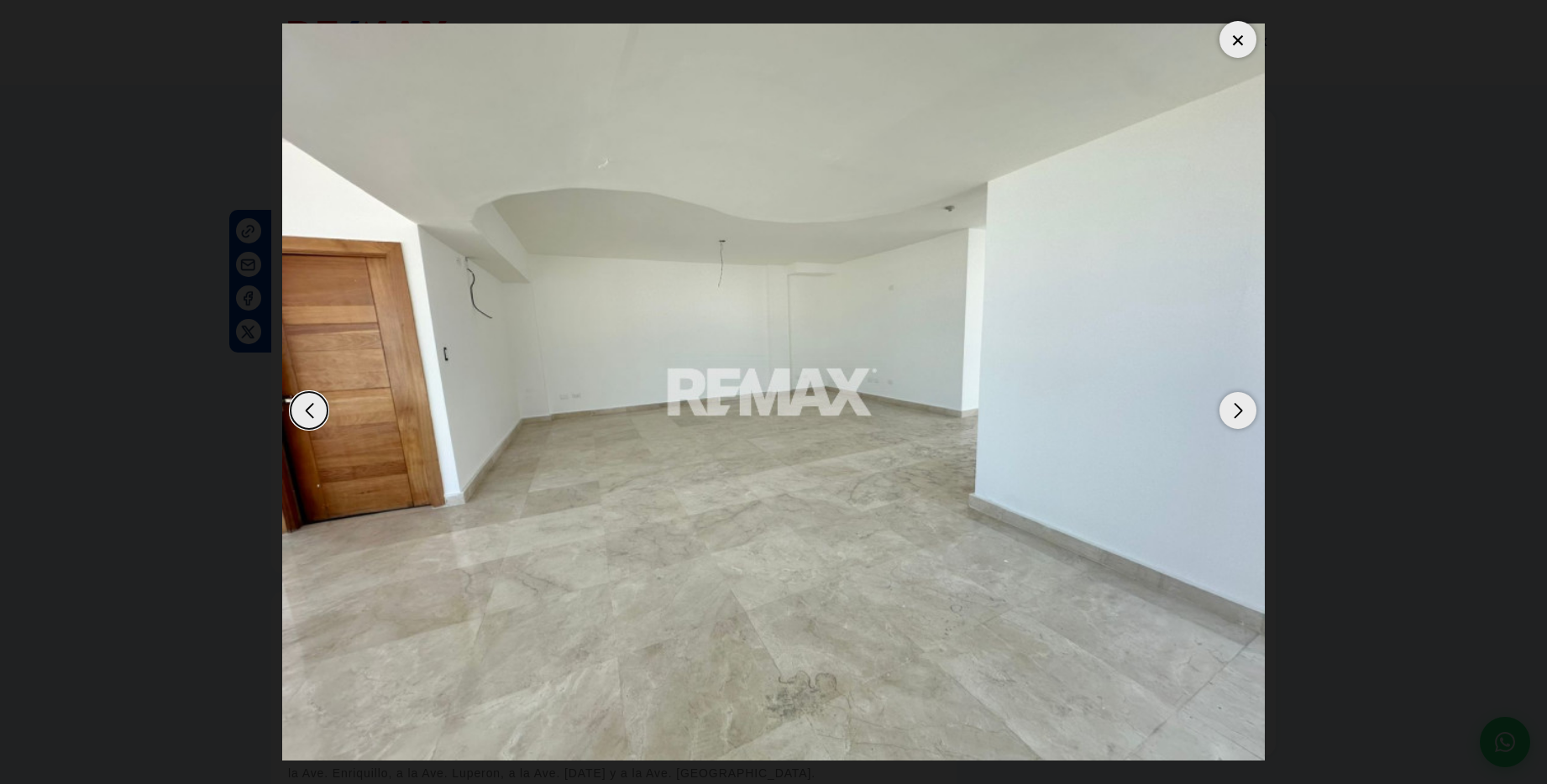
click at [1235, 411] on div "Next slide" at bounding box center [1238, 411] width 37 height 37
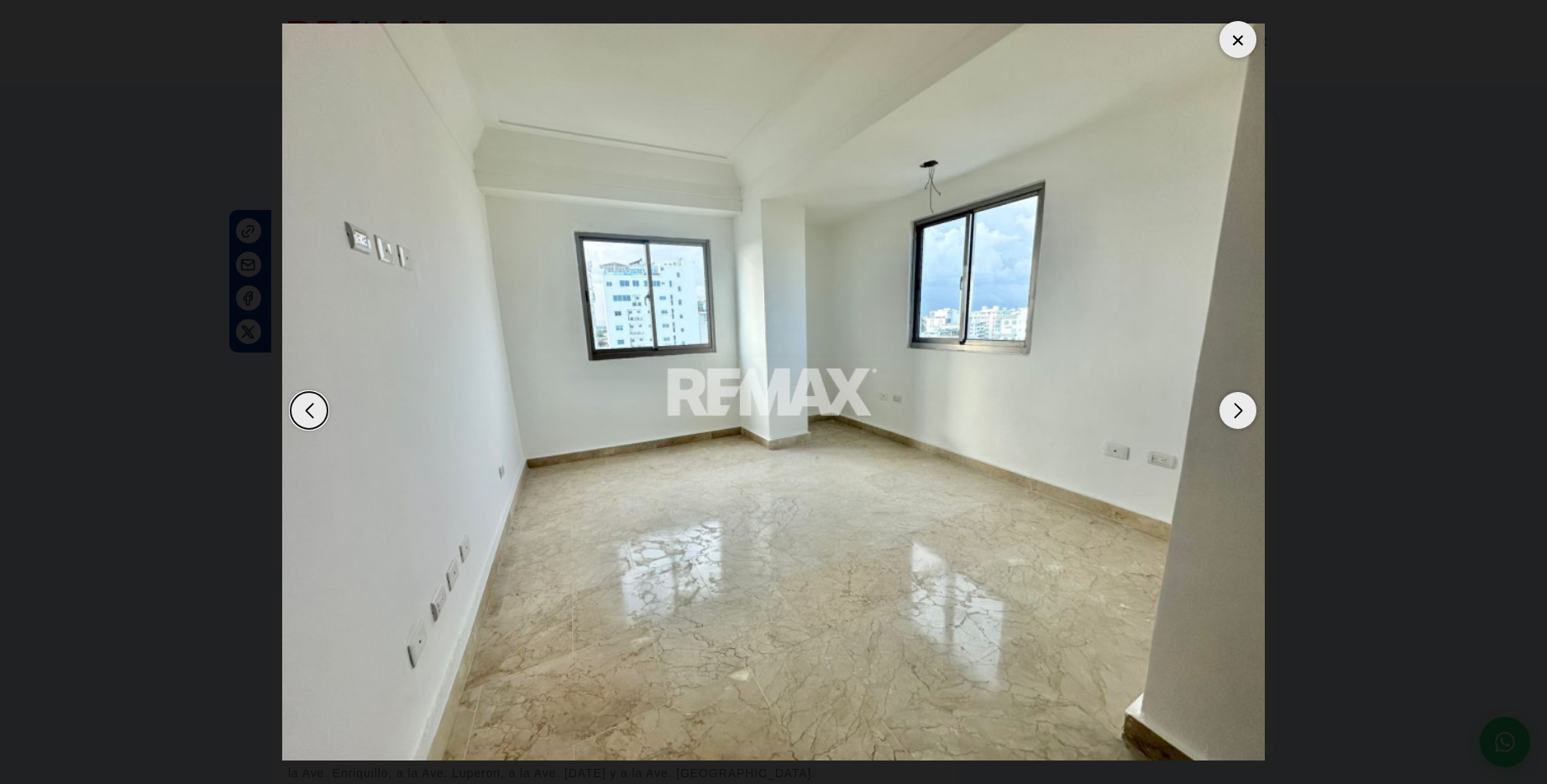
click at [1235, 411] on div "Next slide" at bounding box center [1238, 411] width 37 height 37
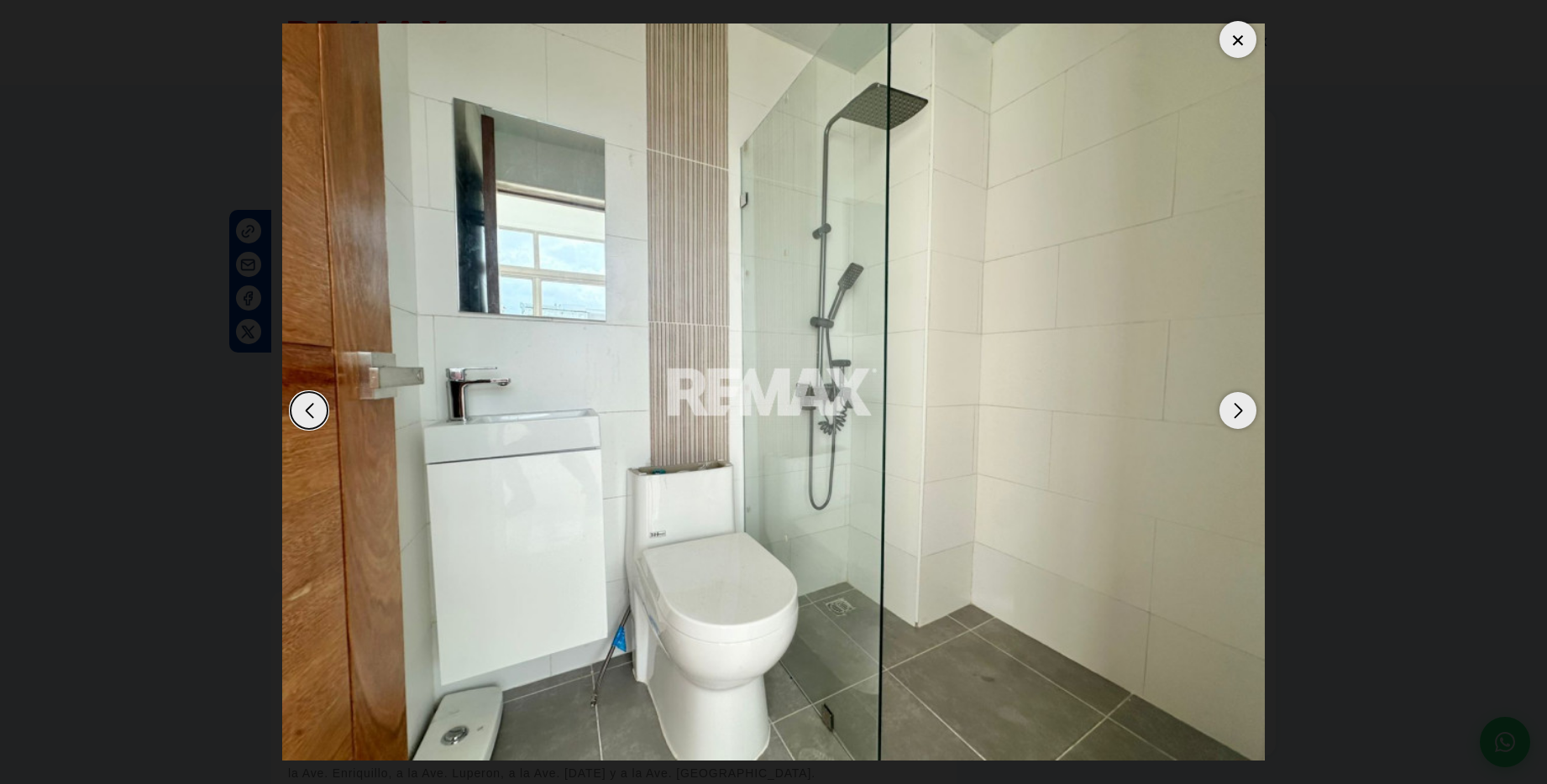
click at [1235, 411] on div "Next slide" at bounding box center [1238, 411] width 37 height 37
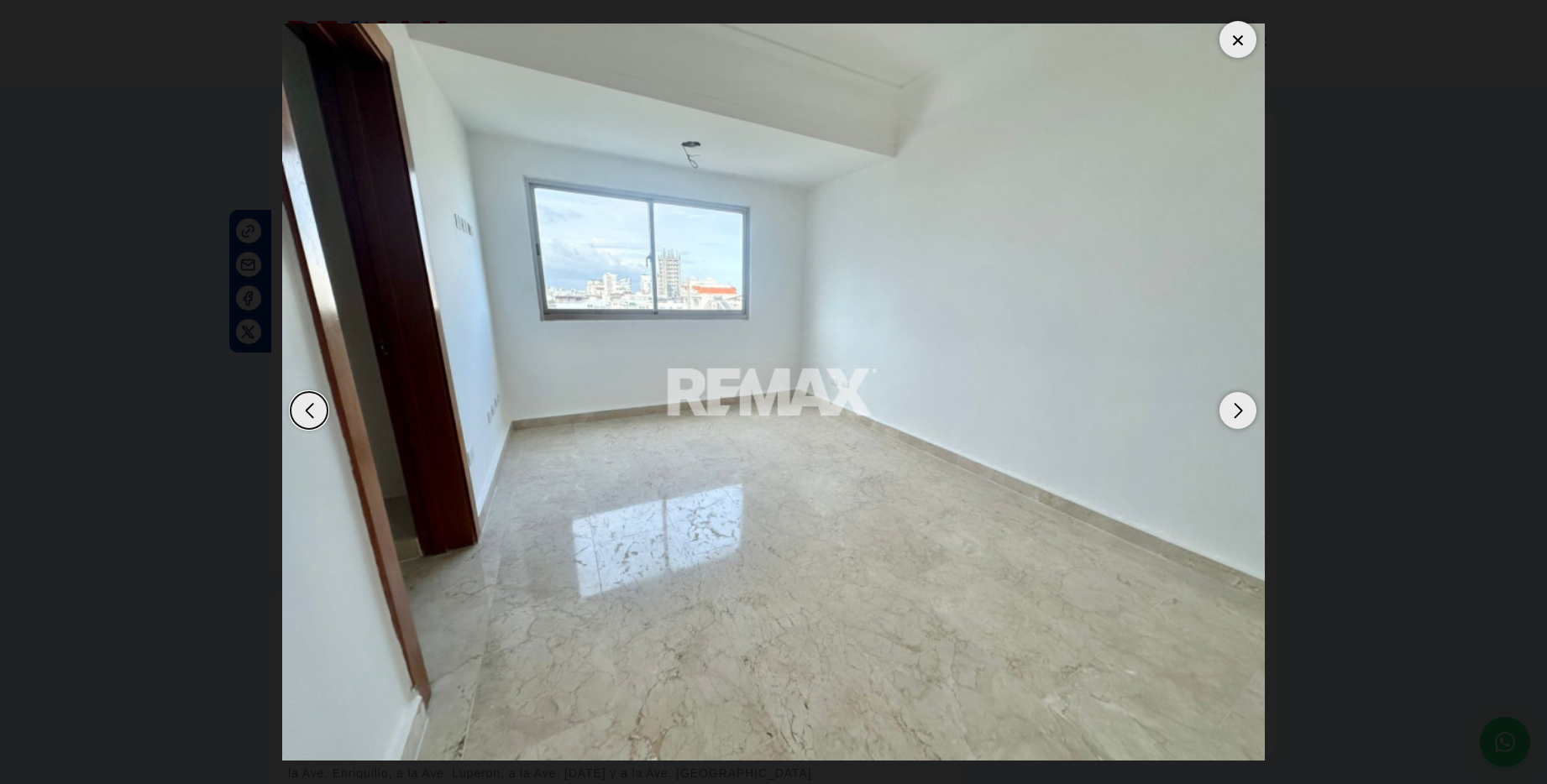
click at [1235, 411] on div "Next slide" at bounding box center [1238, 411] width 37 height 37
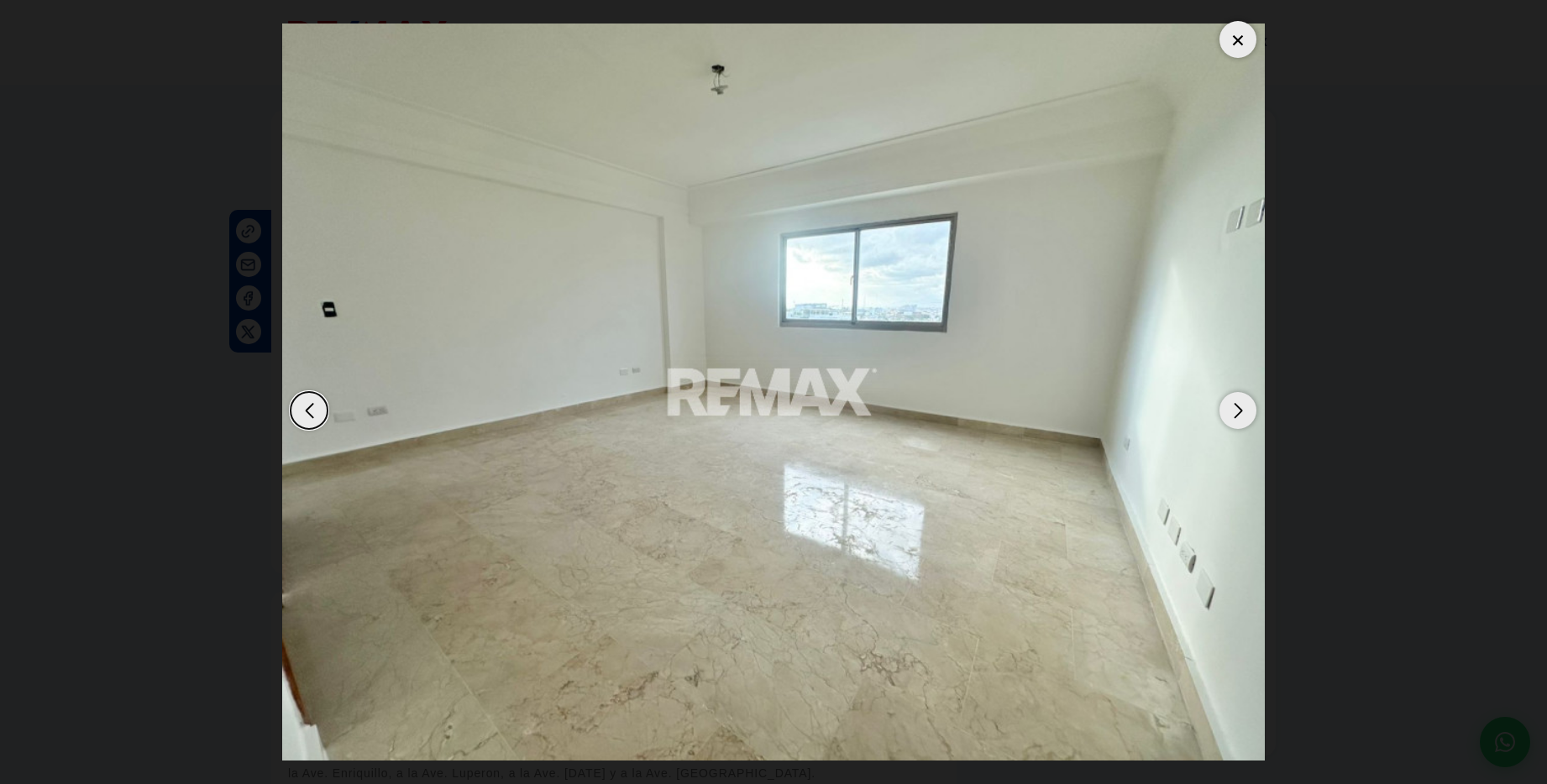
click at [1235, 411] on div "Next slide" at bounding box center [1238, 411] width 37 height 37
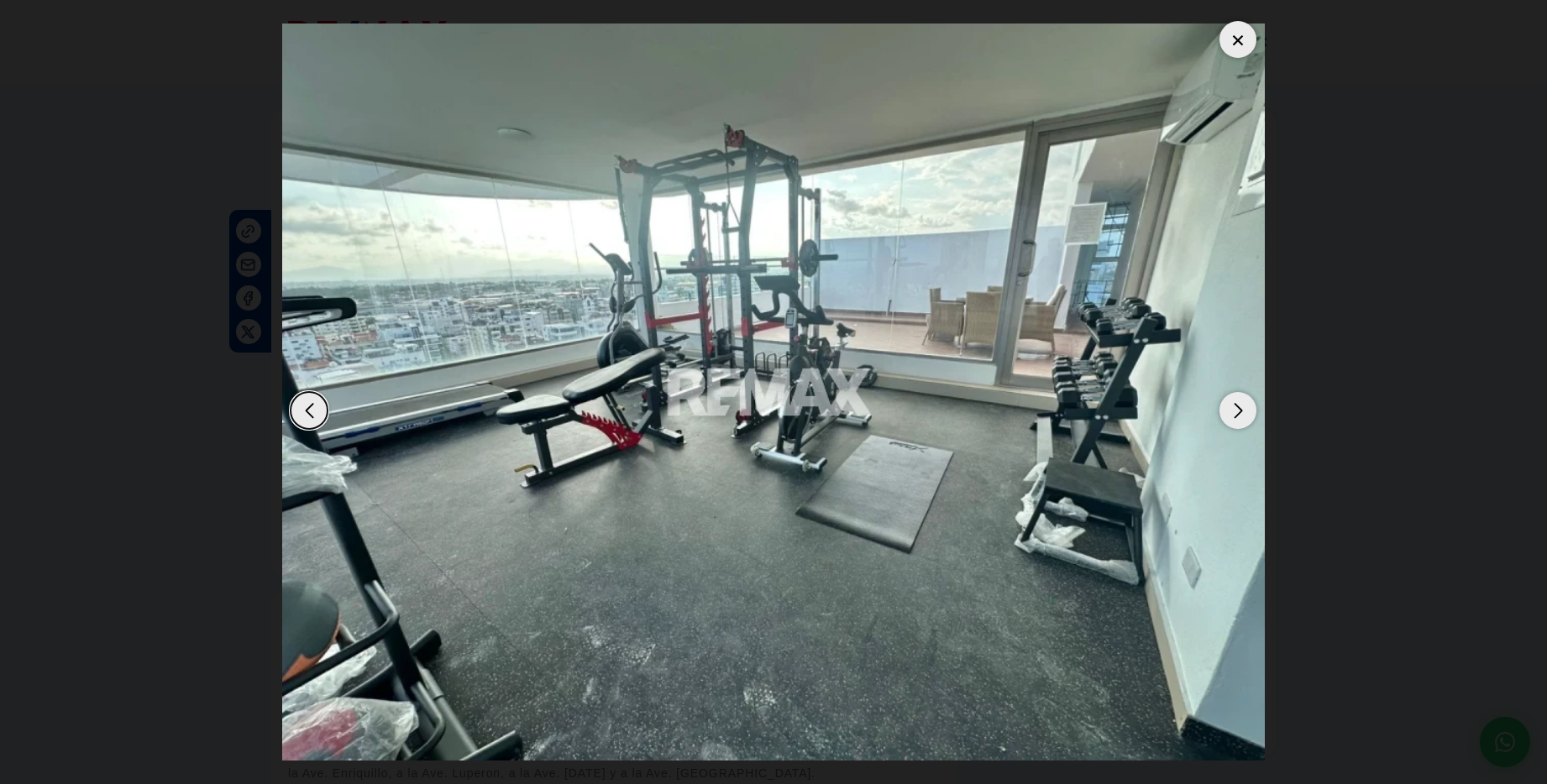
click at [1235, 411] on div "Next slide" at bounding box center [1238, 411] width 37 height 37
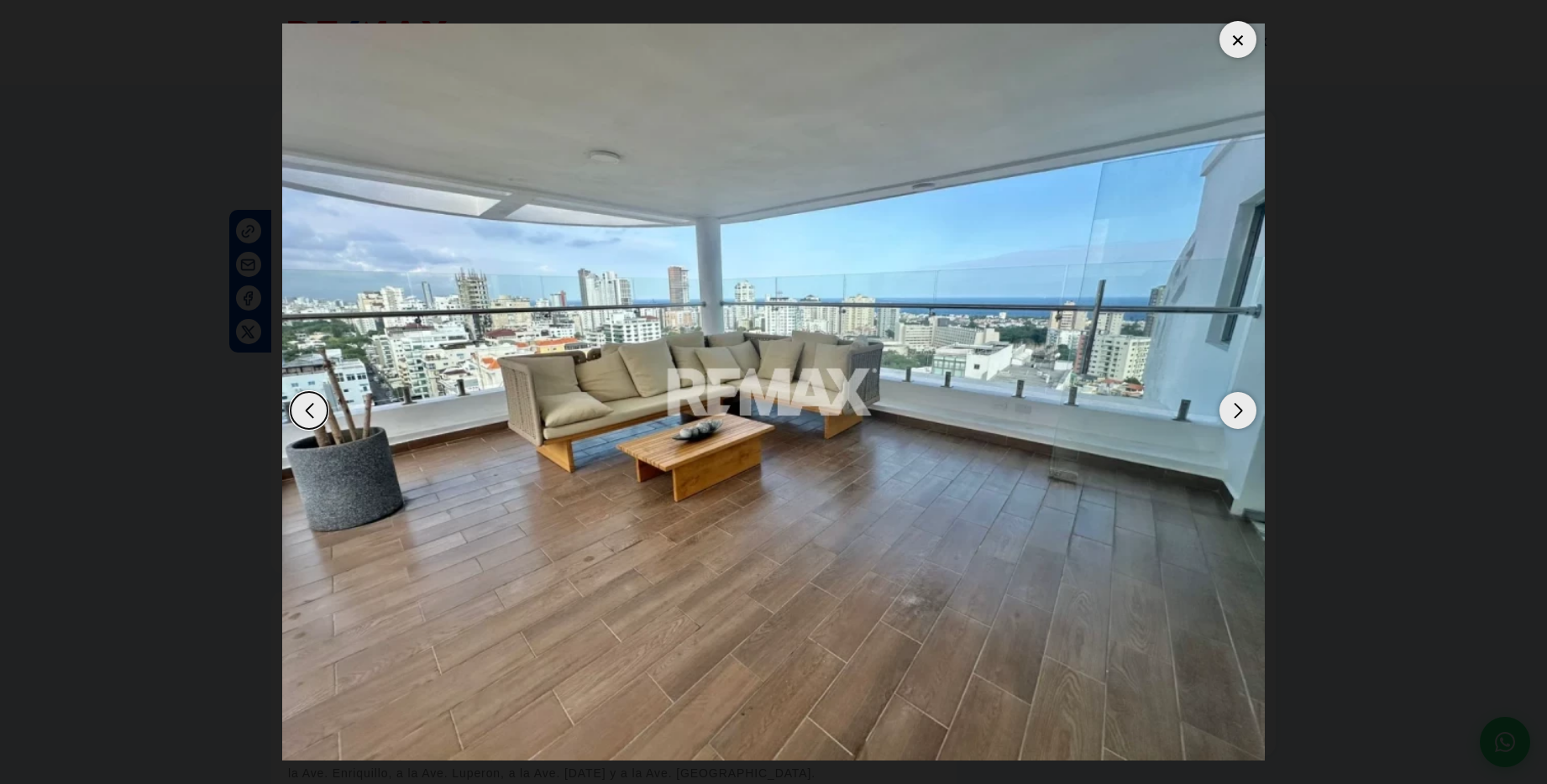
click at [1235, 411] on div "Next slide" at bounding box center [1238, 411] width 37 height 37
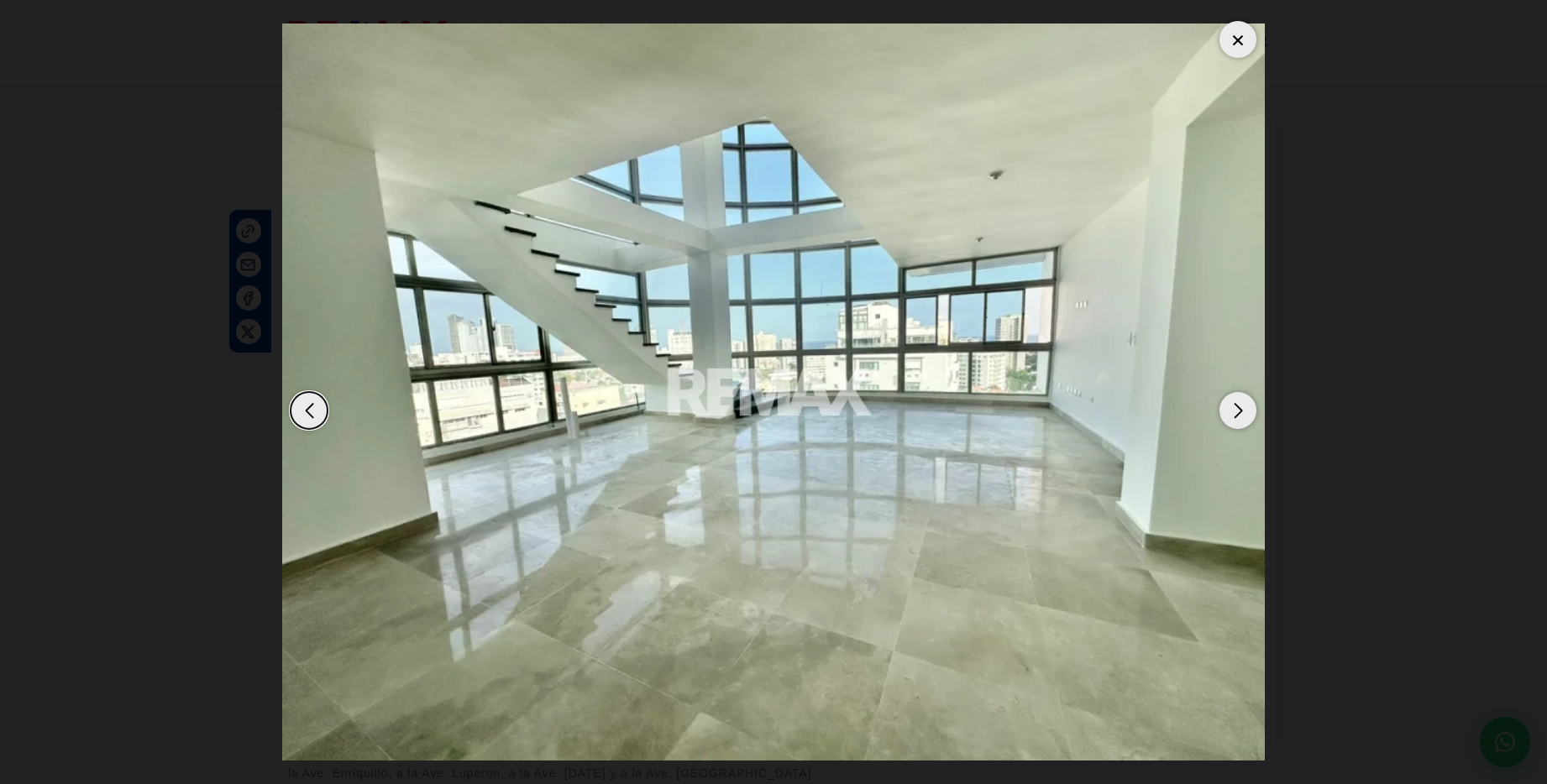
click at [1235, 411] on div "Next slide" at bounding box center [1238, 411] width 37 height 37
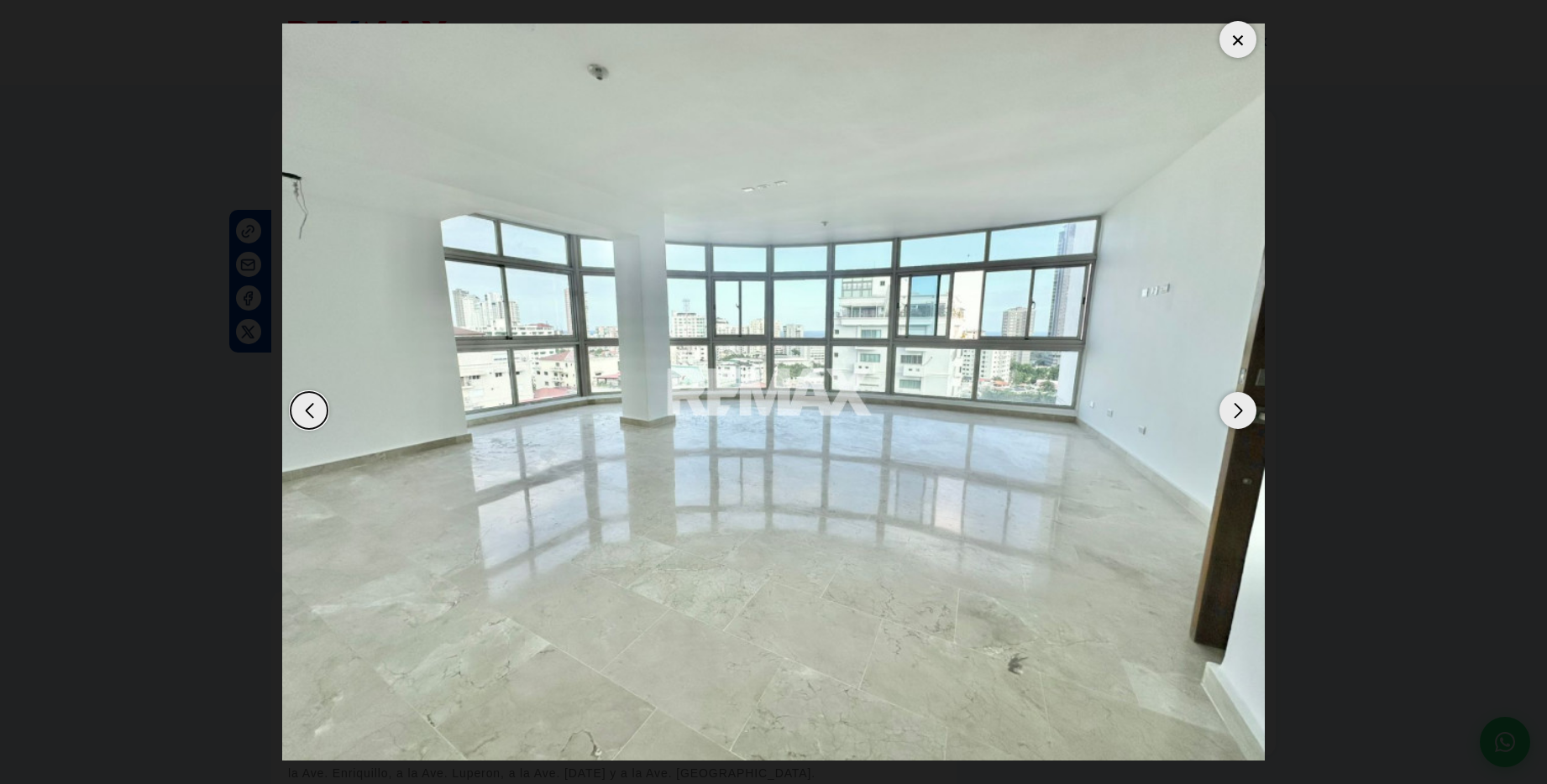
click at [1235, 46] on div at bounding box center [1238, 40] width 37 height 37
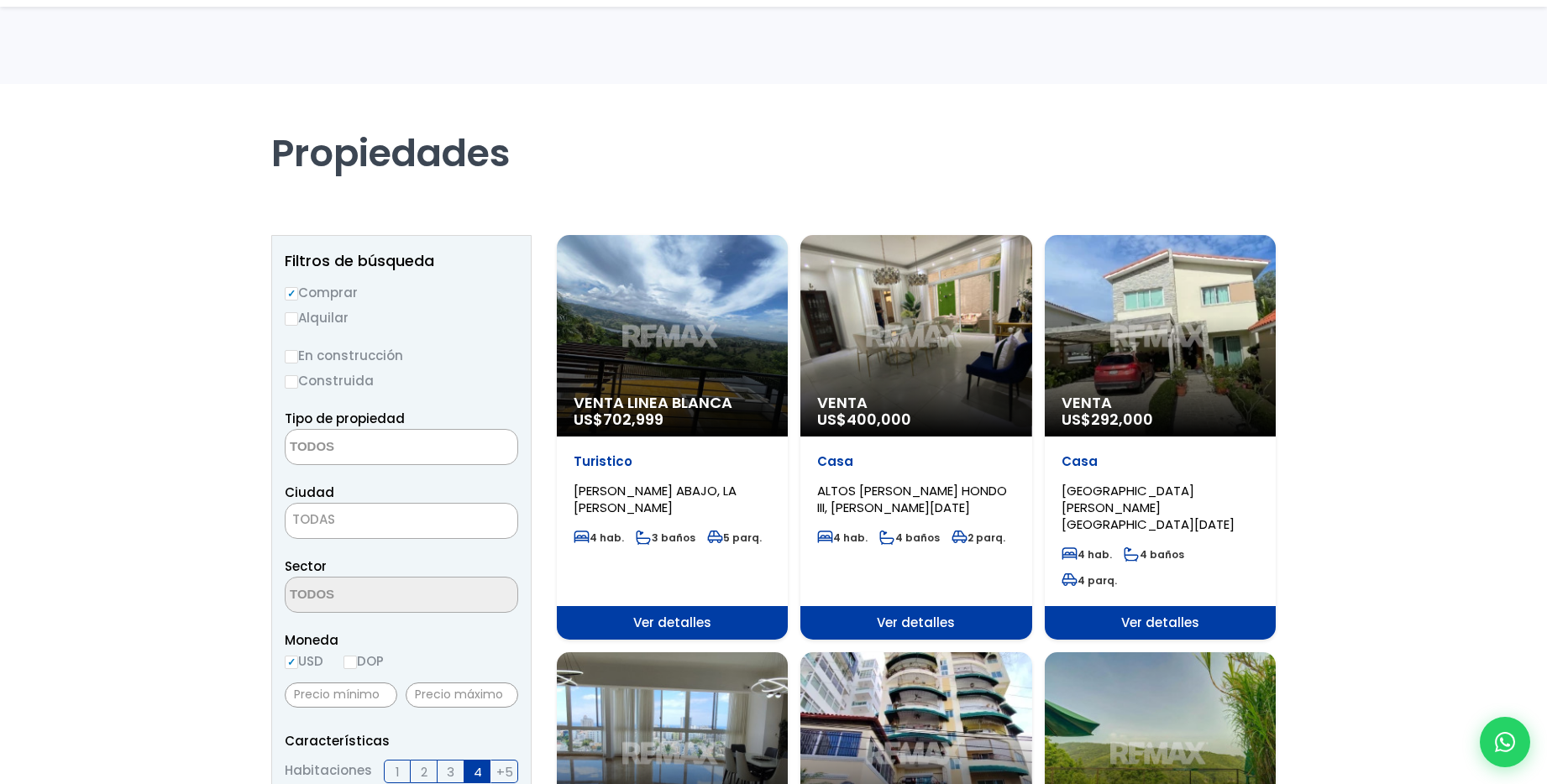
select select
